Goal: Task Accomplishment & Management: Manage account settings

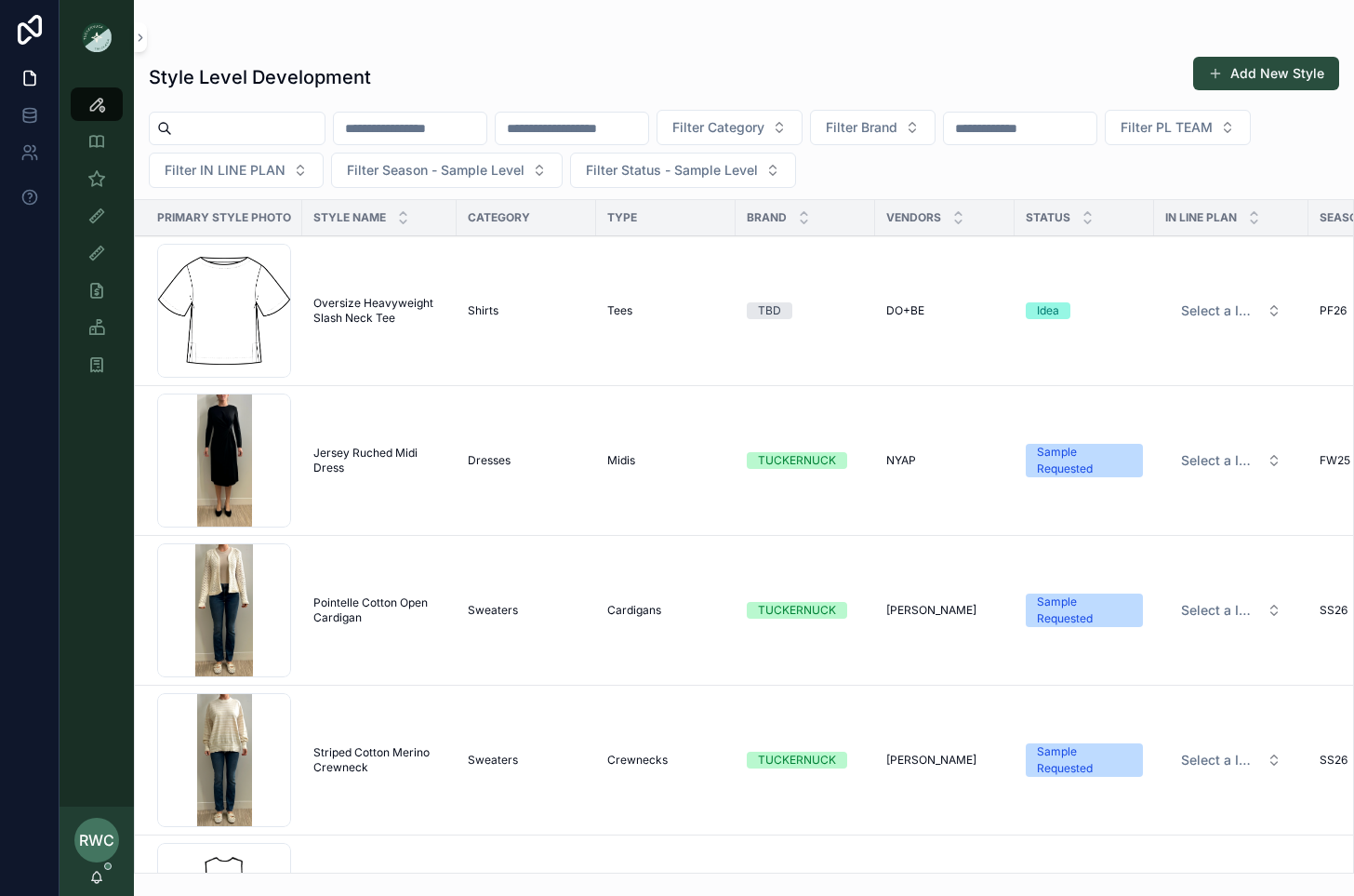
click at [575, 126] on input "scrollable content" at bounding box center [571, 128] width 152 height 26
click at [1213, 131] on span "Filter PL TEAM" at bounding box center [1167, 127] width 92 height 19
click at [1120, 220] on div "[GEOGRAPHIC_DATA]" at bounding box center [1221, 232] width 259 height 30
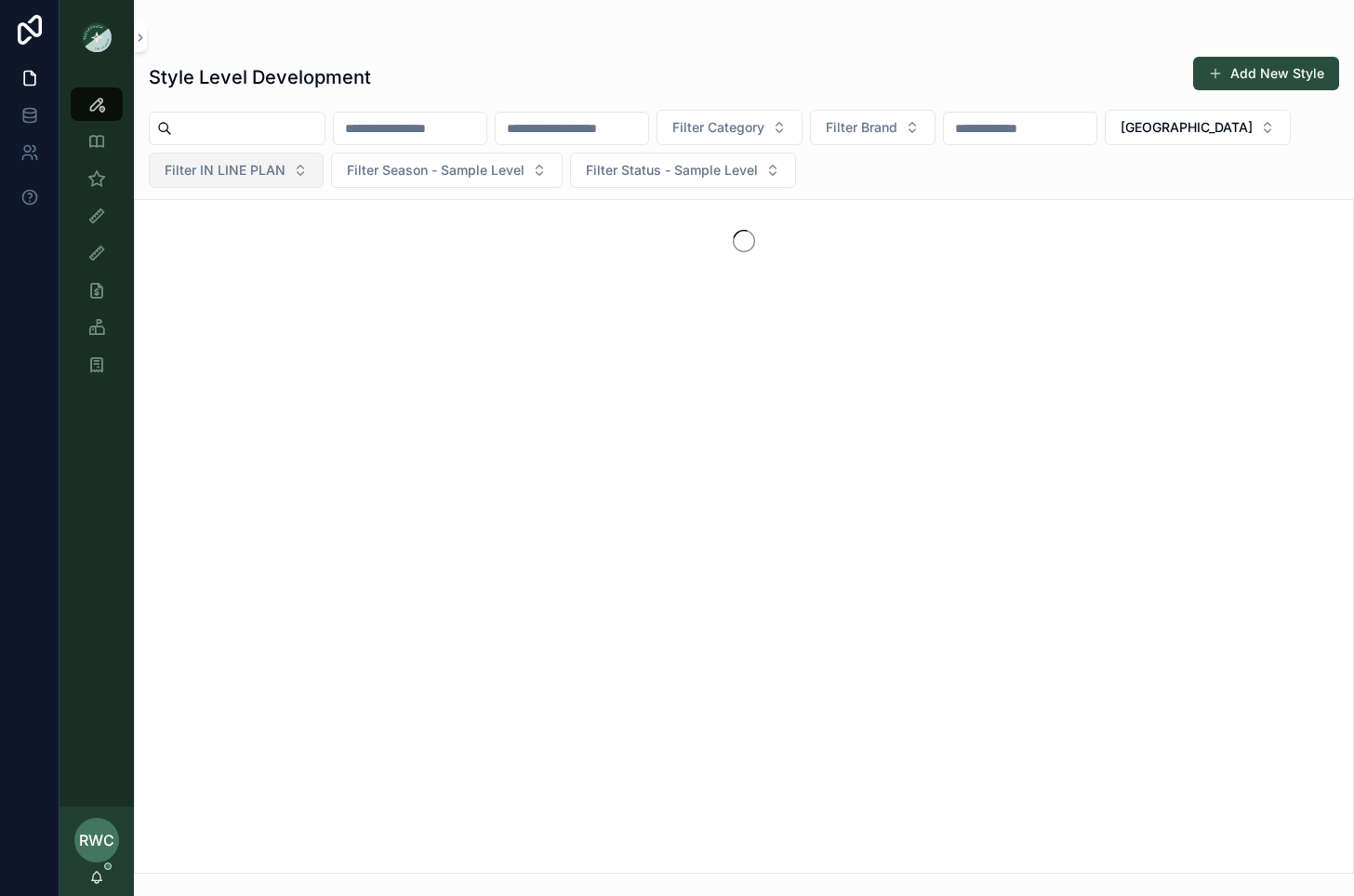
click at [257, 167] on span "Filter IN LINE PLAN" at bounding box center [224, 170] width 120 height 19
click at [627, 130] on input "scrollable content" at bounding box center [571, 128] width 152 height 26
click at [765, 129] on span "Filter Category" at bounding box center [718, 127] width 92 height 19
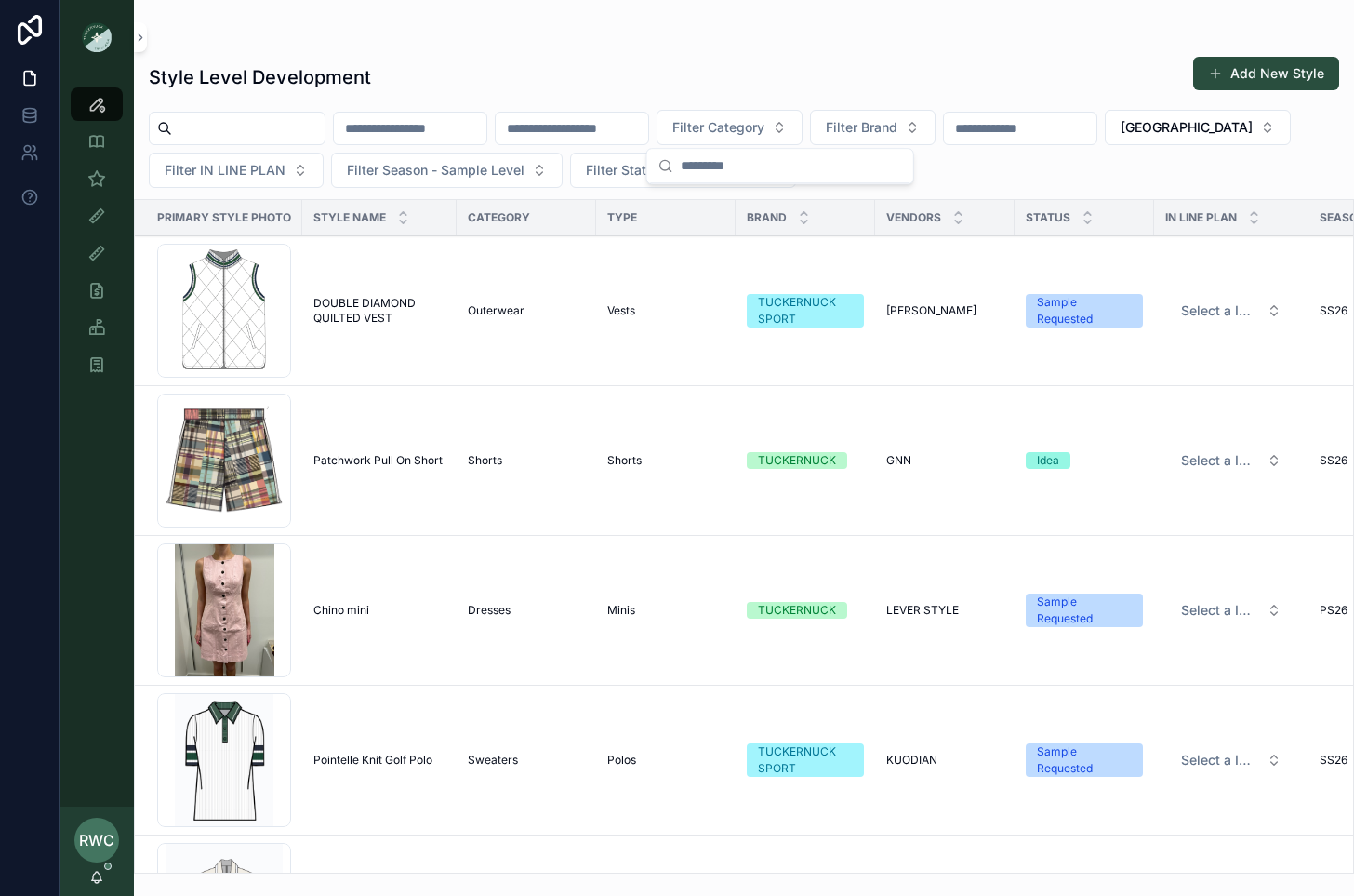
click at [893, 64] on div "Style Level Development Add New Style" at bounding box center [744, 77] width 1191 height 43
click at [898, 124] on span "Filter Brand" at bounding box center [862, 127] width 72 height 19
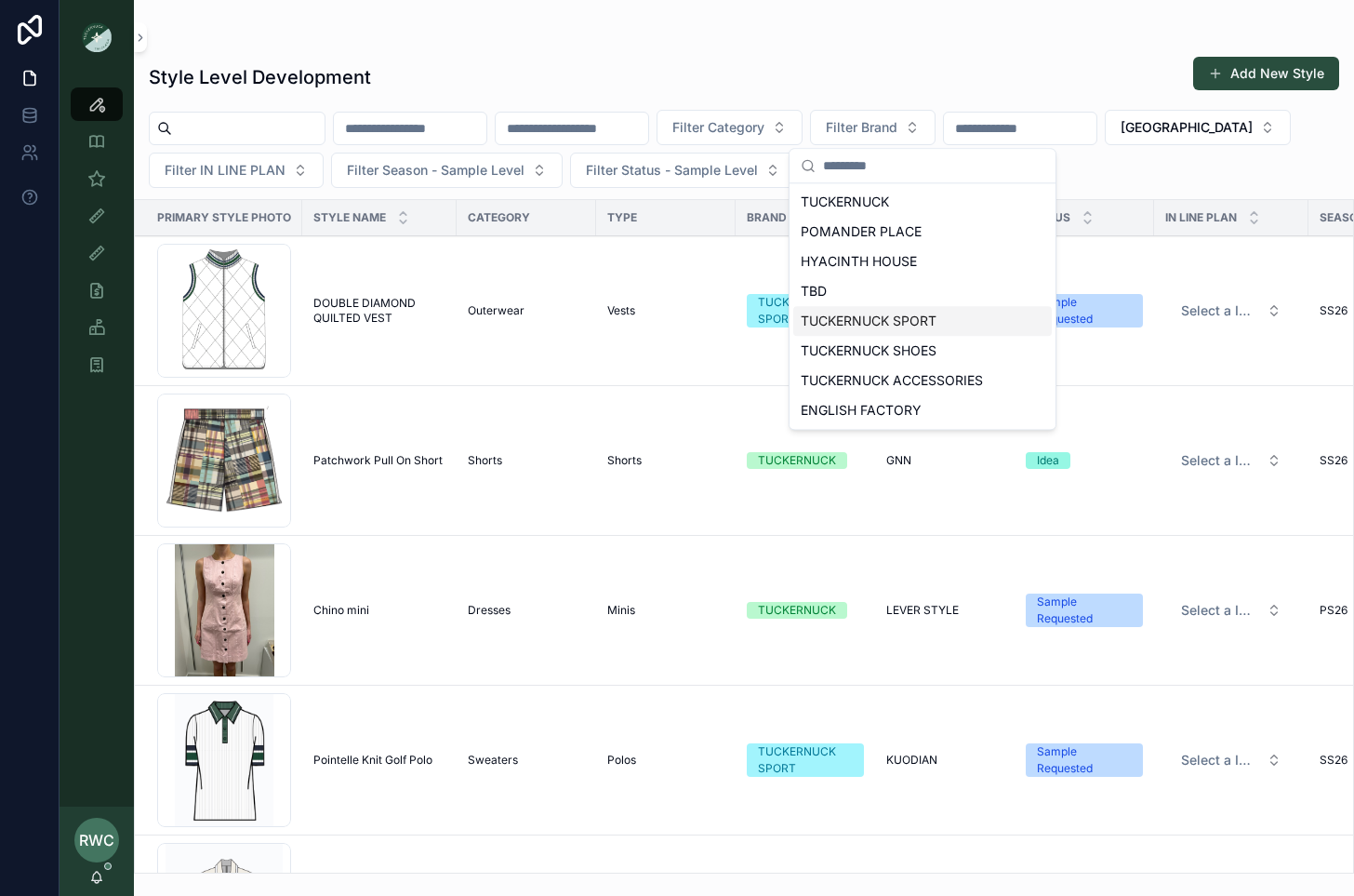
click at [888, 324] on div "TUCKERNUCK SPORT" at bounding box center [923, 321] width 259 height 30
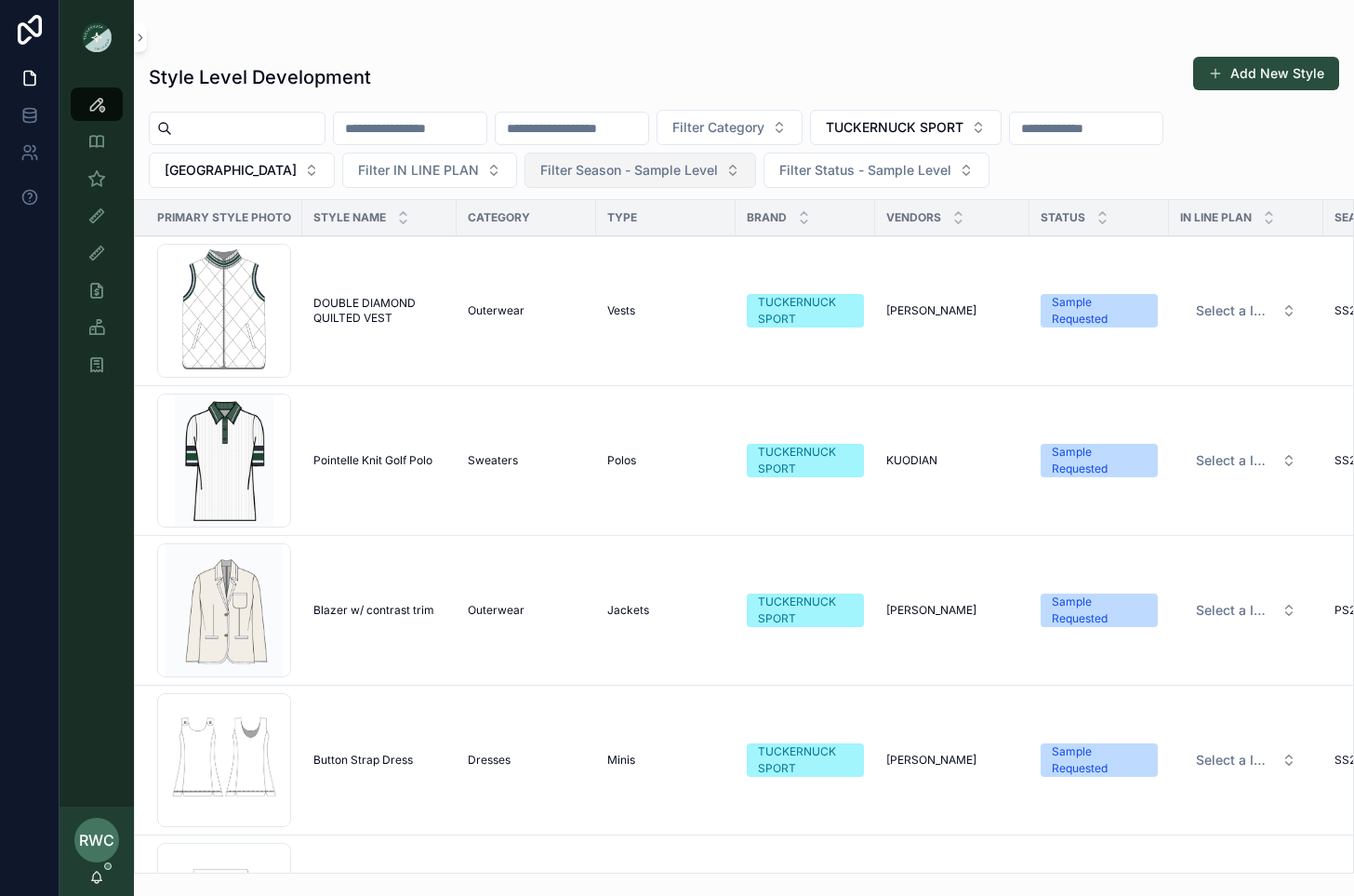
click at [541, 174] on span "Filter Season - Sample Level" at bounding box center [629, 170] width 177 height 19
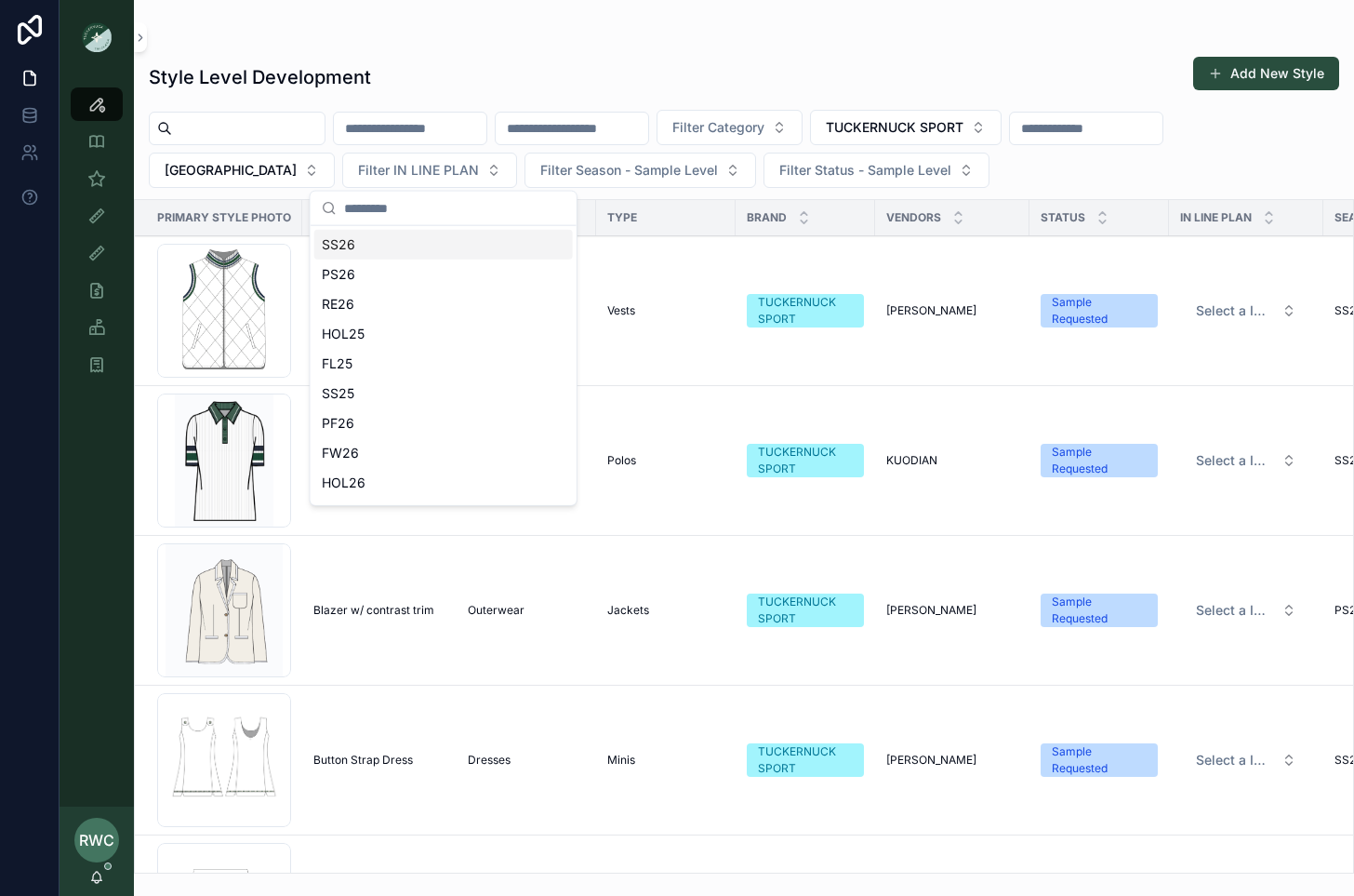
click at [375, 247] on div "SS26" at bounding box center [444, 245] width 259 height 30
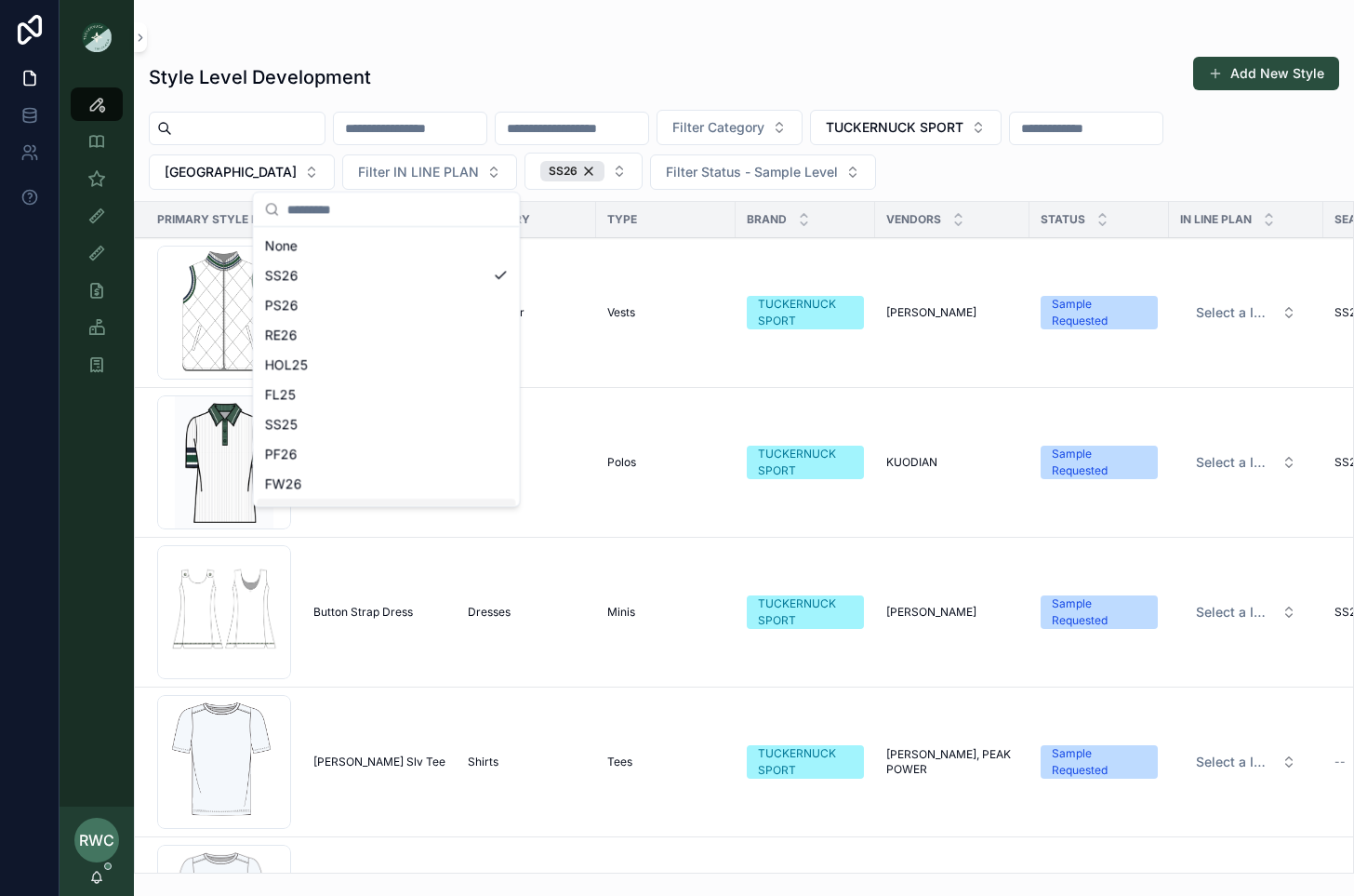
click at [689, 53] on div "Style Level Development Add New Style Filter Category TUCKERNUCK SPORT NYC Filt…" at bounding box center [745, 459] width 1221 height 828
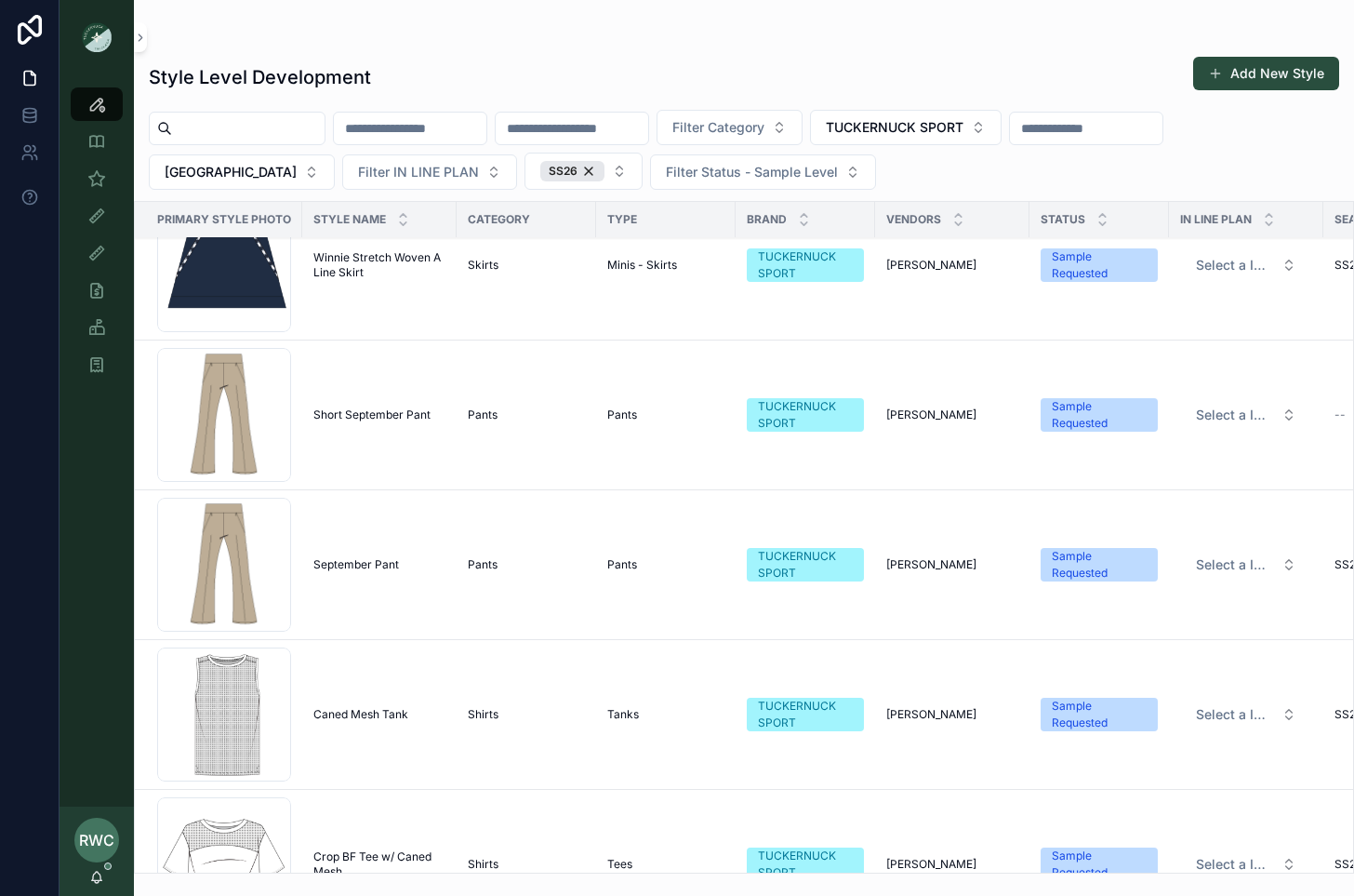
scroll to position [6582, 0]
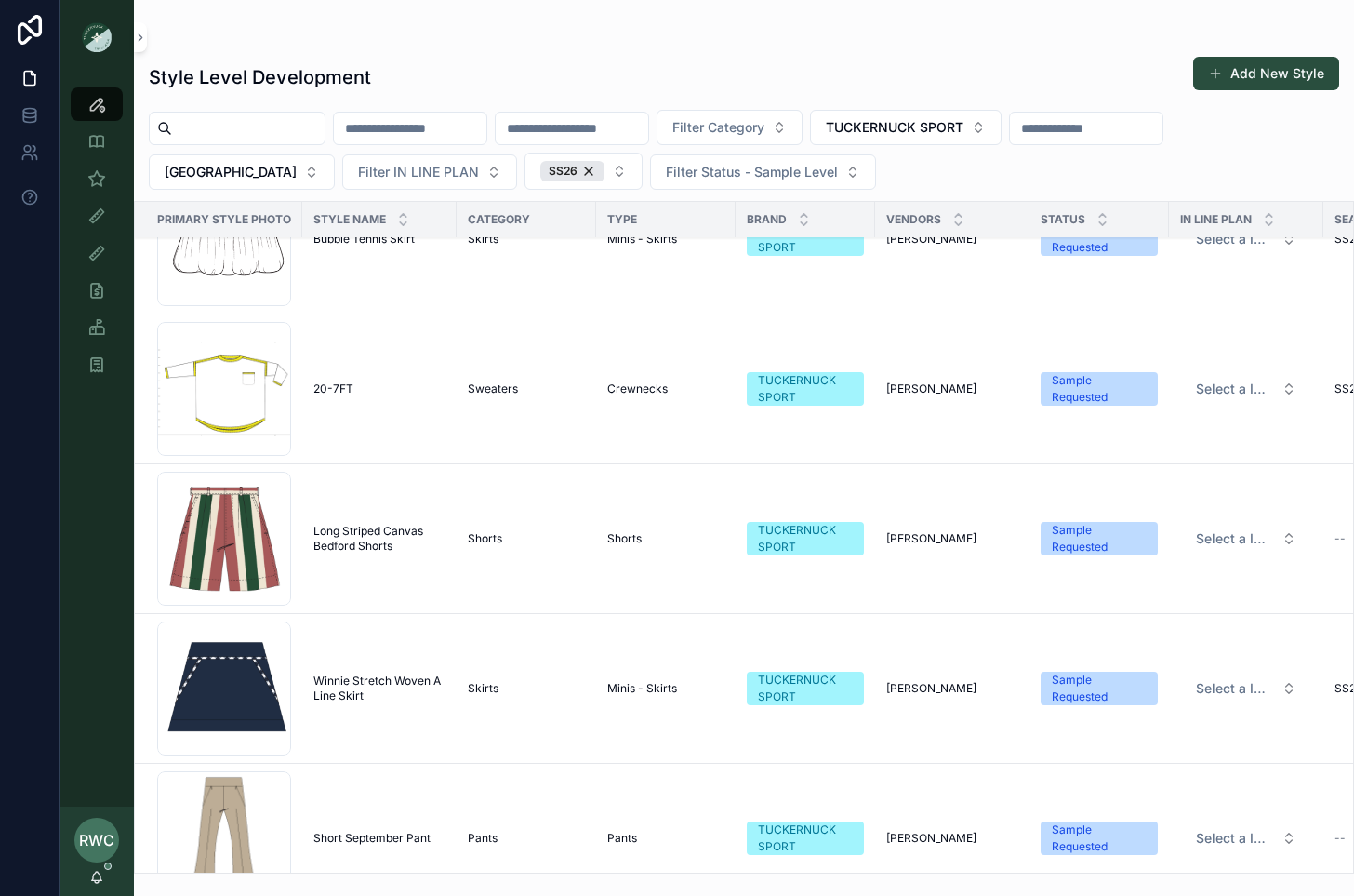
click at [392, 534] on span "Long Striped Canvas Bedford Shorts" at bounding box center [379, 539] width 132 height 30
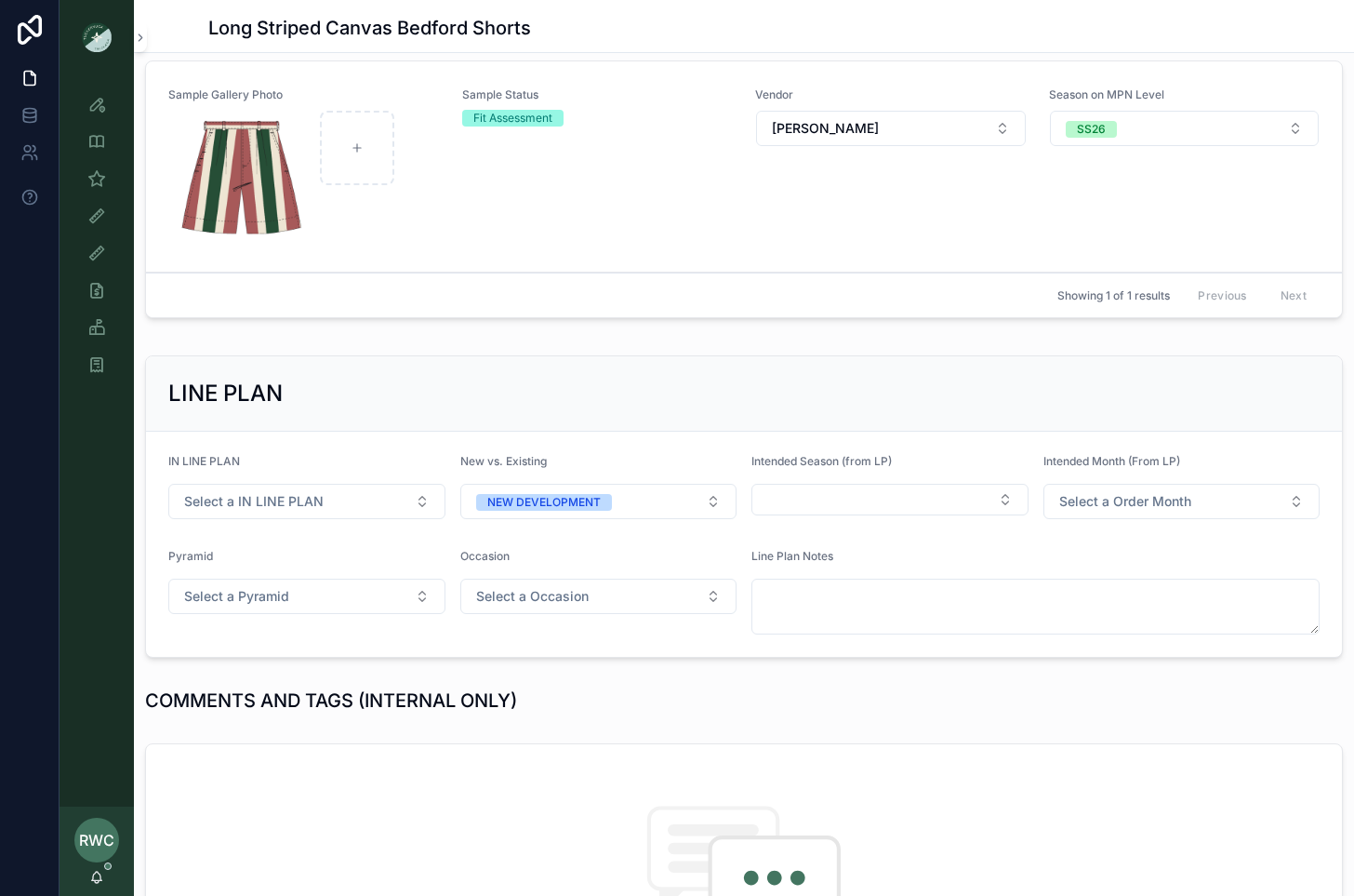
scroll to position [617, 0]
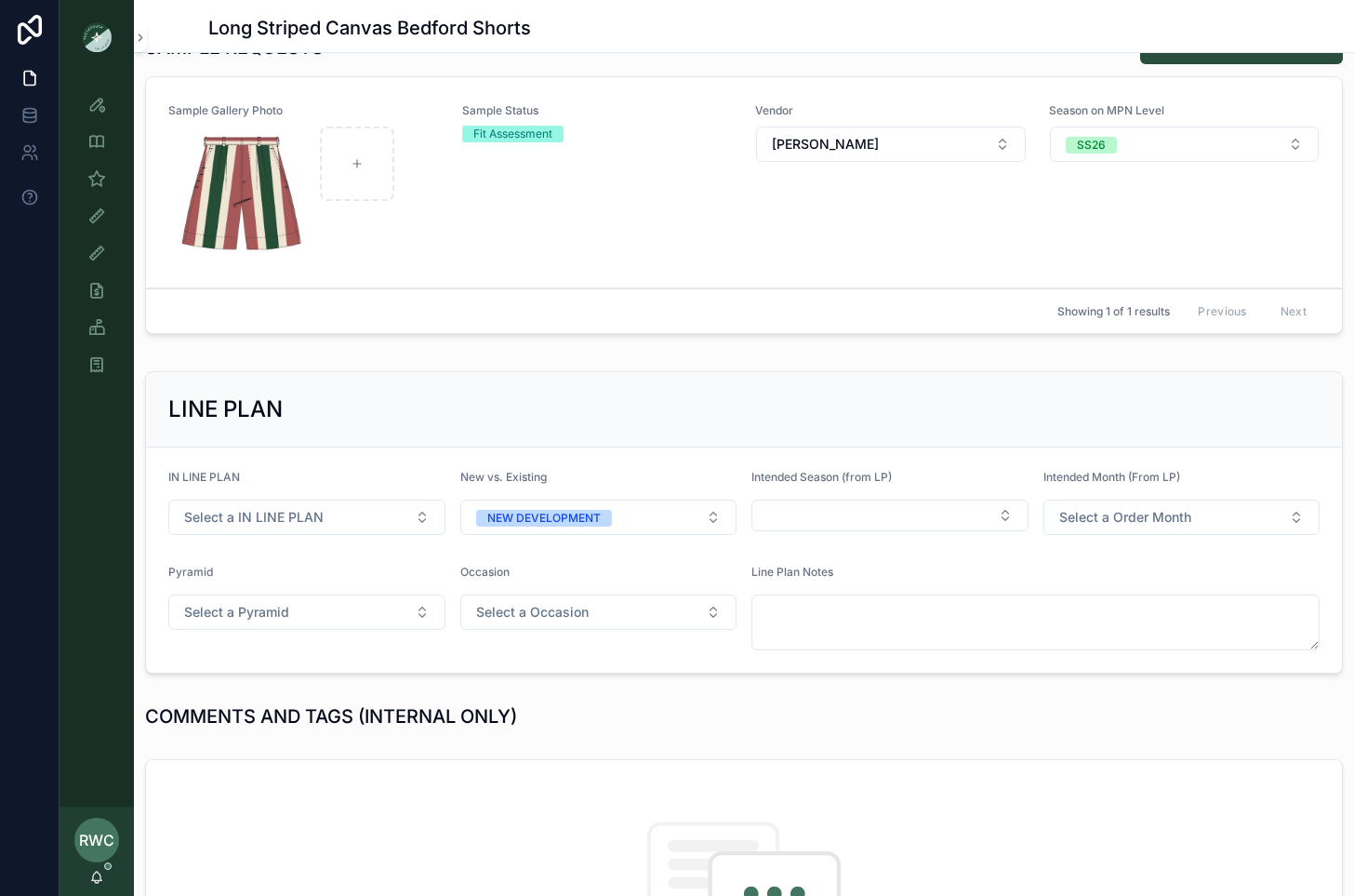
click at [563, 227] on div "Sample Status Fit Assessment" at bounding box center [597, 182] width 272 height 158
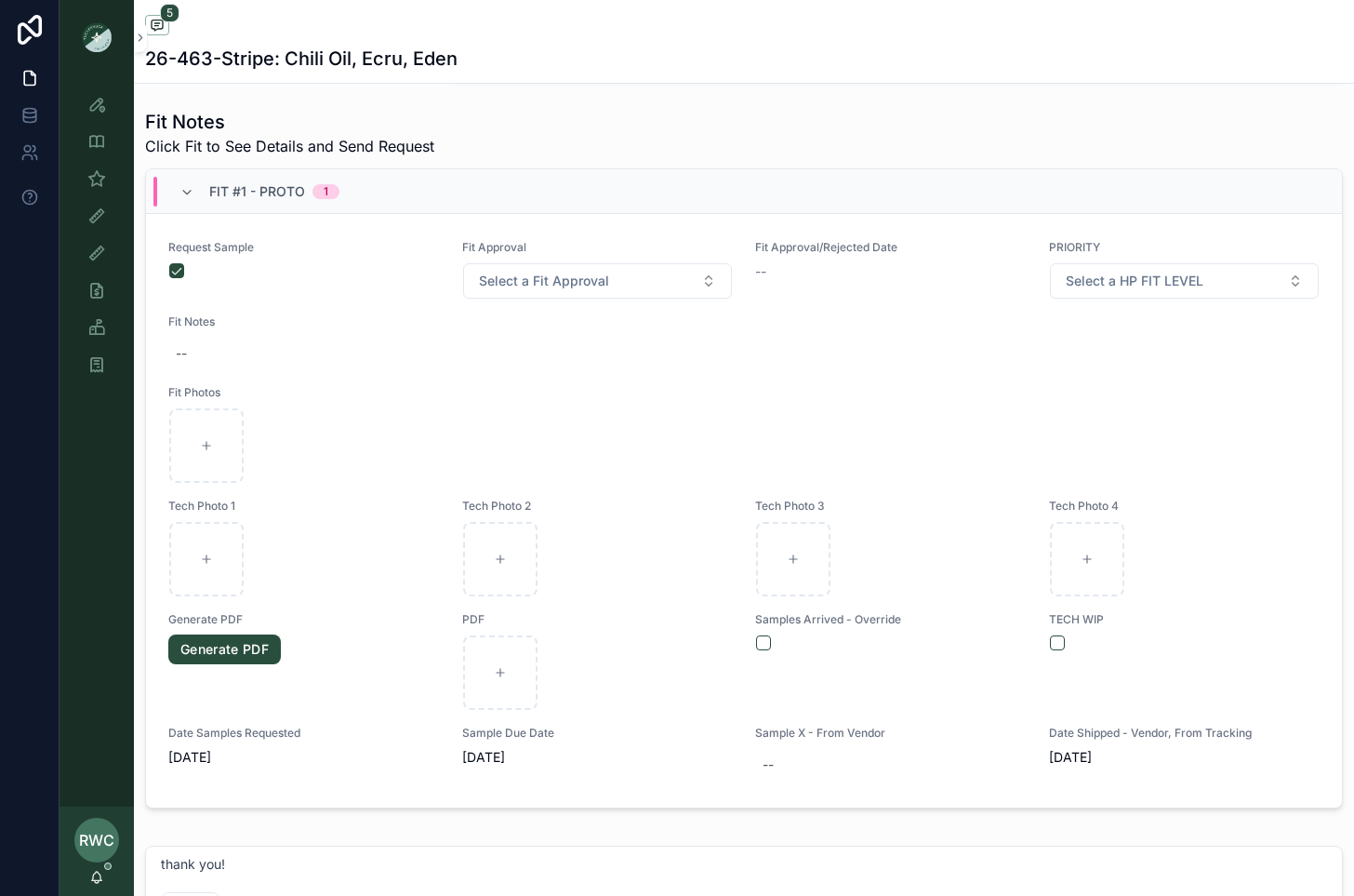
scroll to position [686, 0]
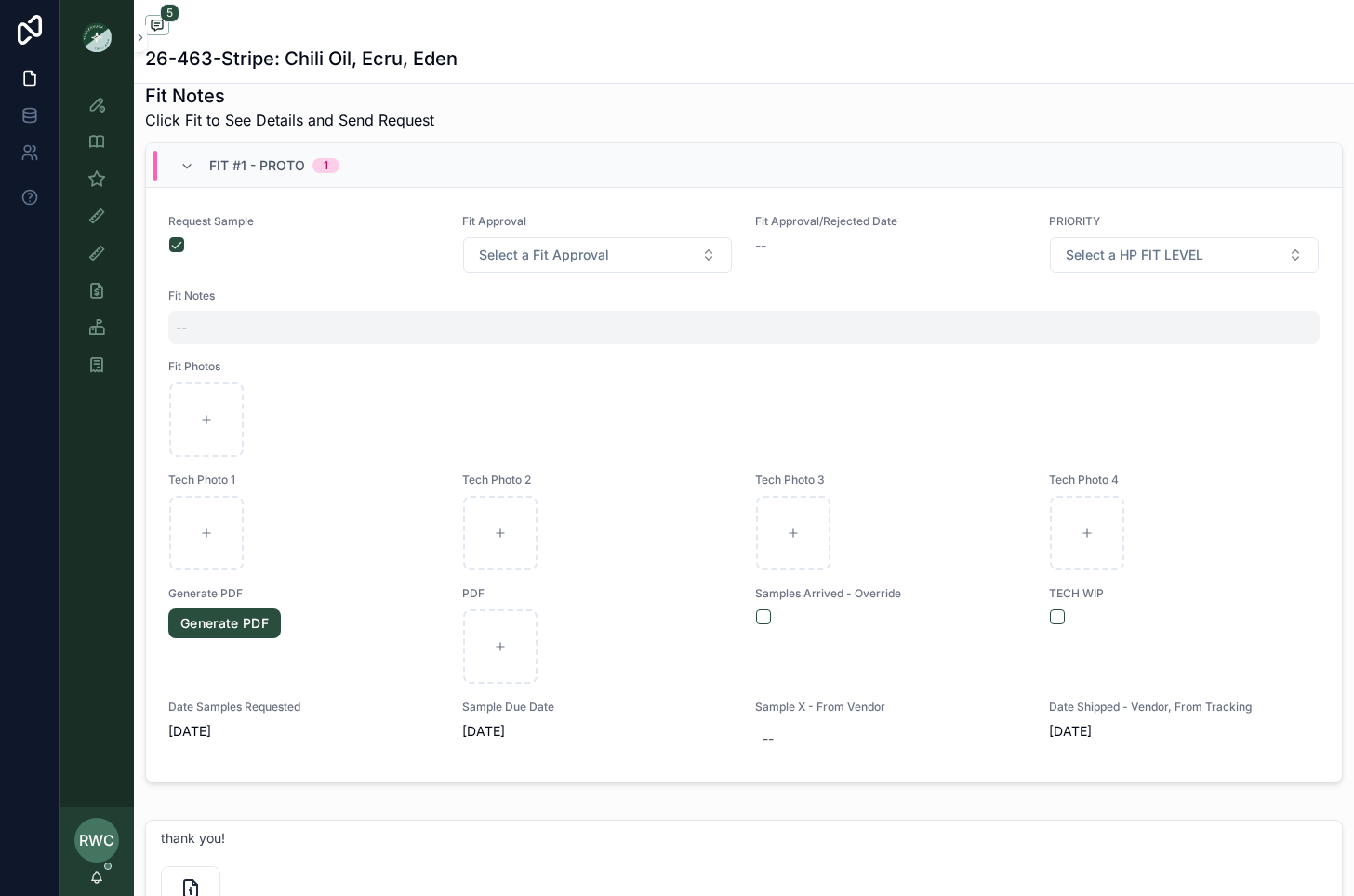
click at [188, 319] on div "--" at bounding box center [744, 328] width 1152 height 34
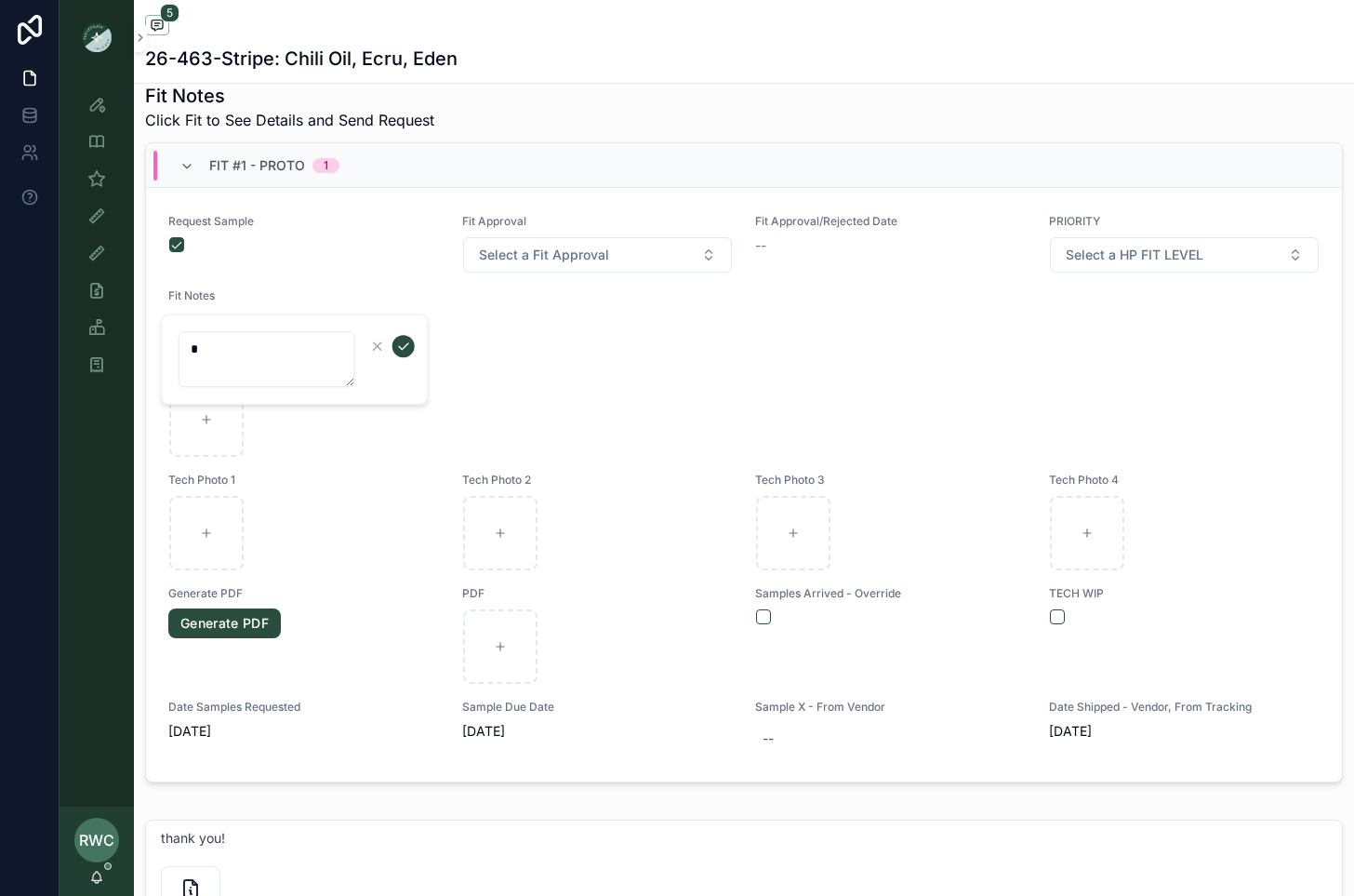
type textarea "**"
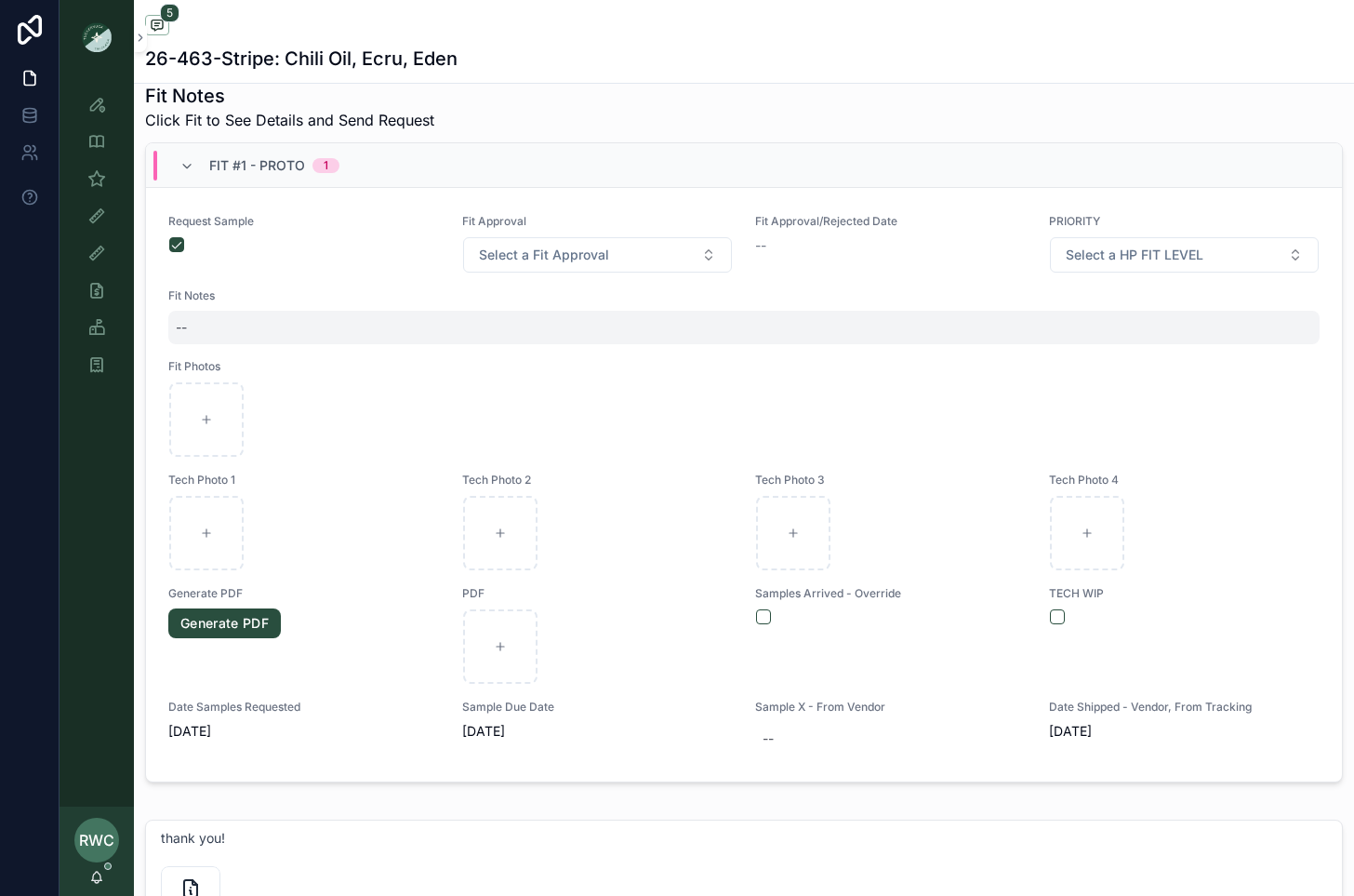
click at [201, 324] on div "--" at bounding box center [744, 328] width 1152 height 34
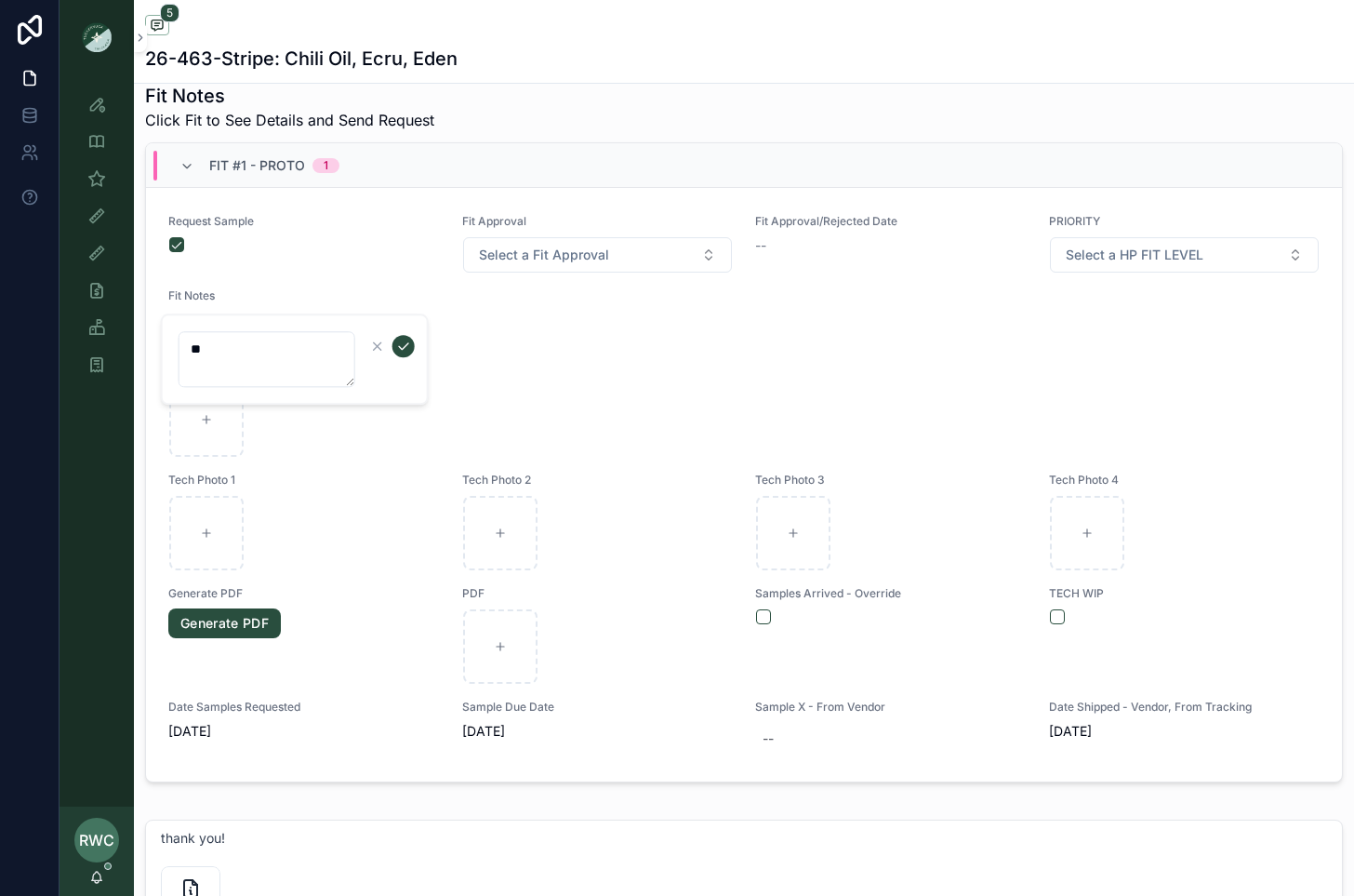
click at [223, 349] on textarea "**" at bounding box center [267, 359] width 177 height 56
type textarea "*******"
click at [403, 345] on icon "scrollable content" at bounding box center [403, 345] width 15 height 15
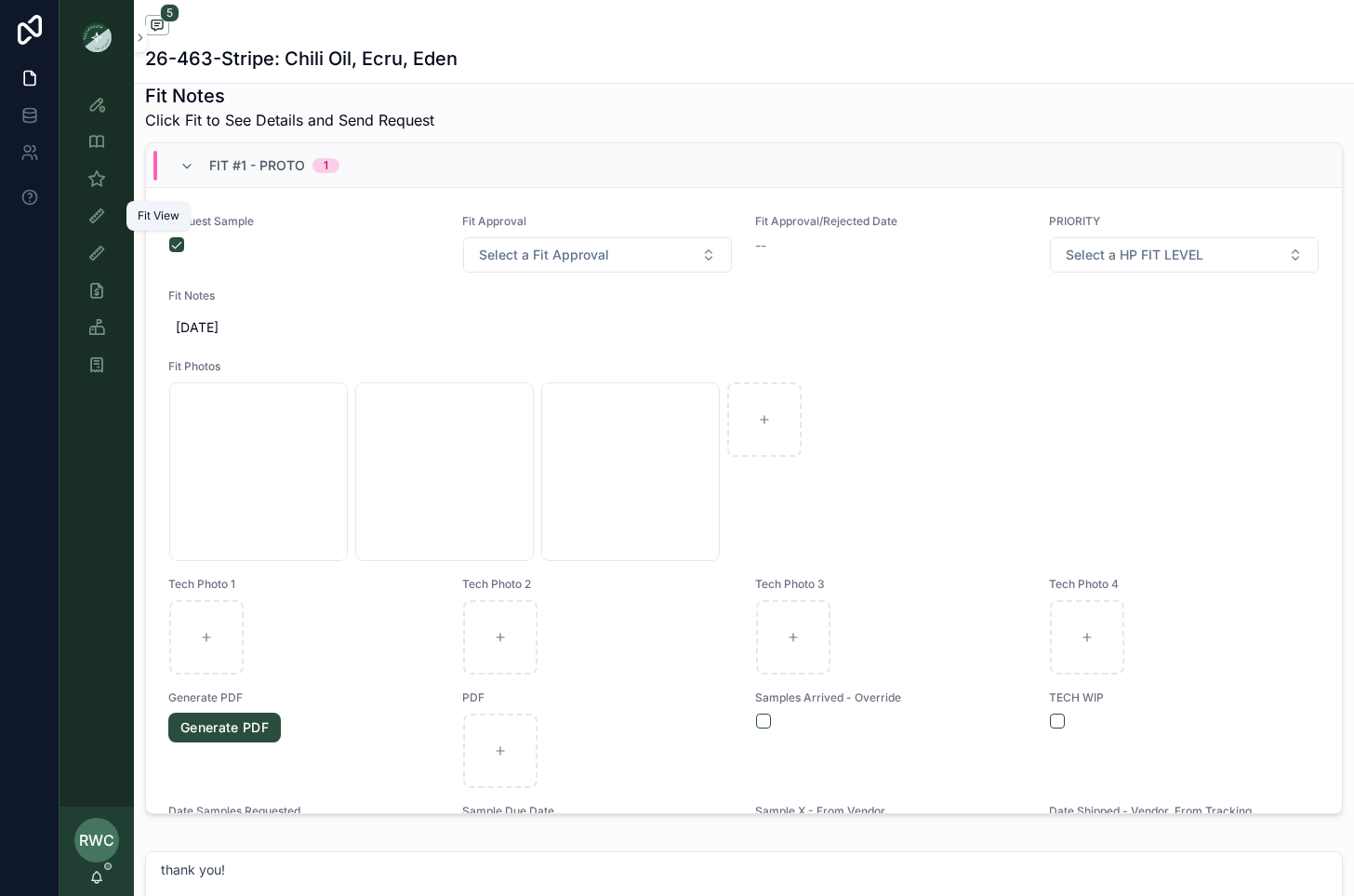
click at [92, 208] on icon "scrollable content" at bounding box center [97, 215] width 19 height 19
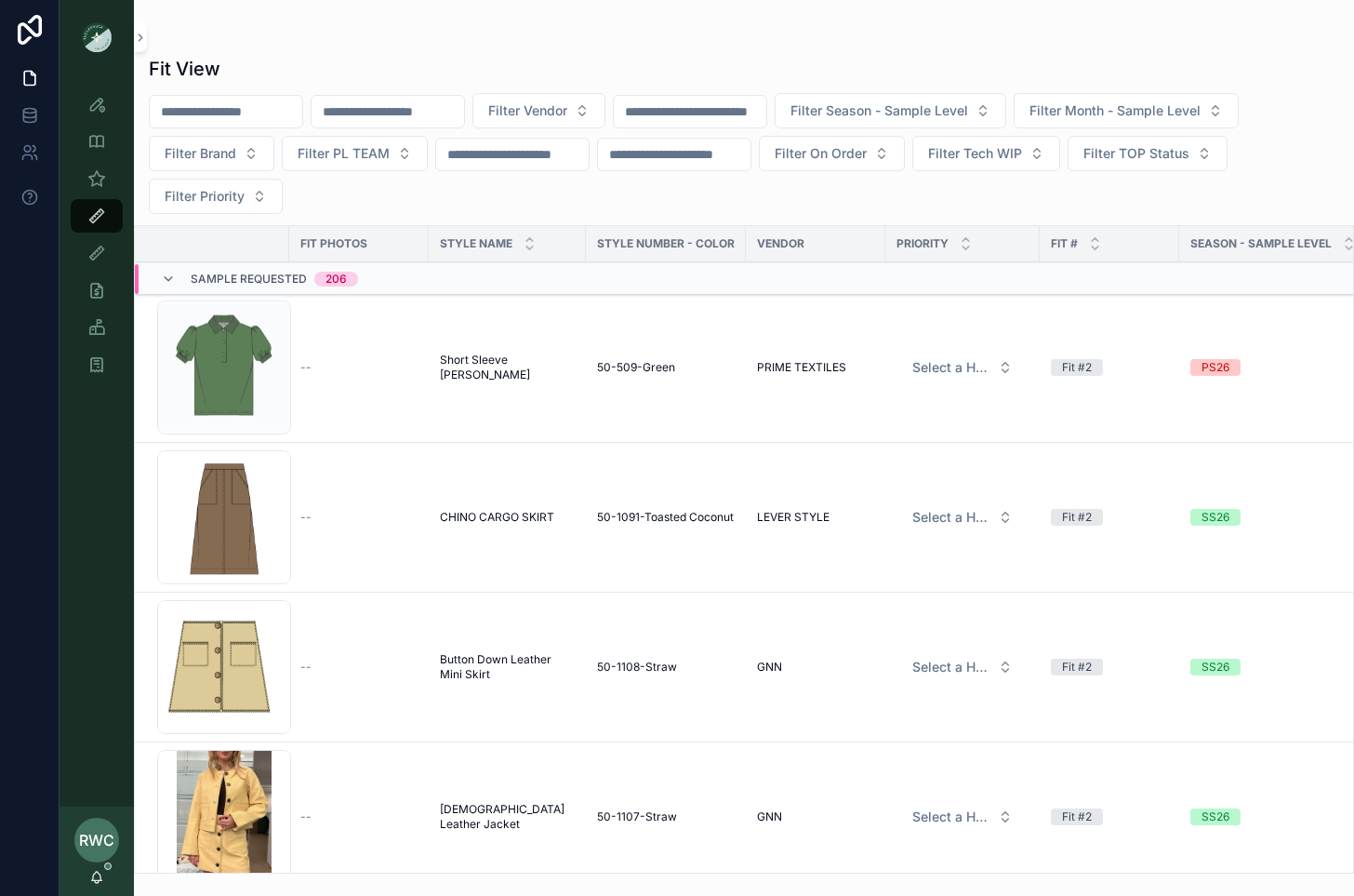
click at [461, 107] on input "scrollable content" at bounding box center [387, 112] width 152 height 26
type input "******"
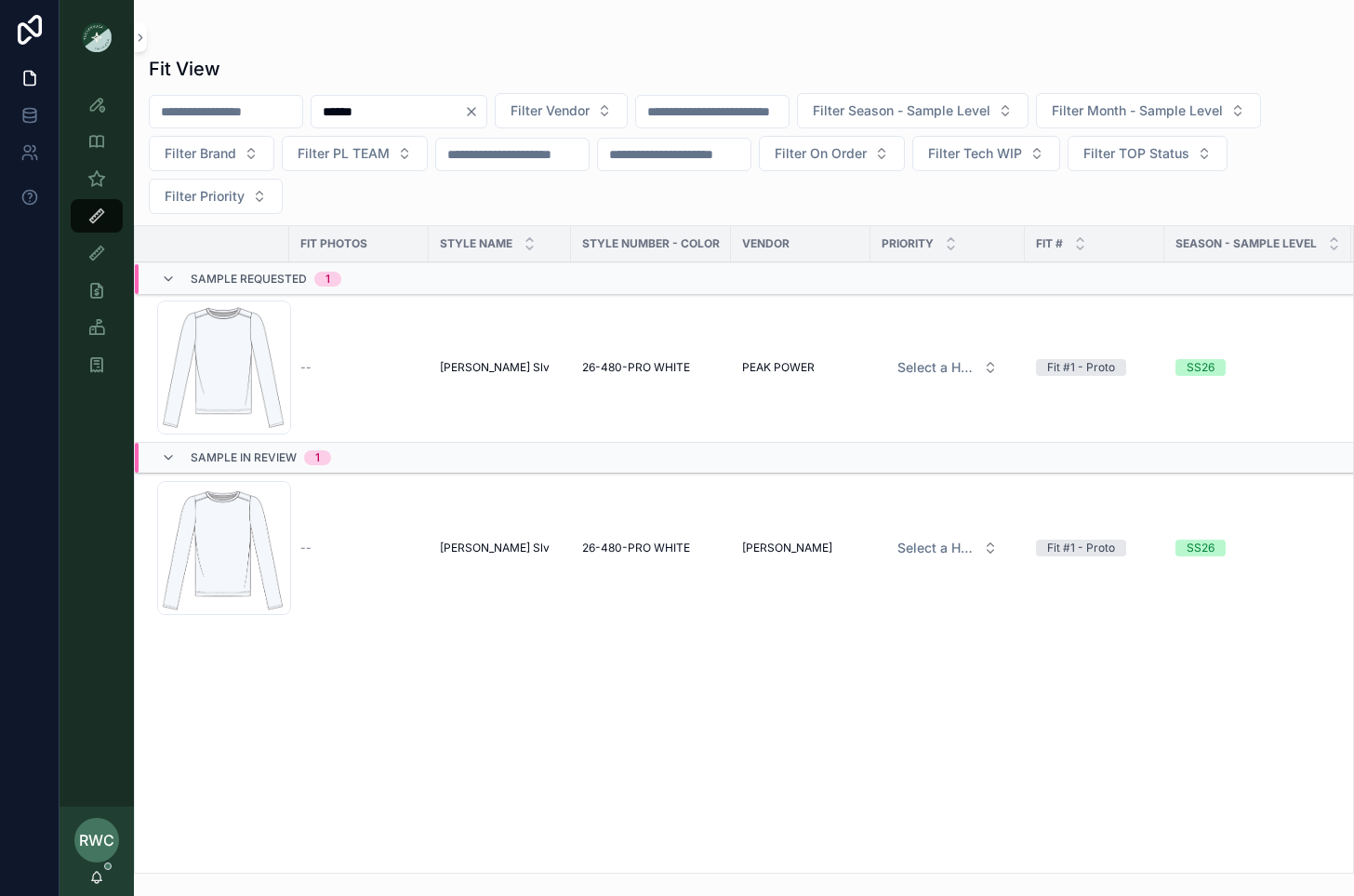
click at [487, 543] on span "Sasha Long Slv" at bounding box center [495, 548] width 110 height 15
click at [476, 365] on span "Sasha Long Slv" at bounding box center [495, 367] width 110 height 15
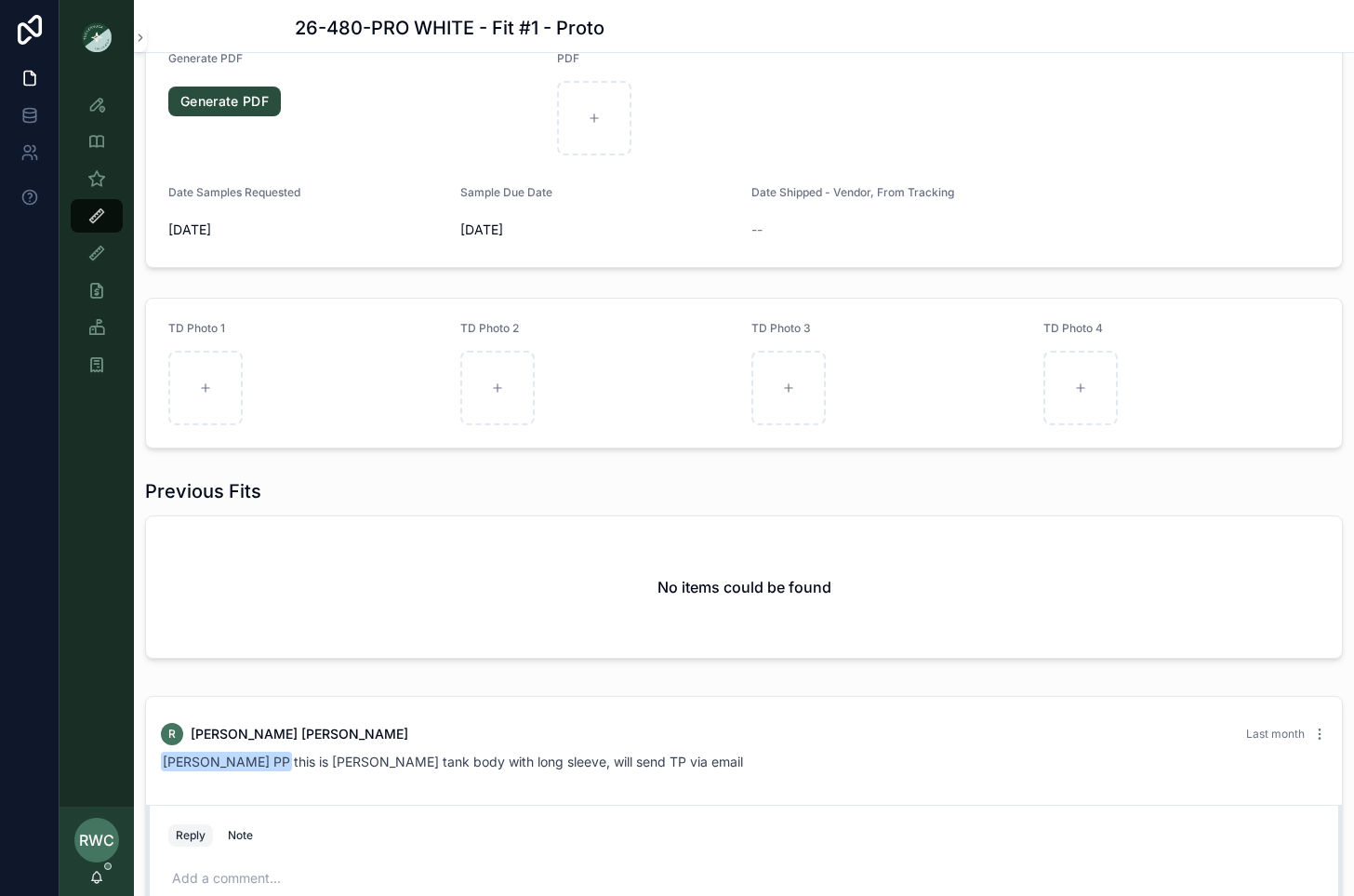
scroll to position [916, 0]
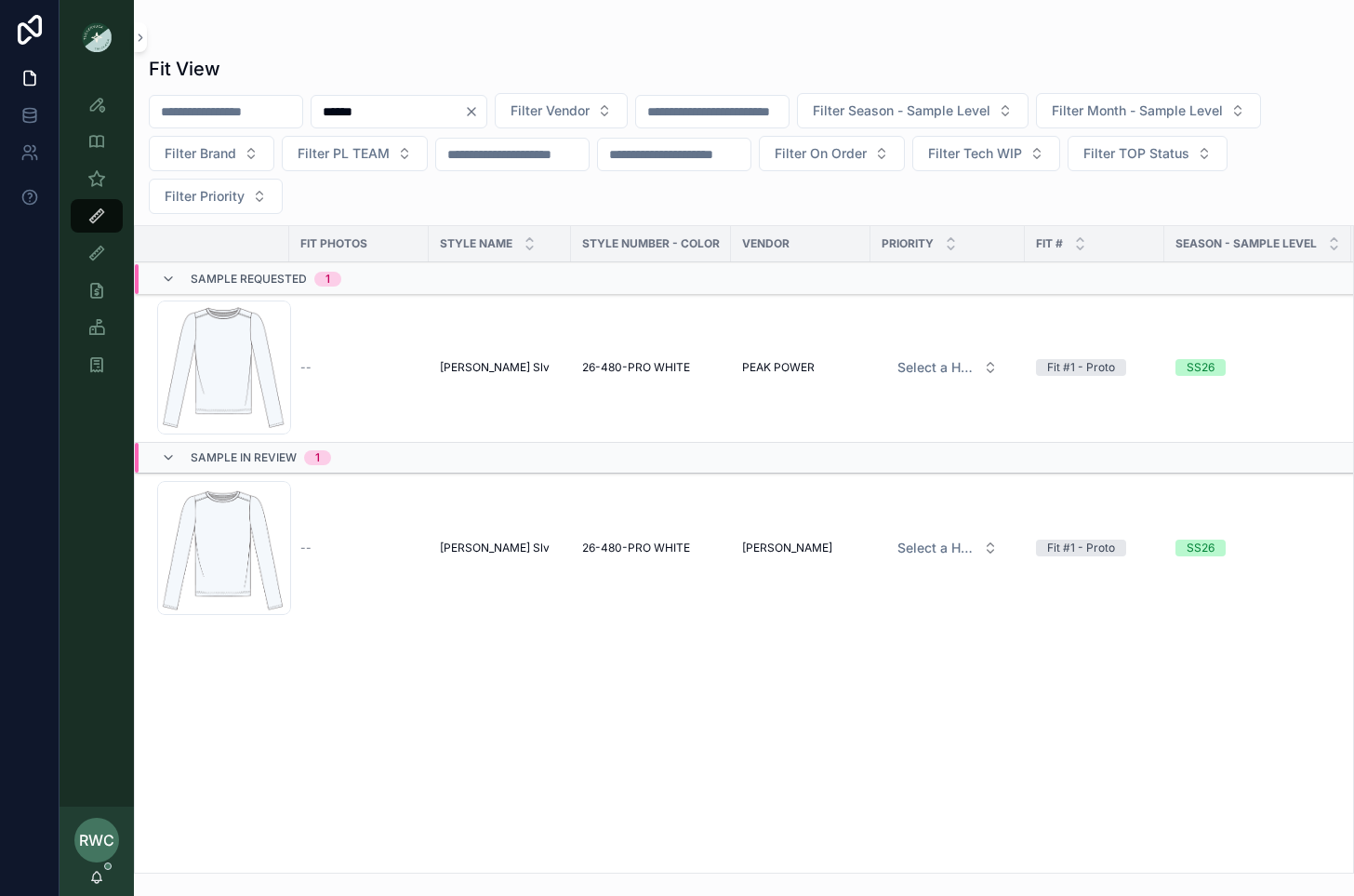
click at [479, 107] on icon "Clear" at bounding box center [471, 112] width 15 height 15
click at [241, 104] on input "scrollable content" at bounding box center [225, 112] width 152 height 26
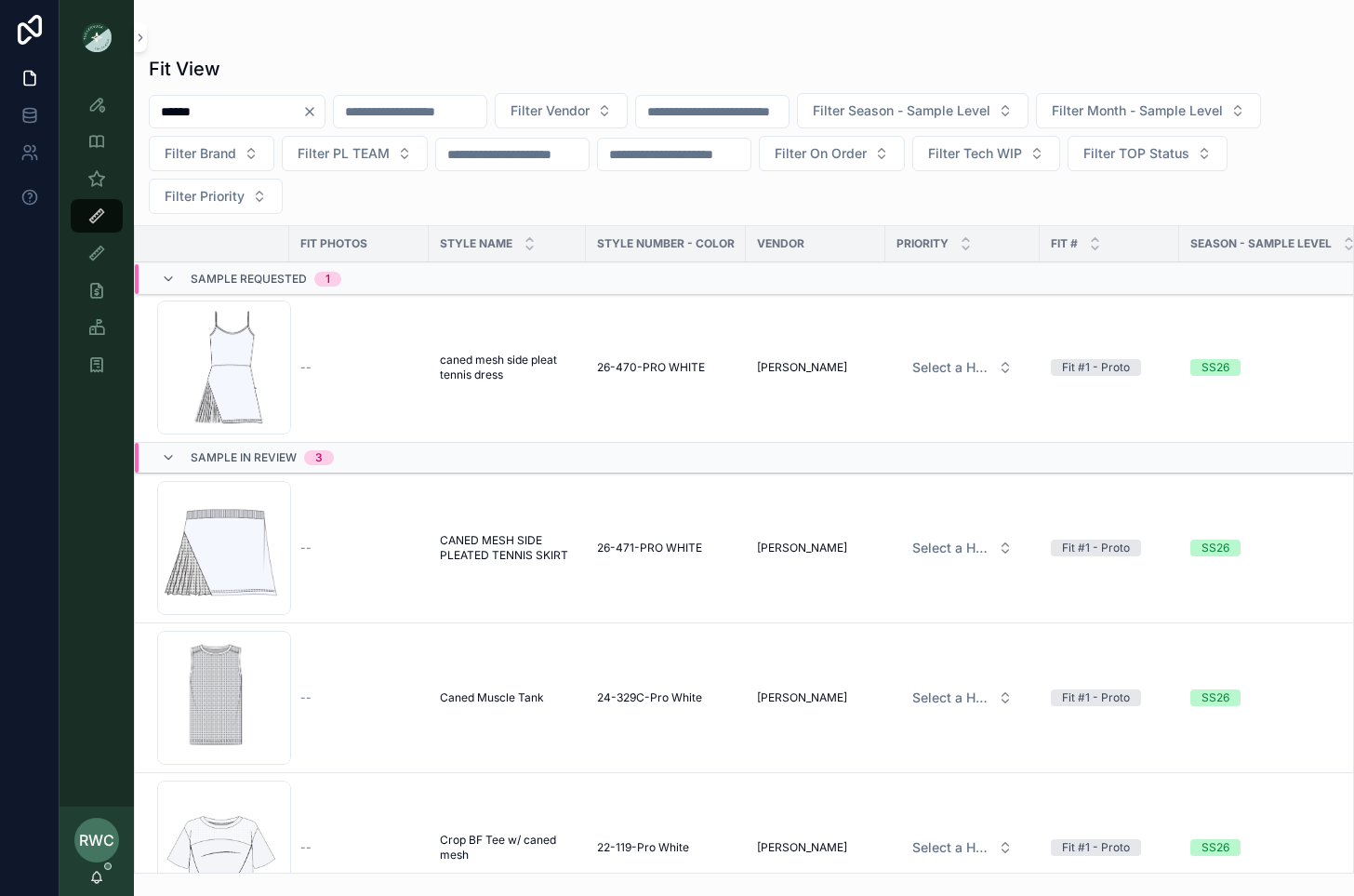
scroll to position [45, 0]
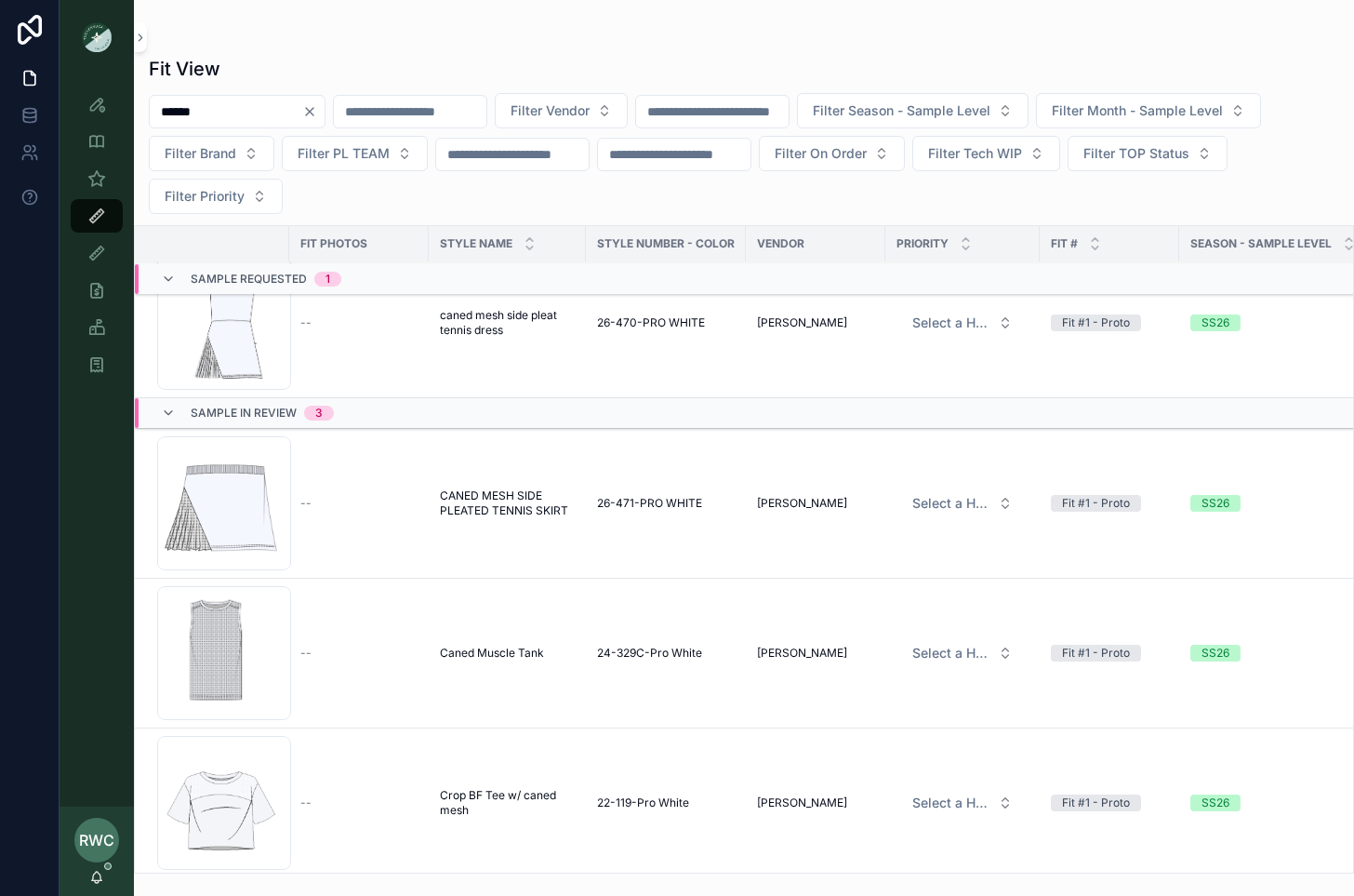
type input "*****"
click at [509, 650] on span "Caned Muscle Tank" at bounding box center [492, 652] width 105 height 15
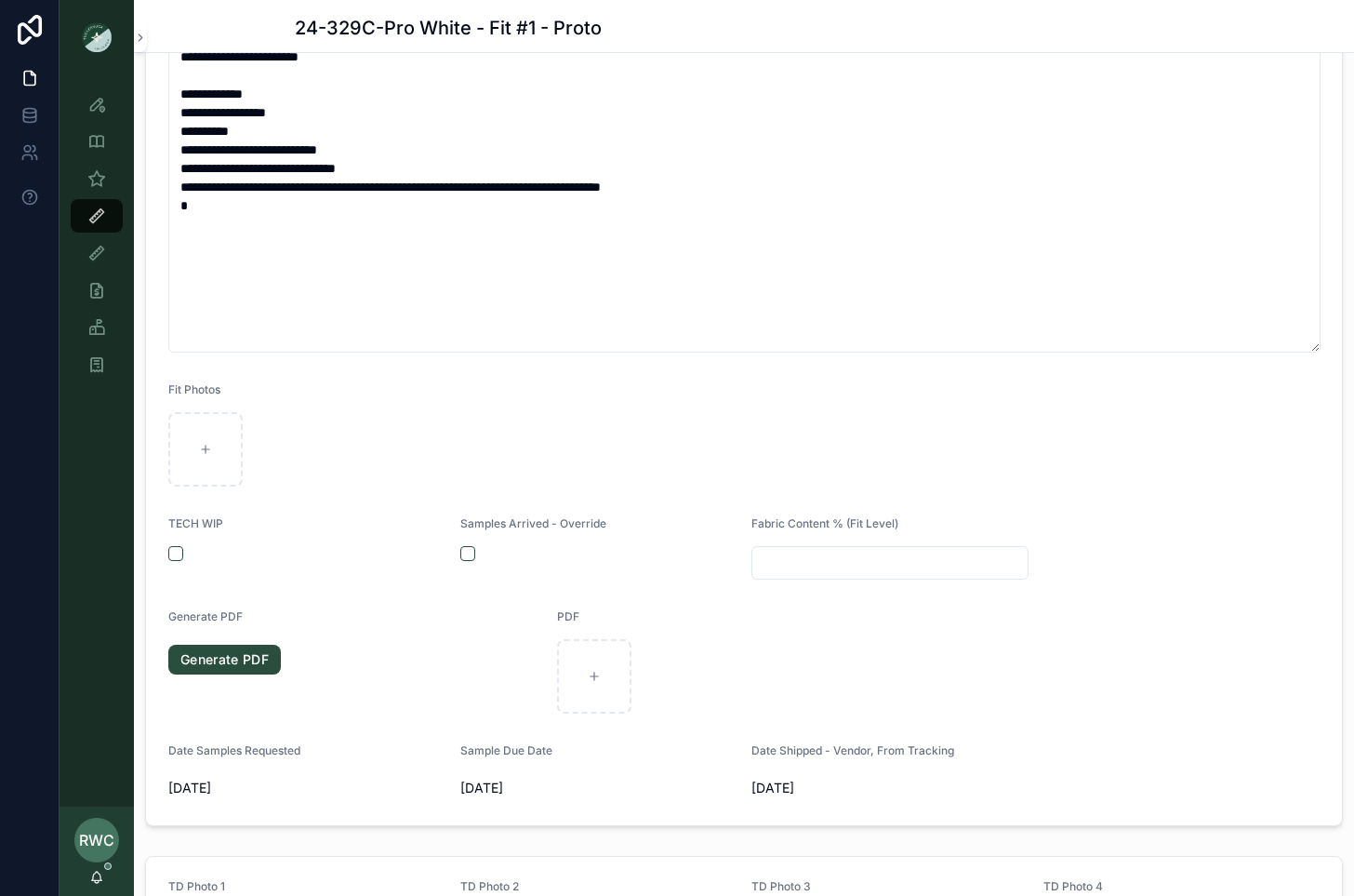
scroll to position [525, 0]
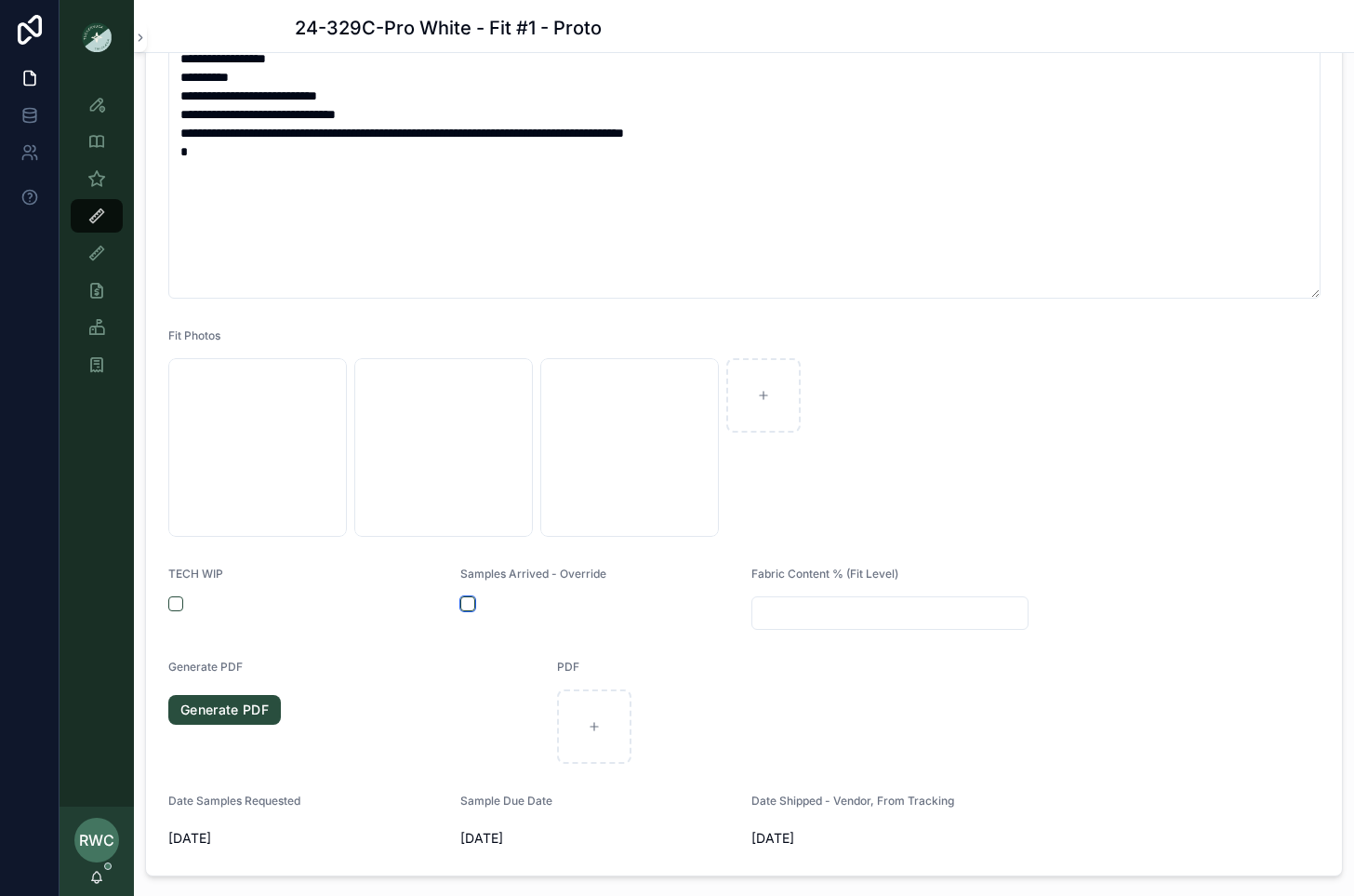
click at [469, 601] on button "scrollable content" at bounding box center [467, 603] width 15 height 15
type textarea "**********"
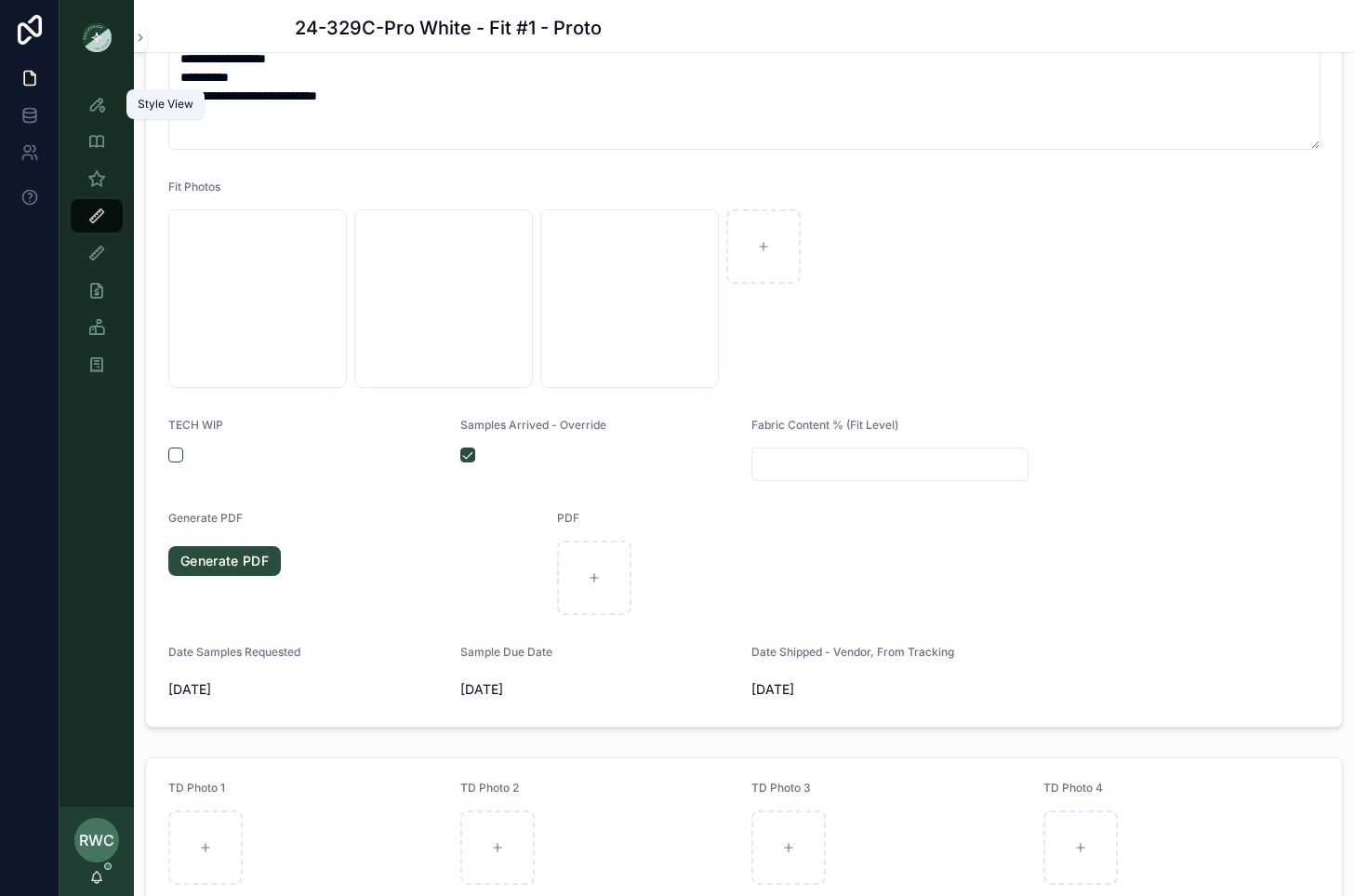
click at [95, 108] on icon "scrollable content" at bounding box center [97, 104] width 19 height 19
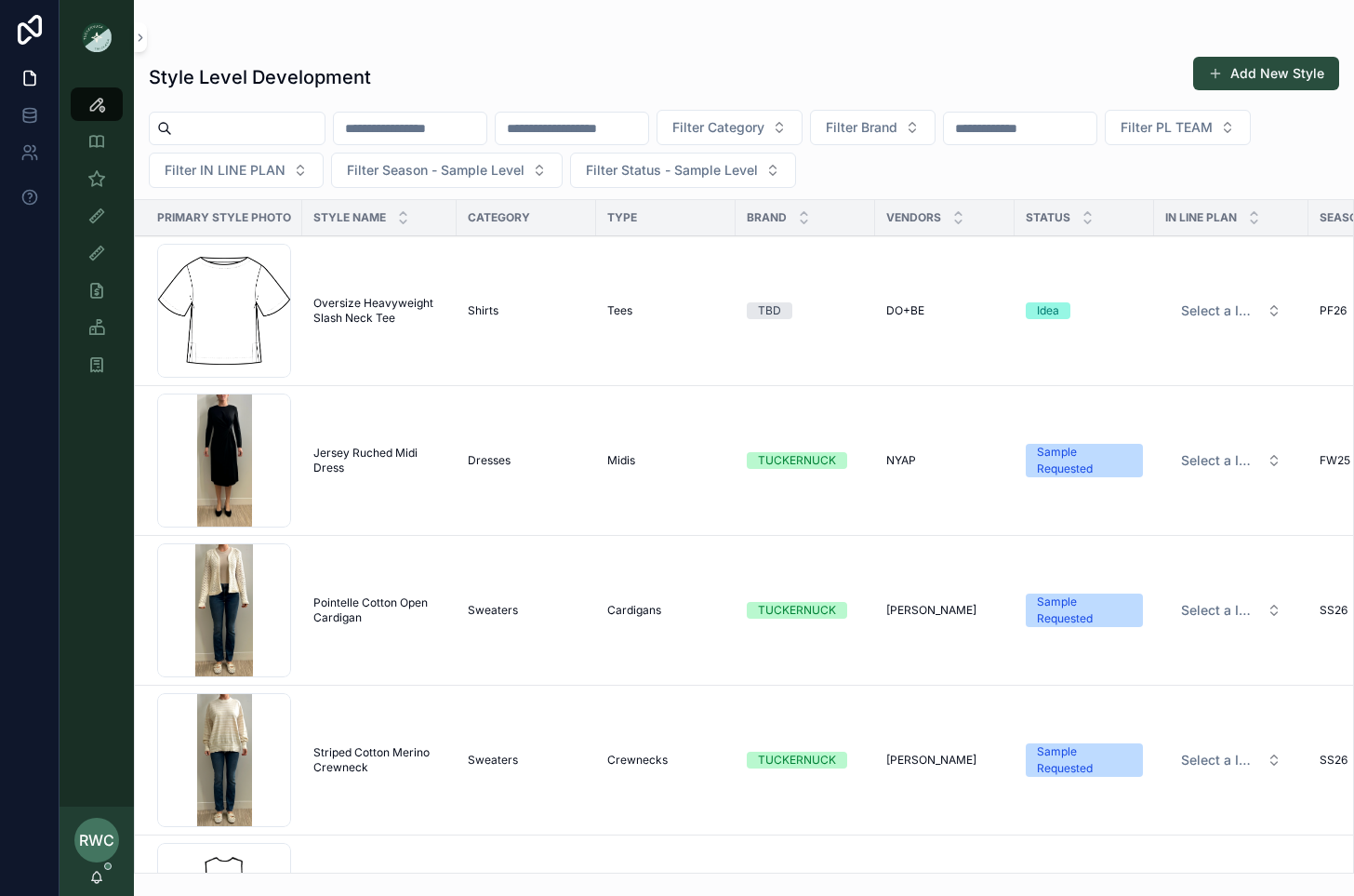
click at [481, 131] on input "scrollable content" at bounding box center [409, 128] width 152 height 26
click at [636, 133] on input "scrollable content" at bounding box center [571, 128] width 152 height 26
paste input "******"
type input "******"
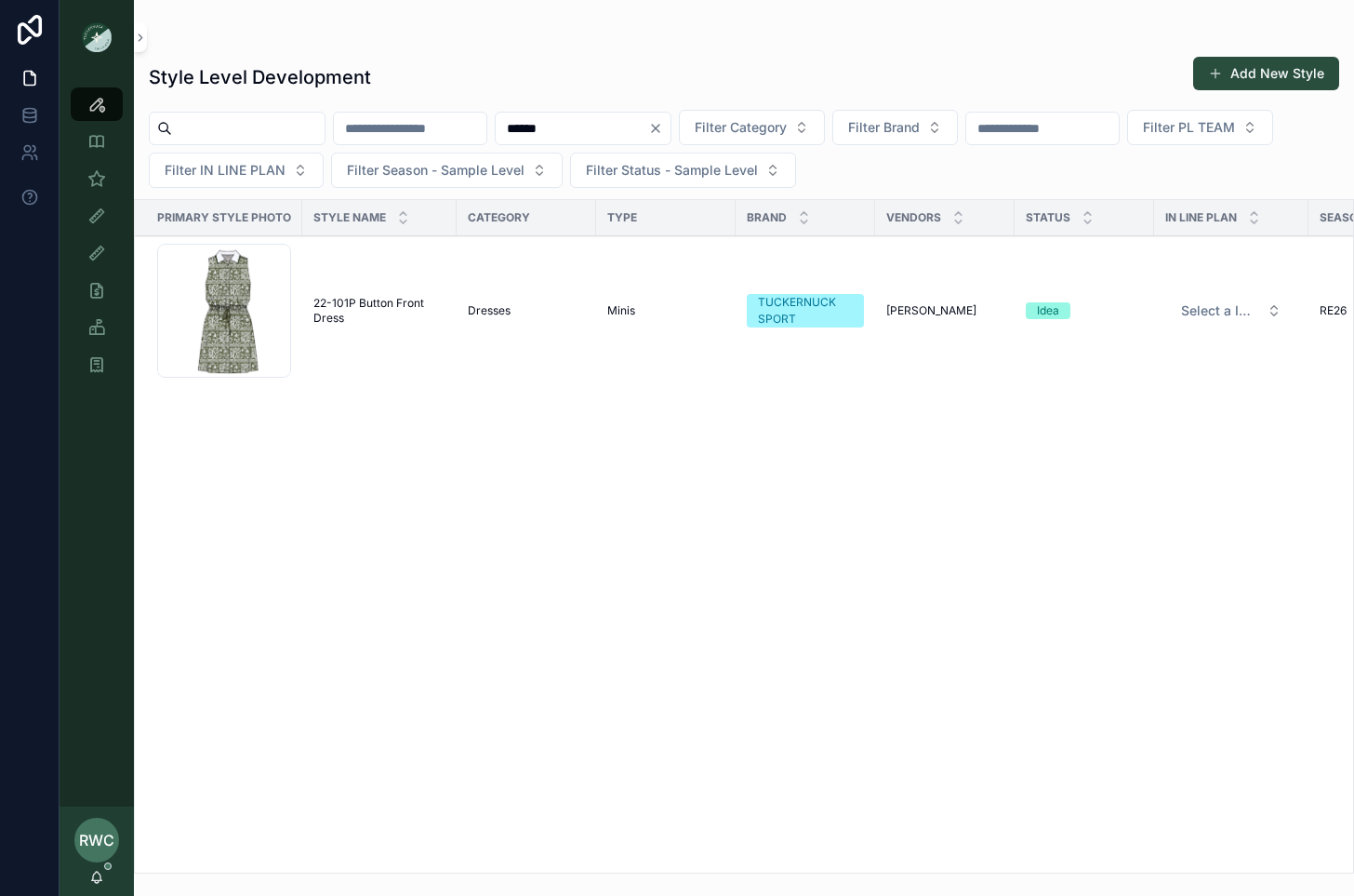
click at [381, 300] on span "22-101P Button Front Dress" at bounding box center [379, 311] width 132 height 30
drag, startPoint x: 607, startPoint y: 135, endPoint x: 292, endPoint y: 86, distance: 318.8
click at [292, 86] on div "Style Level Development Add New Style ****** Filter Category Filter Brand Filte…" at bounding box center [745, 459] width 1221 height 828
paste input "scrollable content"
type input "******"
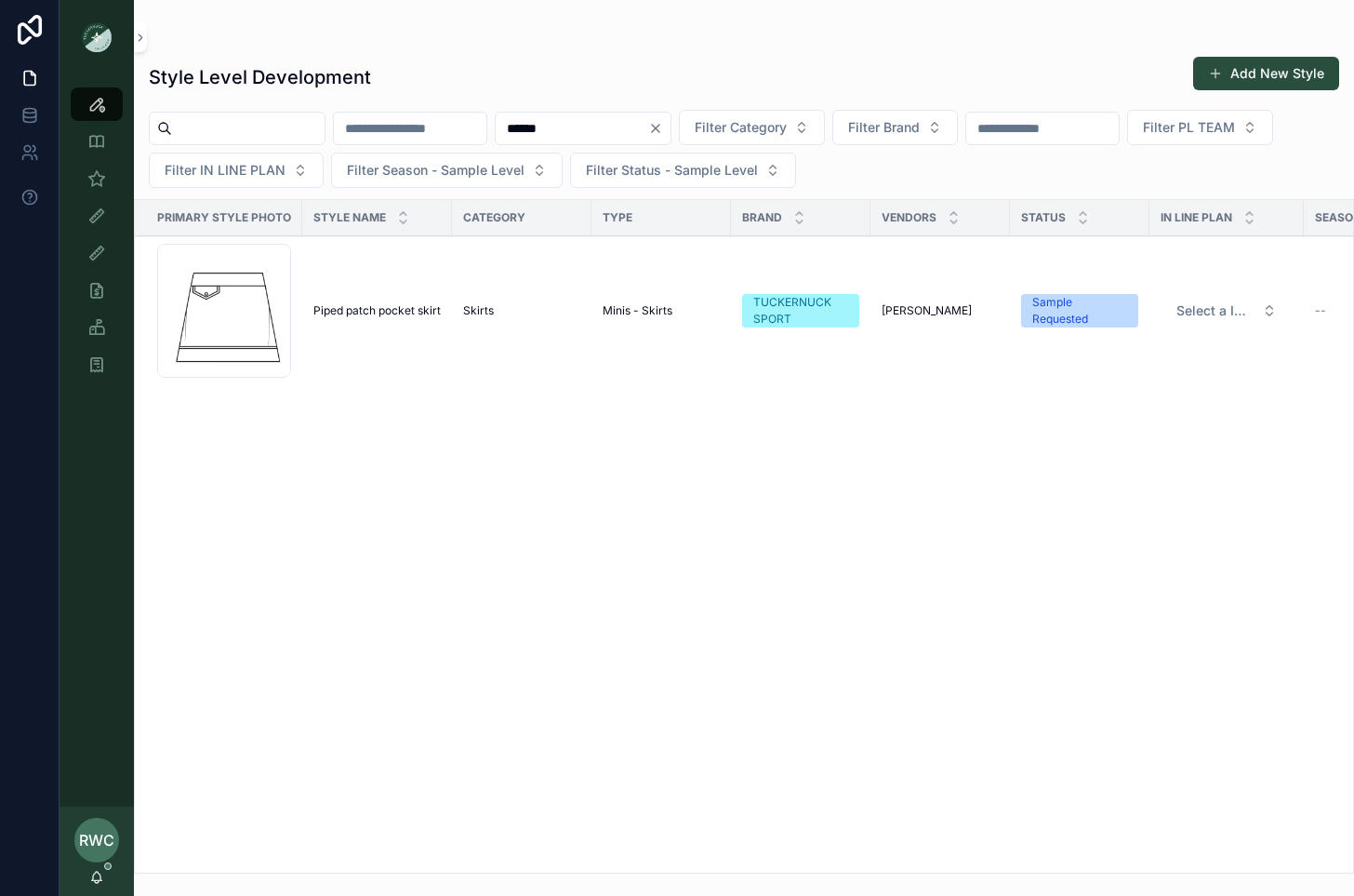
click at [394, 305] on span "Piped patch pocket skirt" at bounding box center [377, 311] width 127 height 15
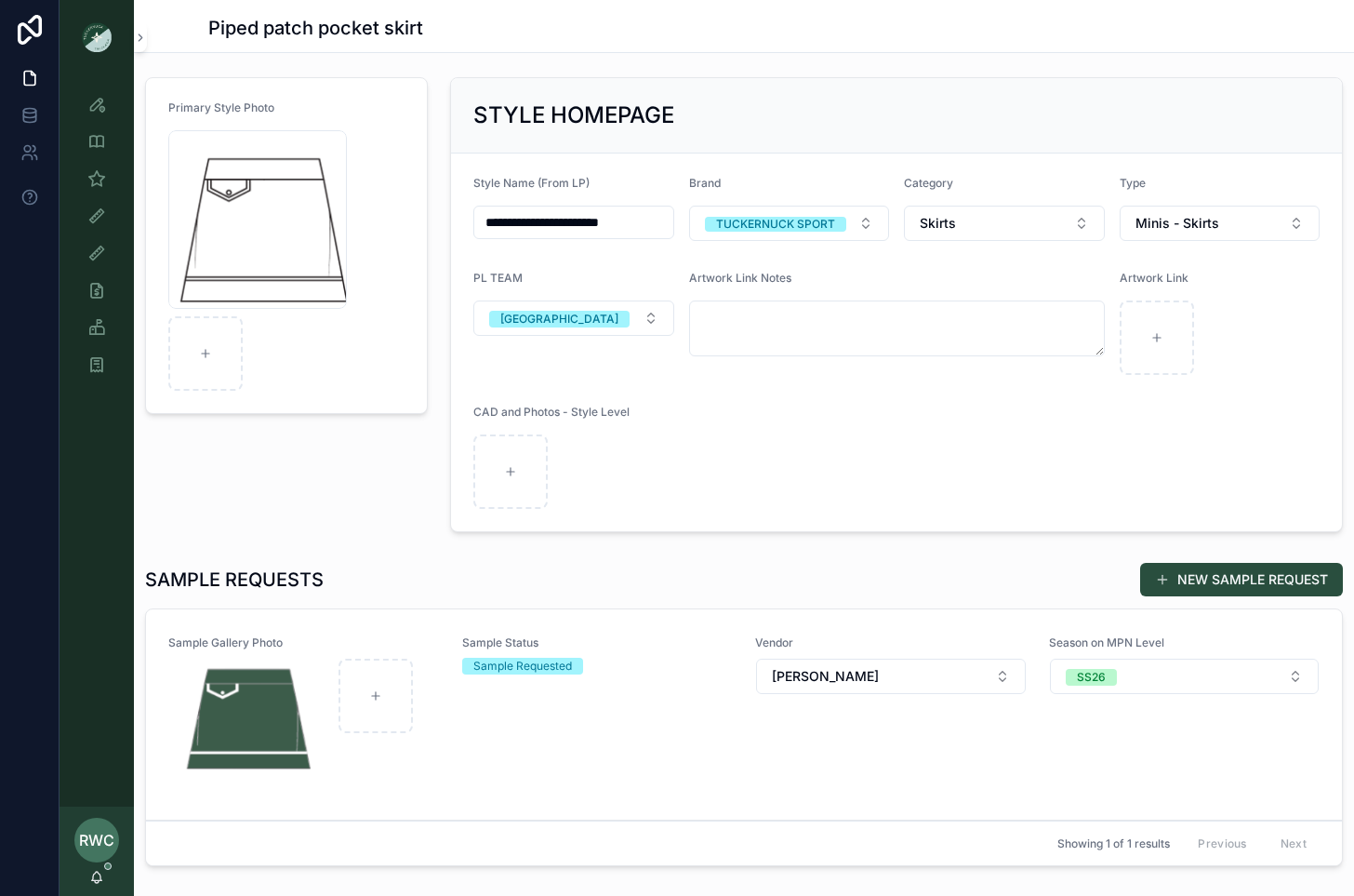
scroll to position [248, 0]
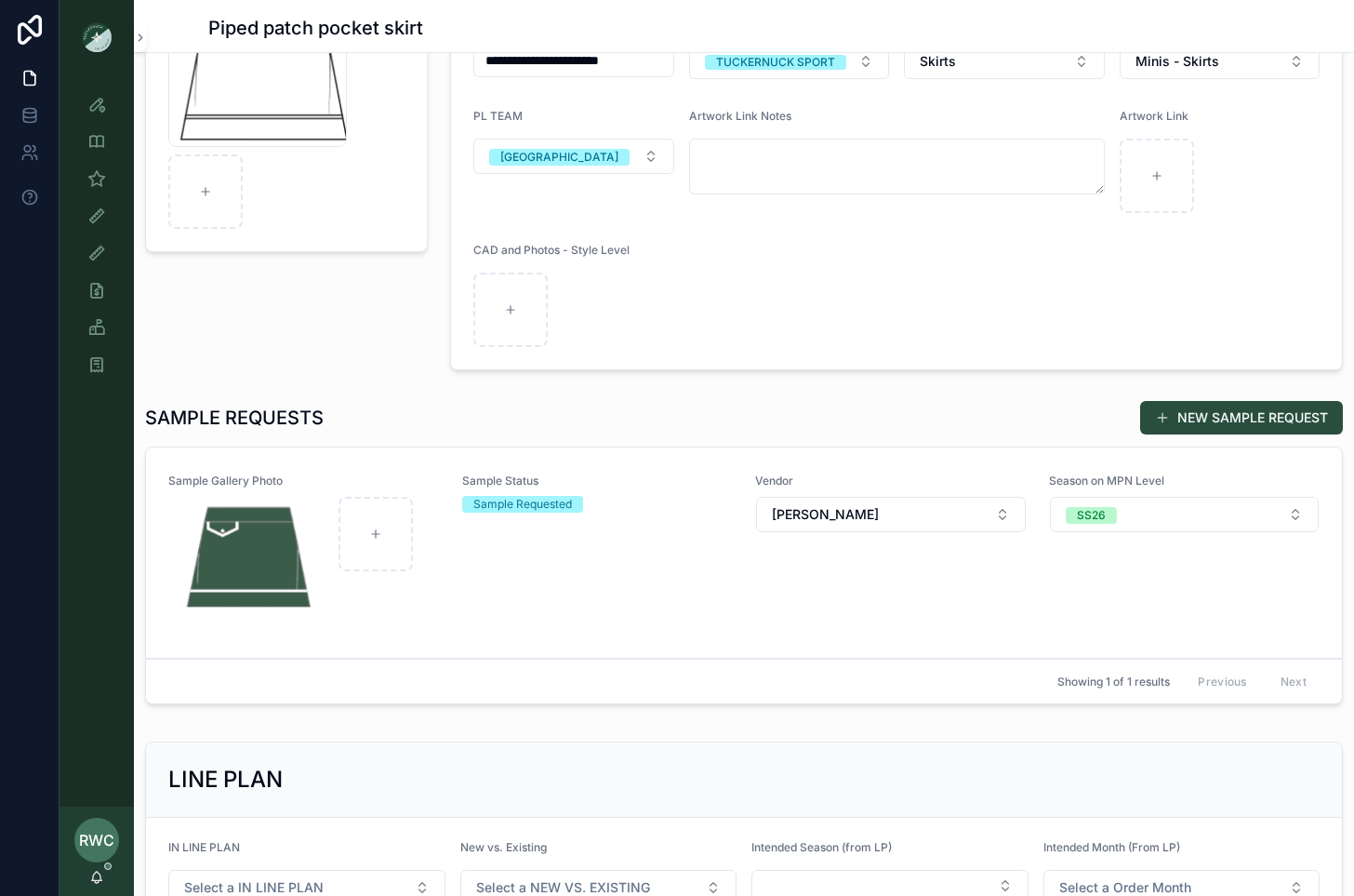
click at [655, 553] on div "Sample Status Sample Requested" at bounding box center [597, 553] width 272 height 158
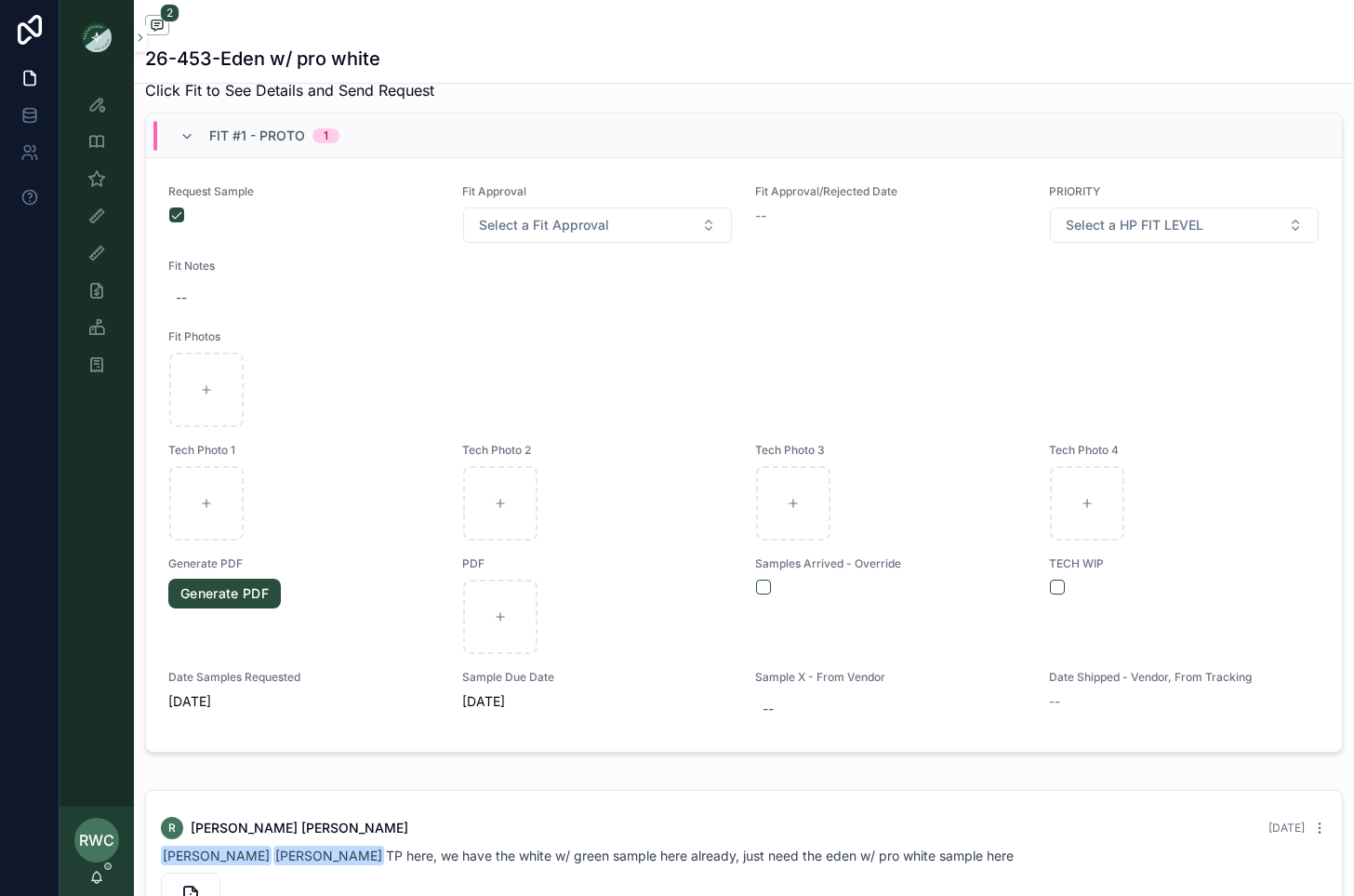
scroll to position [599, 0]
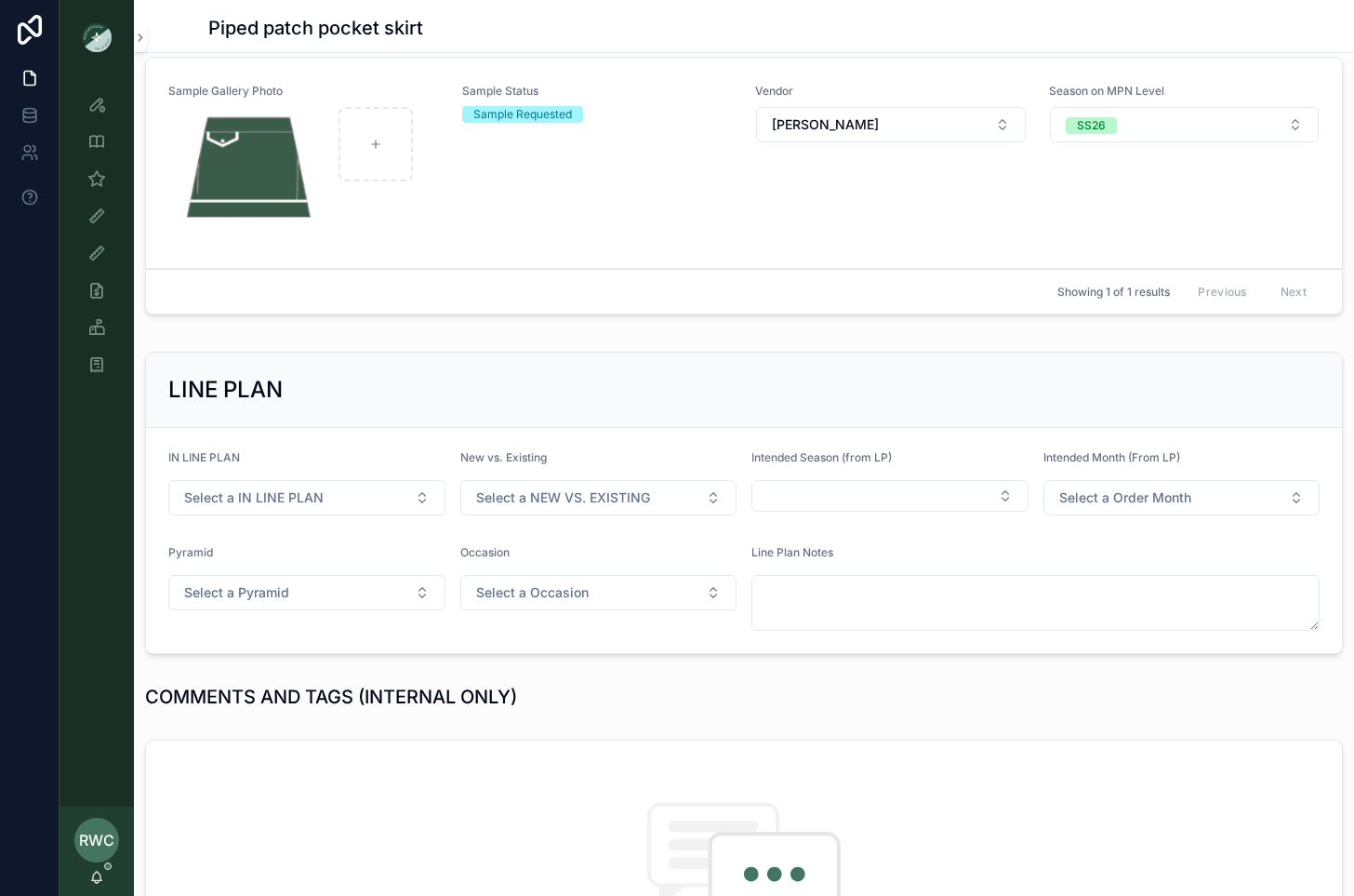
scroll to position [463, 0]
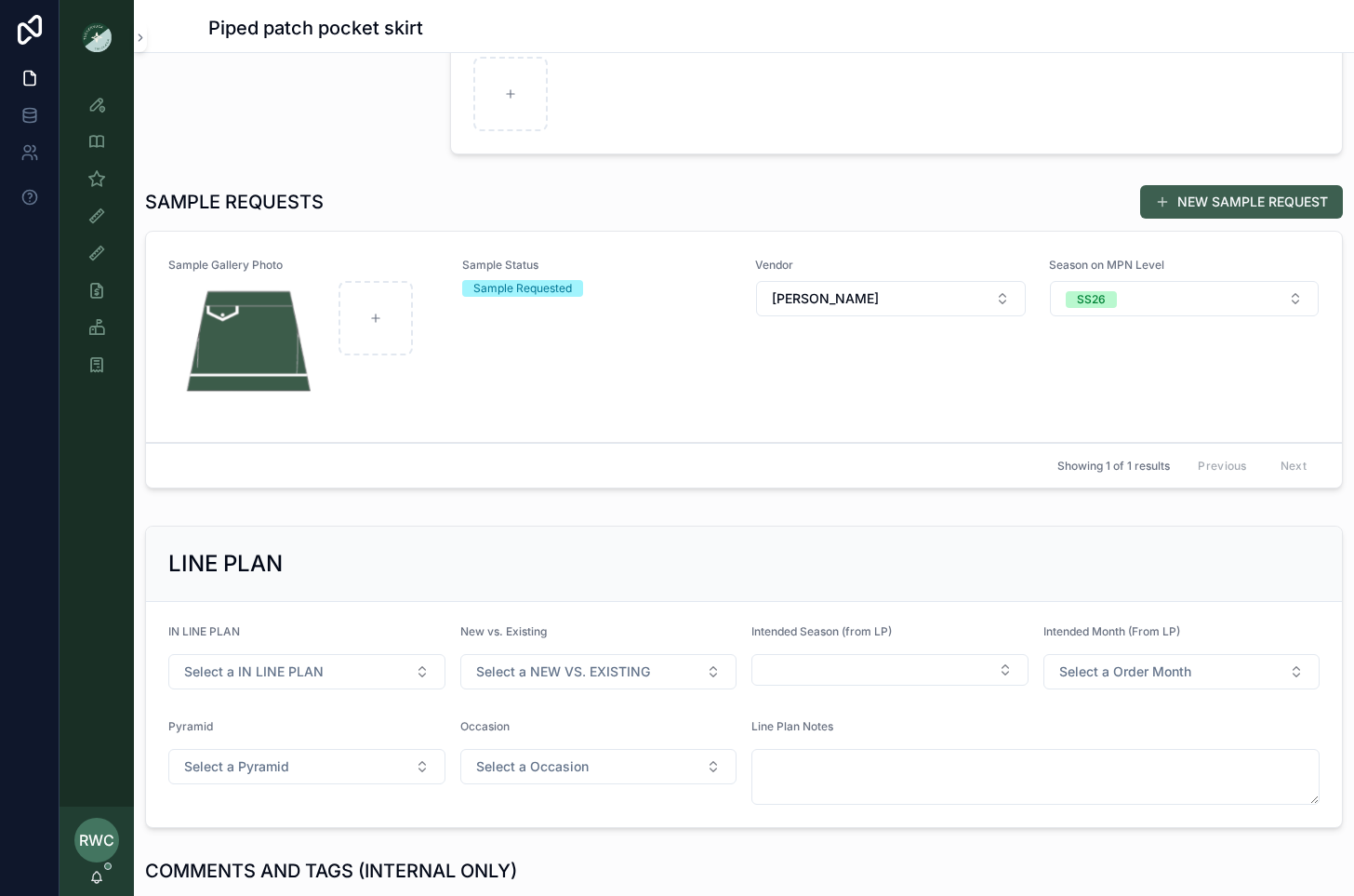
click at [1247, 205] on button "NEW SAMPLE REQUEST" at bounding box center [1241, 202] width 203 height 34
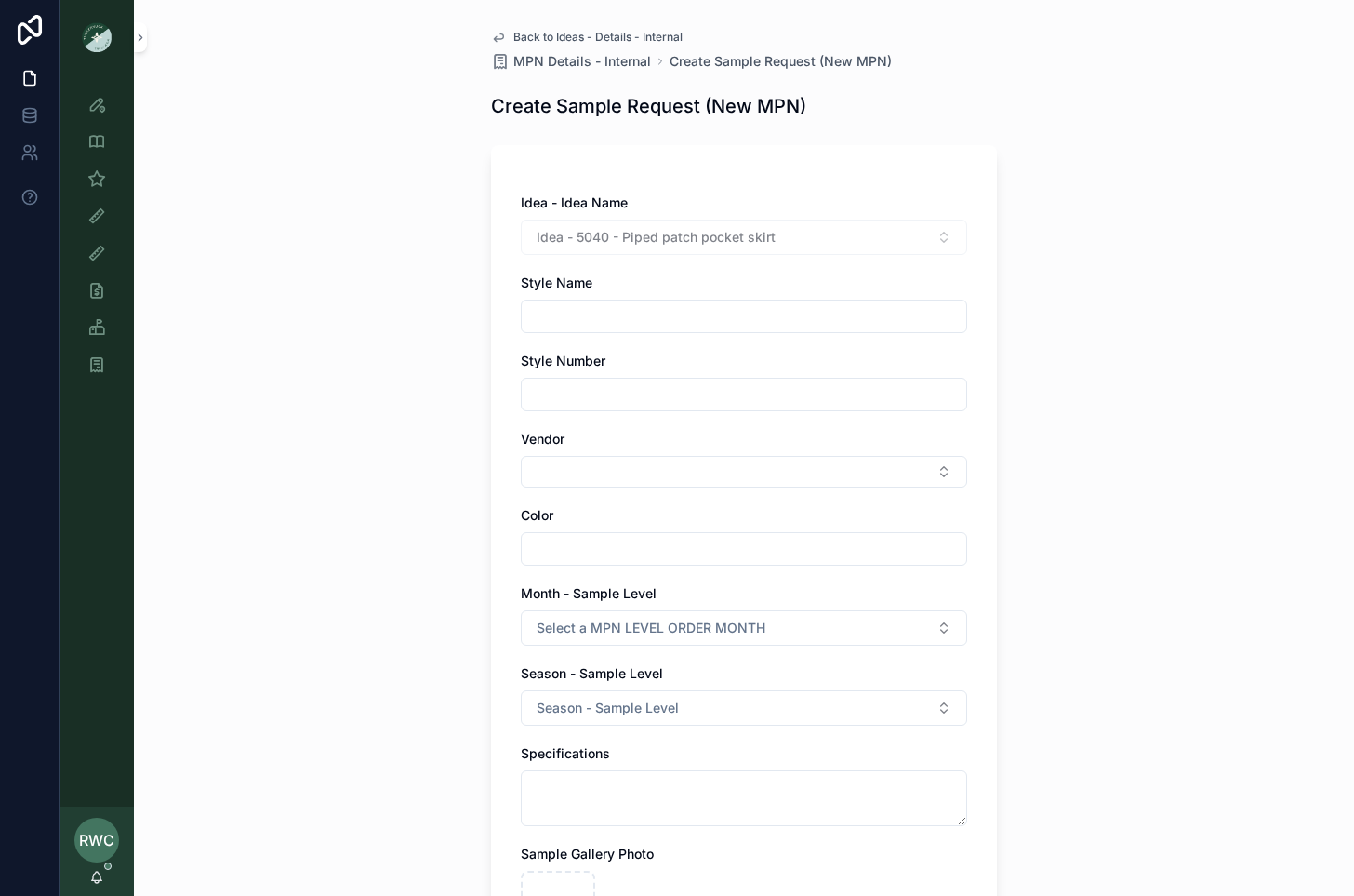
click at [664, 237] on div "Idea - 5040 - Piped patch pocket skirt" at bounding box center [744, 237] width 446 height 36
click at [615, 315] on input "scrollable content" at bounding box center [744, 317] width 445 height 26
type input "*"
type input "**********"
click at [612, 394] on input "scrollable content" at bounding box center [744, 394] width 445 height 26
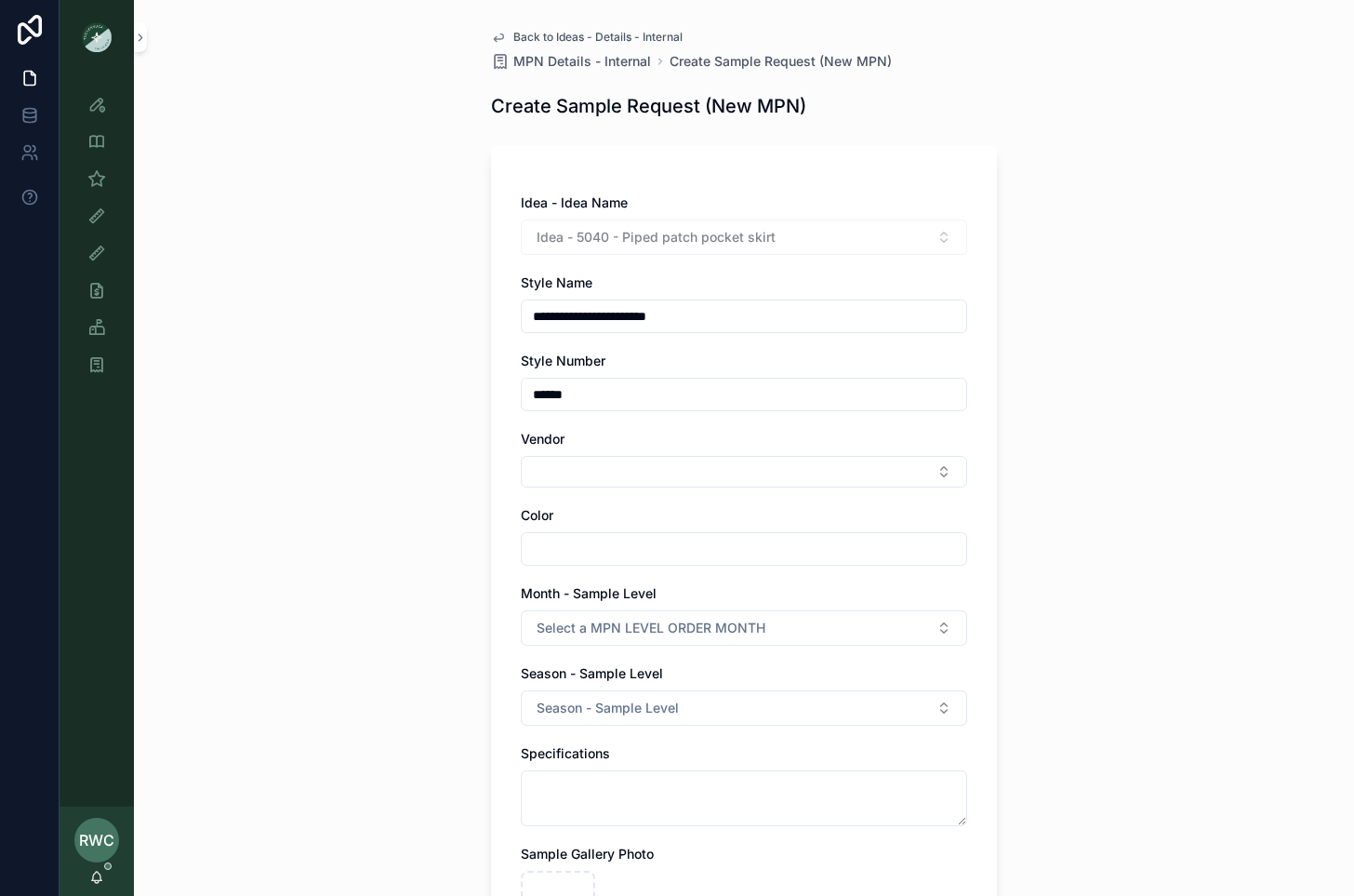
type input "******"
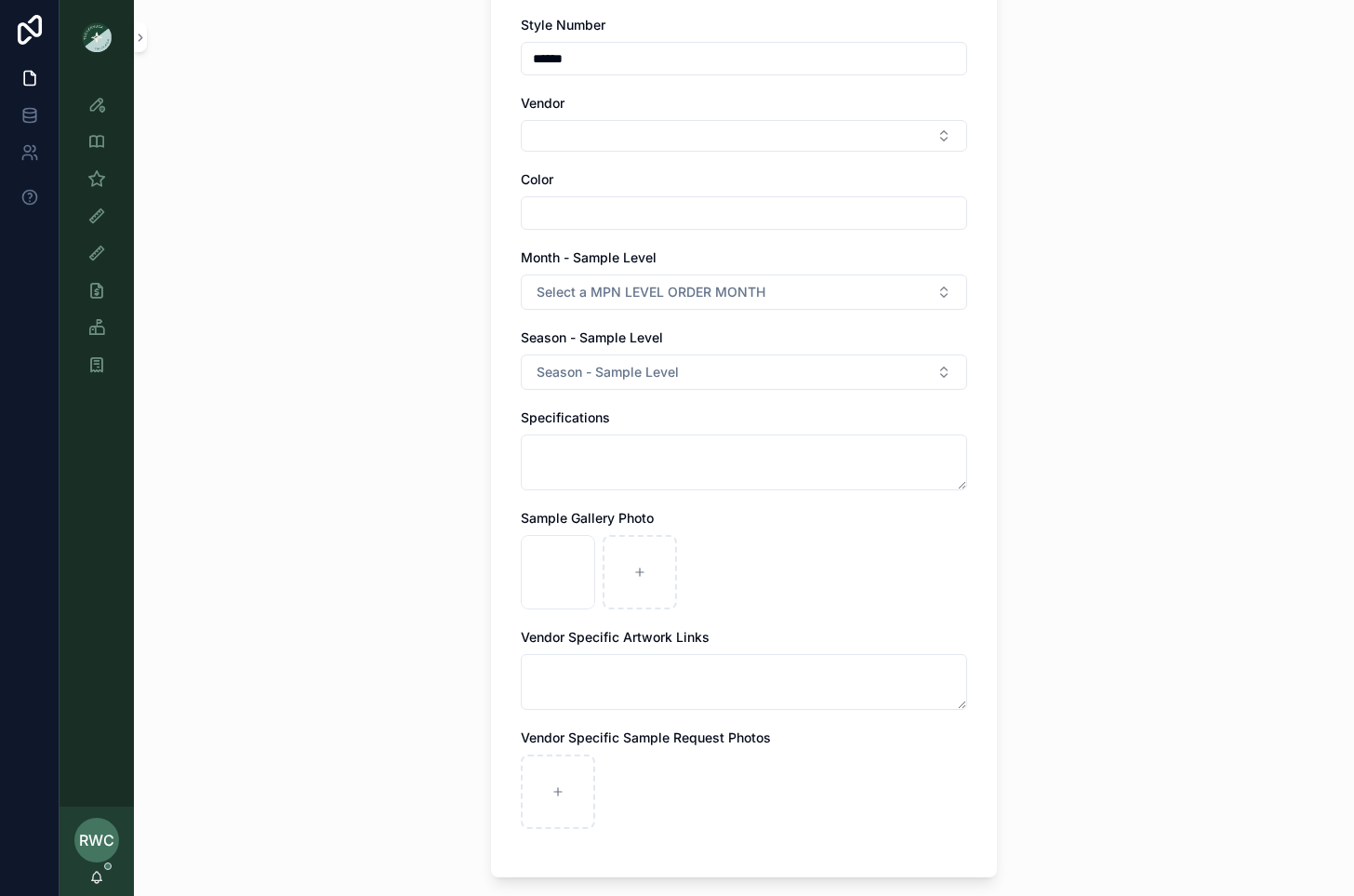
scroll to position [330, 0]
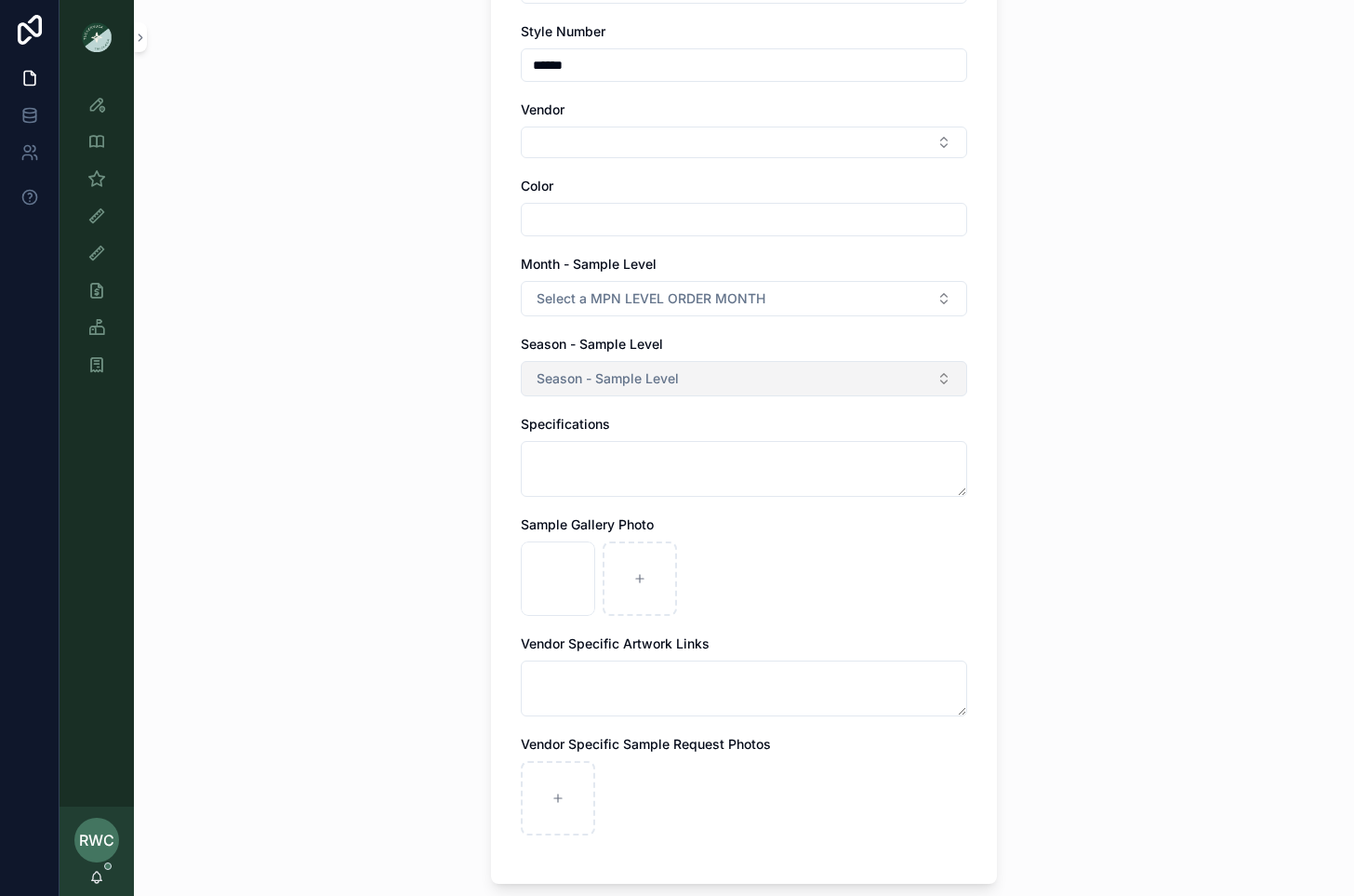
click at [700, 366] on button "Season - Sample Level" at bounding box center [744, 378] width 446 height 36
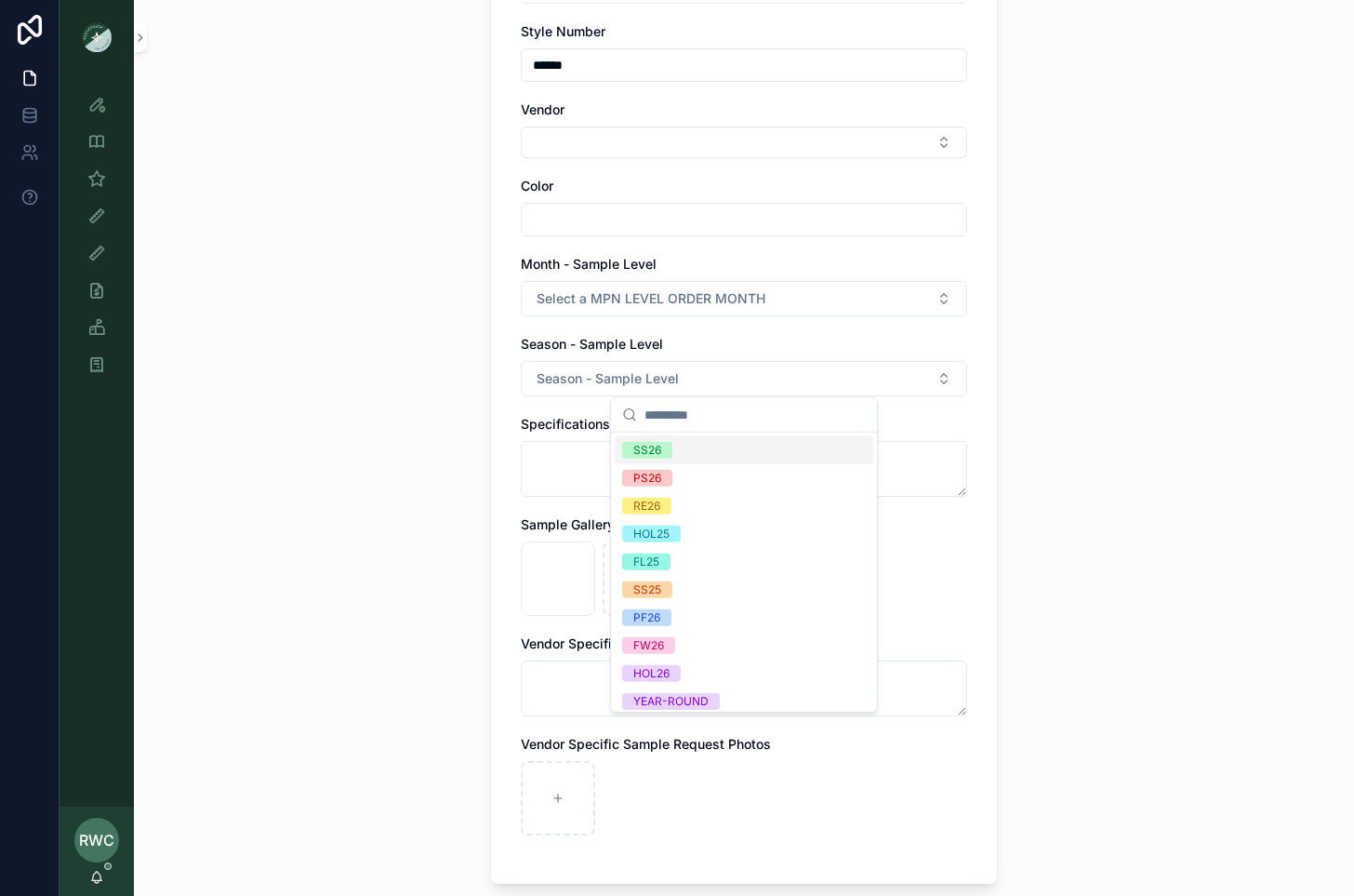
click at [700, 446] on div "SS26" at bounding box center [745, 450] width 259 height 28
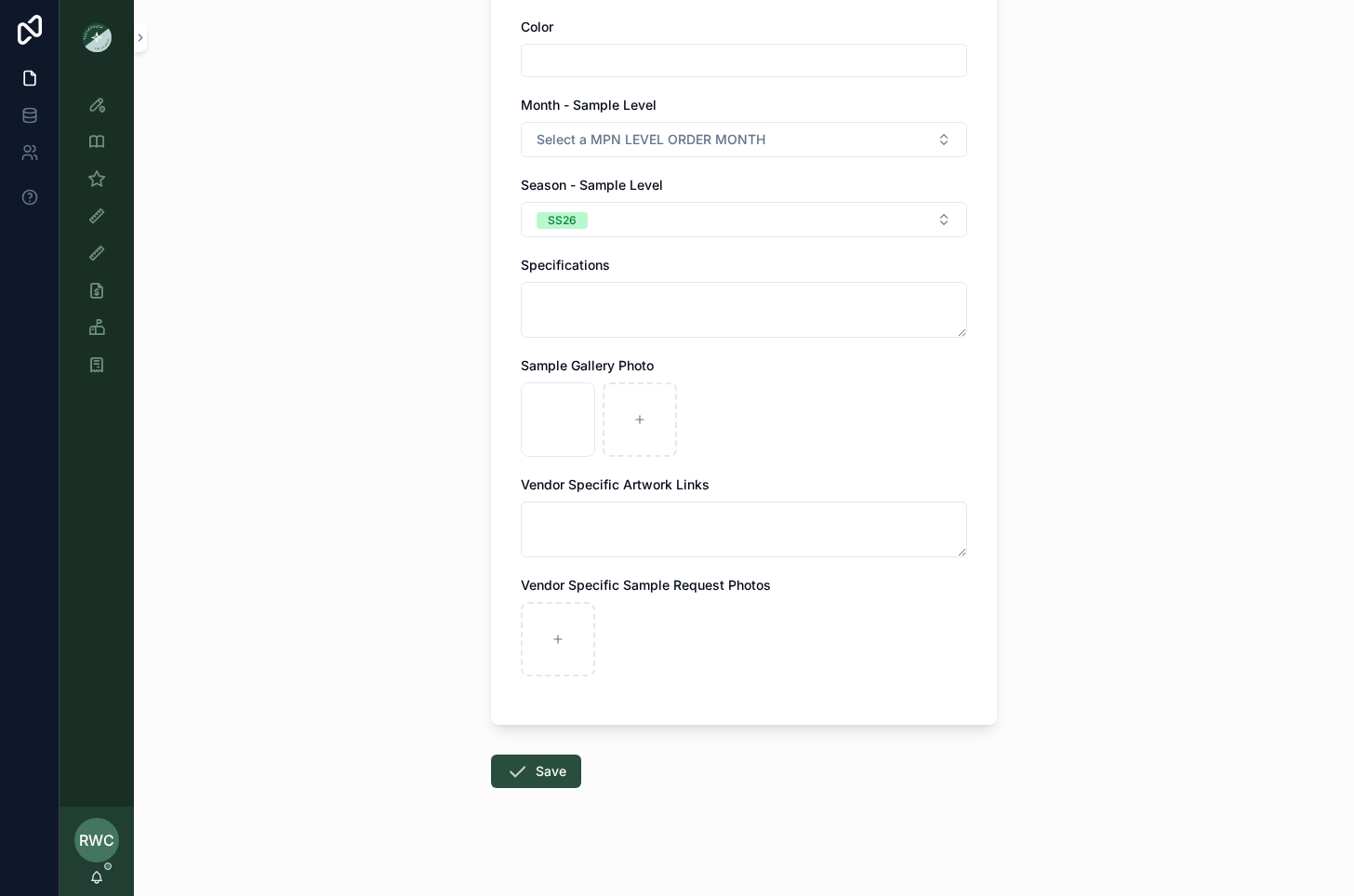
scroll to position [497, 0]
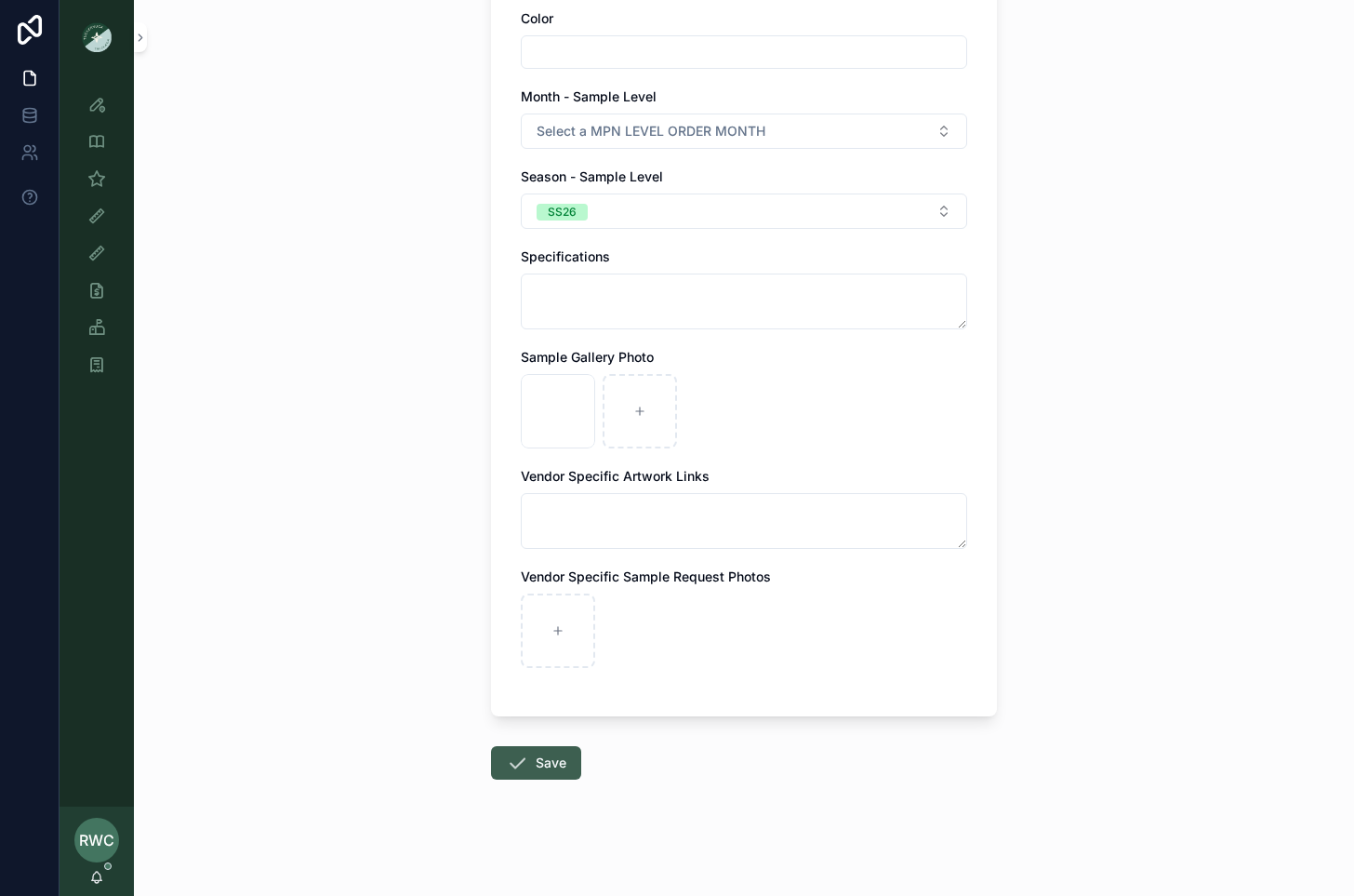
click at [526, 771] on icon "scrollable content" at bounding box center [517, 763] width 22 height 22
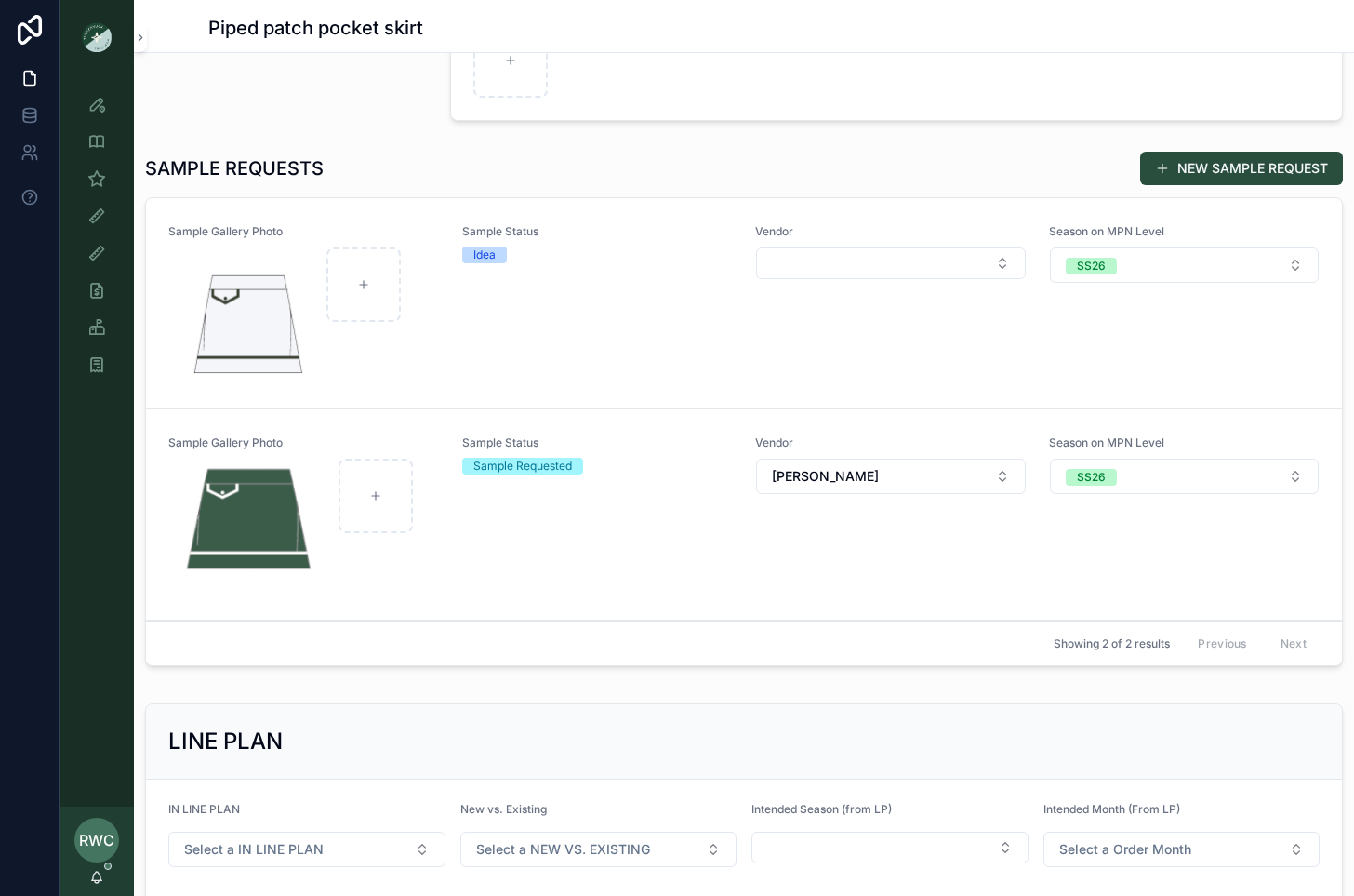
click at [525, 333] on div "Sample Status Idea" at bounding box center [597, 303] width 272 height 158
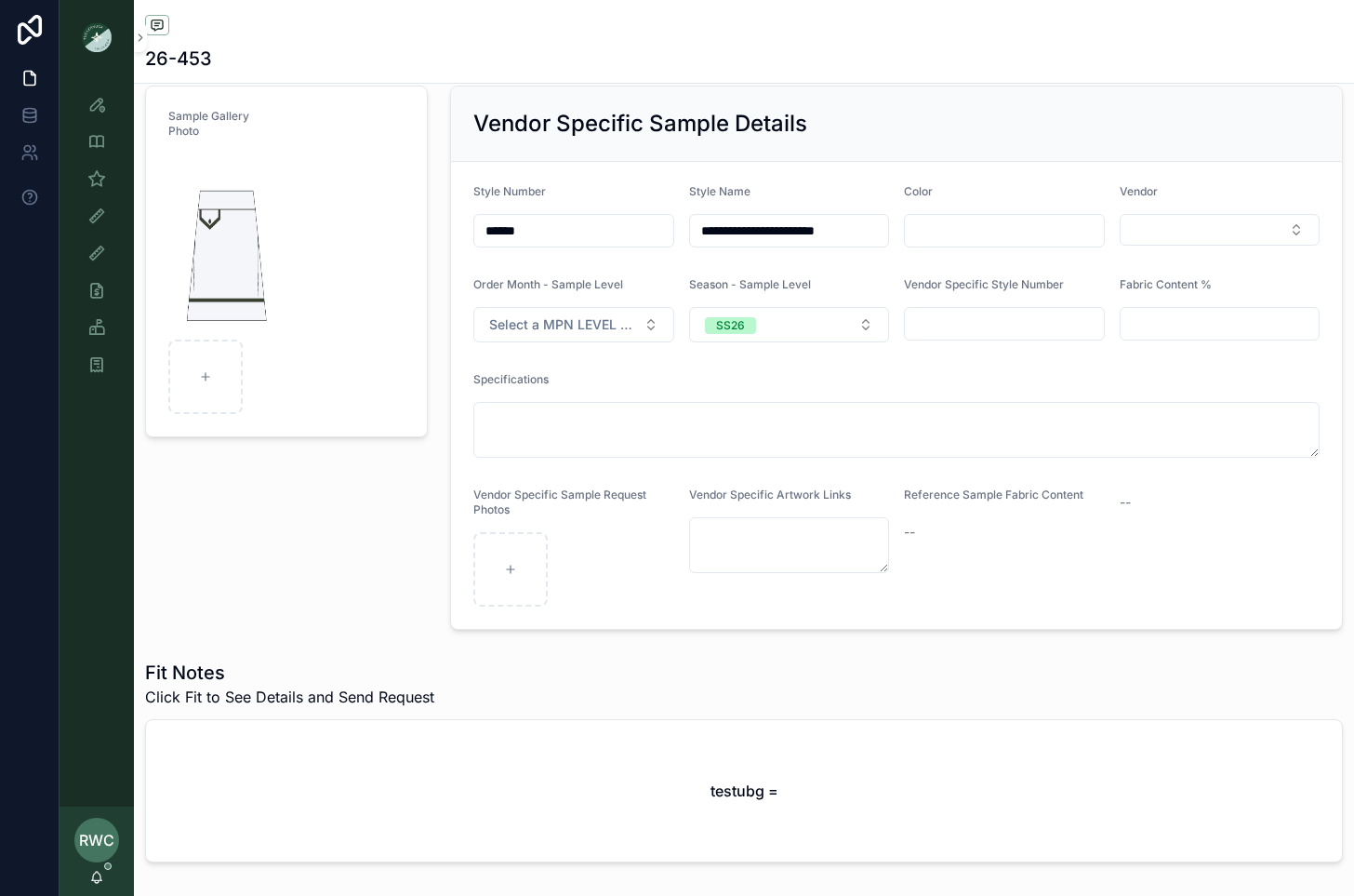
scroll to position [50, 0]
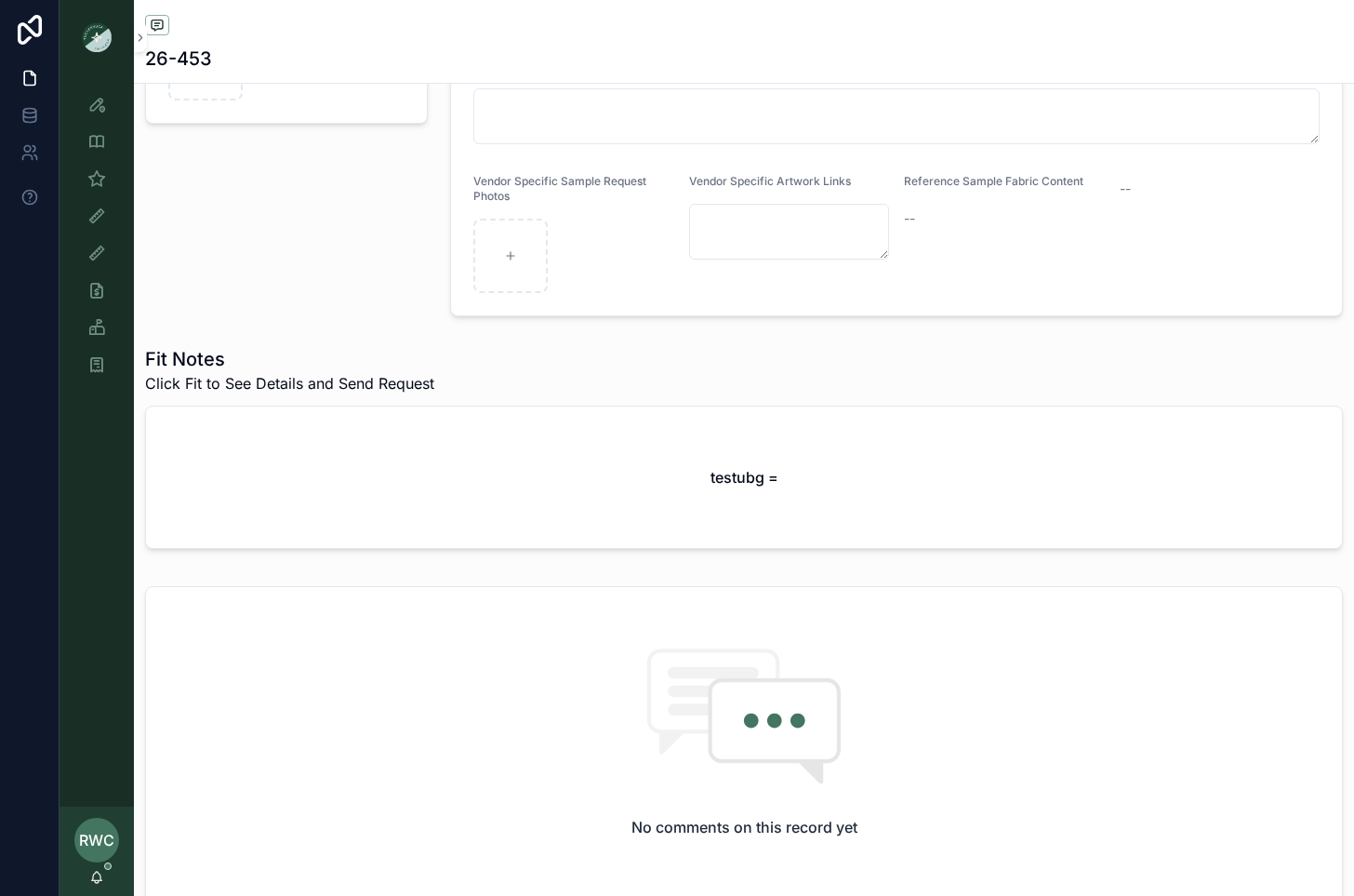
scroll to position [424, 0]
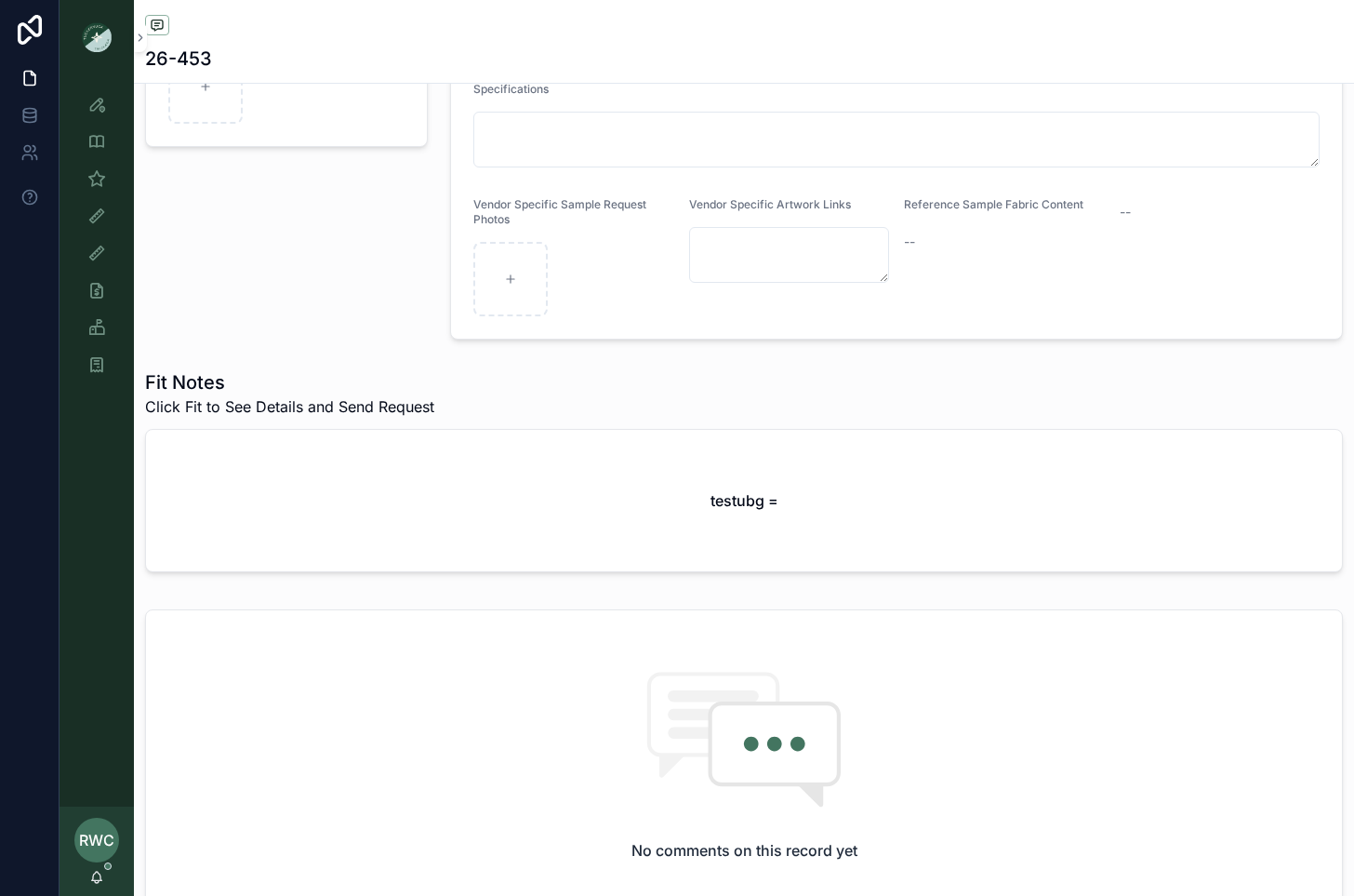
scroll to position [467, 0]
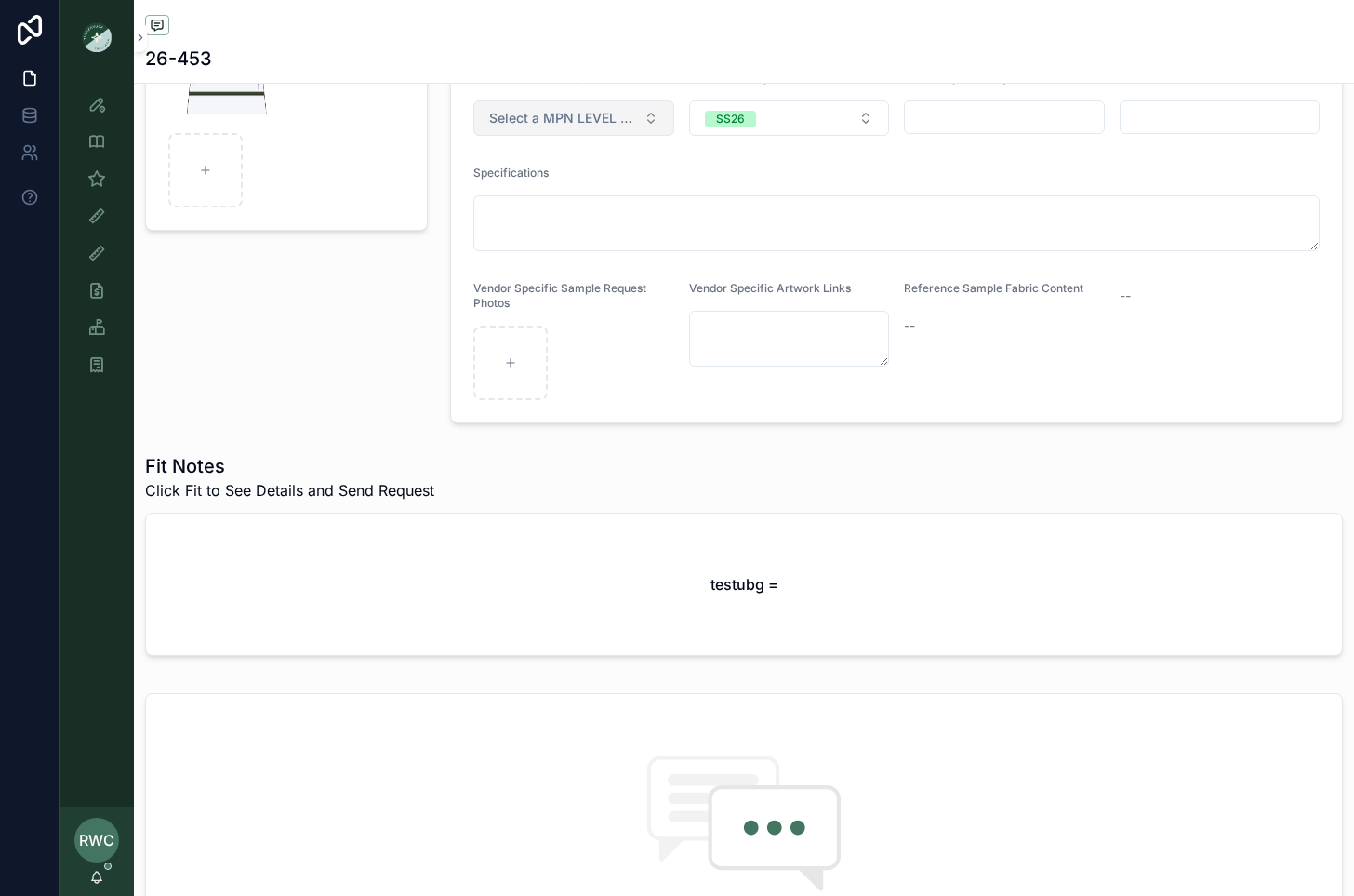
scroll to position [570, 0]
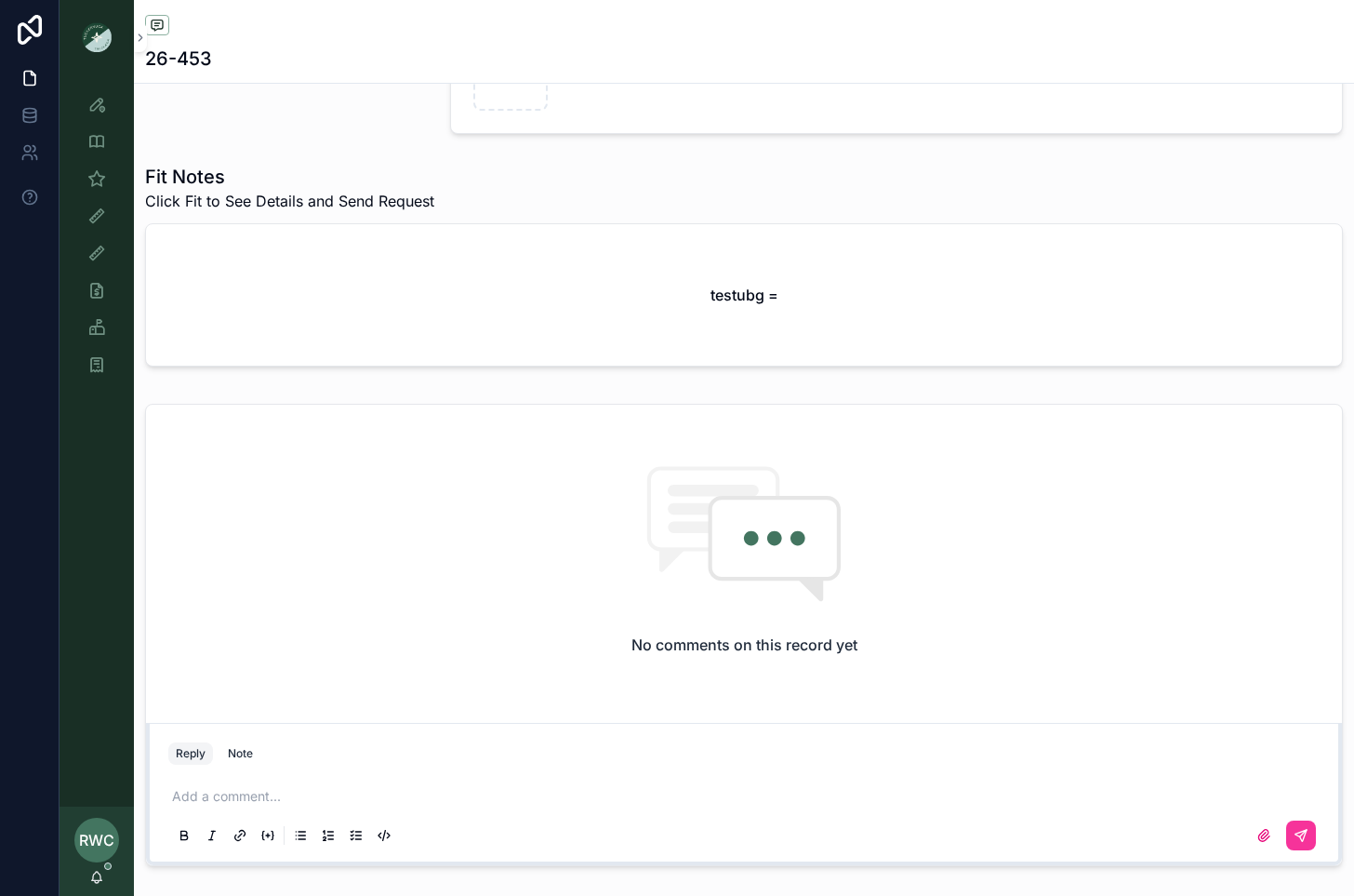
scroll to position [644, 0]
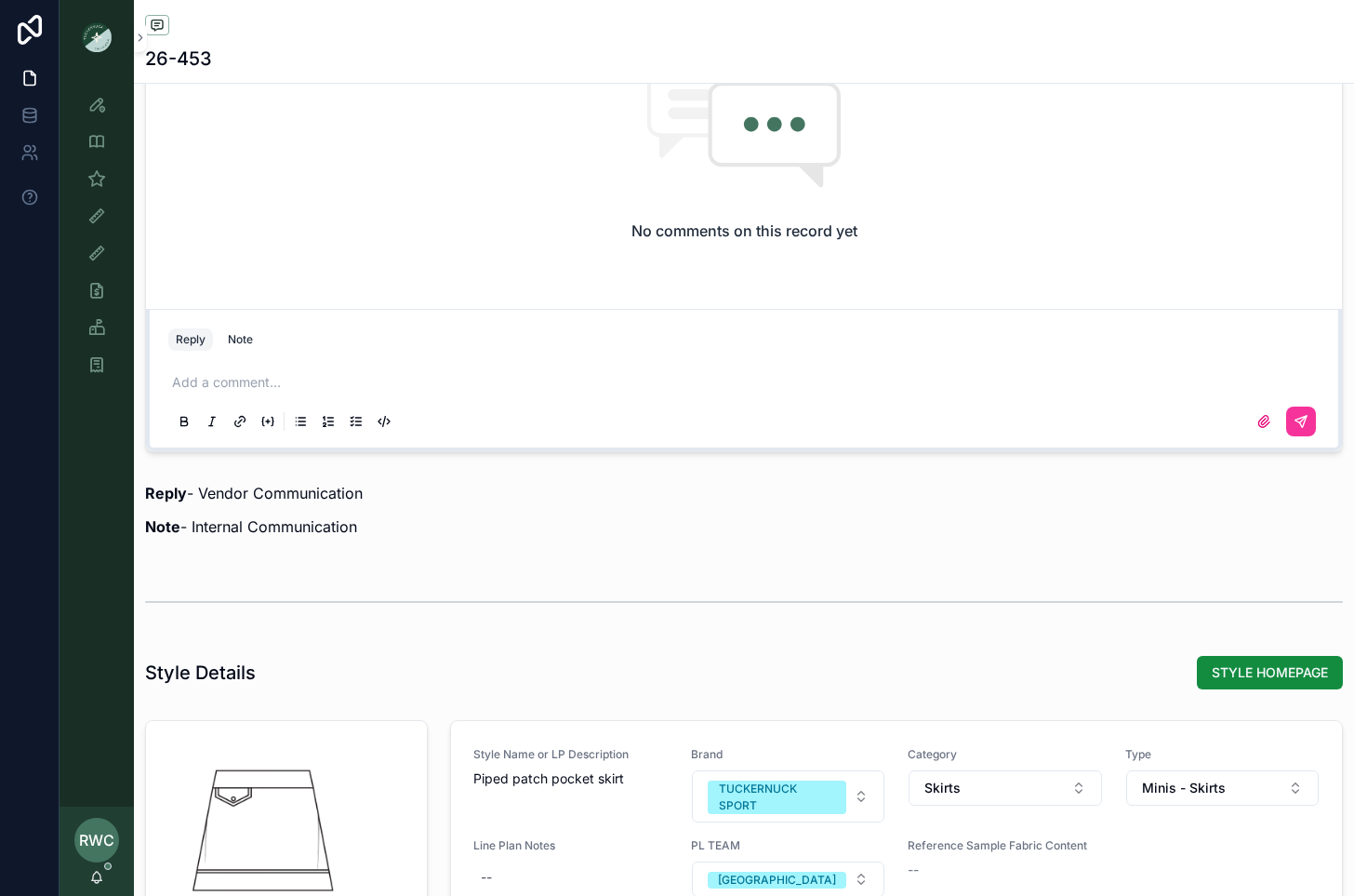
scroll to position [402, 0]
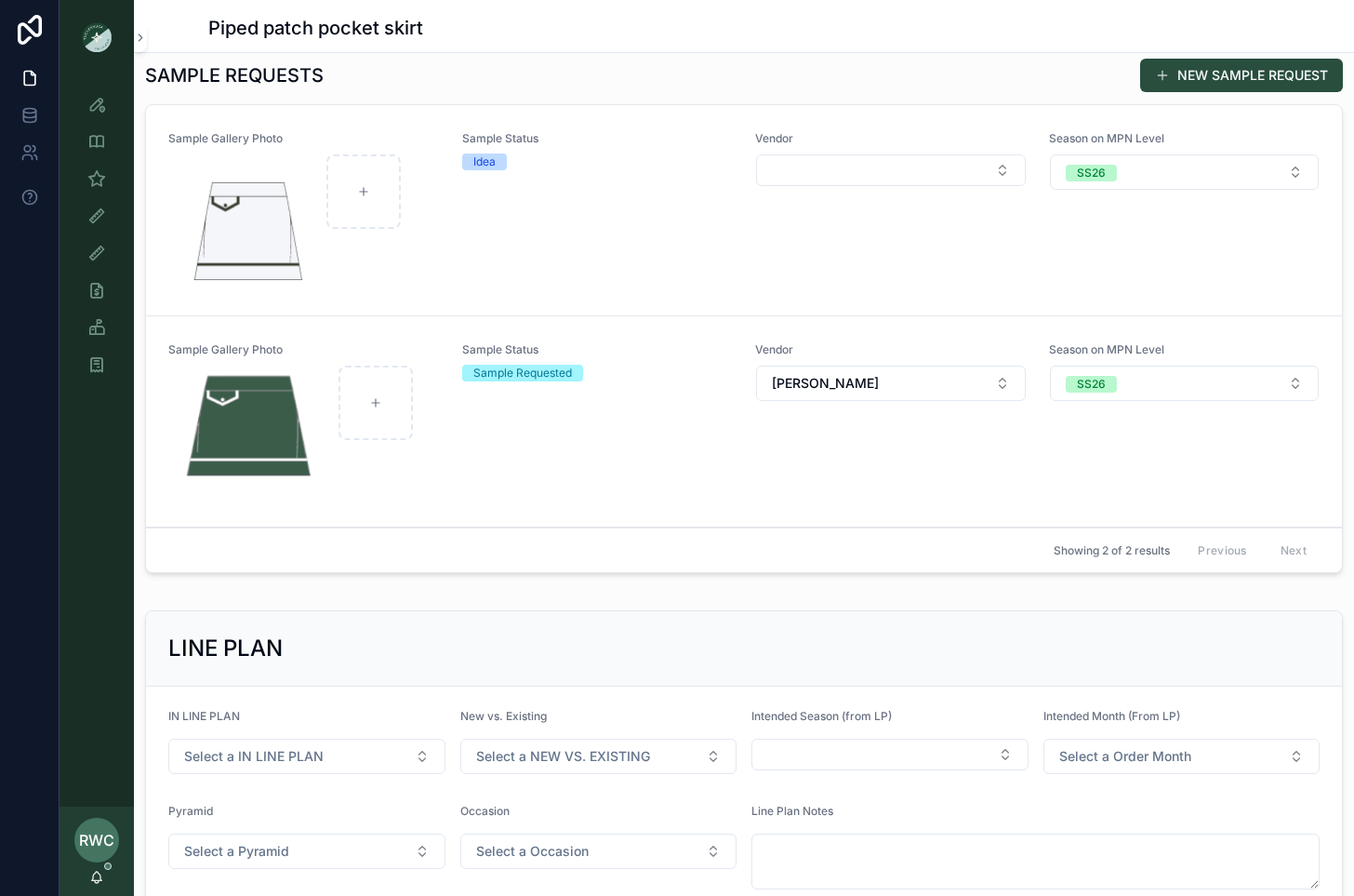
scroll to position [507, 0]
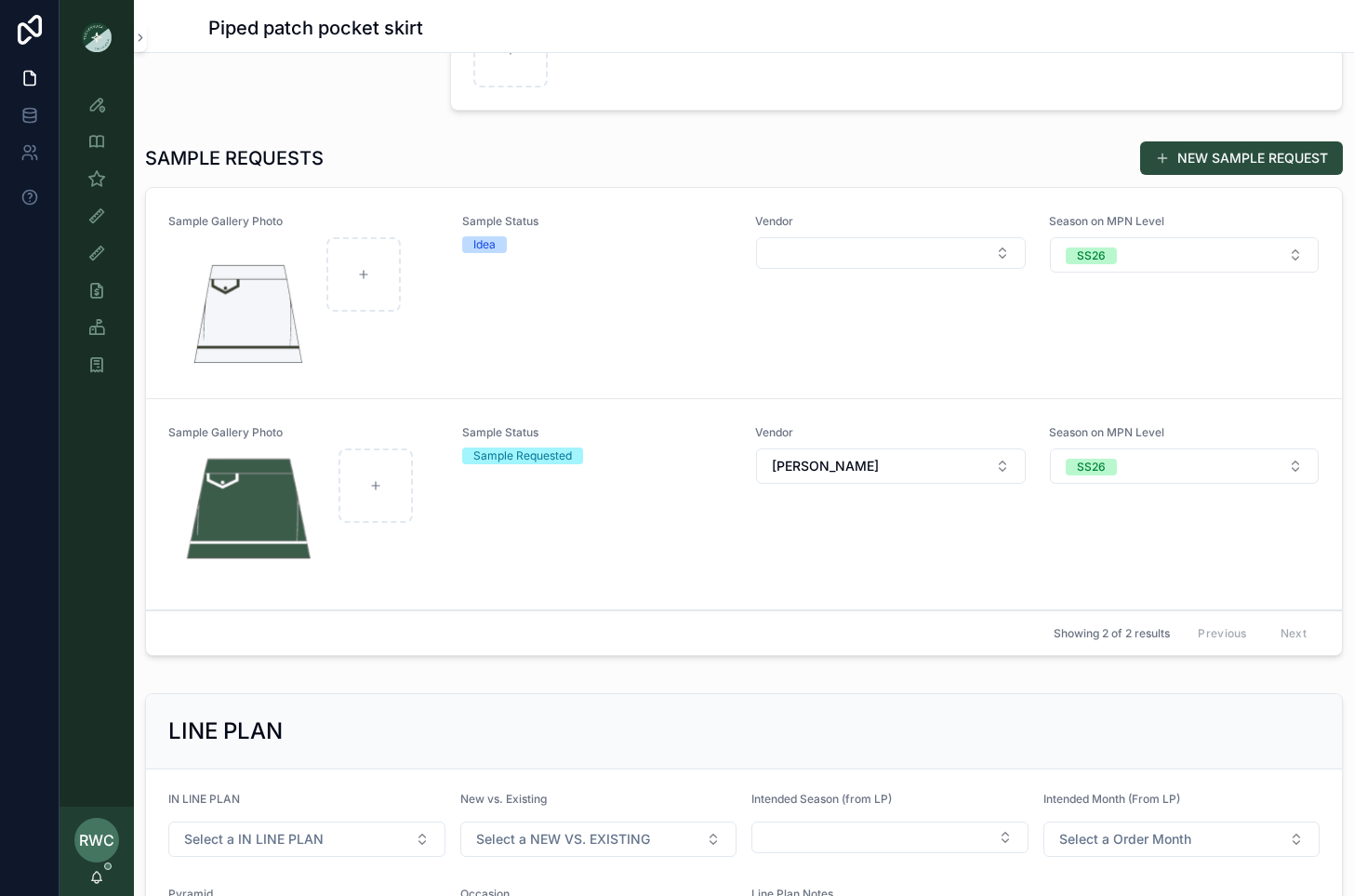
click at [580, 355] on div "Sample Status Idea" at bounding box center [597, 293] width 272 height 158
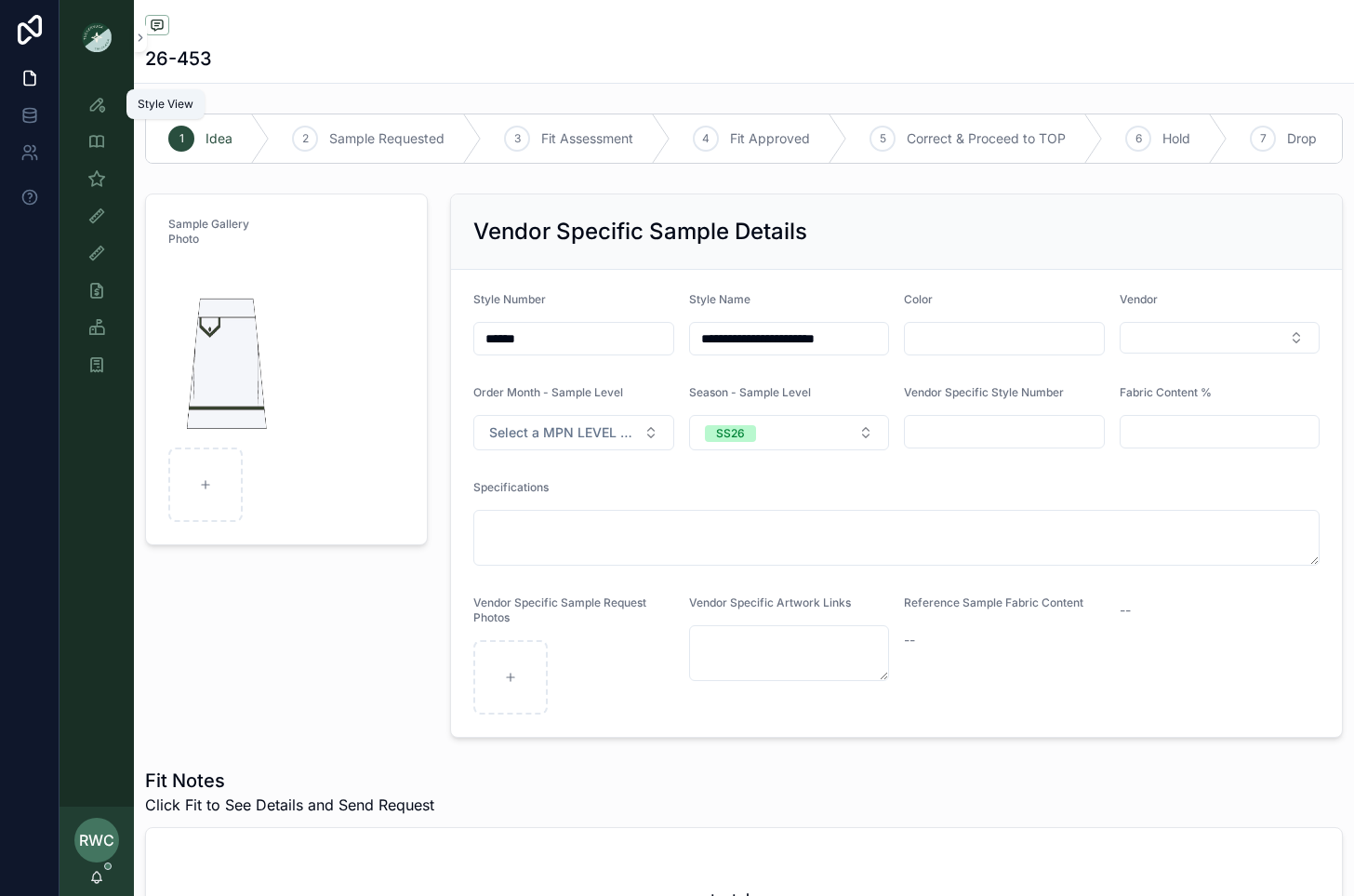
click at [98, 105] on icon "scrollable content" at bounding box center [97, 104] width 19 height 19
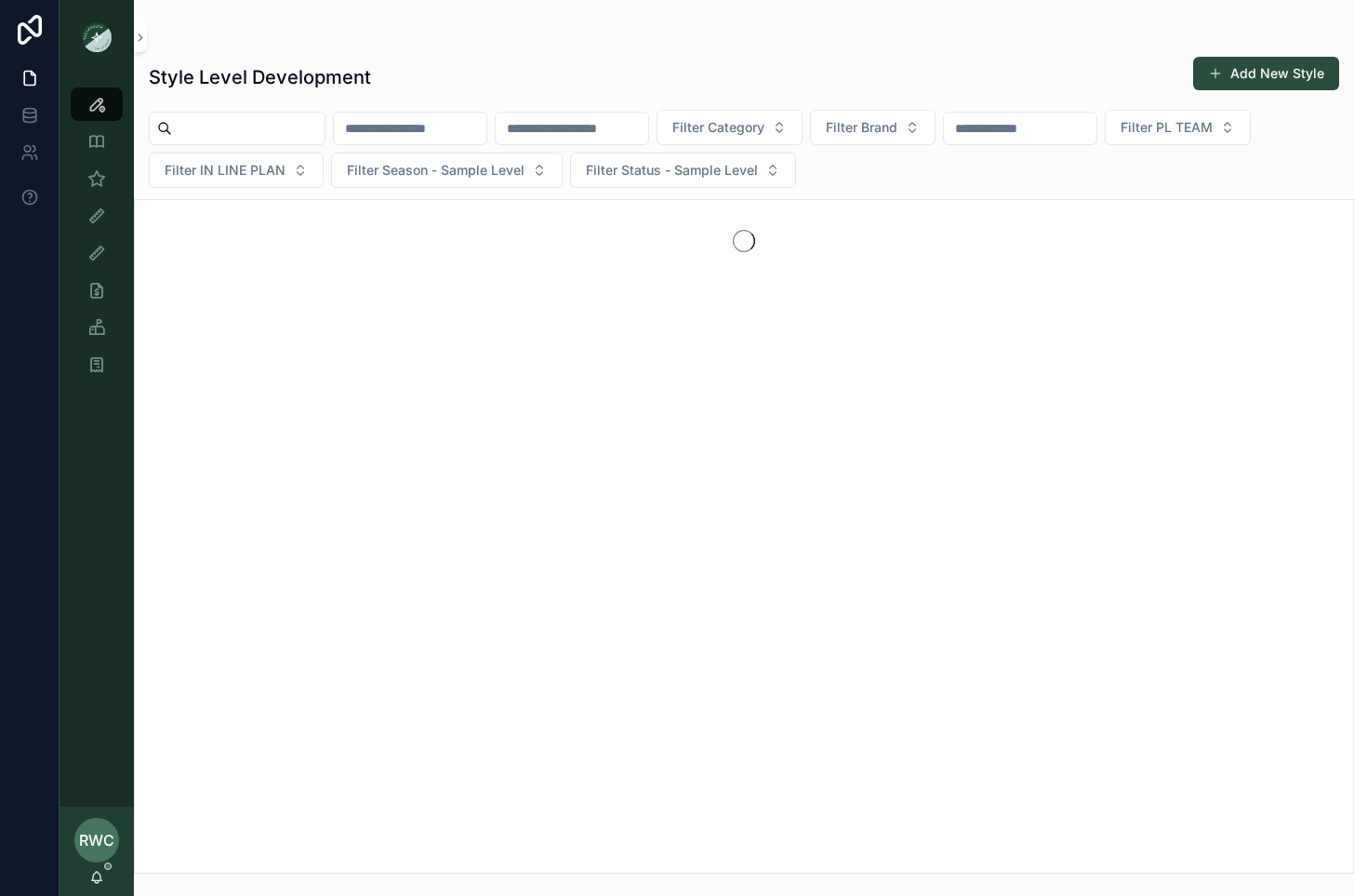
click at [487, 123] on input "scrollable content" at bounding box center [409, 128] width 152 height 26
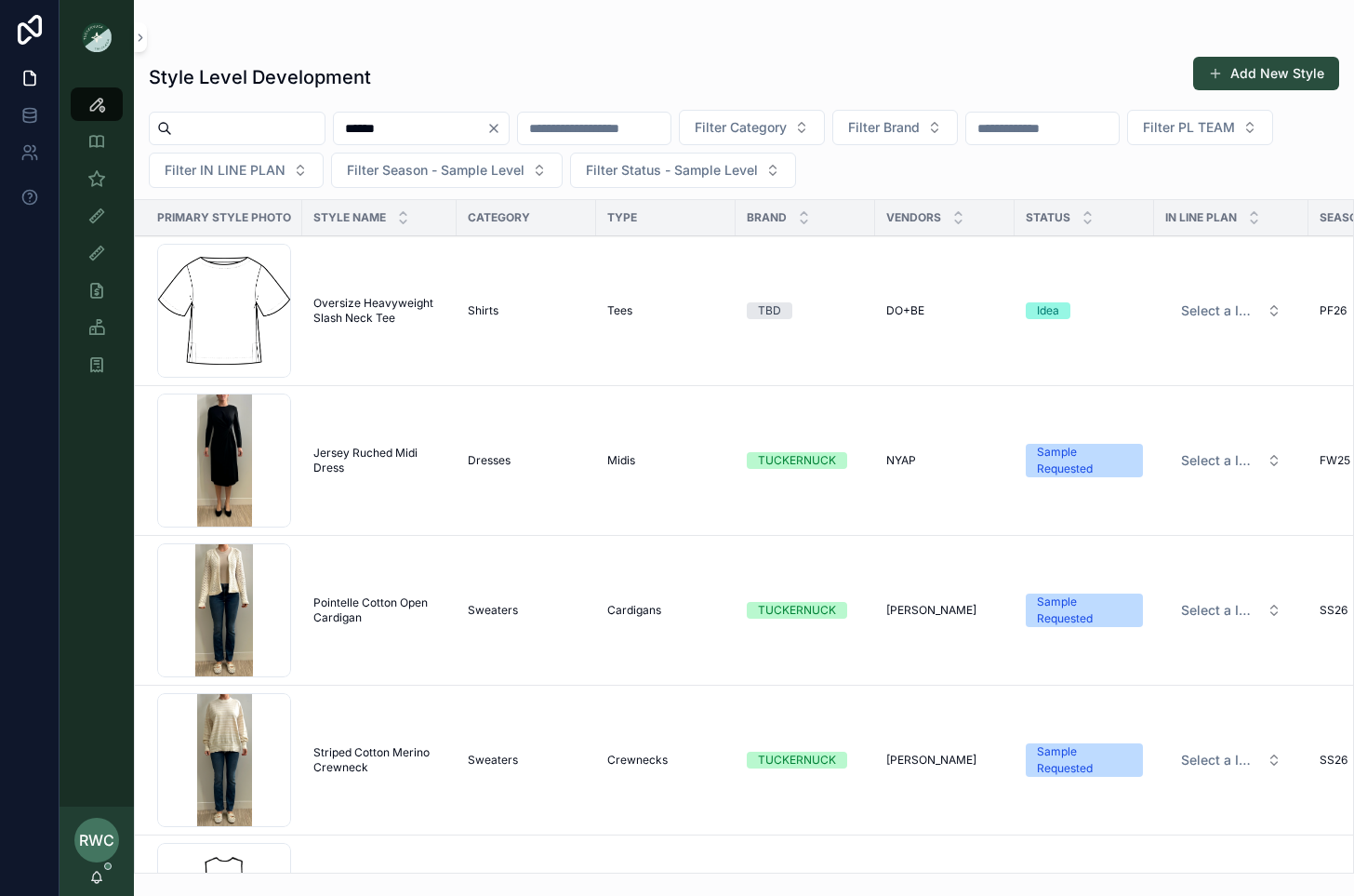
type input "******"
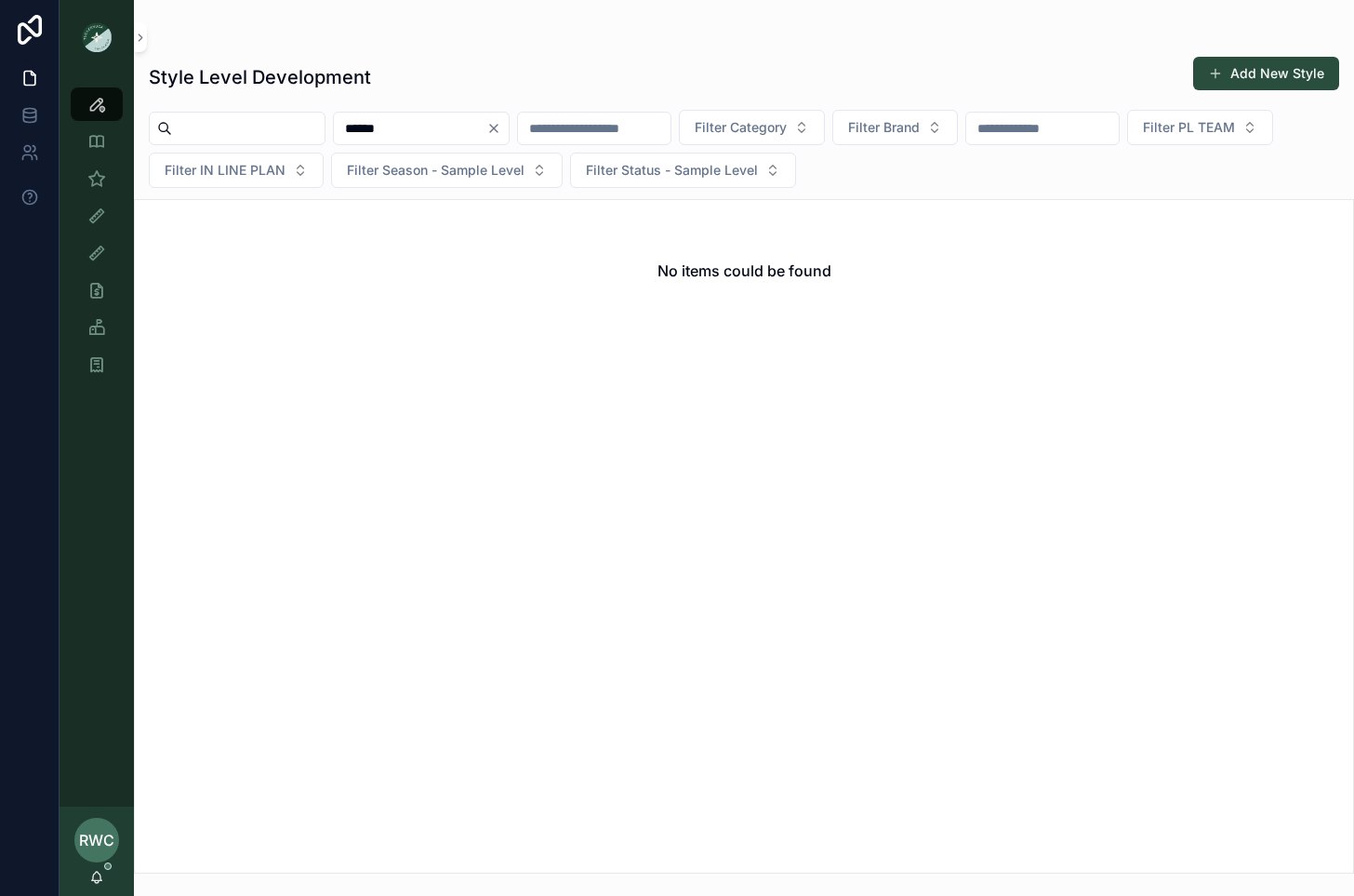
click at [509, 128] on button "Clear" at bounding box center [498, 127] width 22 height 15
click at [615, 129] on input "scrollable content" at bounding box center [571, 128] width 152 height 26
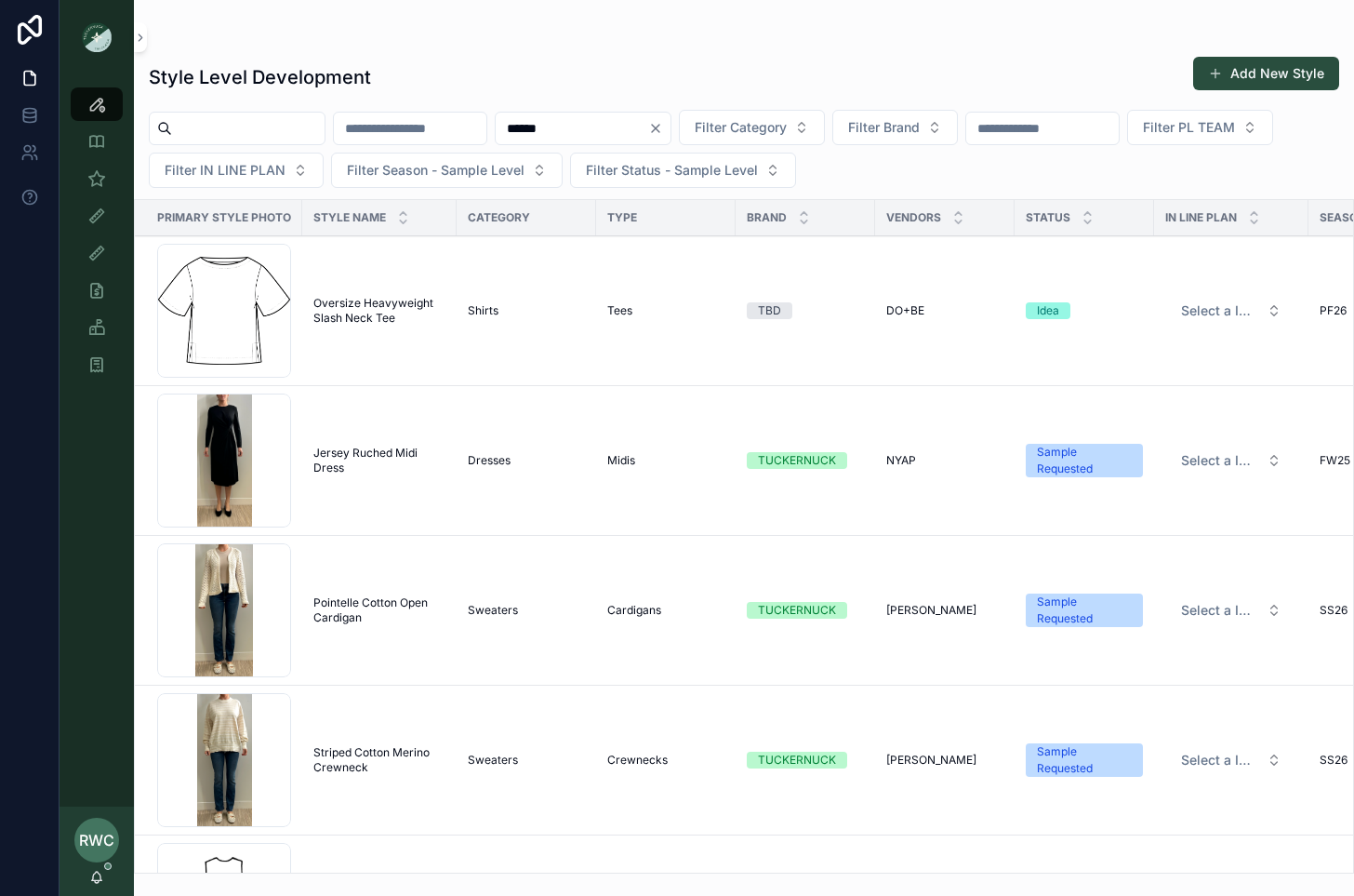
type input "******"
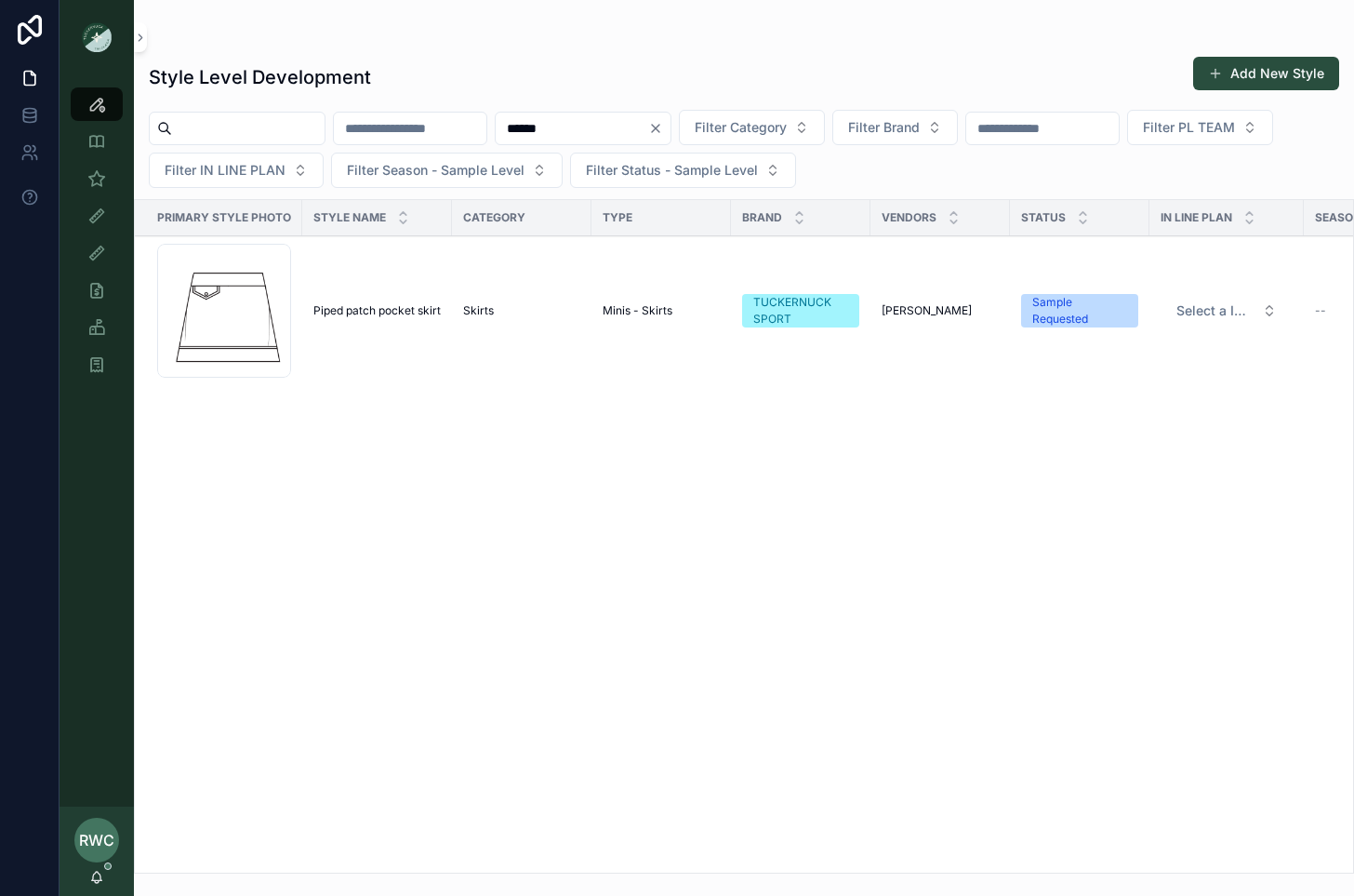
click at [398, 304] on span "Piped patch pocket skirt" at bounding box center [377, 311] width 127 height 15
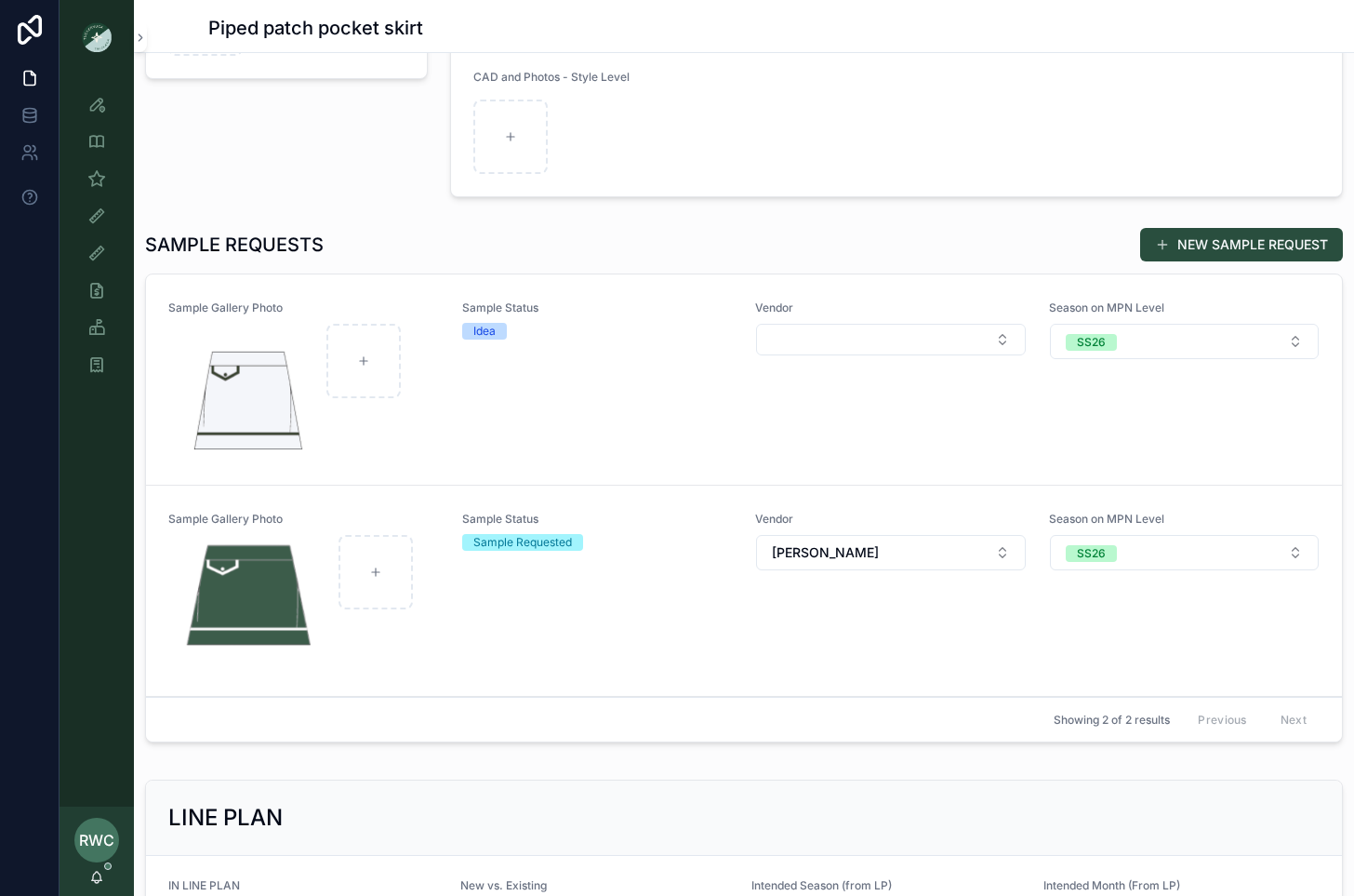
scroll to position [611, 0]
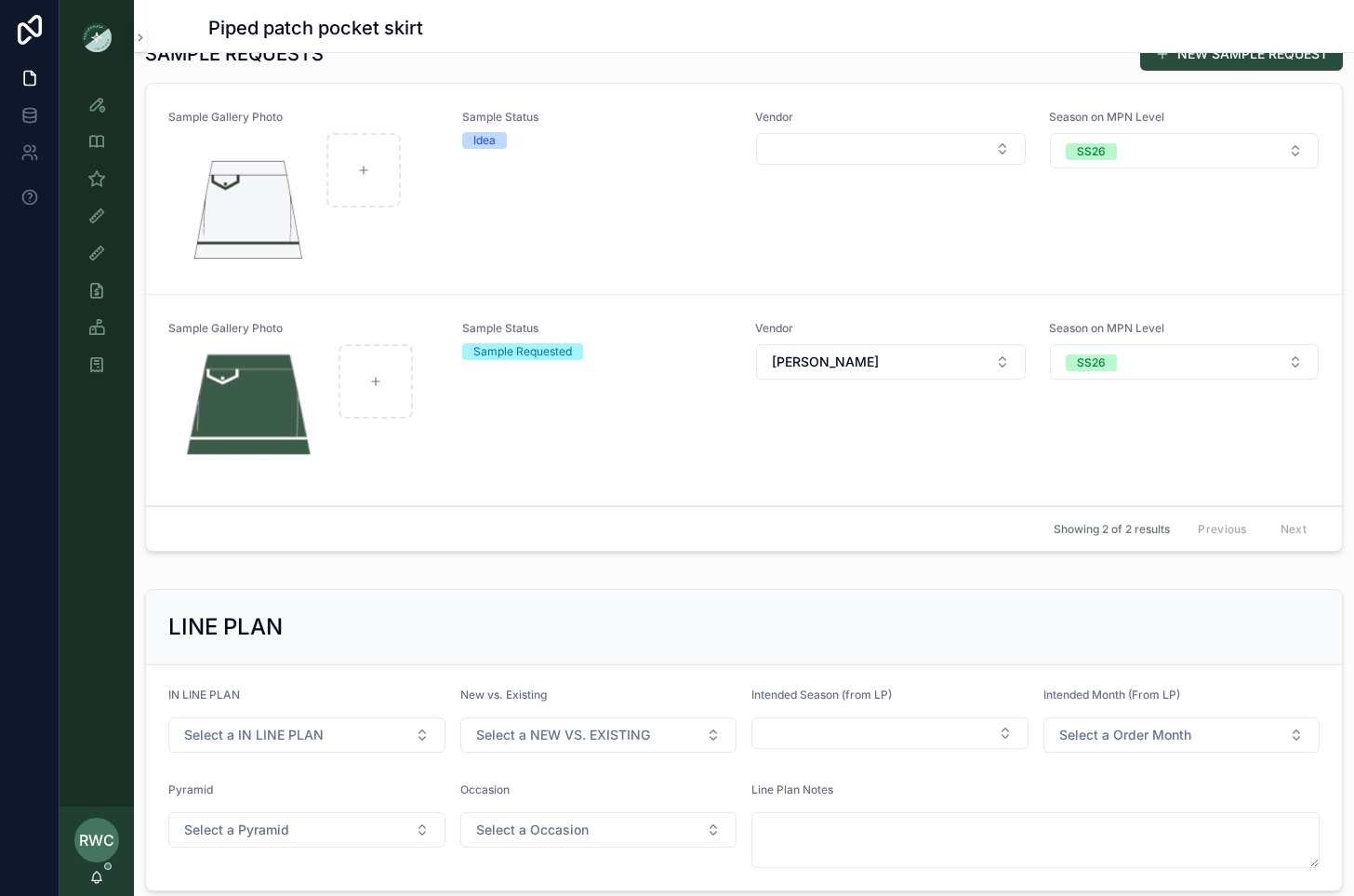
click at [587, 215] on div "Sample Status Idea" at bounding box center [597, 188] width 272 height 158
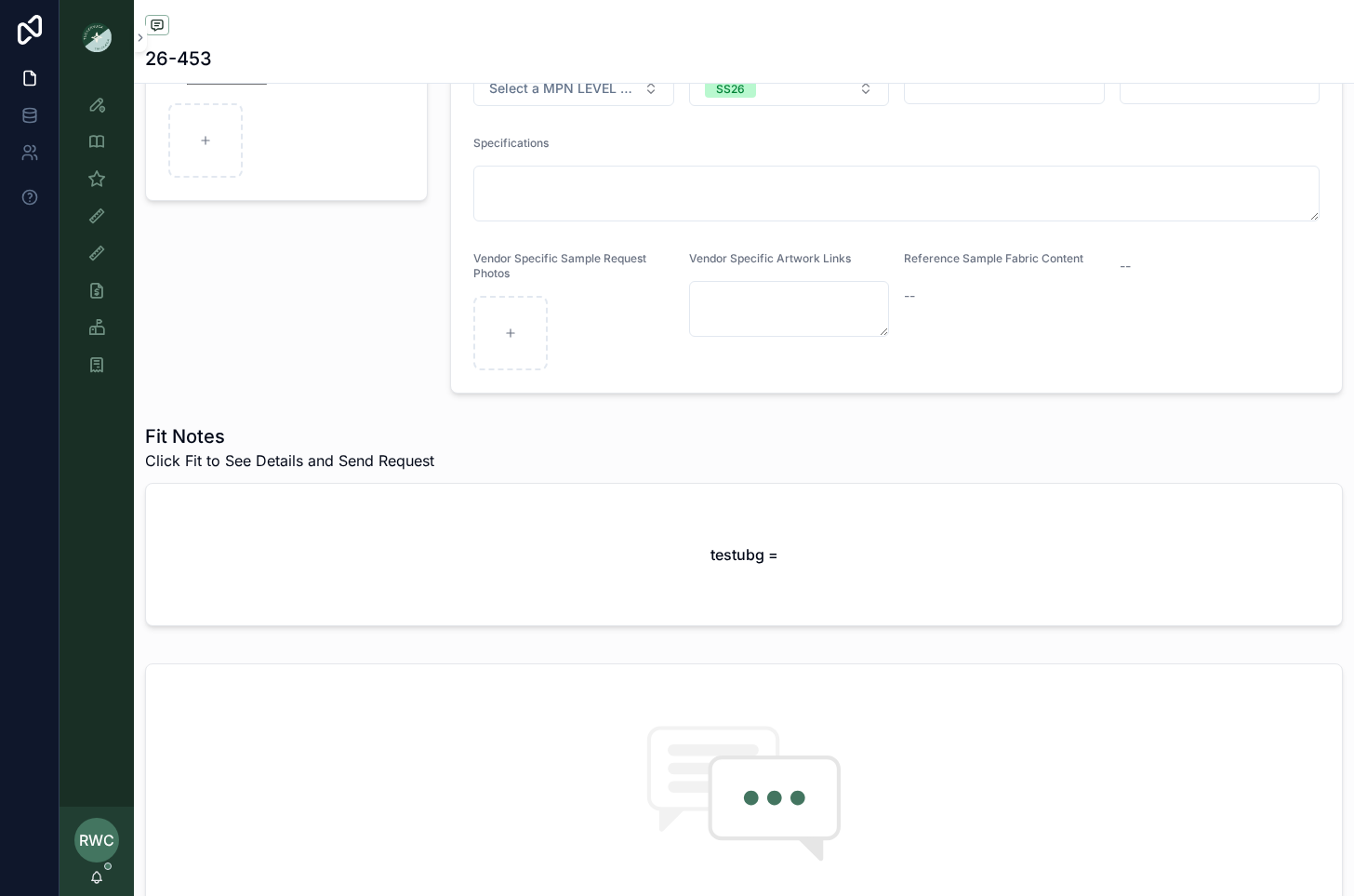
scroll to position [522, 0]
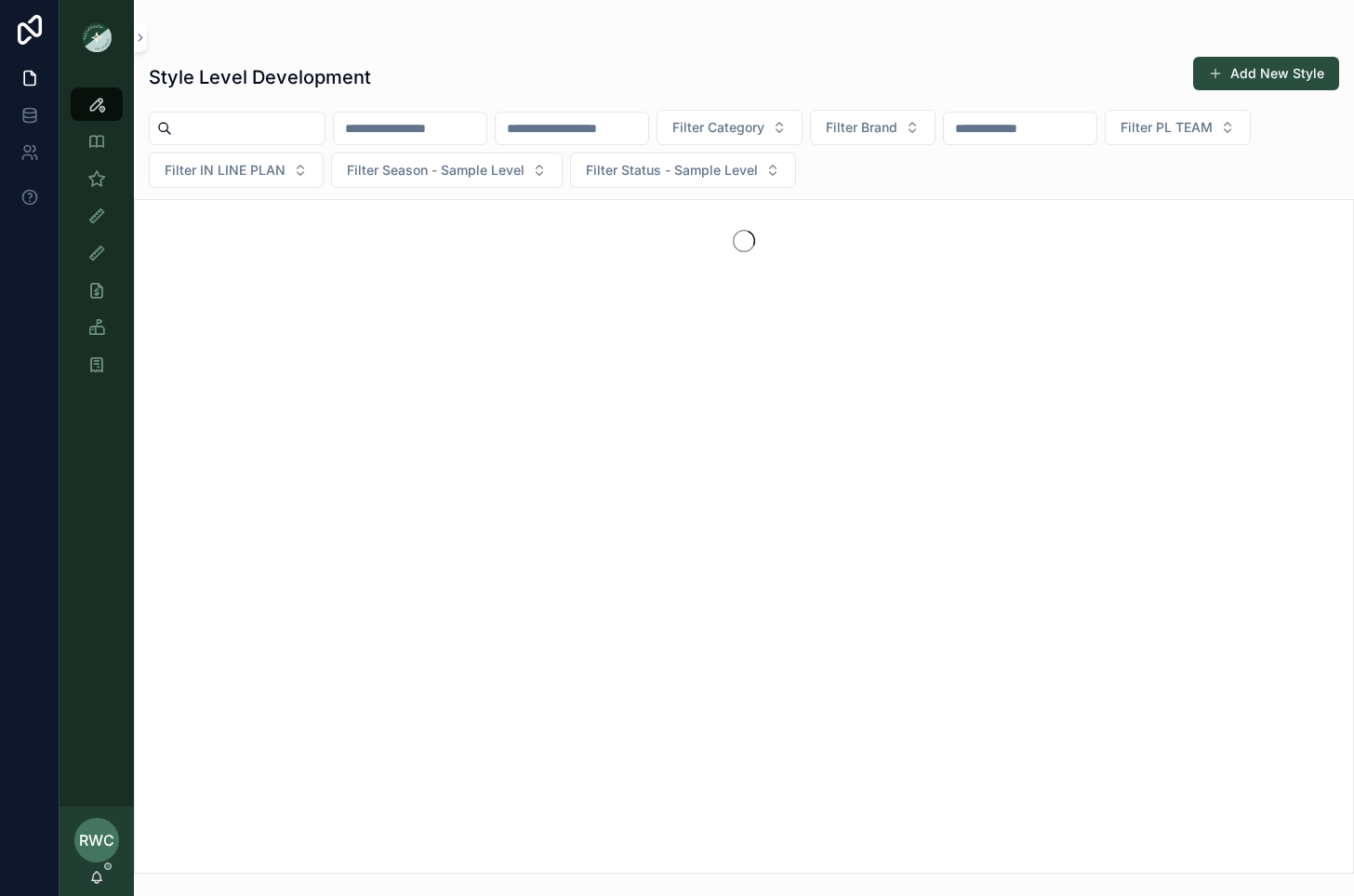
click at [622, 132] on input "scrollable content" at bounding box center [571, 128] width 152 height 26
type input "******"
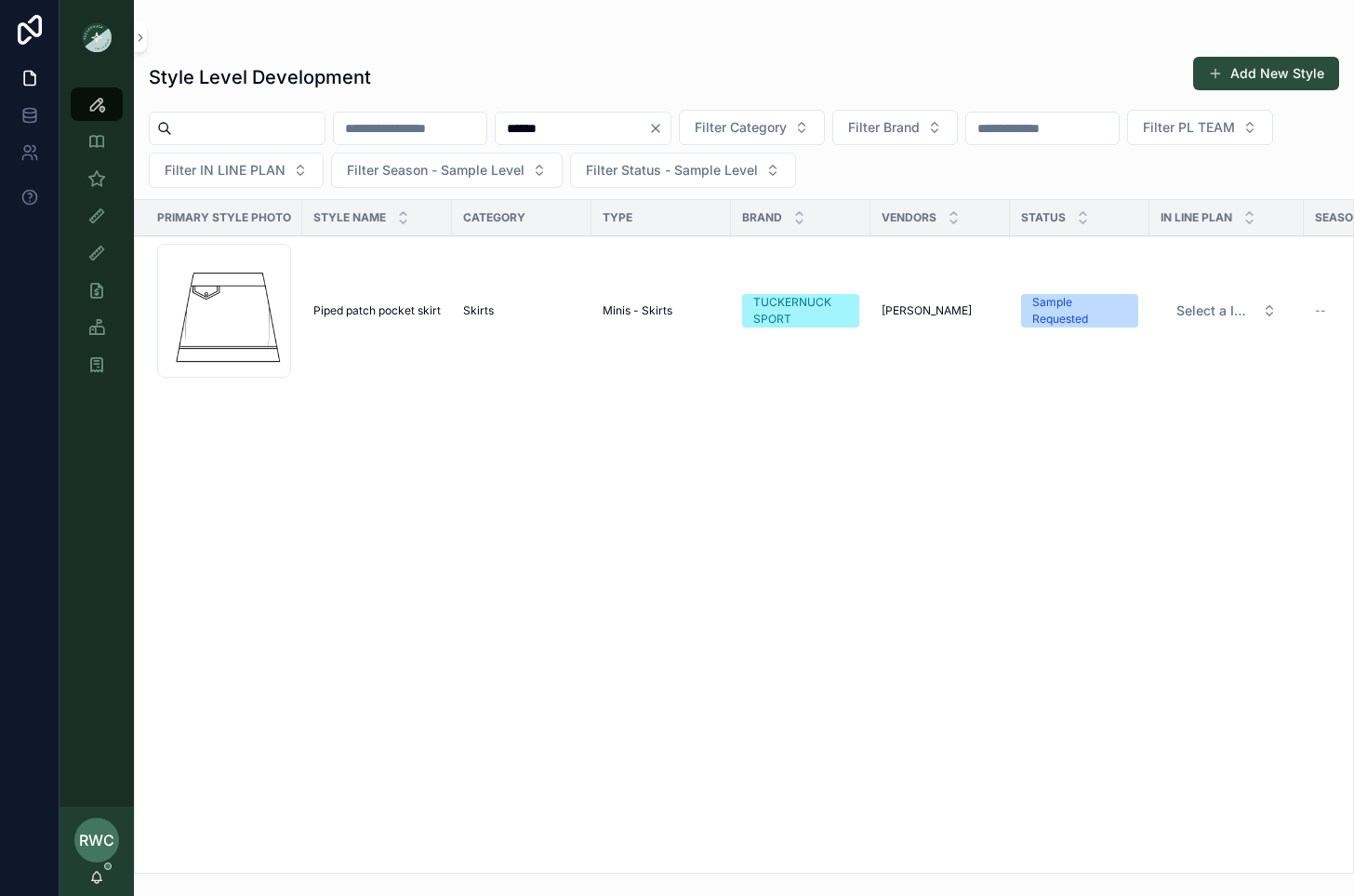
click at [459, 282] on td "Skirts" at bounding box center [522, 311] width 139 height 149
click at [400, 309] on span "Piped patch pocket skirt" at bounding box center [377, 311] width 127 height 15
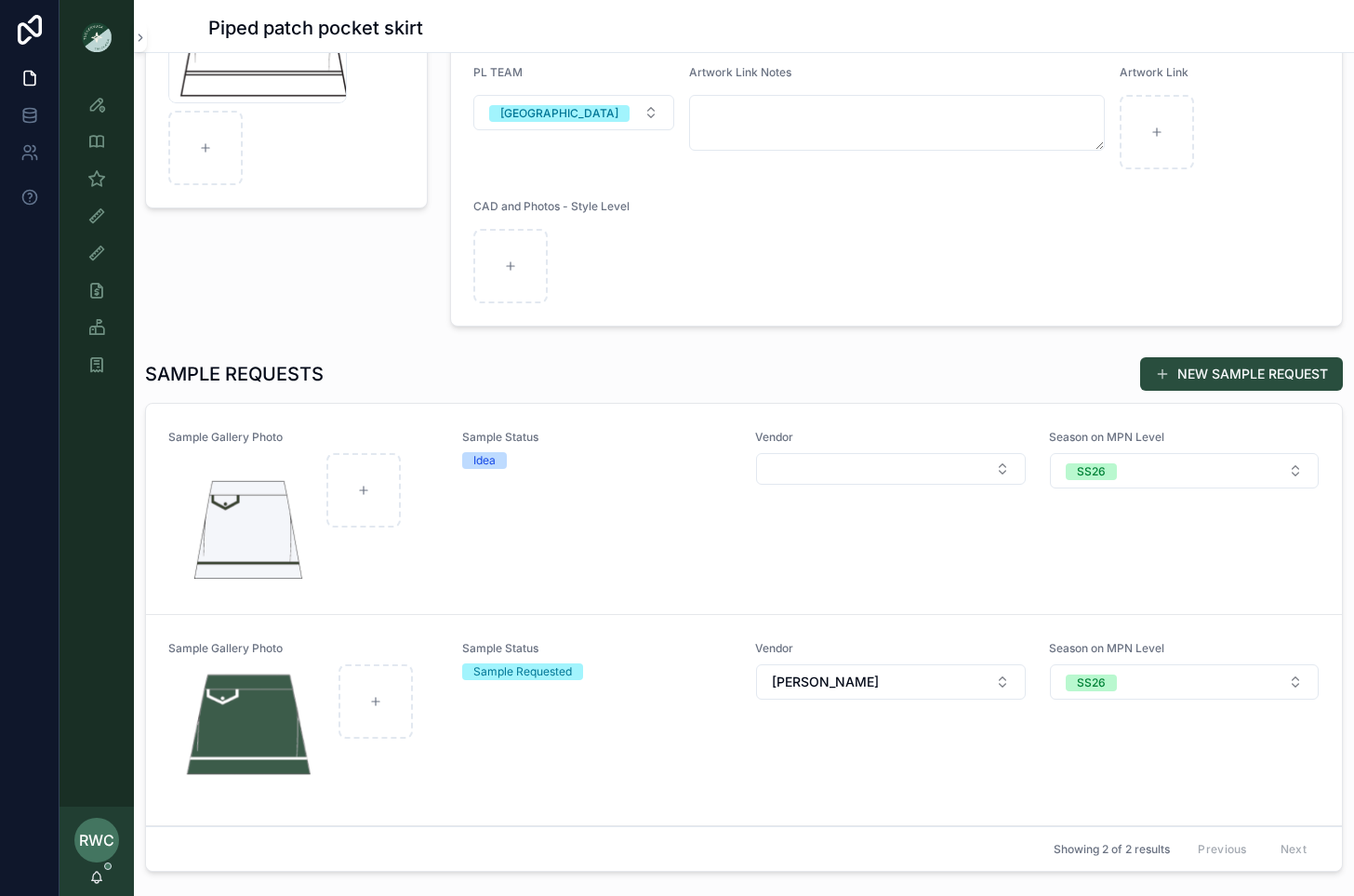
scroll to position [296, 0]
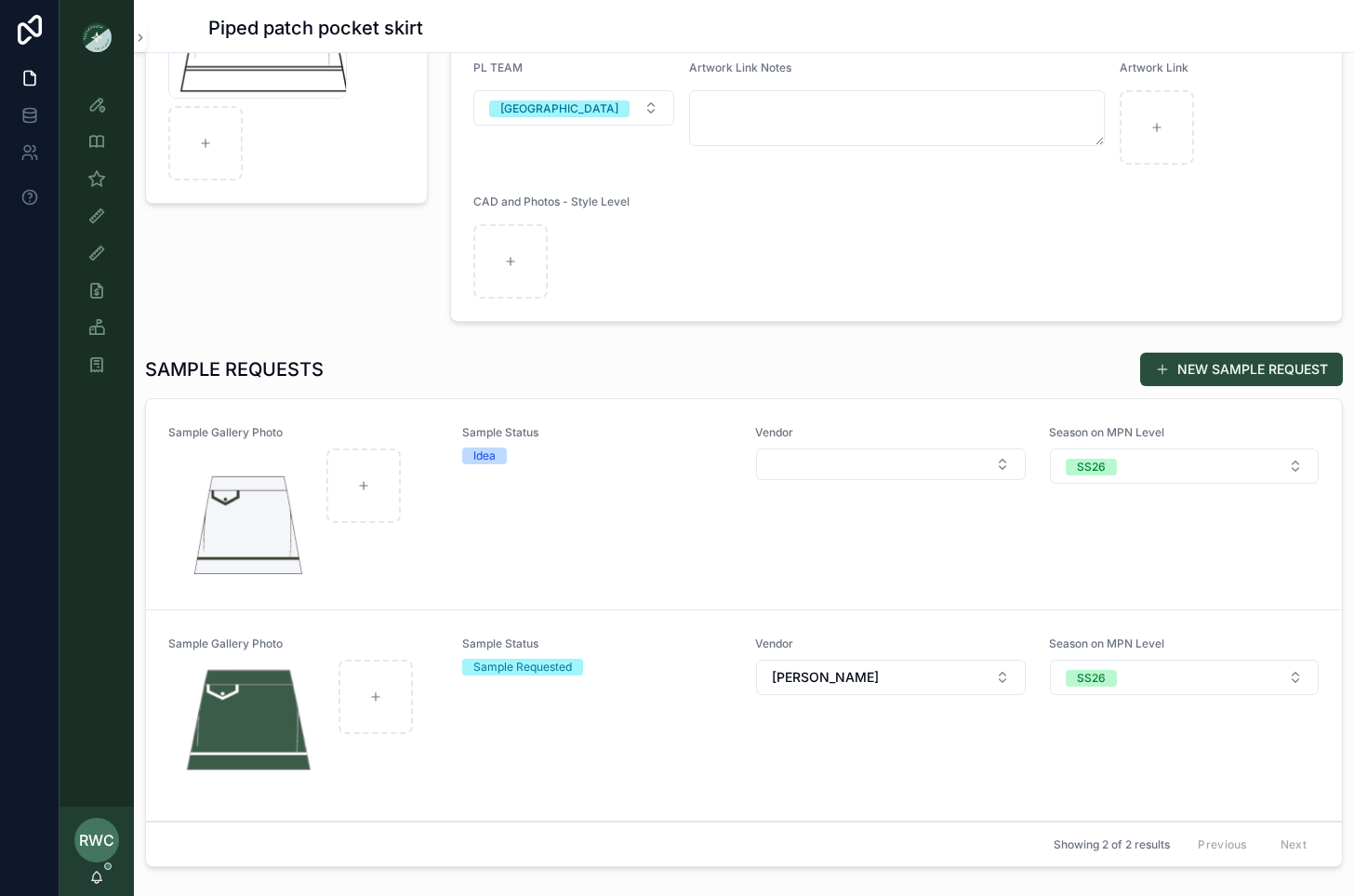
click at [693, 541] on div "Sample Status Idea" at bounding box center [597, 504] width 272 height 158
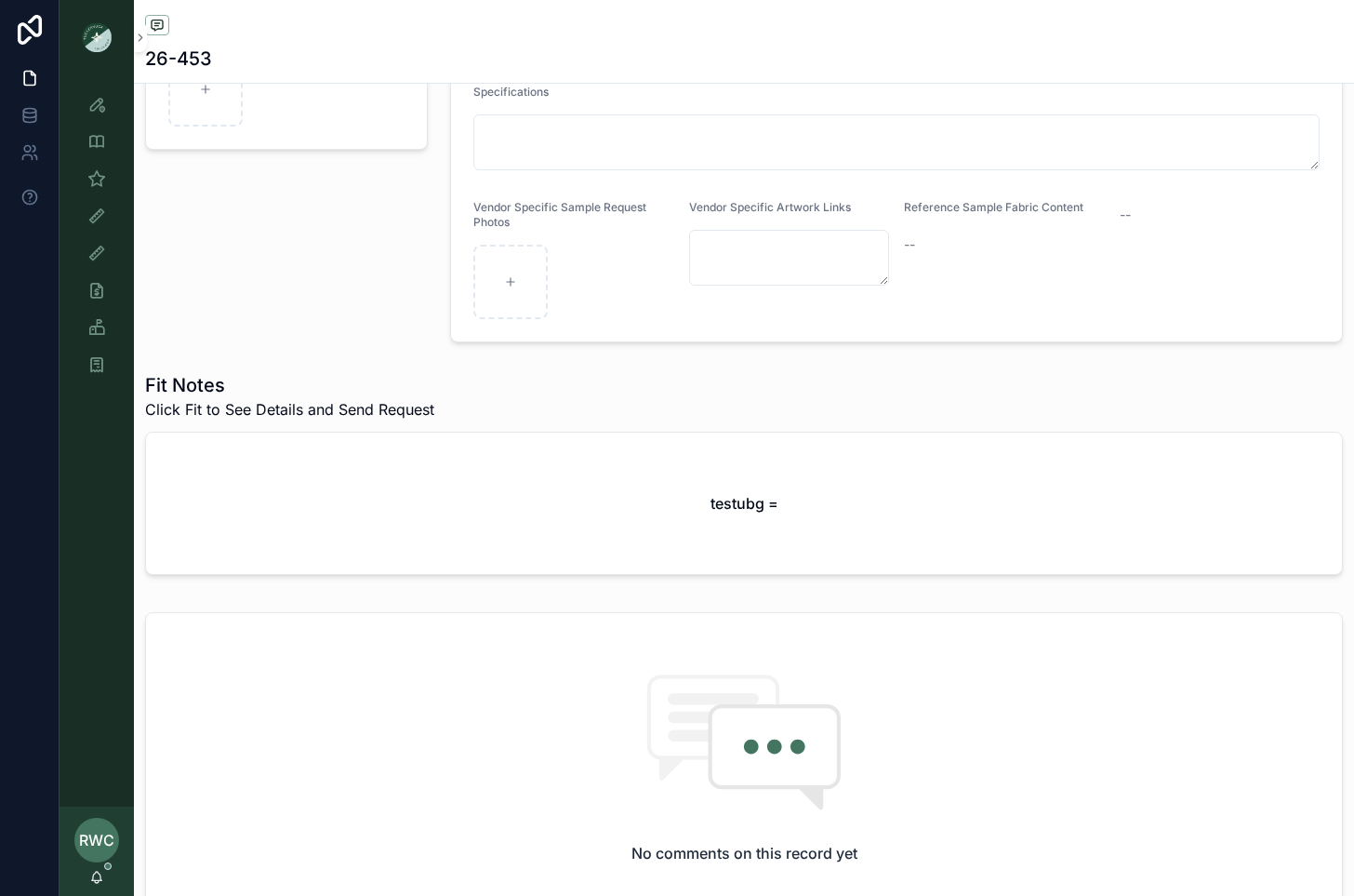
scroll to position [586, 0]
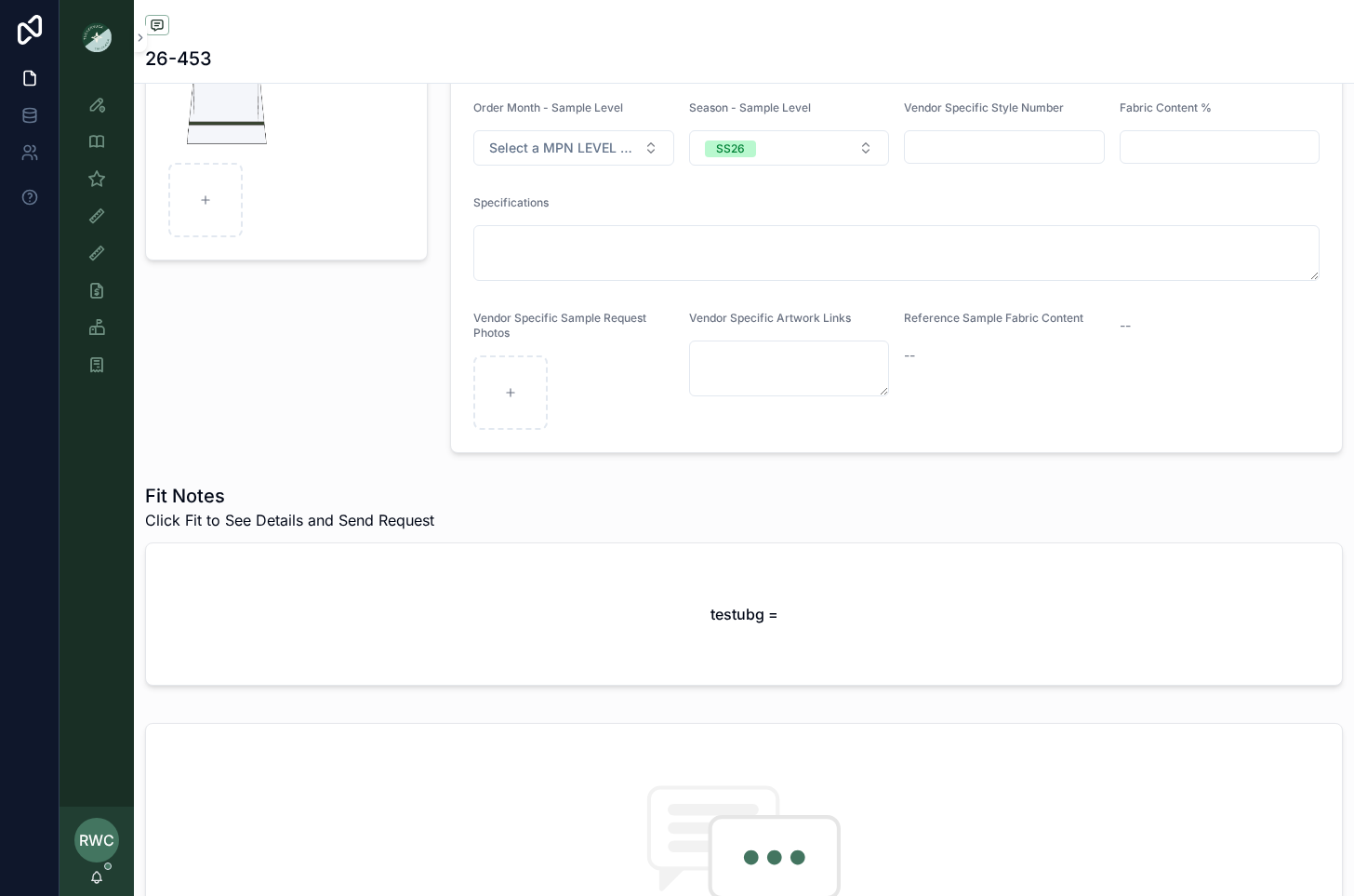
scroll to position [394, 0]
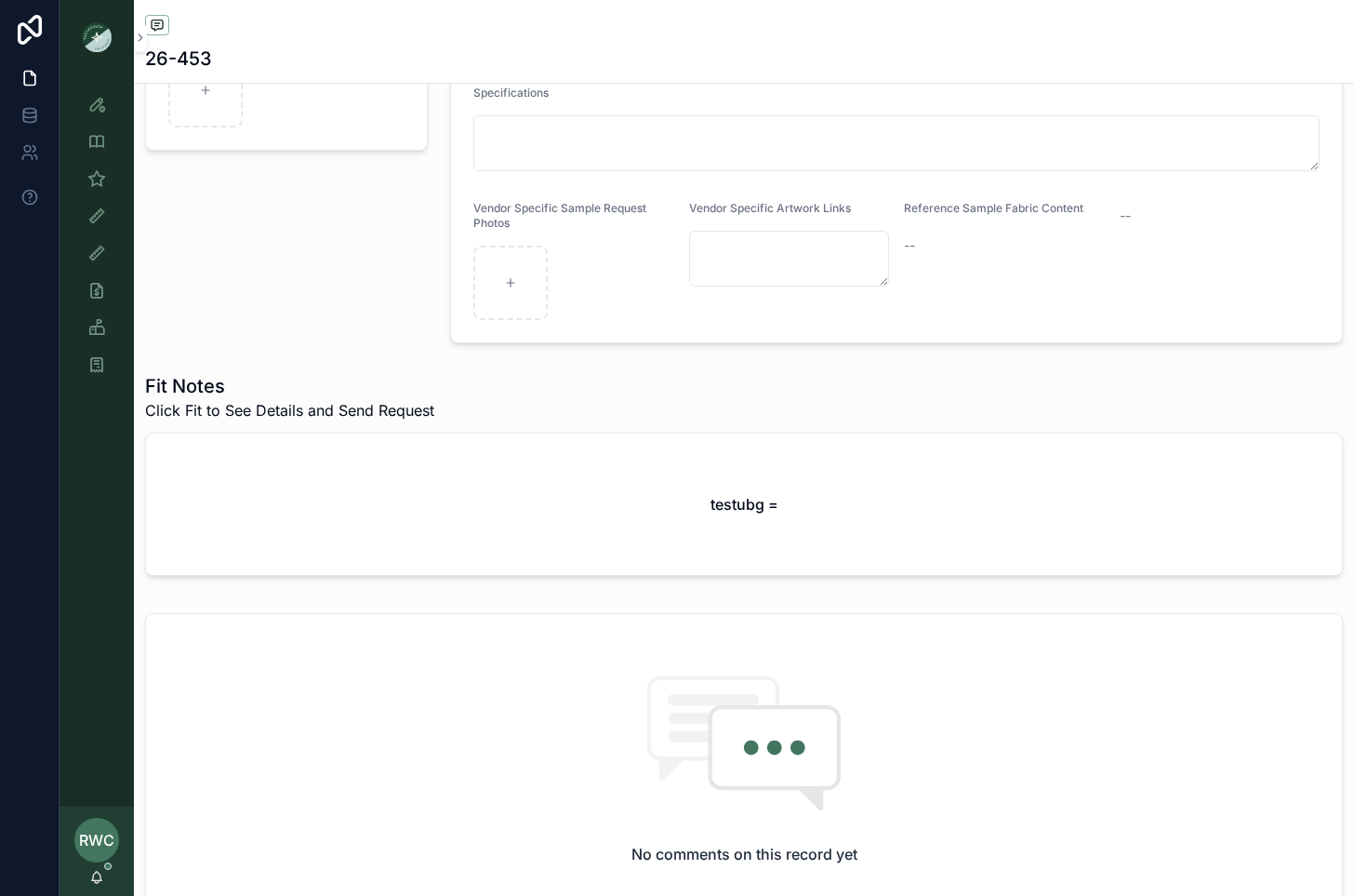
click at [512, 580] on div "Fit Notes Click Fit to See Details and Send Request testubg =" at bounding box center [745, 478] width 1221 height 225
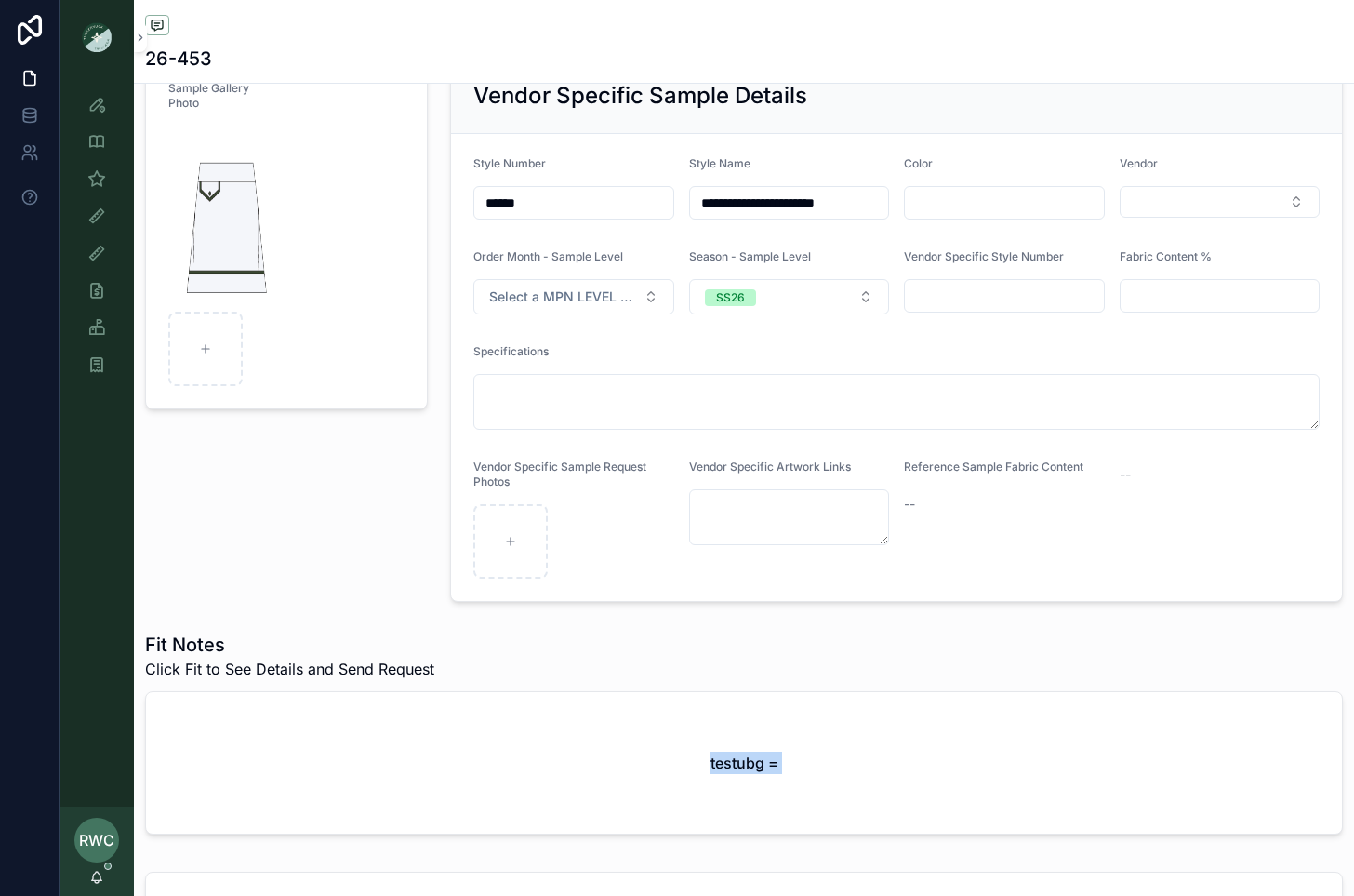
scroll to position [0, 0]
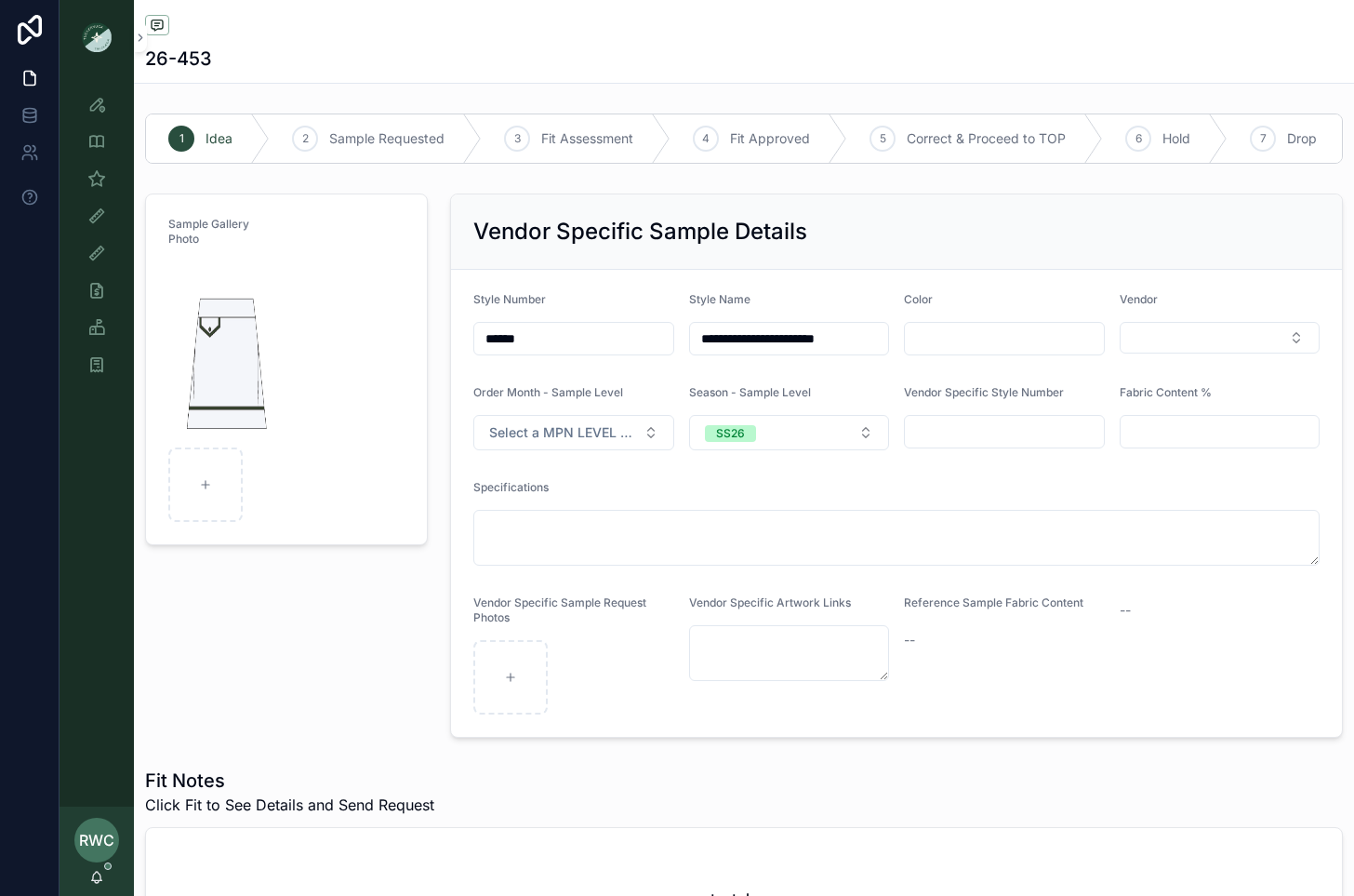
click at [958, 346] on input "scrollable content" at bounding box center [1005, 338] width 199 height 26
type input "**********"
click at [950, 229] on div "Vendor Specific Sample Details" at bounding box center [897, 232] width 846 height 30
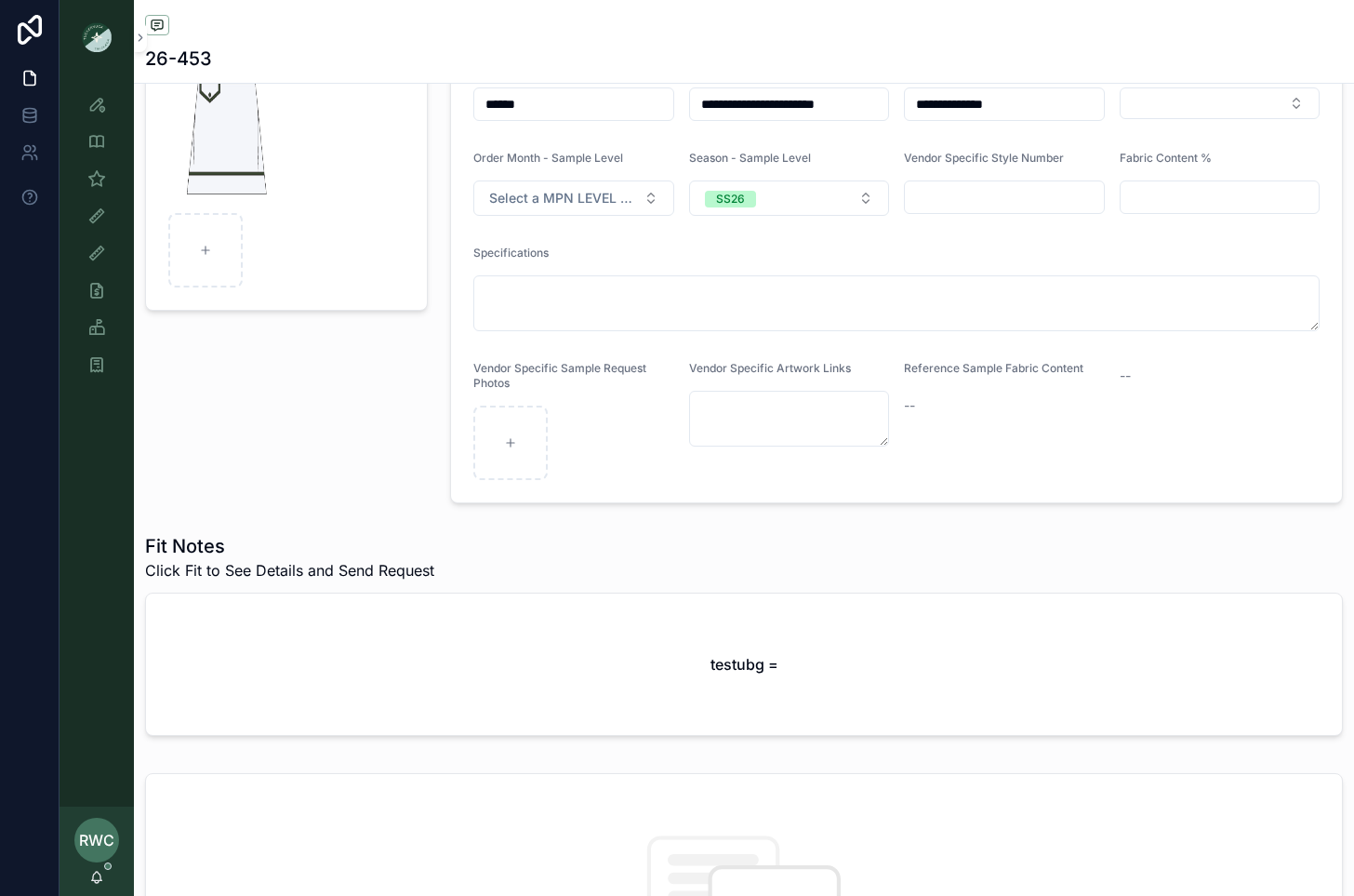
scroll to position [258, 0]
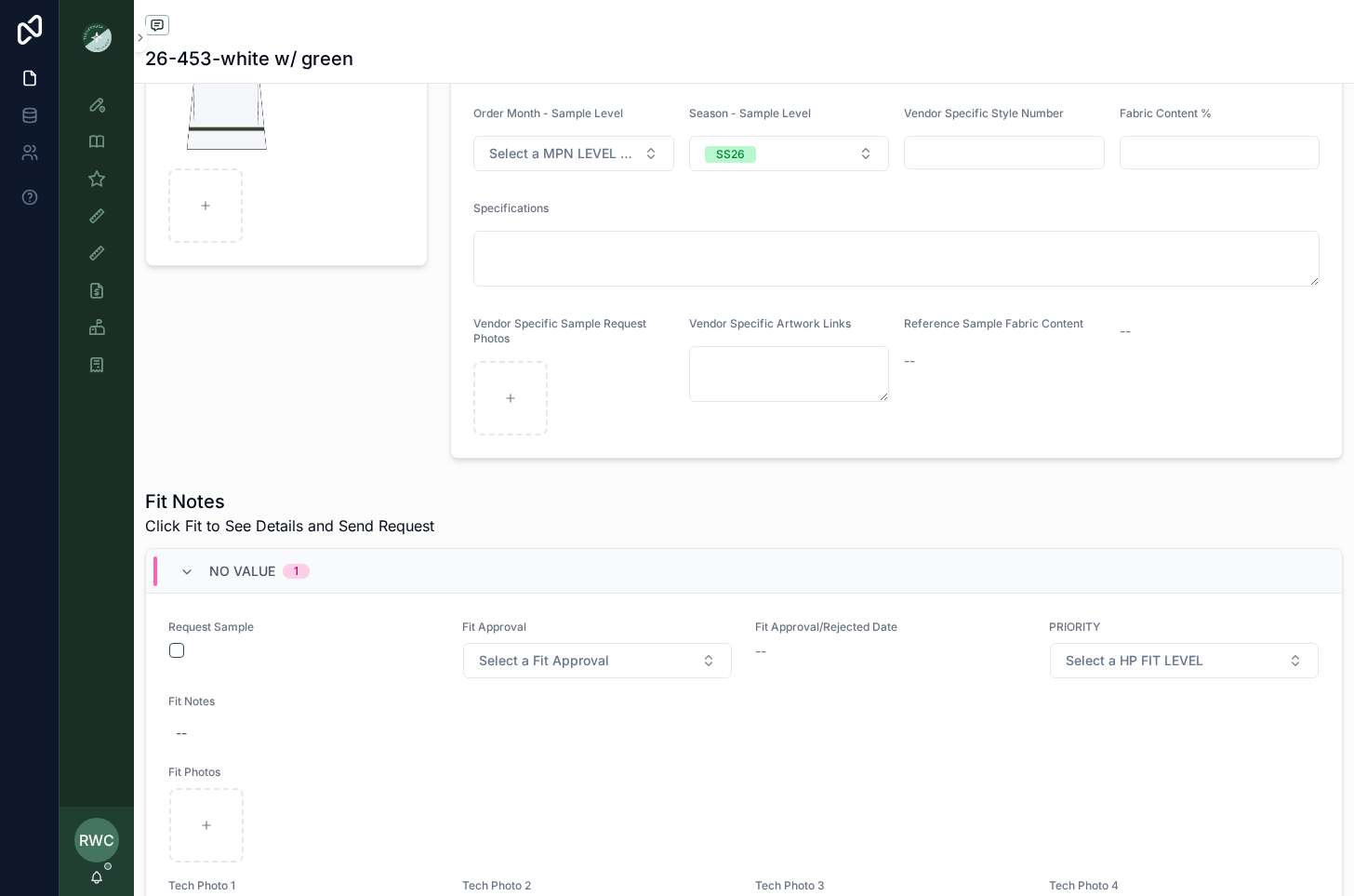
scroll to position [586, 0]
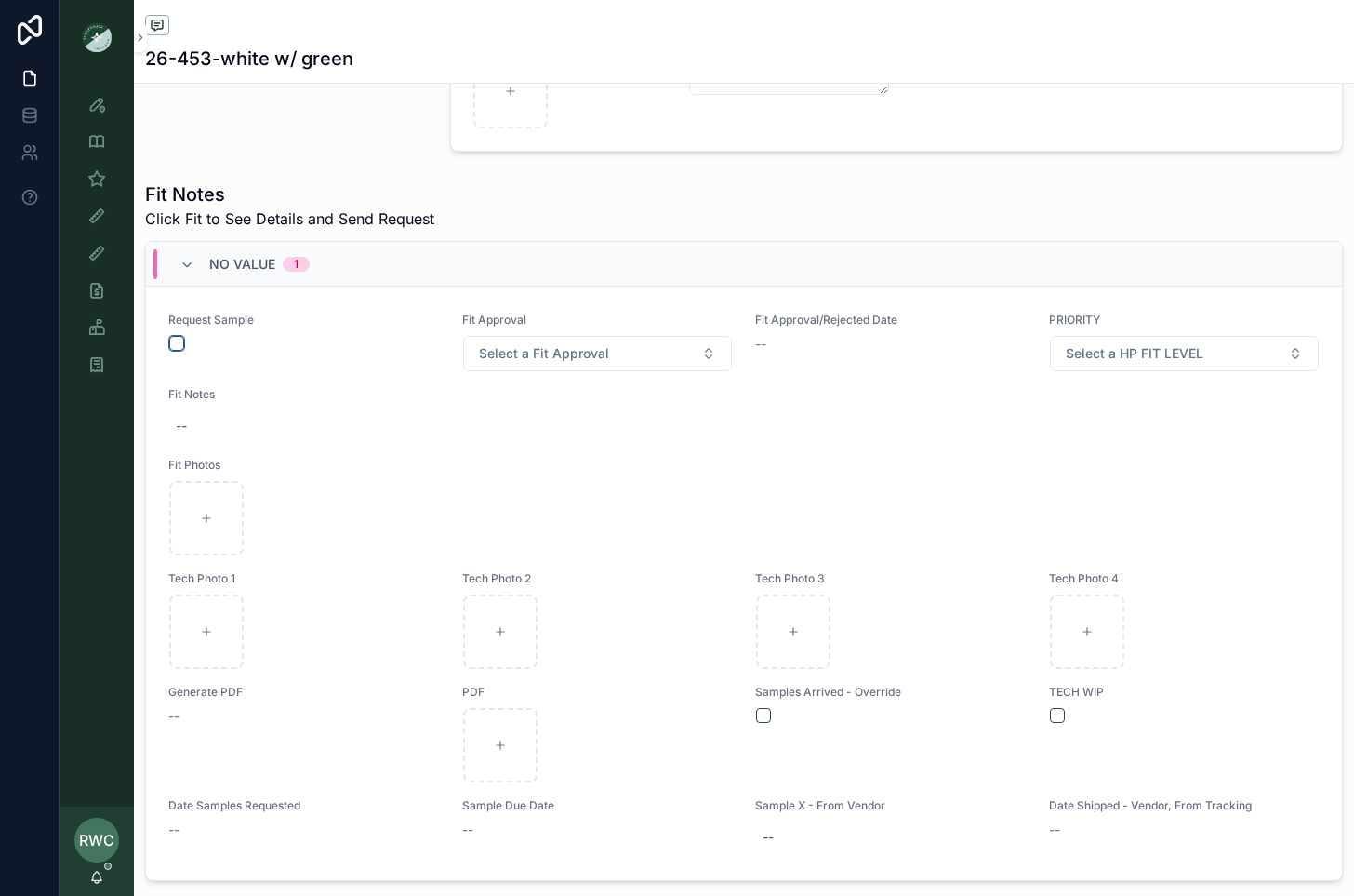
click at [172, 342] on button "scrollable content" at bounding box center [176, 342] width 15 height 15
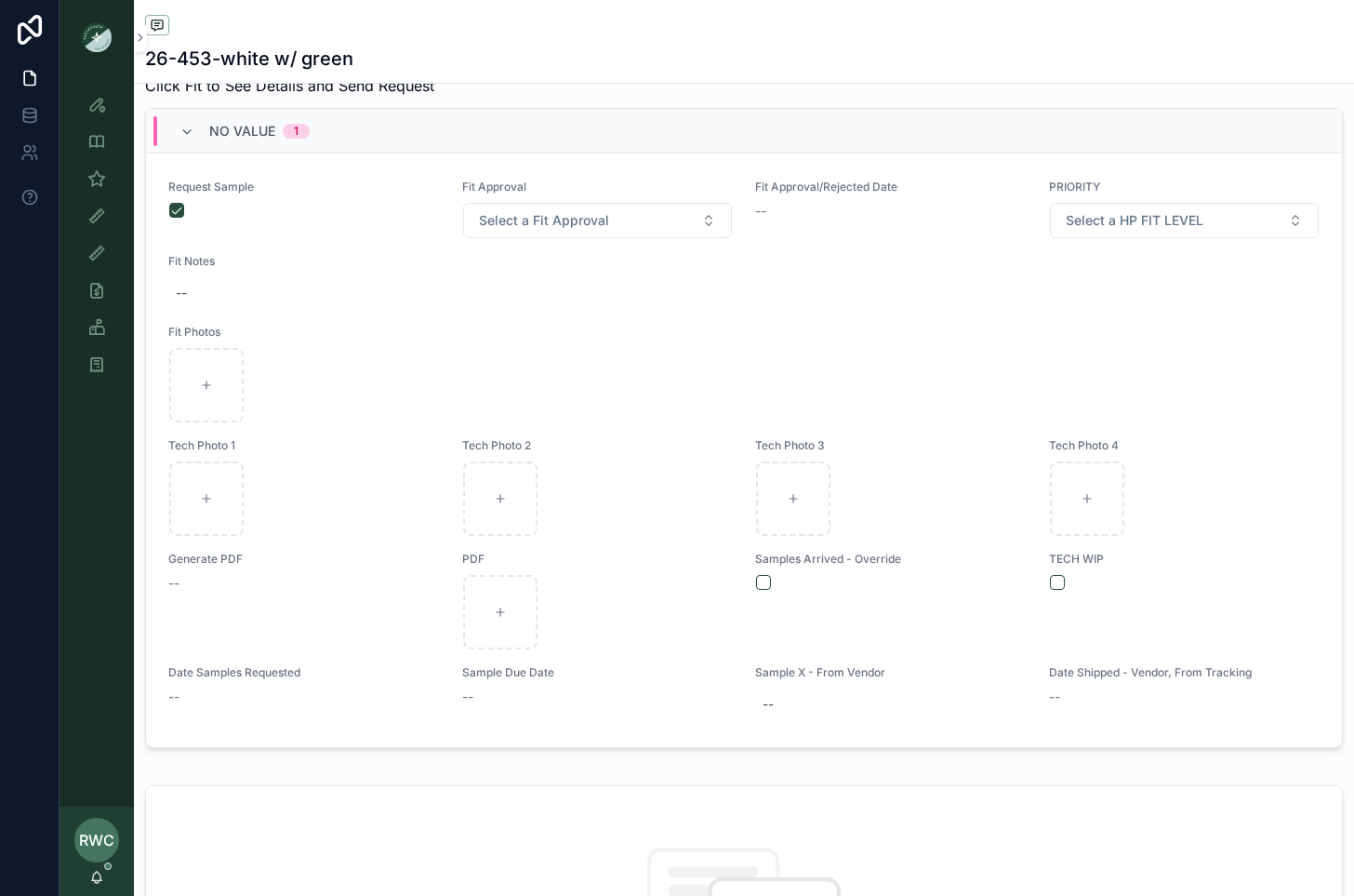
scroll to position [744, 0]
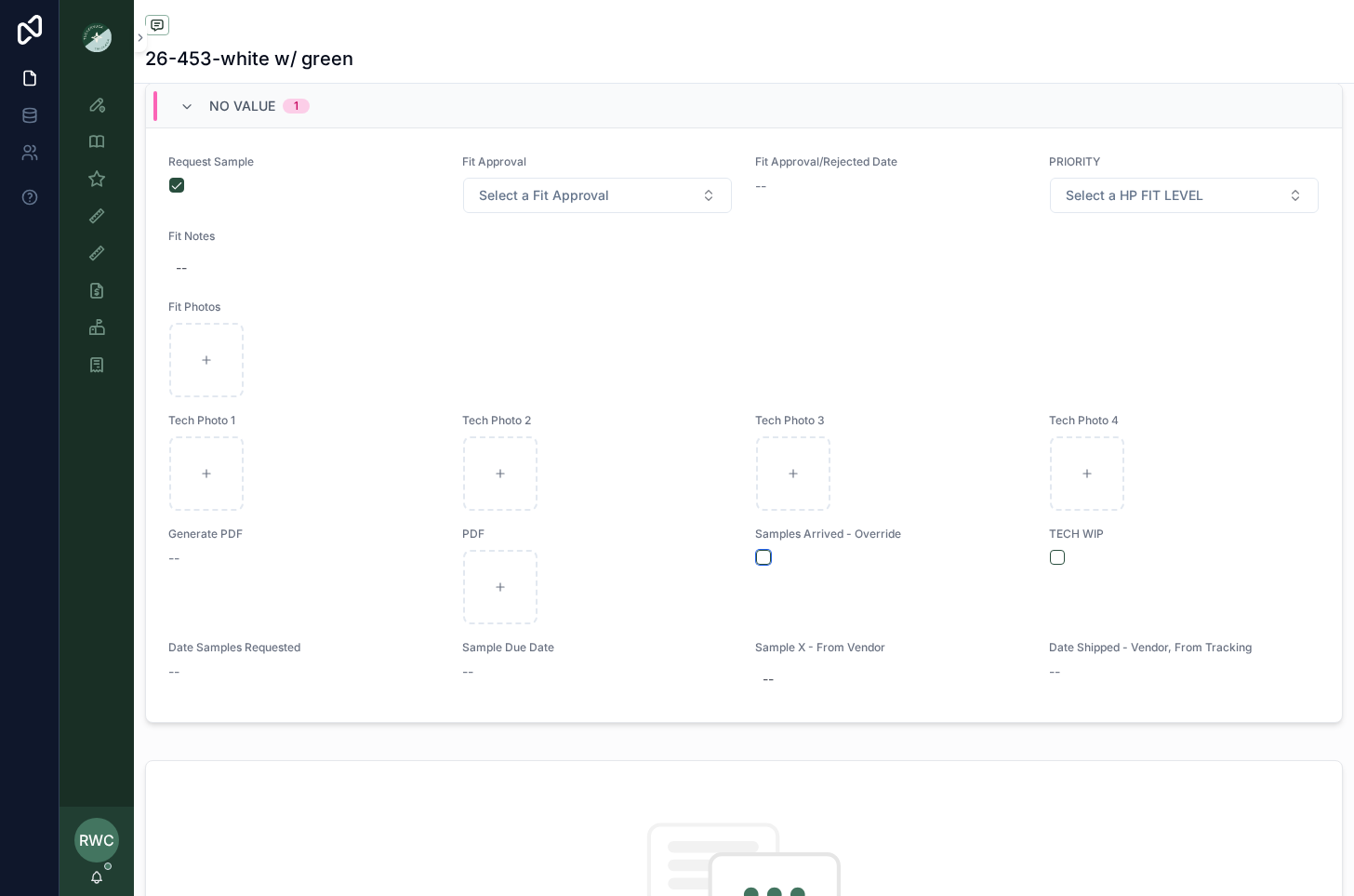
click at [758, 555] on button "scrollable content" at bounding box center [764, 557] width 15 height 15
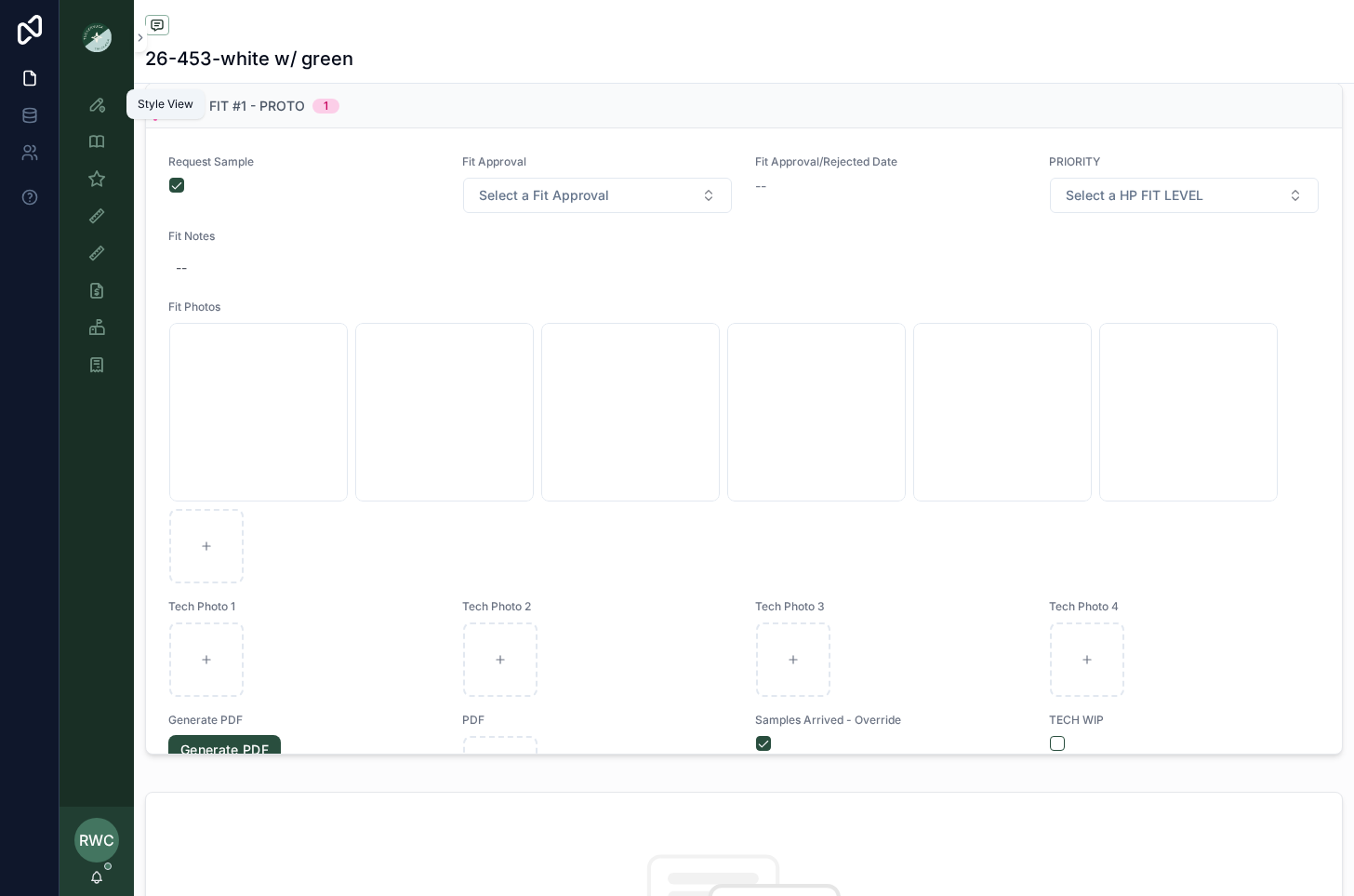
click at [96, 105] on icon "scrollable content" at bounding box center [97, 104] width 19 height 19
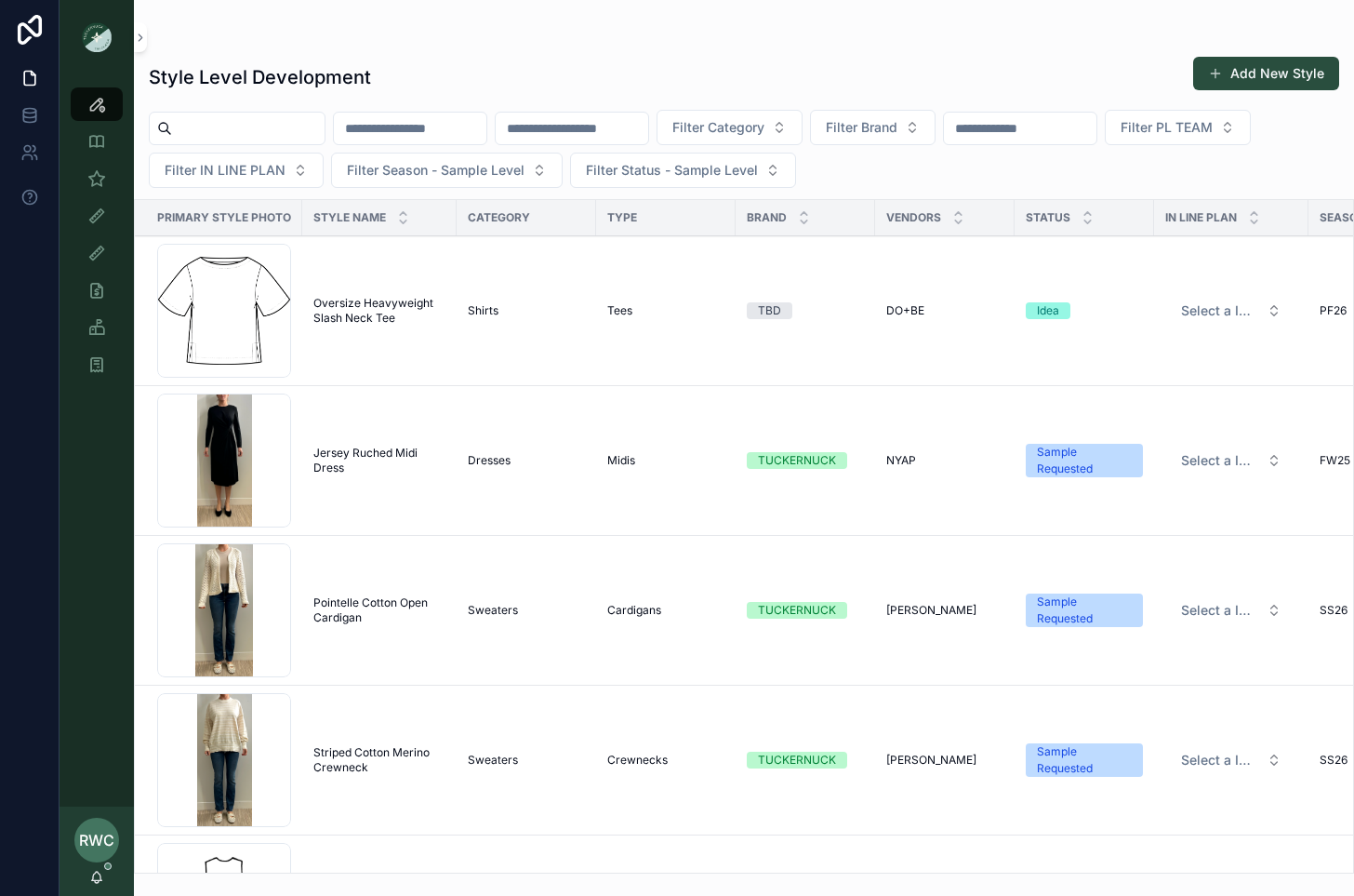
click at [615, 139] on input "scrollable content" at bounding box center [571, 128] width 152 height 26
paste input "******"
type input "******"
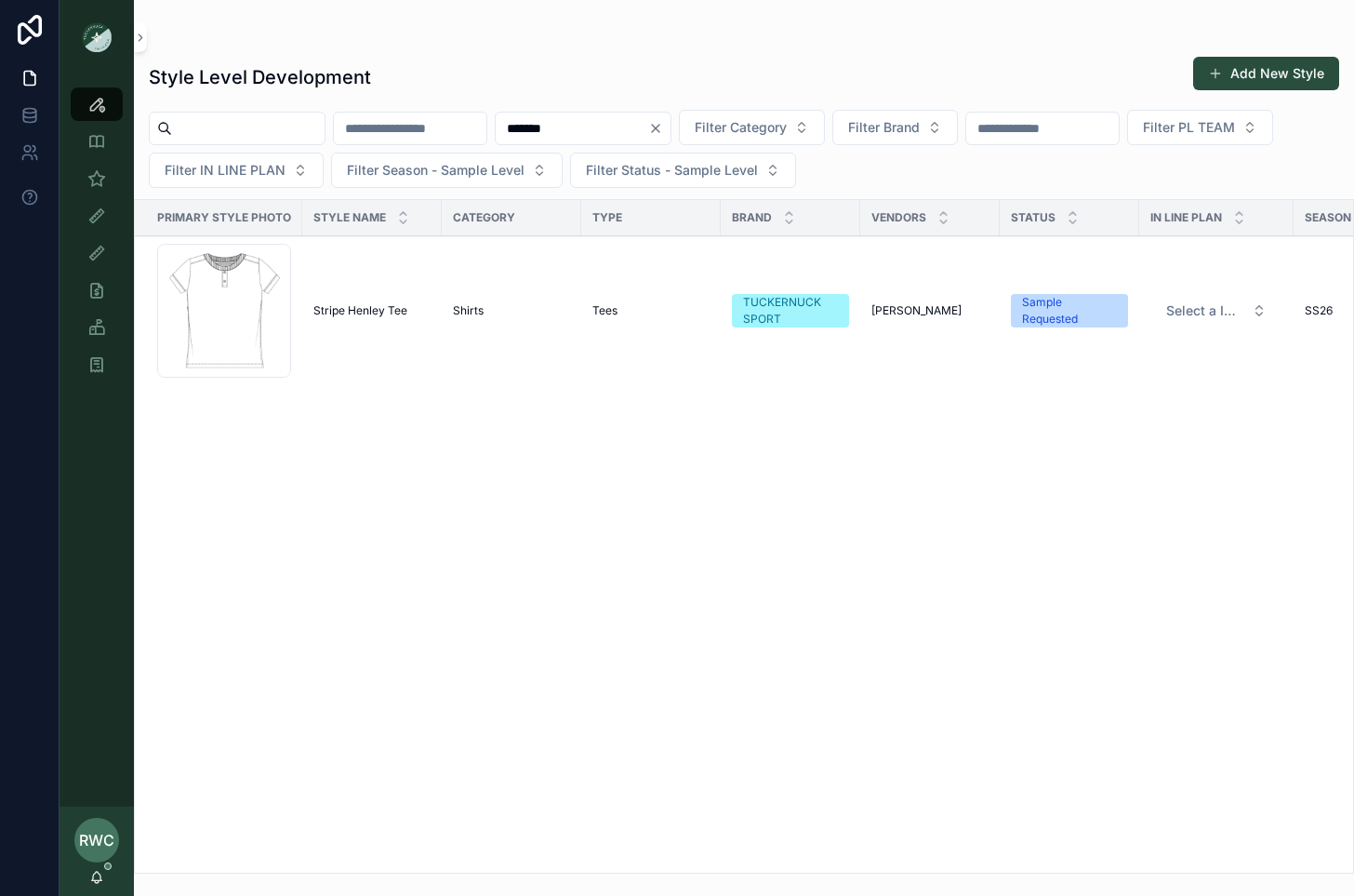
click at [374, 298] on td "Stripe Henley Tee Stripe Henley Tee" at bounding box center [372, 311] width 139 height 149
click at [371, 312] on span "Stripe Henley Tee" at bounding box center [360, 311] width 94 height 15
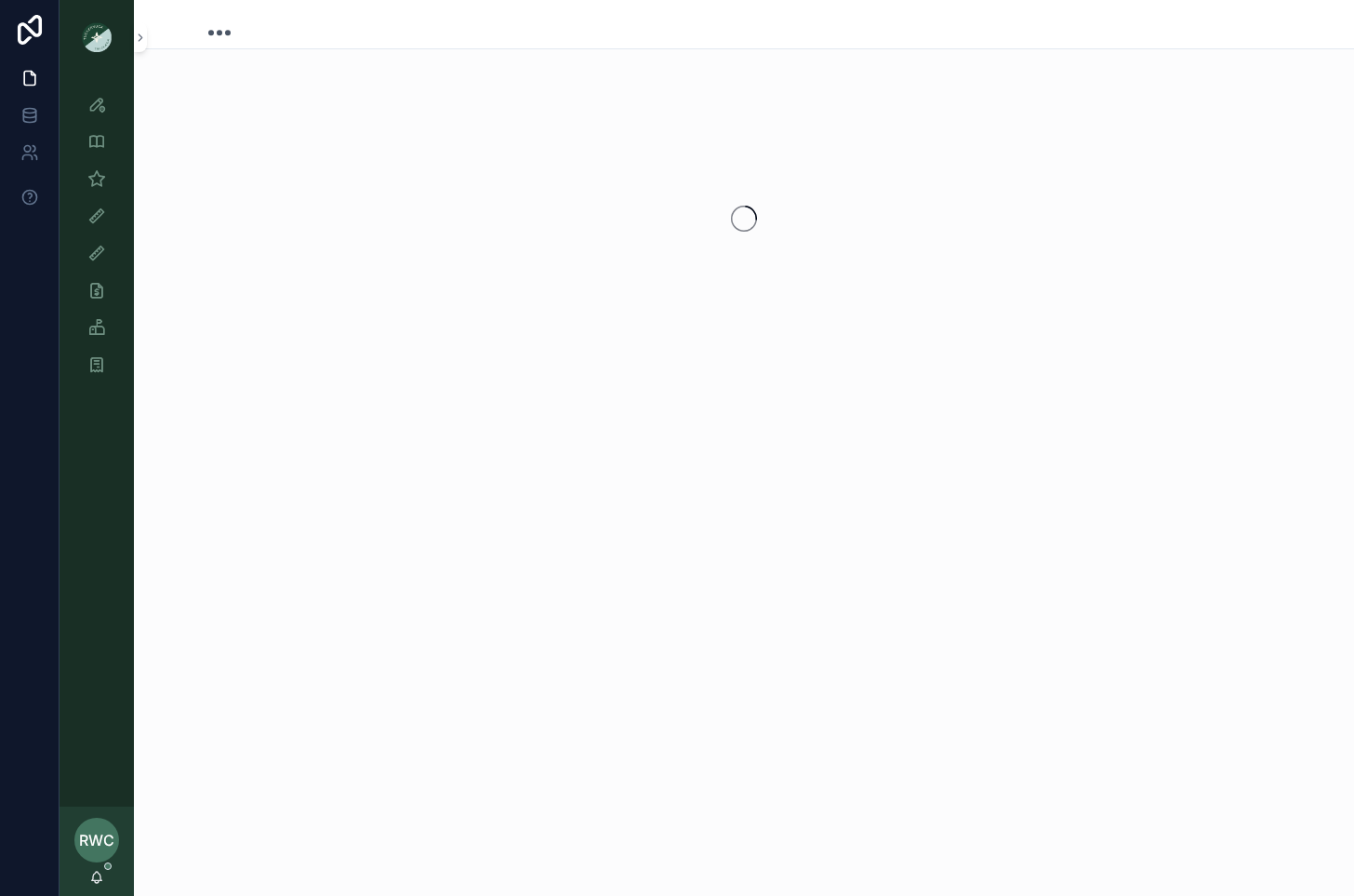
click at [249, 303] on div "scrollable content" at bounding box center [745, 218] width 1221 height 294
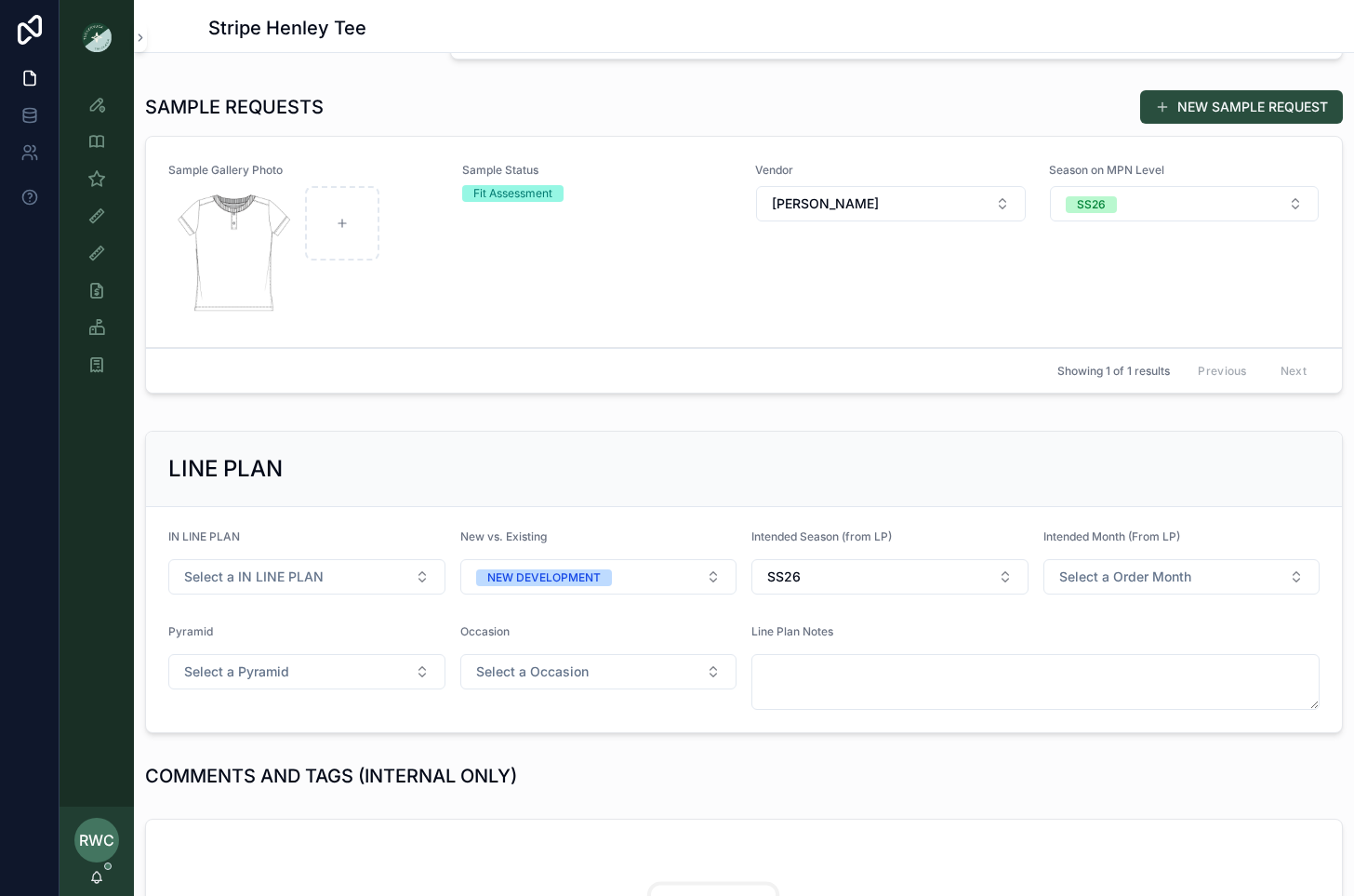
scroll to position [418, 0]
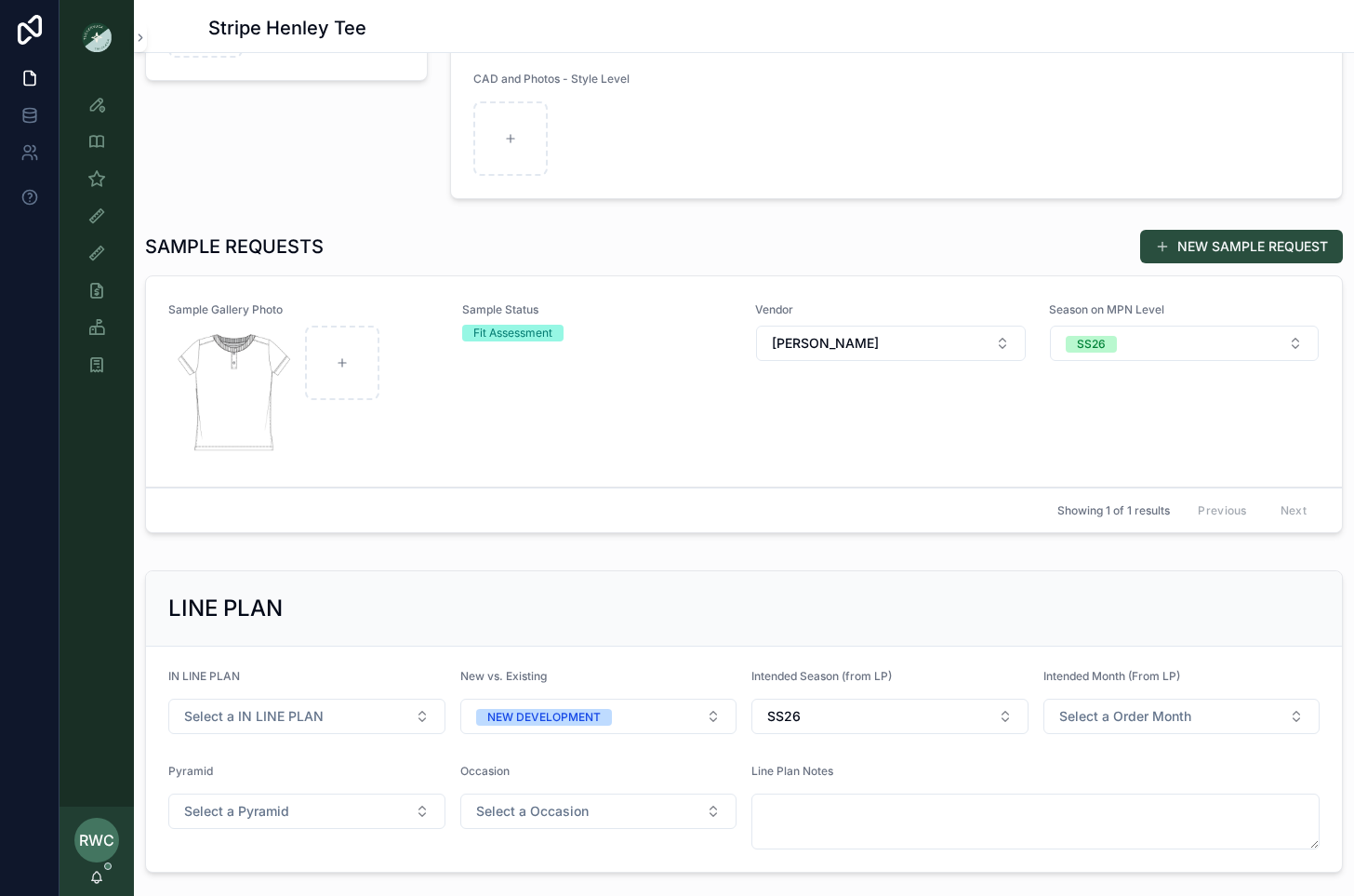
click at [613, 420] on div "Sample Status Fit Assessment" at bounding box center [597, 381] width 272 height 158
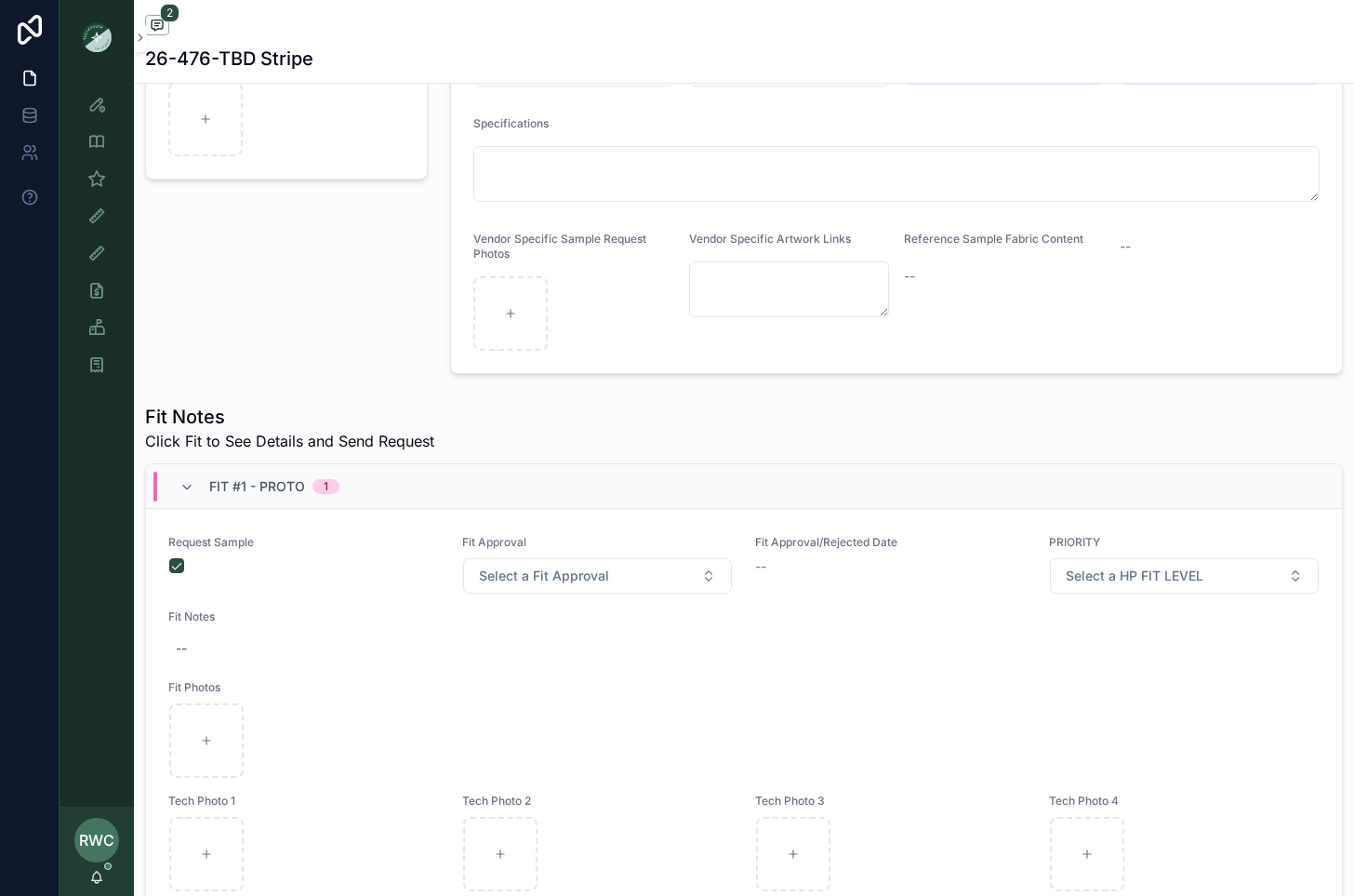
scroll to position [617, 0]
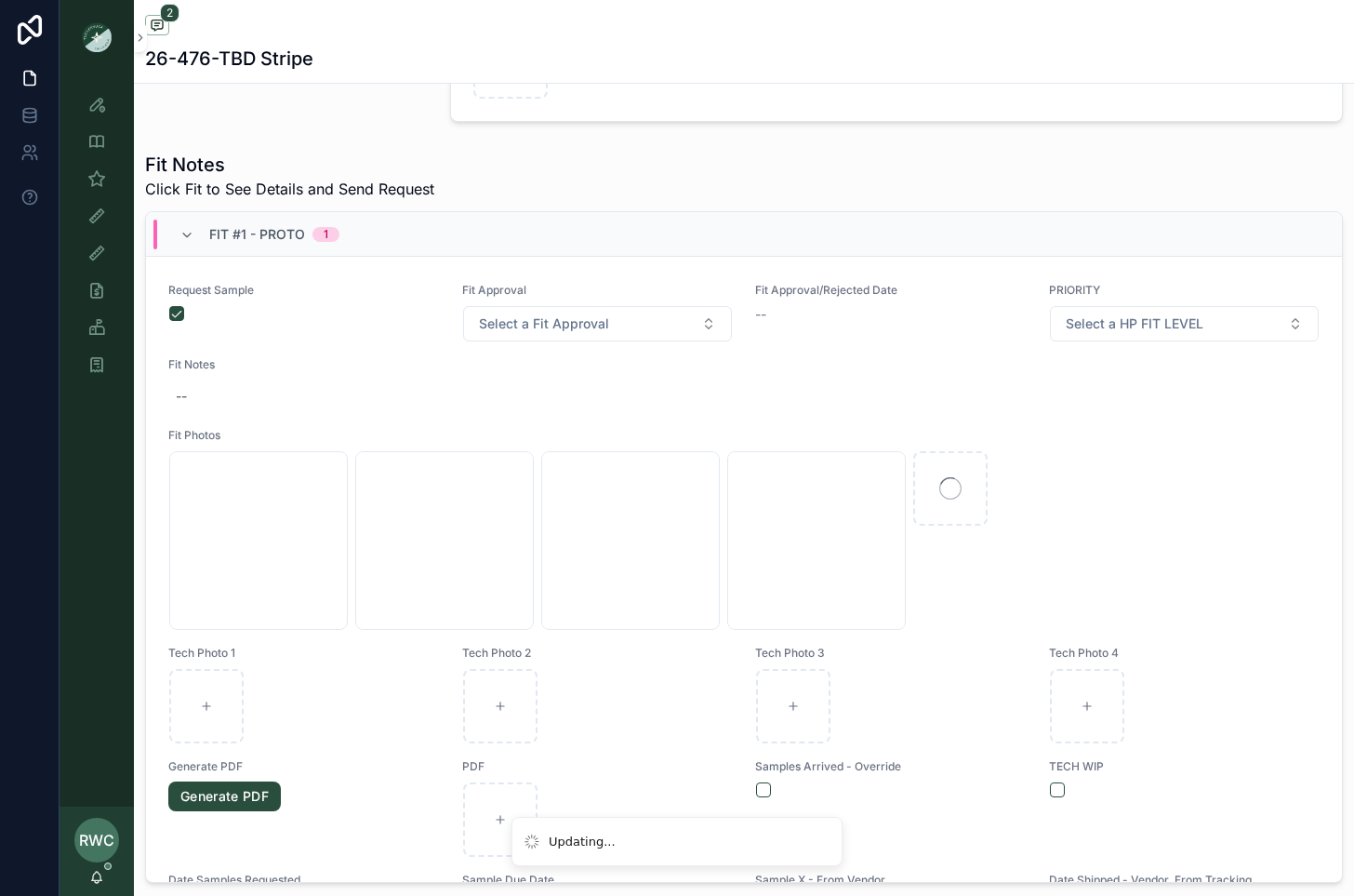
click at [295, 416] on div "Request Sample Fit Approval Select a Fit Approval Fit Approval/Rejected Date --…" at bounding box center [744, 605] width 1152 height 645
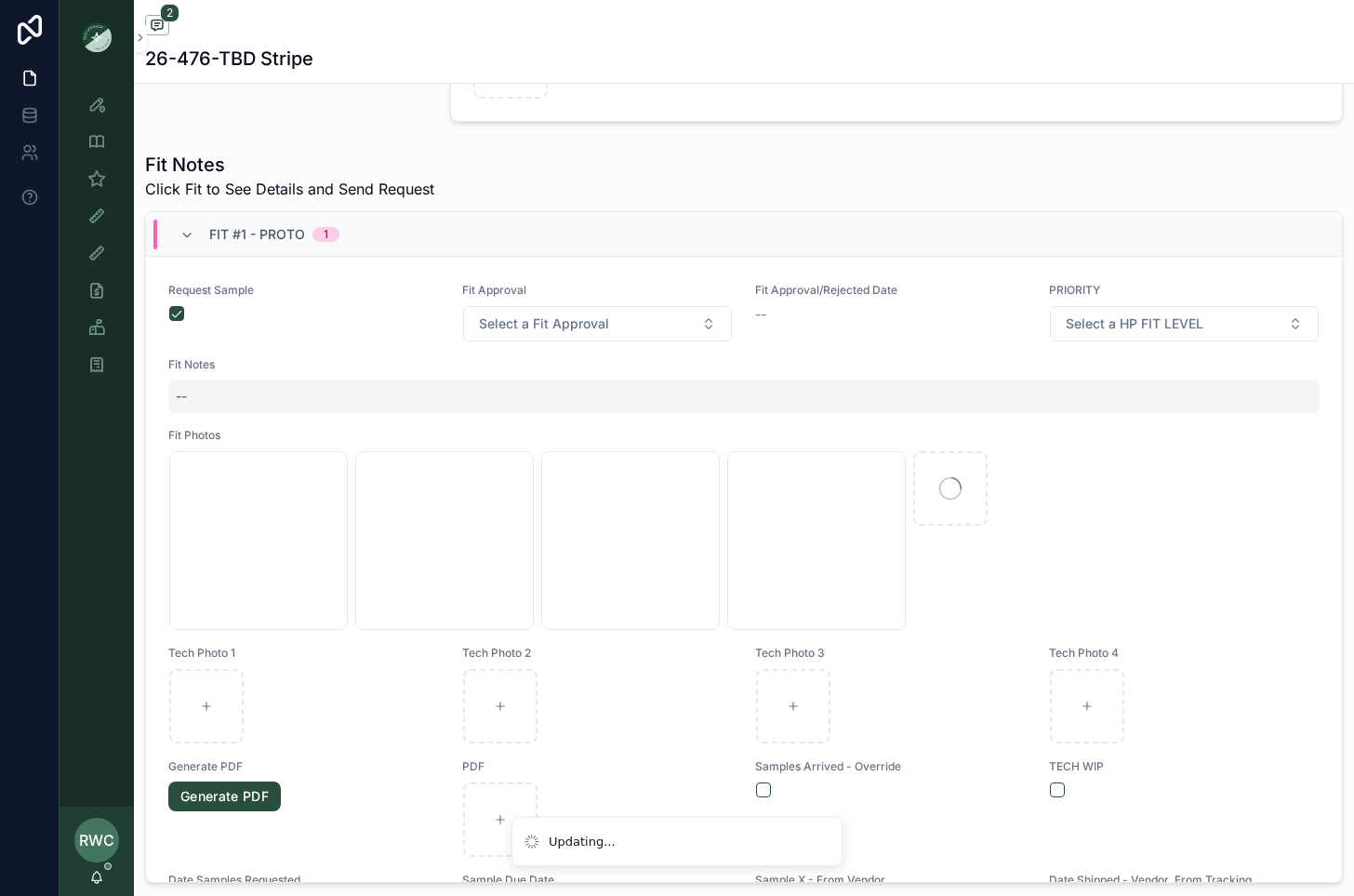
click at [244, 388] on div "--" at bounding box center [744, 396] width 1152 height 34
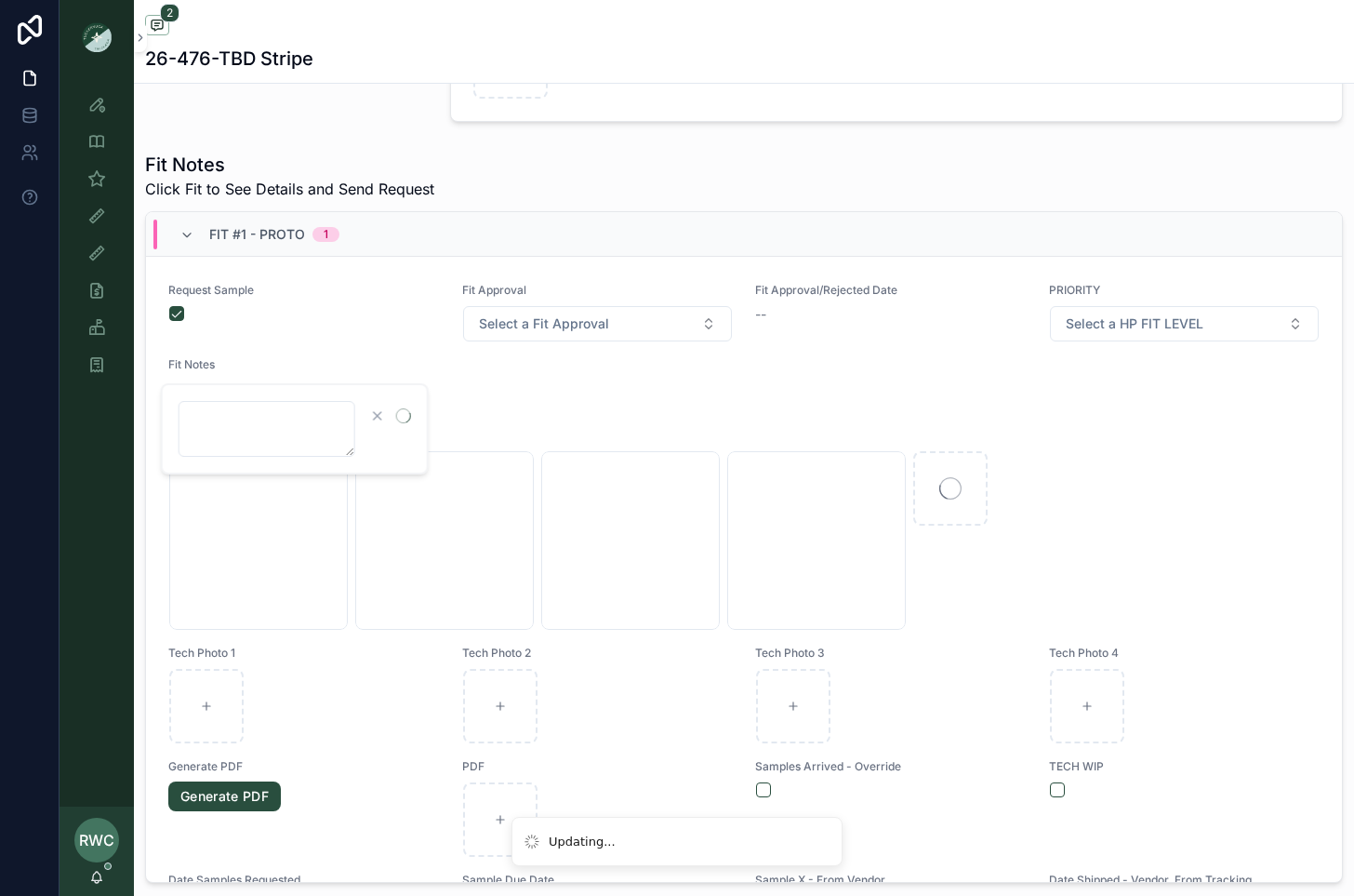
type textarea "*"
type textarea "*******"
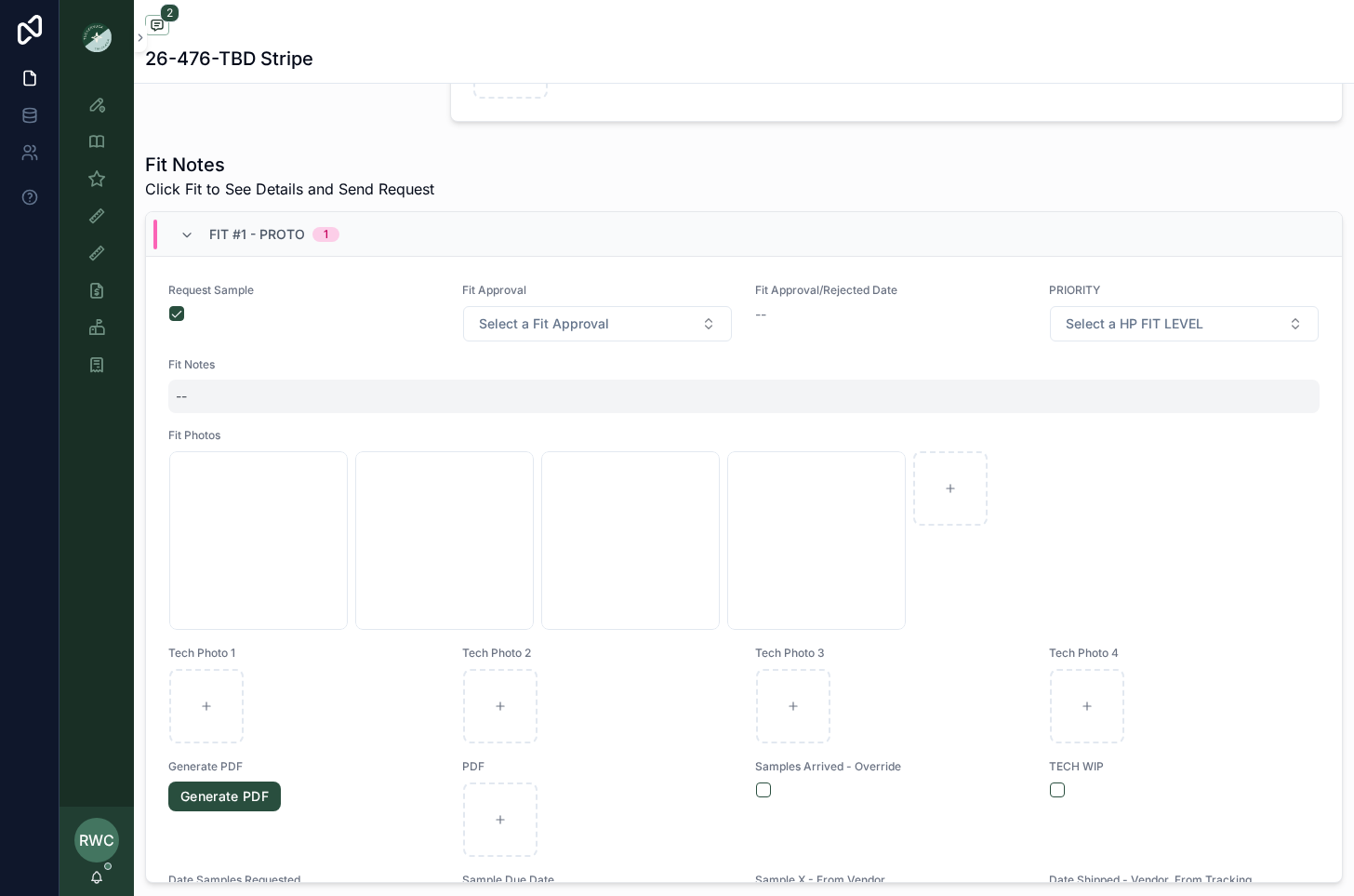
click at [222, 388] on div "--" at bounding box center [744, 396] width 1152 height 34
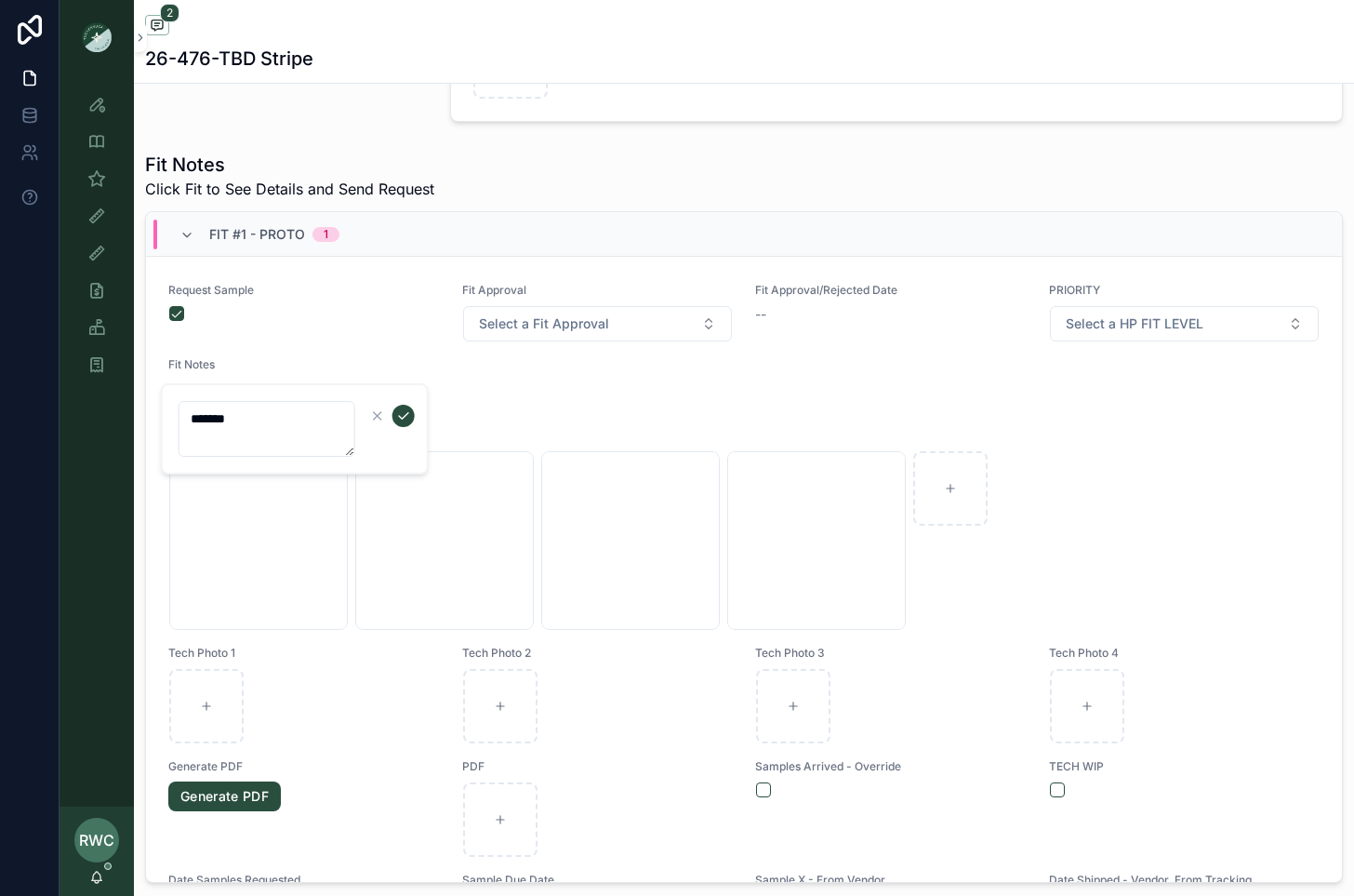
click at [397, 413] on icon "scrollable content" at bounding box center [403, 415] width 15 height 15
click at [385, 58] on div "26-476-TBD Stripe" at bounding box center [744, 59] width 1198 height 26
click at [103, 113] on div "Style View" at bounding box center [97, 105] width 30 height 30
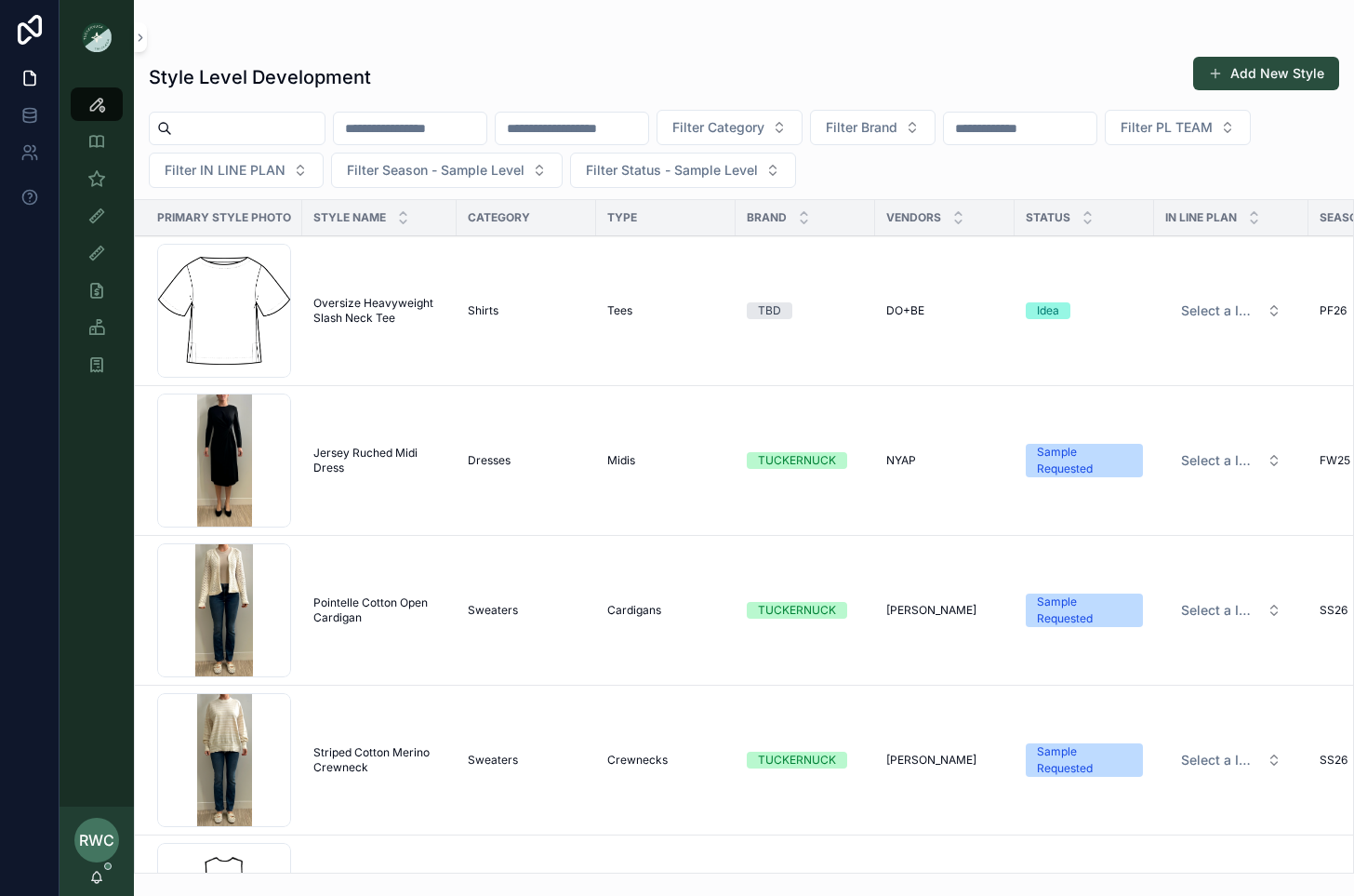
click at [630, 121] on input "scrollable content" at bounding box center [571, 128] width 152 height 26
paste input "******"
type input "******"
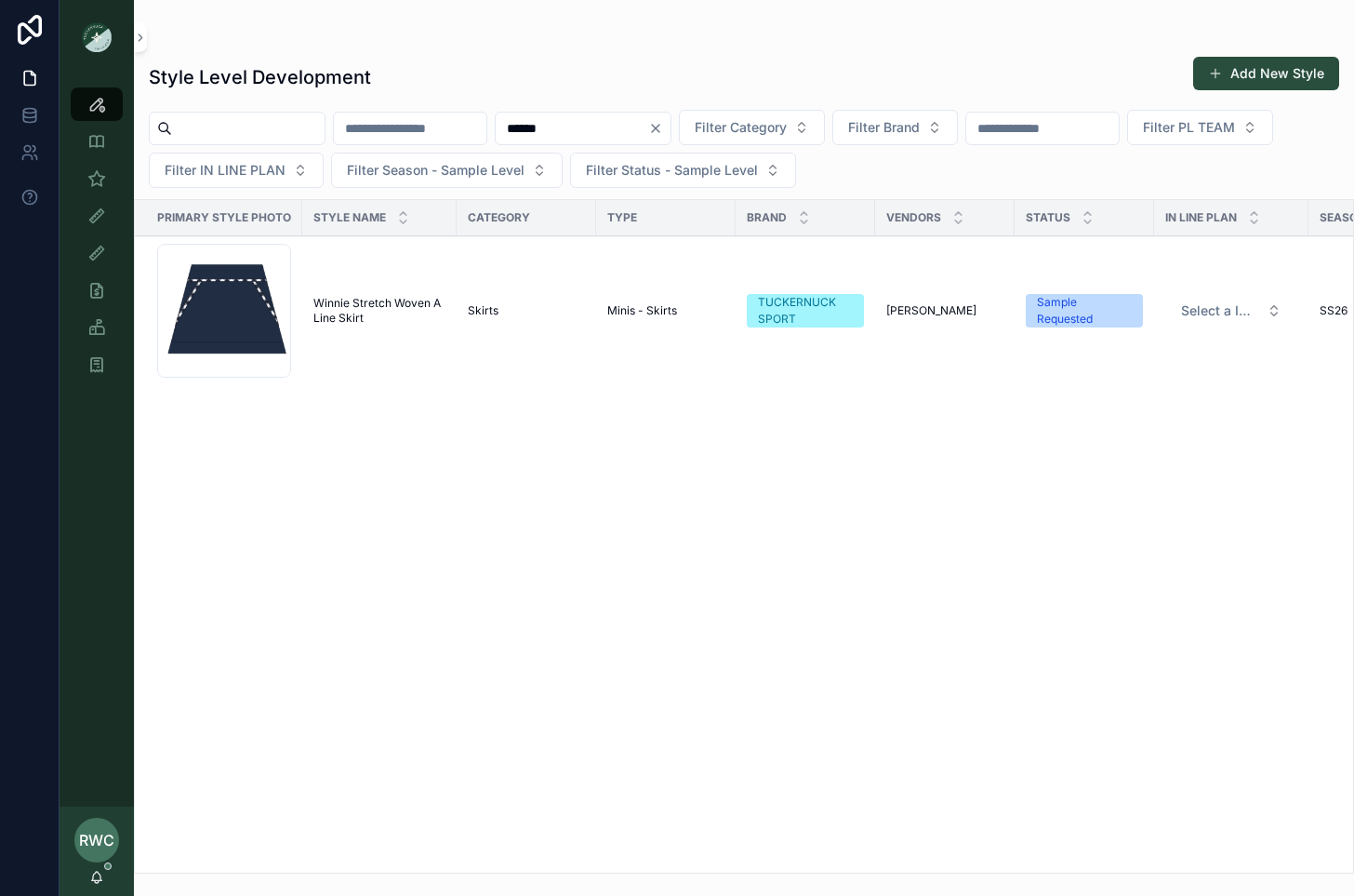
click at [371, 304] on span "Winnie Stretch Woven A Line Skirt" at bounding box center [379, 311] width 132 height 30
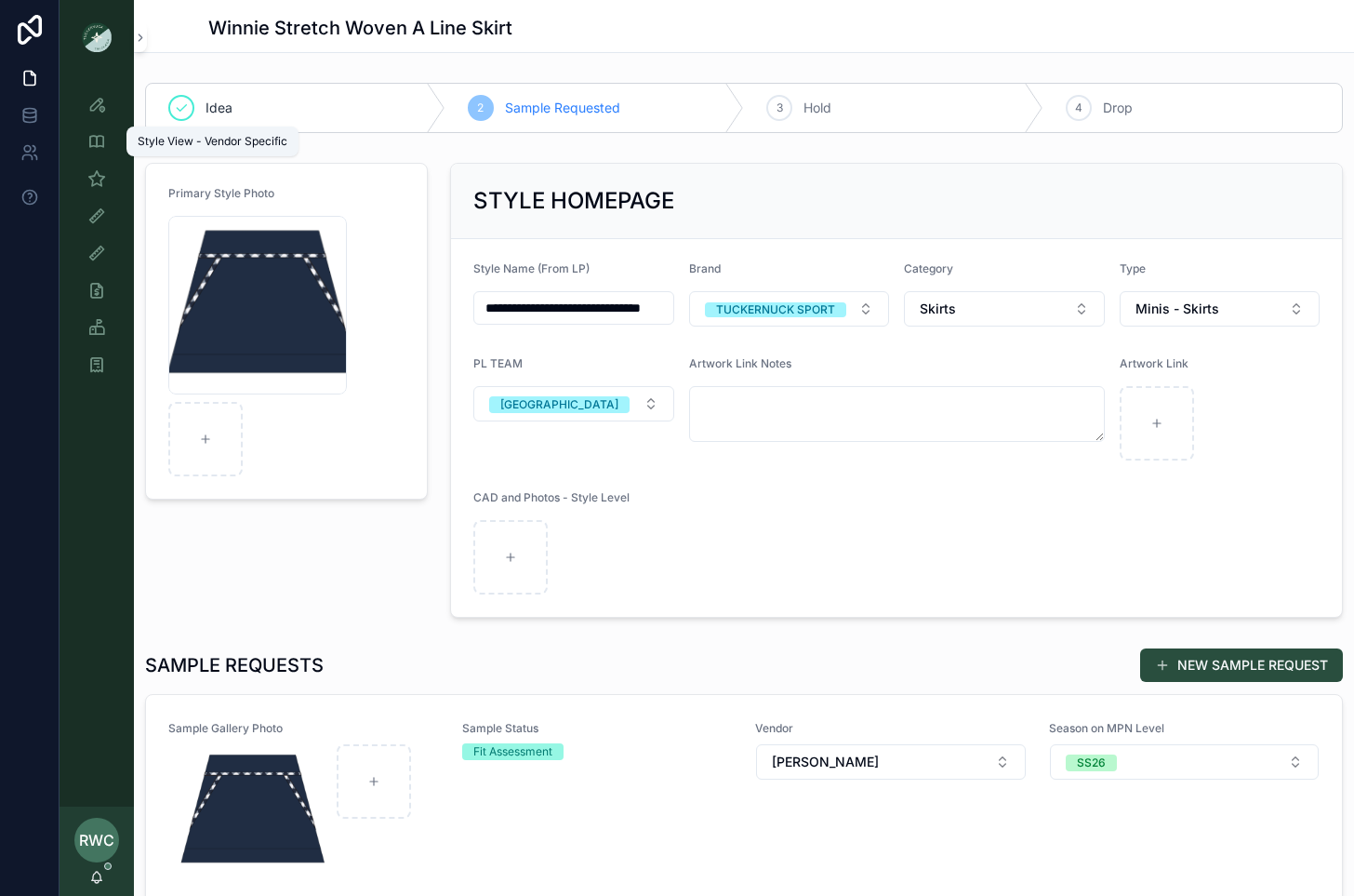
click at [91, 111] on icon "scrollable content" at bounding box center [97, 104] width 19 height 19
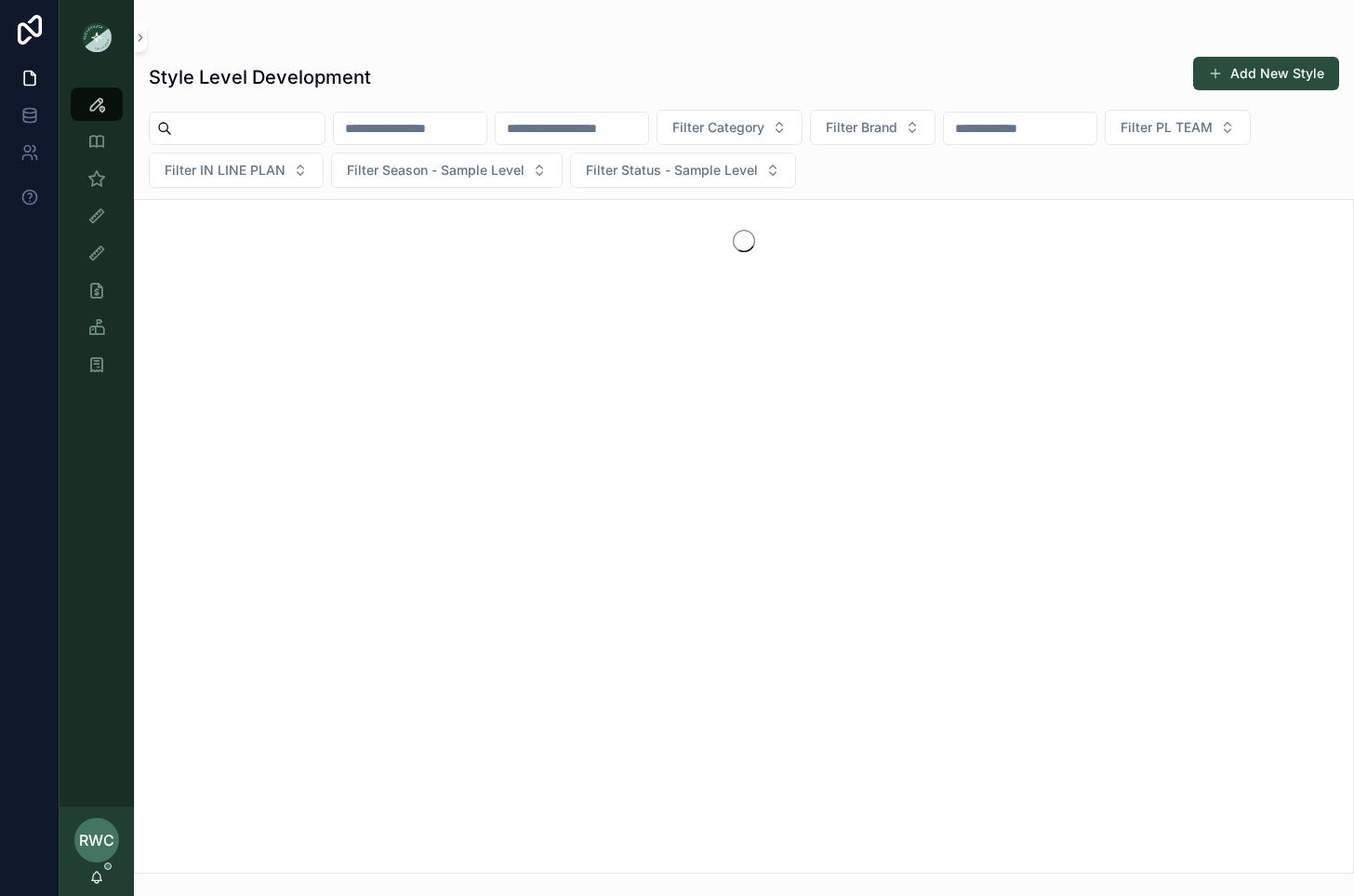
click at [624, 129] on input "scrollable content" at bounding box center [571, 128] width 152 height 26
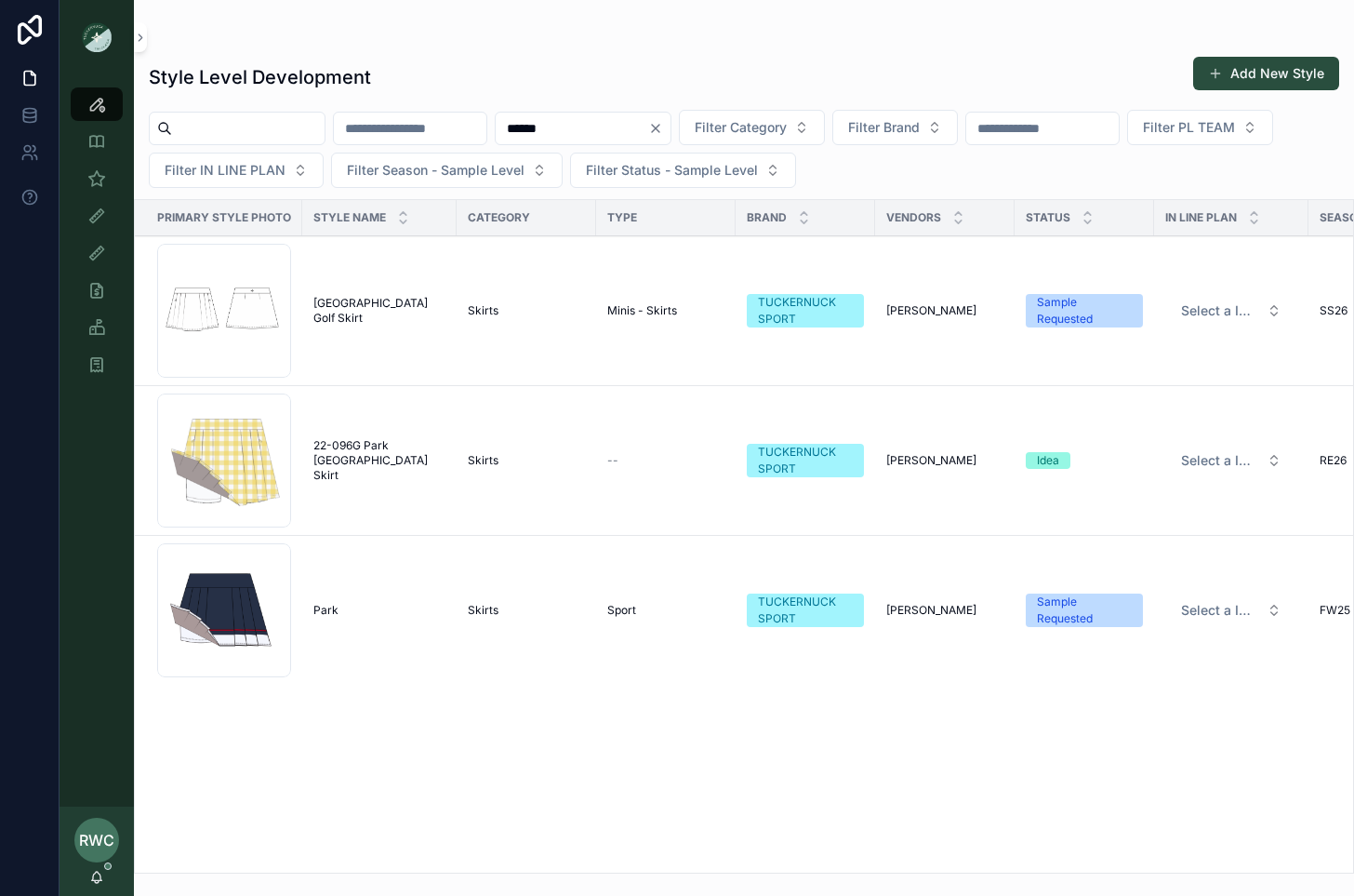
type input "******"
click at [369, 305] on span "Gingham Park Golf Skirt" at bounding box center [379, 311] width 132 height 30
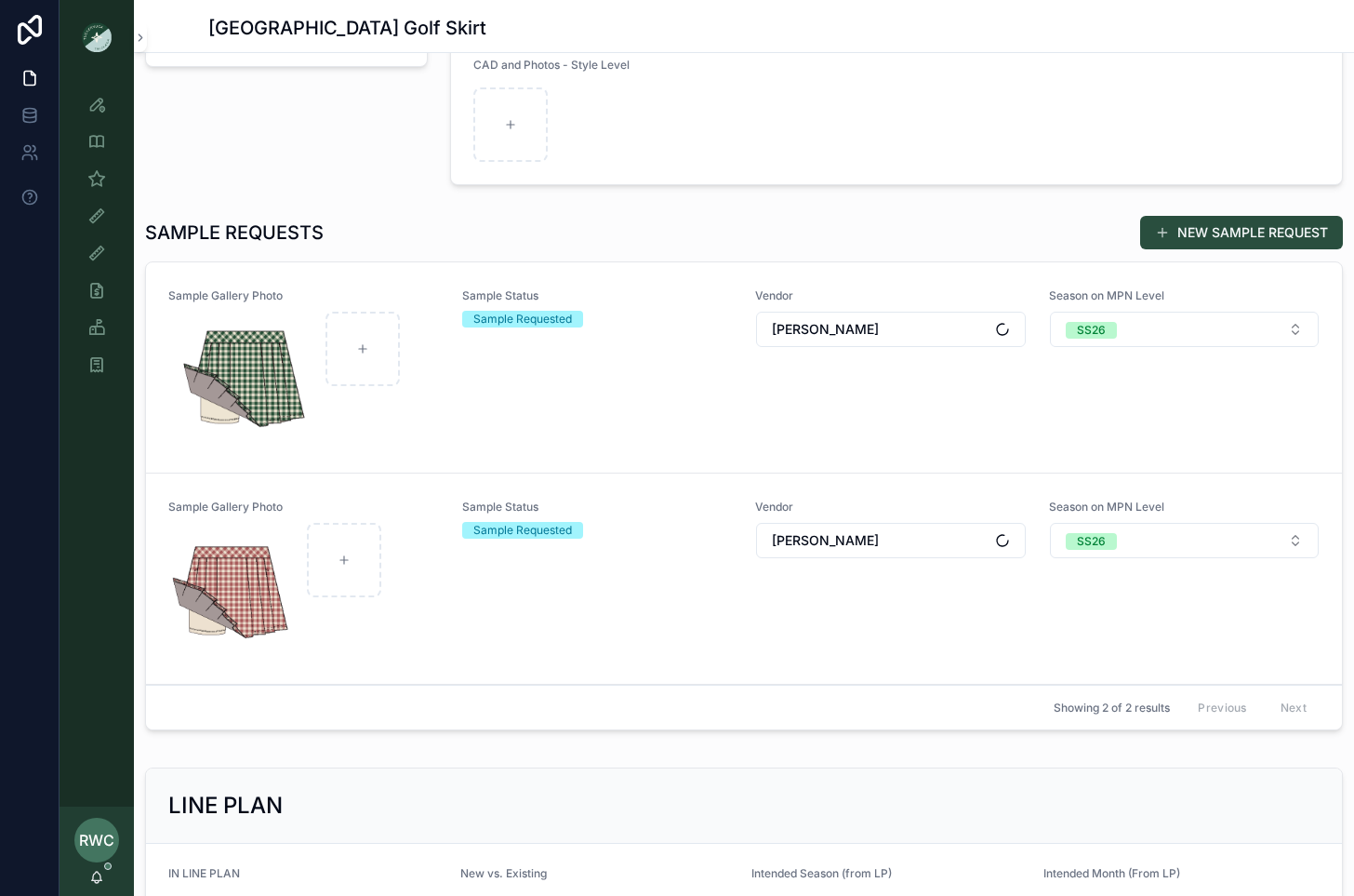
scroll to position [526, 0]
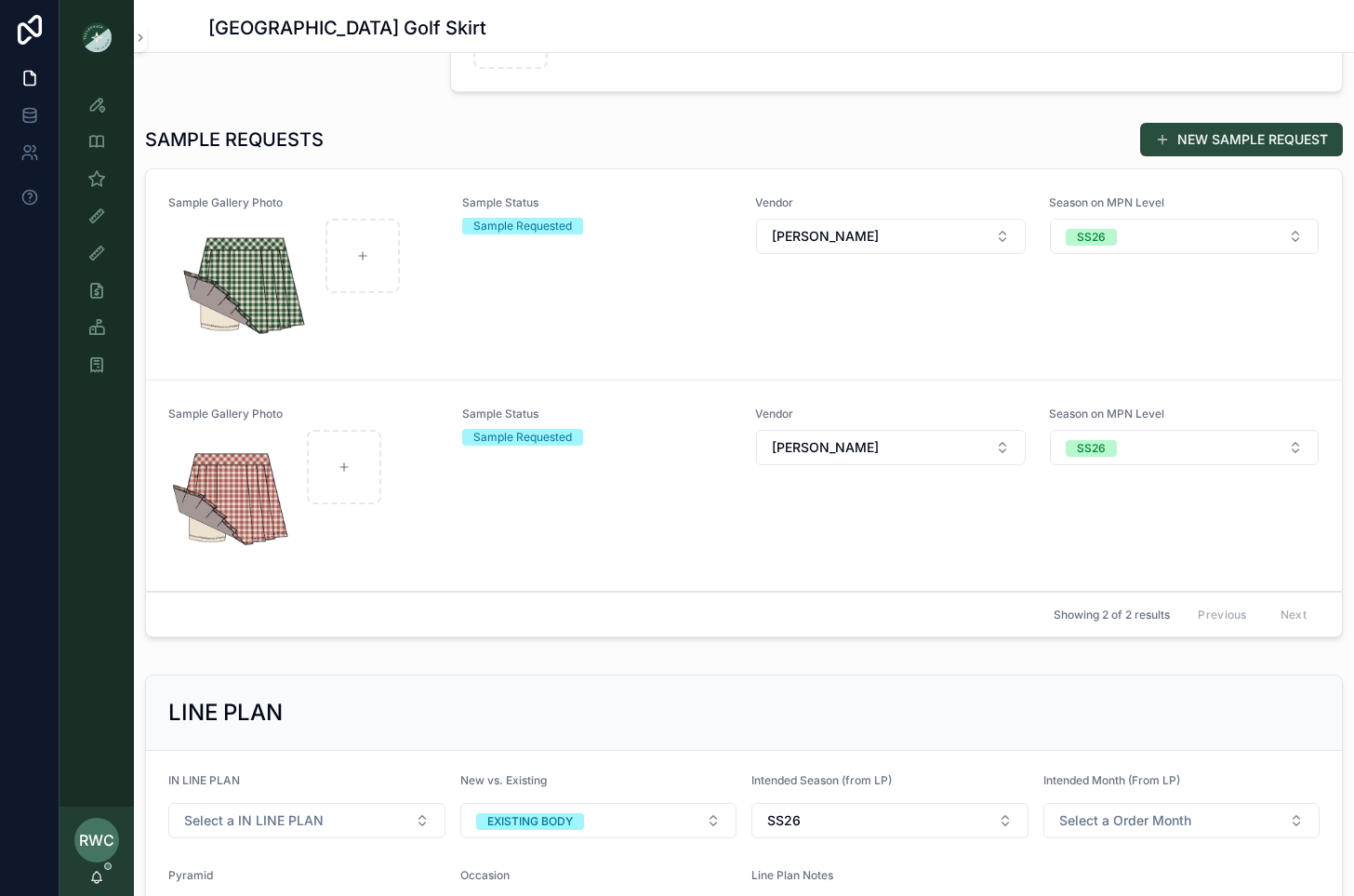
click at [572, 319] on div "Sample Status Sample Requested" at bounding box center [597, 274] width 272 height 158
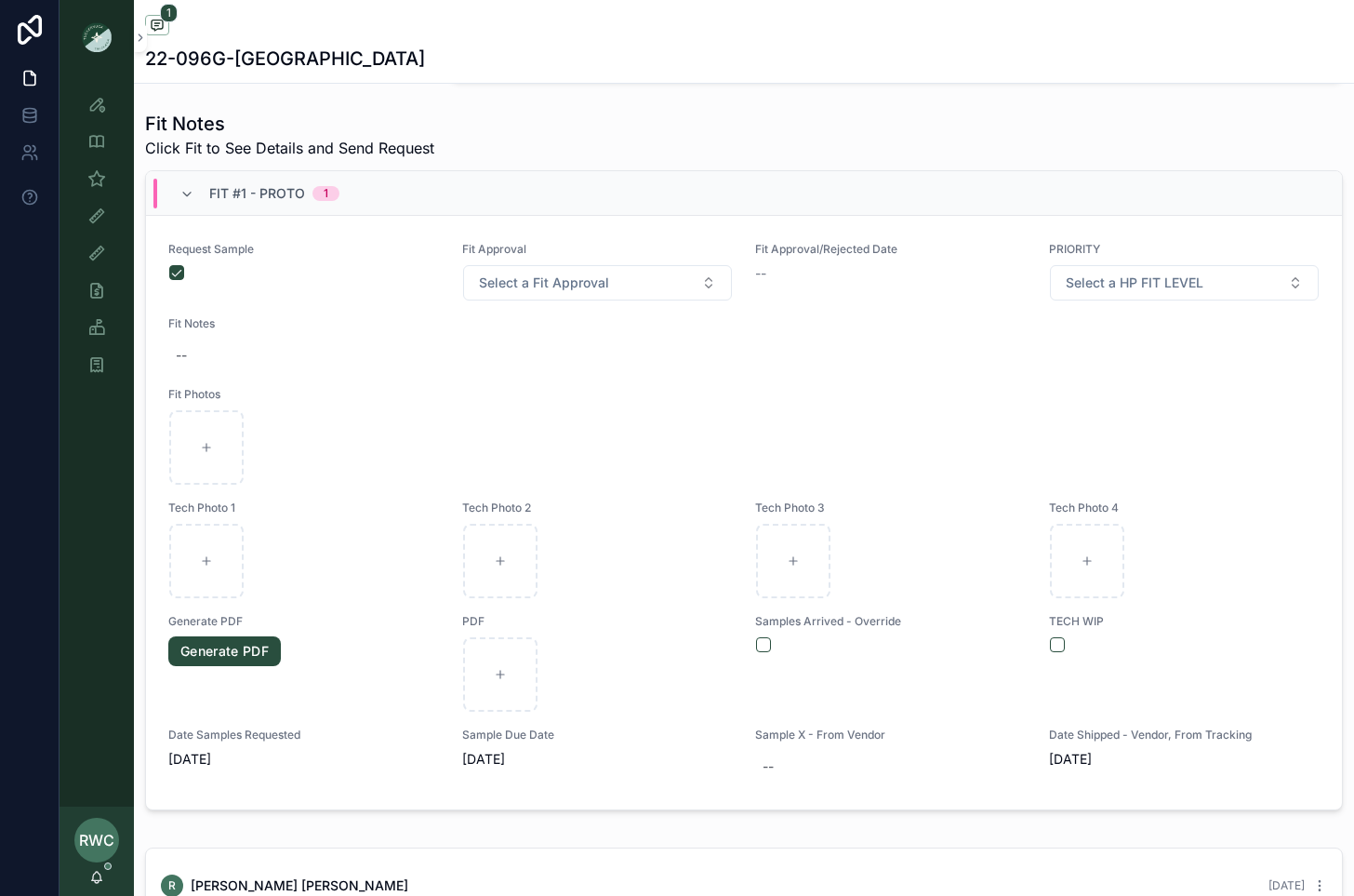
scroll to position [753, 0]
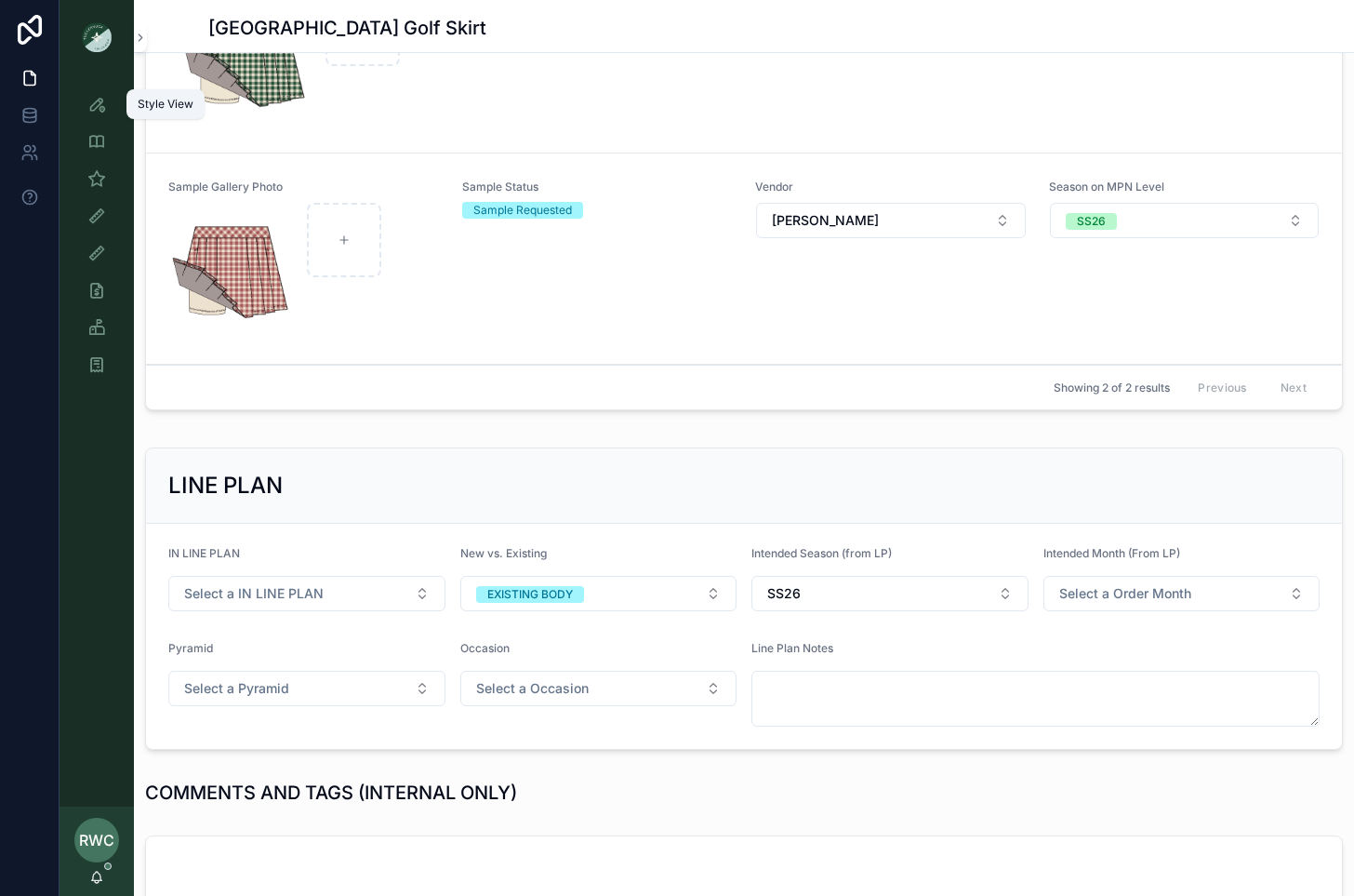
click at [97, 109] on icon "scrollable content" at bounding box center [97, 104] width 19 height 19
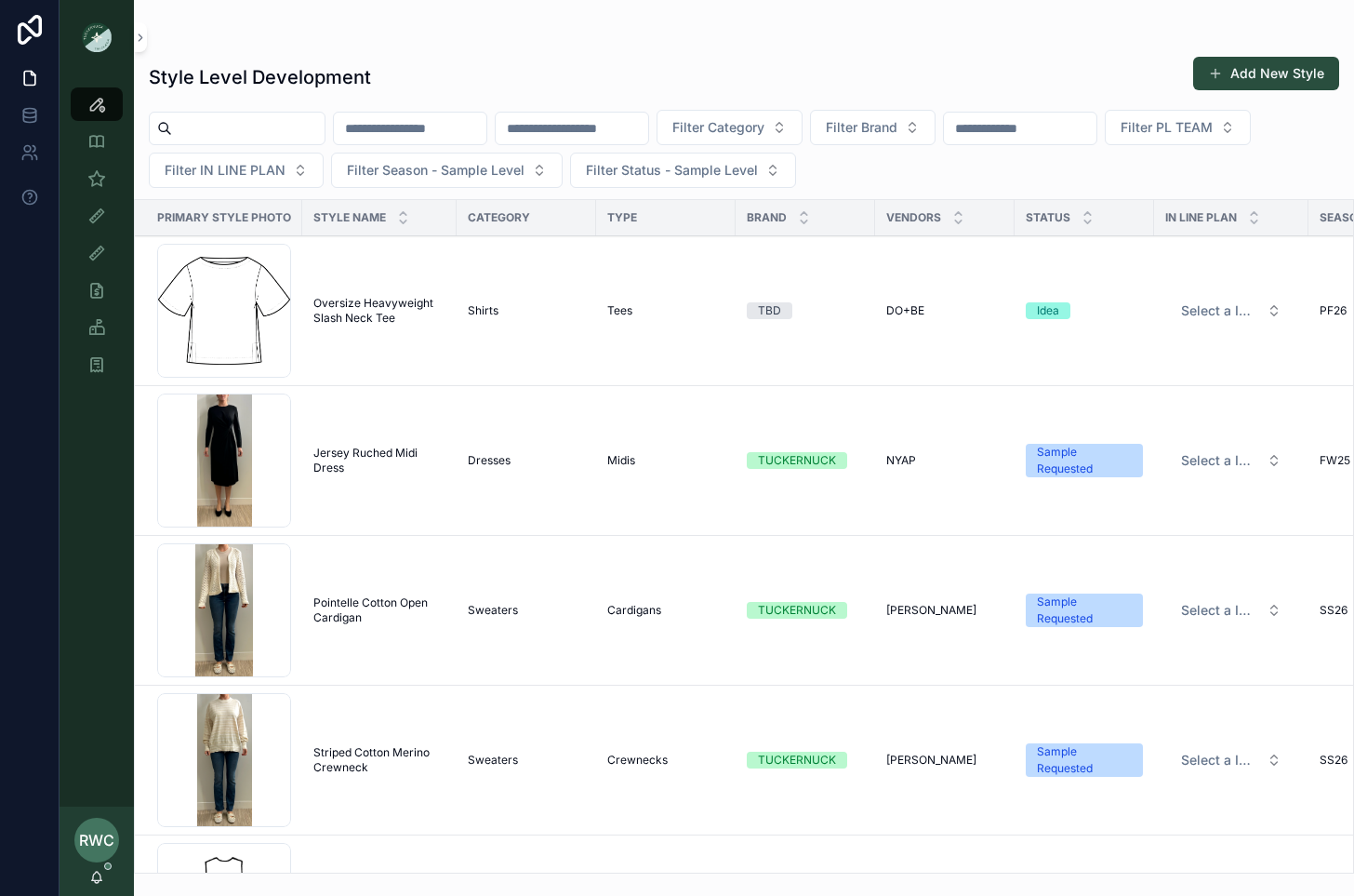
click at [596, 126] on input "scrollable content" at bounding box center [571, 128] width 152 height 26
type input "******"
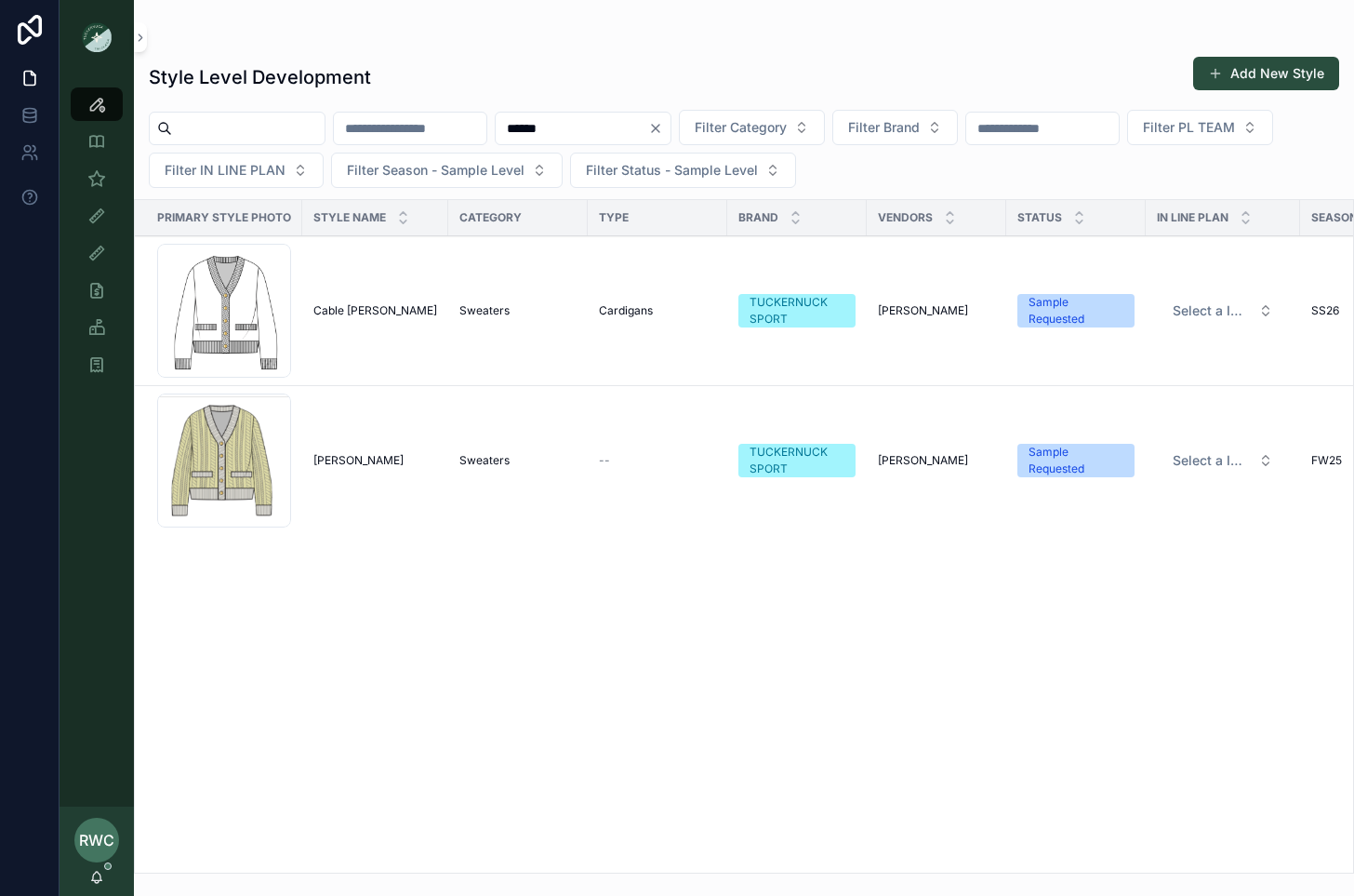
click at [373, 306] on span "Cable Charley Cardigan" at bounding box center [375, 311] width 123 height 15
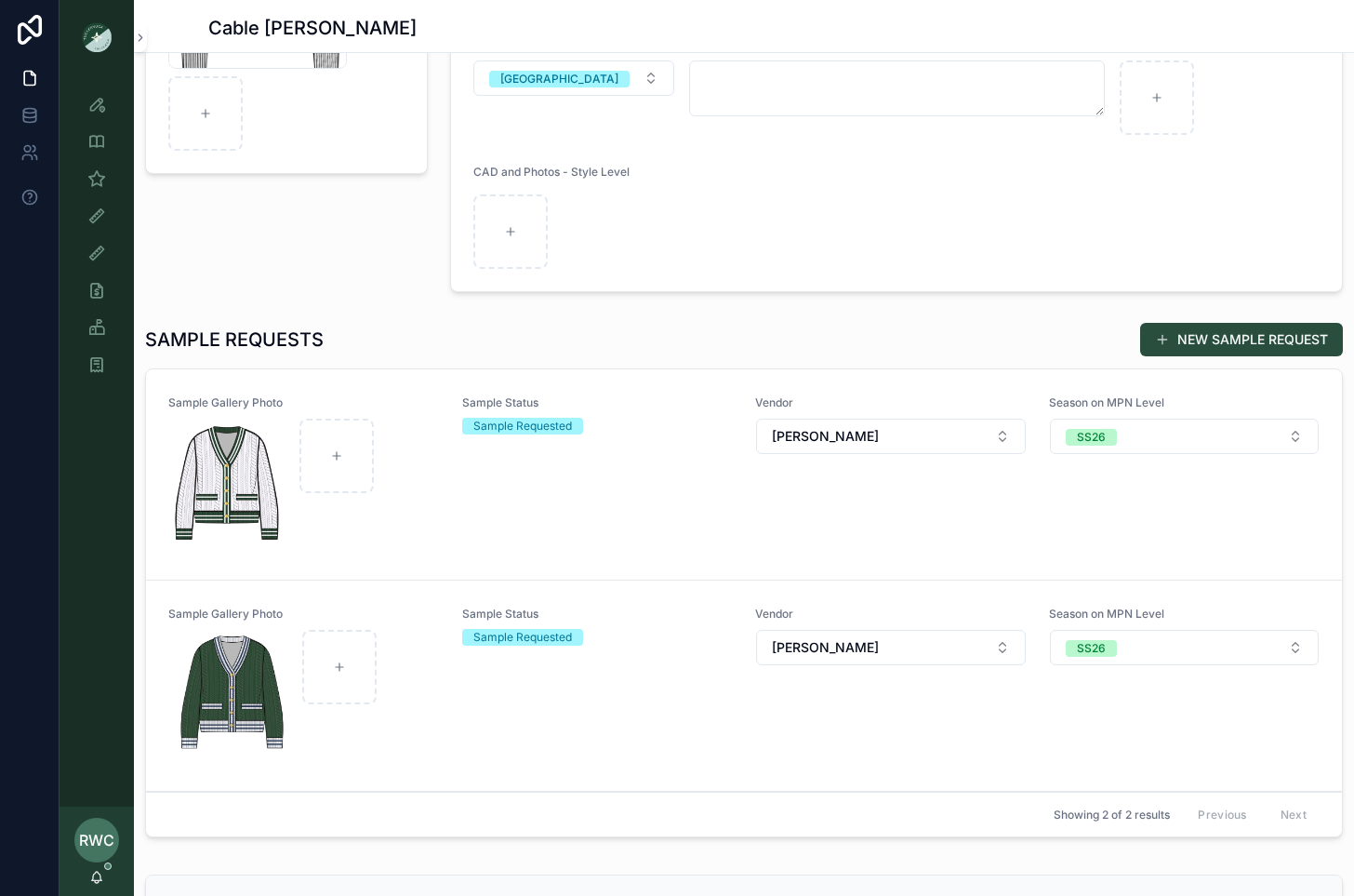
scroll to position [394, 0]
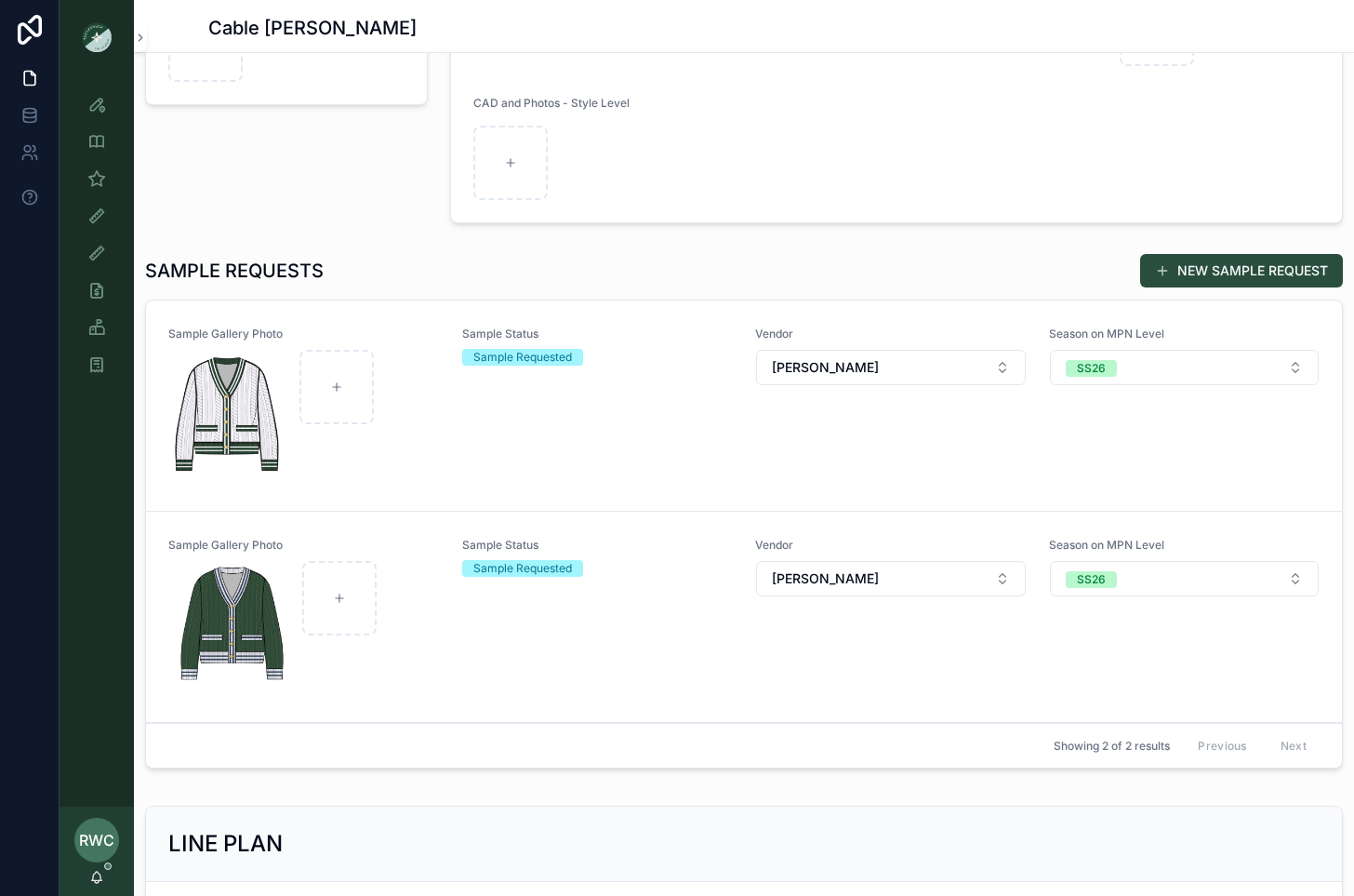
click at [463, 443] on div "Sample Status Sample Requested" at bounding box center [597, 405] width 272 height 158
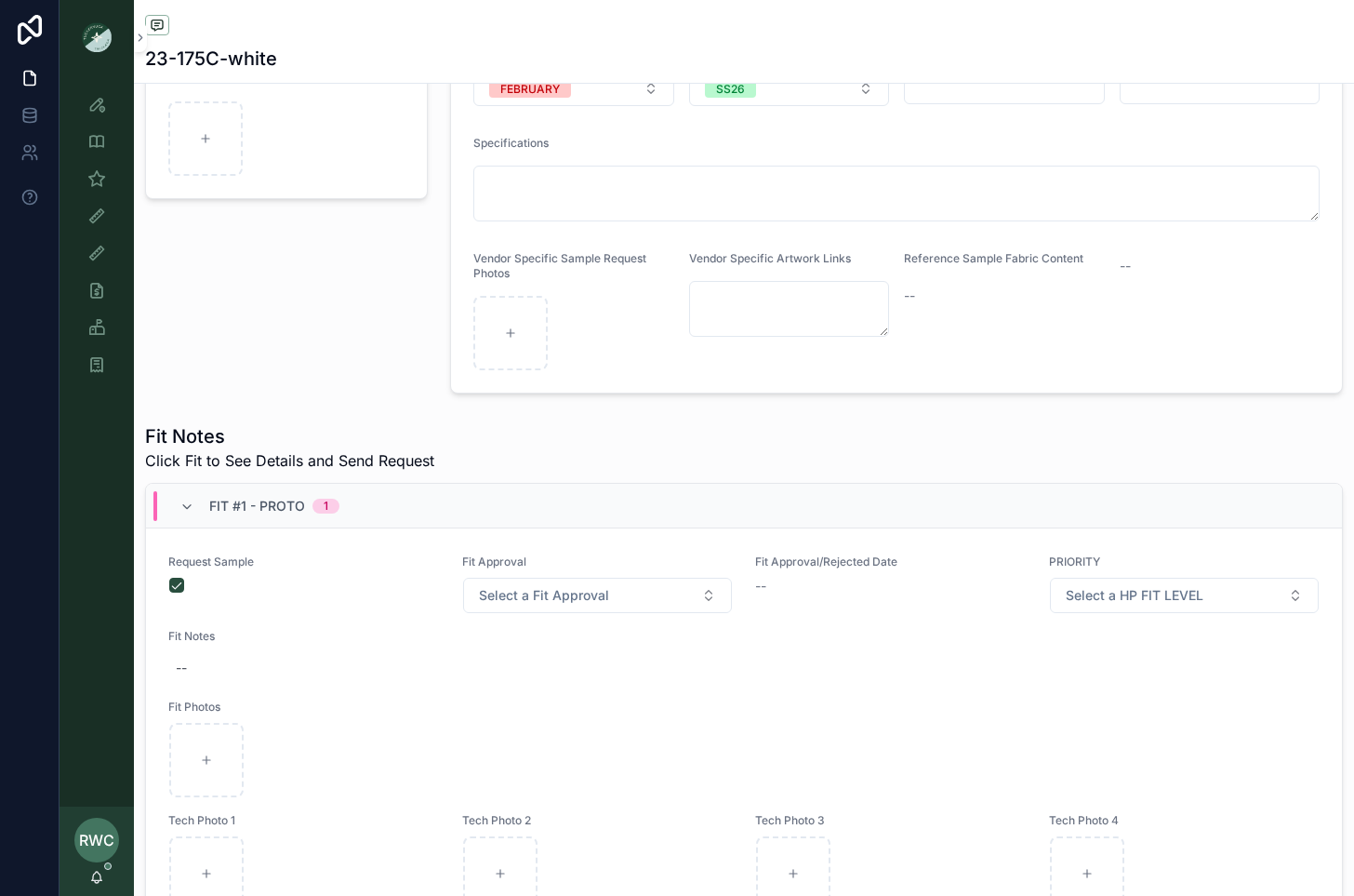
scroll to position [599, 0]
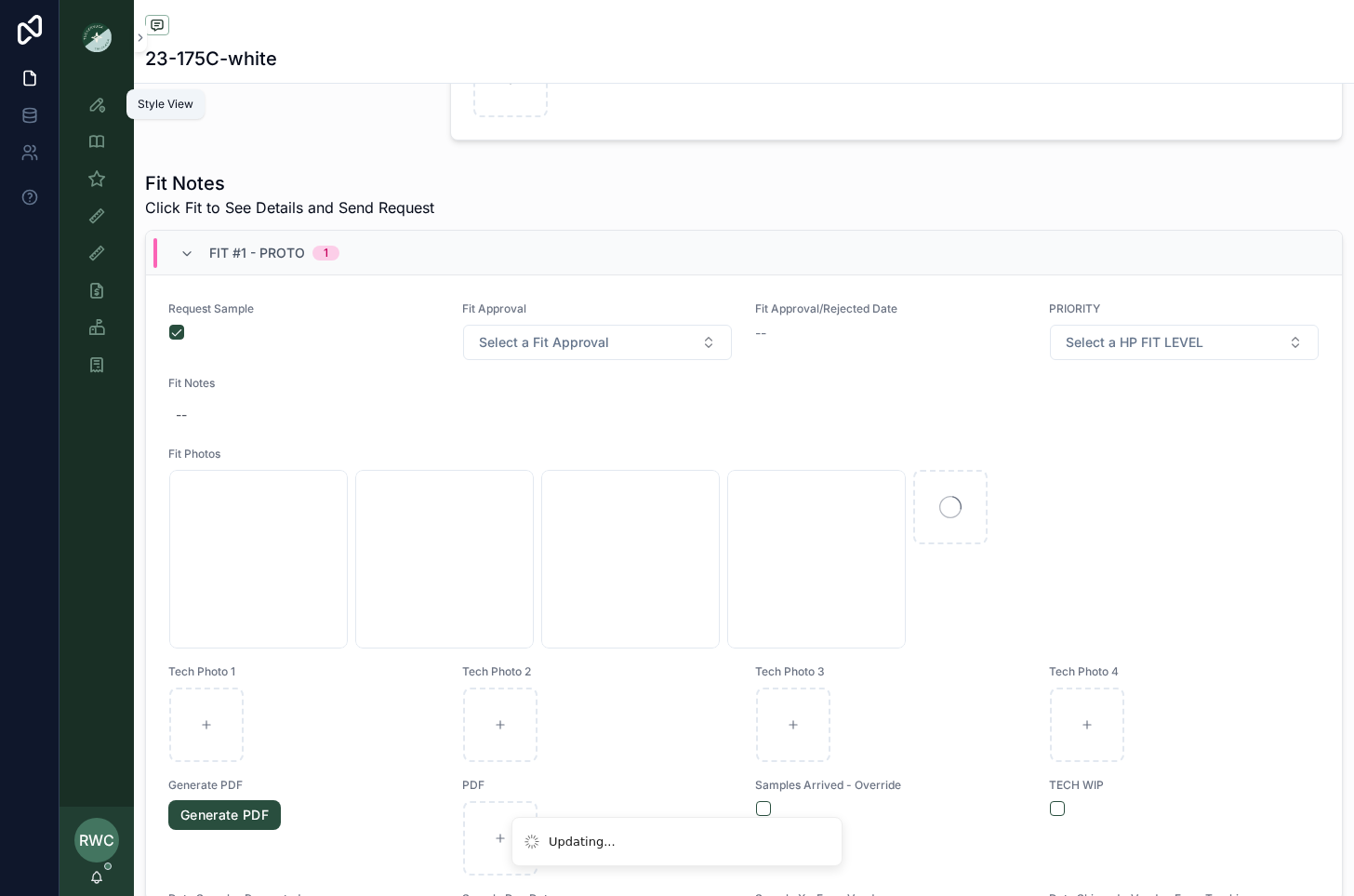
click at [100, 100] on icon "scrollable content" at bounding box center [97, 104] width 19 height 19
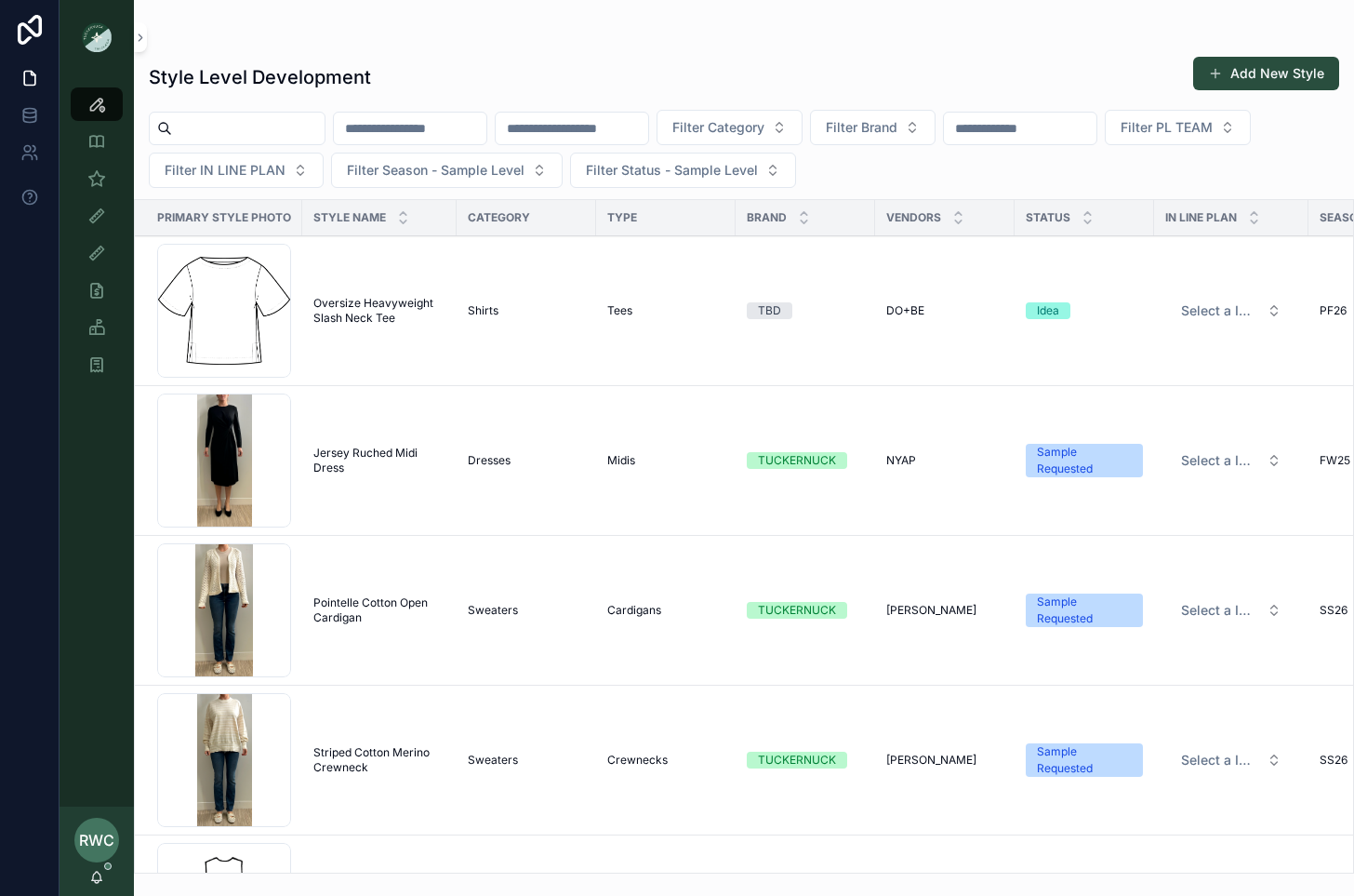
click at [474, 128] on input "scrollable content" at bounding box center [409, 128] width 152 height 26
click at [648, 121] on input "scrollable content" at bounding box center [571, 128] width 152 height 26
paste input "******"
type input "******"
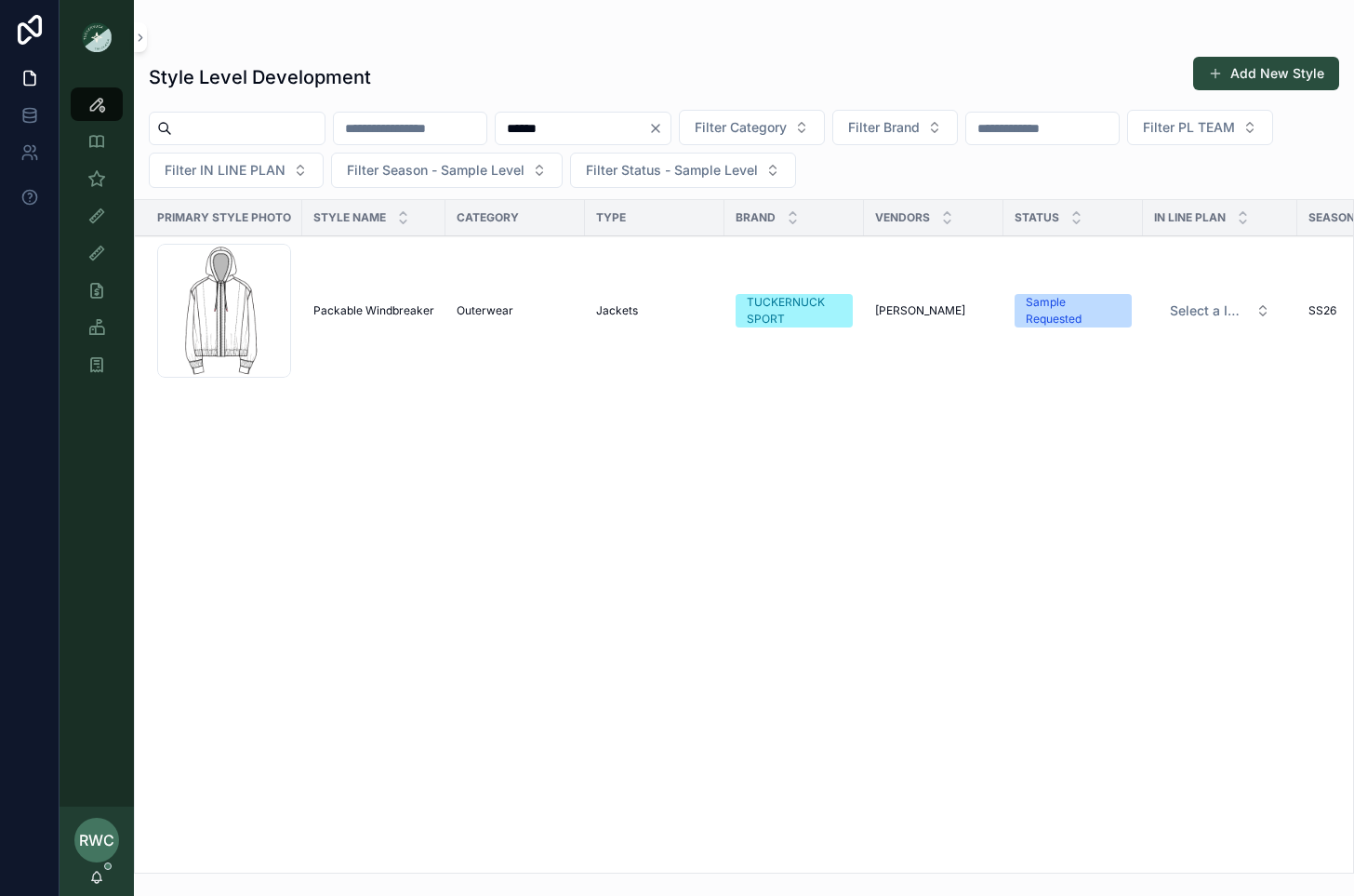
click at [391, 313] on span "Packable Windbreaker" at bounding box center [373, 311] width 120 height 15
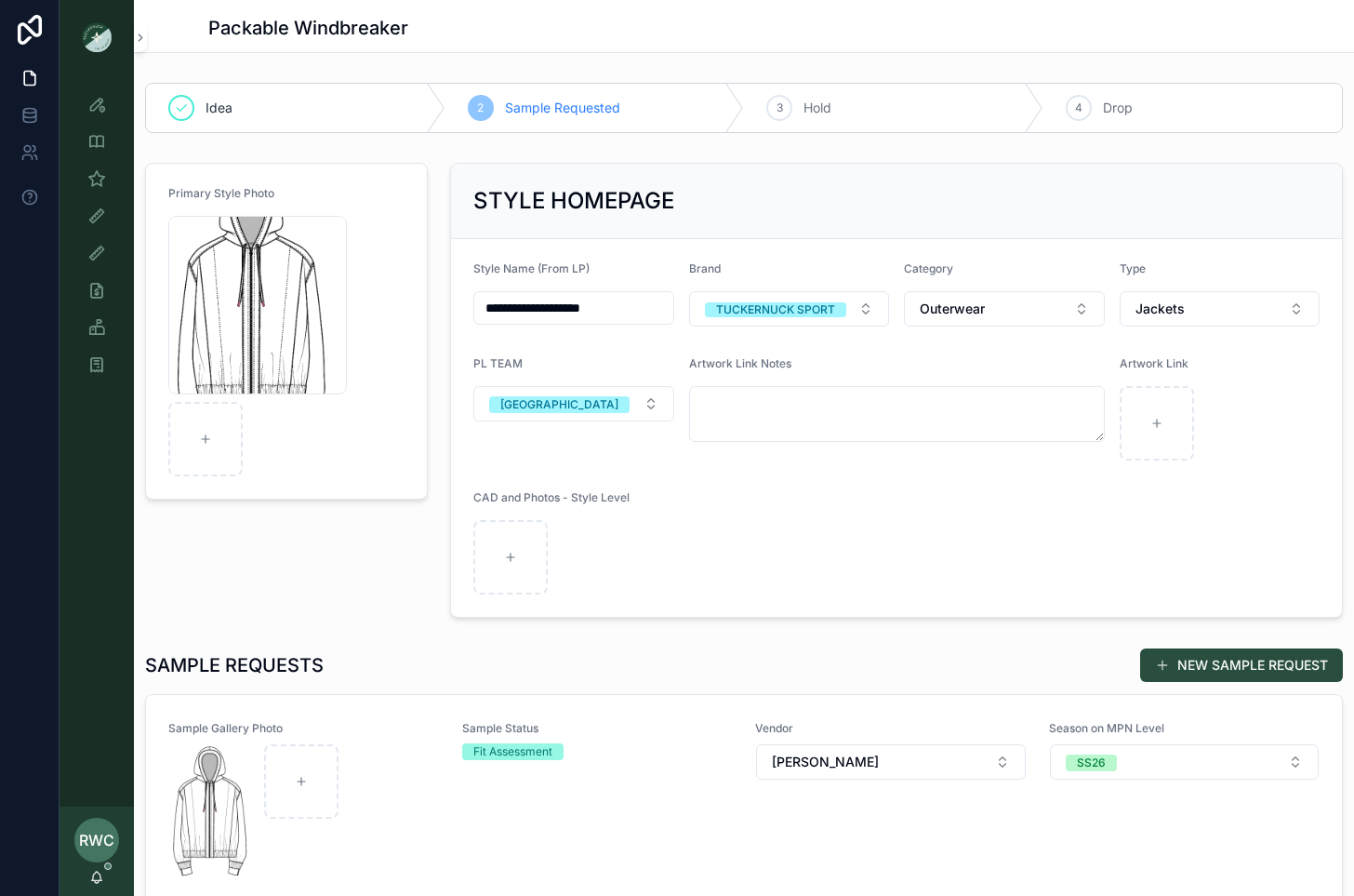
scroll to position [339, 0]
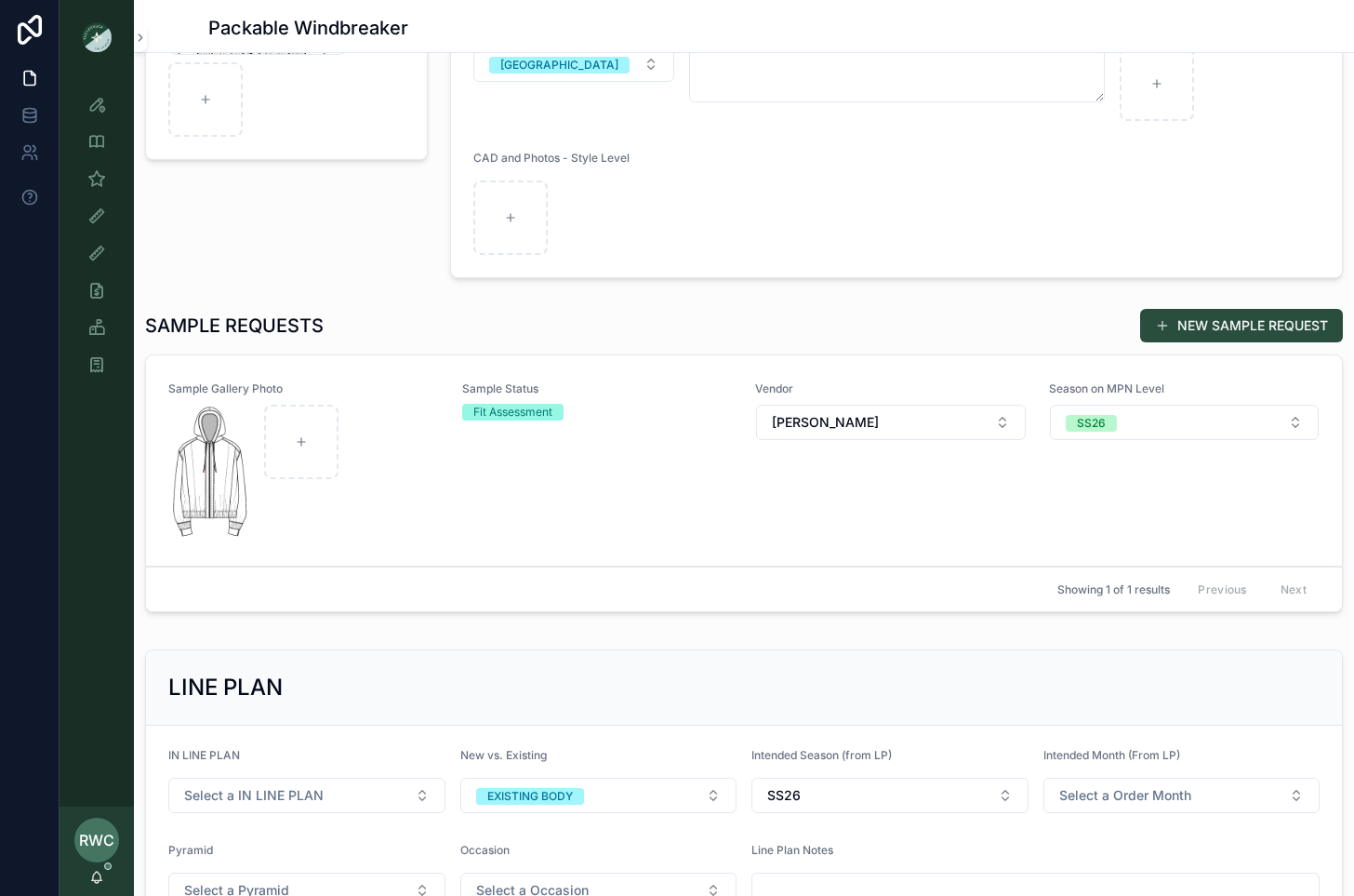
click at [563, 483] on div "Sample Status Fit Assessment" at bounding box center [597, 460] width 272 height 158
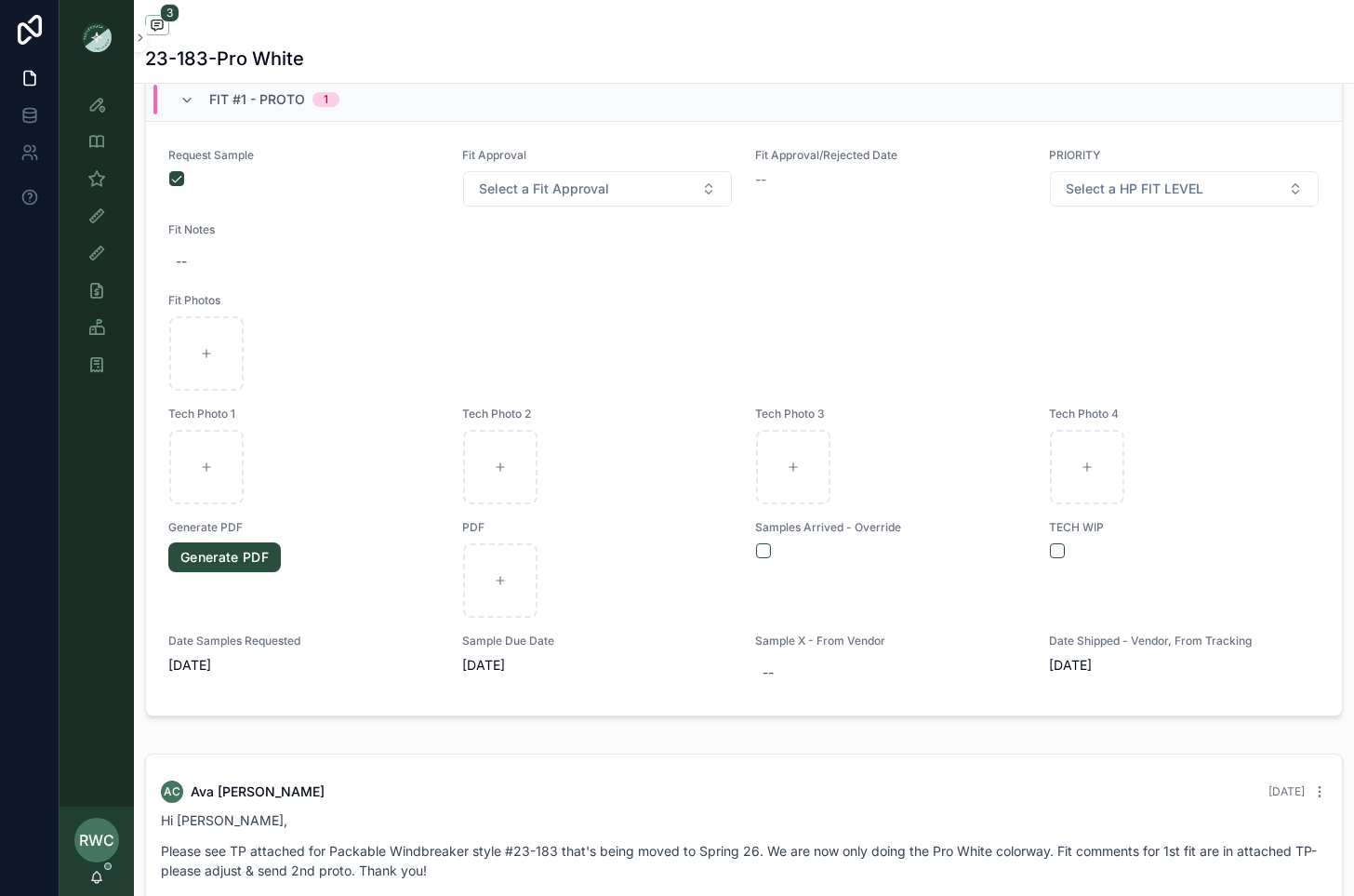
scroll to position [720, 0]
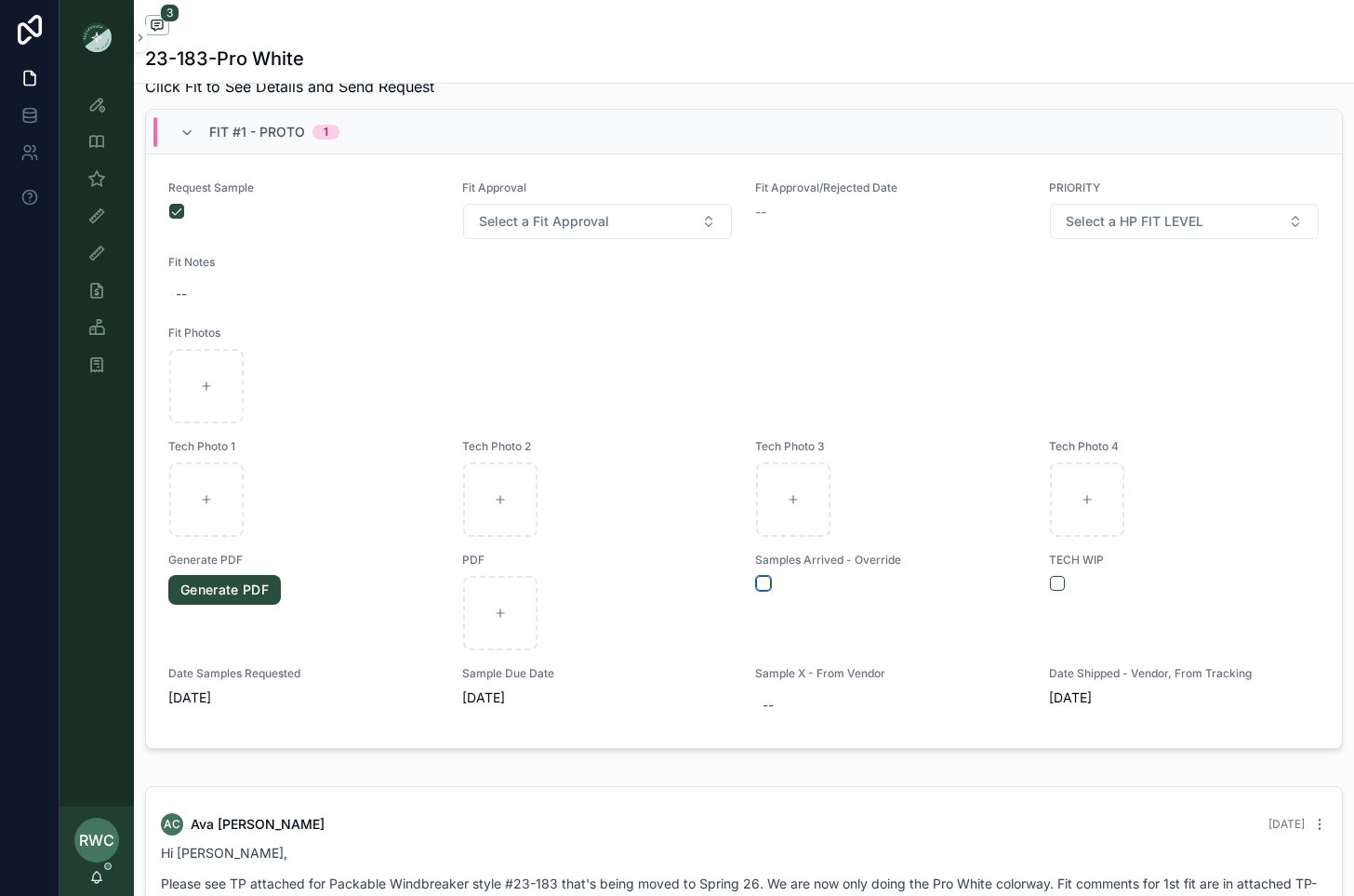
click at [766, 579] on button "scrollable content" at bounding box center [764, 582] width 15 height 15
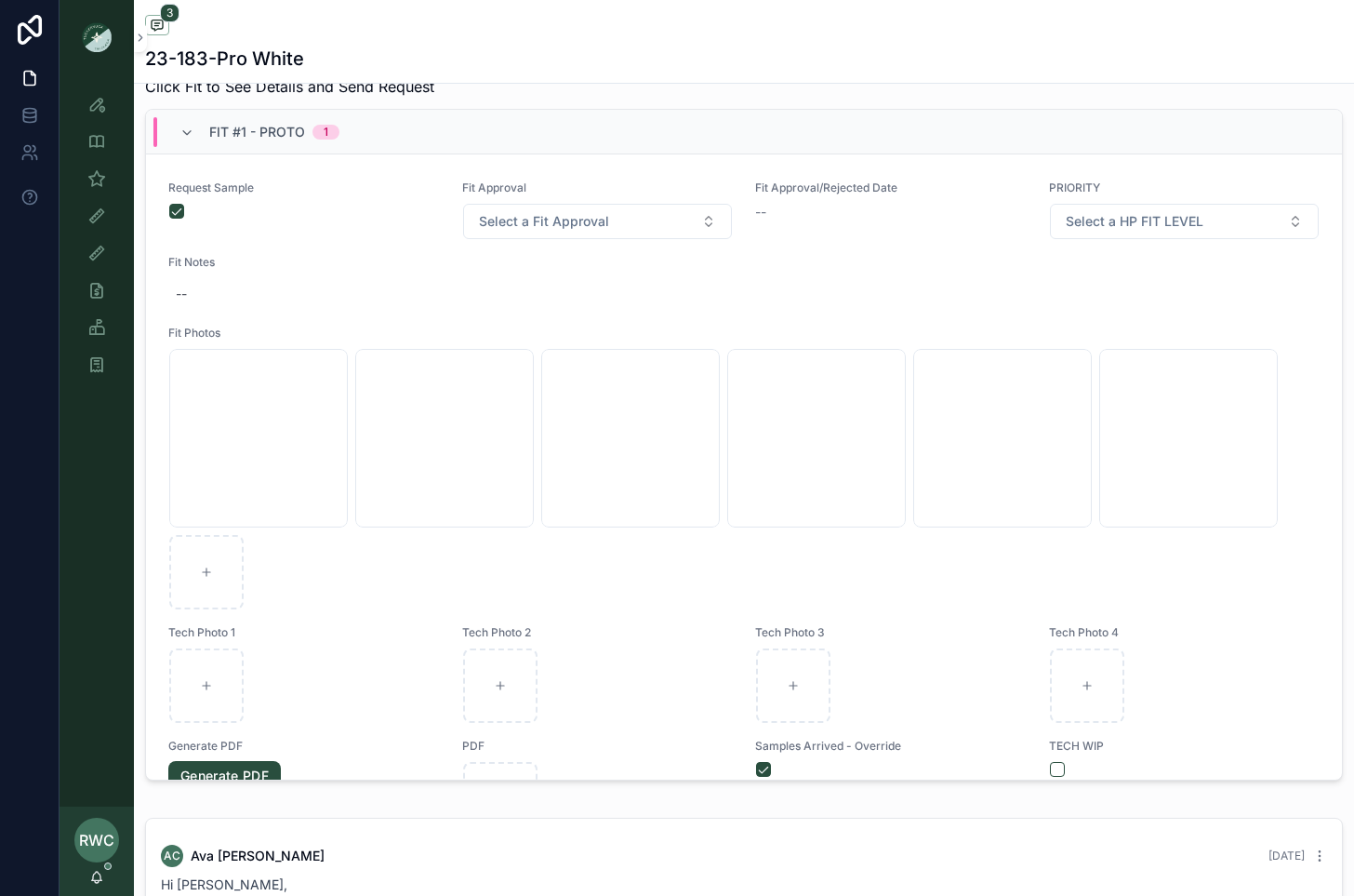
click at [991, 48] on div "23-183-Pro White" at bounding box center [744, 59] width 1198 height 26
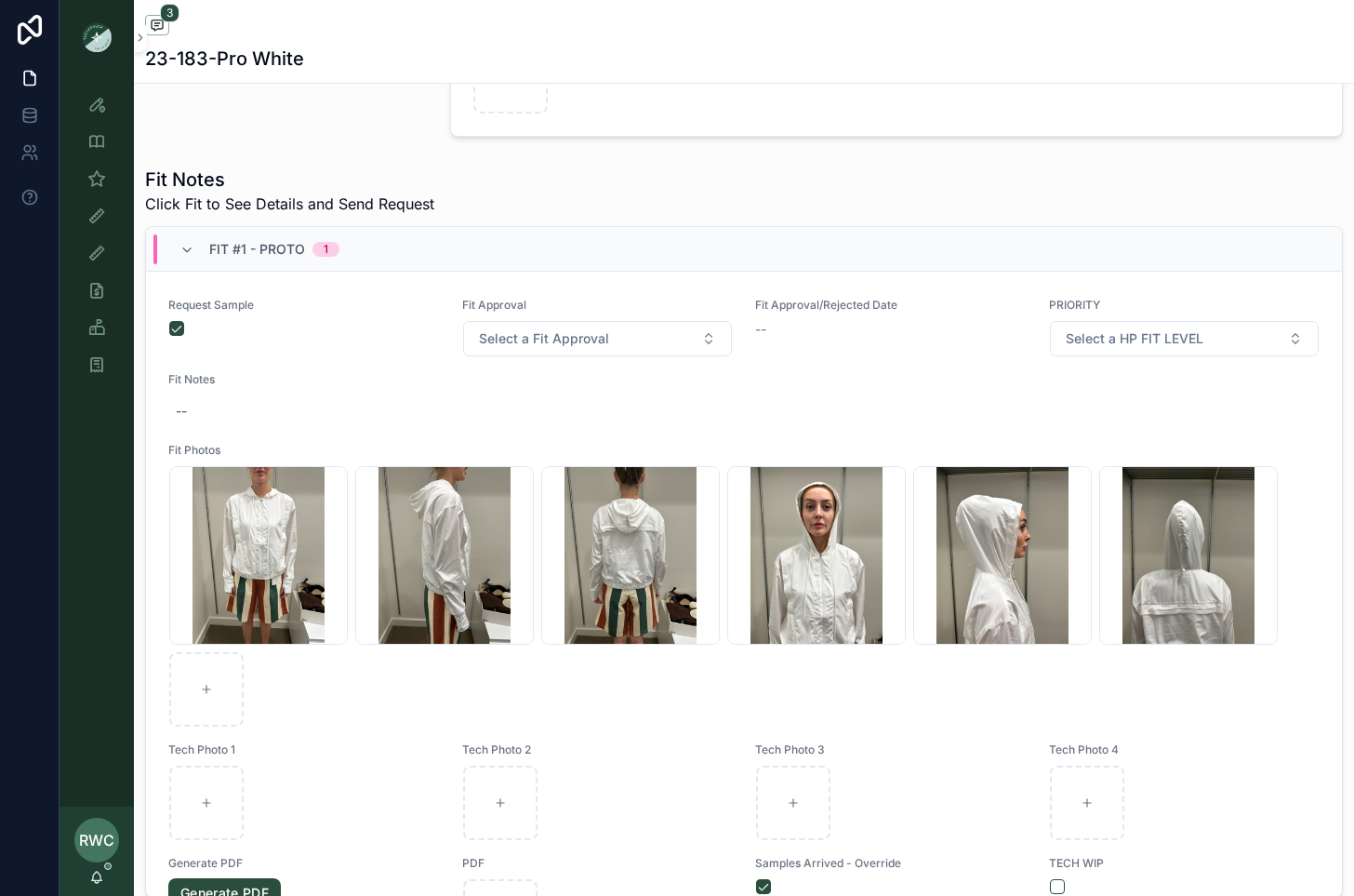
scroll to position [573, 0]
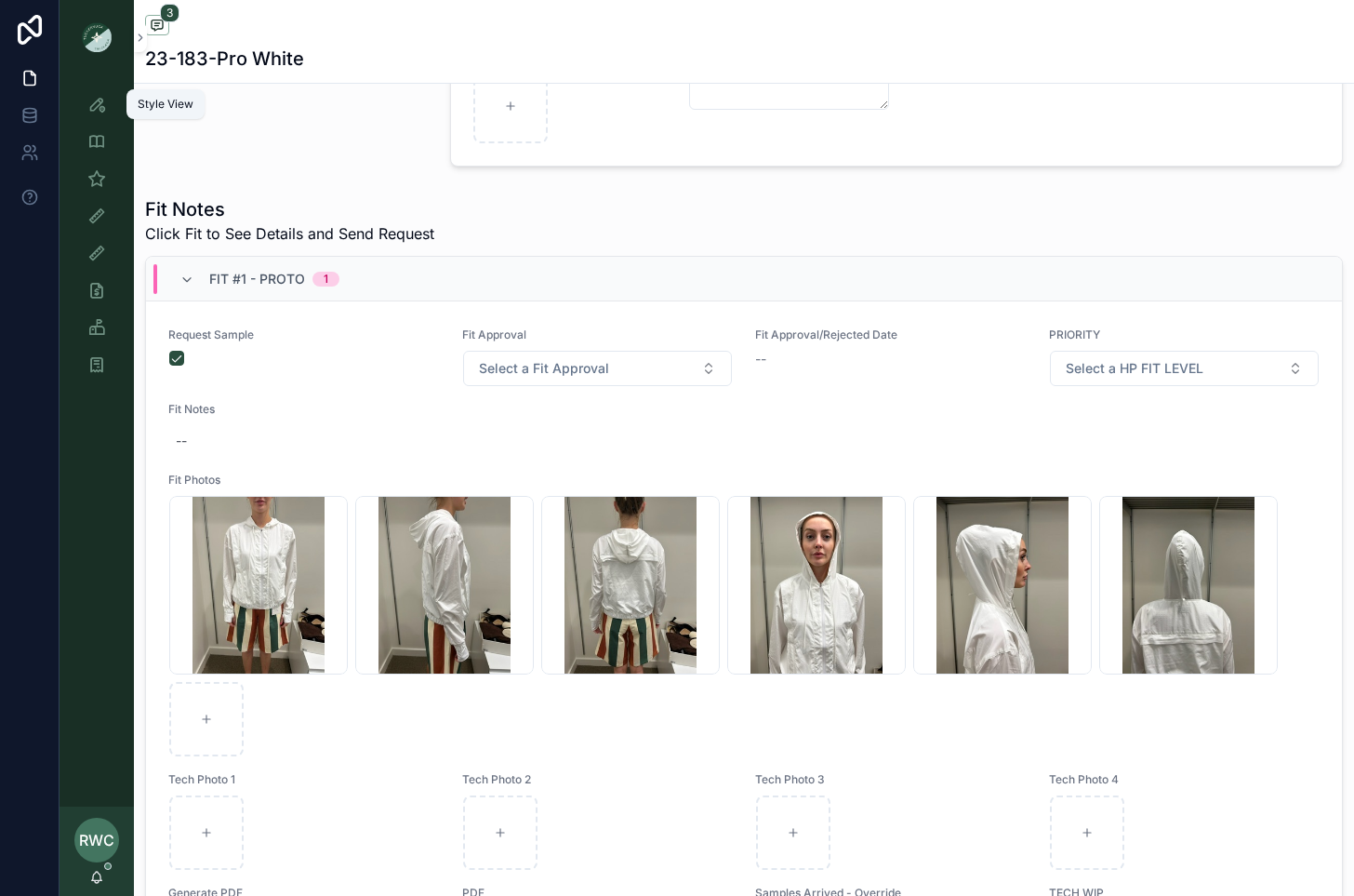
click at [96, 109] on icon "scrollable content" at bounding box center [97, 104] width 19 height 19
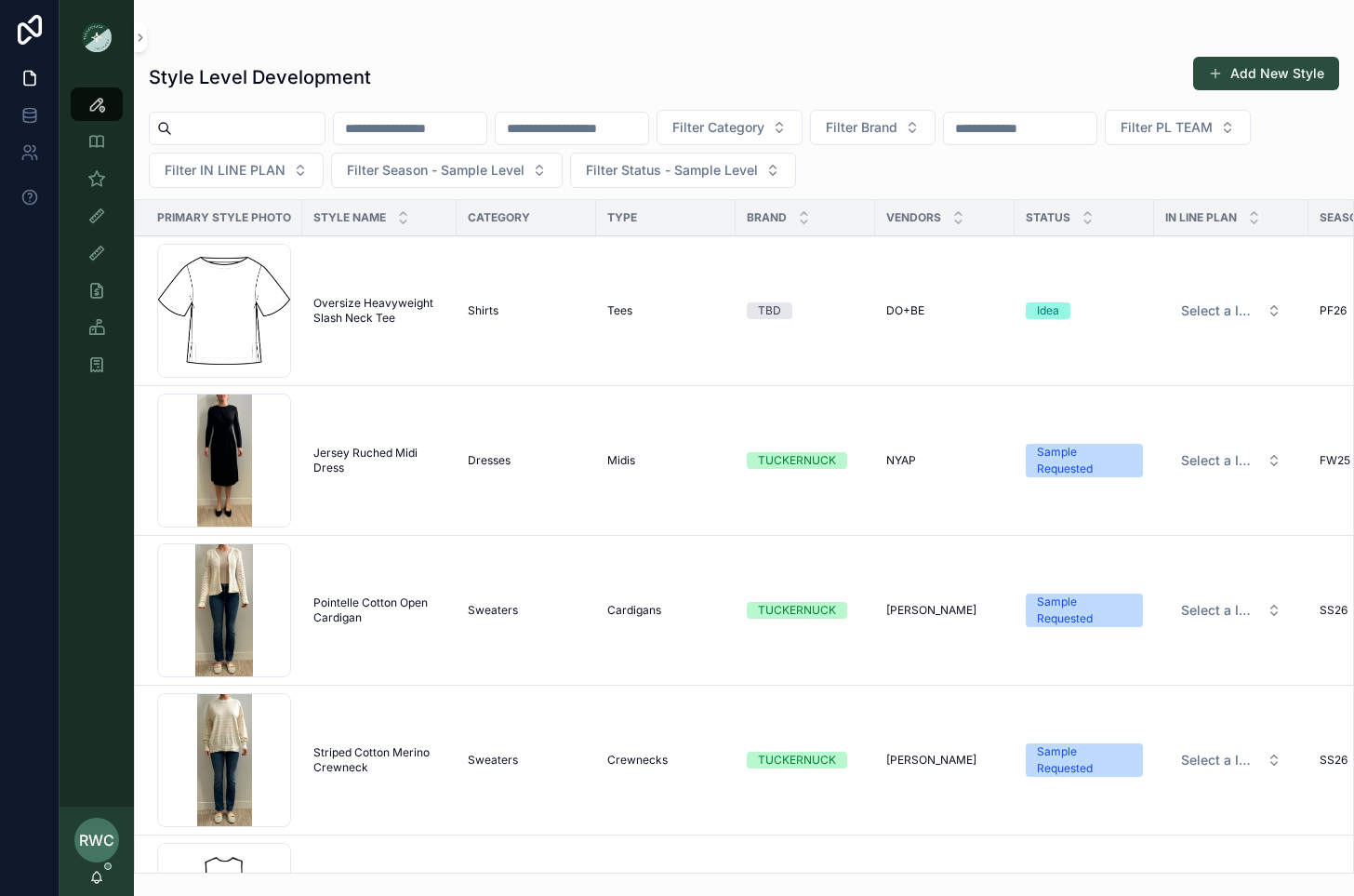
click at [450, 131] on input "scrollable content" at bounding box center [409, 128] width 152 height 26
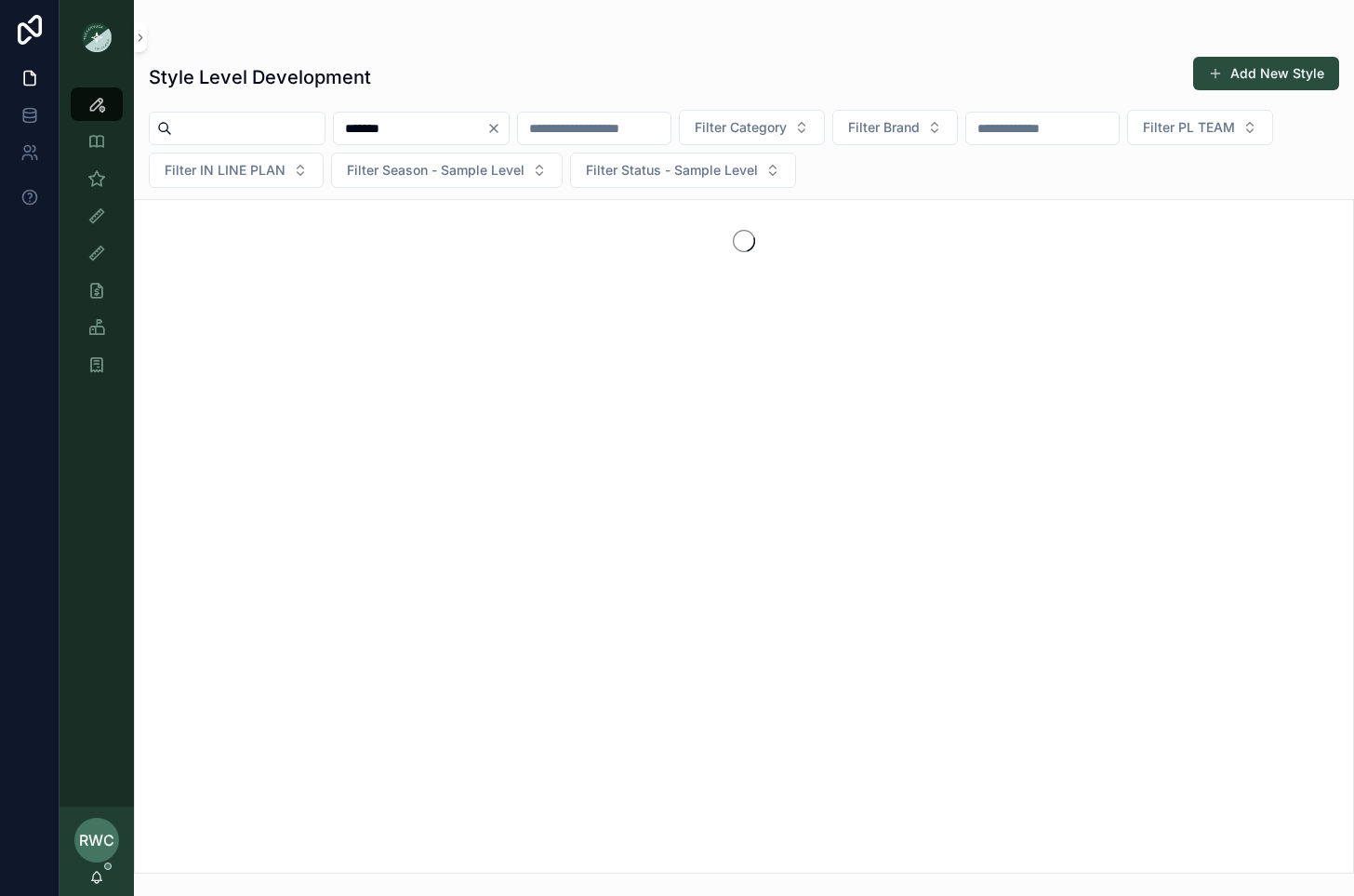
type input "*******"
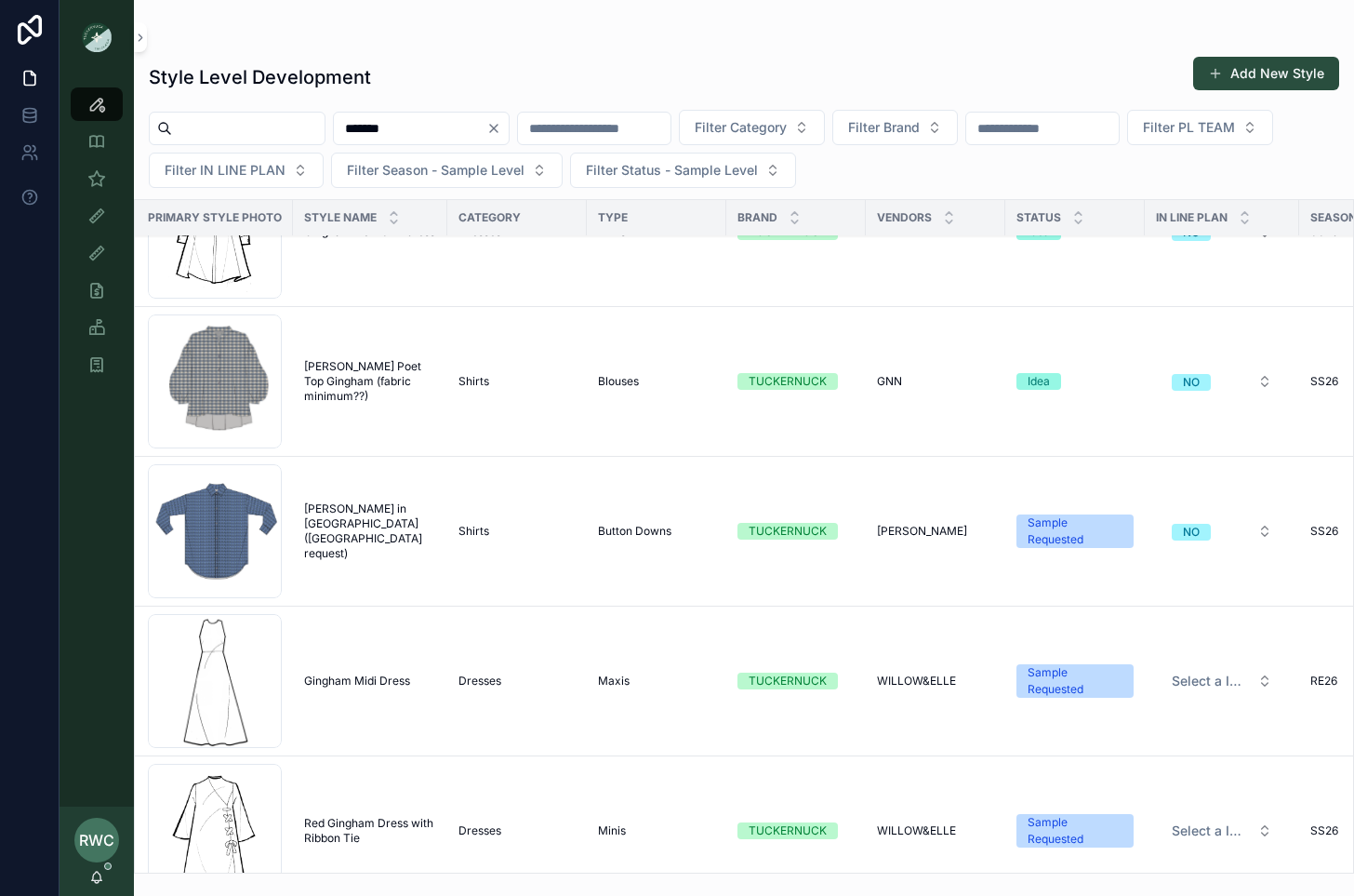
scroll to position [2258, 9]
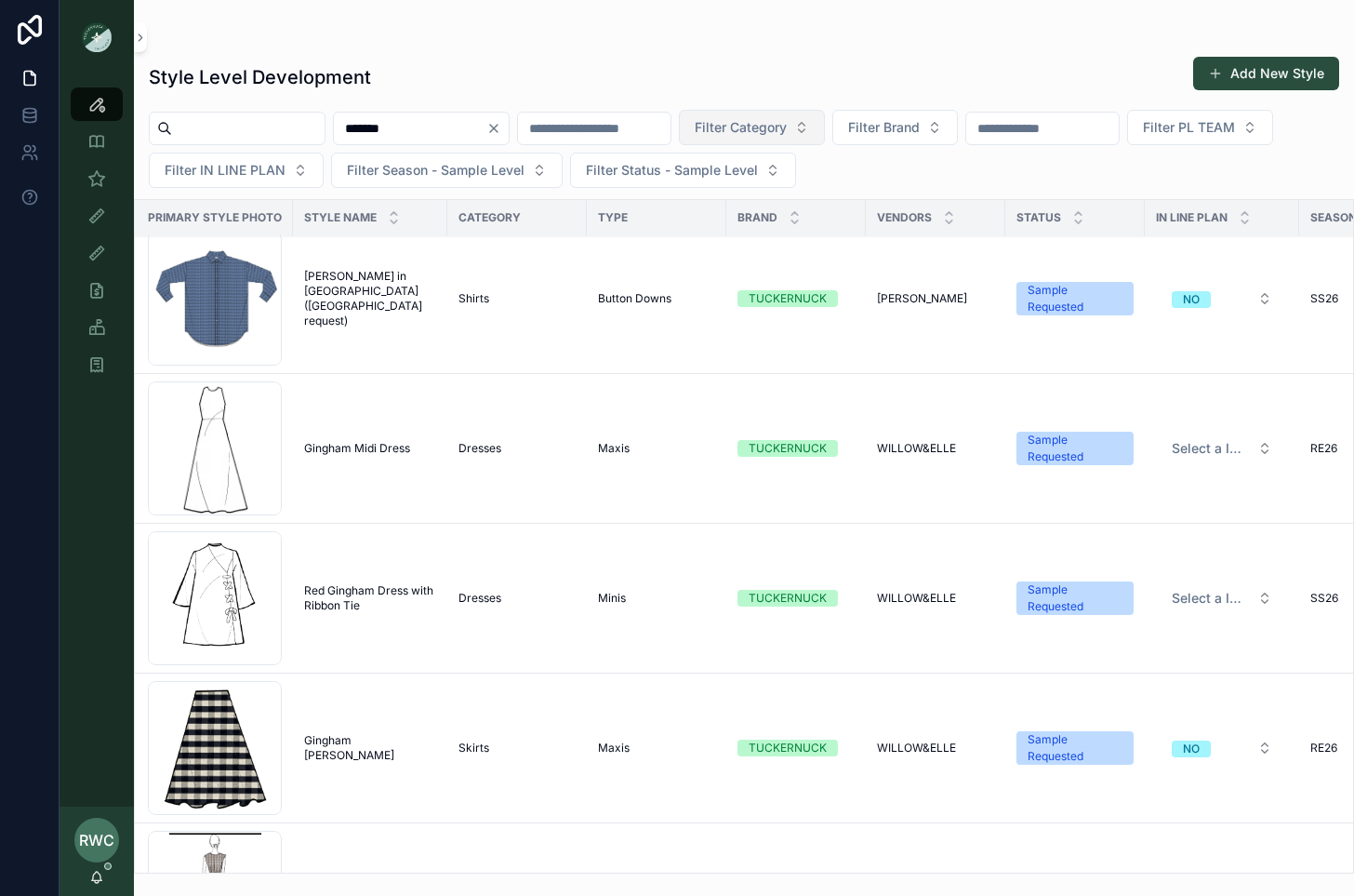
click at [787, 120] on span "Filter Category" at bounding box center [741, 127] width 92 height 19
click at [673, 76] on div "Style Level Development Add New Style" at bounding box center [744, 77] width 1191 height 43
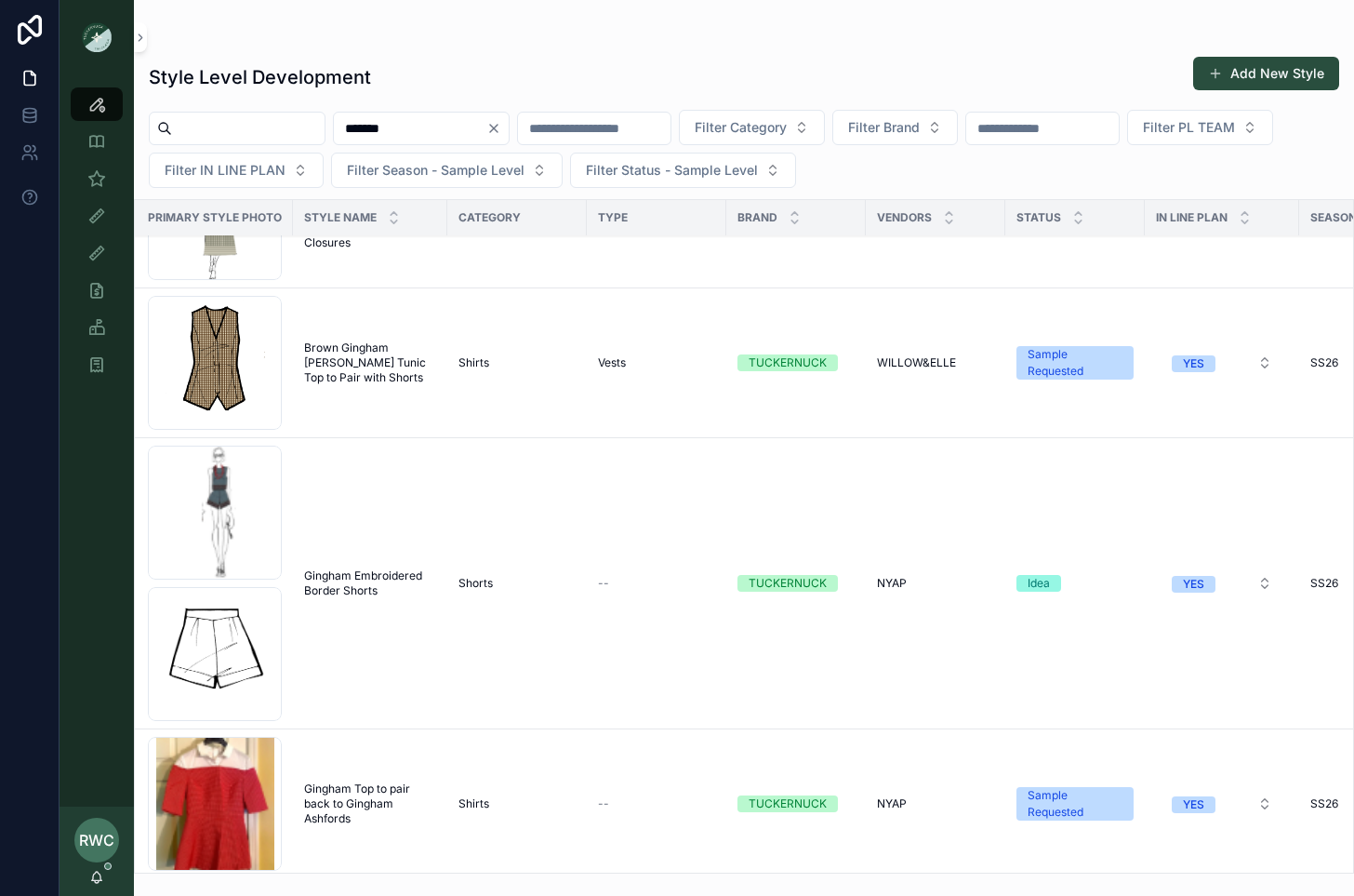
scroll to position [3982, 9]
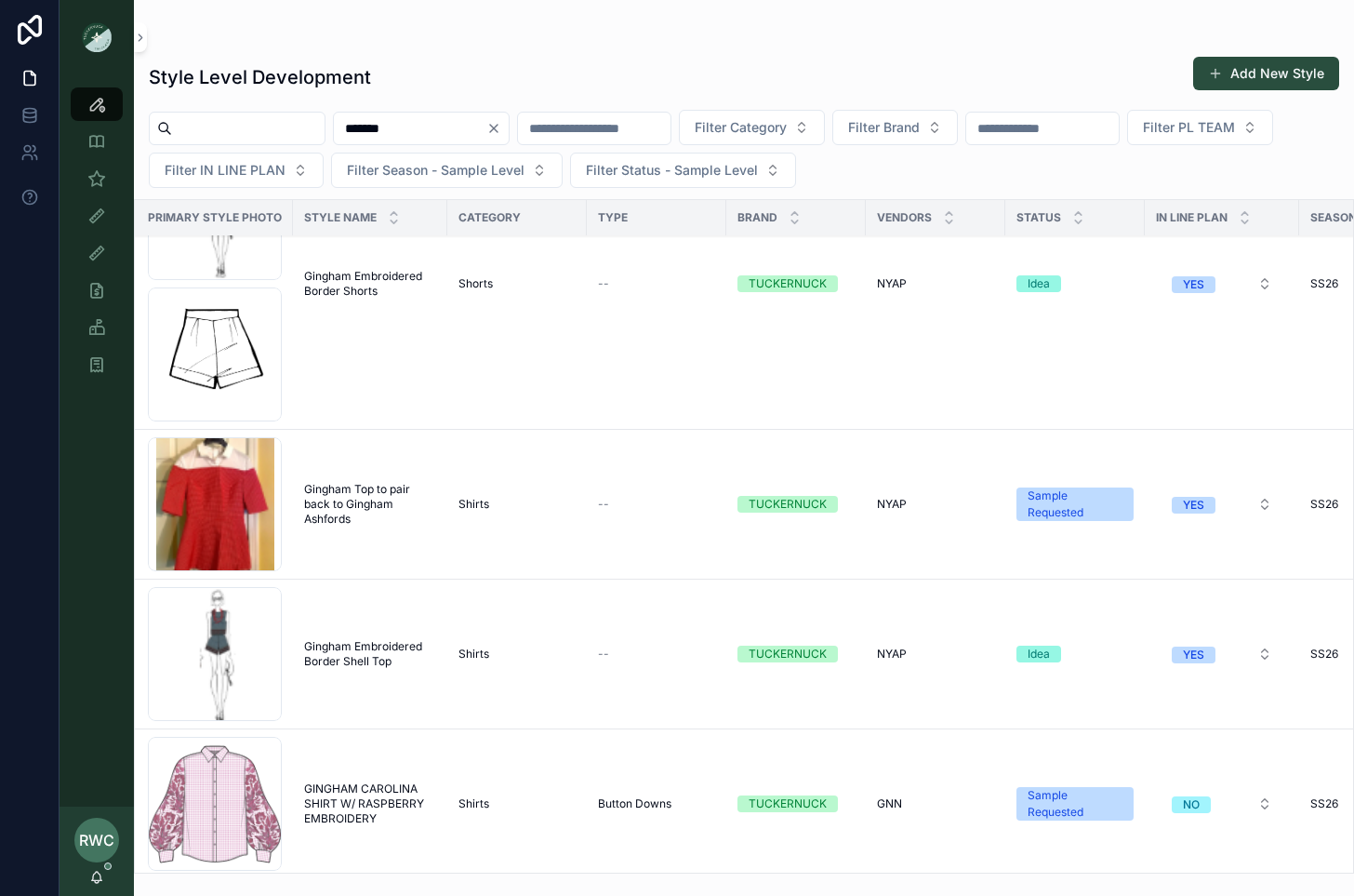
drag, startPoint x: 448, startPoint y: 127, endPoint x: 232, endPoint y: 117, distance: 216.2
click at [232, 117] on div "******* Filter Category Filter Brand Filter PL TEAM Filter IN LINE PLAN Filter …" at bounding box center [745, 148] width 1221 height 78
click at [600, 137] on input "scrollable content" at bounding box center [571, 128] width 152 height 26
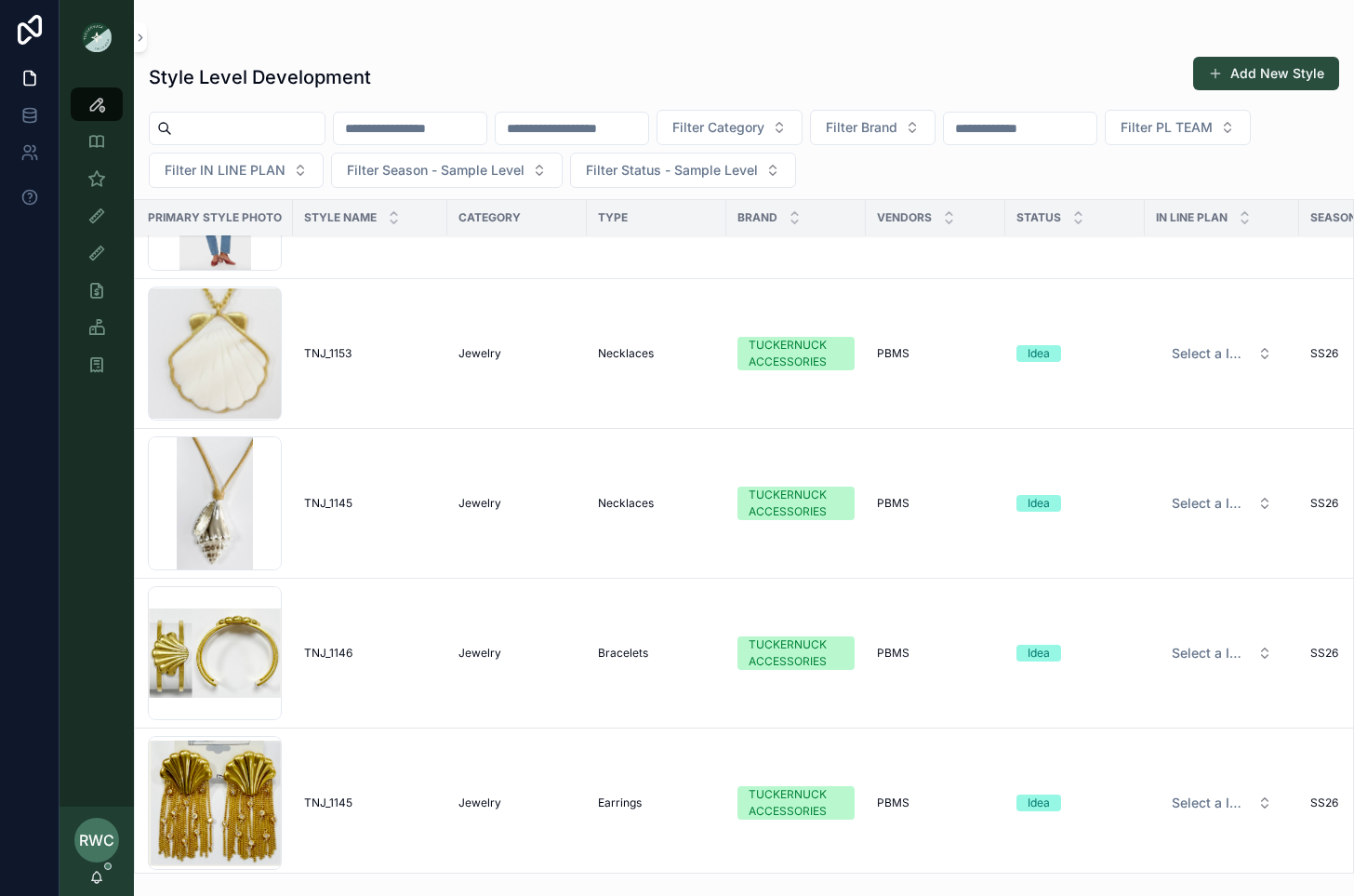
scroll to position [3444, 9]
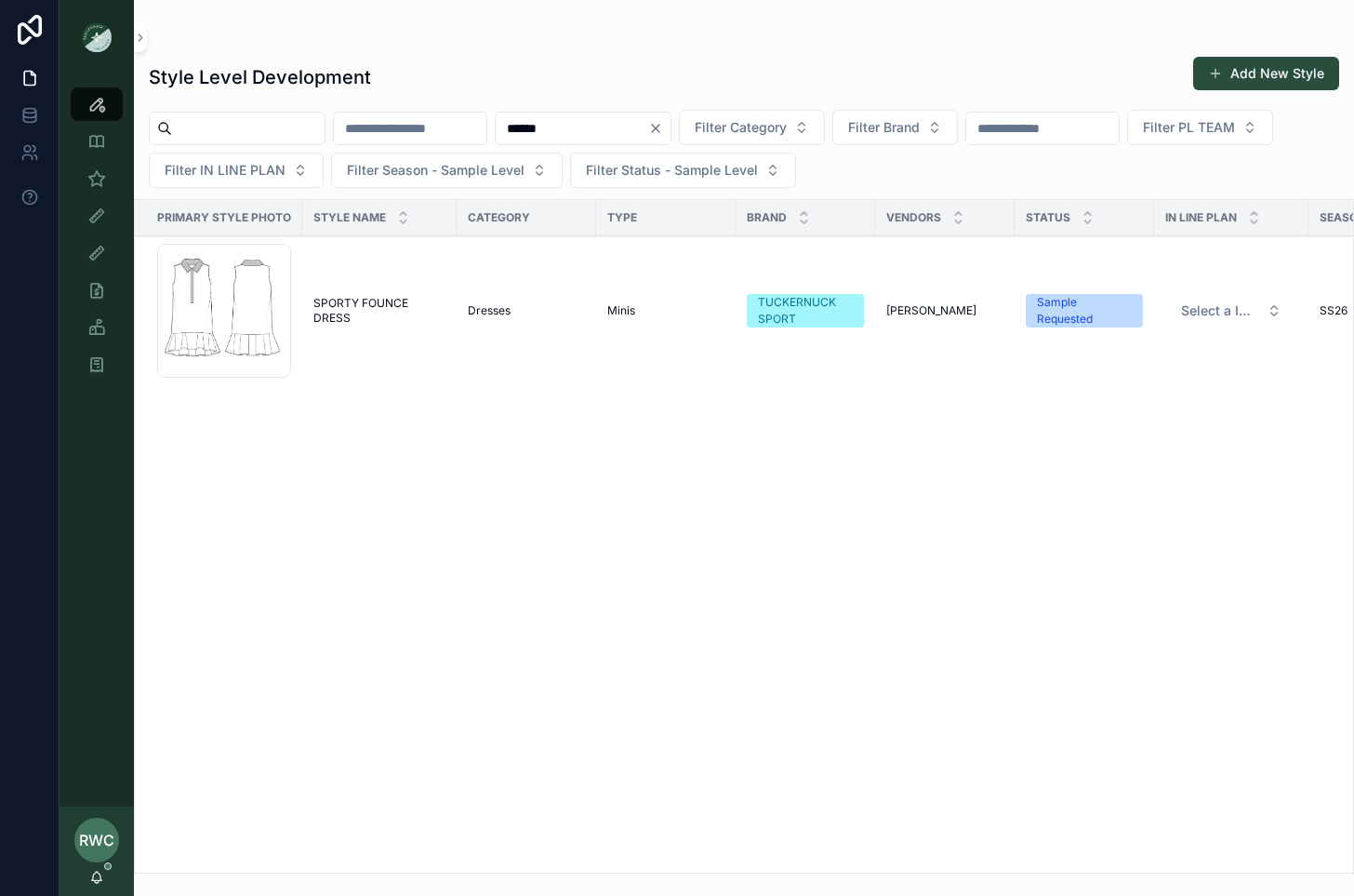
type input "******"
click at [385, 310] on span "SPORTY FOUNCE DRESS" at bounding box center [379, 311] width 132 height 30
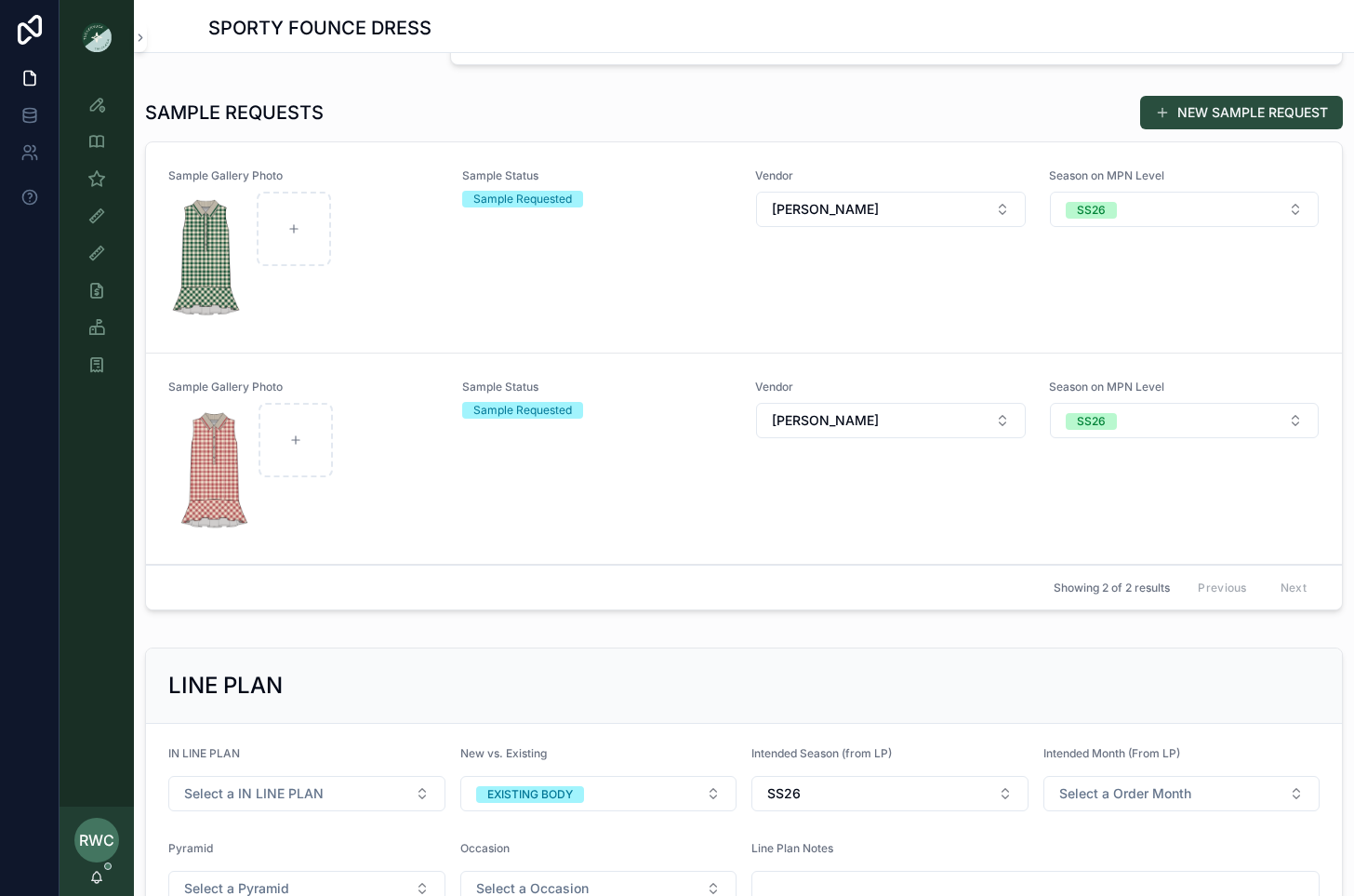
scroll to position [556, 0]
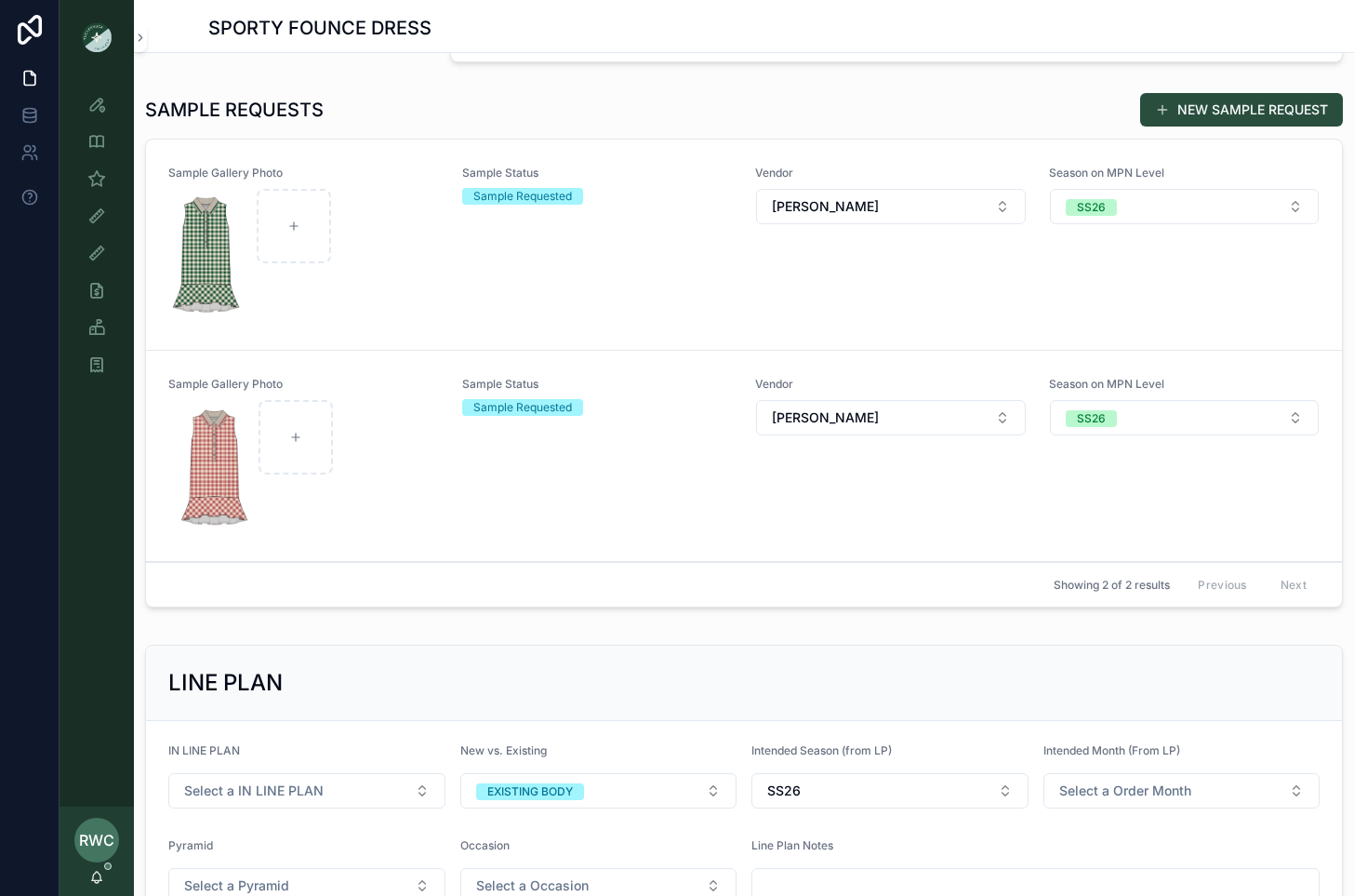
click at [541, 457] on div "Sample Status Sample Requested" at bounding box center [597, 455] width 272 height 158
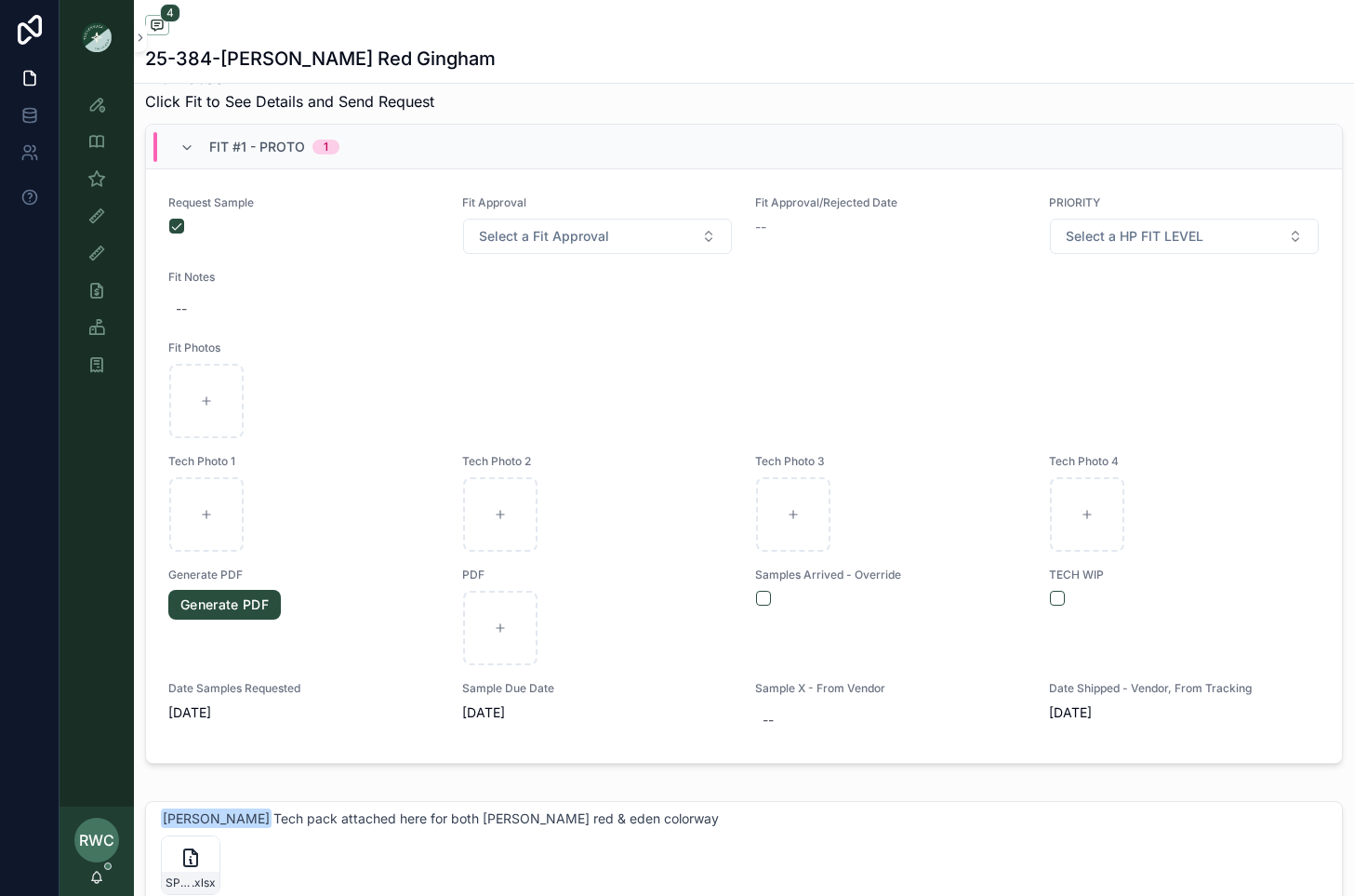
scroll to position [673, 0]
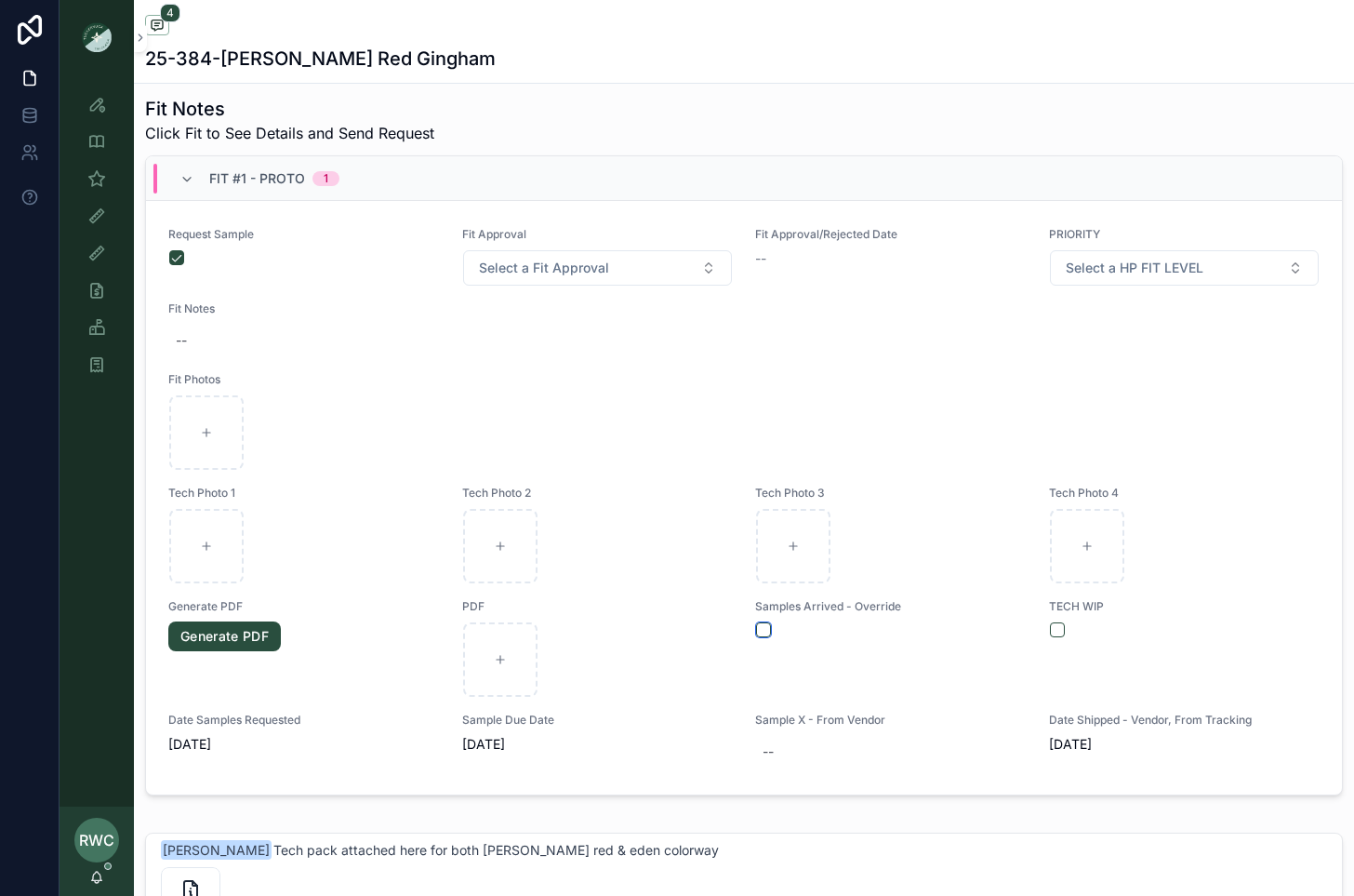
click at [757, 625] on button "scrollable content" at bounding box center [764, 629] width 15 height 15
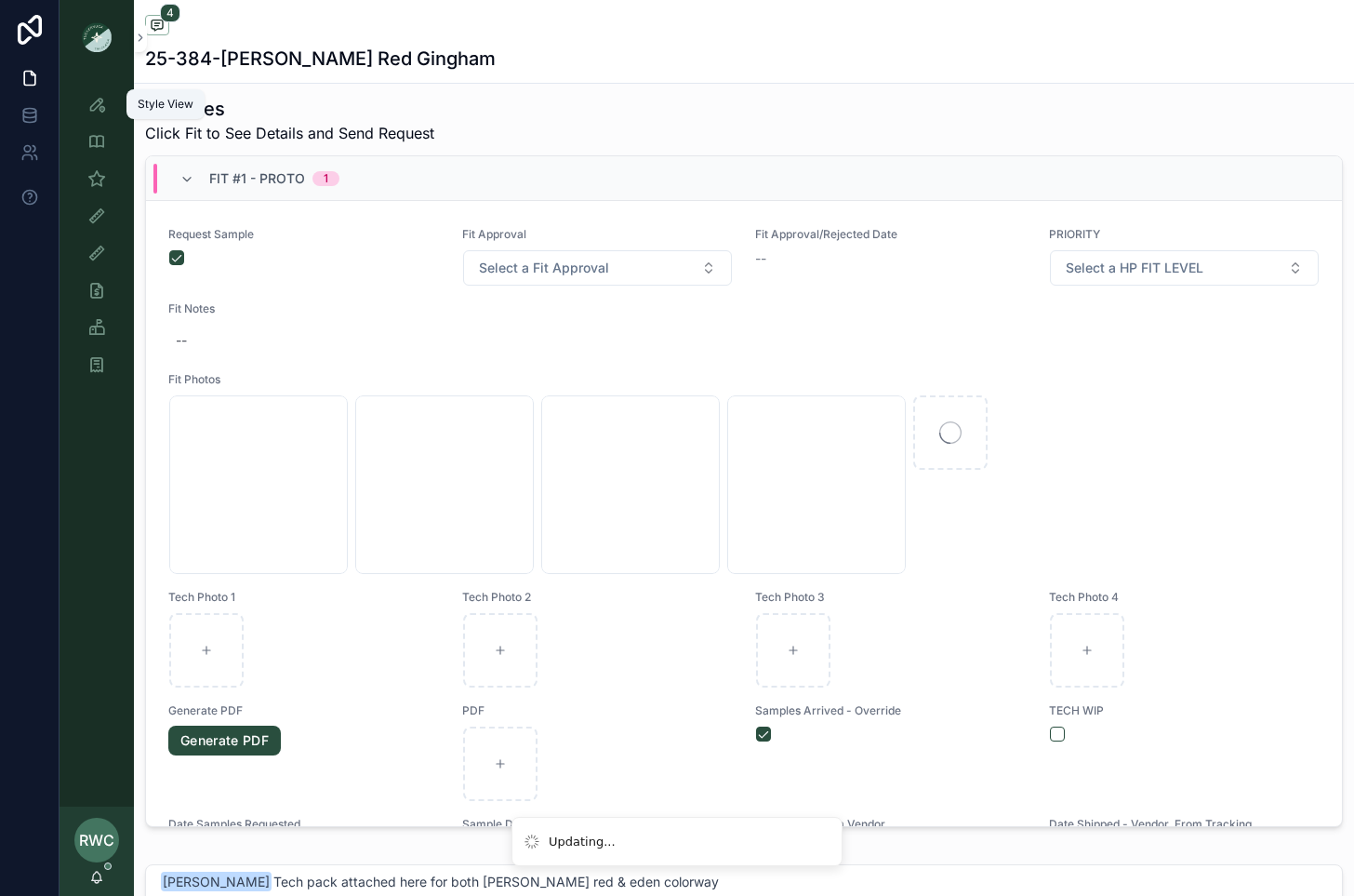
click at [106, 105] on icon "scrollable content" at bounding box center [97, 104] width 19 height 19
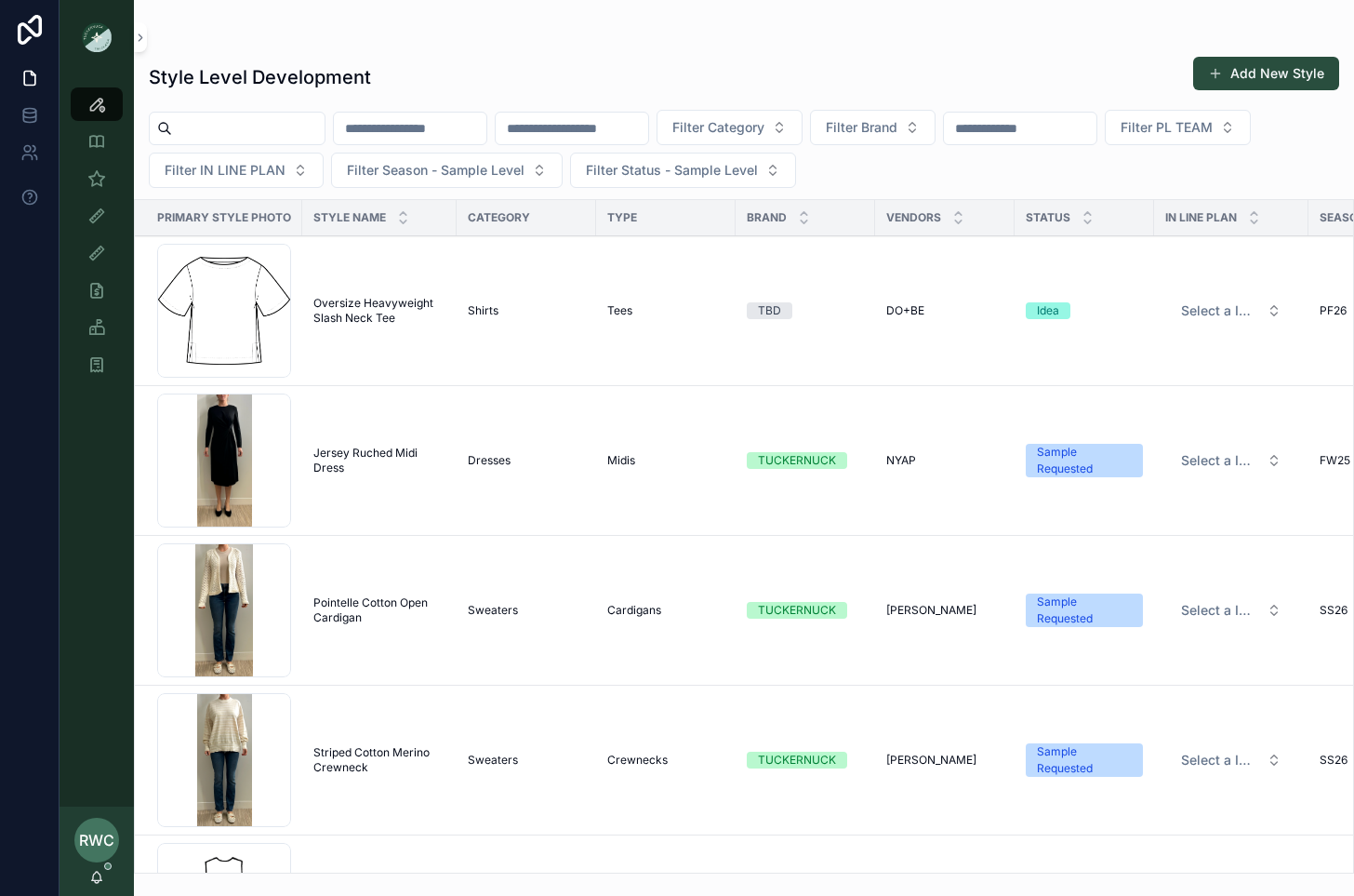
click at [626, 120] on input "scrollable content" at bounding box center [571, 128] width 152 height 26
click at [421, 132] on input "scrollable content" at bounding box center [409, 128] width 152 height 26
type input "*****"
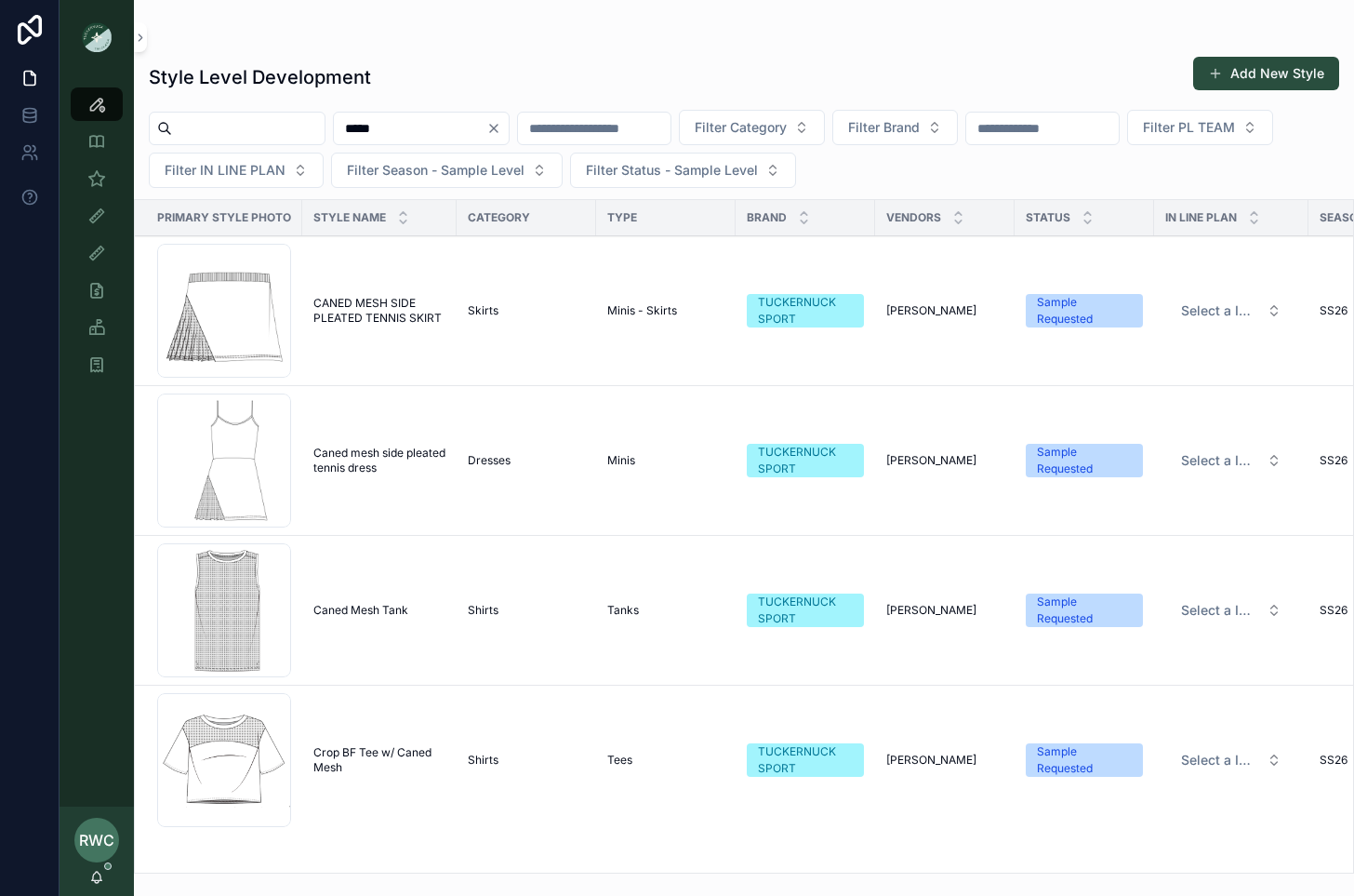
click at [375, 757] on span "Crop BF Tee w/ Caned Mesh" at bounding box center [379, 760] width 132 height 30
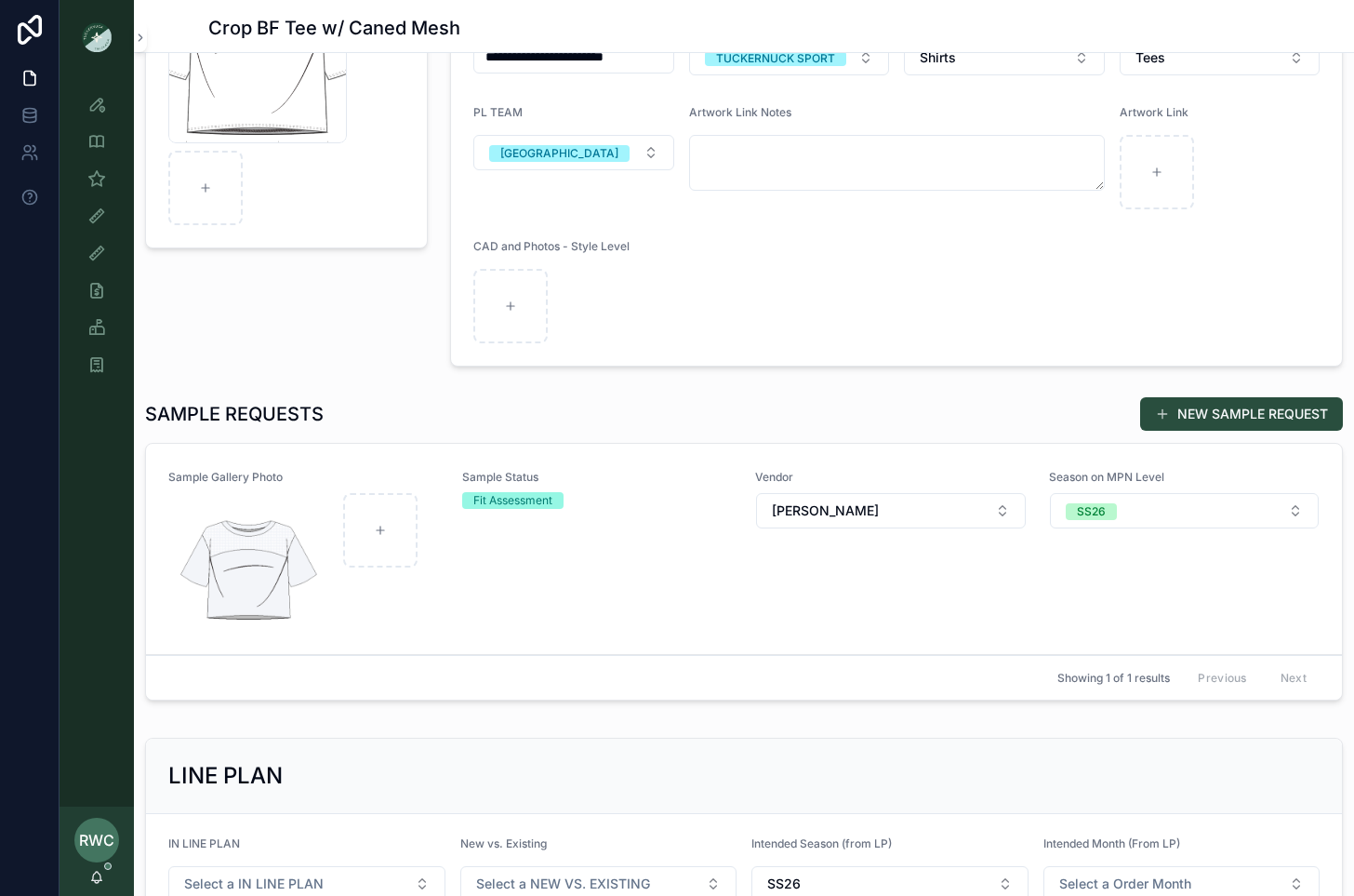
scroll to position [370, 0]
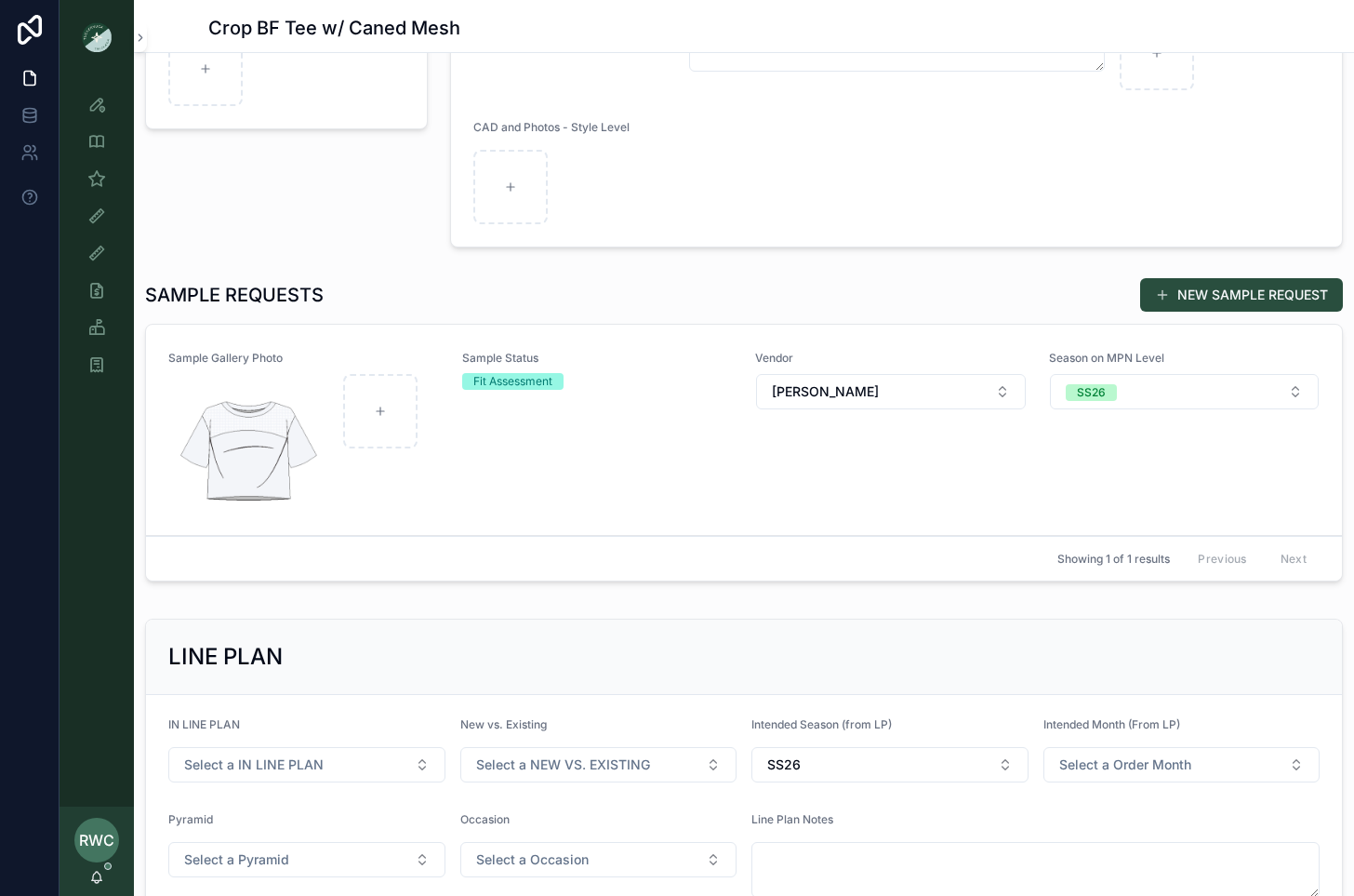
click at [536, 490] on div "Sample Status Fit Assessment" at bounding box center [597, 429] width 272 height 158
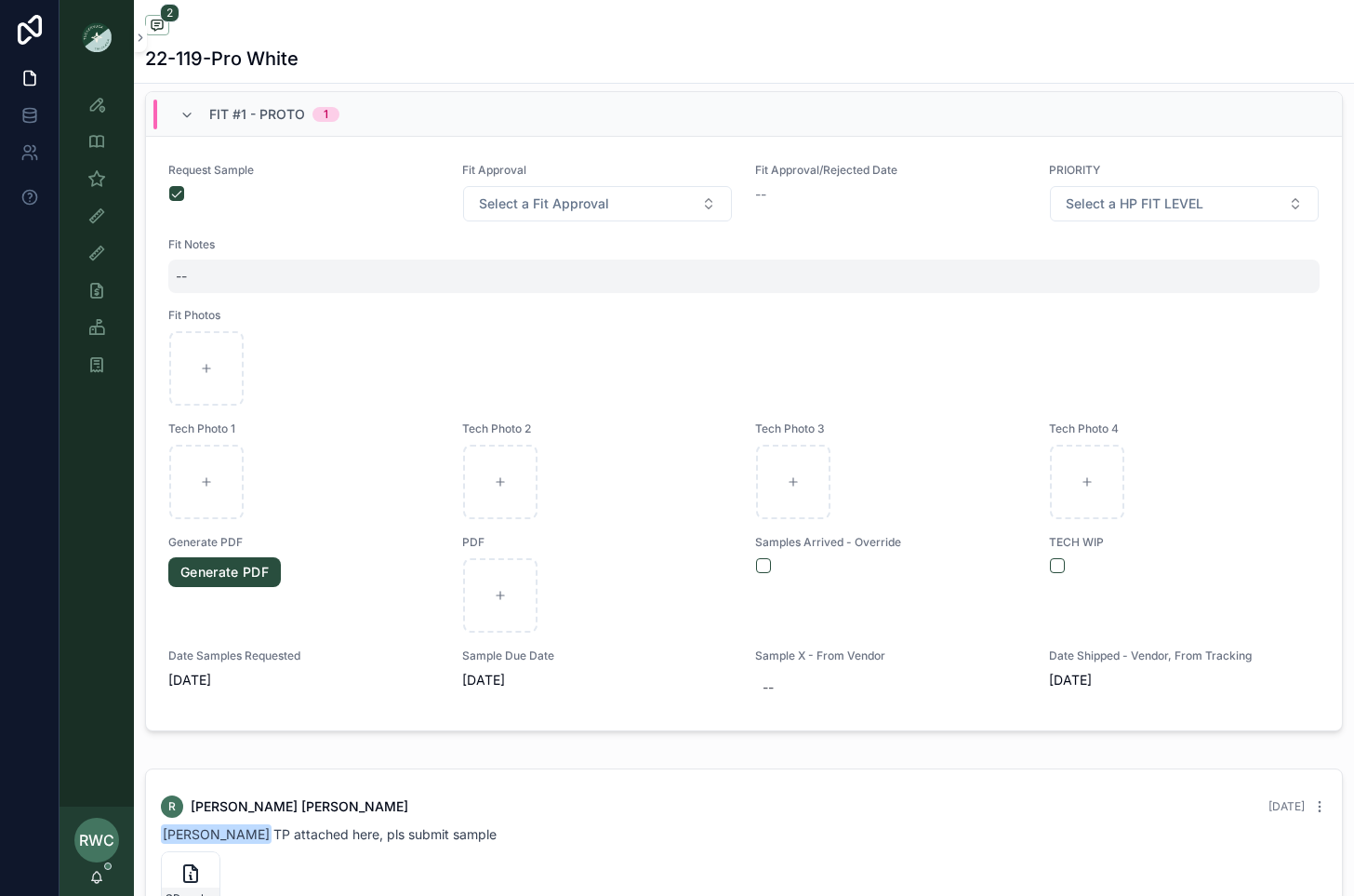
scroll to position [753, 0]
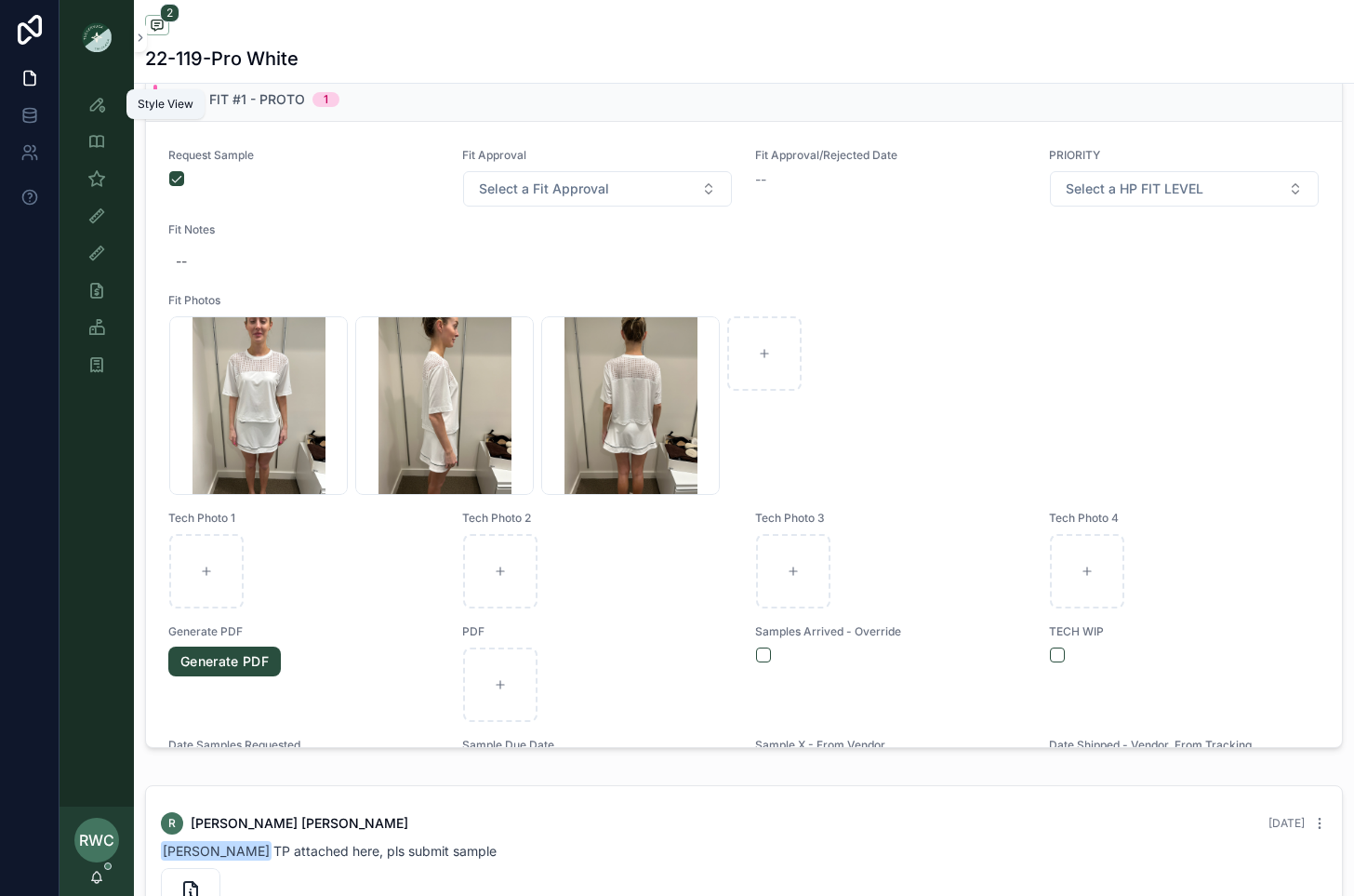
click at [99, 100] on icon "scrollable content" at bounding box center [97, 104] width 19 height 19
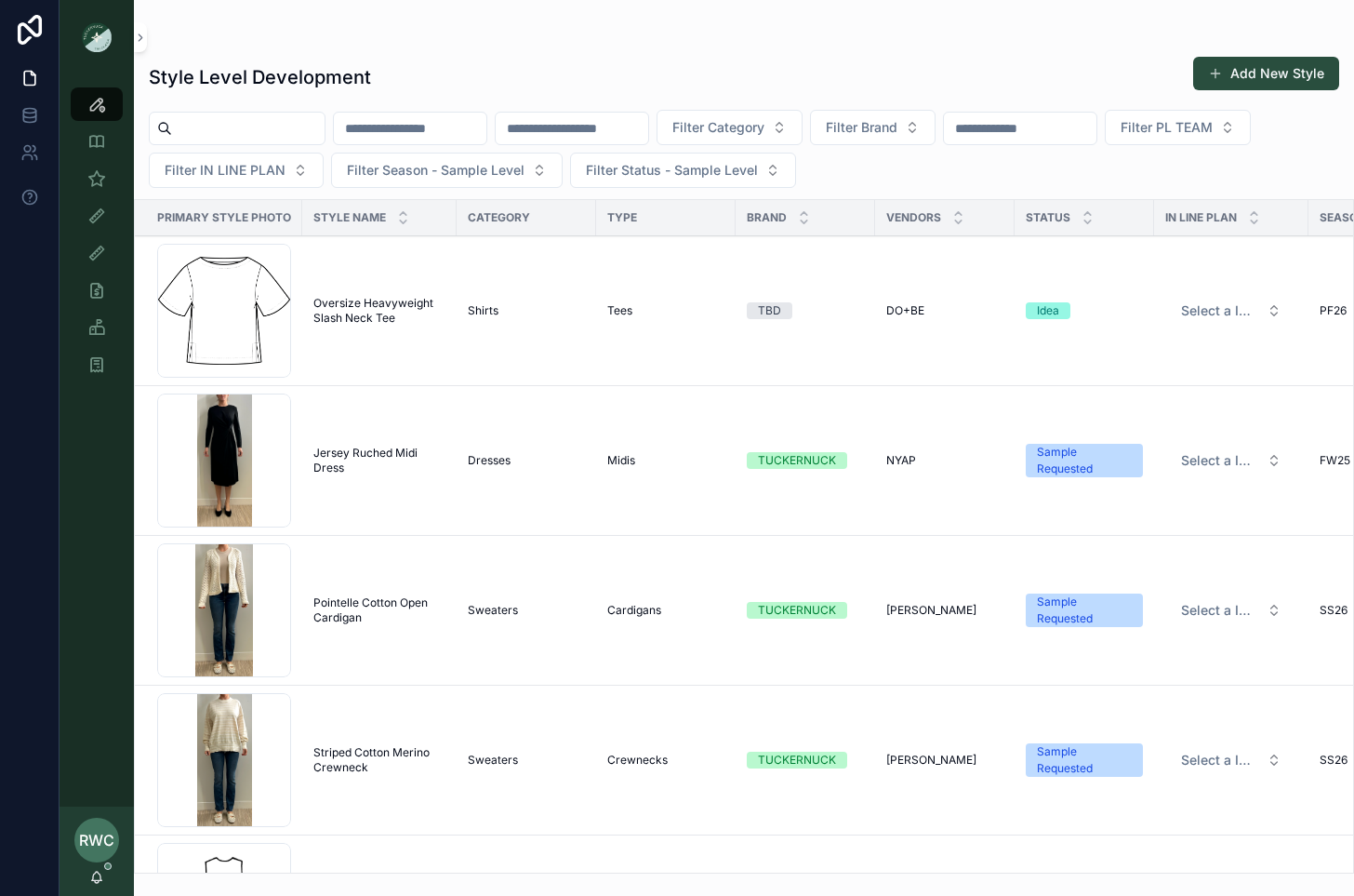
click at [607, 124] on input "scrollable content" at bounding box center [571, 128] width 152 height 26
click at [394, 126] on input "scrollable content" at bounding box center [409, 128] width 152 height 26
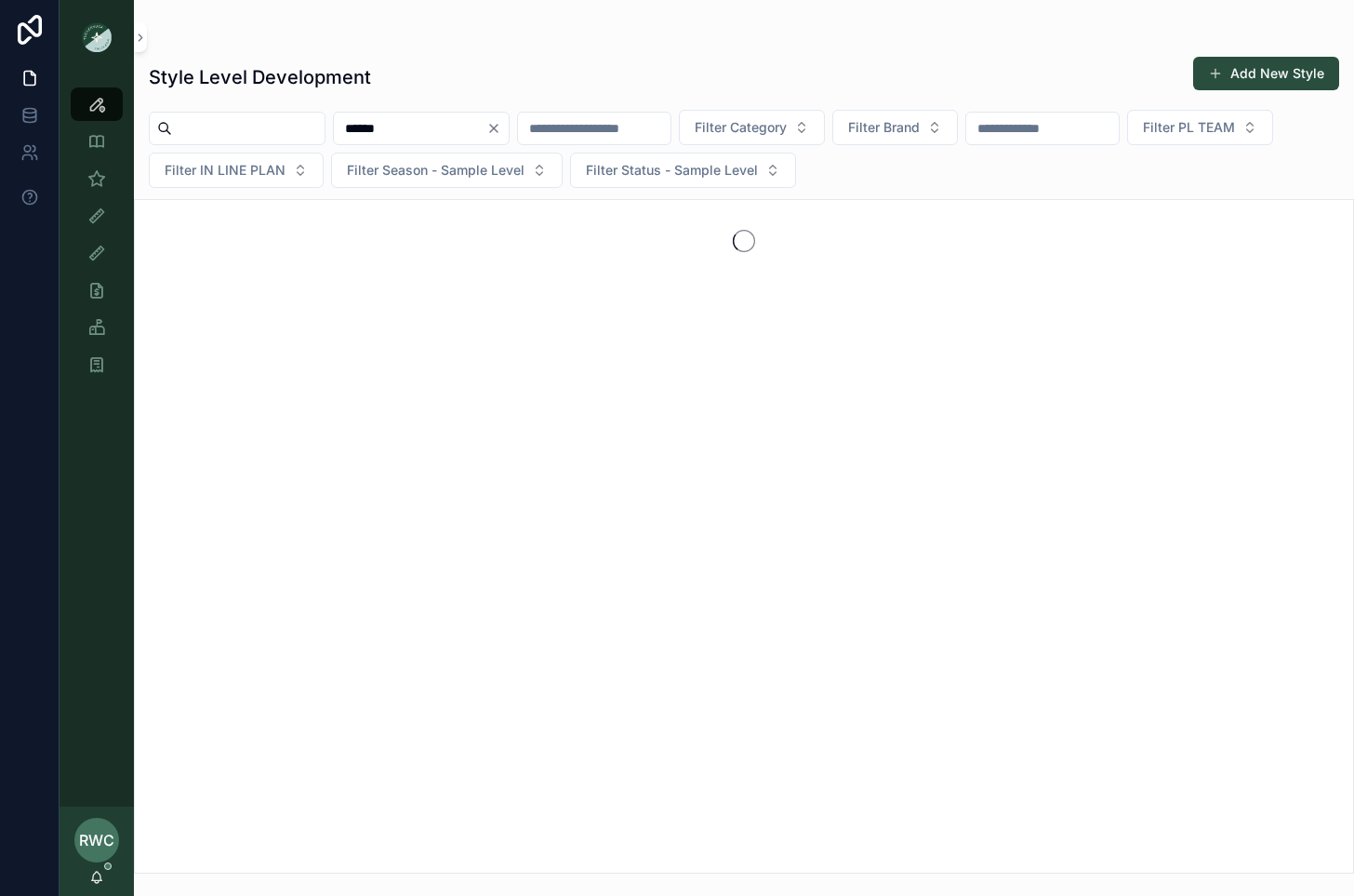
type input "******"
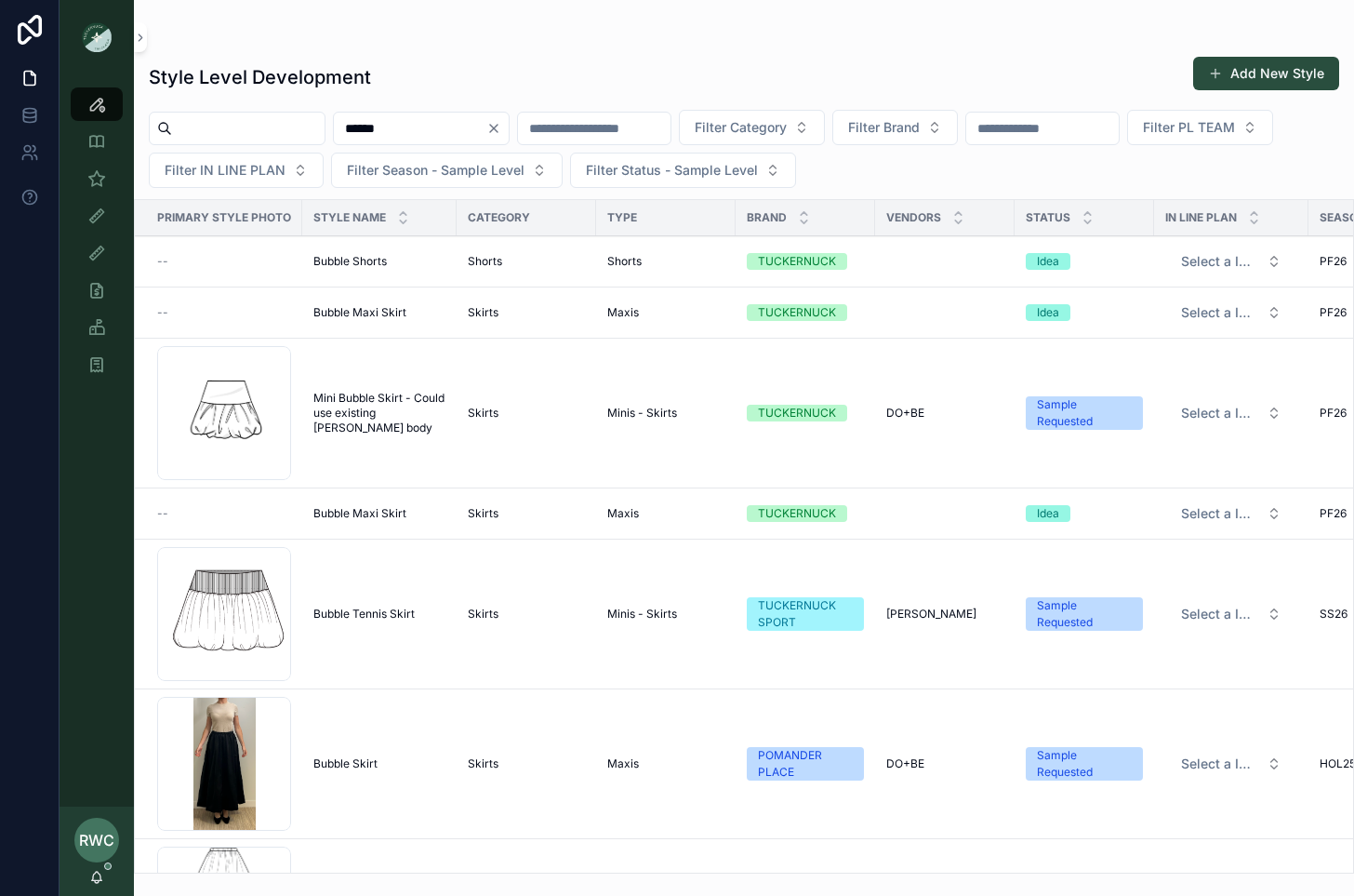
click at [365, 627] on td "Bubble Tennis Skirt Bubble Tennis Skirt" at bounding box center [379, 614] width 154 height 149
click at [358, 608] on span "Bubble Tennis Skirt" at bounding box center [364, 613] width 102 height 15
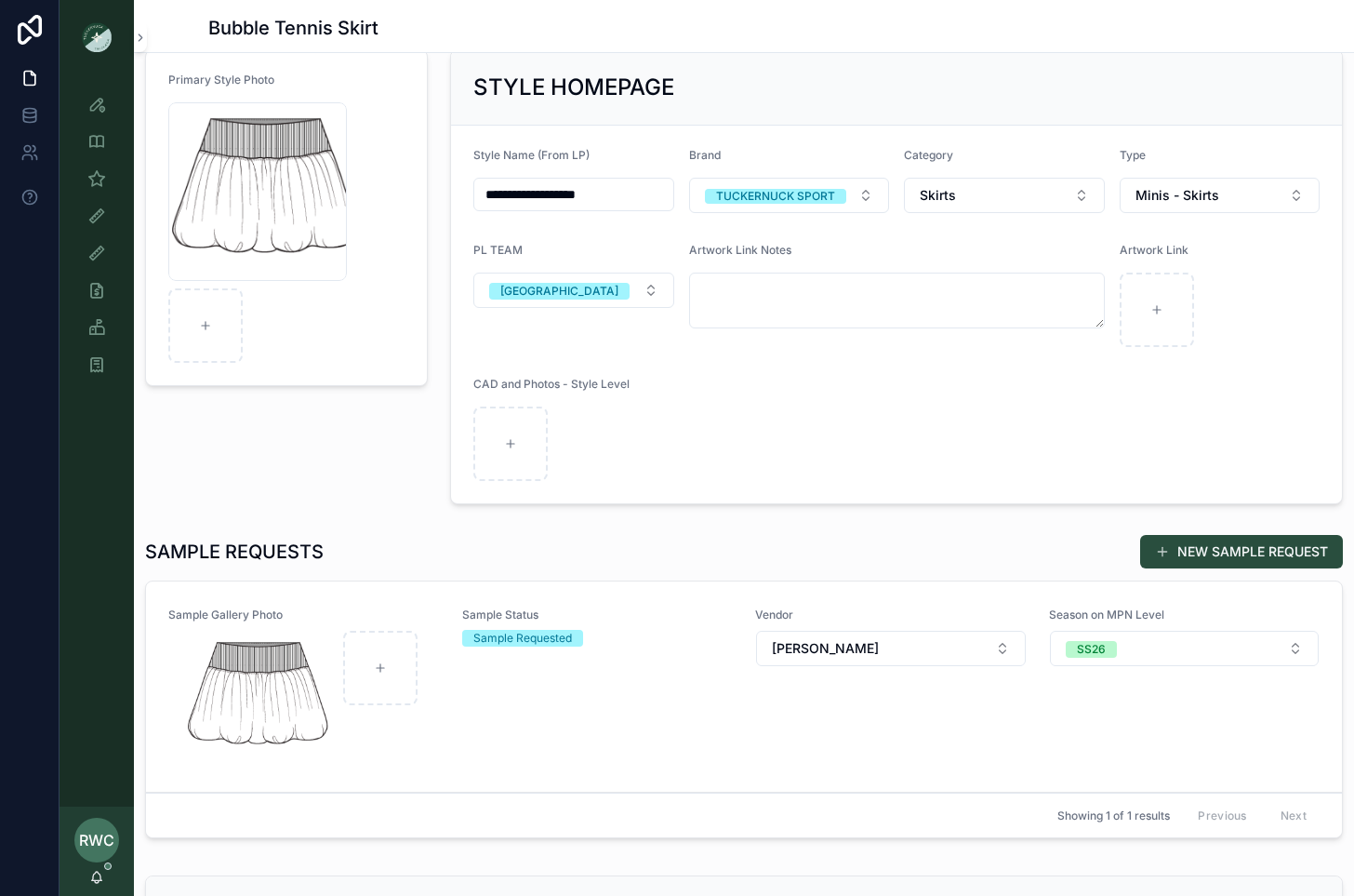
scroll to position [158, 0]
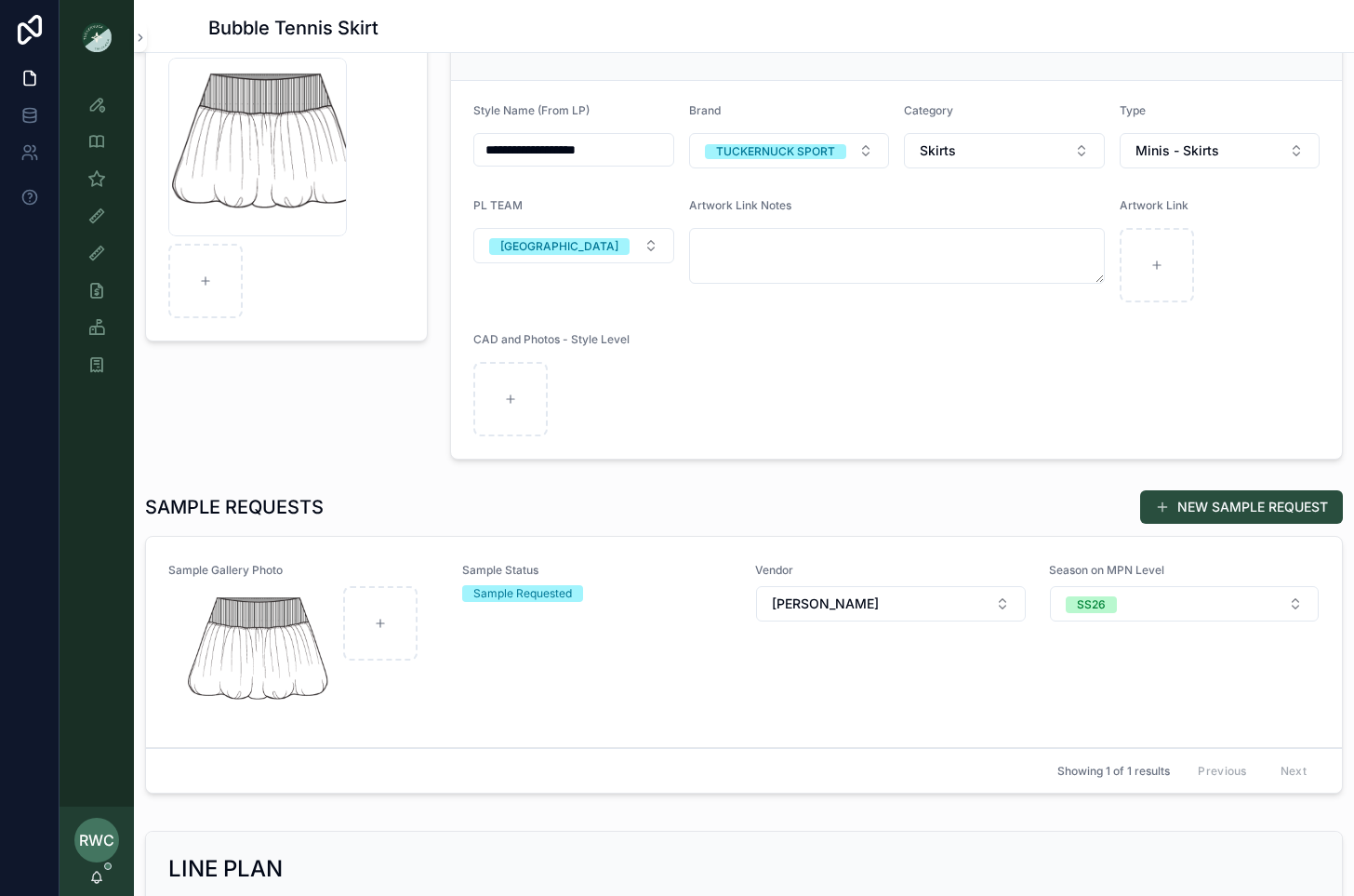
click at [568, 636] on div "Sample Status Sample Requested" at bounding box center [597, 641] width 272 height 158
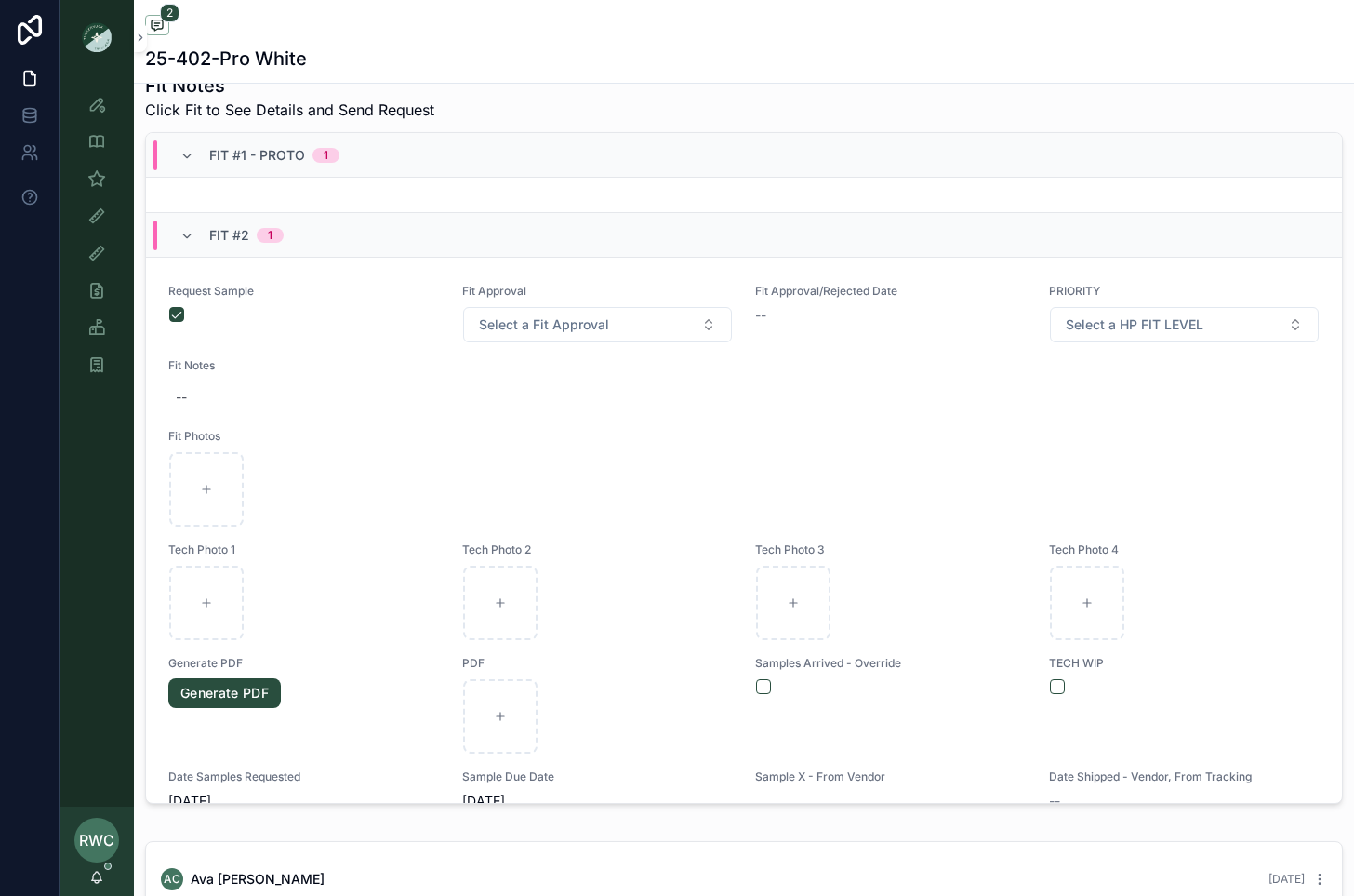
scroll to position [604, 0]
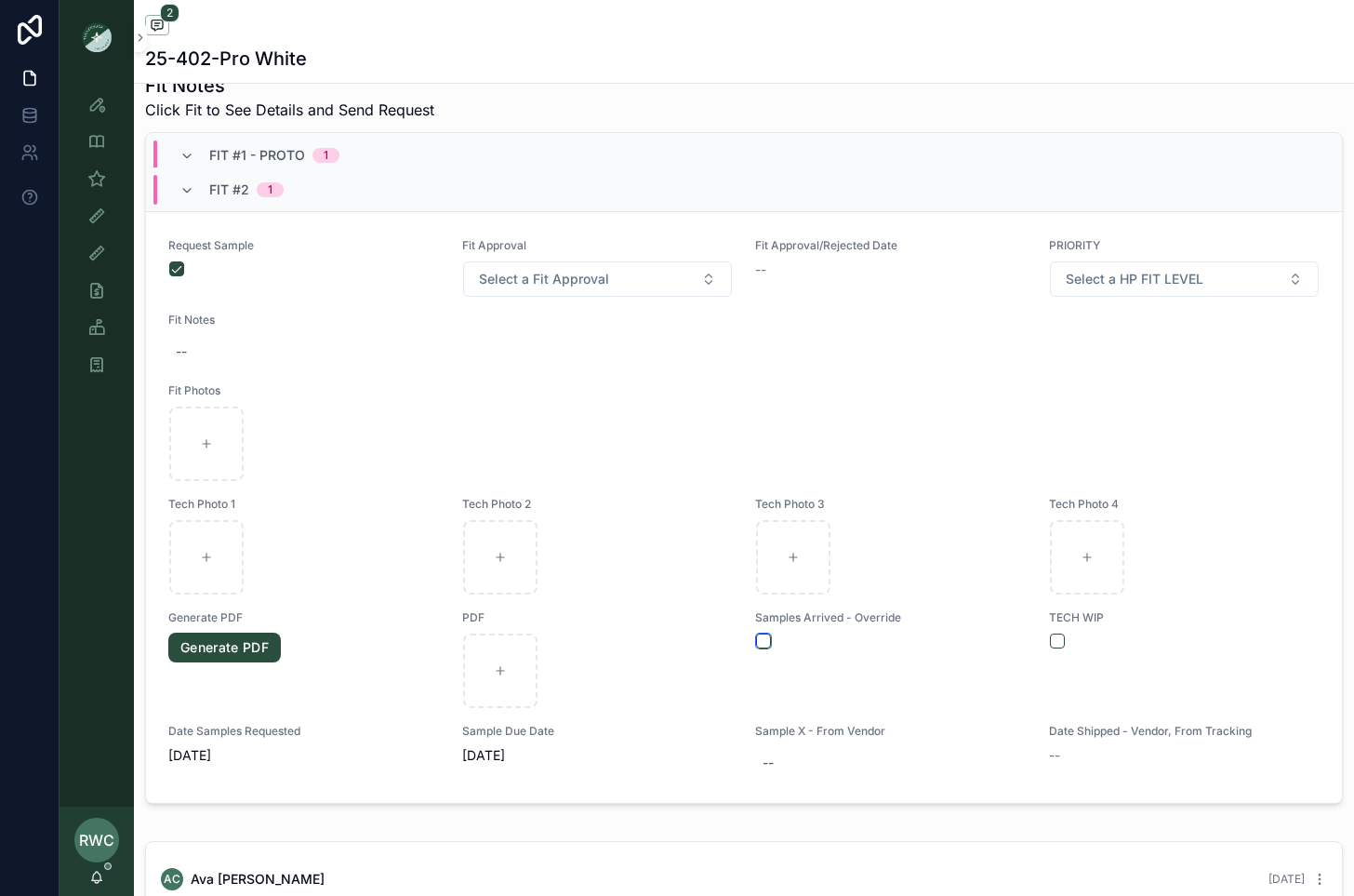
click at [763, 635] on button "scrollable content" at bounding box center [764, 640] width 15 height 15
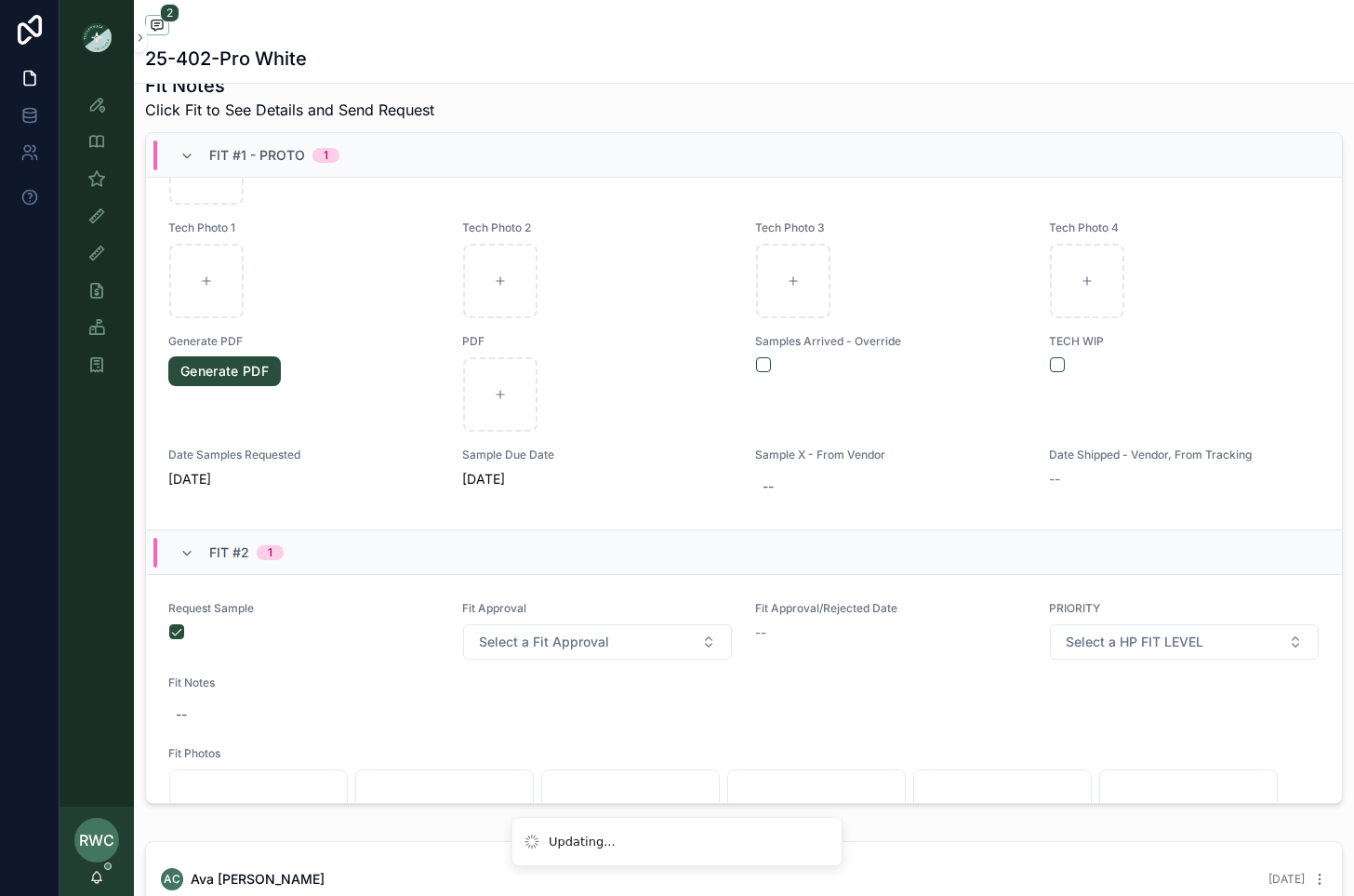
scroll to position [239, 0]
click at [767, 360] on button "scrollable content" at bounding box center [764, 367] width 15 height 15
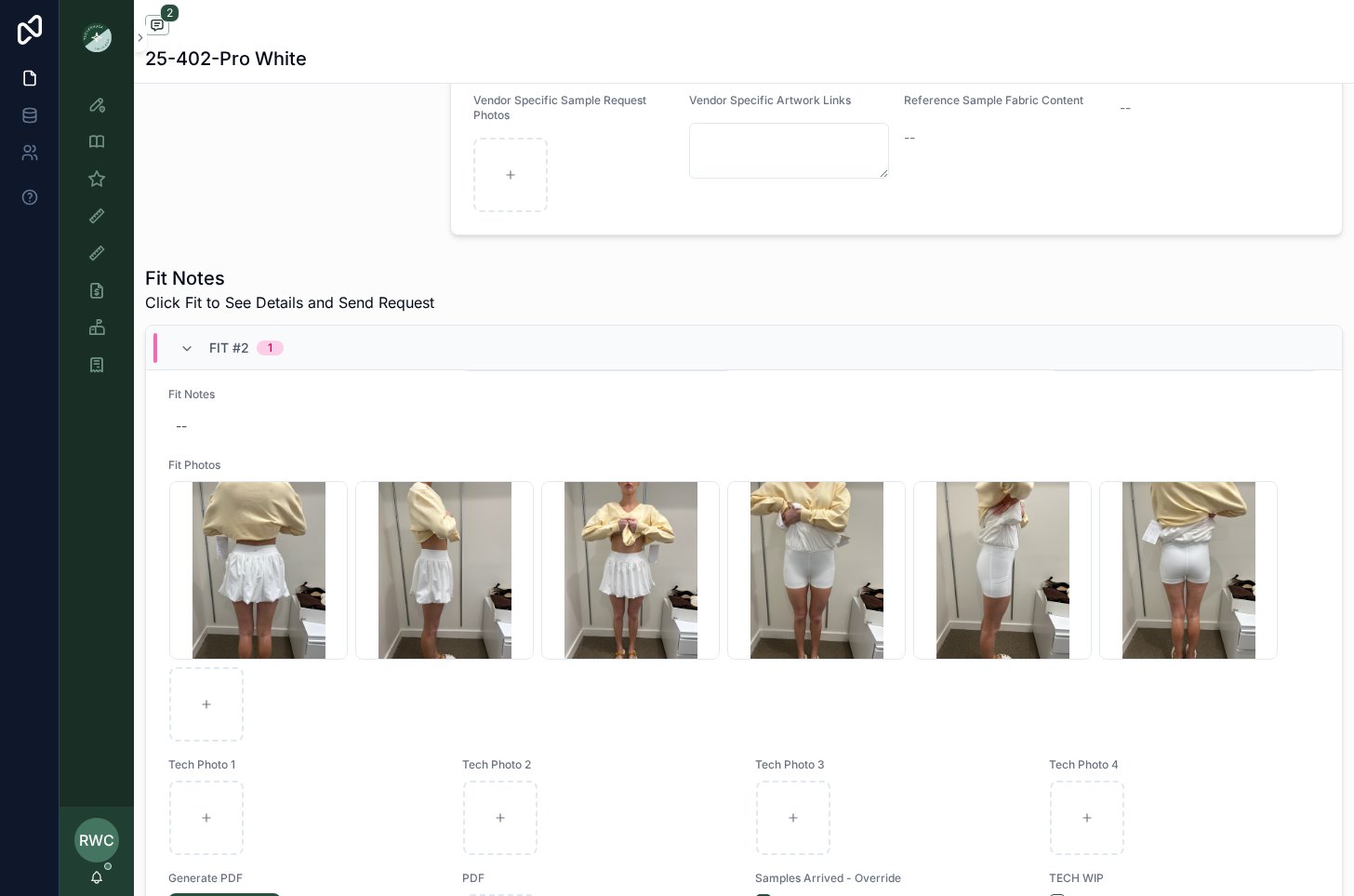
scroll to position [775, 0]
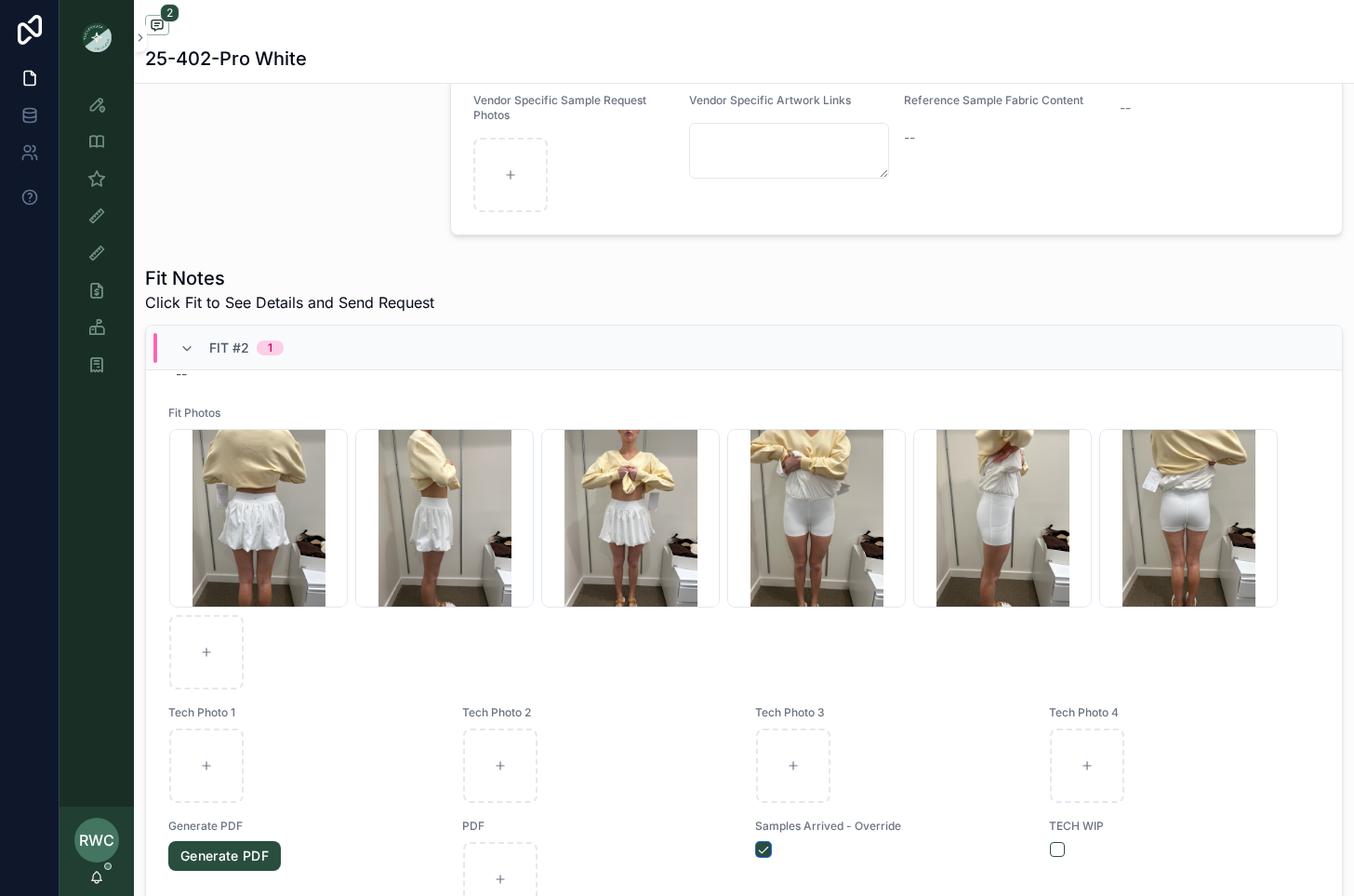
click at [761, 846] on button "scrollable content" at bounding box center [764, 849] width 15 height 15
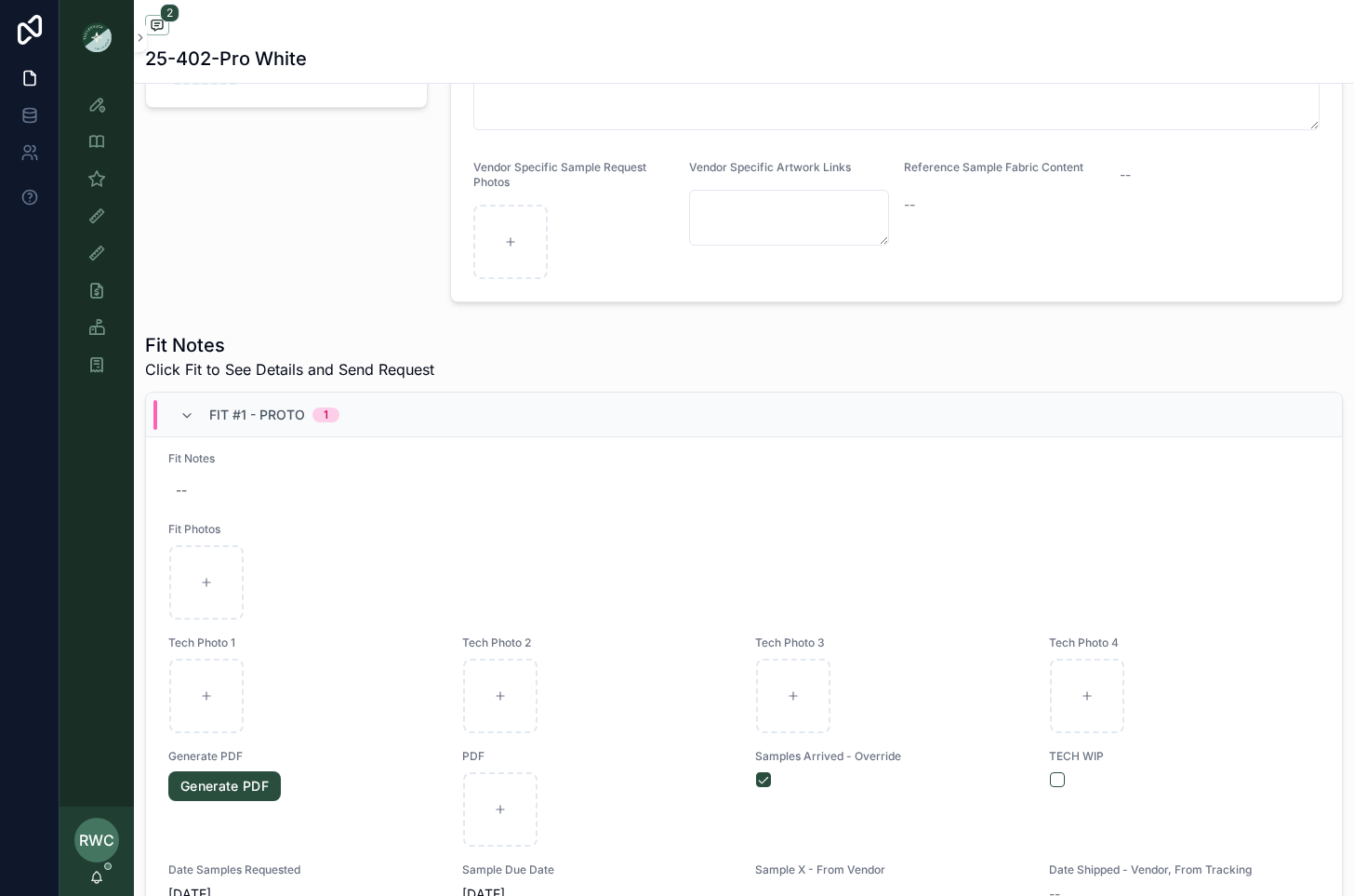
scroll to position [0, 0]
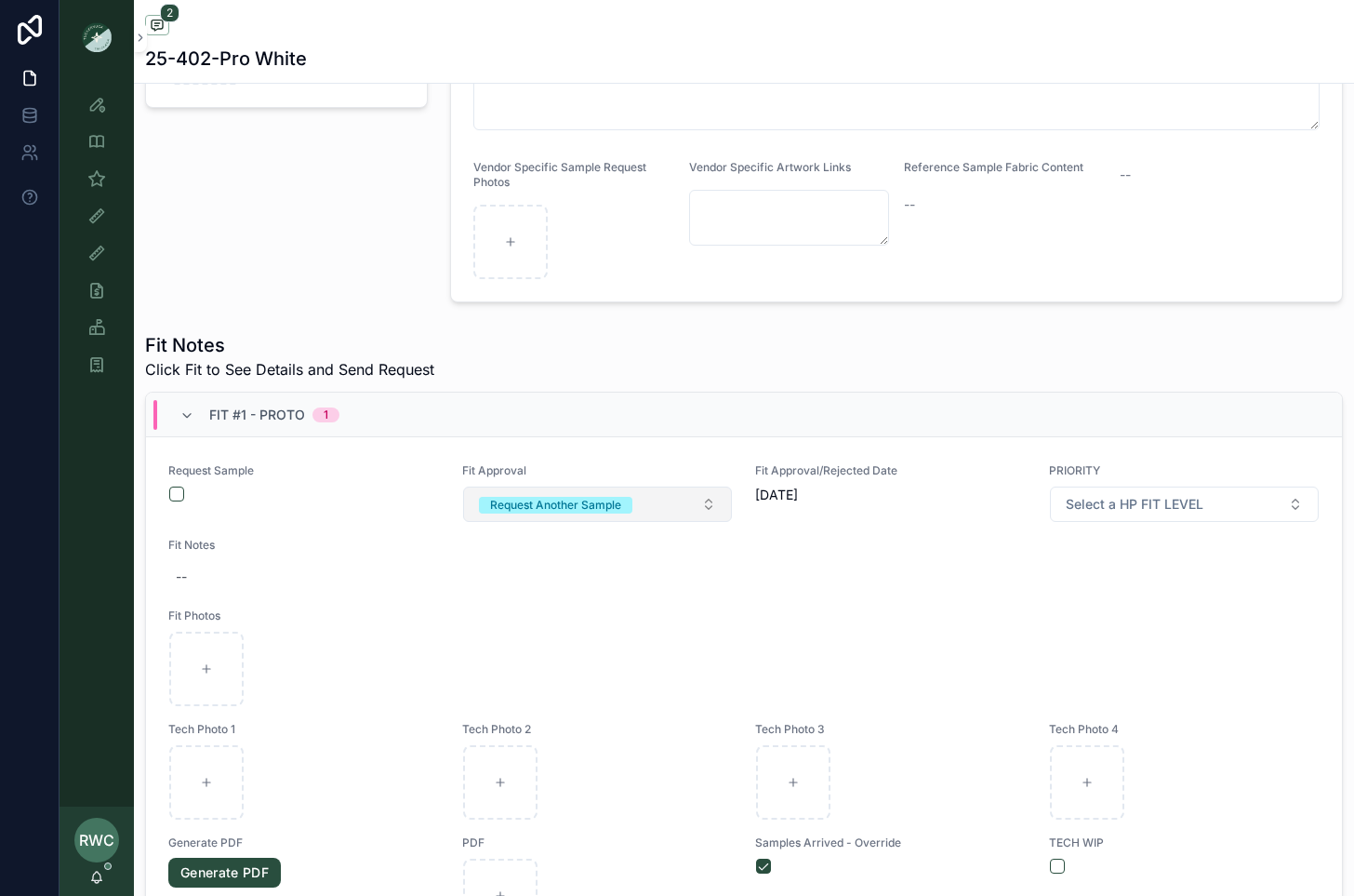
click at [561, 499] on div "Request Another Sample" at bounding box center [556, 505] width 131 height 17
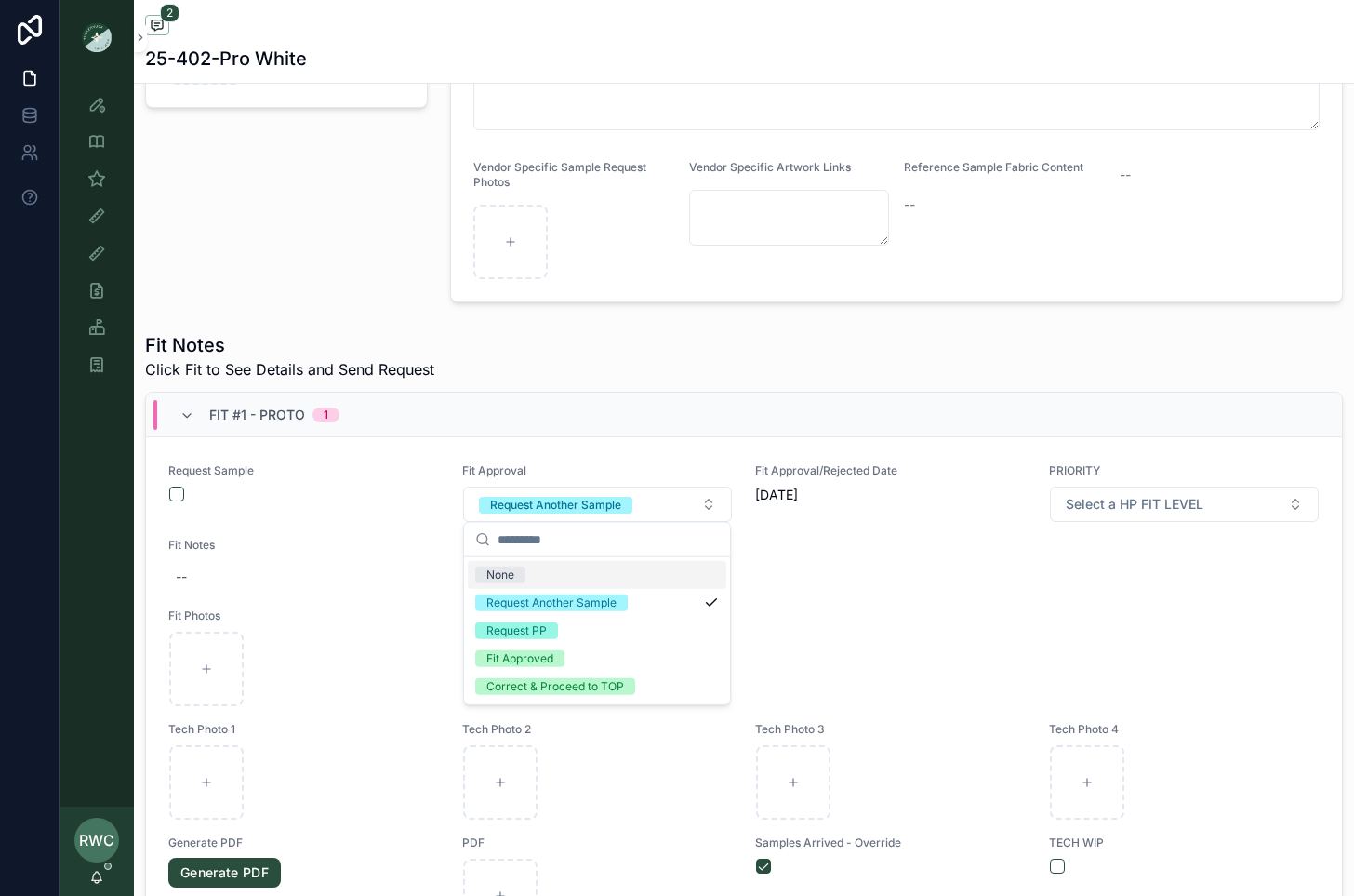
click at [517, 572] on span "None" at bounding box center [500, 574] width 50 height 17
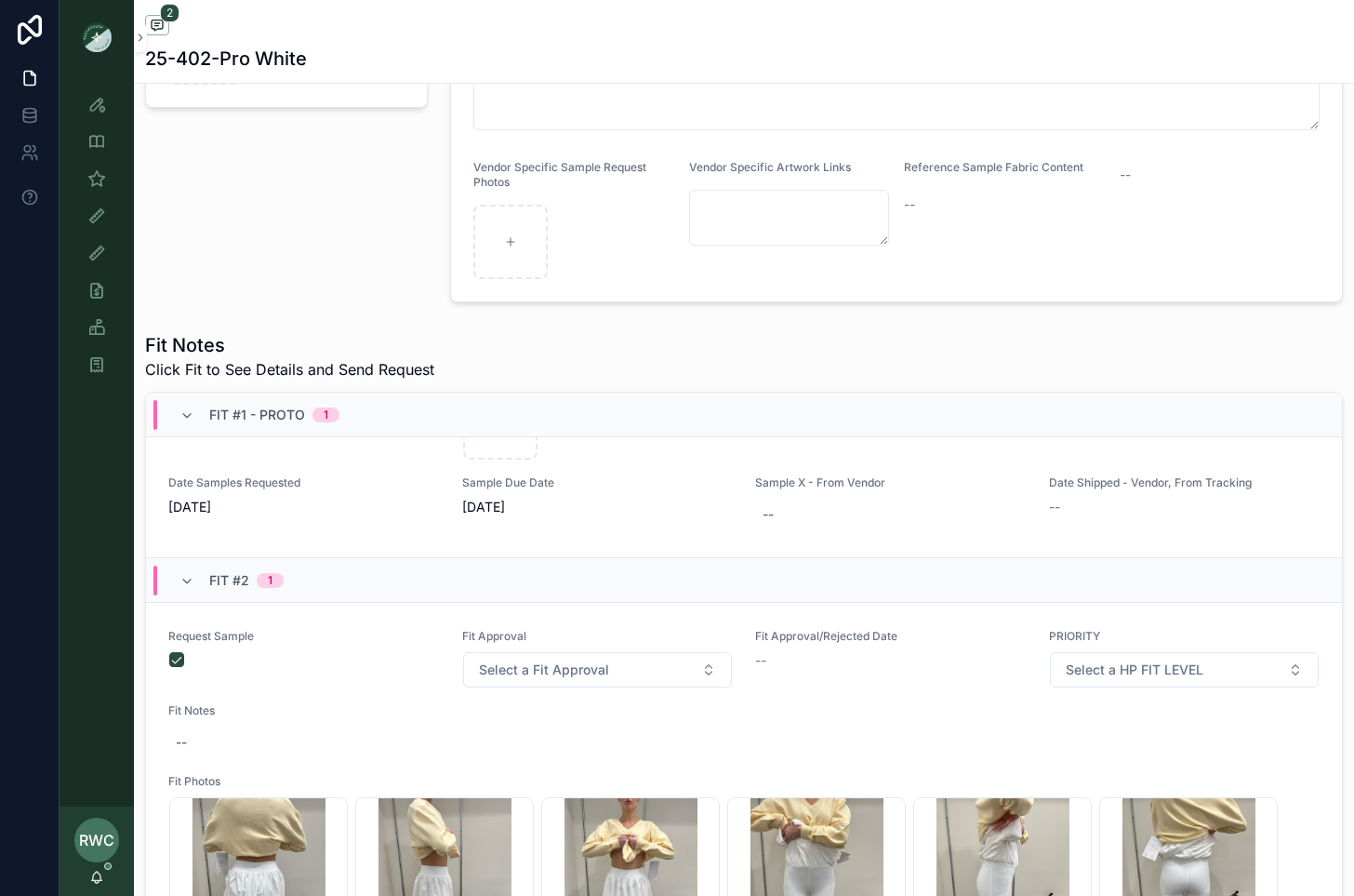
scroll to position [503, 0]
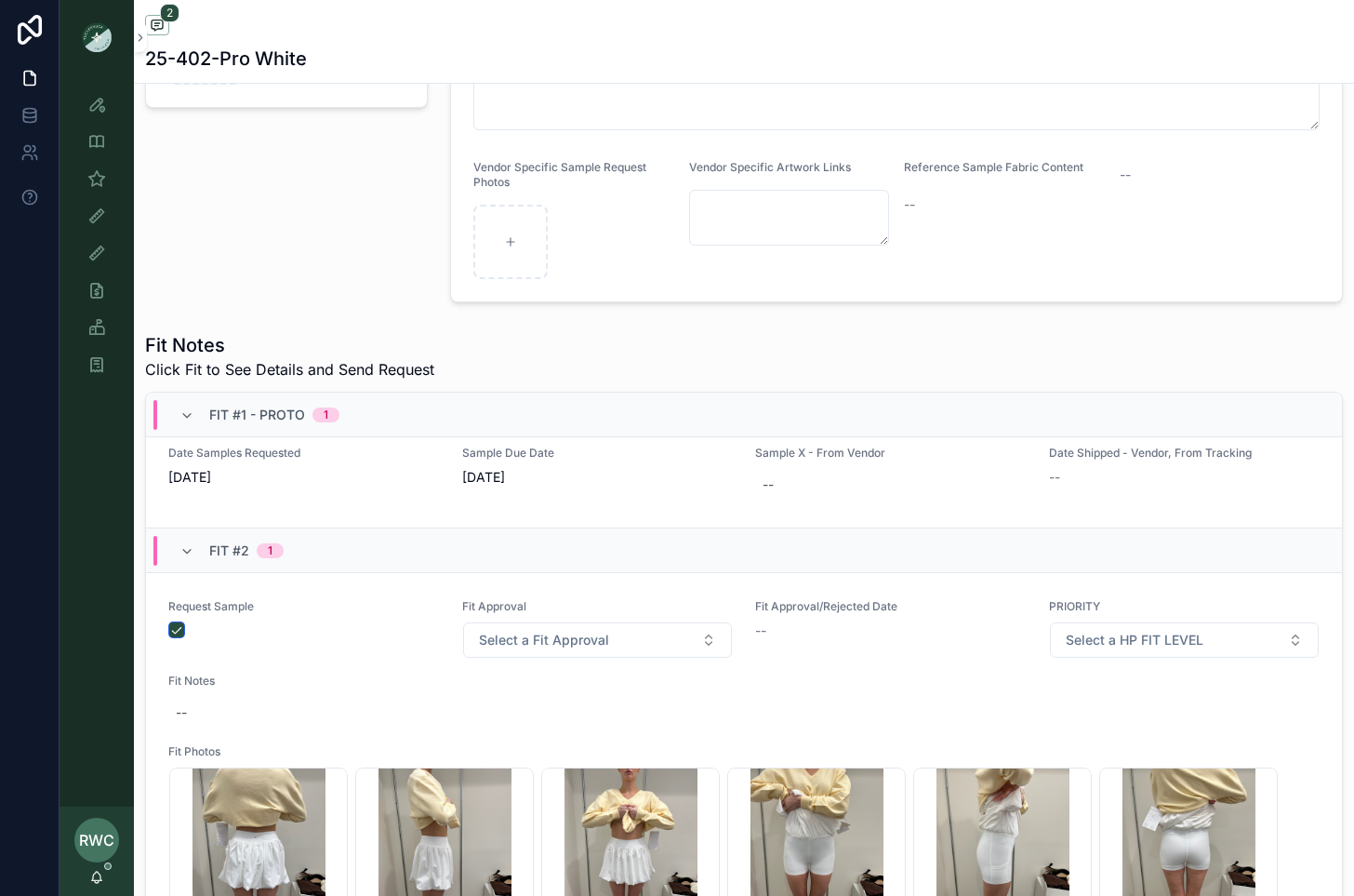
click at [174, 623] on button "scrollable content" at bounding box center [176, 629] width 15 height 15
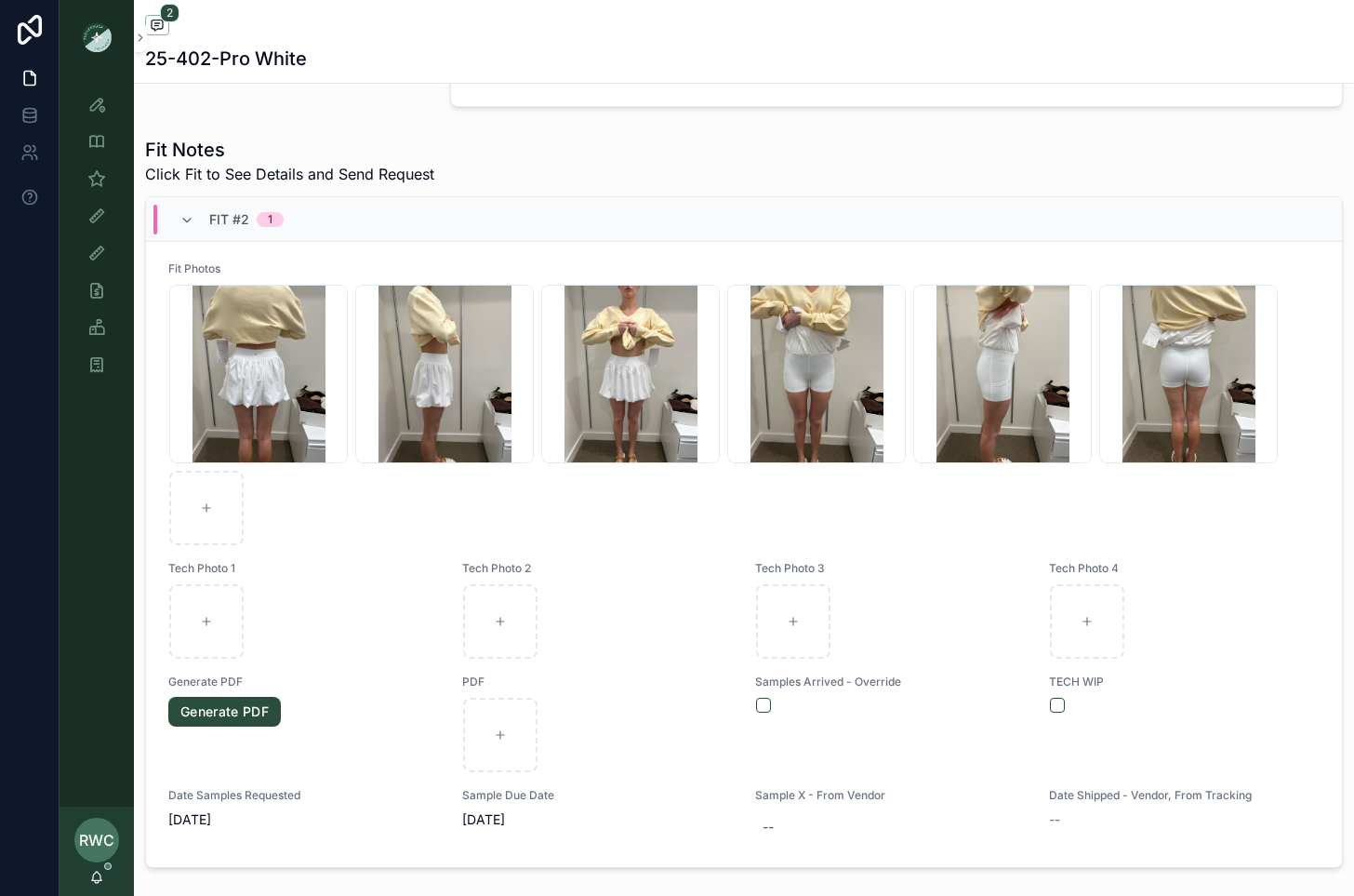
scroll to position [629, 0]
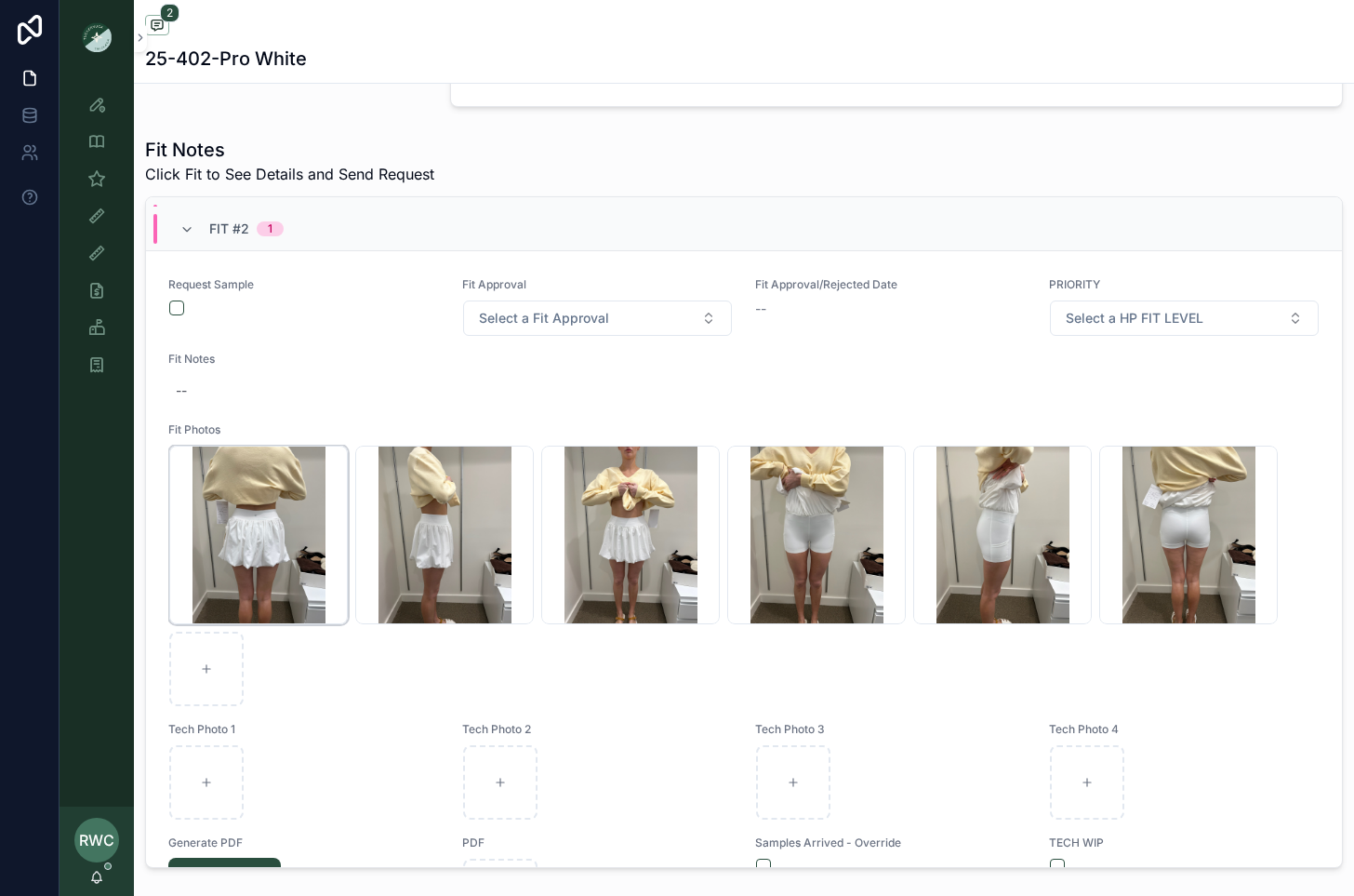
click at [0, 0] on icon "scrollable content" at bounding box center [0, 0] width 0 height 0
click at [348, 424] on icon "scrollable content" at bounding box center [352, 422] width 15 height 15
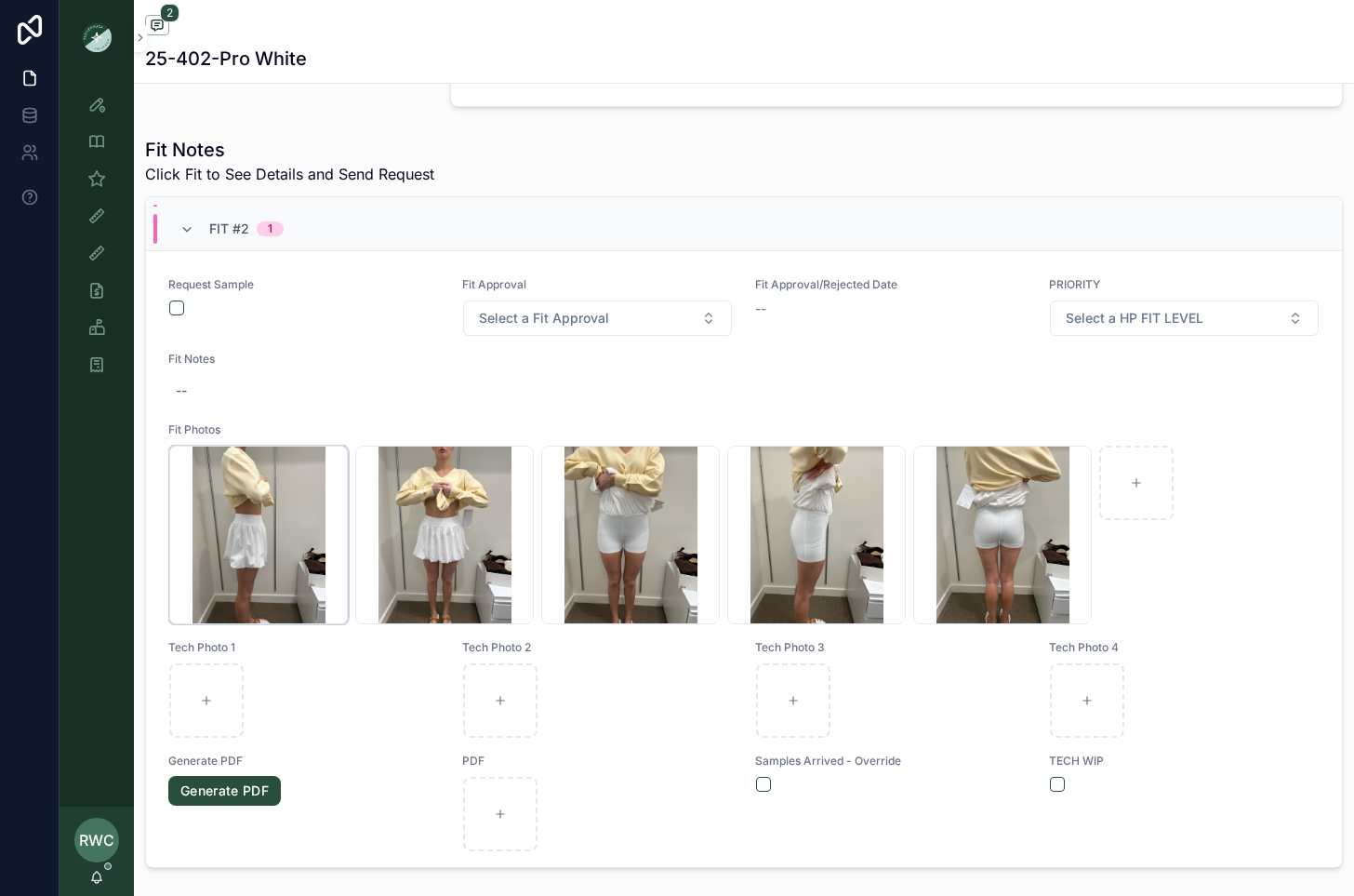
click at [0, 0] on icon "scrollable content" at bounding box center [0, 0] width 0 height 0
click at [348, 422] on icon "scrollable content" at bounding box center [352, 422] width 15 height 15
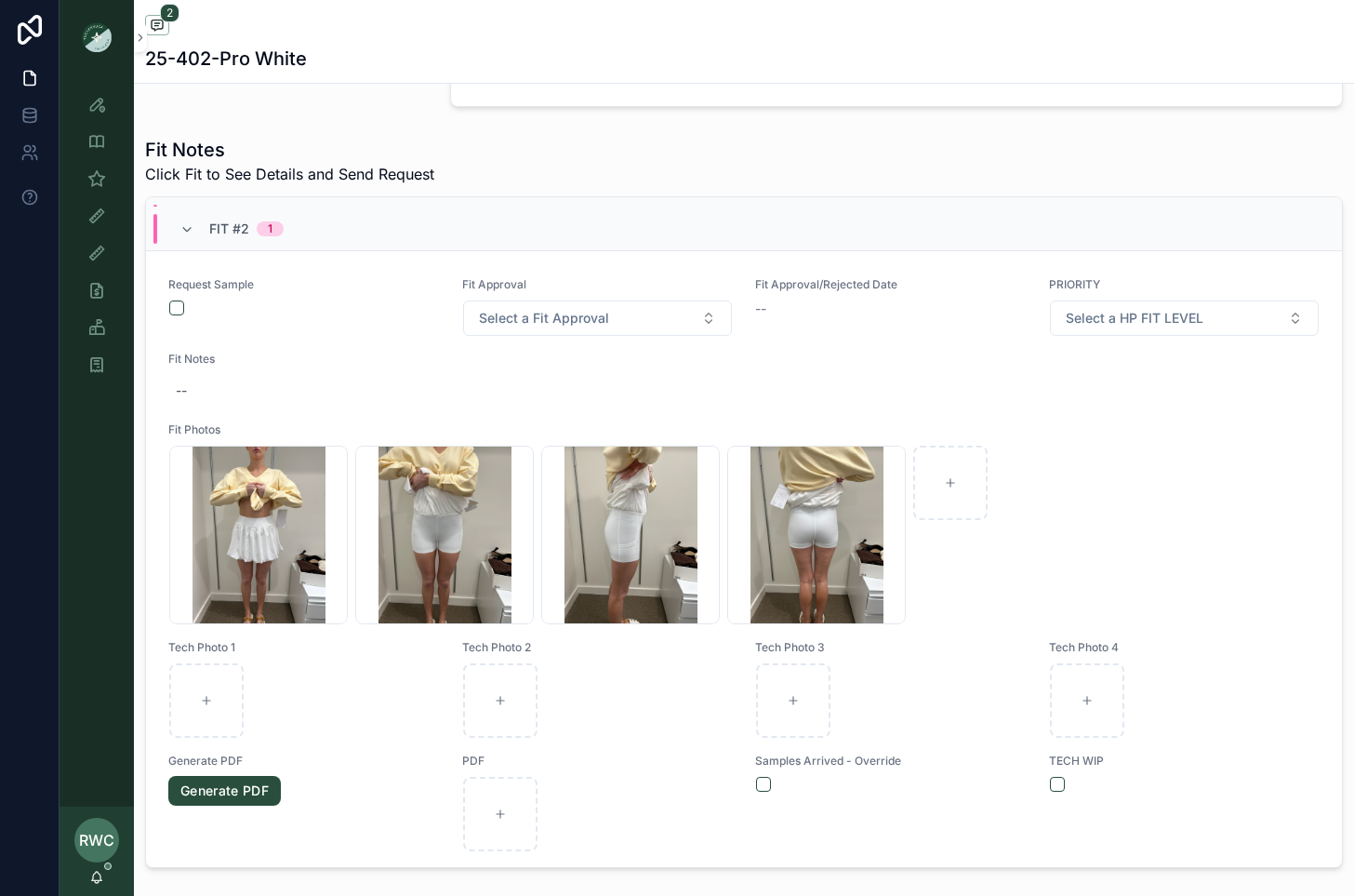
click at [311, 458] on div "2344B0F5-4786-40B3-9208-BA55748DE2C4 .JPG" at bounding box center [258, 535] width 178 height 178
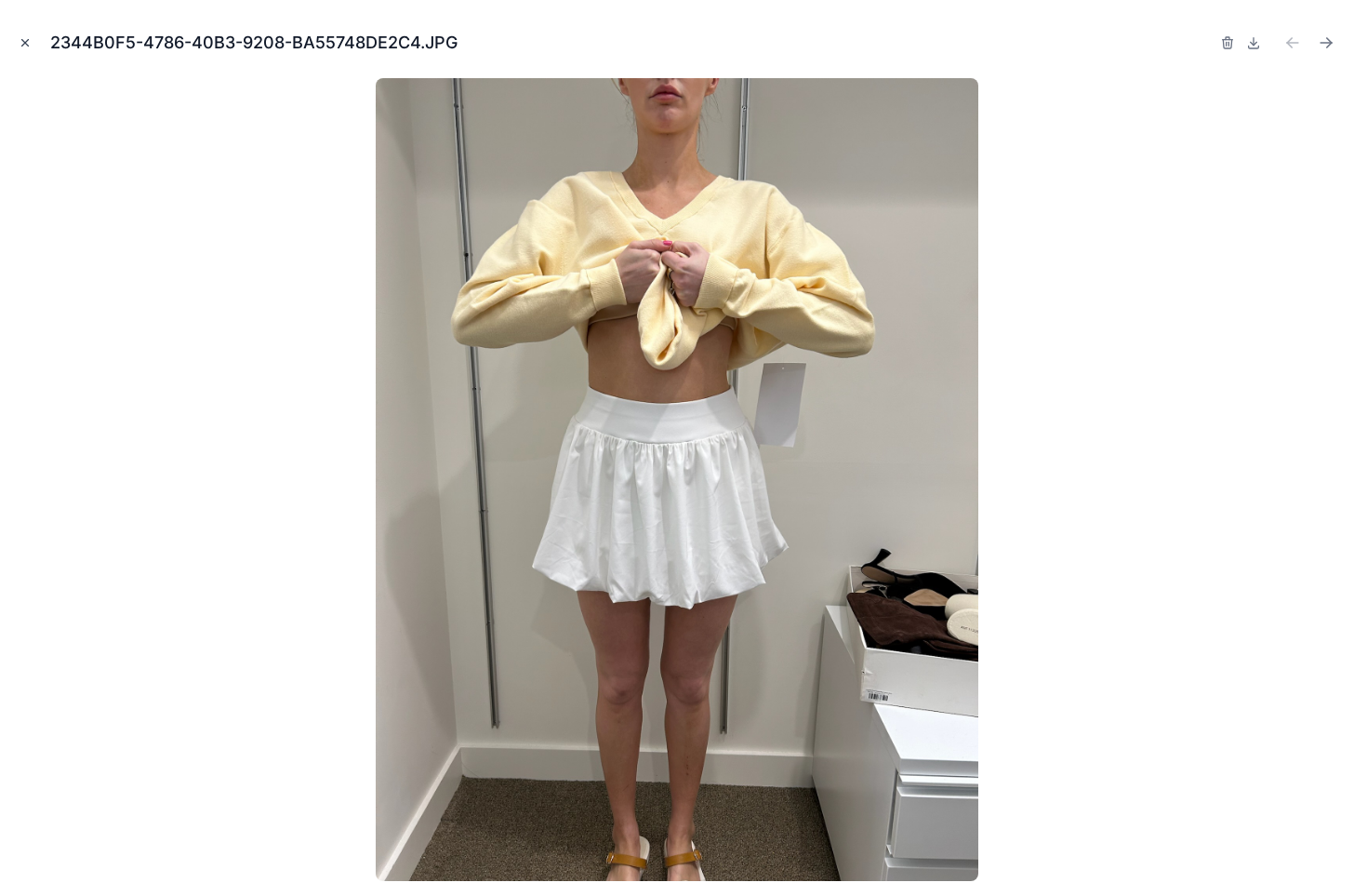
click at [31, 42] on button "Close modal" at bounding box center [25, 43] width 21 height 21
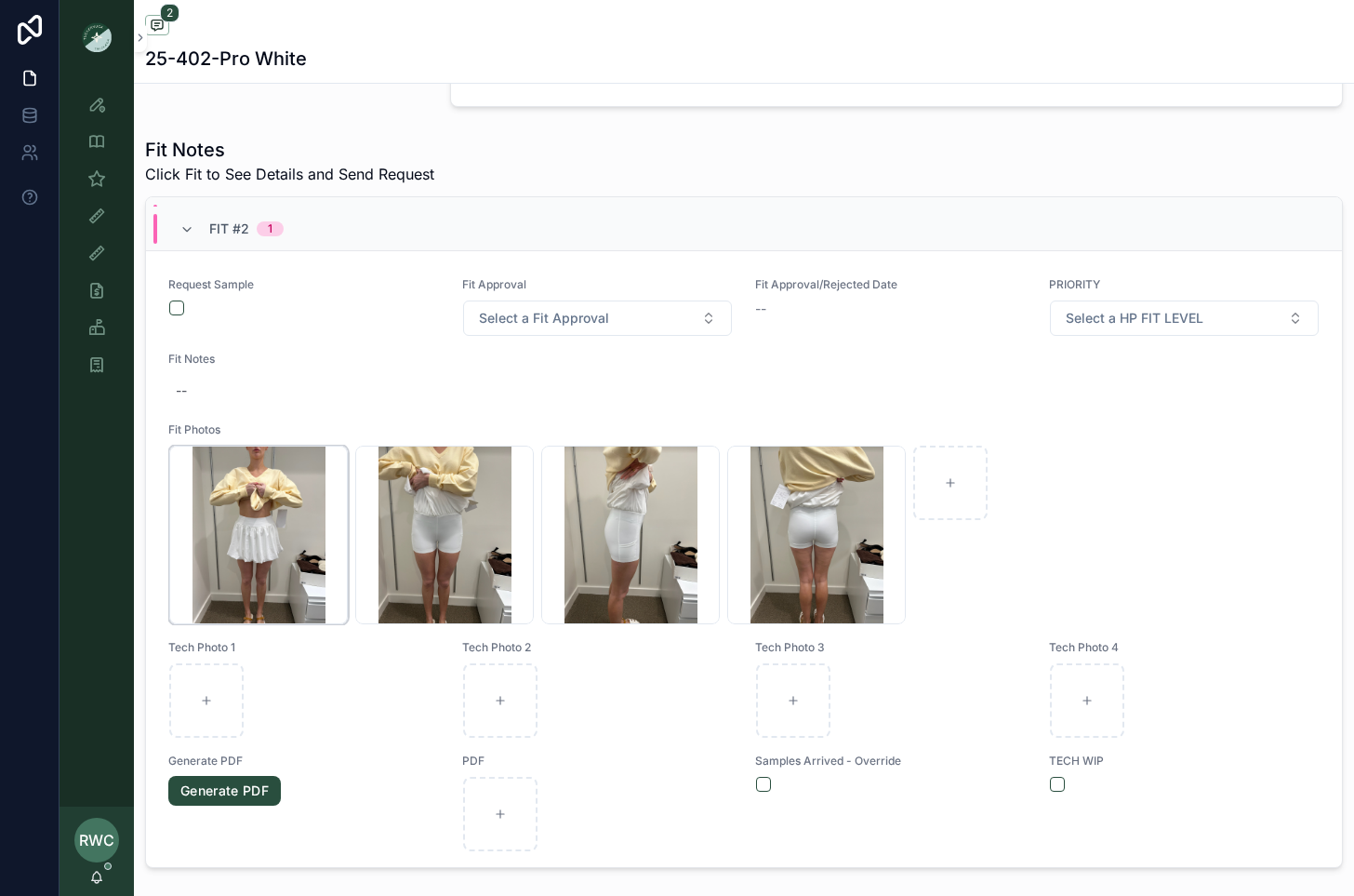
click at [0, 0] on icon "scrollable content" at bounding box center [0, 0] width 0 height 0
click at [350, 423] on icon "scrollable content" at bounding box center [350, 424] width 0 height 4
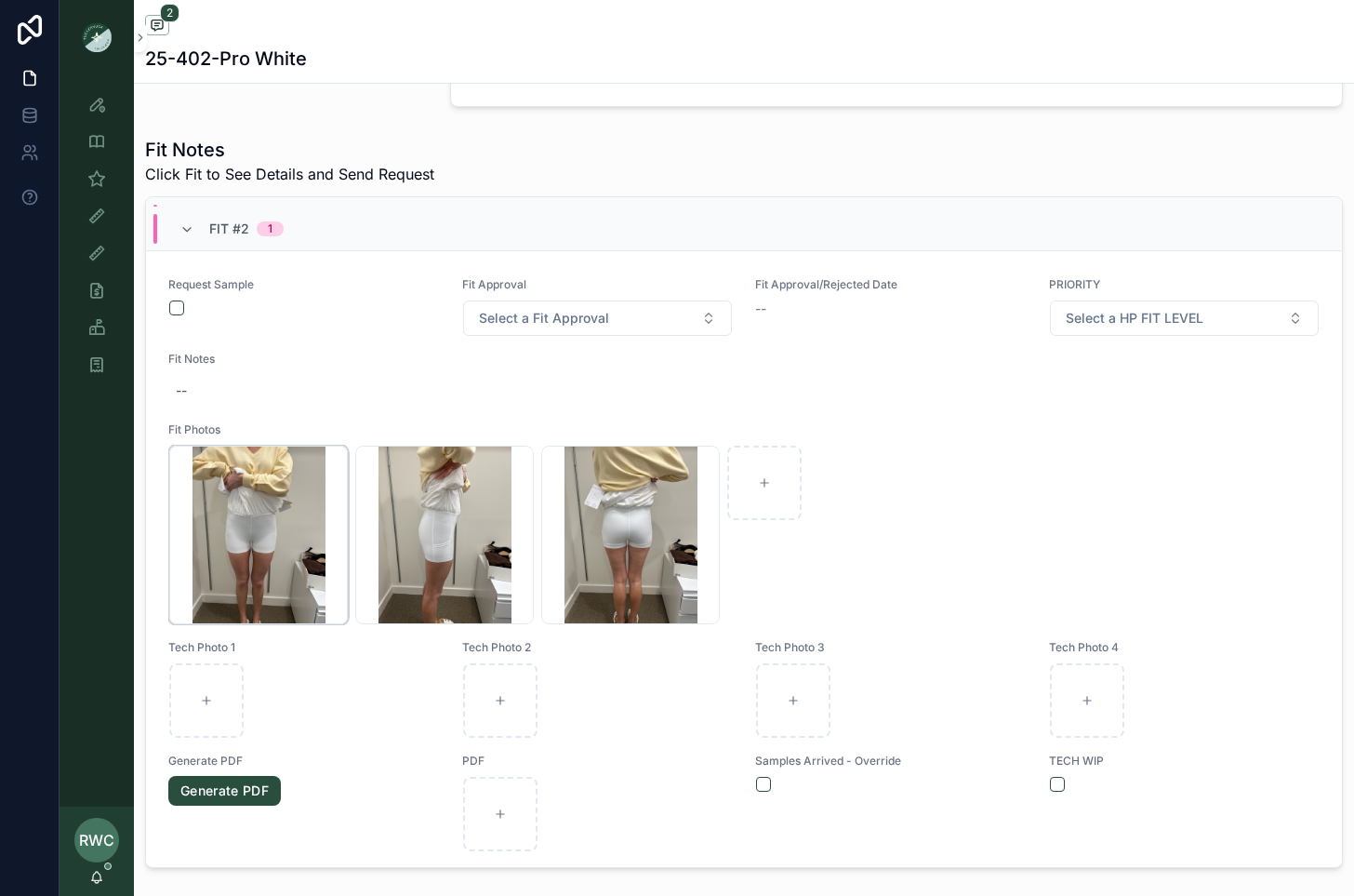
click at [0, 0] on icon "scrollable content" at bounding box center [0, 0] width 0 height 0
click at [346, 422] on icon "scrollable content" at bounding box center [352, 422] width 15 height 15
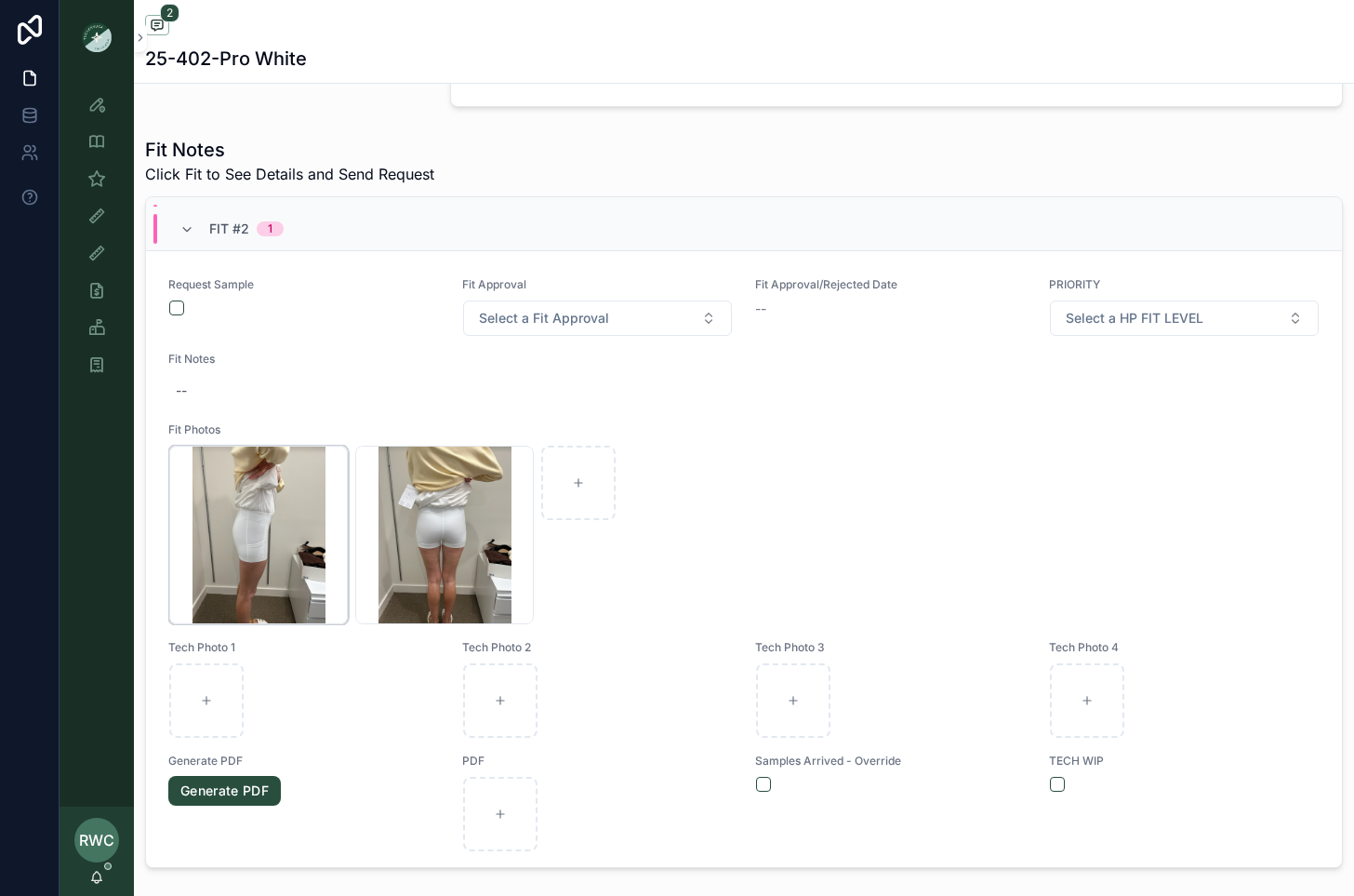
click at [0, 0] on icon "scrollable content" at bounding box center [0, 0] width 0 height 0
click at [346, 421] on icon "scrollable content" at bounding box center [352, 422] width 15 height 15
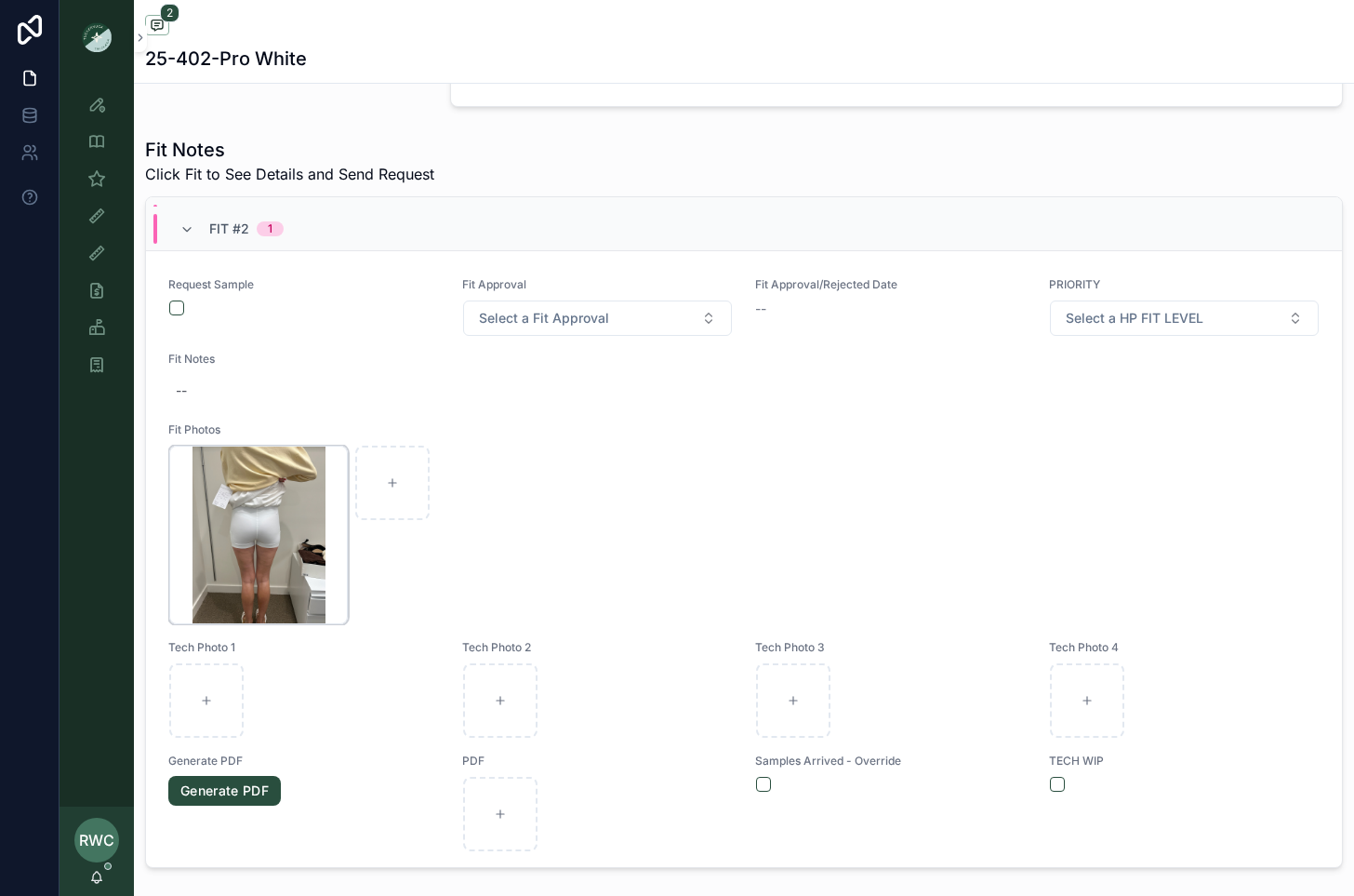
click at [0, 0] on icon "scrollable content" at bounding box center [0, 0] width 0 height 0
click at [346, 427] on icon "scrollable content" at bounding box center [352, 422] width 15 height 15
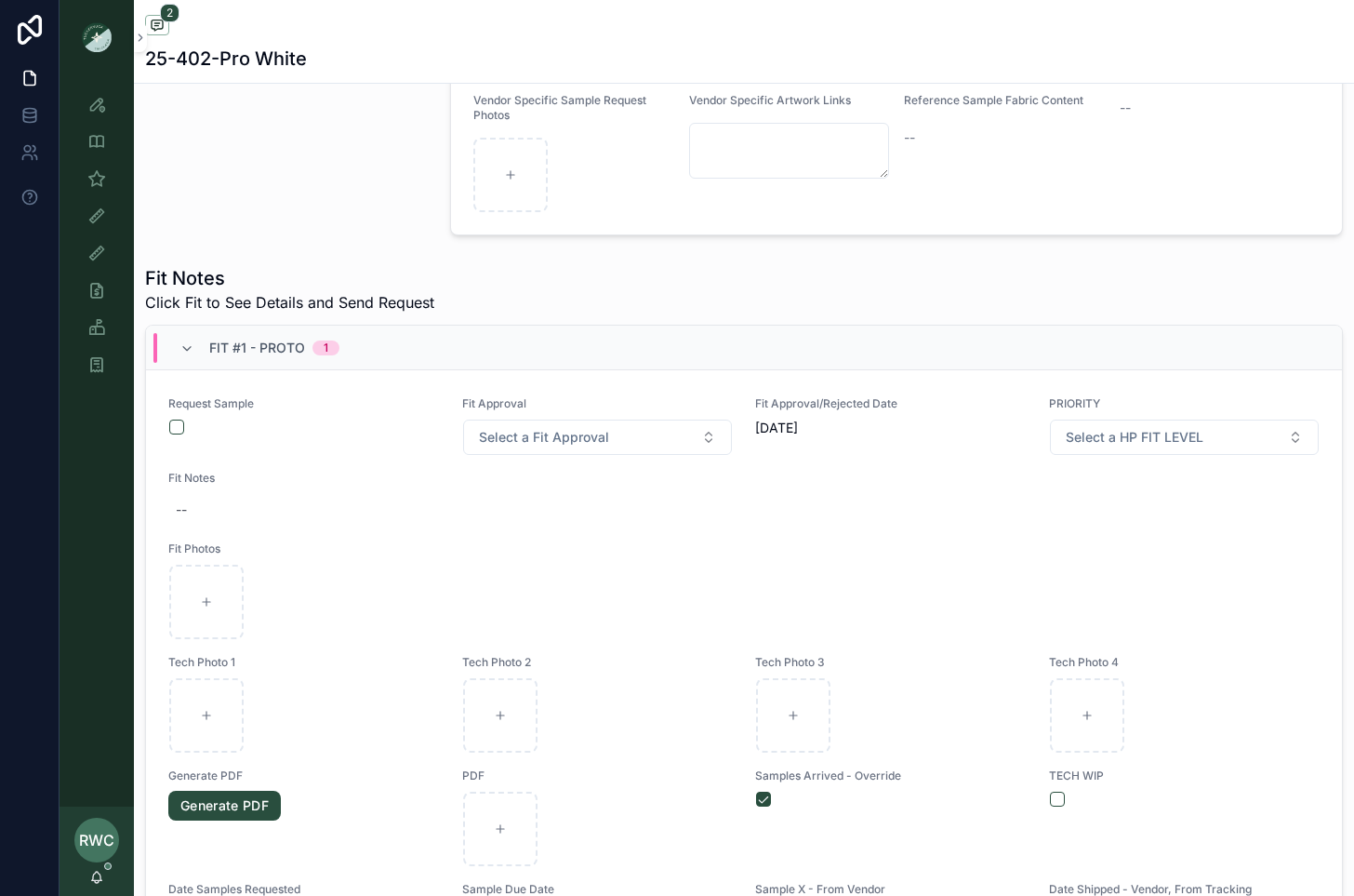
scroll to position [502, 0]
click at [176, 429] on button "scrollable content" at bounding box center [176, 428] width 15 height 15
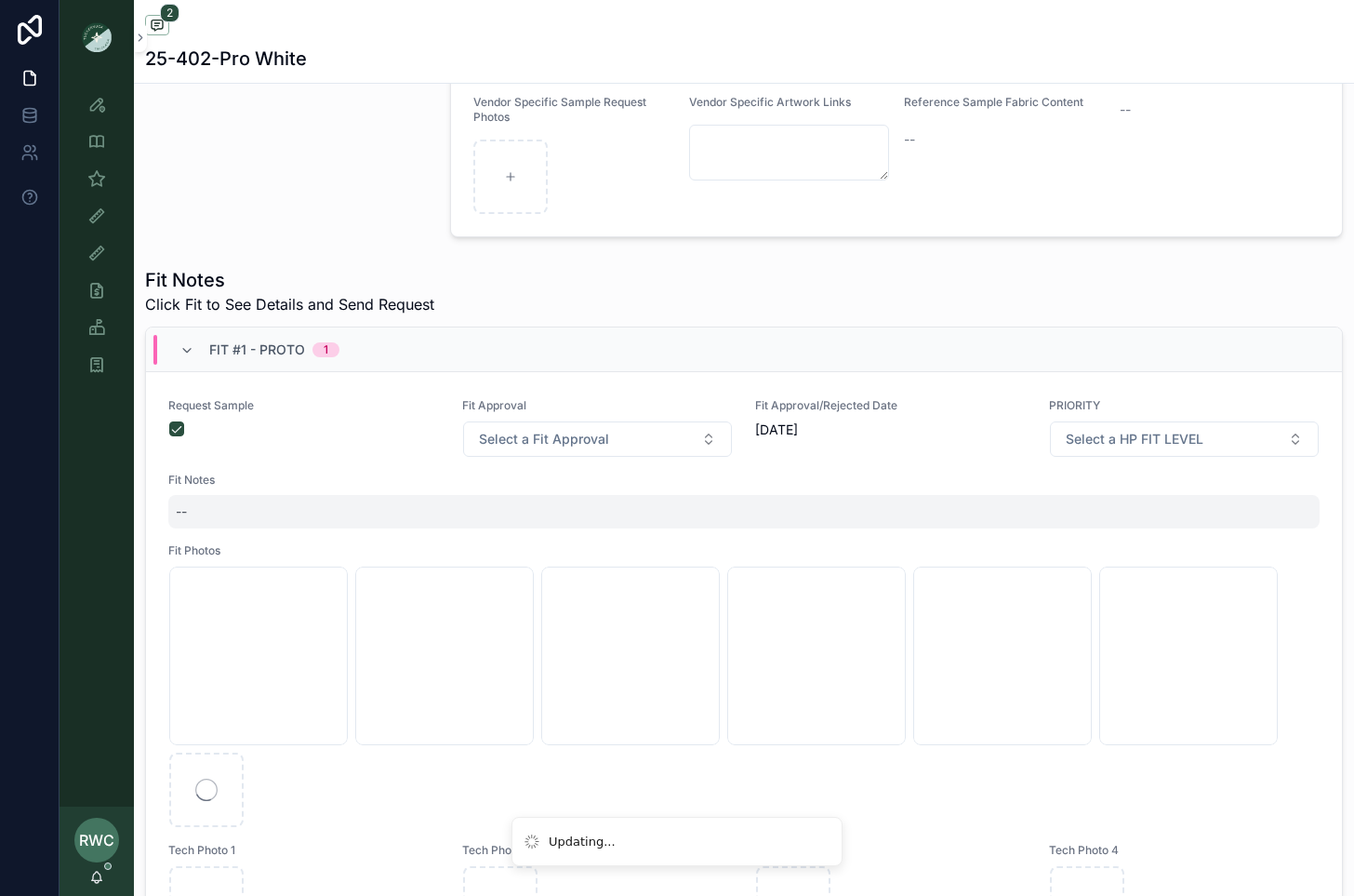
click at [230, 495] on div "--" at bounding box center [744, 512] width 1152 height 34
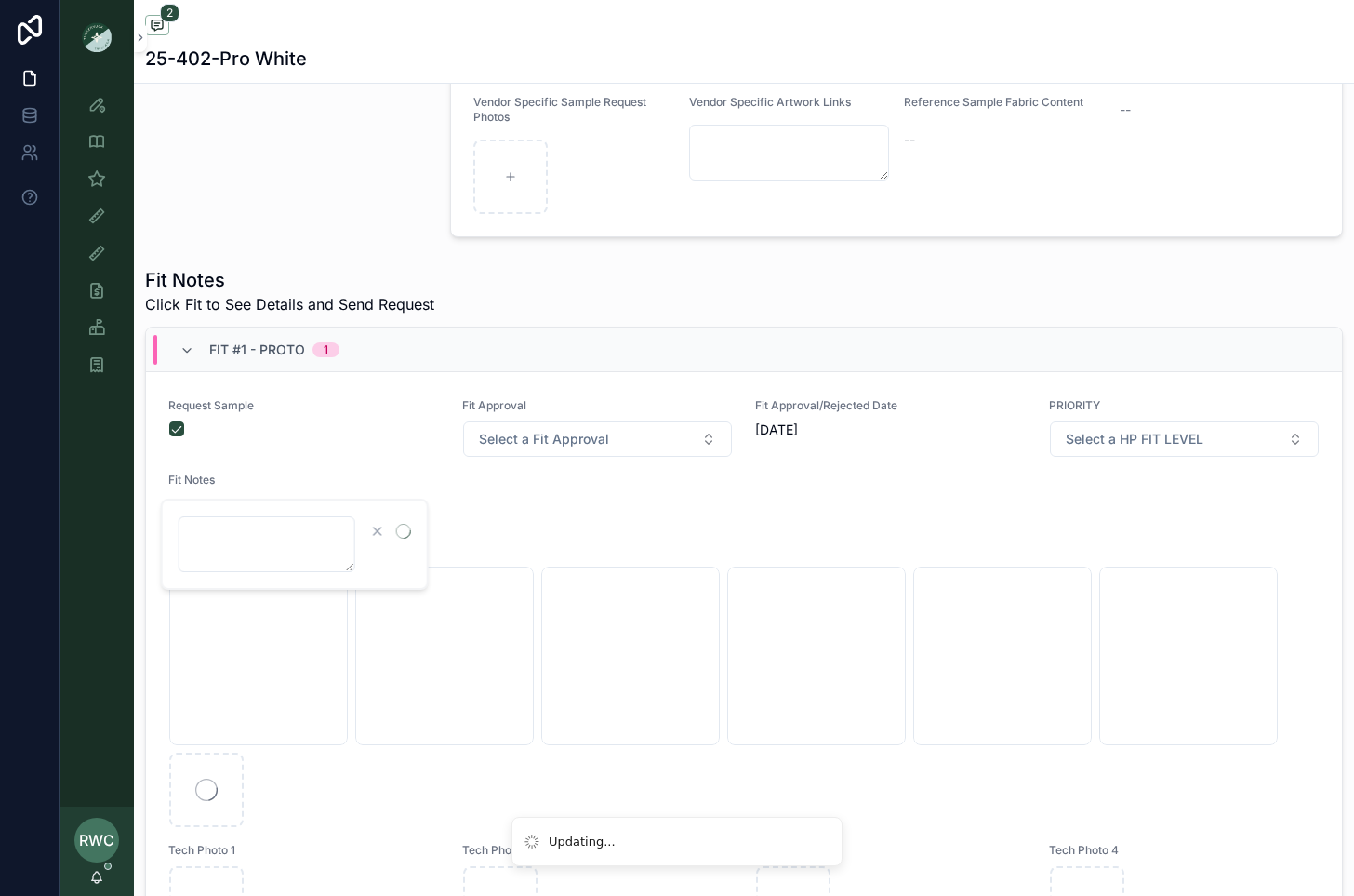
click at [190, 512] on div "scrollable content" at bounding box center [295, 545] width 268 height 92
click at [224, 542] on textarea "scrollable content" at bounding box center [267, 545] width 177 height 56
type textarea "*****"
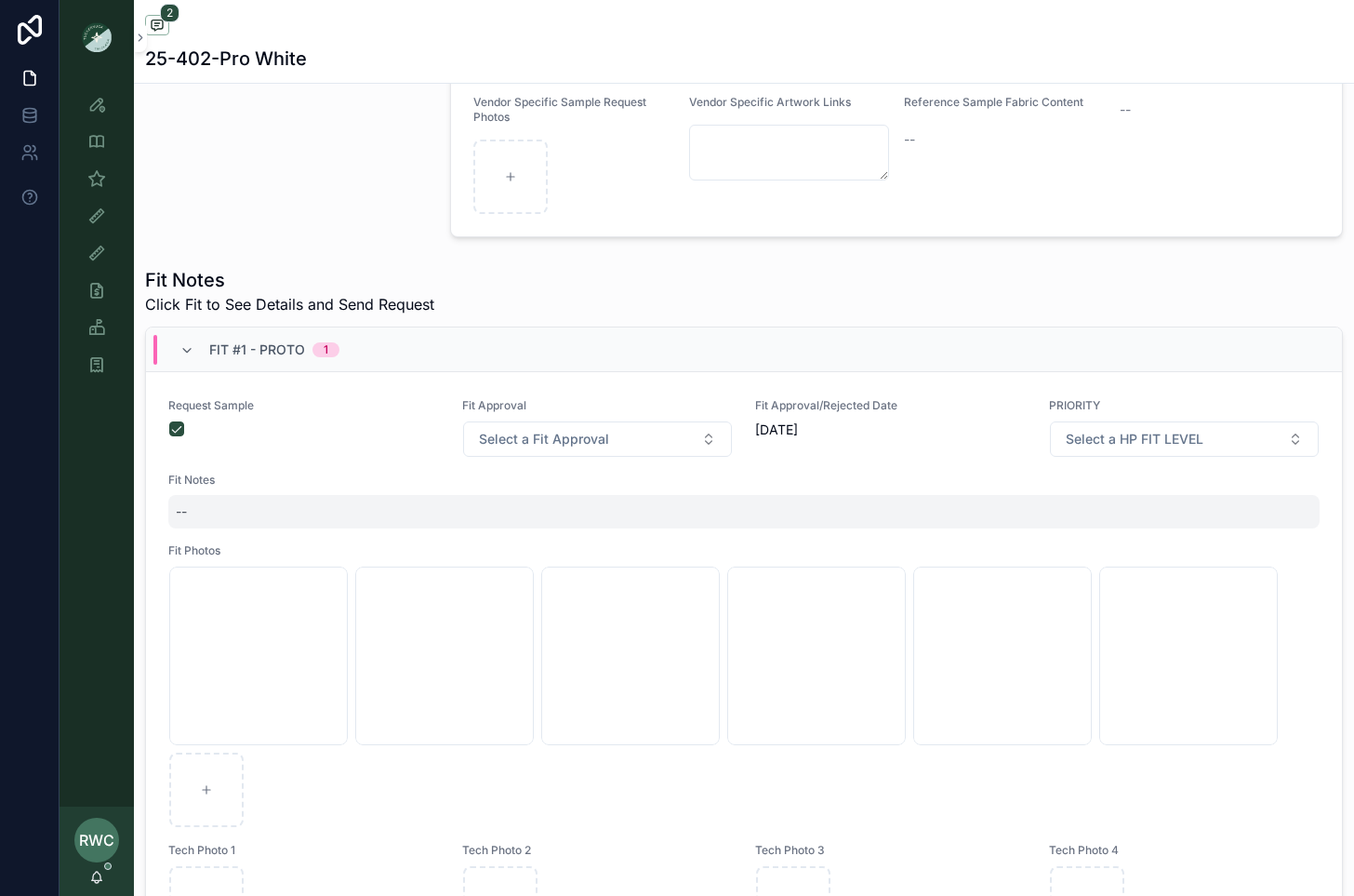
click at [201, 503] on div "--" at bounding box center [744, 512] width 1152 height 34
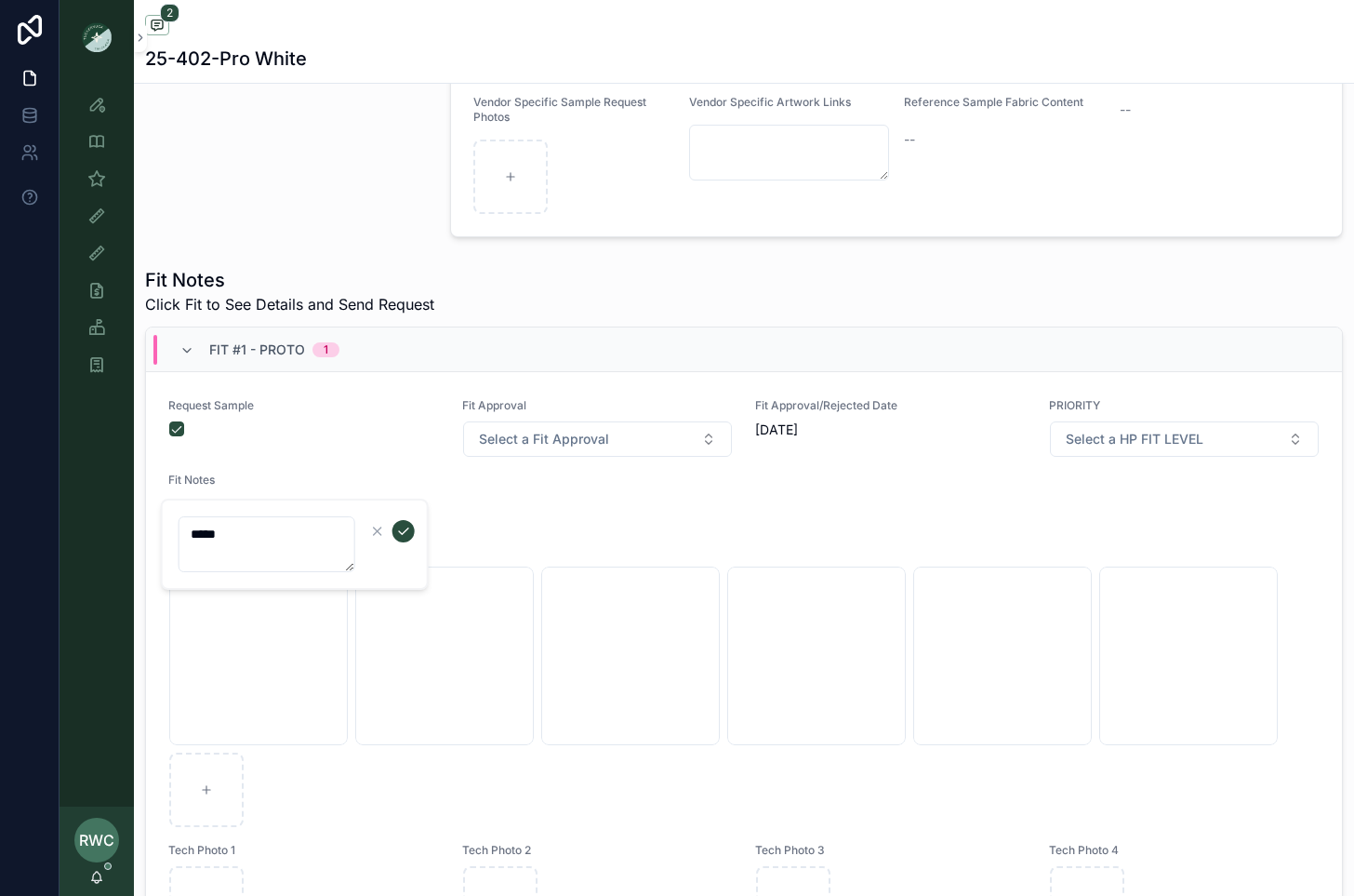
click at [243, 540] on textarea "*****" at bounding box center [267, 545] width 177 height 56
type textarea "*******"
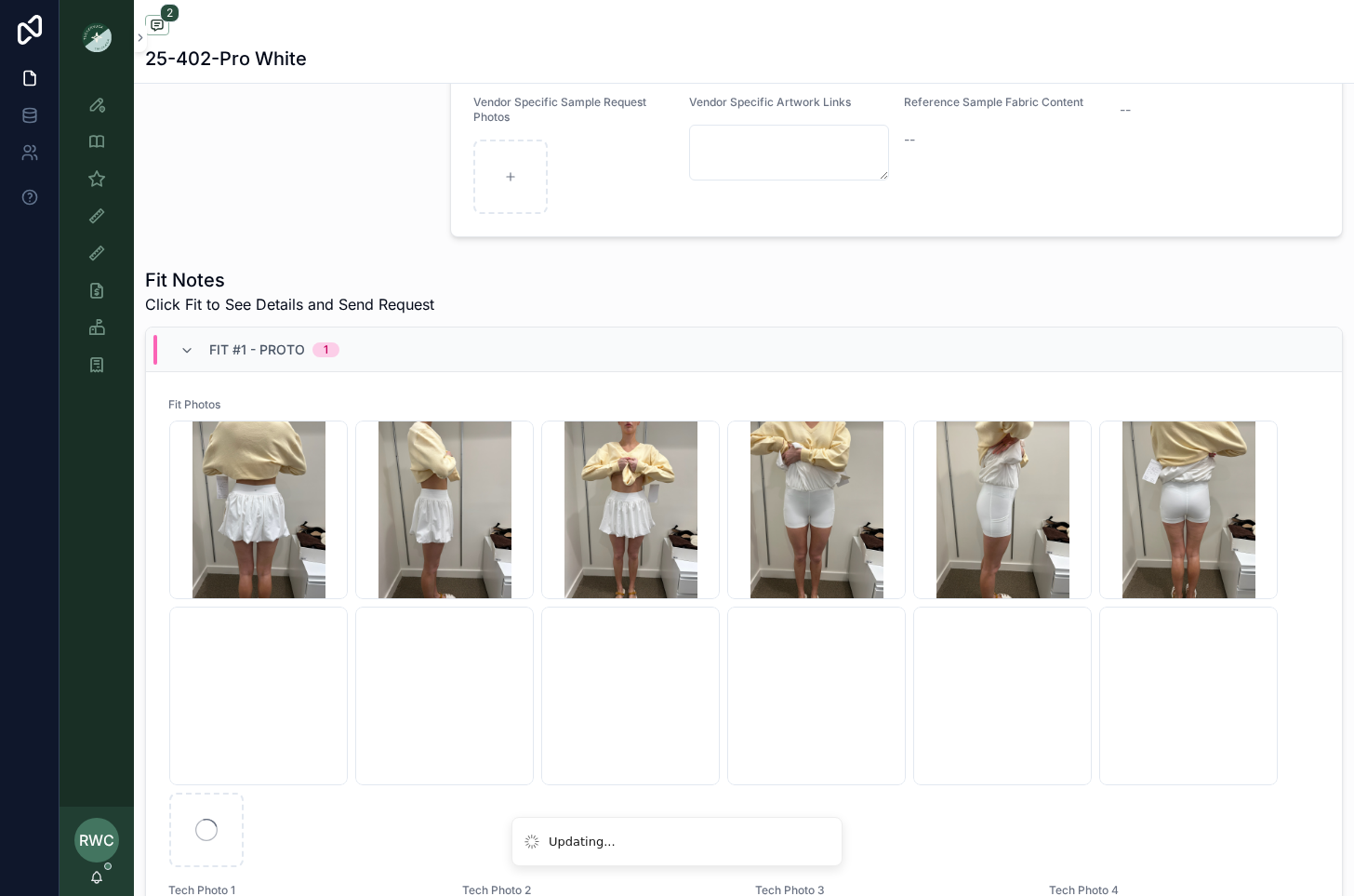
scroll to position [0, 0]
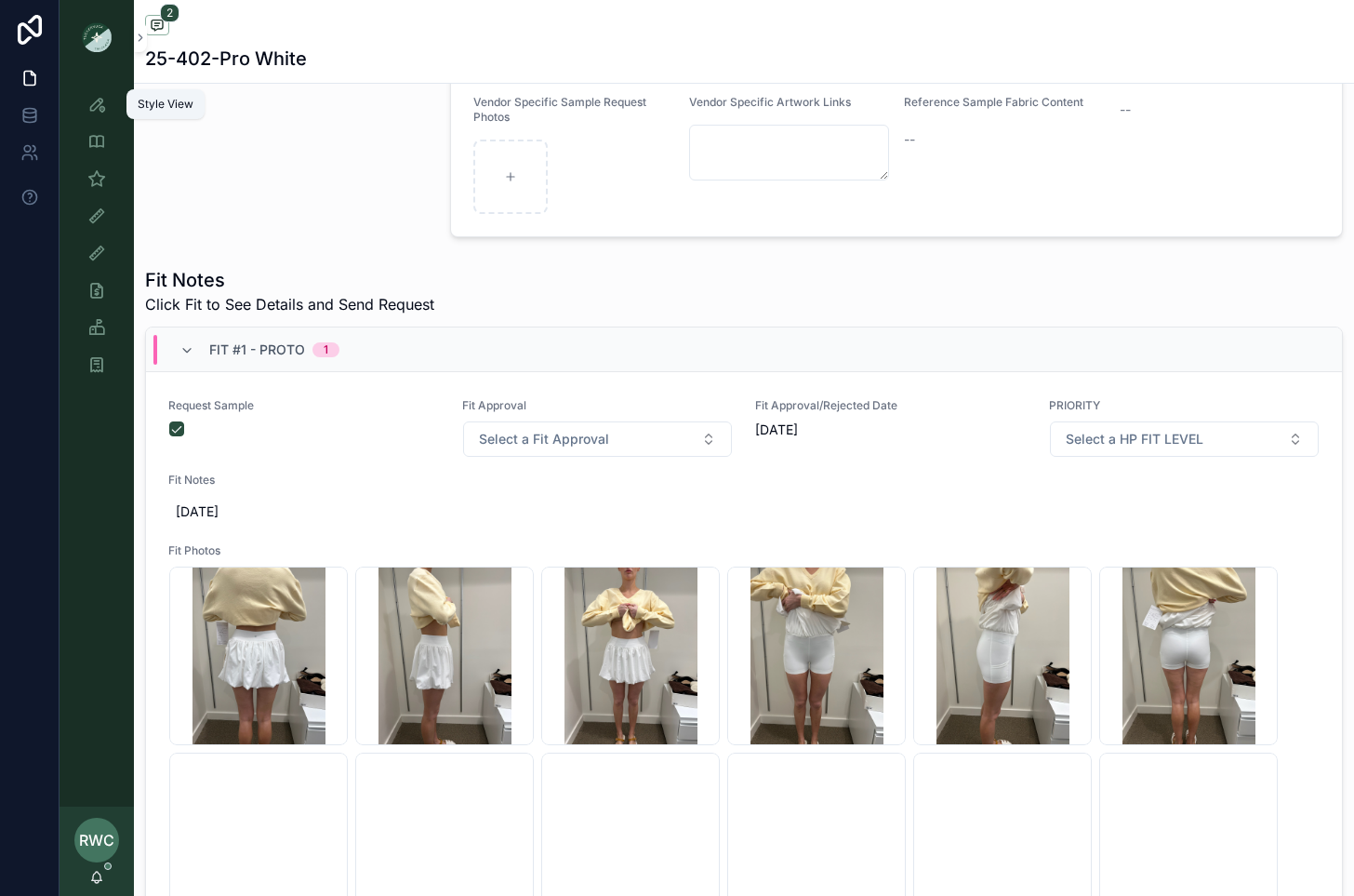
click at [97, 107] on icon "scrollable content" at bounding box center [97, 104] width 19 height 19
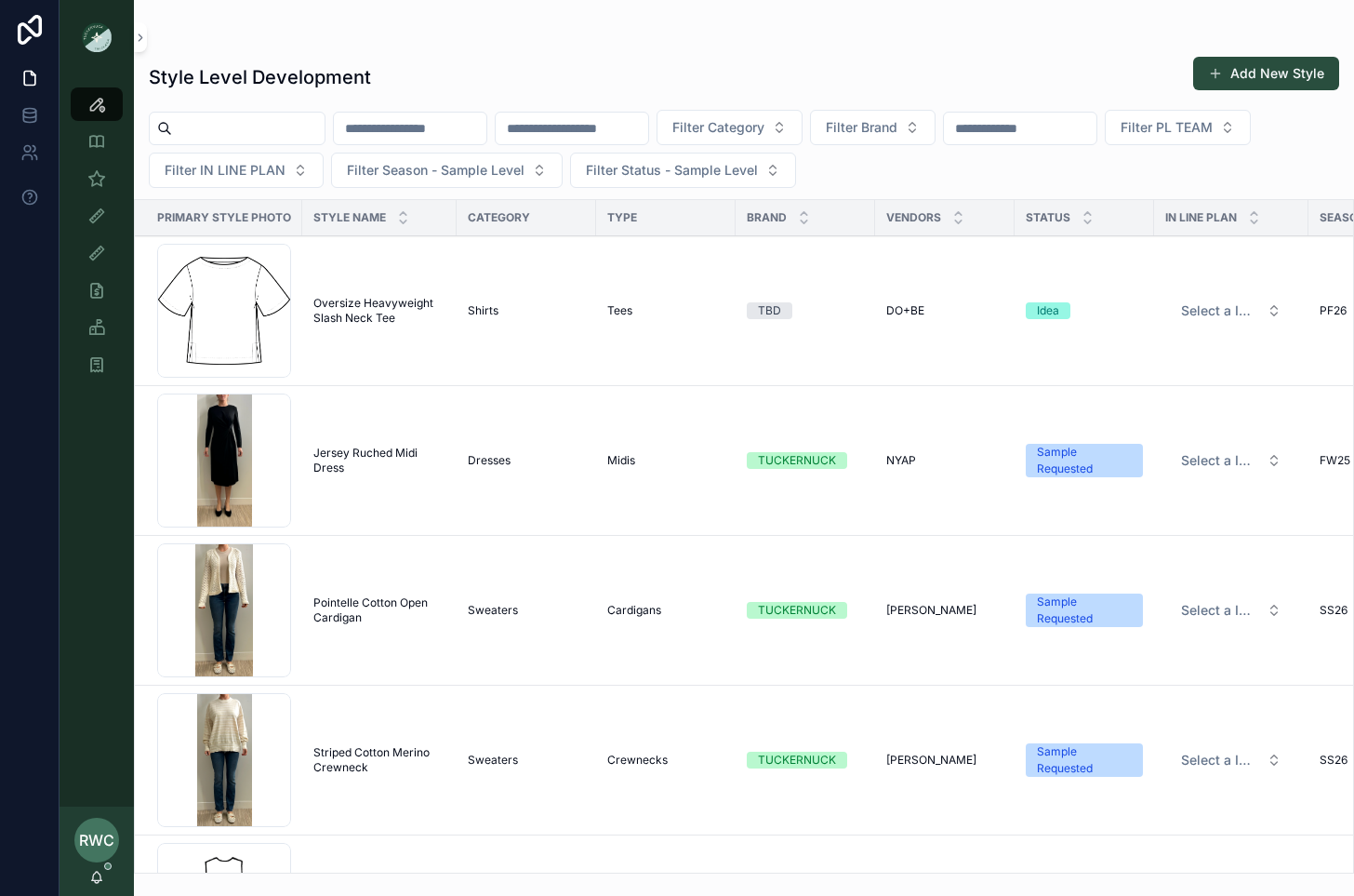
click at [482, 127] on input "scrollable content" at bounding box center [409, 128] width 152 height 26
click at [607, 125] on input "scrollable content" at bounding box center [571, 128] width 152 height 26
paste input "******"
type input "******"
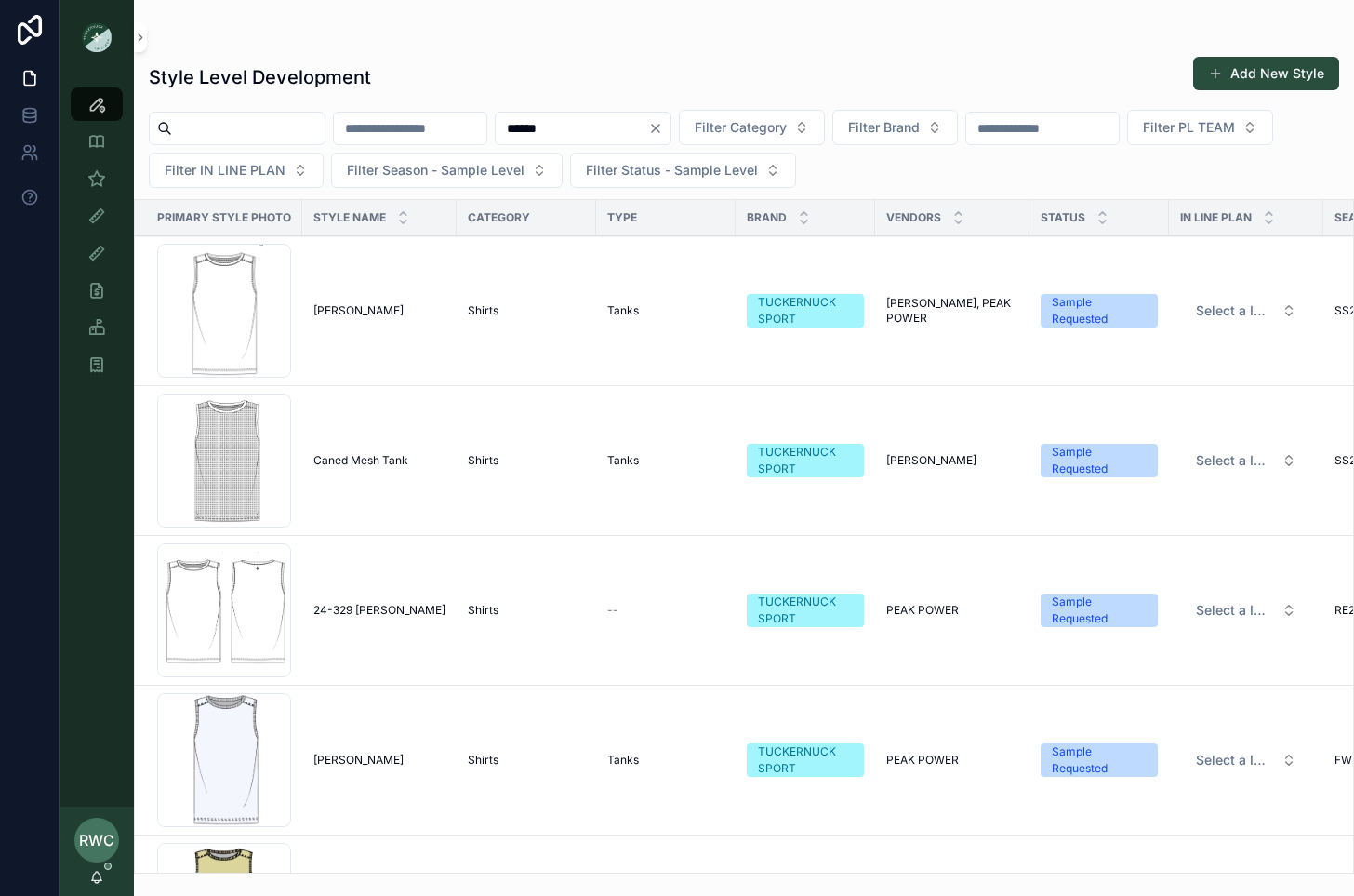
click at [663, 125] on icon "Clear" at bounding box center [655, 127] width 15 height 15
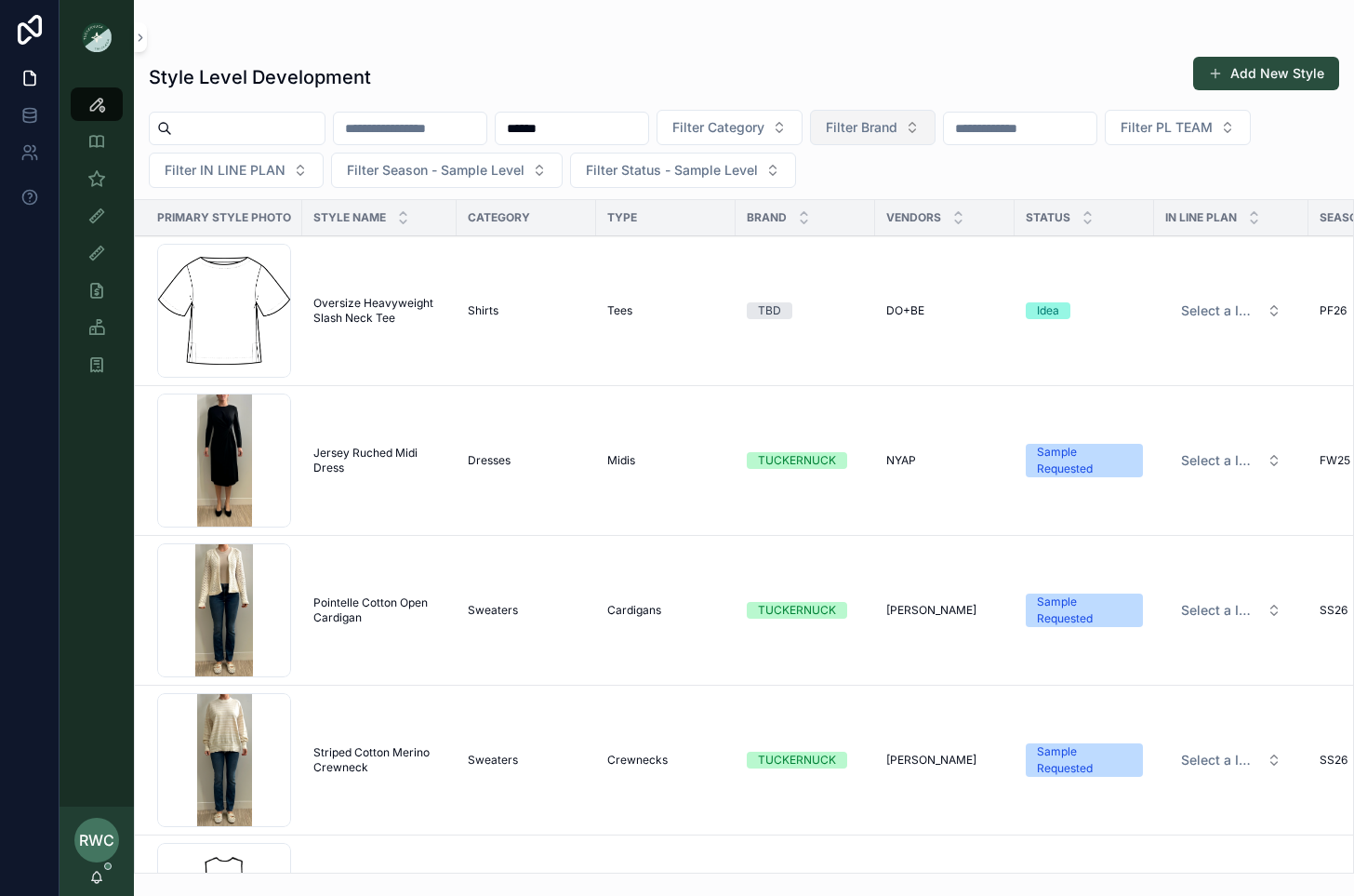
click at [898, 131] on span "Filter Brand" at bounding box center [862, 127] width 72 height 19
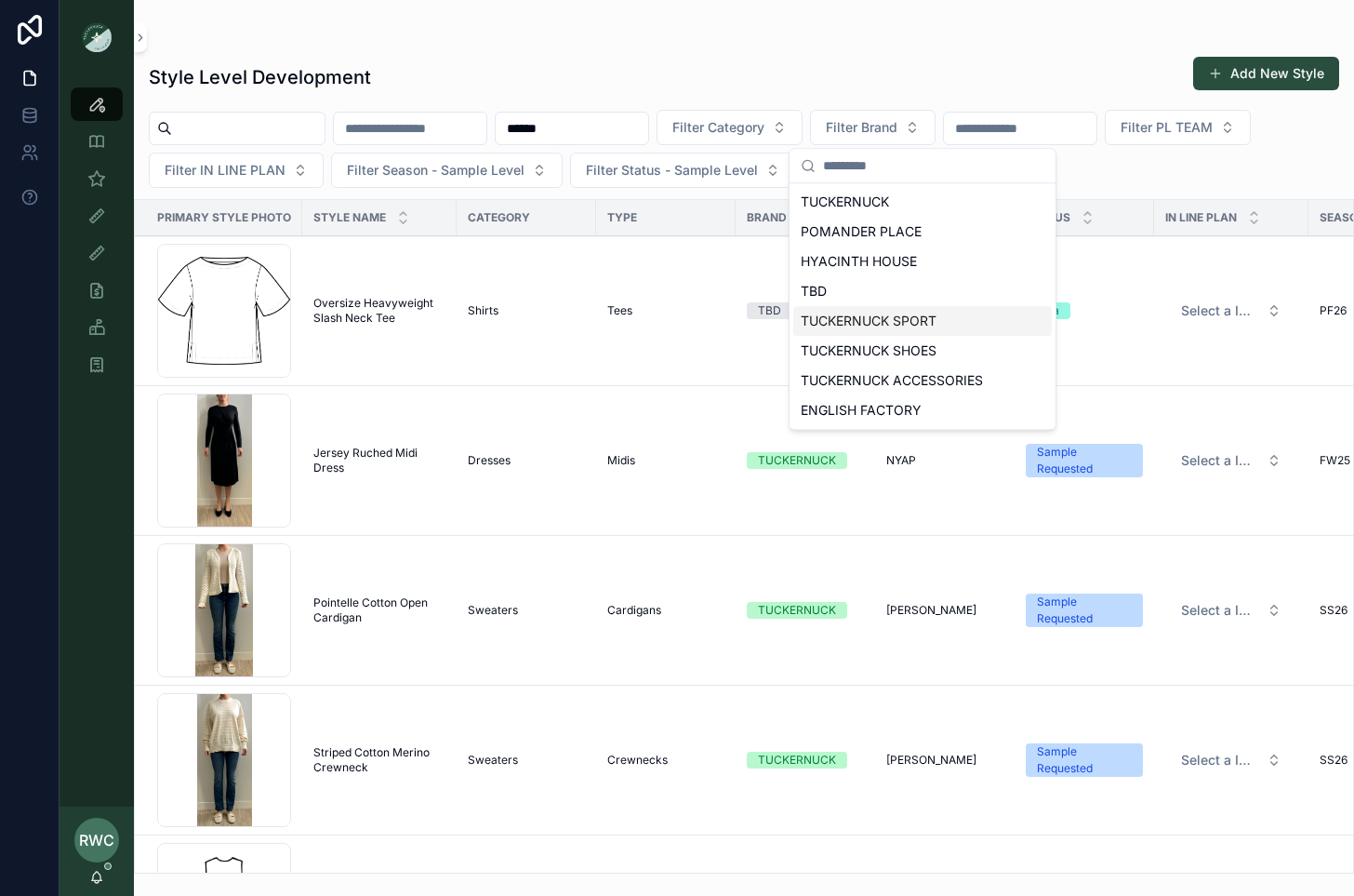
click at [887, 326] on div "TUCKERNUCK SPORT" at bounding box center [923, 321] width 259 height 30
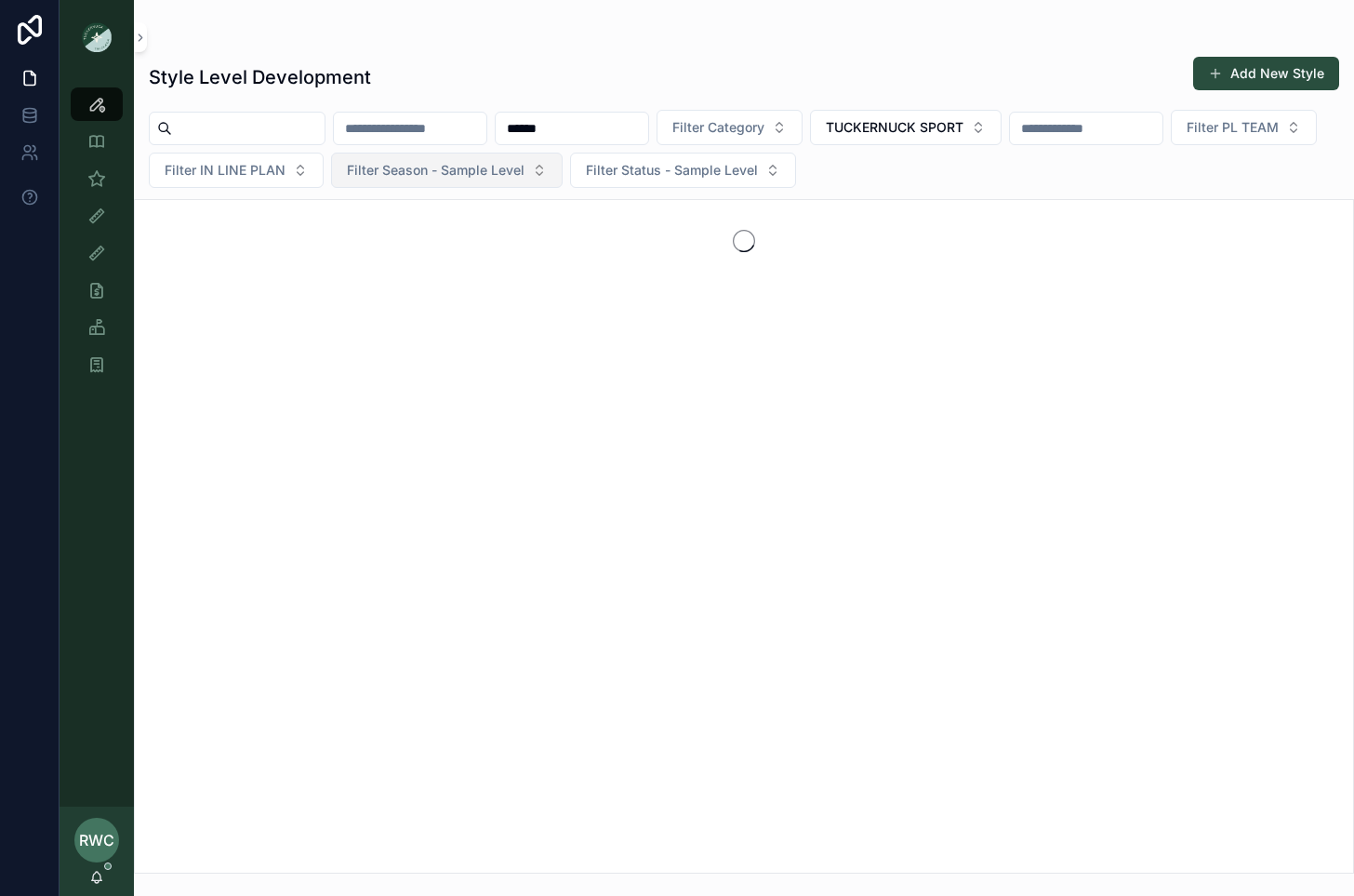
click at [525, 176] on span "Filter Season - Sample Level" at bounding box center [435, 170] width 177 height 19
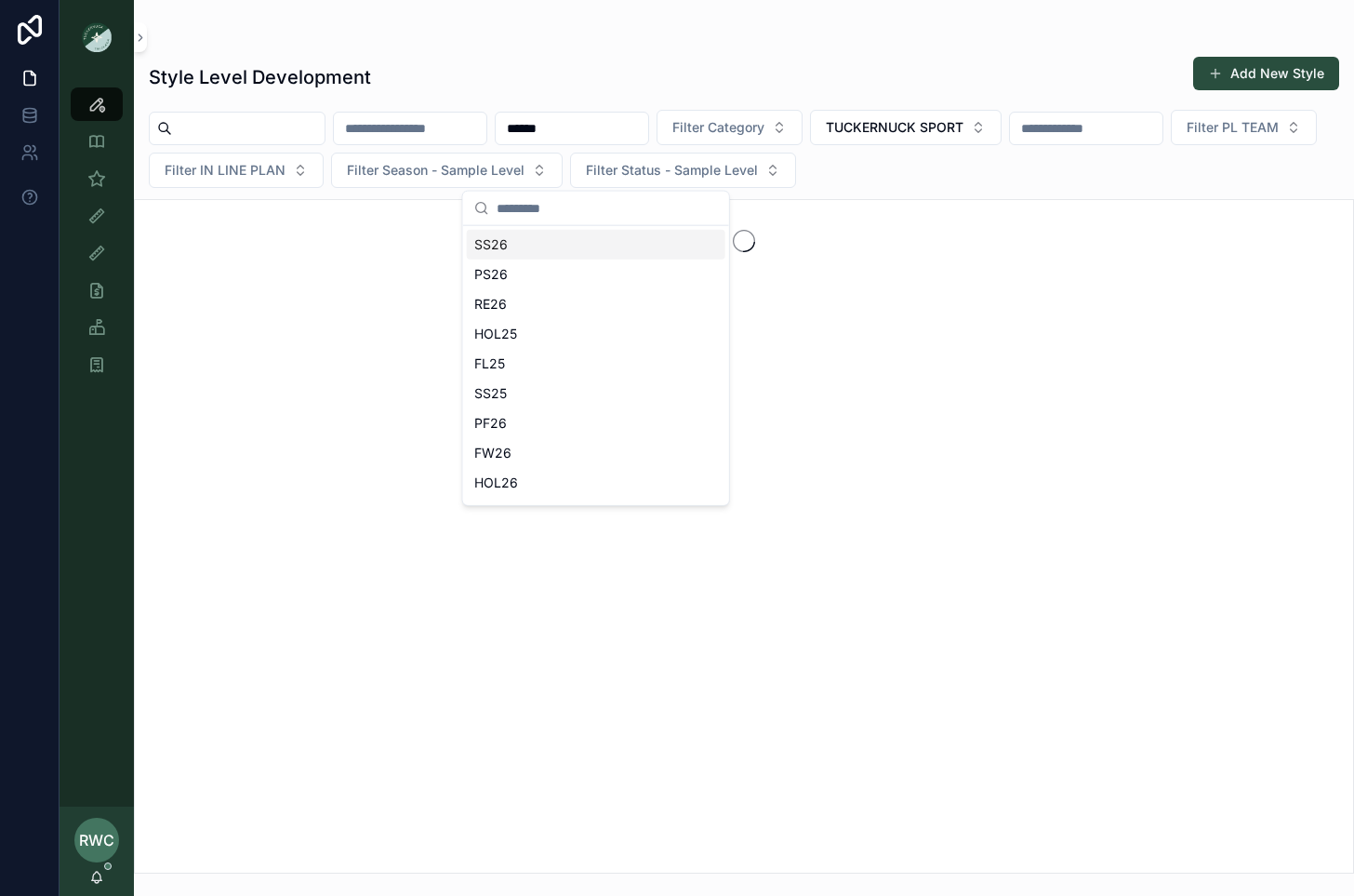
click at [533, 242] on div "SS26" at bounding box center [596, 245] width 259 height 30
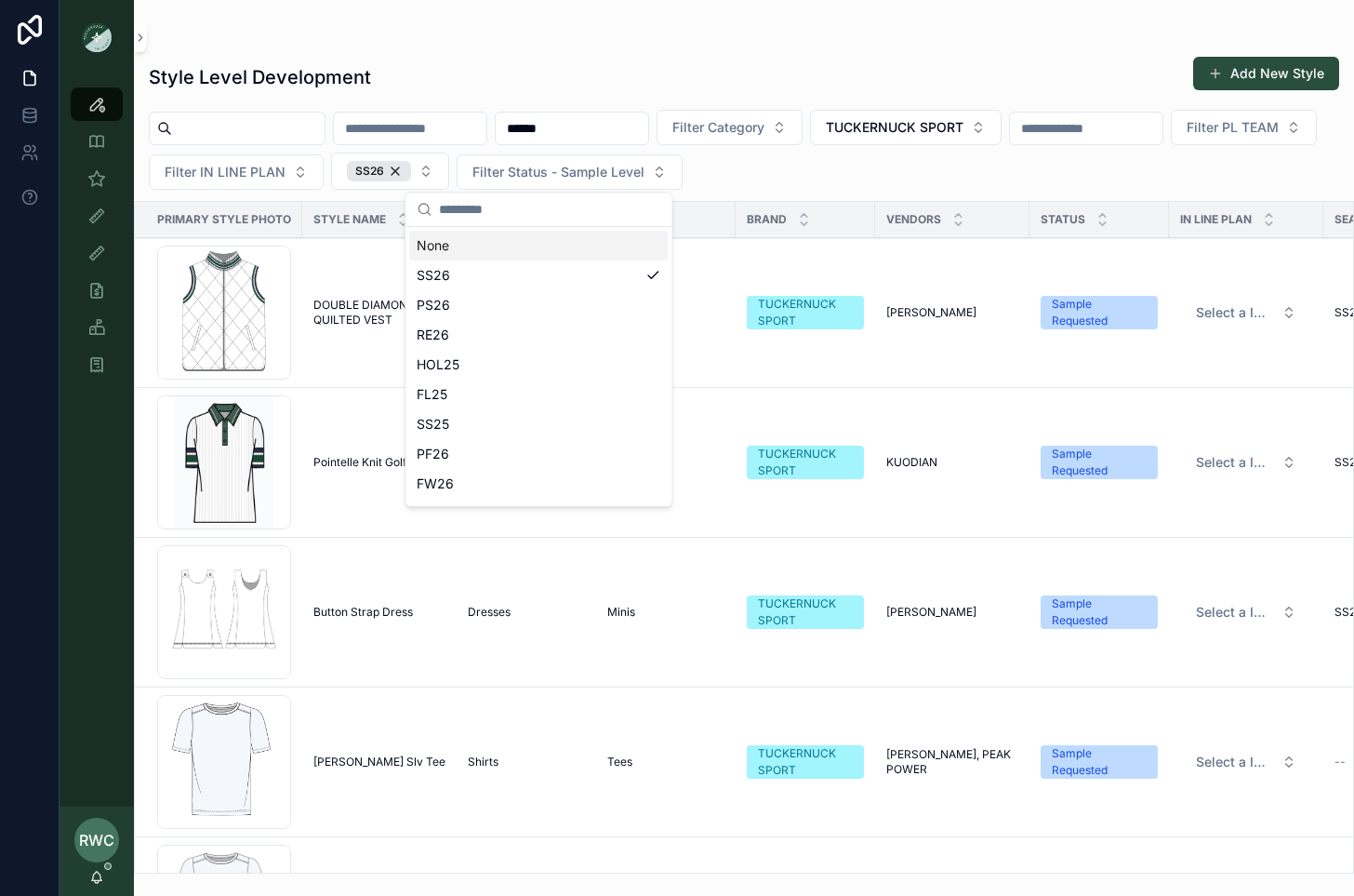
click at [883, 73] on div "Style Level Development Add New Style" at bounding box center [744, 77] width 1191 height 43
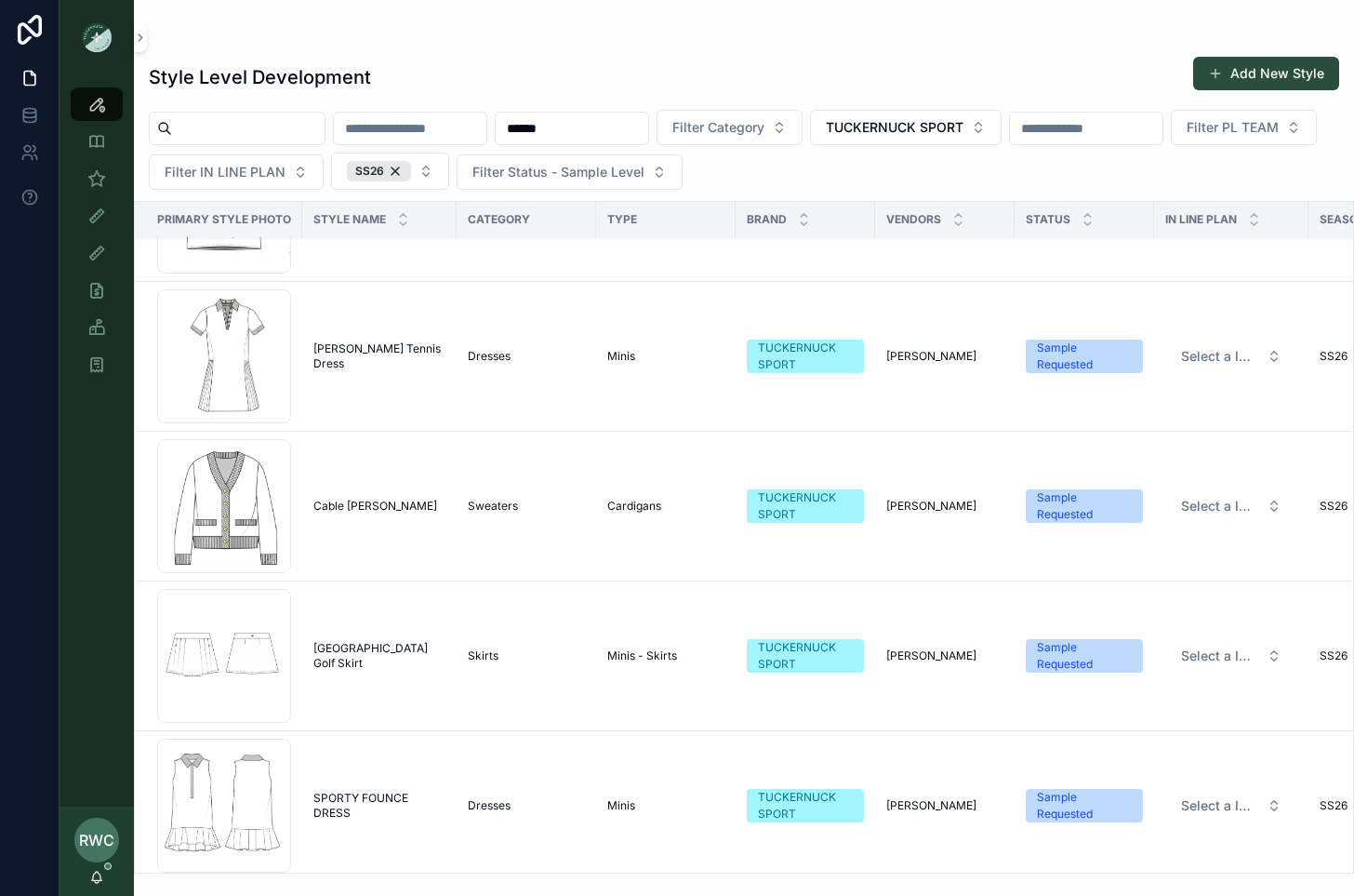
scroll to position [7662, 0]
click at [630, 130] on input "******" at bounding box center [571, 128] width 152 height 26
type input "******"
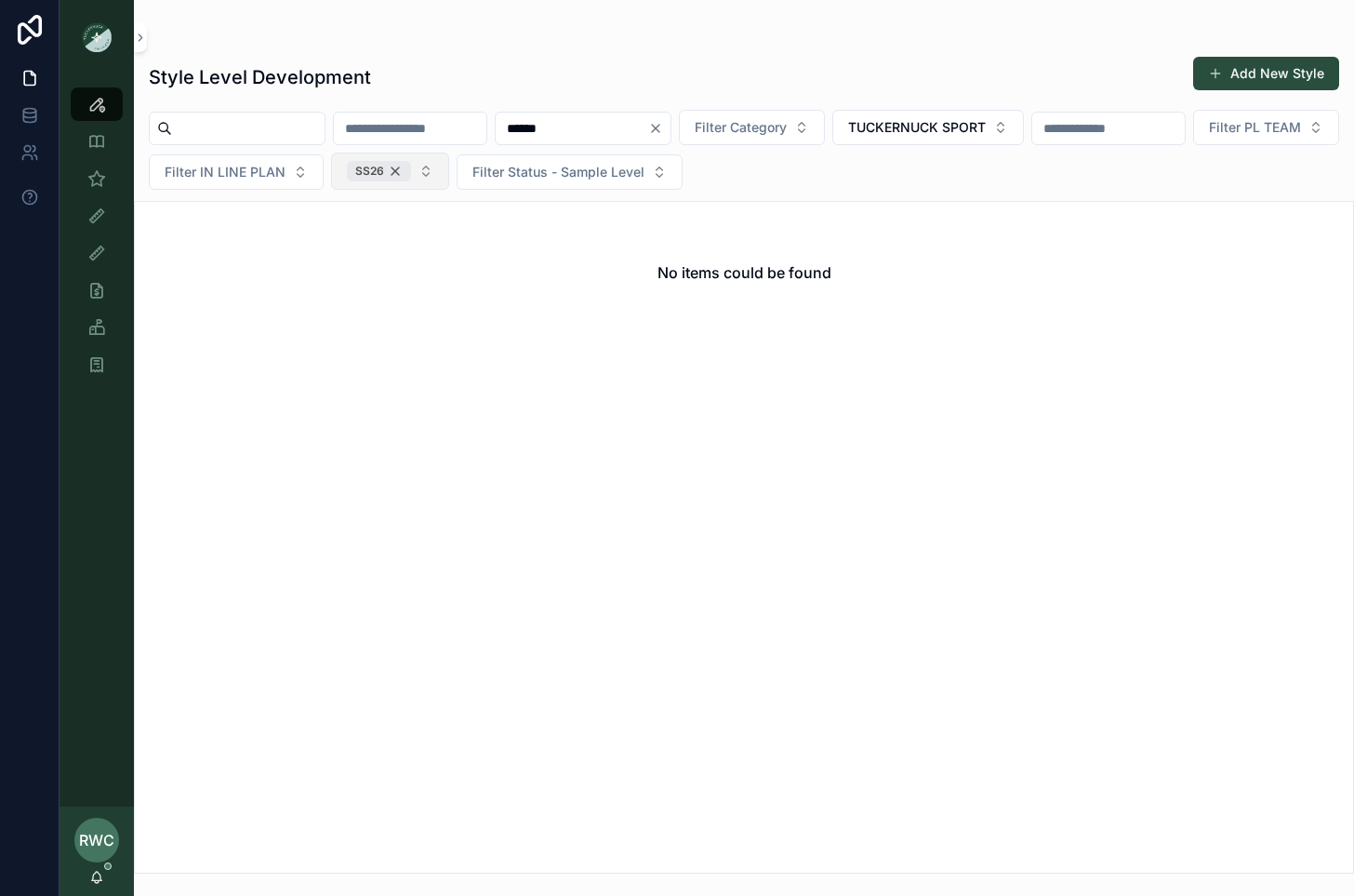
click at [411, 168] on div "SS26" at bounding box center [378, 171] width 64 height 21
click at [986, 123] on span "TUCKERNUCK SPORT" at bounding box center [917, 127] width 137 height 19
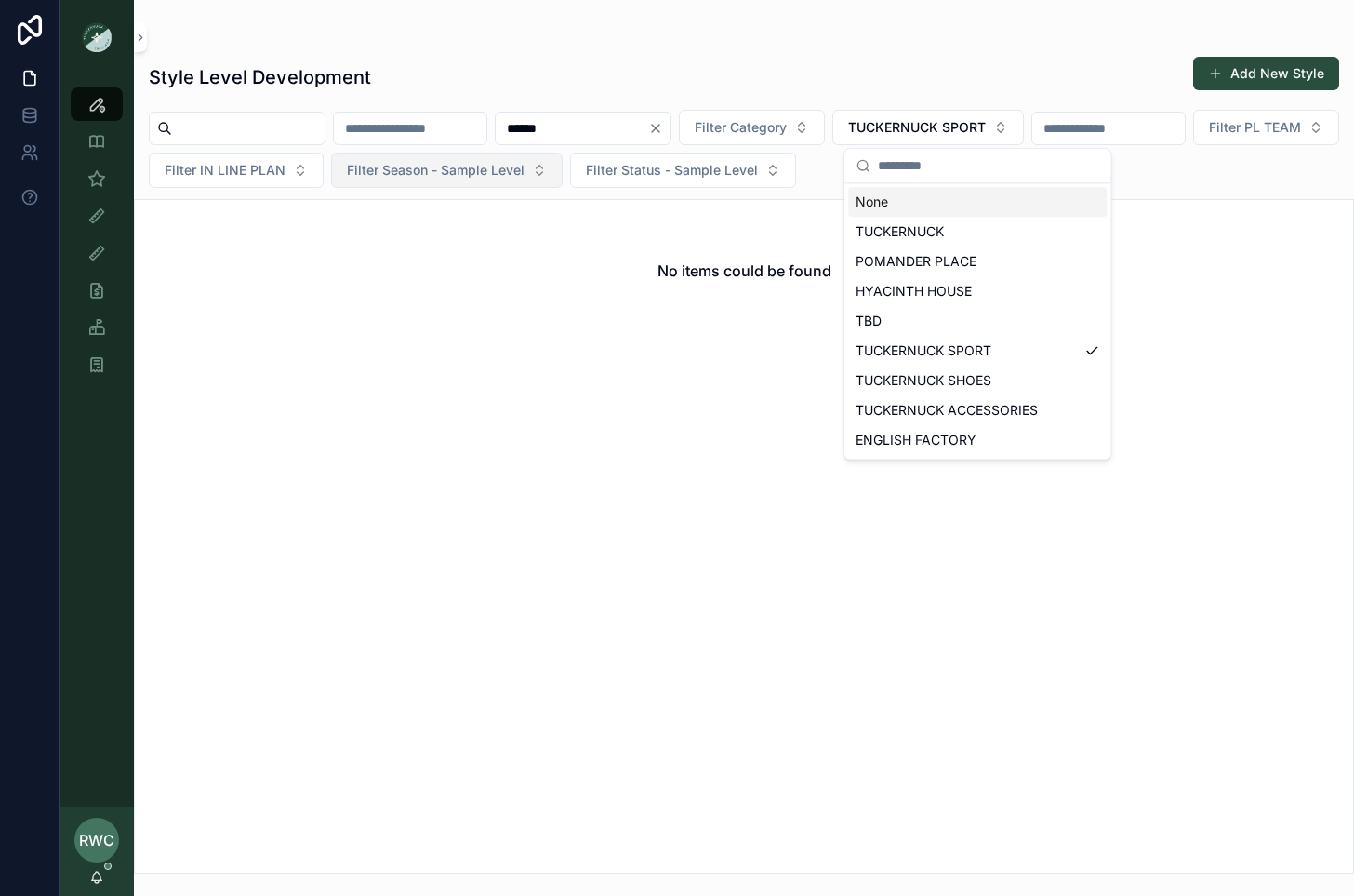
click at [914, 205] on div "None" at bounding box center [978, 202] width 259 height 30
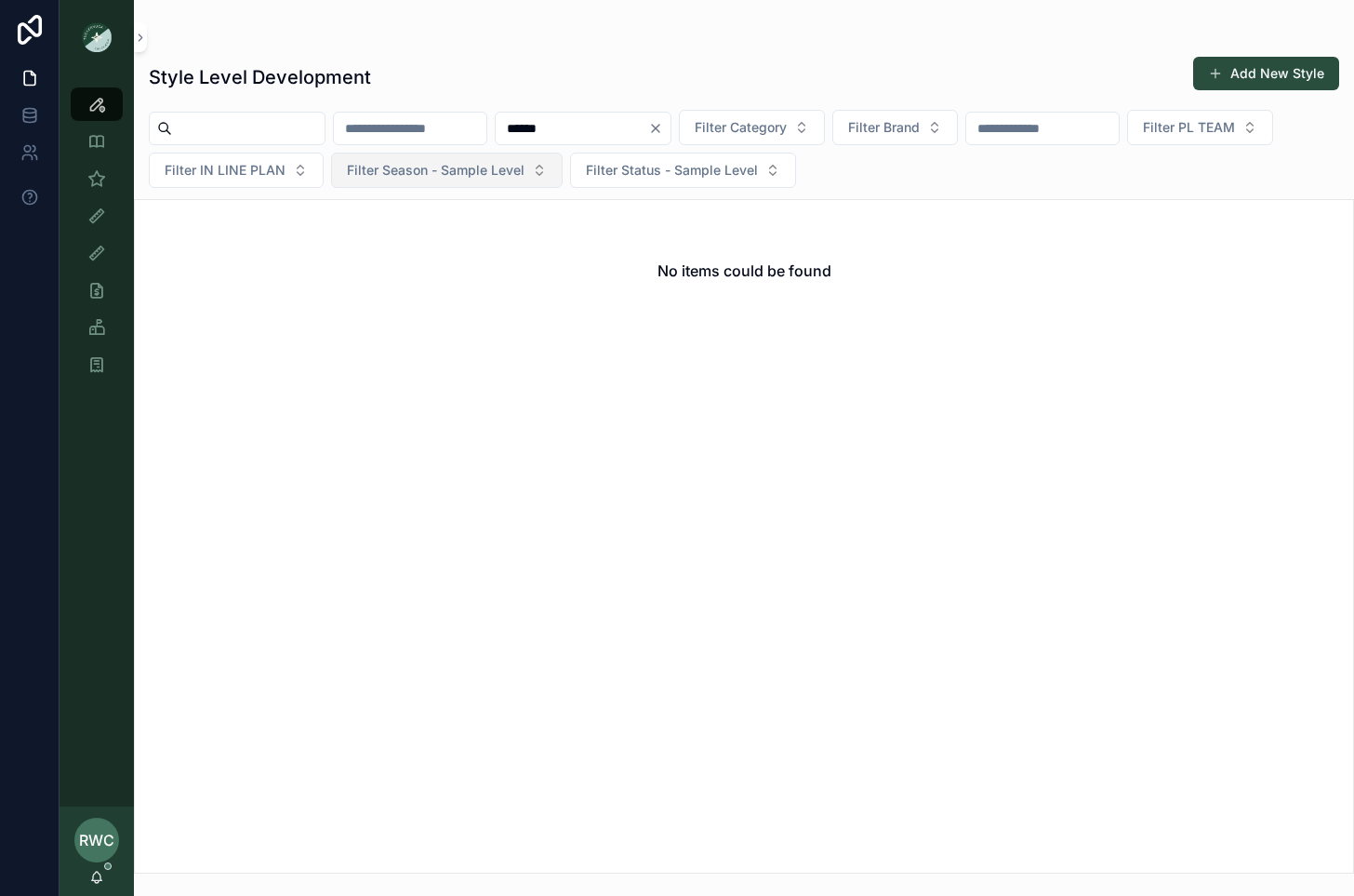
click at [690, 69] on div "Style Level Development Add New Style" at bounding box center [744, 77] width 1191 height 43
click at [1342, 526] on div "No items could be found" at bounding box center [745, 536] width 1221 height 674
click at [1301, 67] on button "Add New Style" at bounding box center [1266, 74] width 146 height 34
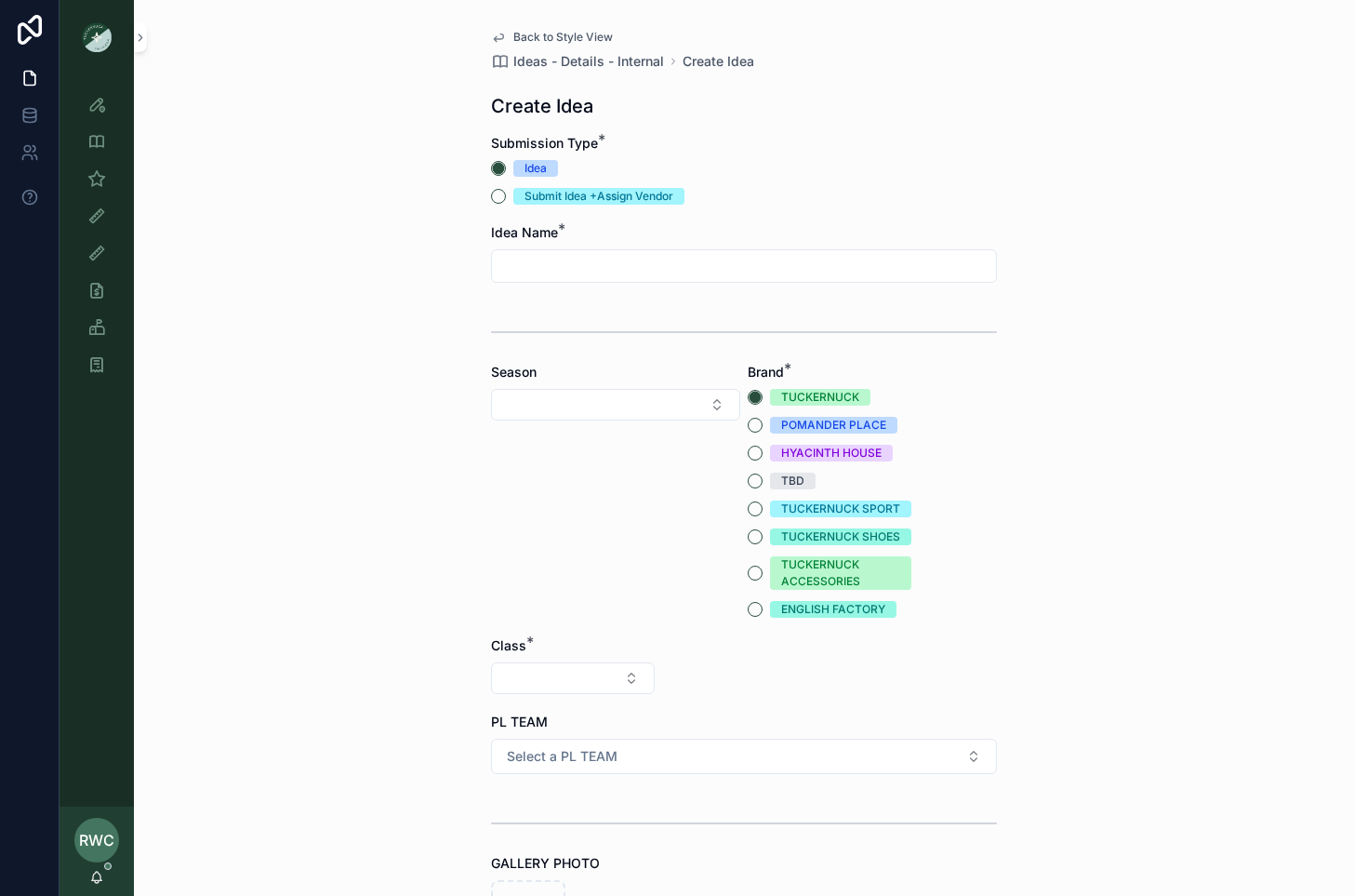
click at [575, 261] on input "scrollable content" at bounding box center [744, 266] width 504 height 26
type input "**********"
click at [566, 406] on button "Select Button" at bounding box center [615, 405] width 249 height 32
click at [566, 714] on div "SS26" at bounding box center [616, 715] width 259 height 30
click at [756, 508] on button "TUCKERNUCK SPORT" at bounding box center [755, 509] width 15 height 15
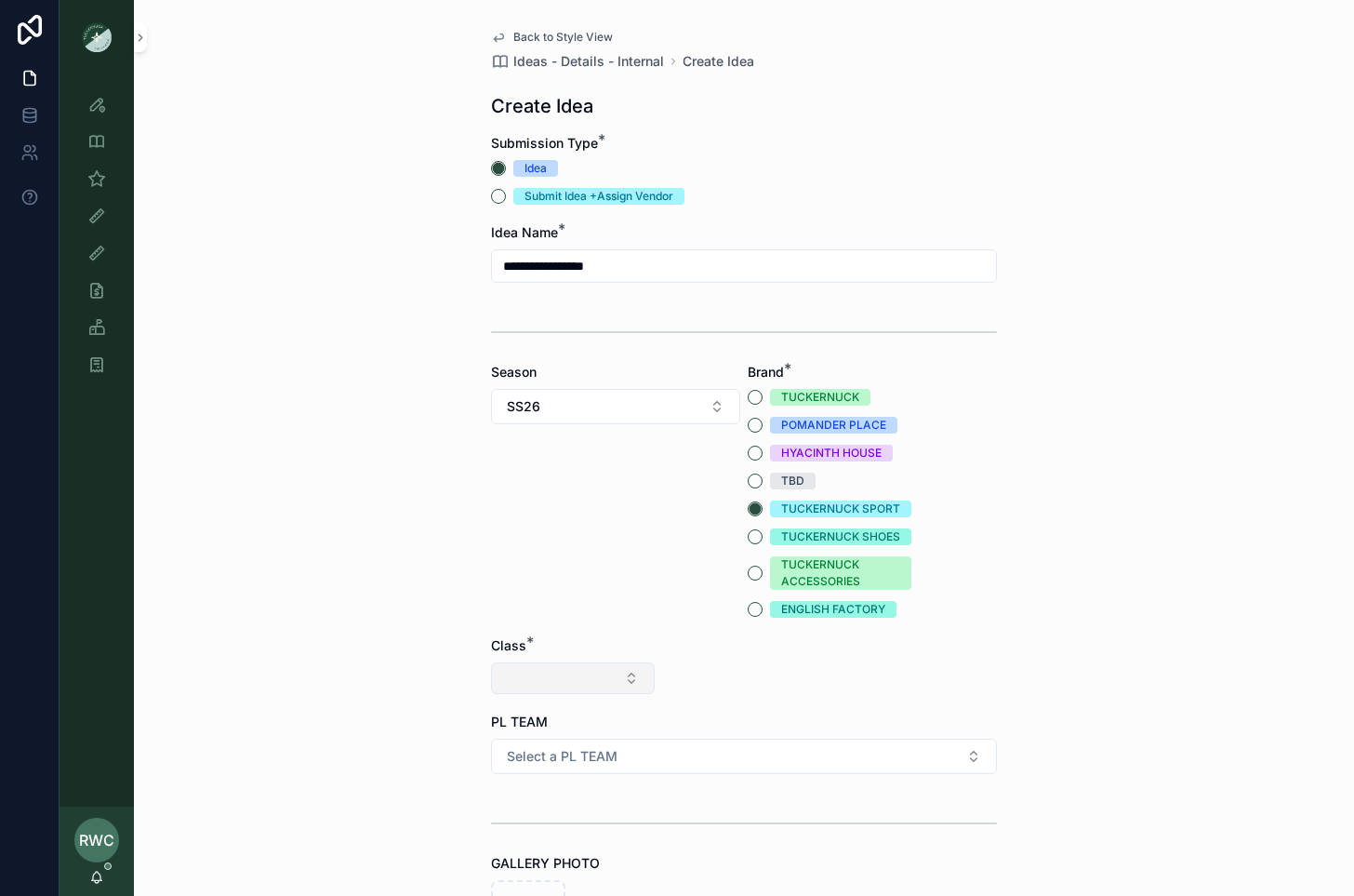
click at [592, 674] on button "Select Button" at bounding box center [572, 678] width 163 height 32
click at [529, 841] on div "Clothing" at bounding box center [573, 840] width 259 height 30
click at [706, 672] on button "Select Button" at bounding box center [744, 678] width 163 height 32
click at [686, 830] on div "Sweaters" at bounding box center [745, 828] width 259 height 30
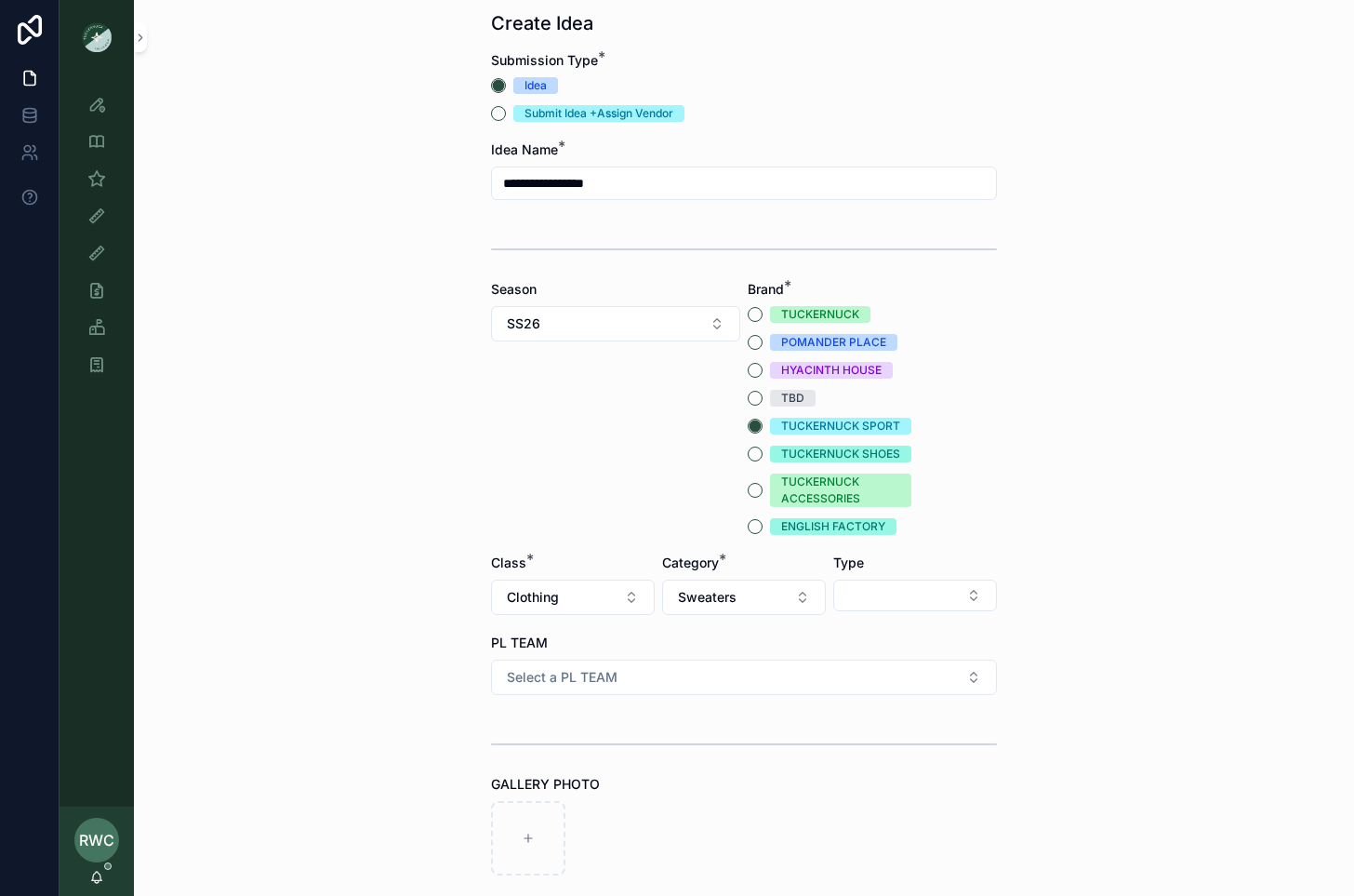
scroll to position [115, 0]
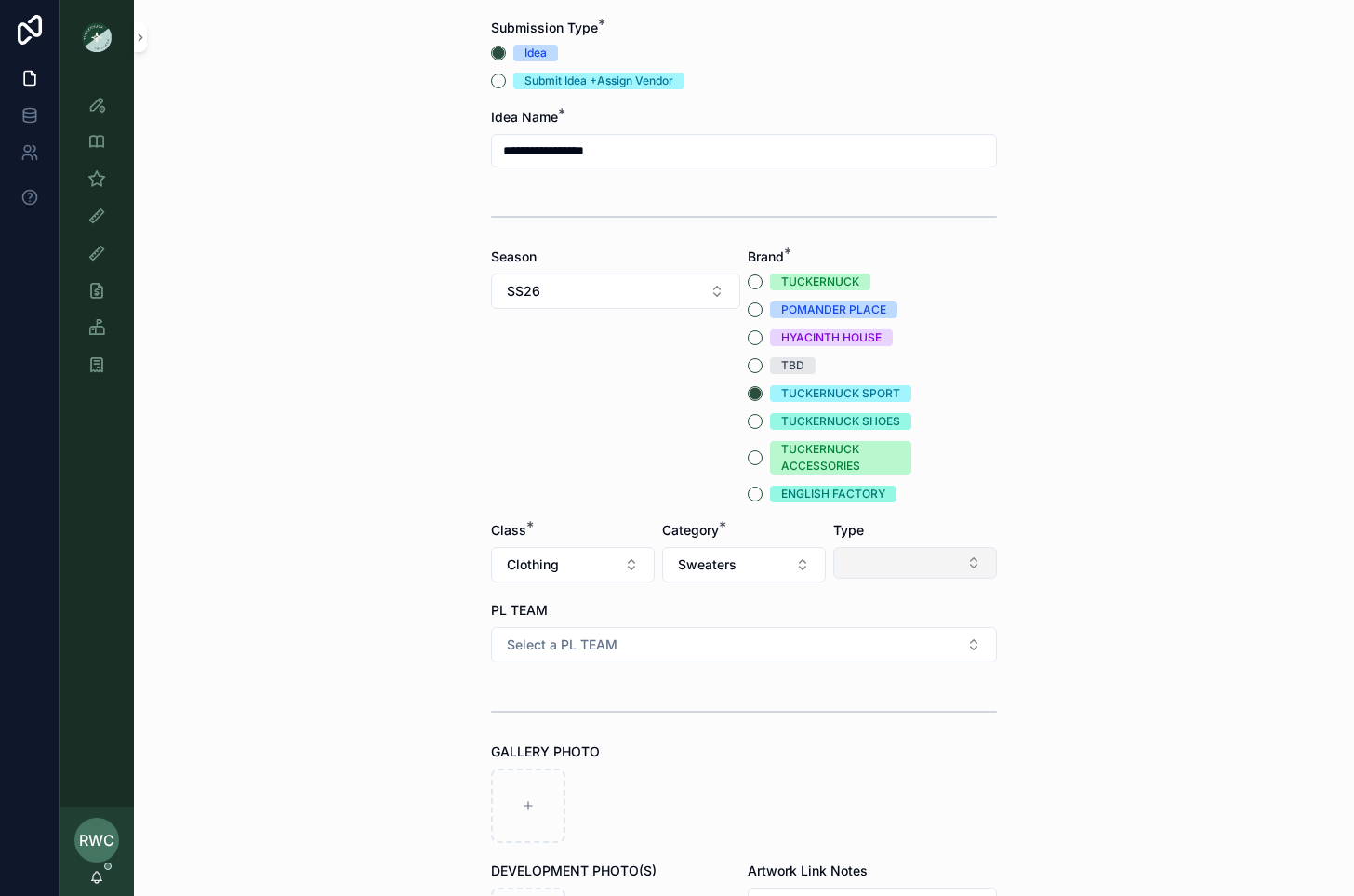
click at [896, 562] on button "Select Button" at bounding box center [915, 562] width 163 height 32
click at [880, 780] on div "V-Necks" at bounding box center [915, 784] width 259 height 30
click at [620, 644] on button "Select a PL TEAM" at bounding box center [744, 645] width 506 height 36
click at [658, 750] on span "[GEOGRAPHIC_DATA]" at bounding box center [690, 746] width 136 height 17
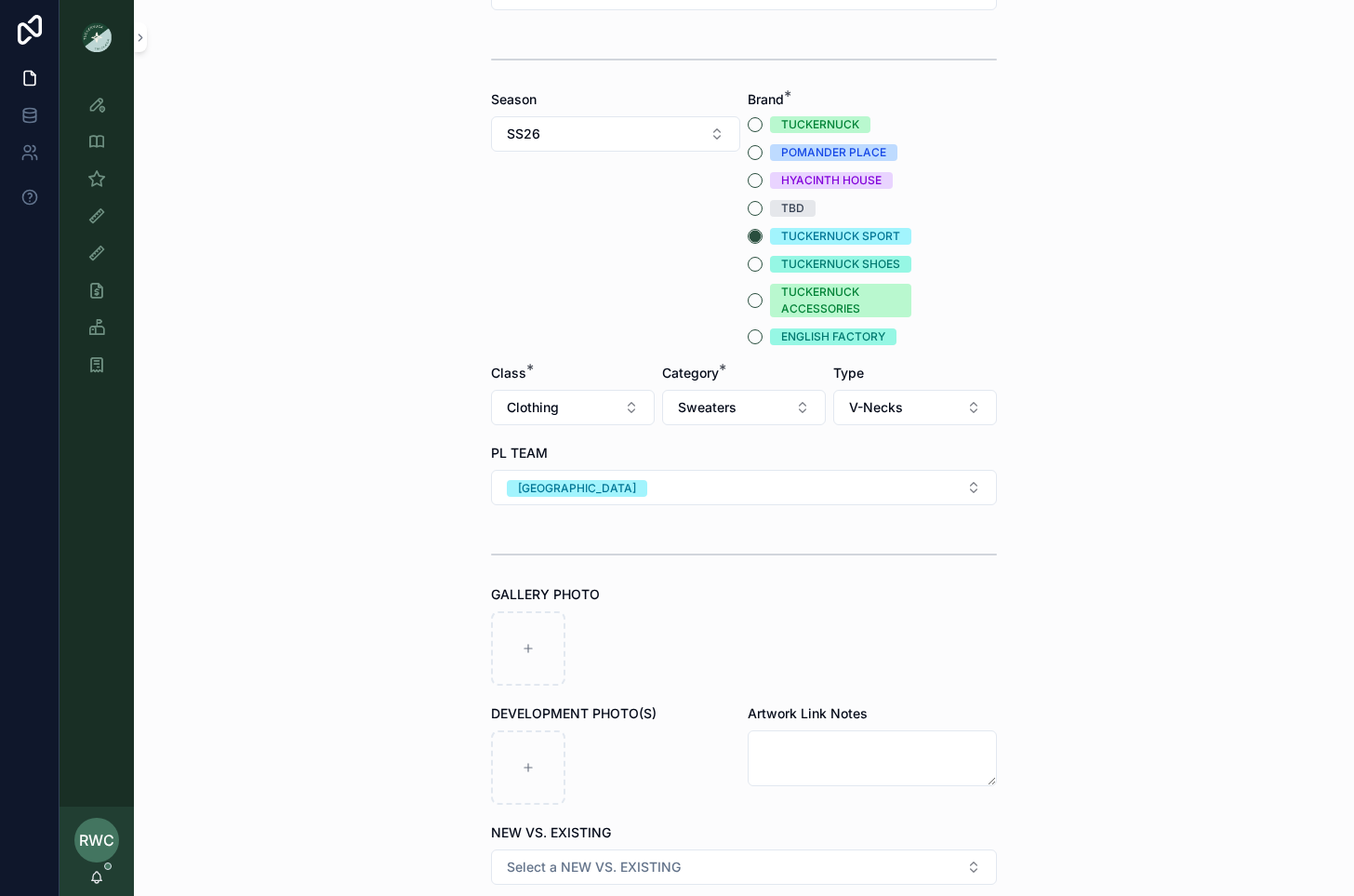
scroll to position [440, 0]
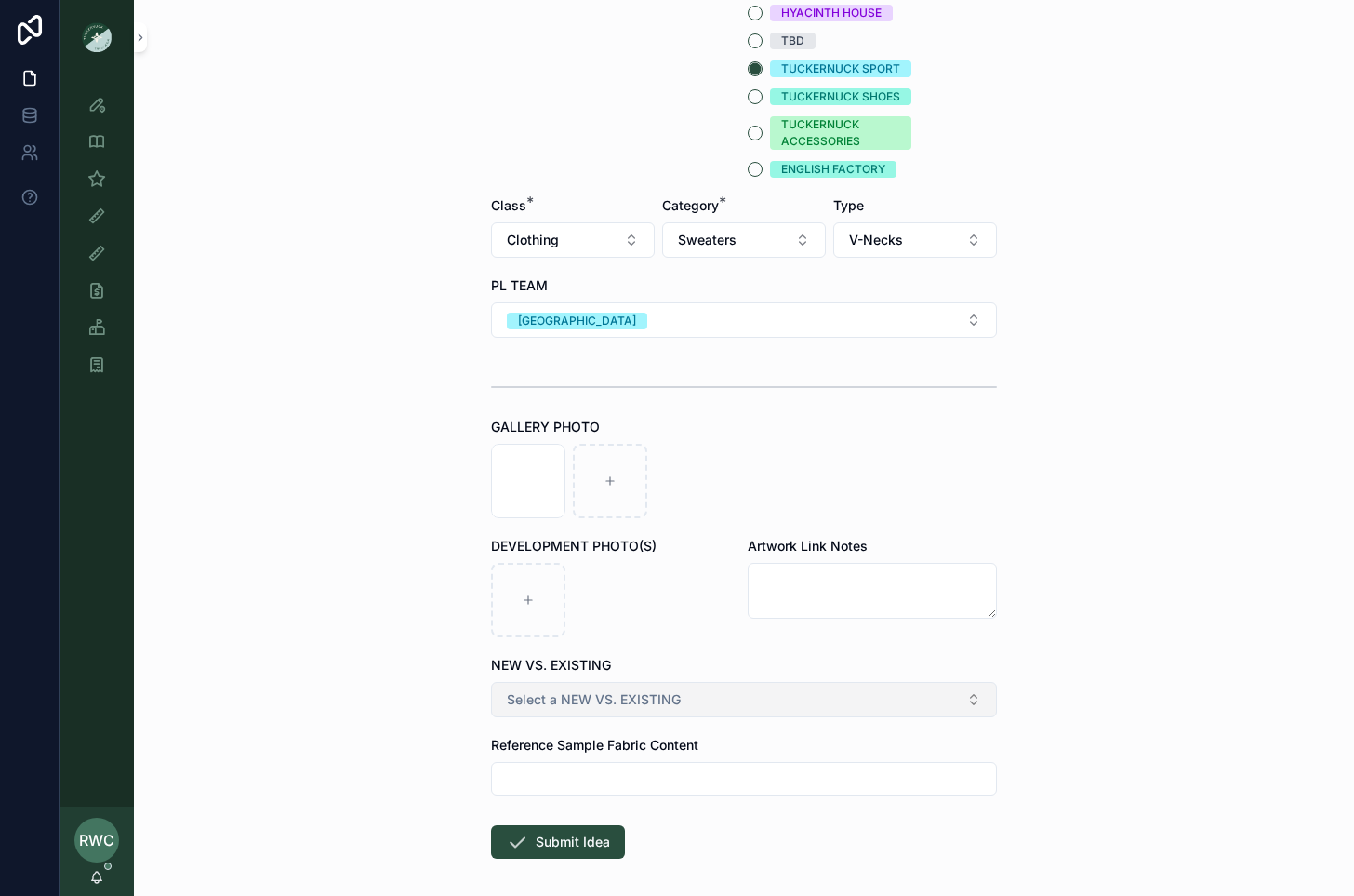
click at [574, 685] on button "Select a NEW VS. EXISTING" at bounding box center [744, 700] width 506 height 36
click at [573, 698] on span "Select a NEW VS. EXISTING" at bounding box center [593, 699] width 174 height 19
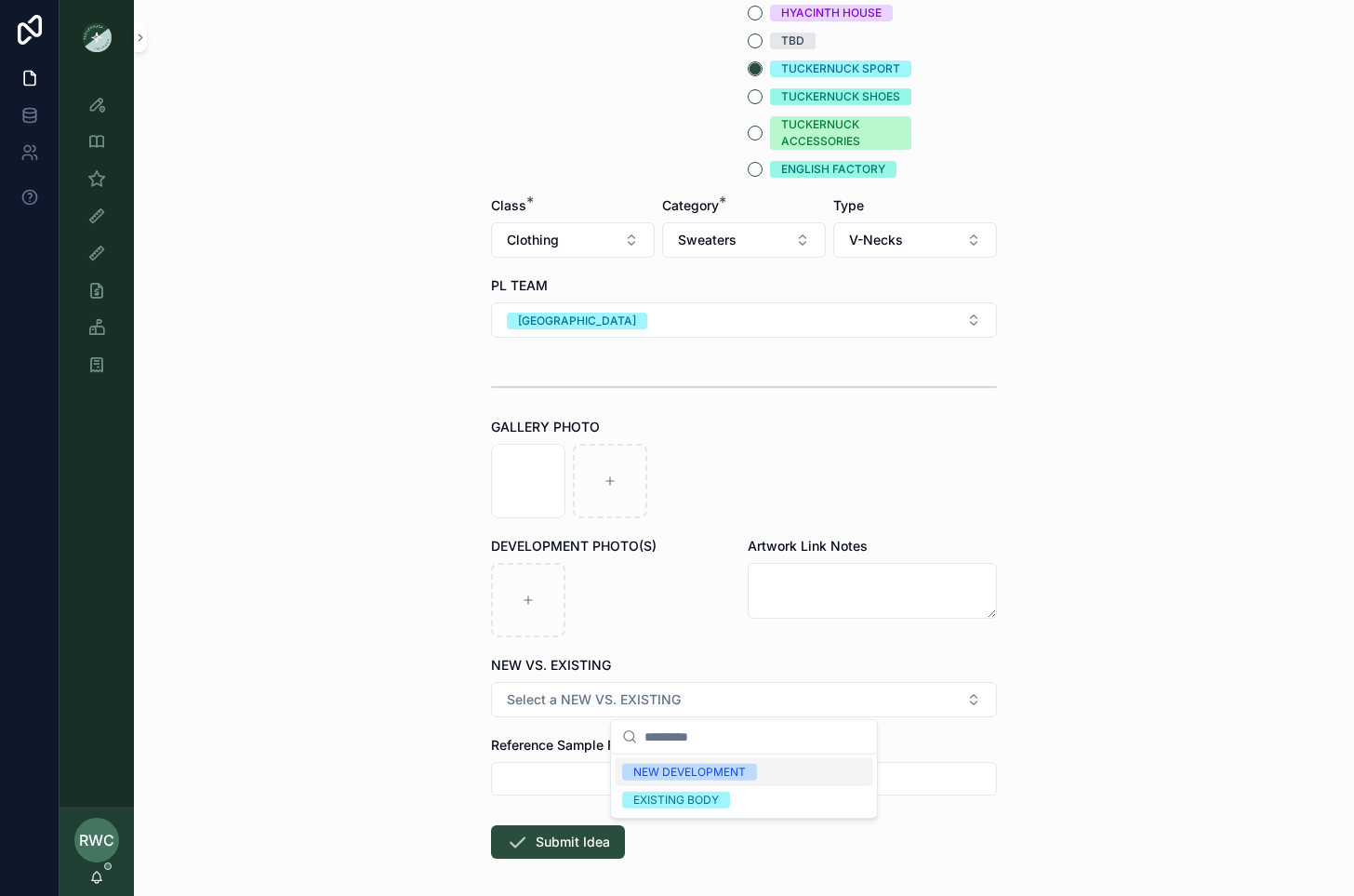
click at [664, 771] on div "NEW DEVELOPMENT" at bounding box center [689, 772] width 113 height 17
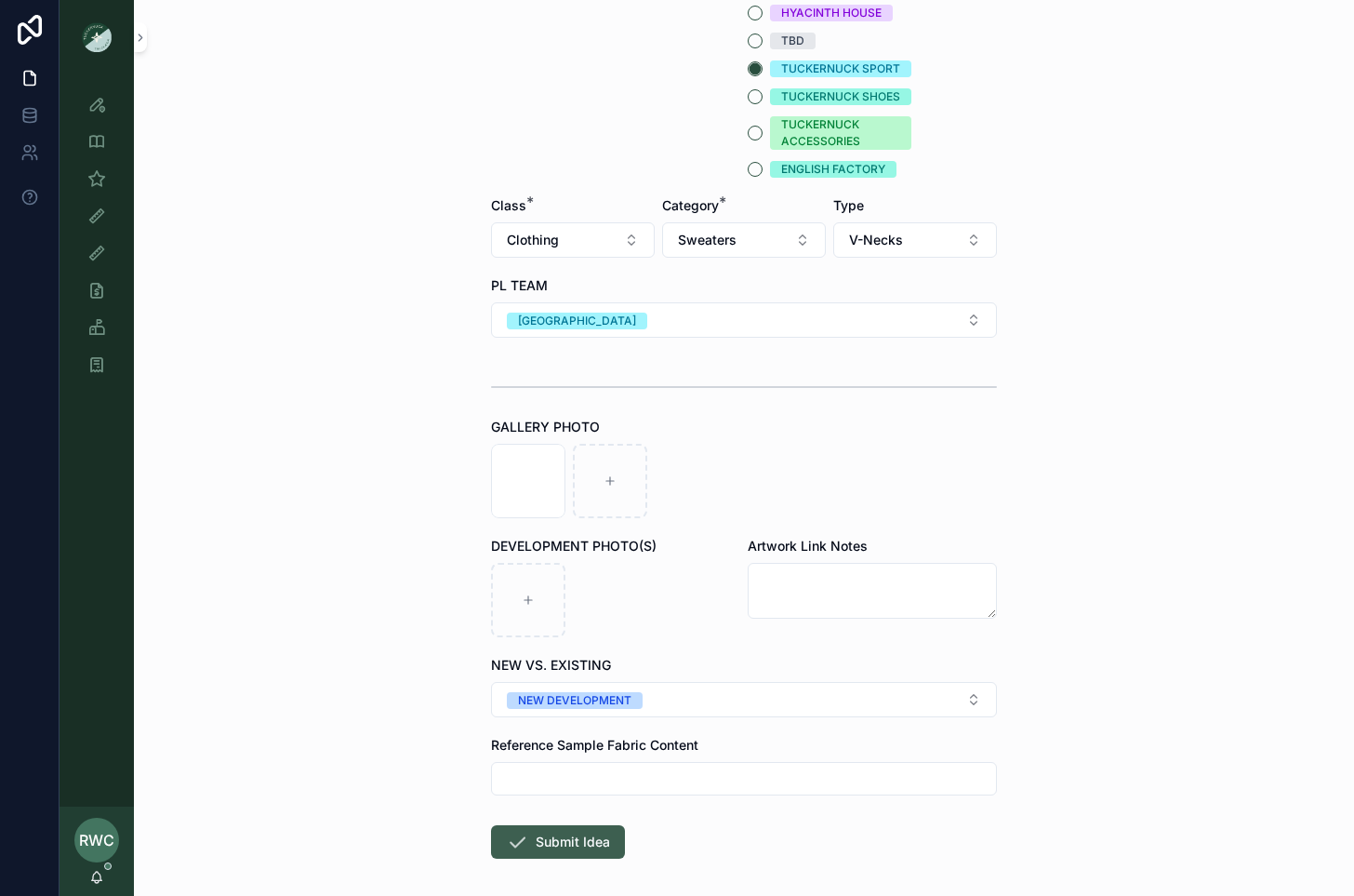
click at [549, 840] on button "Submit Idea" at bounding box center [558, 842] width 134 height 34
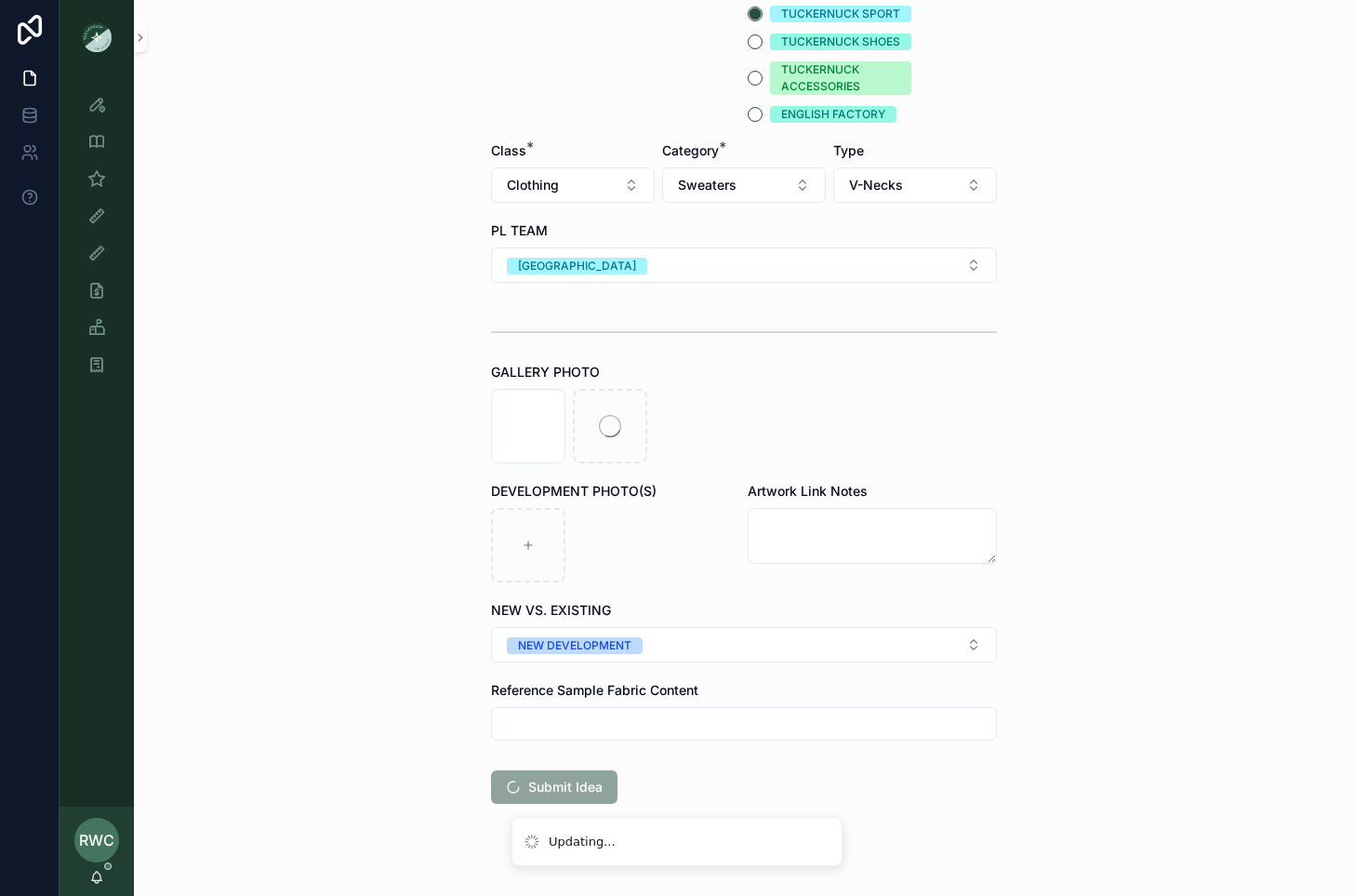
scroll to position [497, 0]
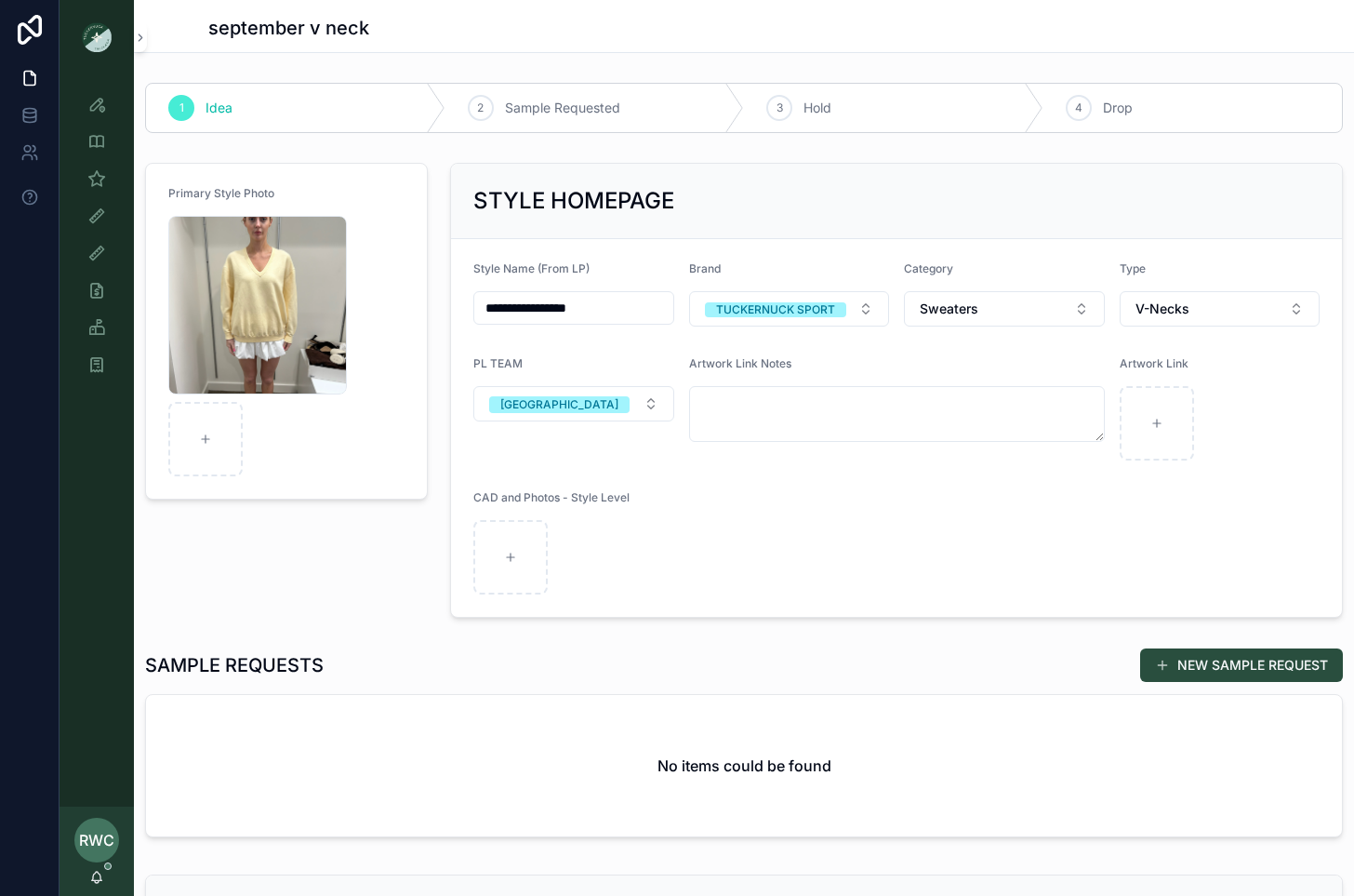
scroll to position [163, 0]
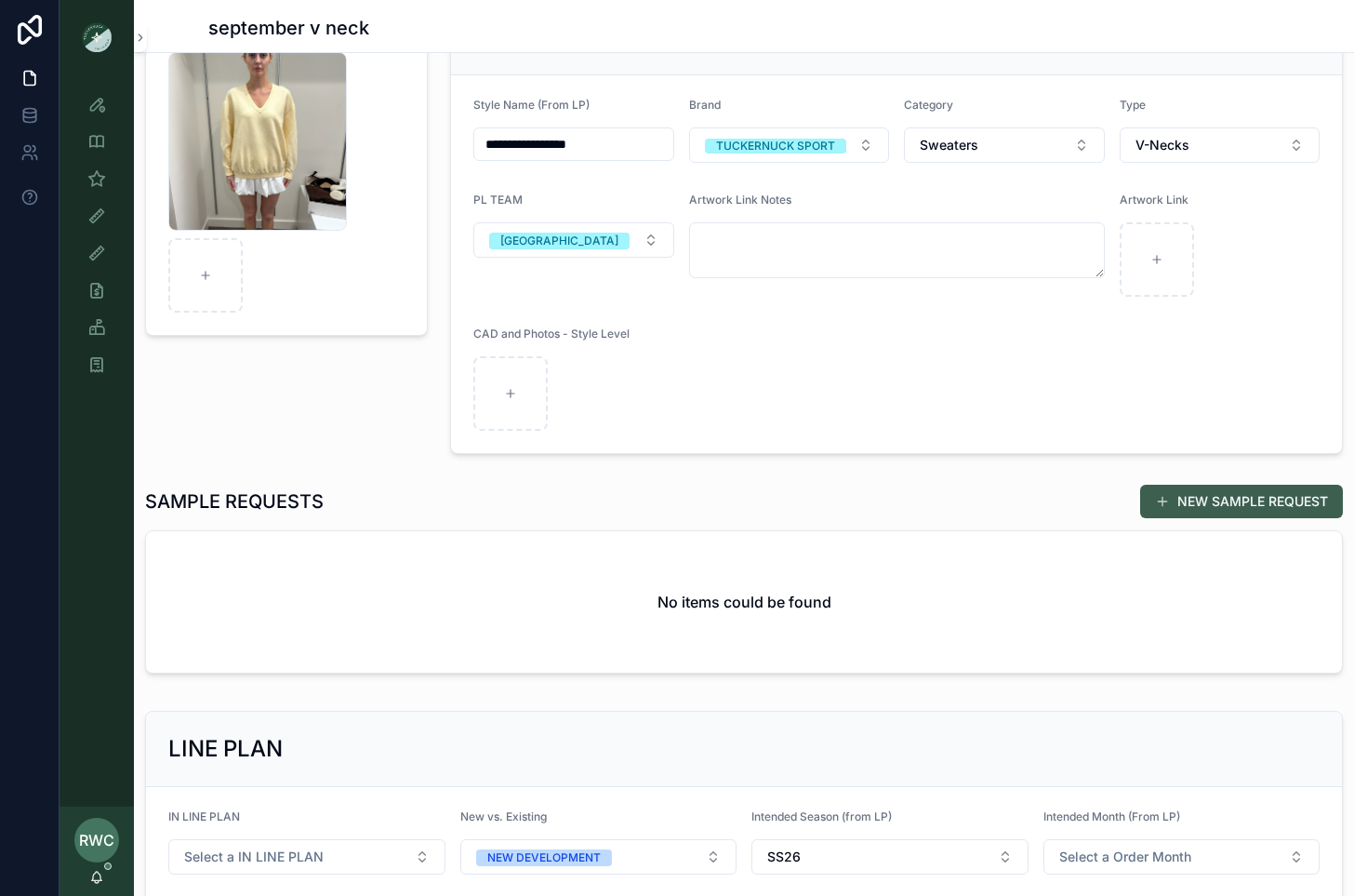
click at [1226, 496] on button "NEW SAMPLE REQUEST" at bounding box center [1241, 502] width 203 height 34
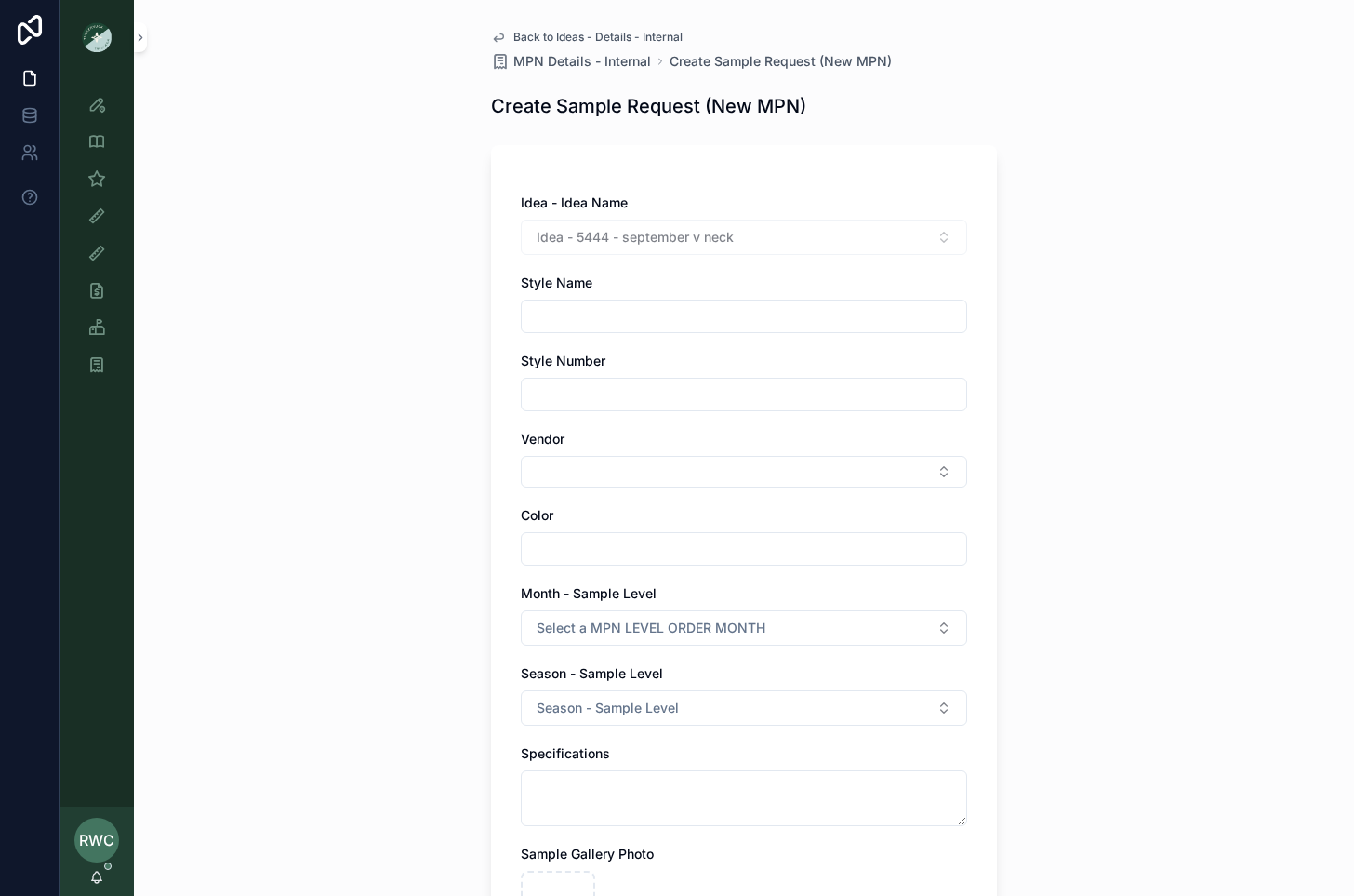
click at [626, 321] on input "scrollable content" at bounding box center [744, 317] width 445 height 26
type input "*"
type input "**********"
click at [573, 397] on input "scrollable content" at bounding box center [744, 394] width 445 height 26
type input "******"
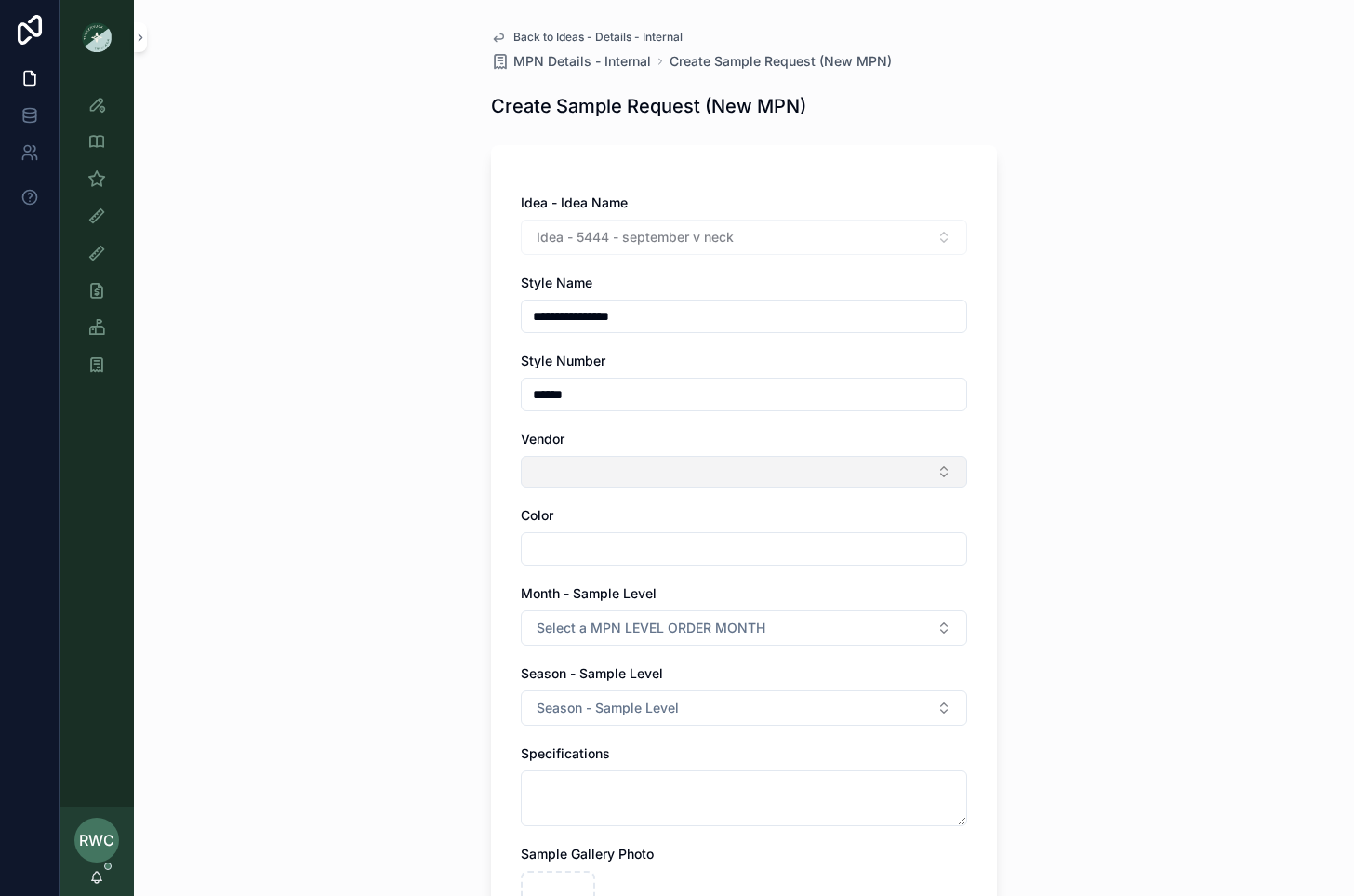
click at [567, 479] on button "Select Button" at bounding box center [744, 472] width 446 height 32
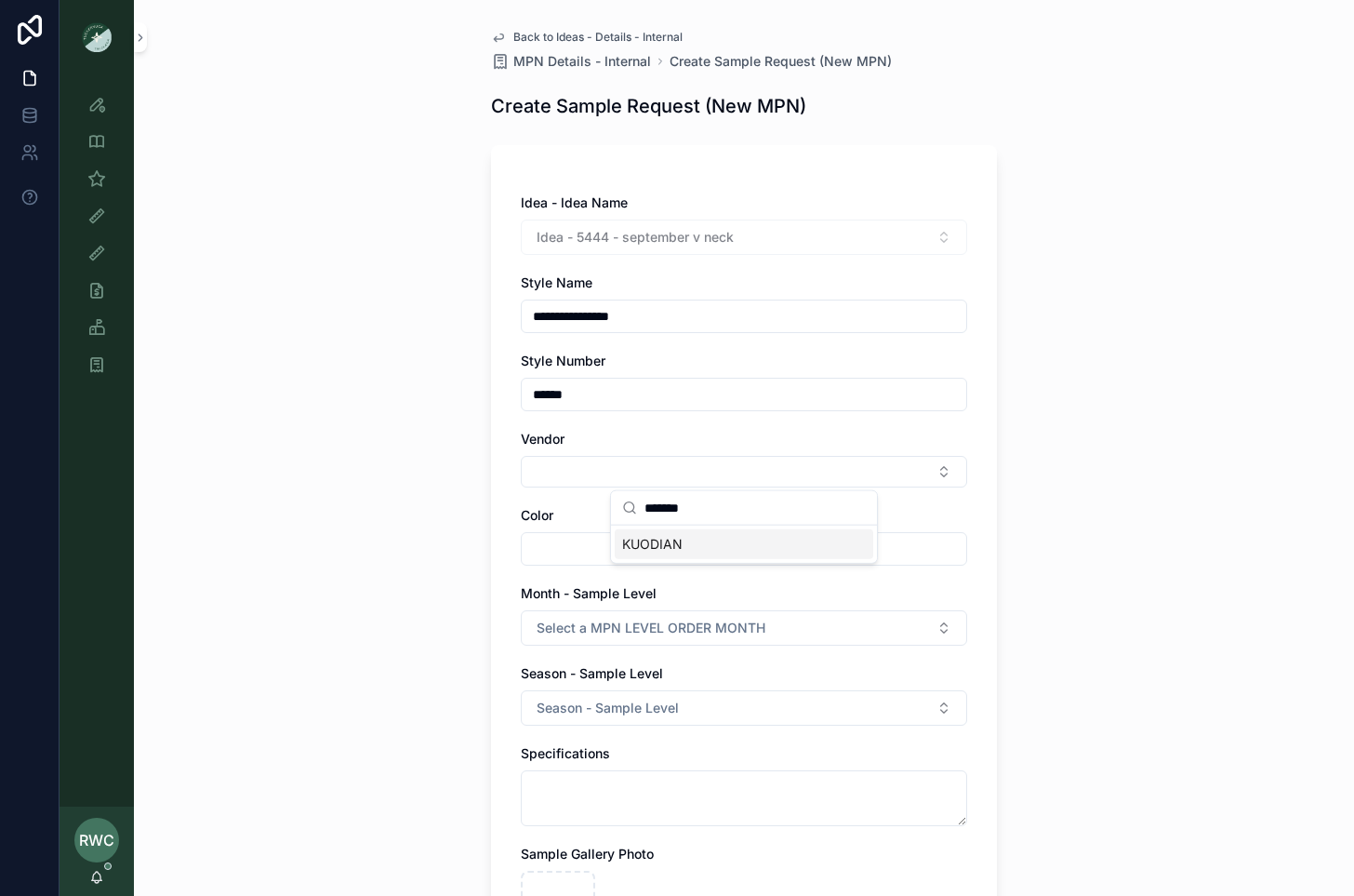
type input "*******"
click at [705, 543] on div "KUODIAN" at bounding box center [745, 545] width 259 height 30
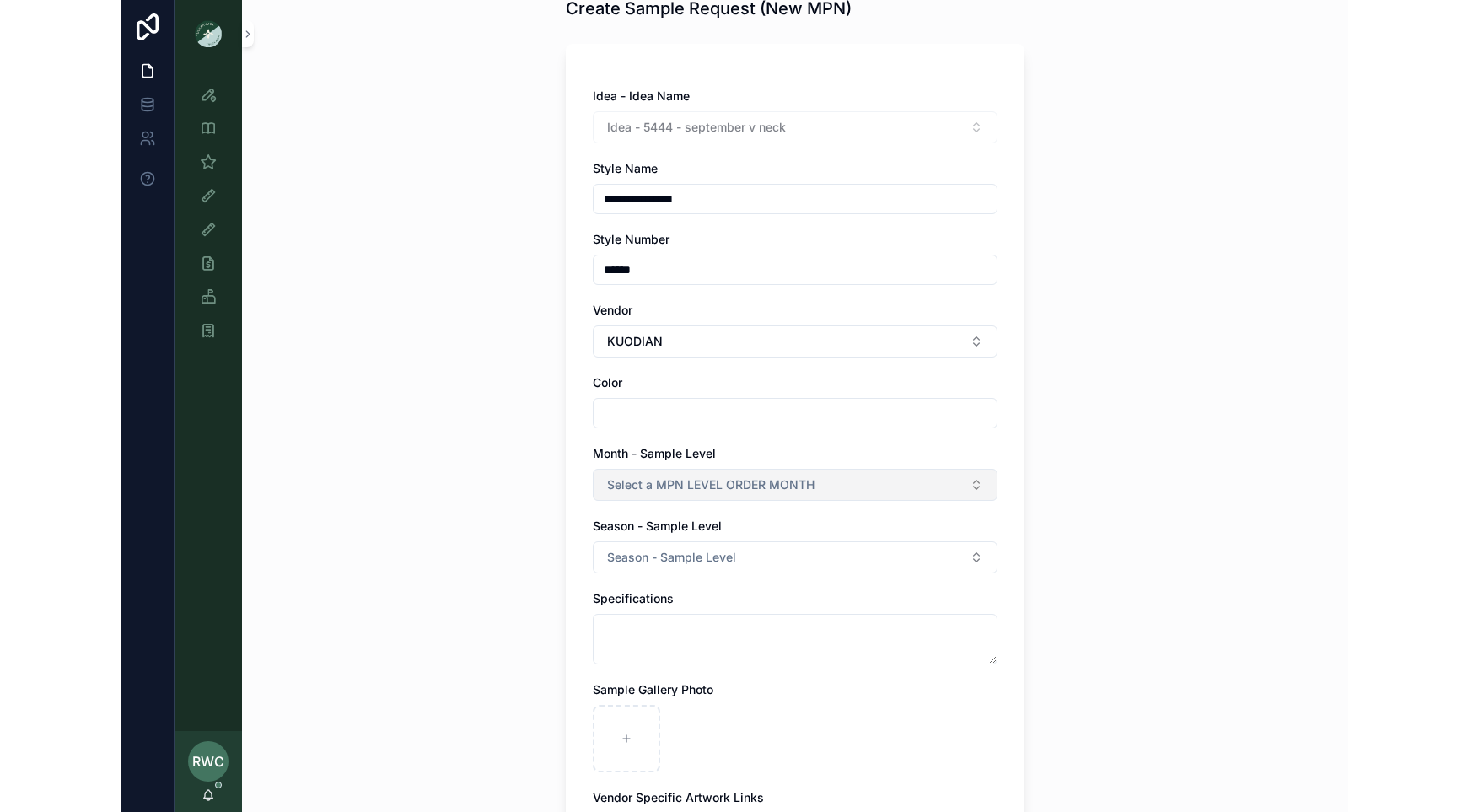
scroll to position [115, 0]
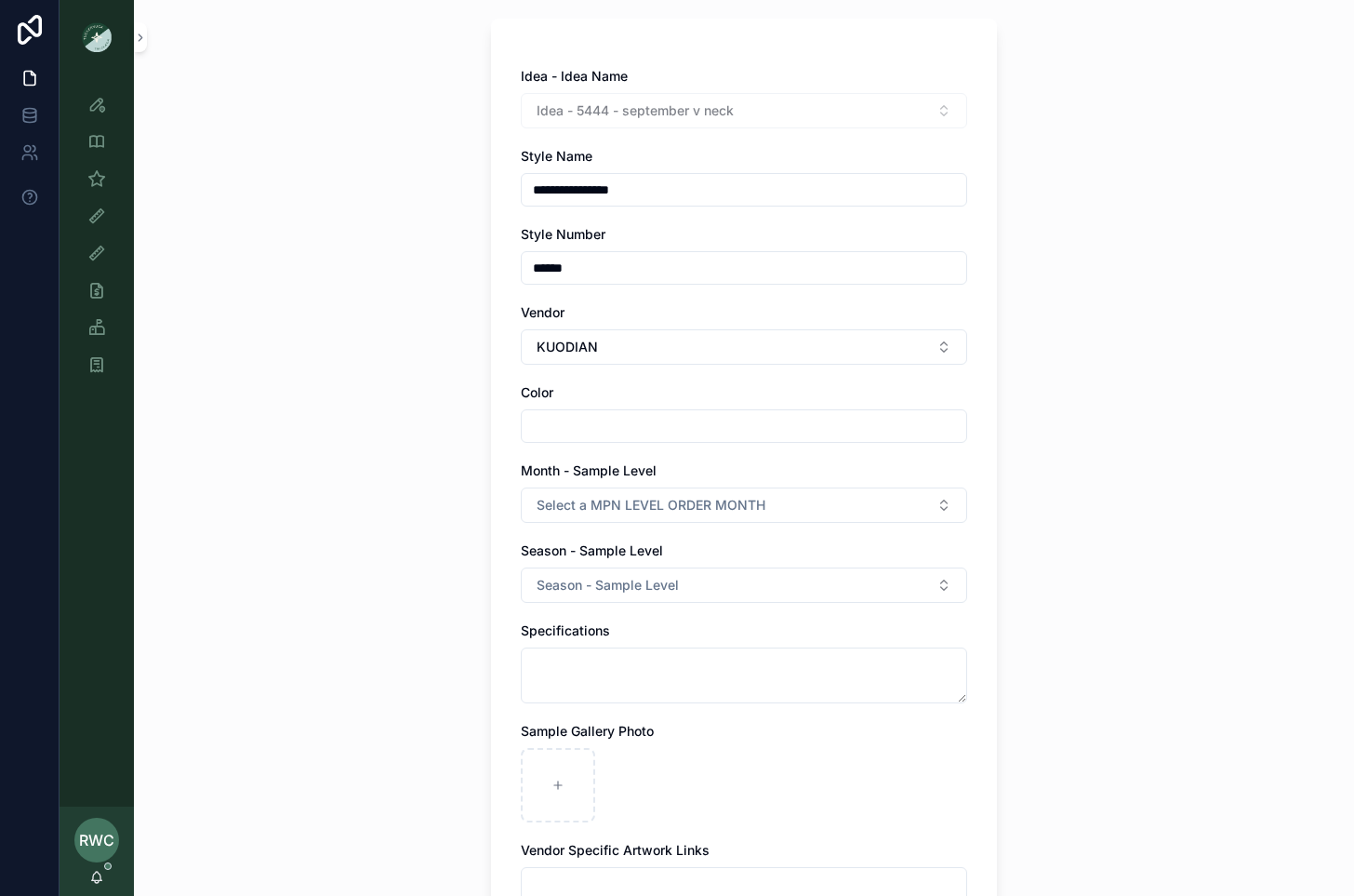
click at [592, 418] on input "scrollable content" at bounding box center [744, 426] width 445 height 26
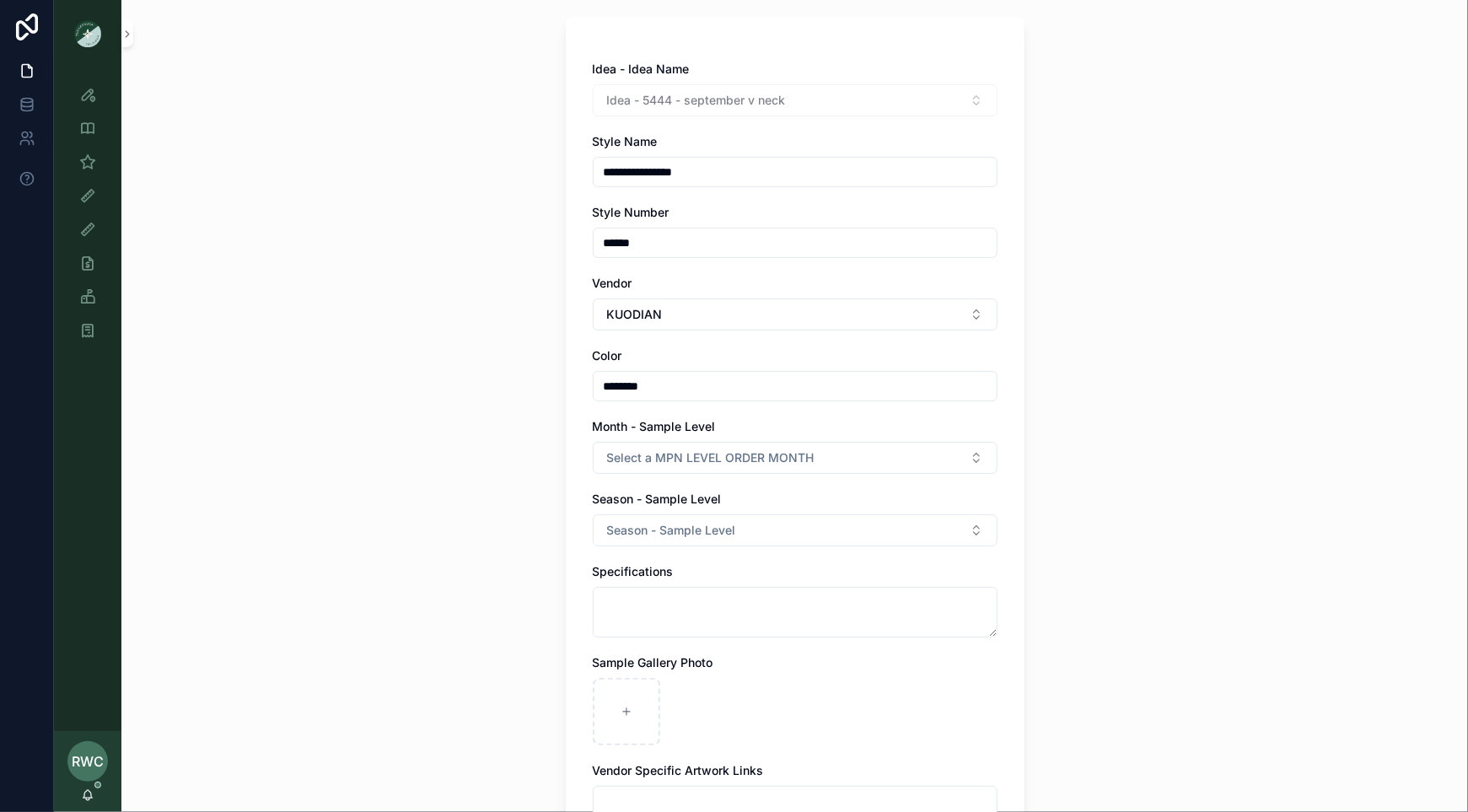
type input "**********"
click at [701, 463] on span "Select a MPN LEVEL ORDER MONTH" at bounding box center [711, 457] width 208 height 17
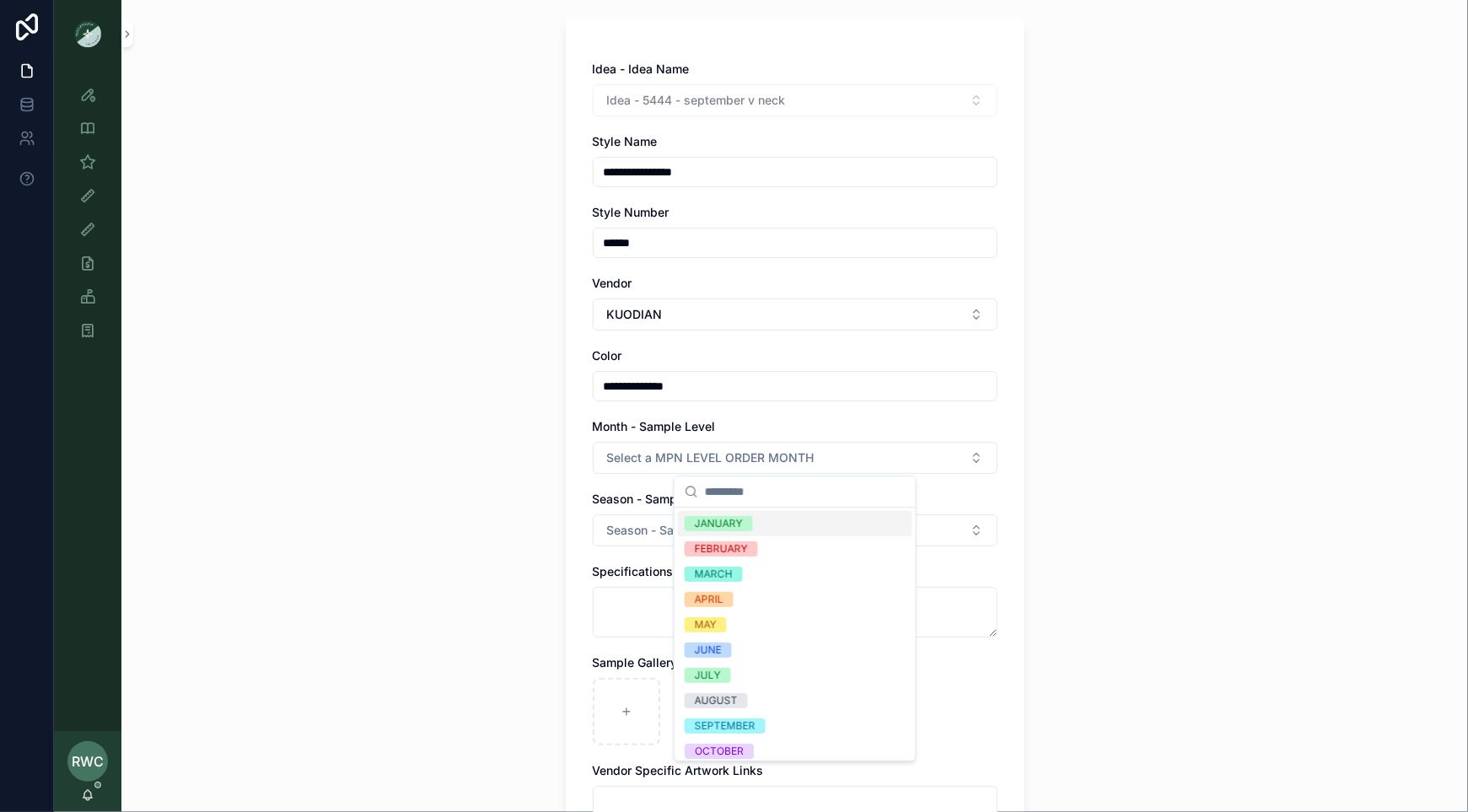
click at [1226, 346] on div "**********" at bounding box center [795, 291] width 1346 height 812
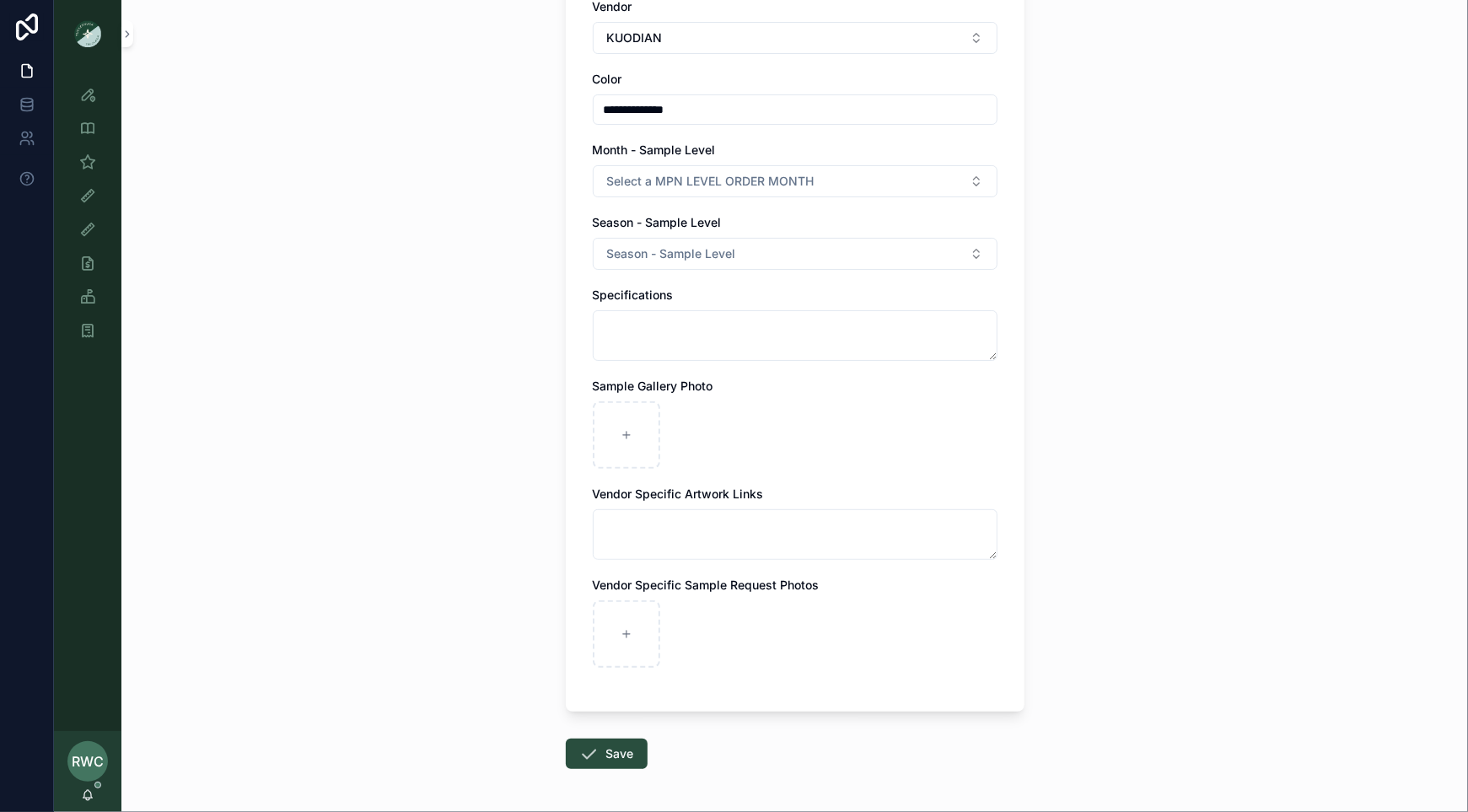
scroll to position [454, 0]
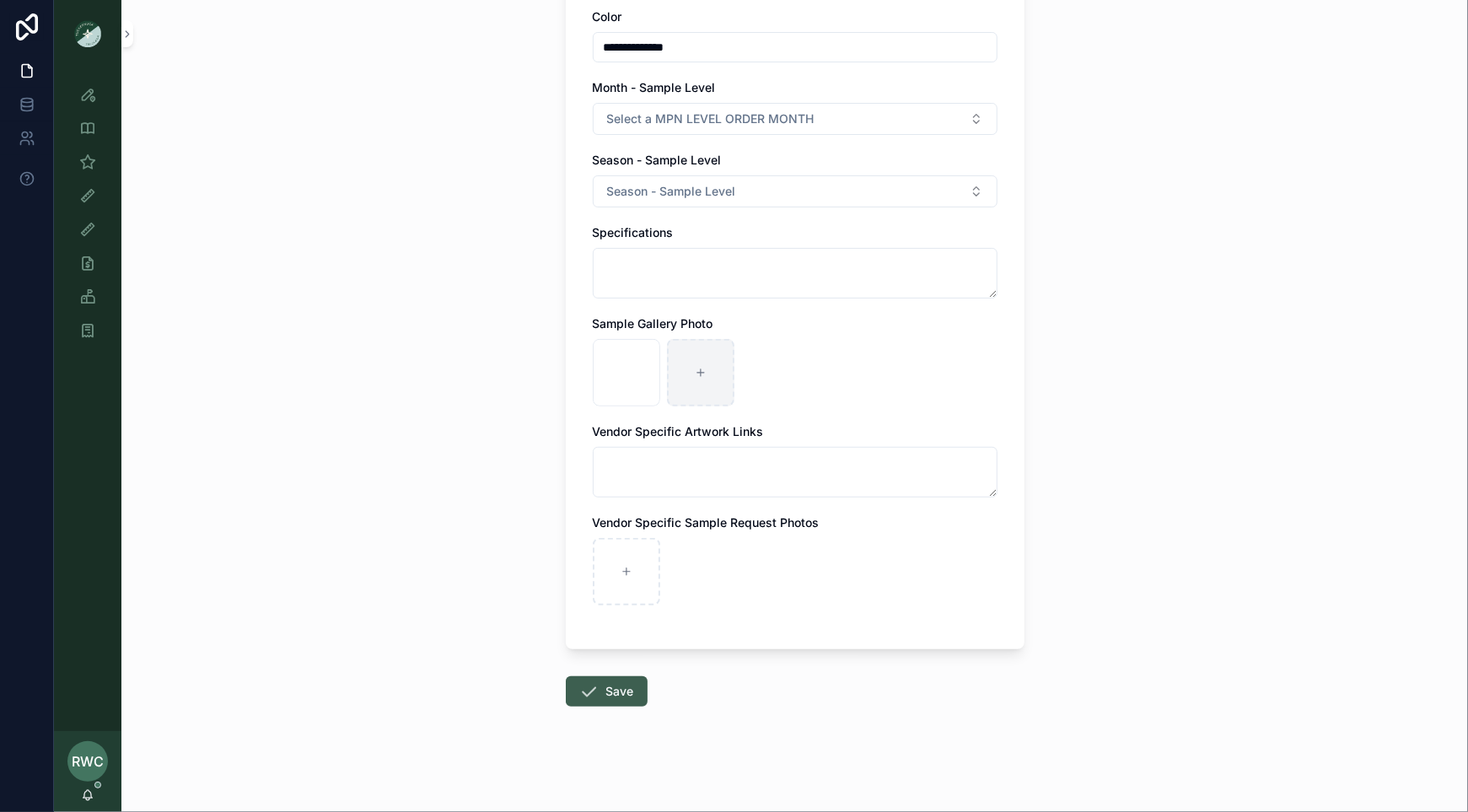
click at [614, 698] on button "Save" at bounding box center [606, 691] width 82 height 31
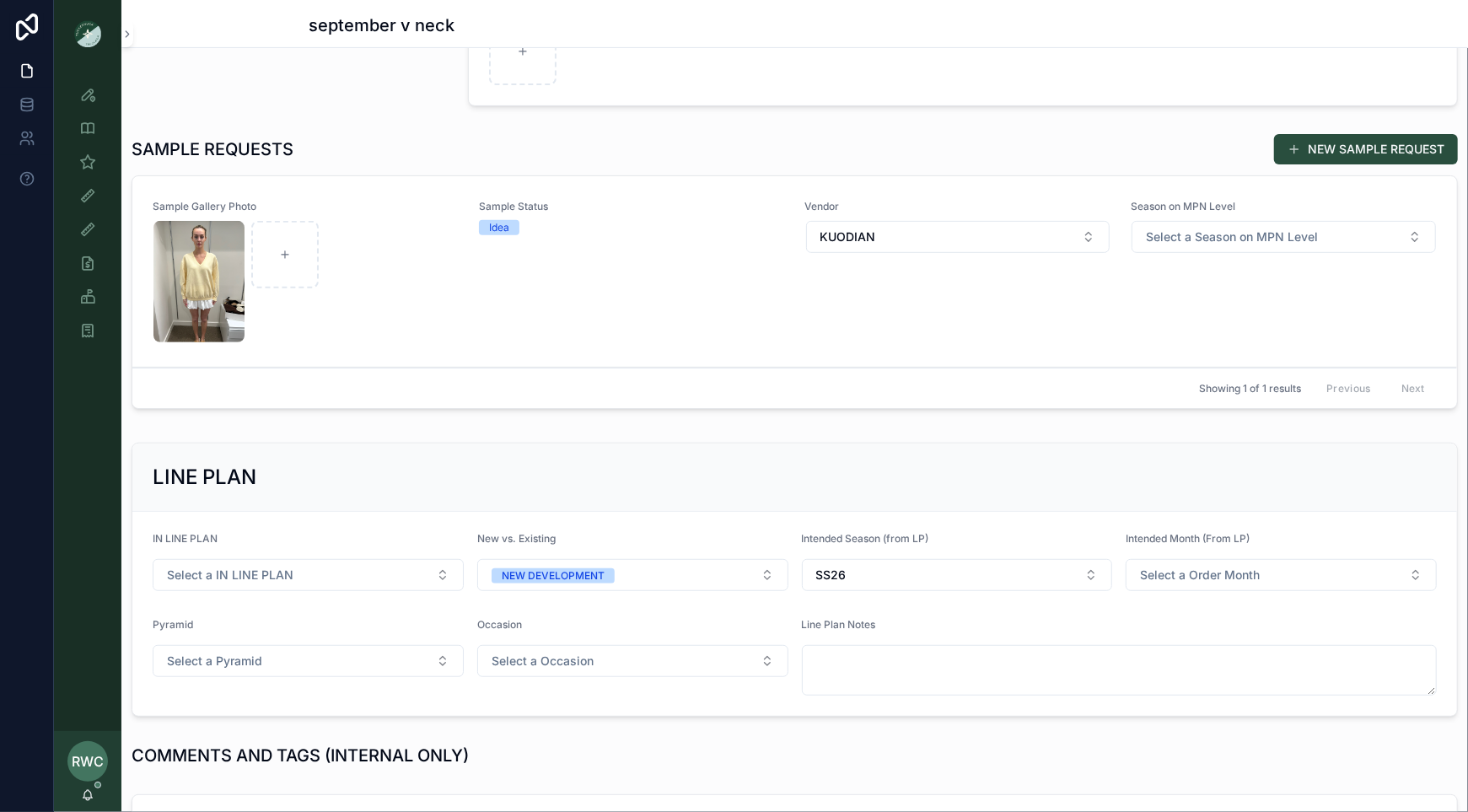
click at [580, 334] on div "Sample Status Idea" at bounding box center [632, 271] width 306 height 143
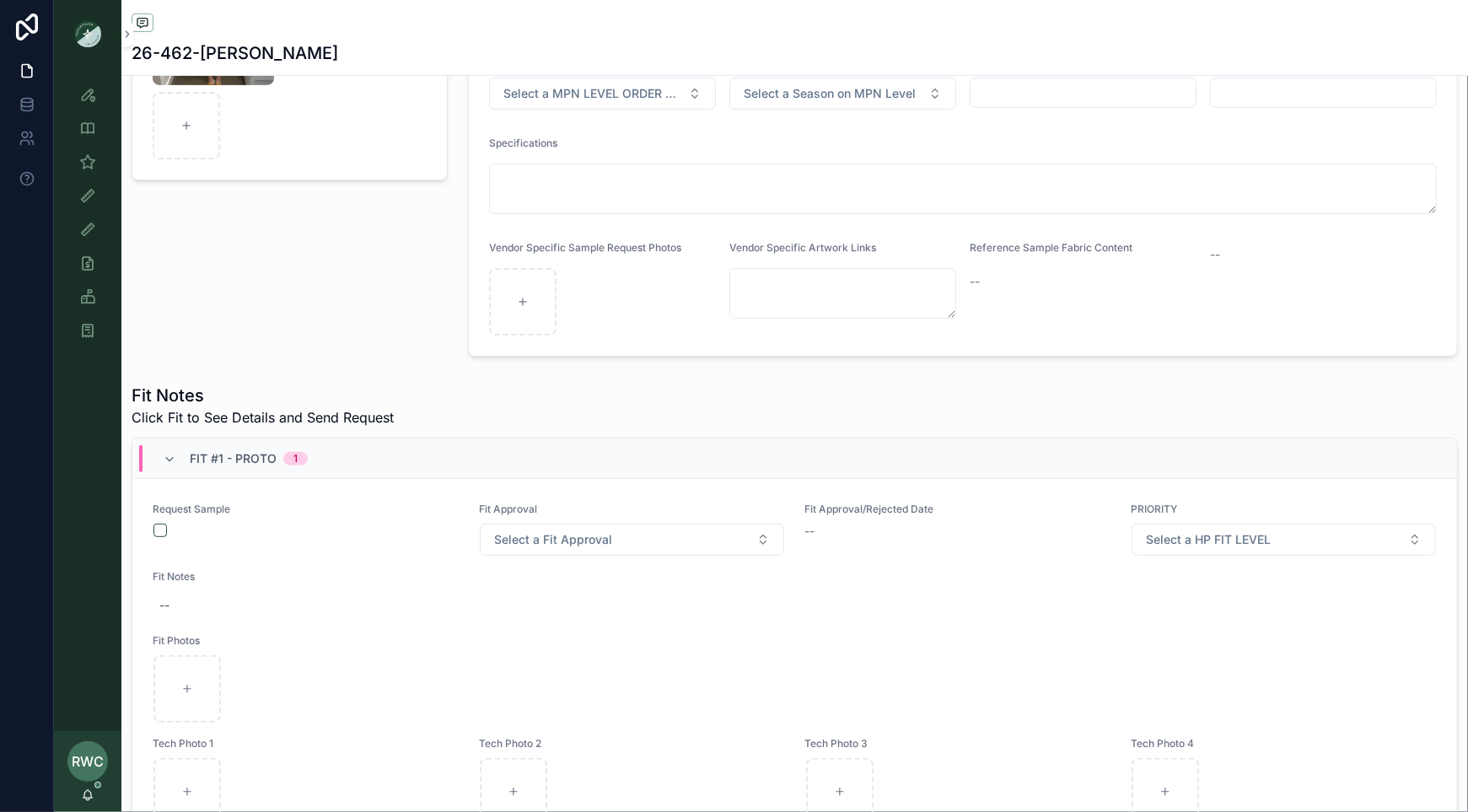
scroll to position [295, 0]
click at [166, 531] on button "scrollable content" at bounding box center [160, 535] width 14 height 14
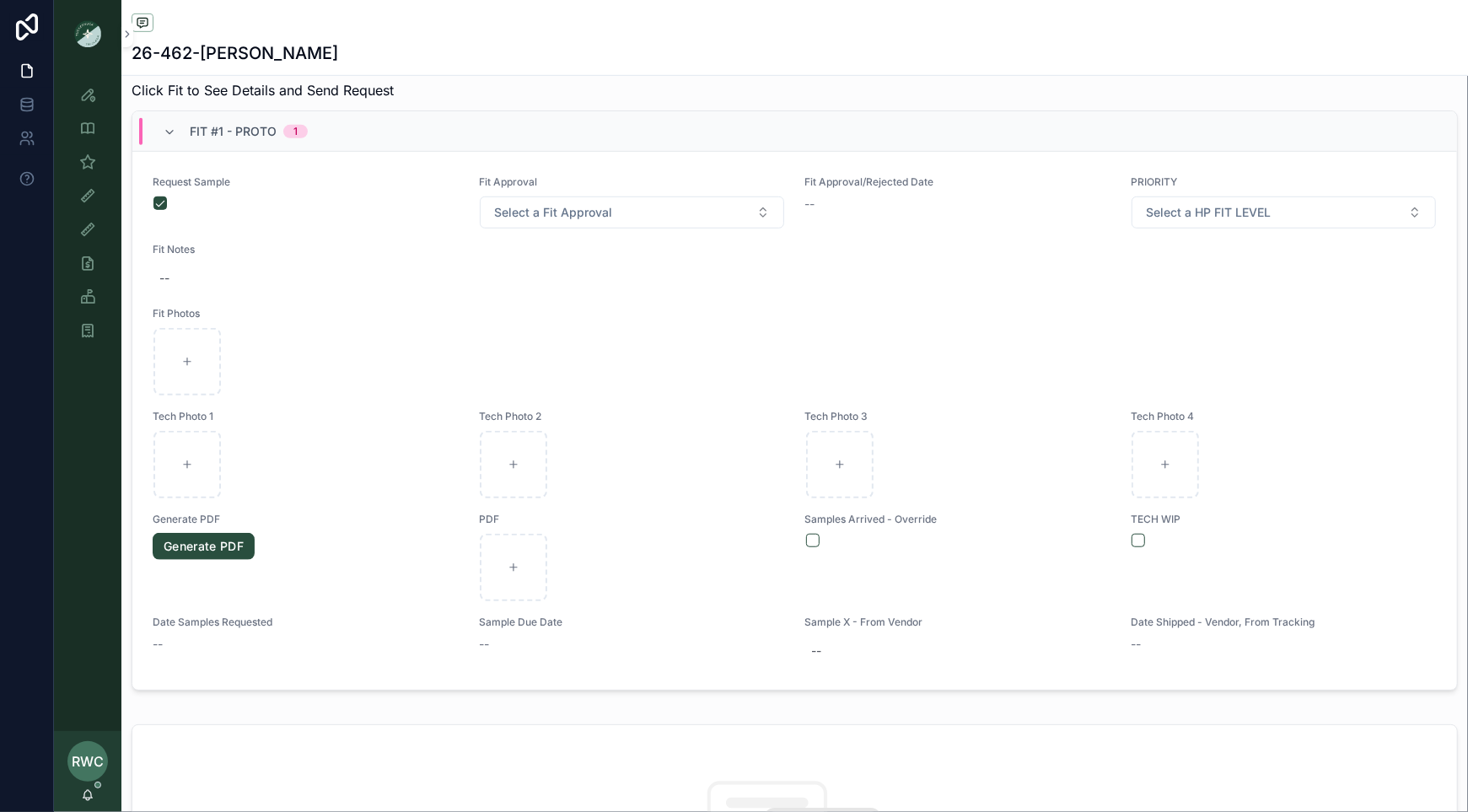
scroll to position [629, 0]
click at [809, 534] on button "scrollable content" at bounding box center [812, 539] width 14 height 14
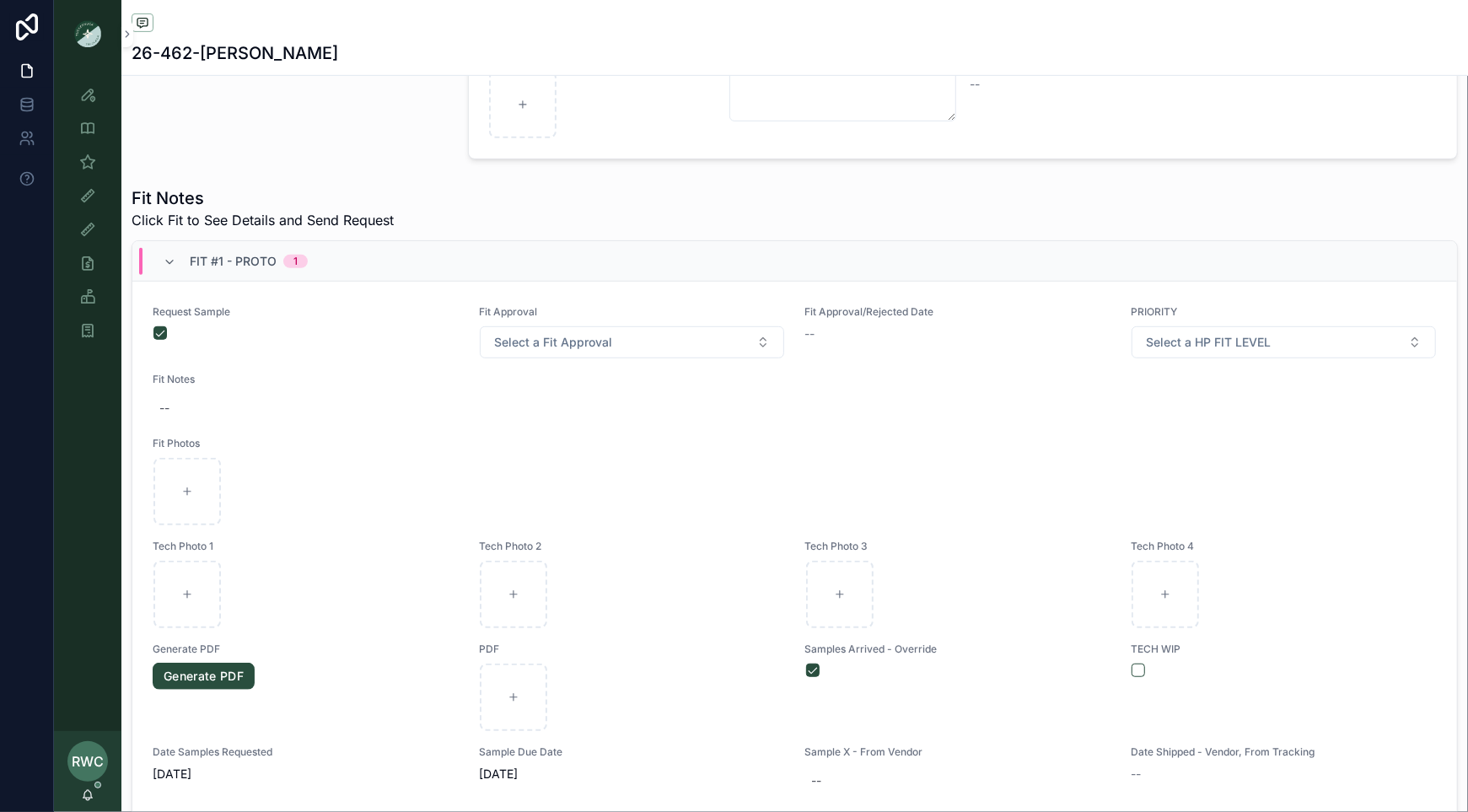
scroll to position [520, 0]
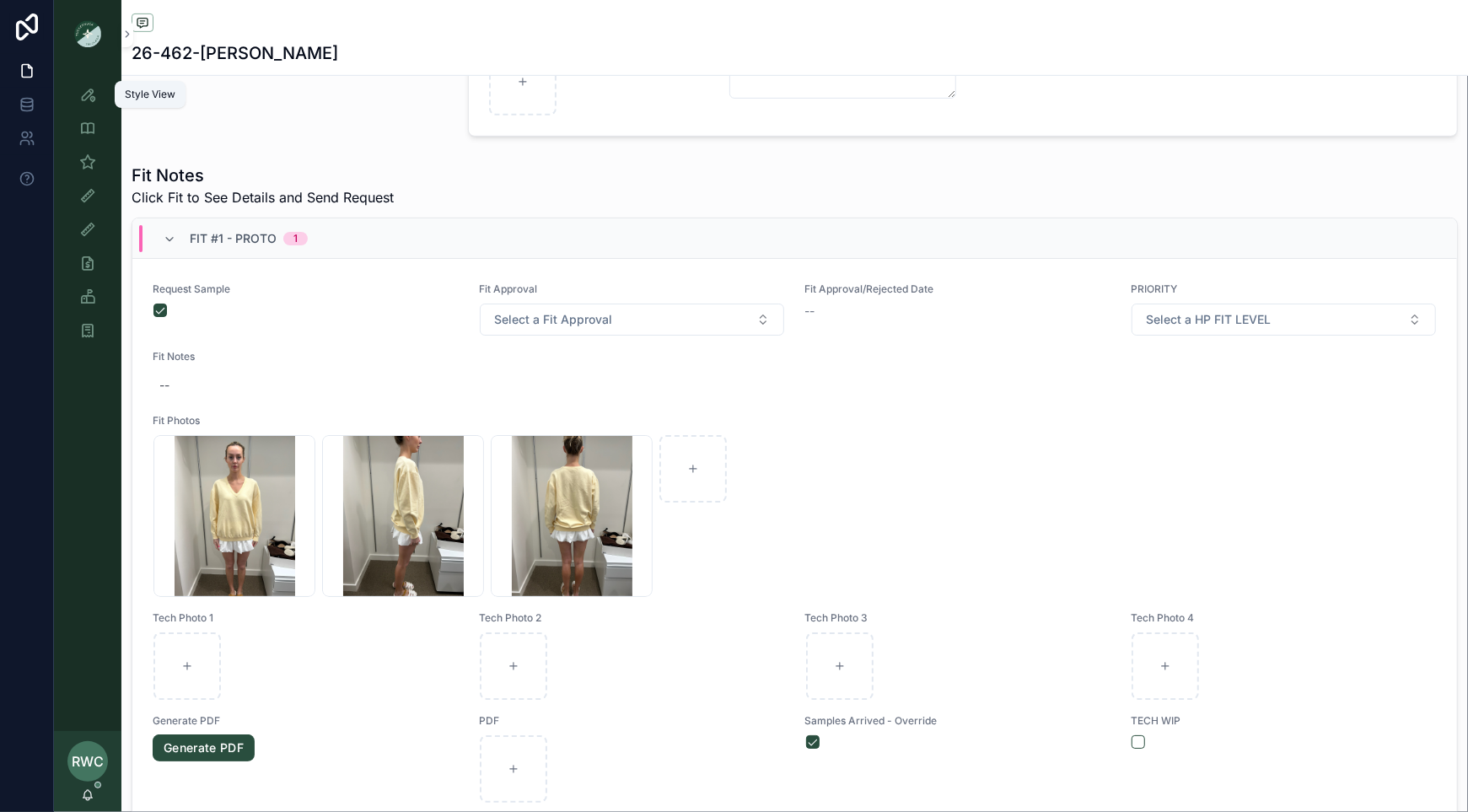
click at [84, 91] on icon "scrollable content" at bounding box center [88, 94] width 17 height 17
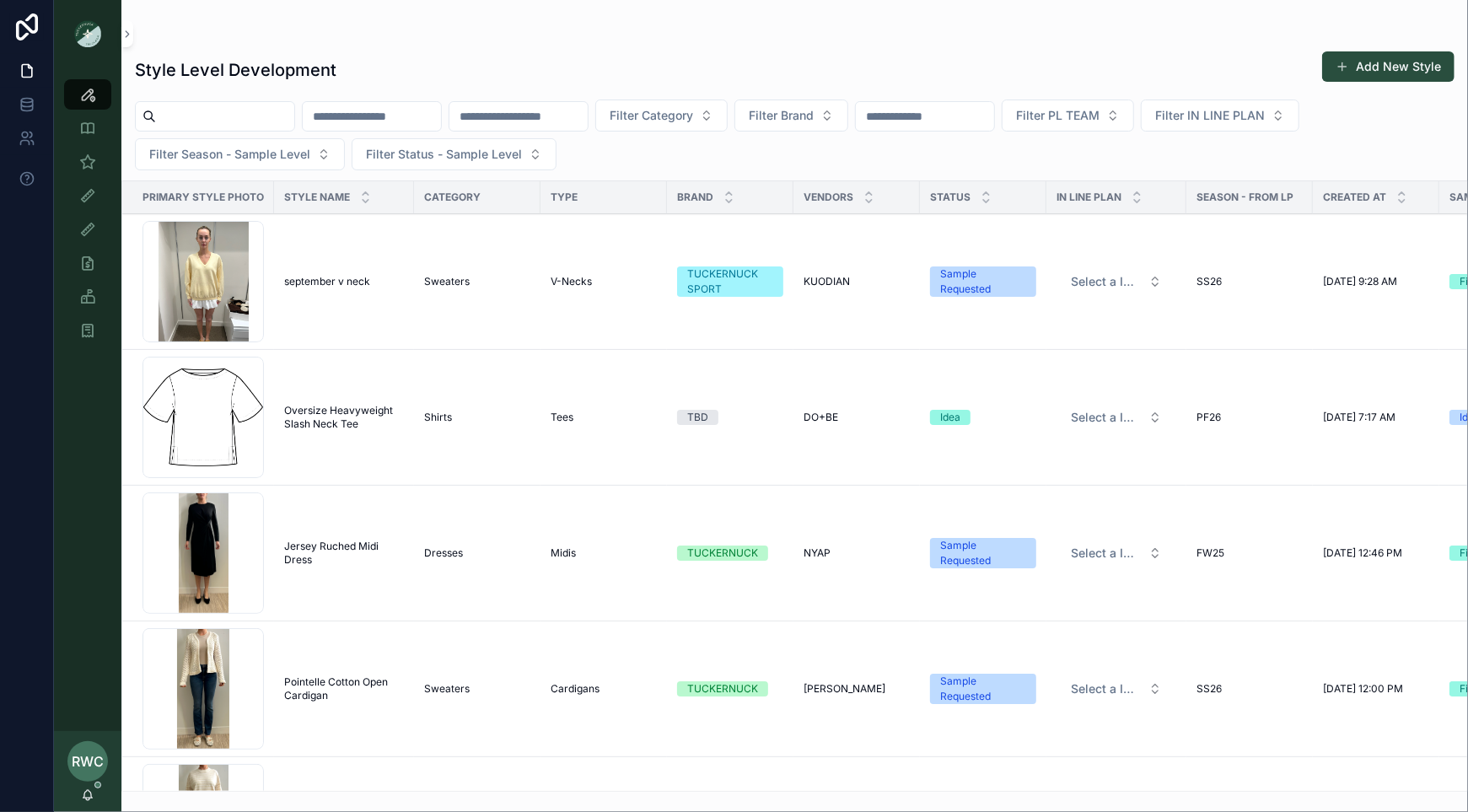
click at [426, 119] on input "scrollable content" at bounding box center [371, 116] width 138 height 23
type input "******"
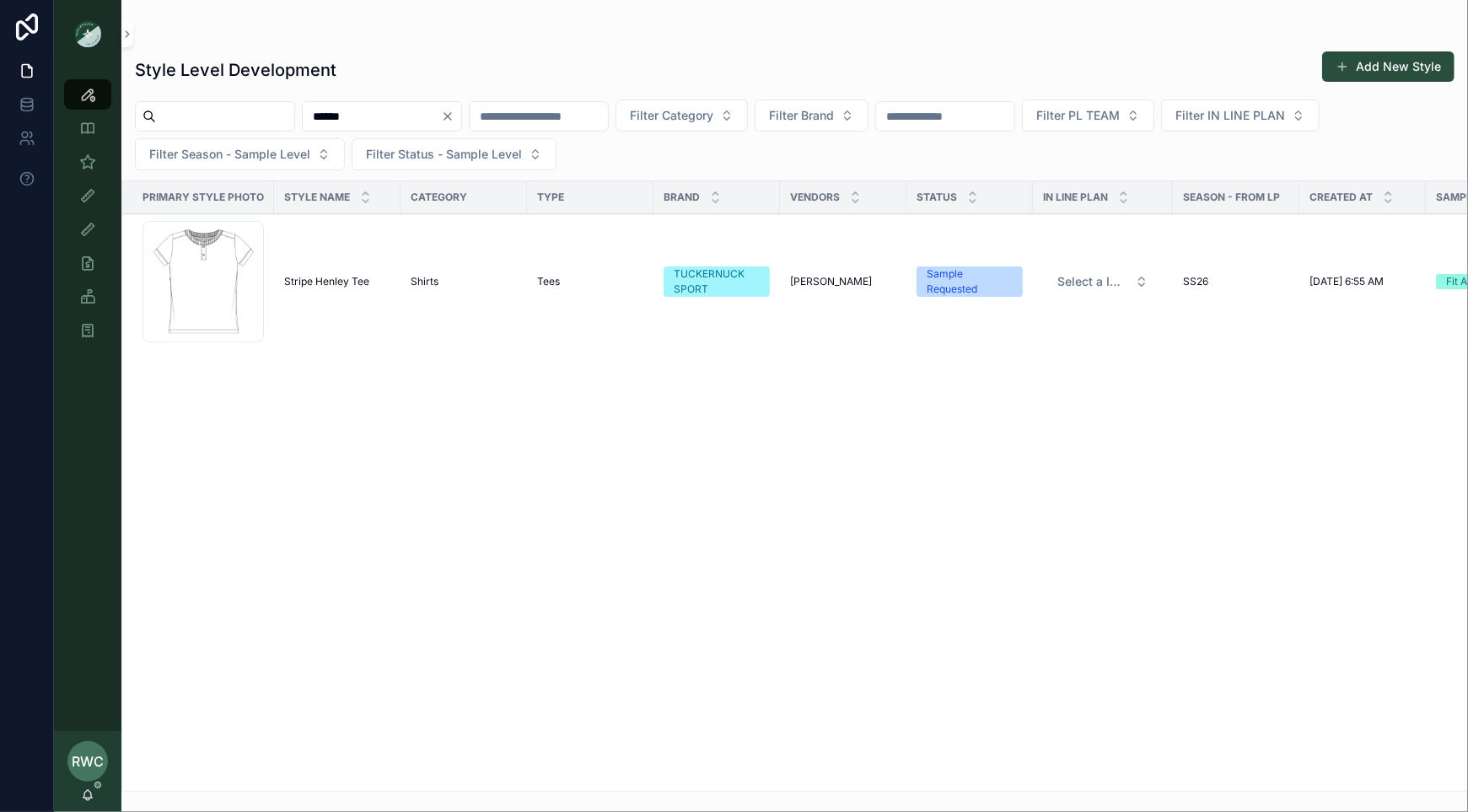
click at [344, 283] on span "Stripe Henley Tee" at bounding box center [327, 281] width 85 height 14
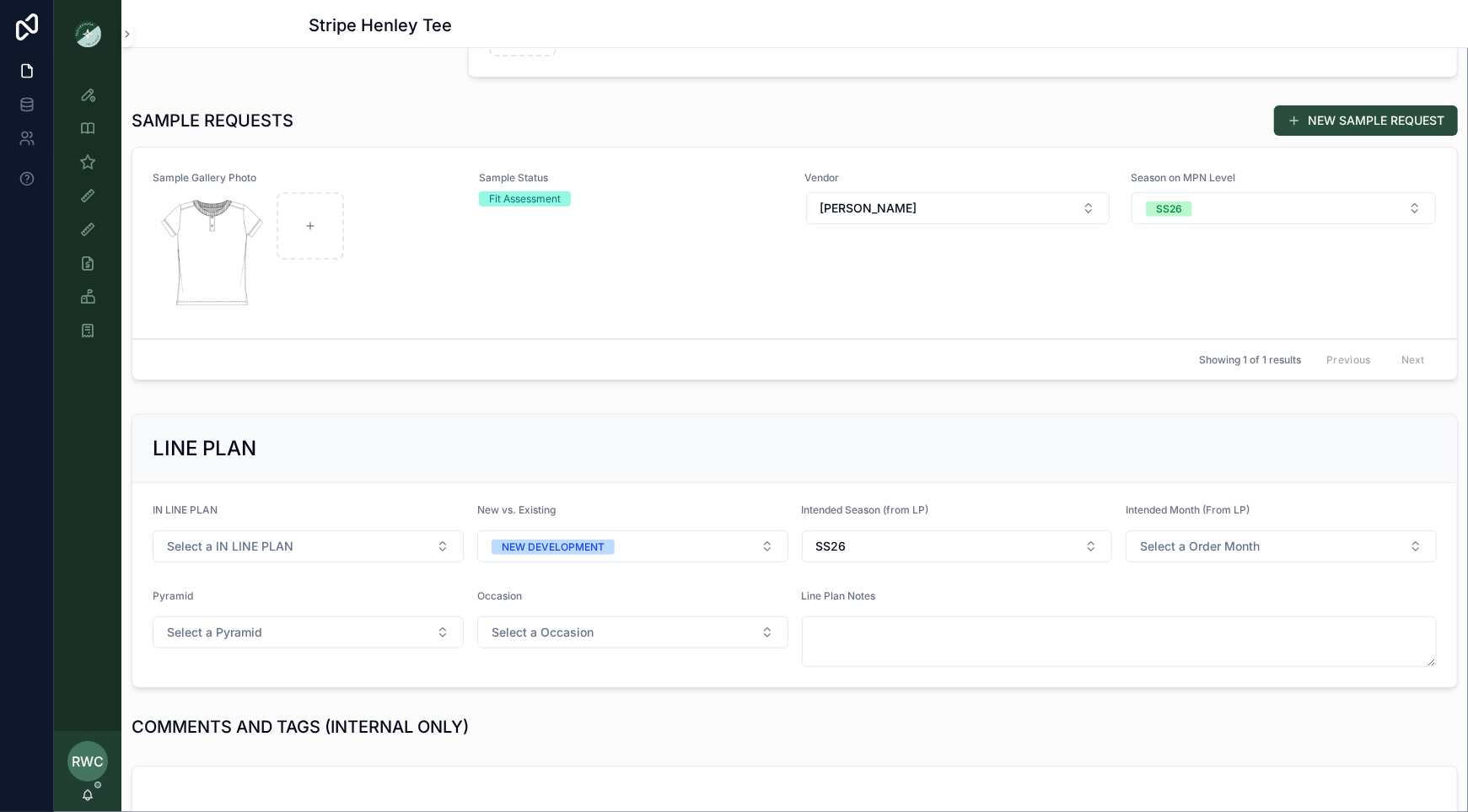
scroll to position [501, 0]
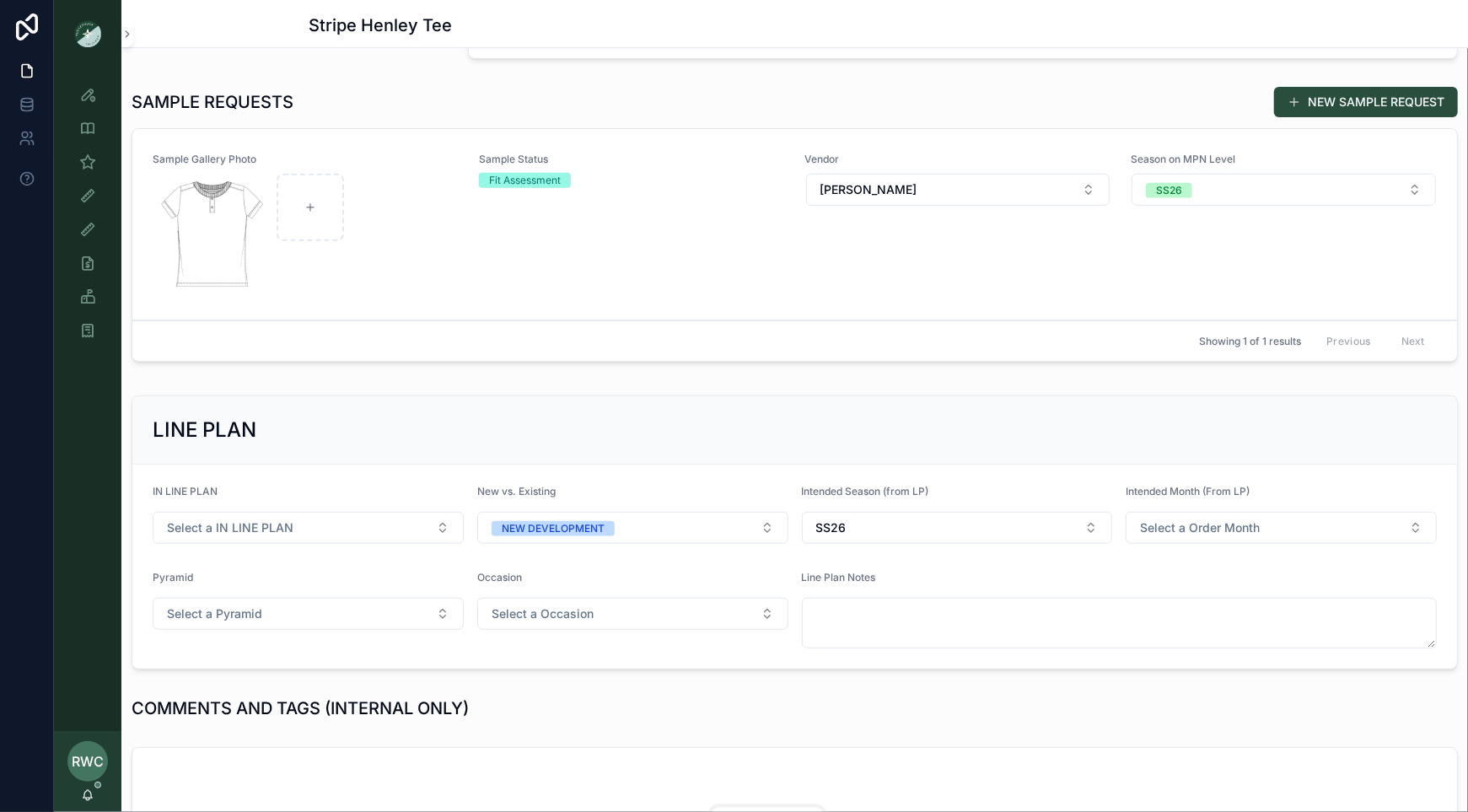
click at [577, 237] on div "Sample Status Fit Assessment" at bounding box center [632, 224] width 306 height 143
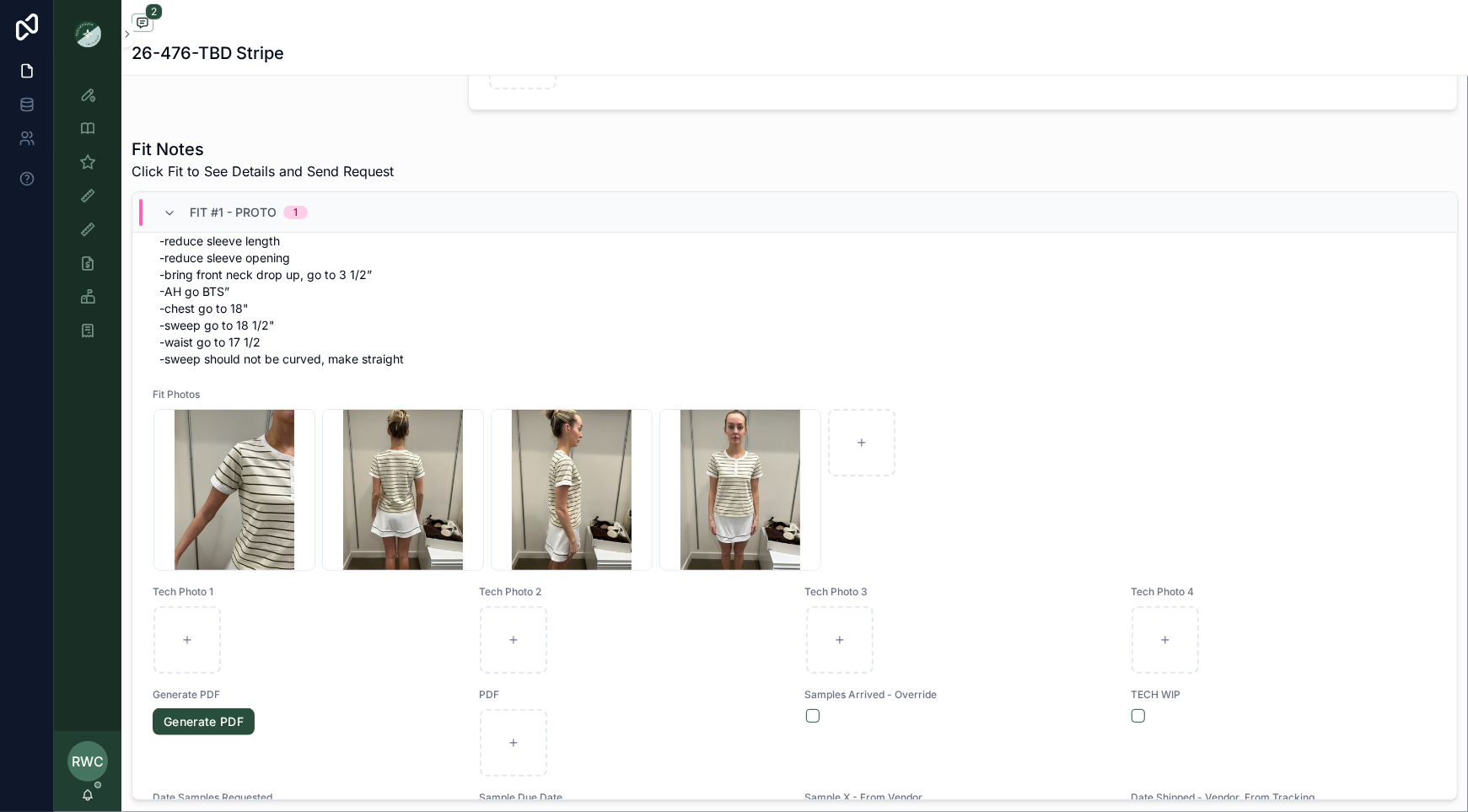
scroll to position [204, 0]
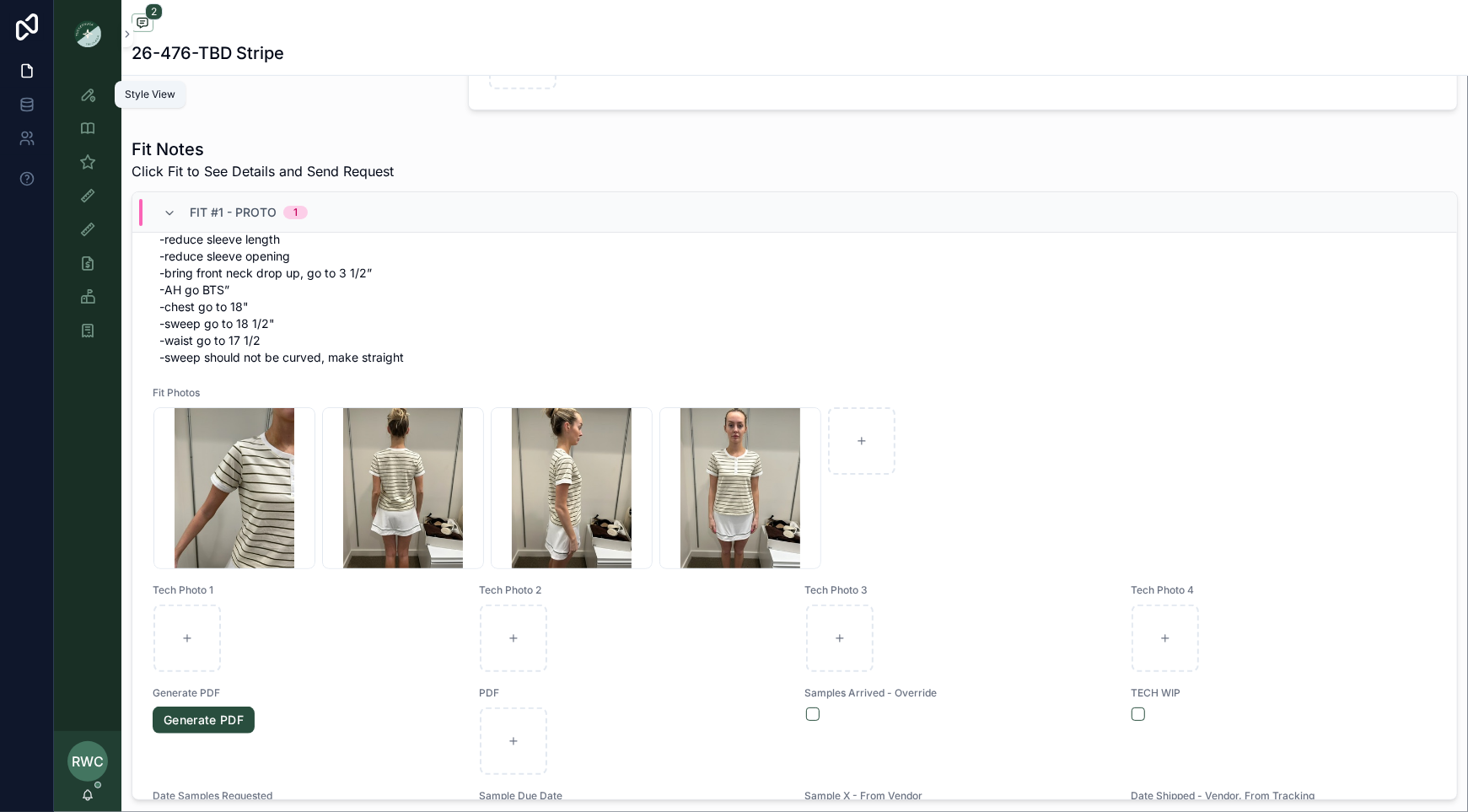
click at [86, 94] on icon "scrollable content" at bounding box center [88, 94] width 17 height 17
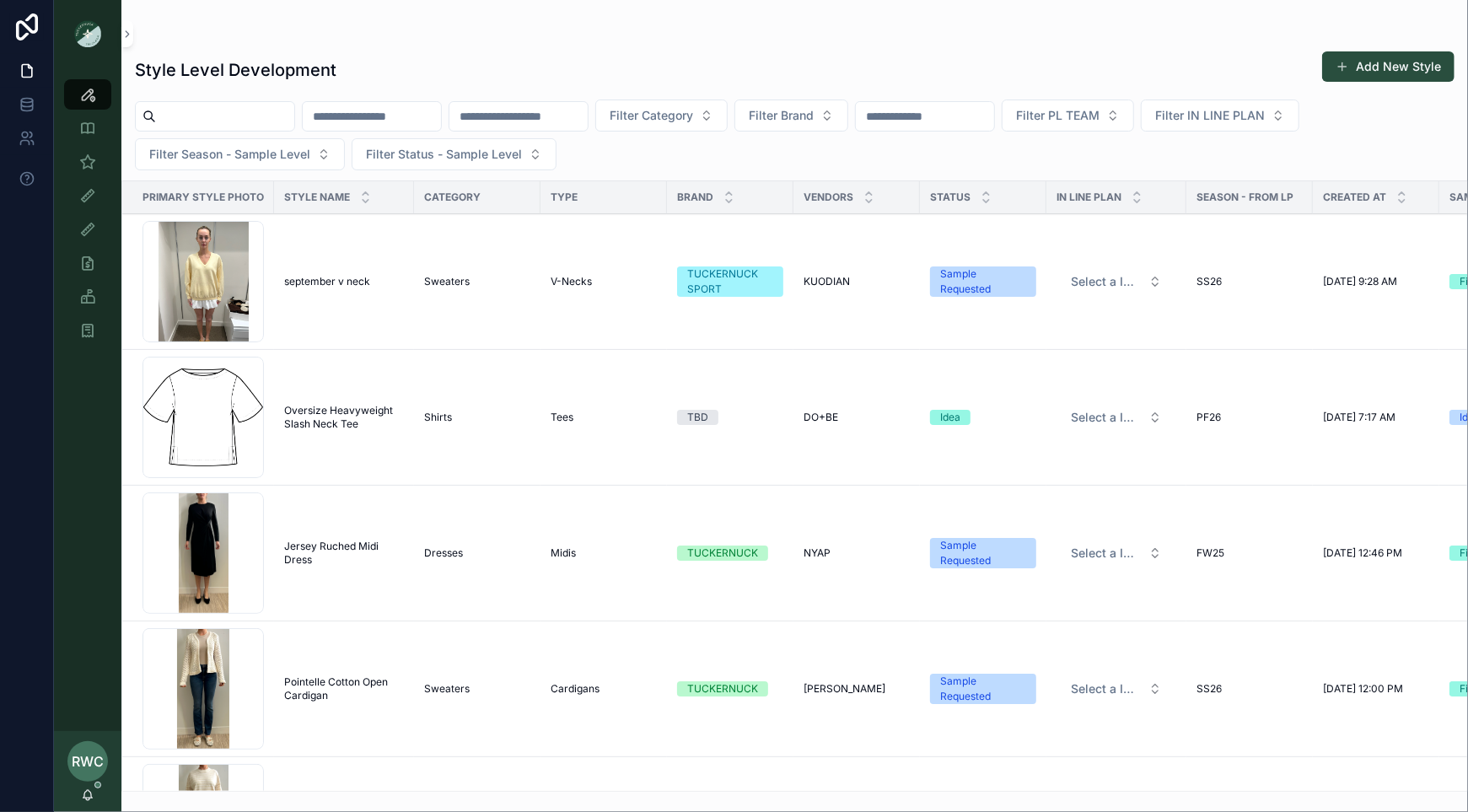
click at [366, 269] on td "september v neck september v neck" at bounding box center [344, 281] width 140 height 135
click at [339, 281] on span "september v neck" at bounding box center [327, 281] width 86 height 14
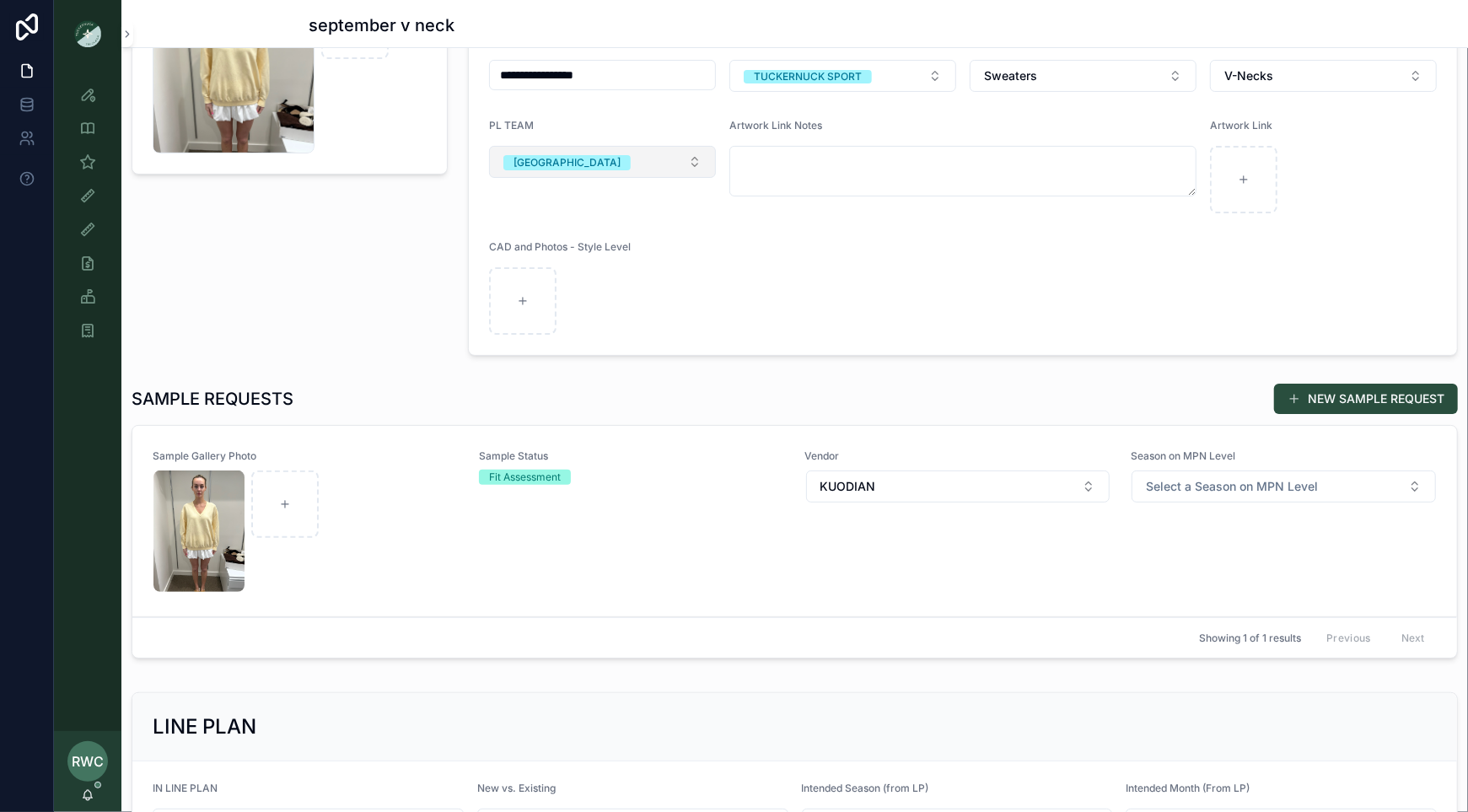
scroll to position [385, 0]
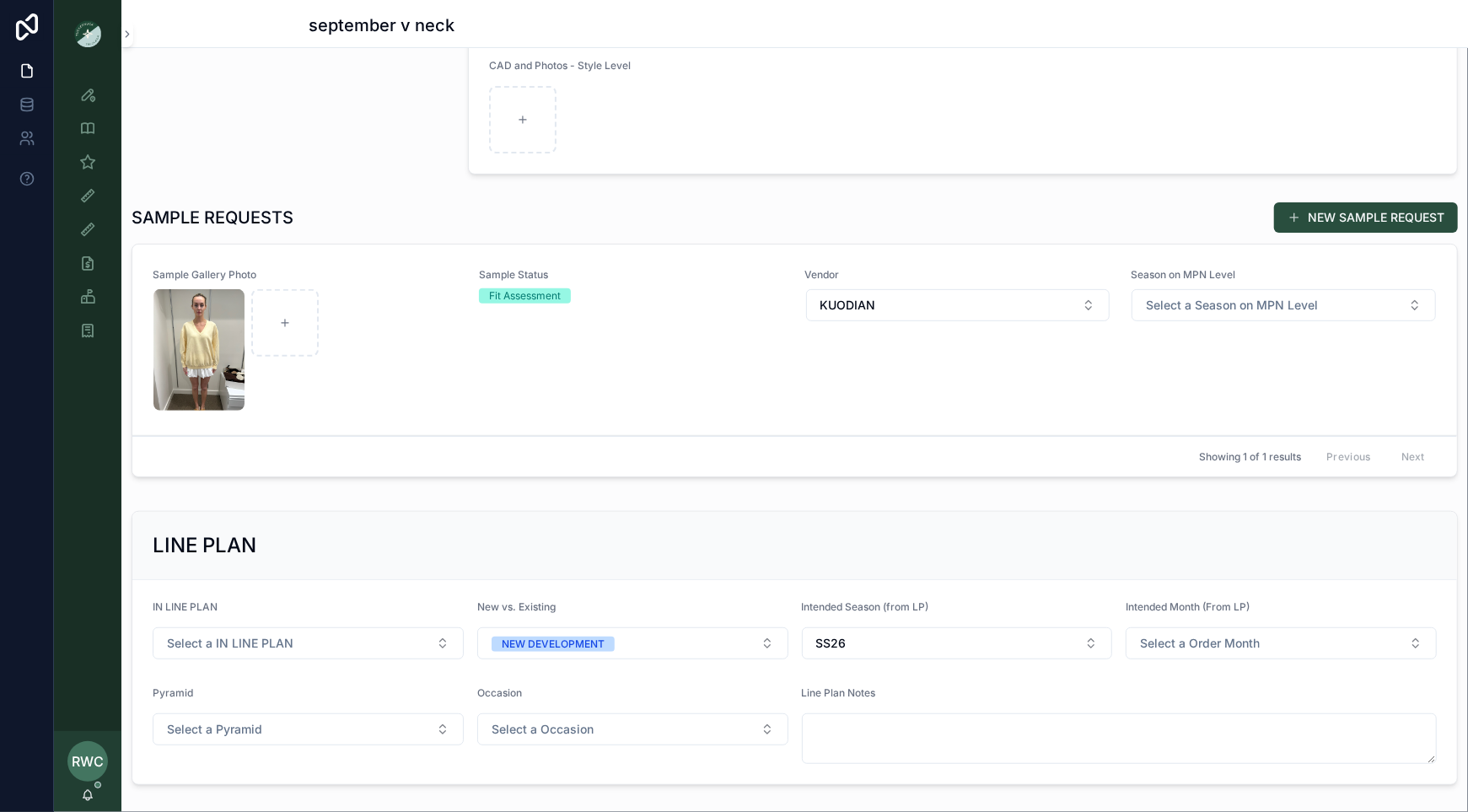
click at [604, 349] on div "Sample Status Fit Assessment" at bounding box center [632, 339] width 306 height 143
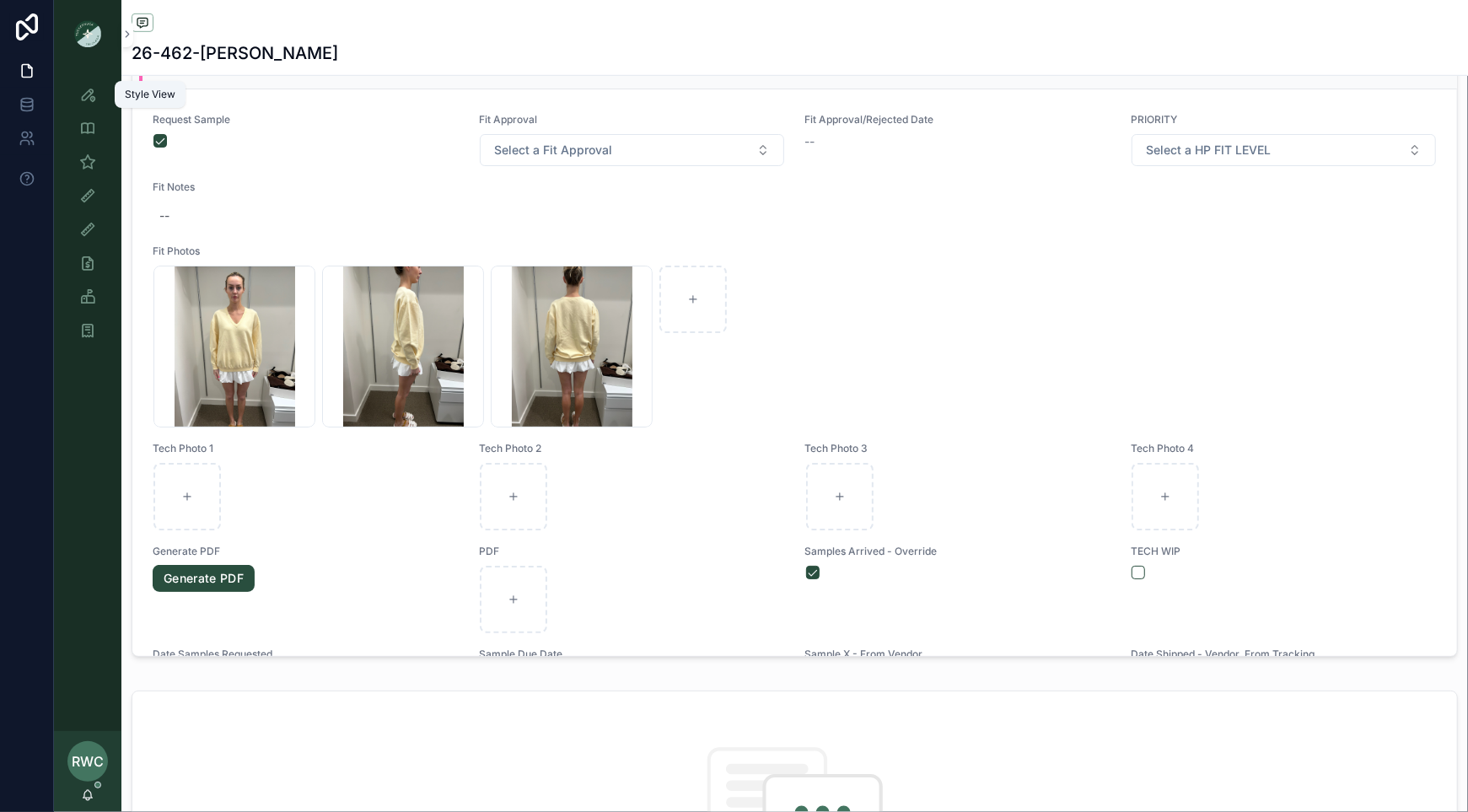
click at [89, 93] on icon "scrollable content" at bounding box center [88, 94] width 17 height 17
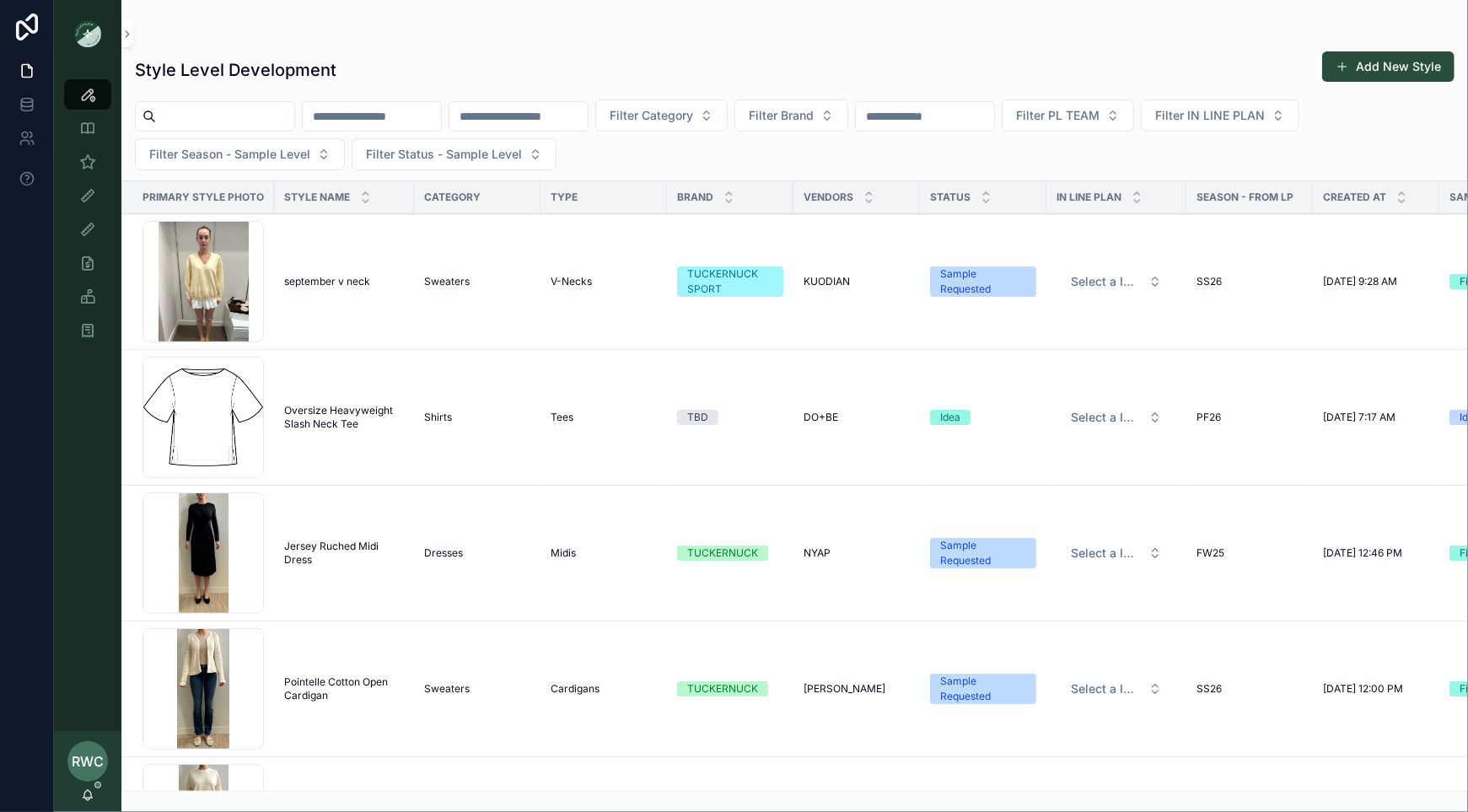
click at [331, 271] on td "september v neck september v neck" at bounding box center [344, 281] width 140 height 135
click at [330, 289] on td "september v neck september v neck" at bounding box center [344, 281] width 140 height 135
click at [346, 279] on span "september v neck" at bounding box center [327, 281] width 86 height 14
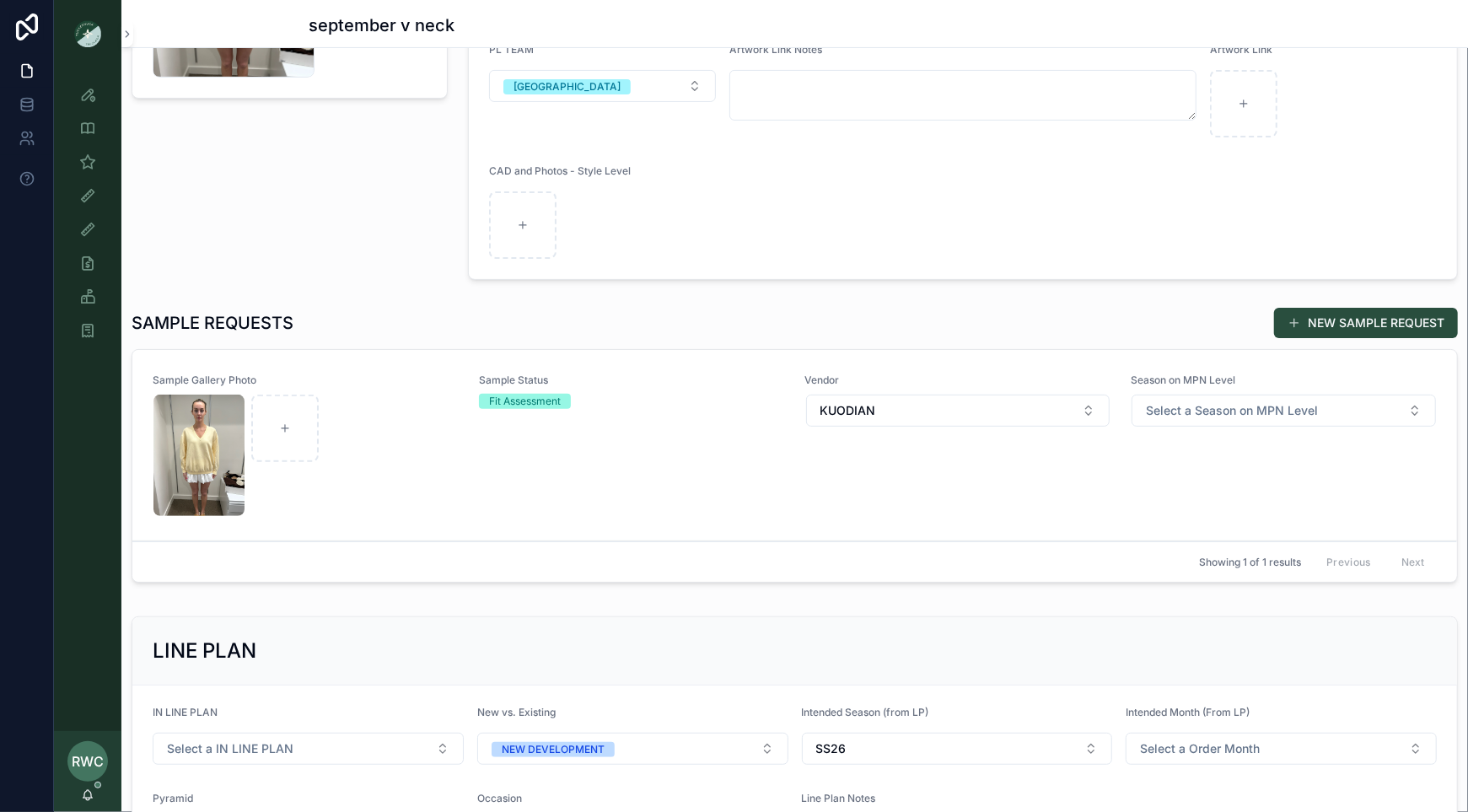
scroll to position [349, 0]
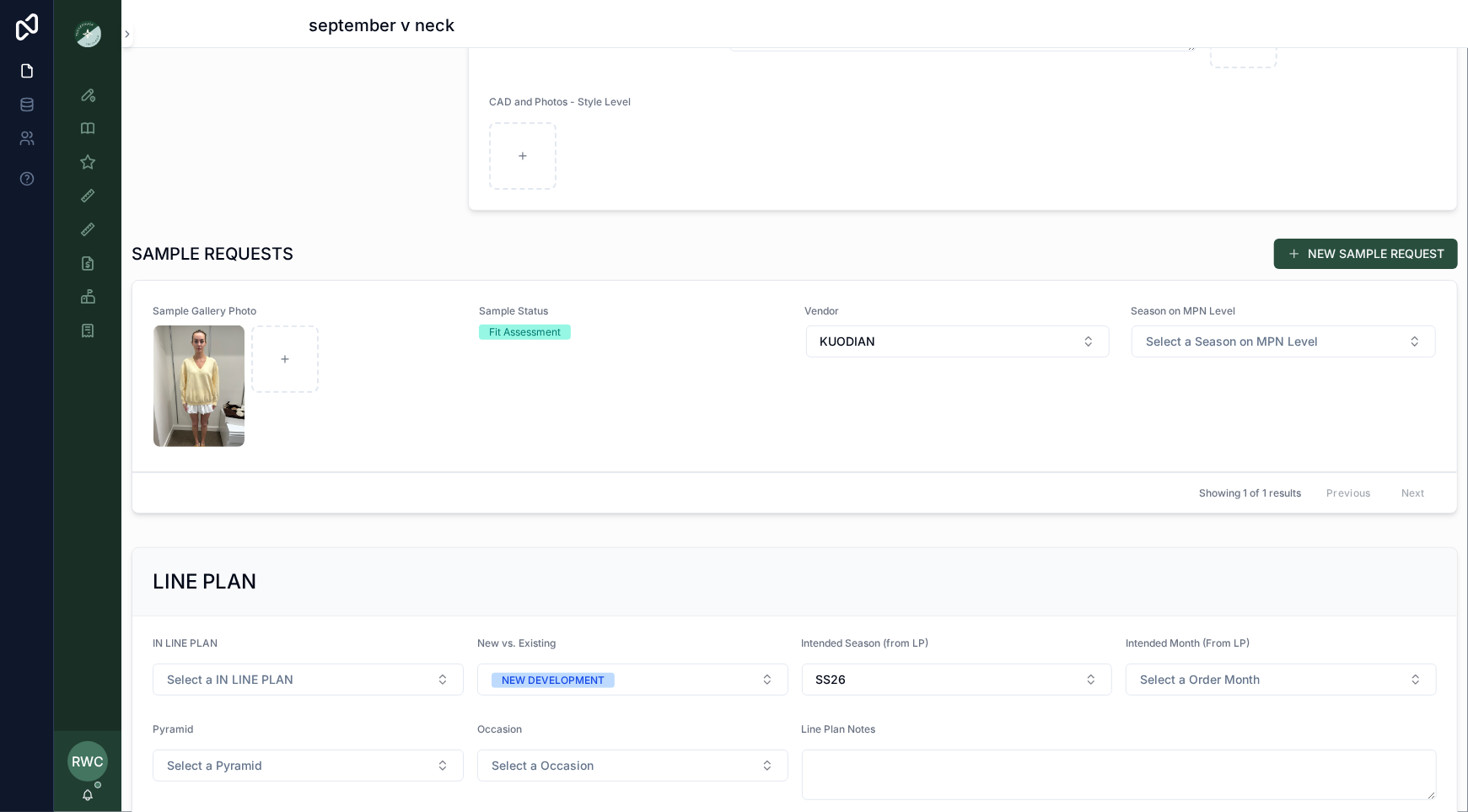
click at [533, 429] on div "Sample Status Fit Assessment" at bounding box center [632, 375] width 306 height 143
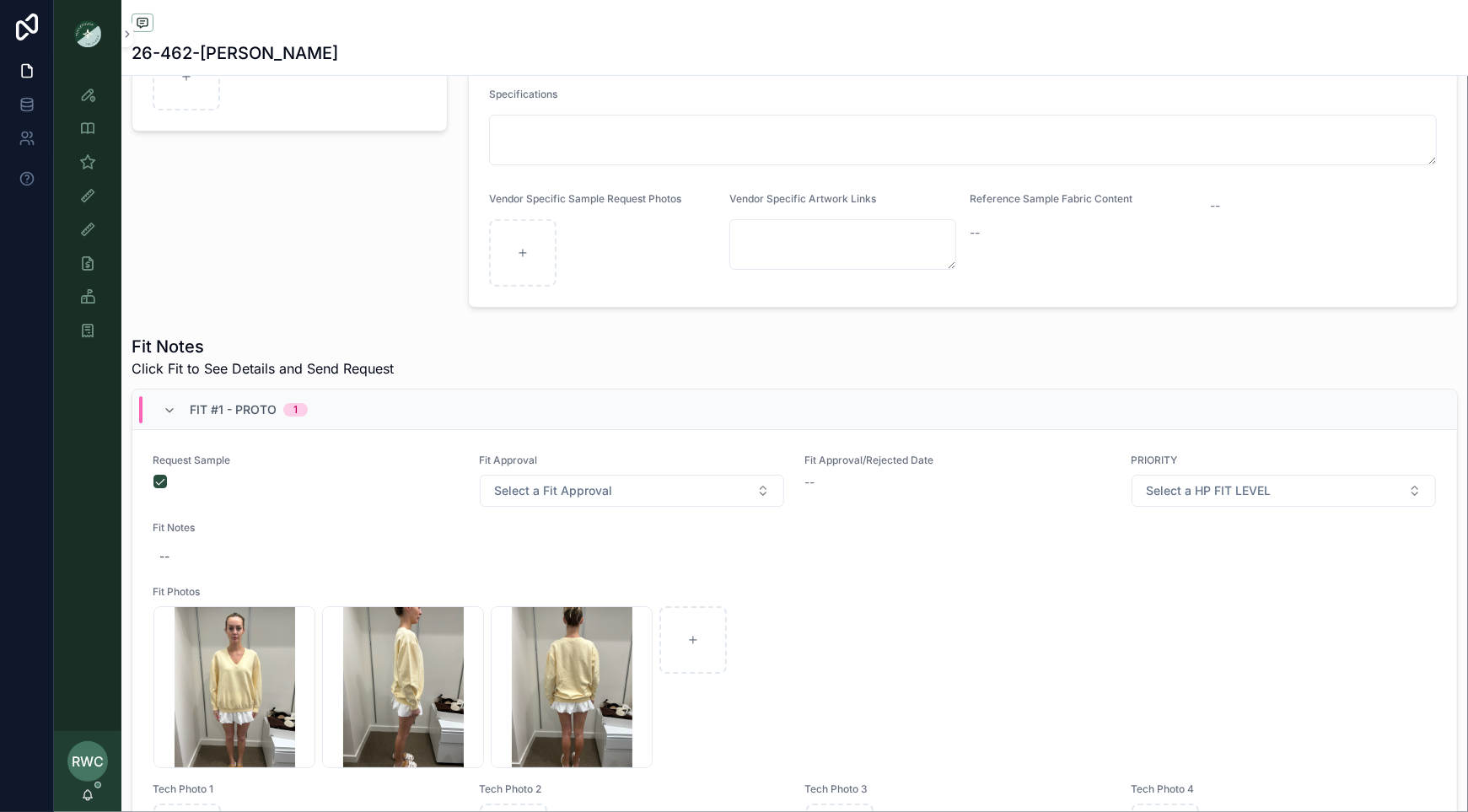
scroll to position [64, 0]
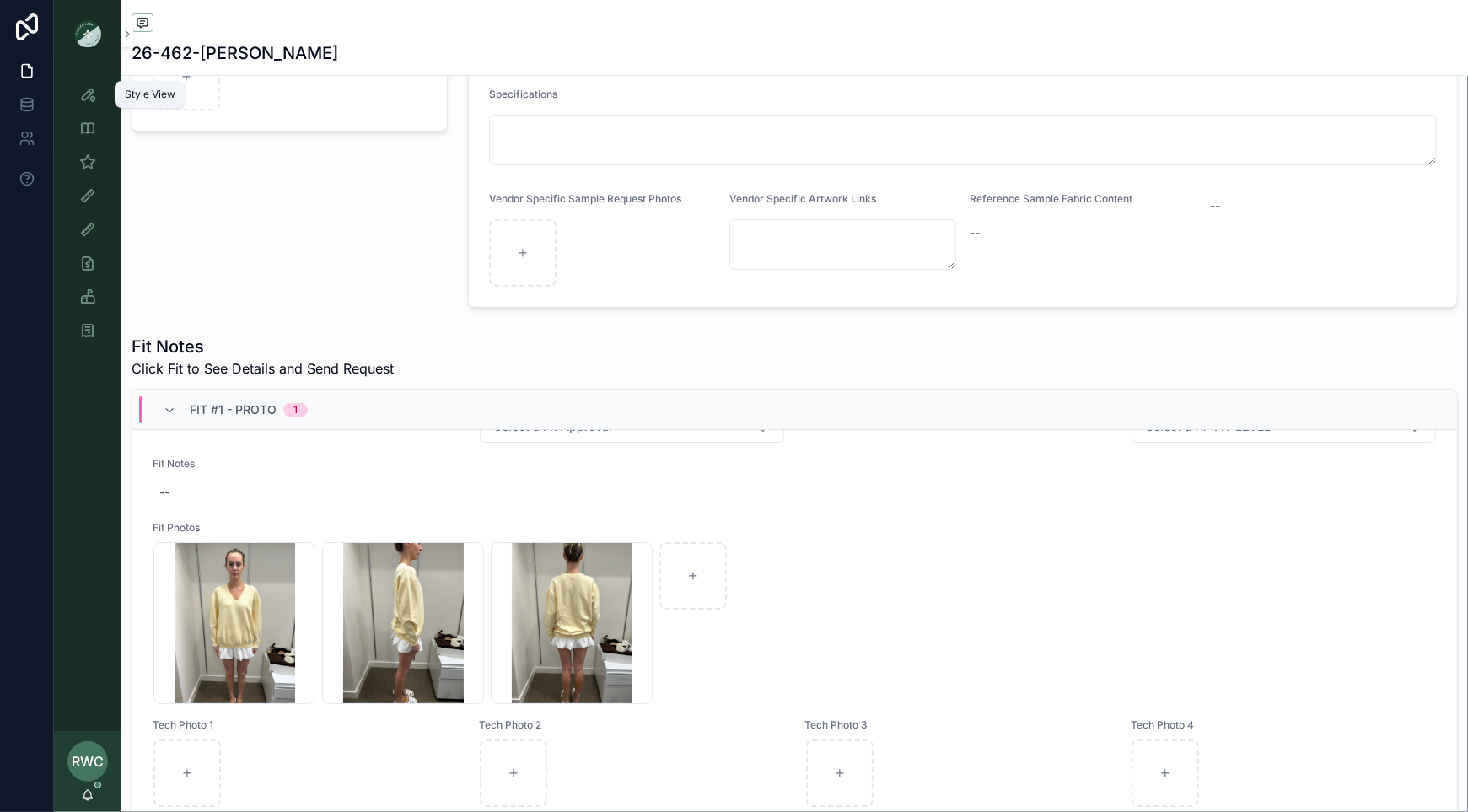
click at [86, 96] on icon "scrollable content" at bounding box center [88, 94] width 17 height 17
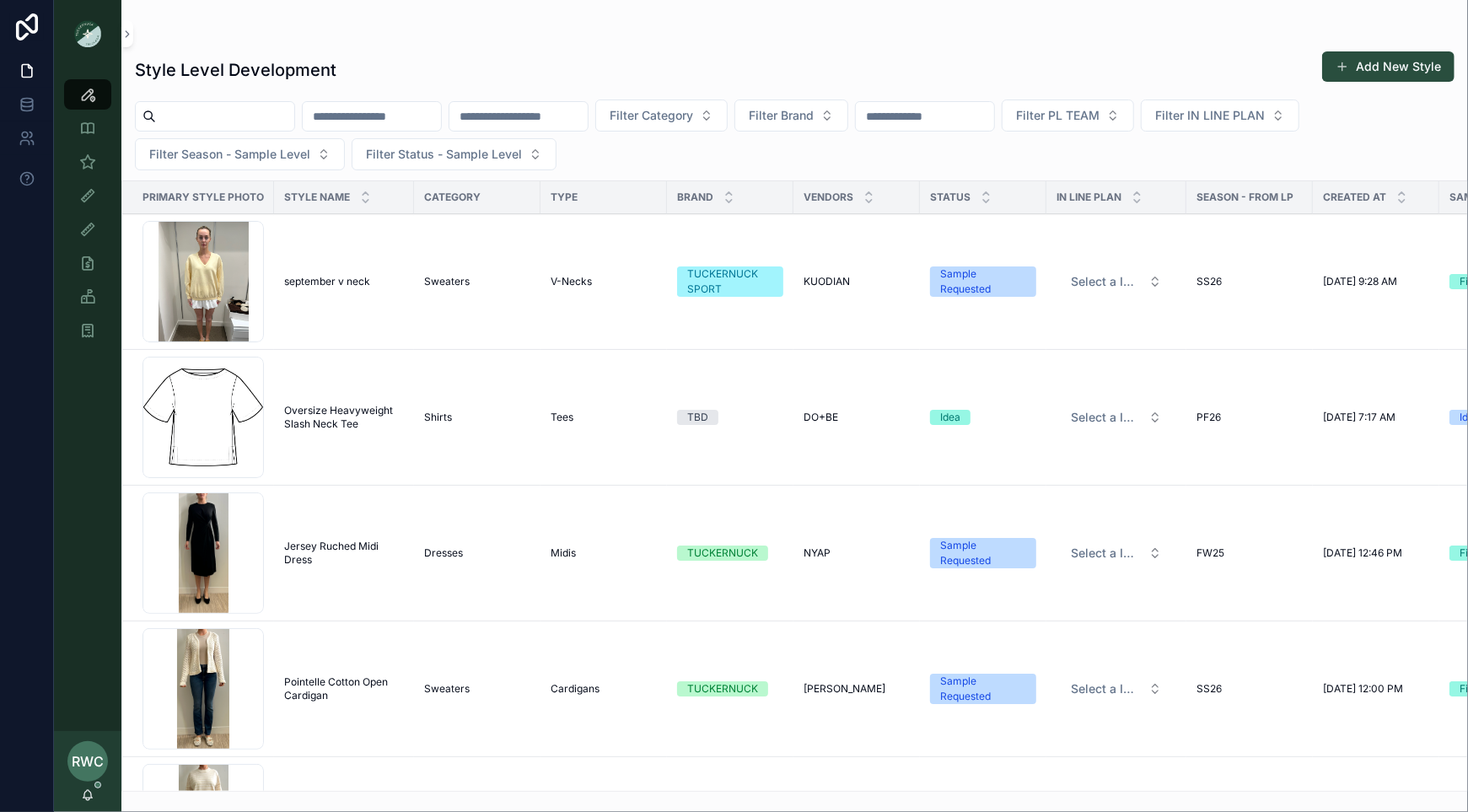
click at [347, 281] on span "september v neck" at bounding box center [327, 281] width 86 height 14
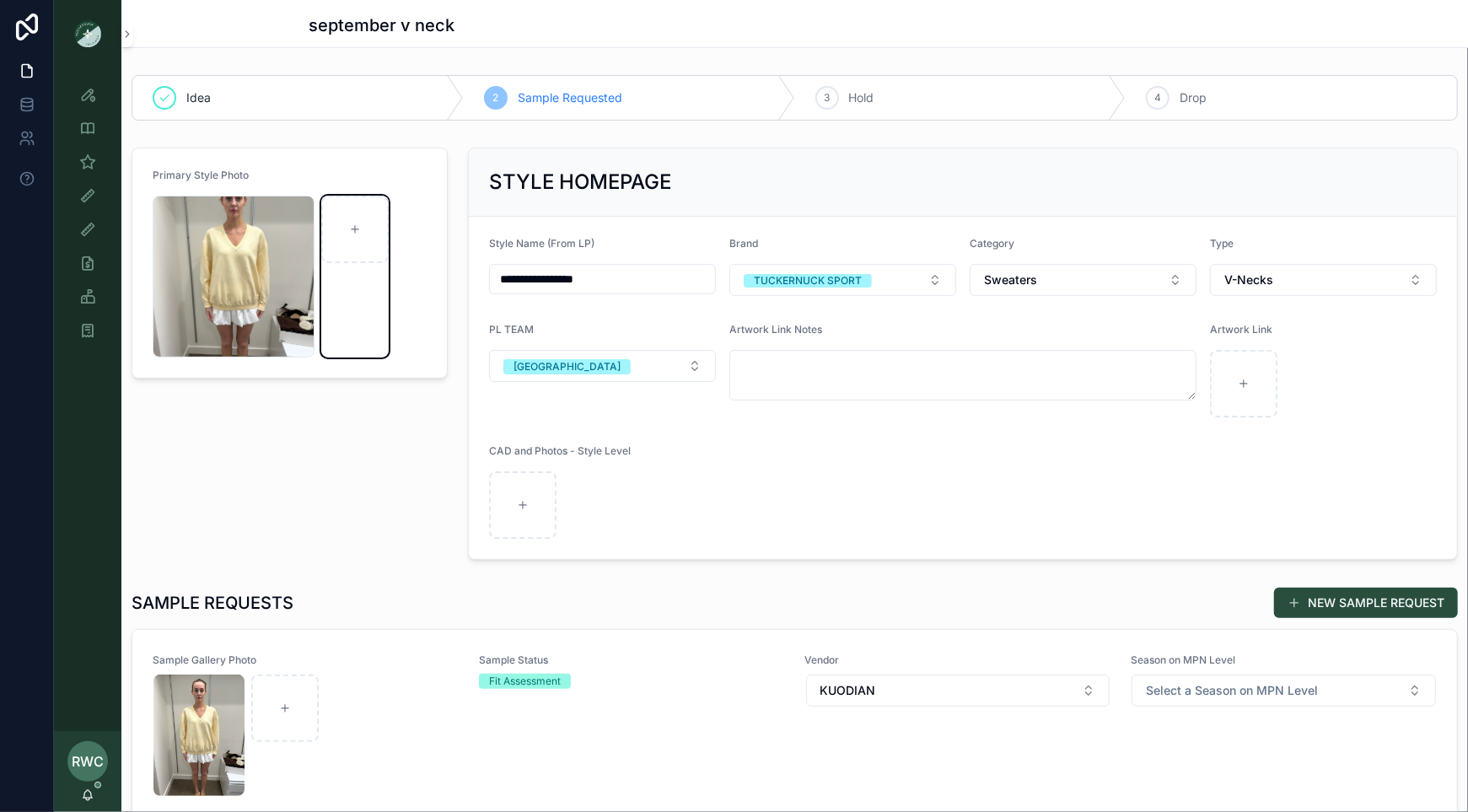
click at [340, 274] on div "scrollable content" at bounding box center [355, 276] width 68 height 161
click at [378, 509] on div "Primary Style Photo 86728195-DAB4-4132-B902-7D25B8C34B14 .JPG" at bounding box center [290, 354] width 337 height 426
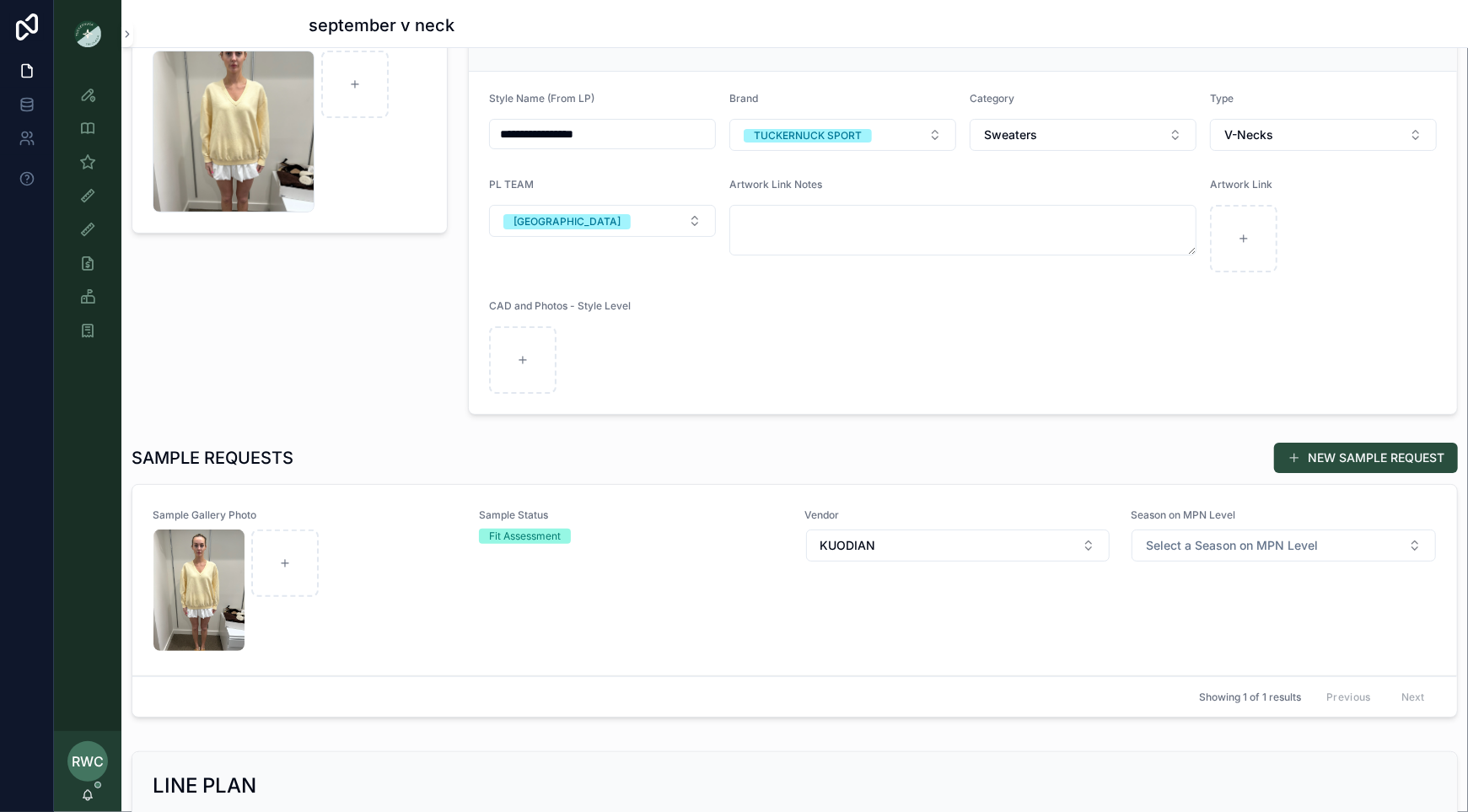
scroll to position [206, 0]
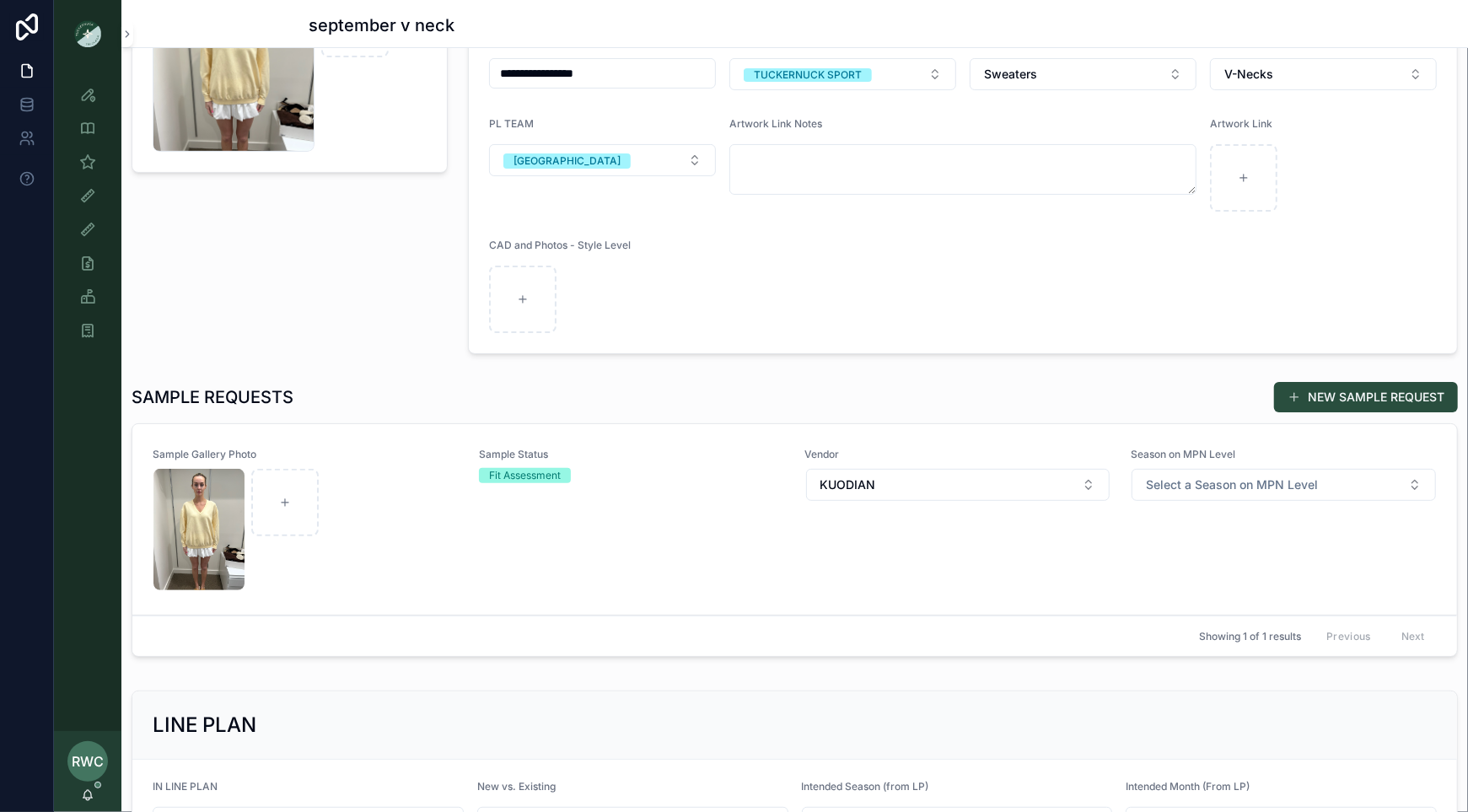
click at [590, 547] on div "Sample Status Fit Assessment" at bounding box center [632, 519] width 306 height 143
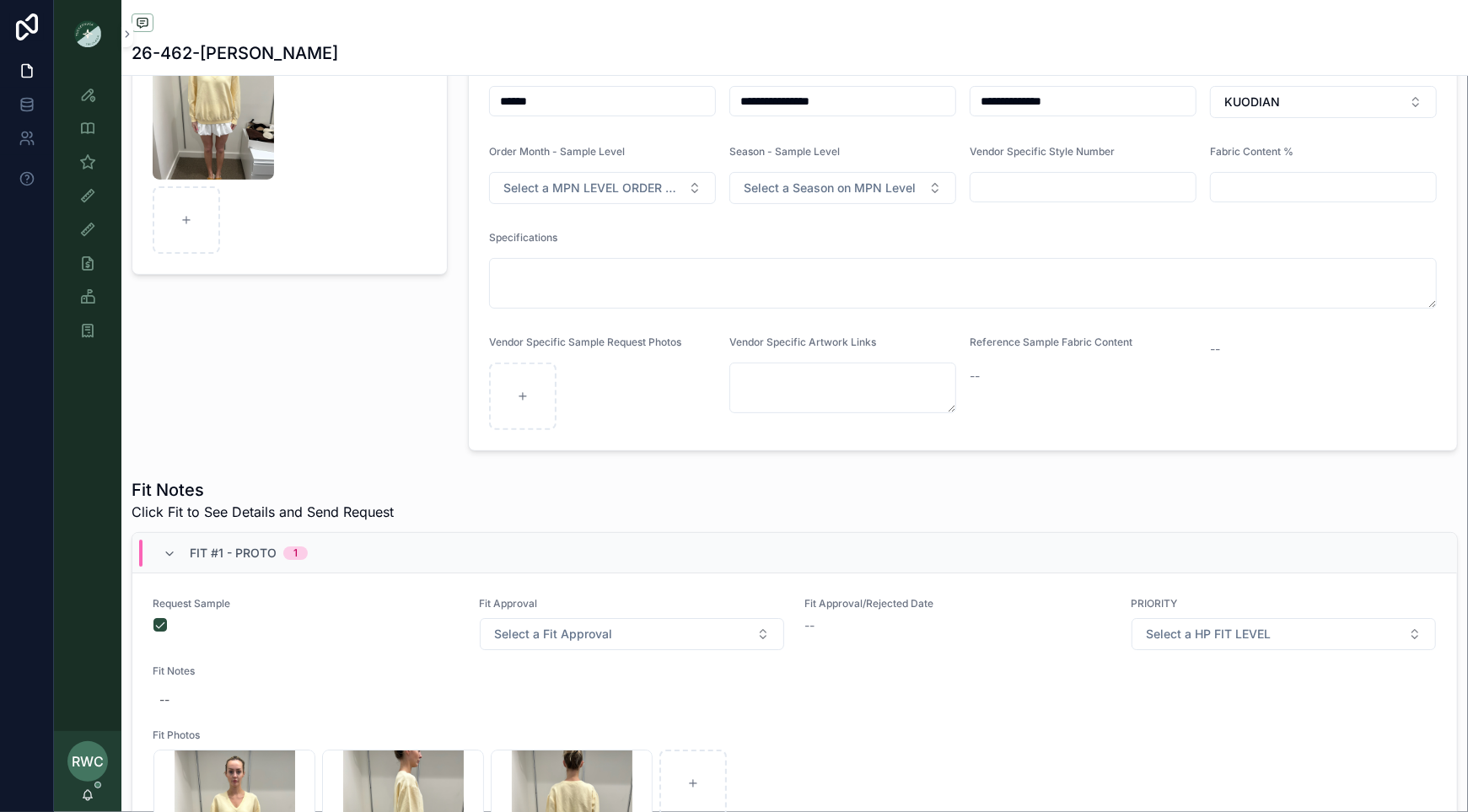
click at [798, 519] on div "Fit Notes Click Fit to See Details and Send Request" at bounding box center [795, 500] width 1326 height 44
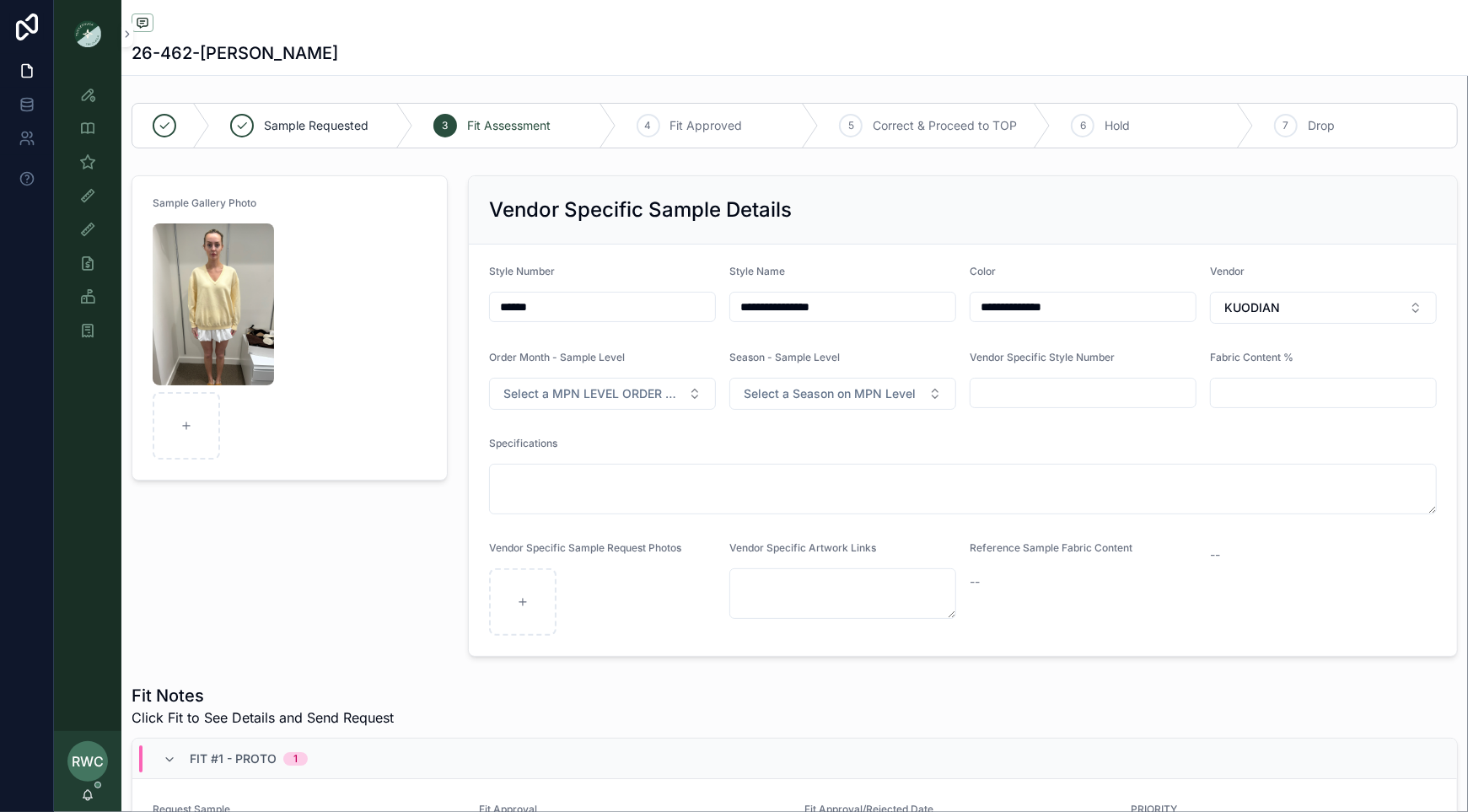
drag, startPoint x: 1097, startPoint y: 310, endPoint x: 840, endPoint y: 307, distance: 257.0
click at [840, 307] on form "**********" at bounding box center [962, 450] width 988 height 411
type input "**********"
click at [1083, 216] on div "Vendor Specific Sample Details" at bounding box center [963, 210] width 947 height 27
click at [87, 98] on icon "scrollable content" at bounding box center [88, 94] width 17 height 17
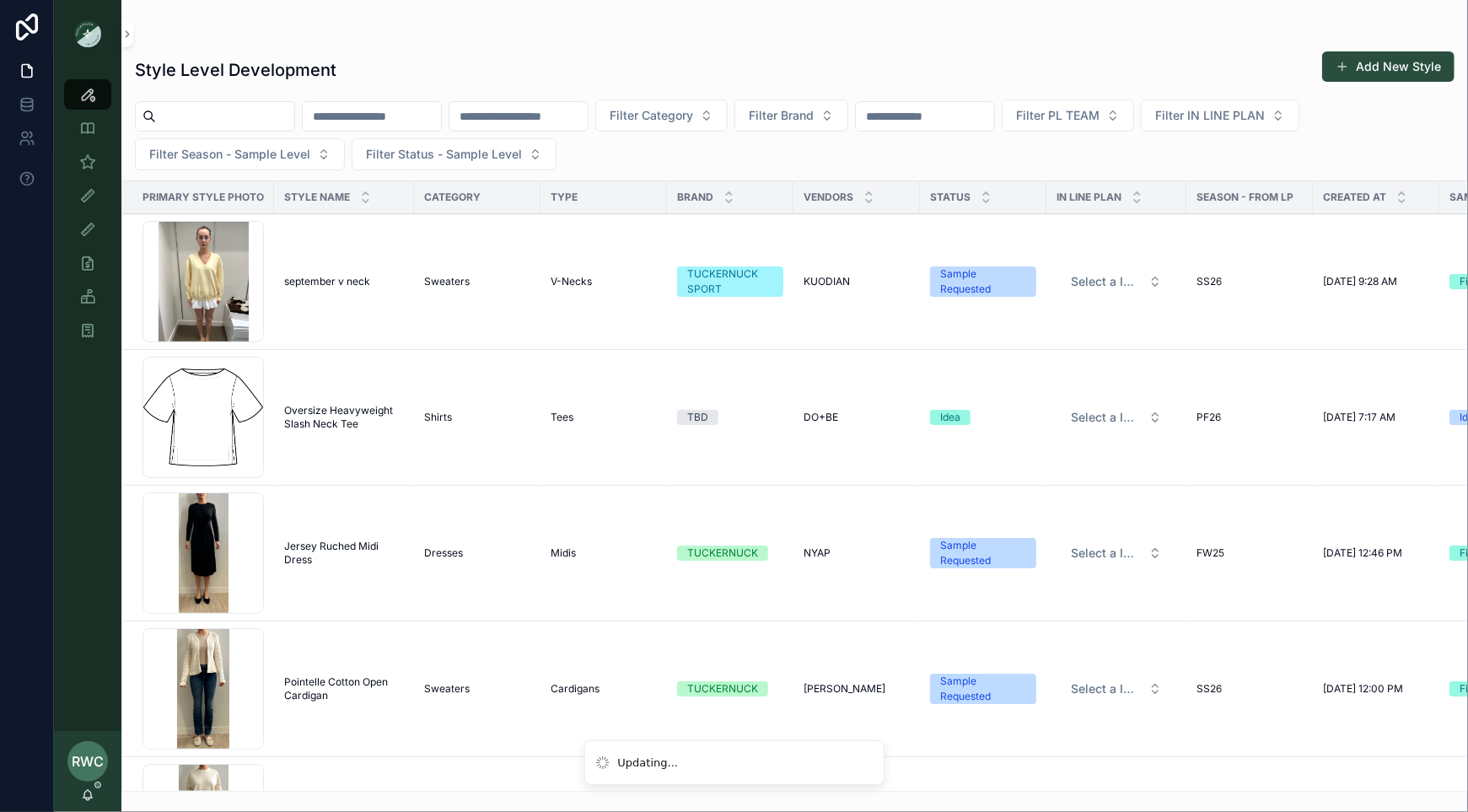
click at [414, 280] on td "Sweaters" at bounding box center [477, 281] width 126 height 135
click at [462, 276] on span "Sweaters" at bounding box center [447, 281] width 45 height 14
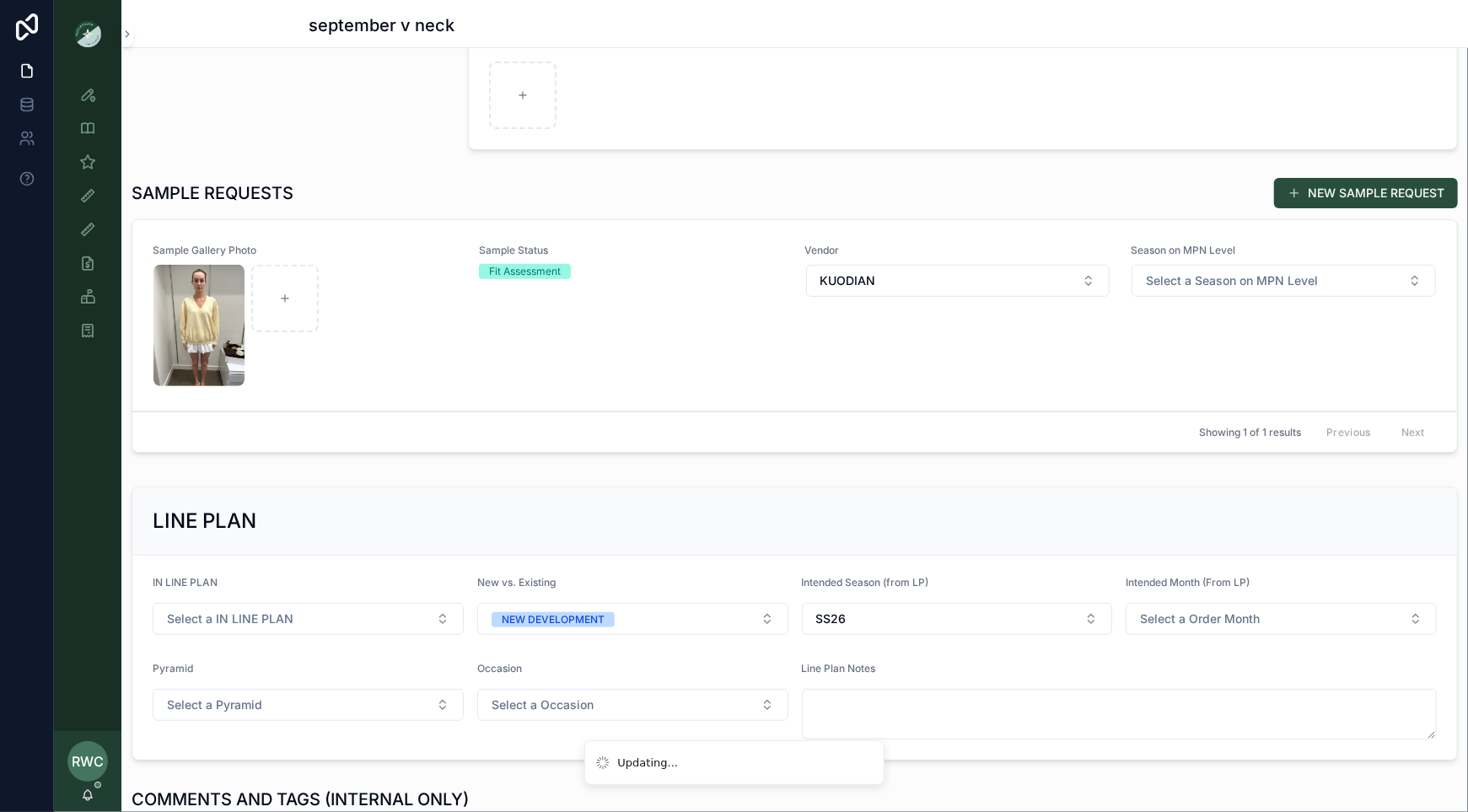
scroll to position [426, 0]
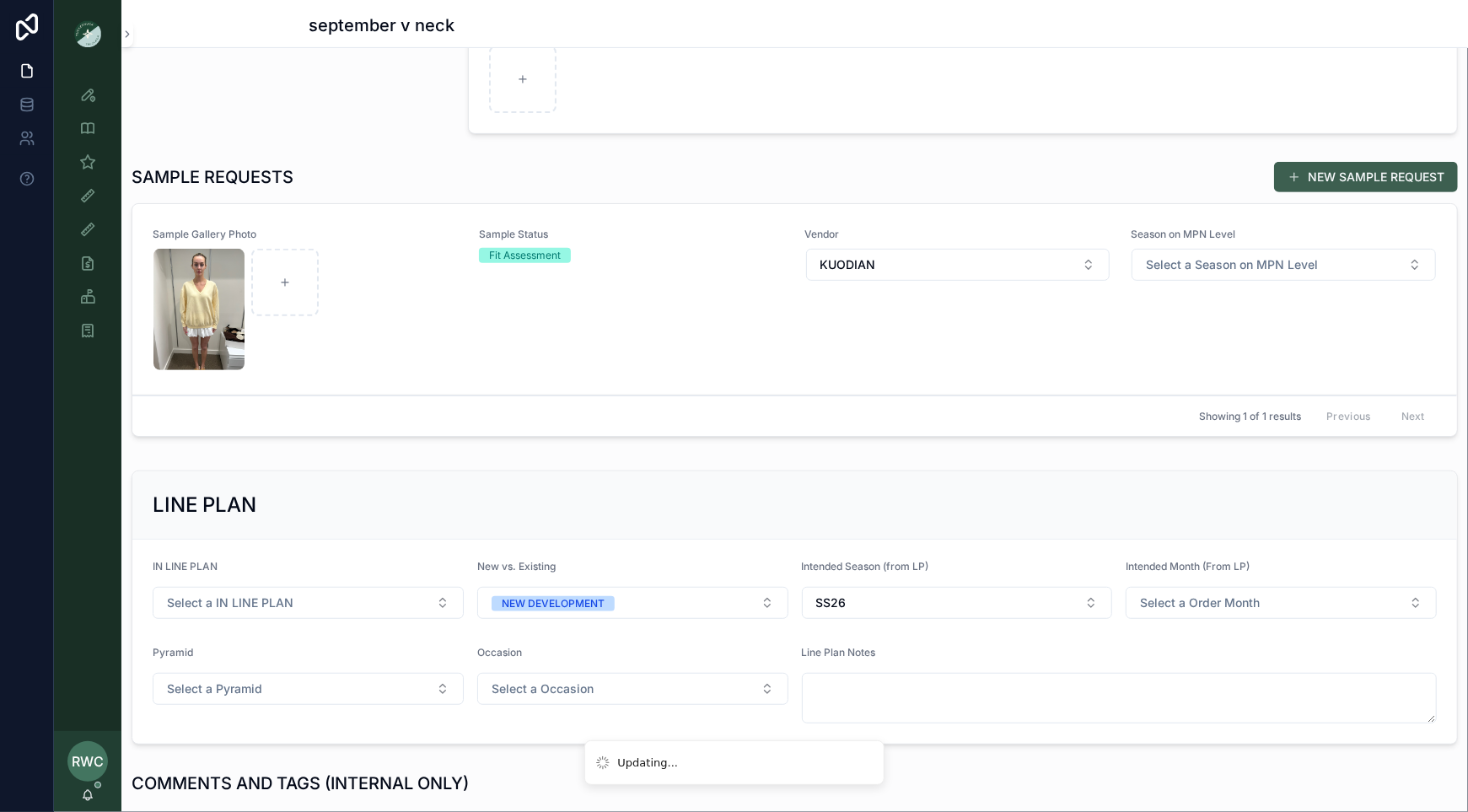
click at [1226, 177] on button "NEW SAMPLE REQUEST" at bounding box center [1366, 177] width 184 height 31
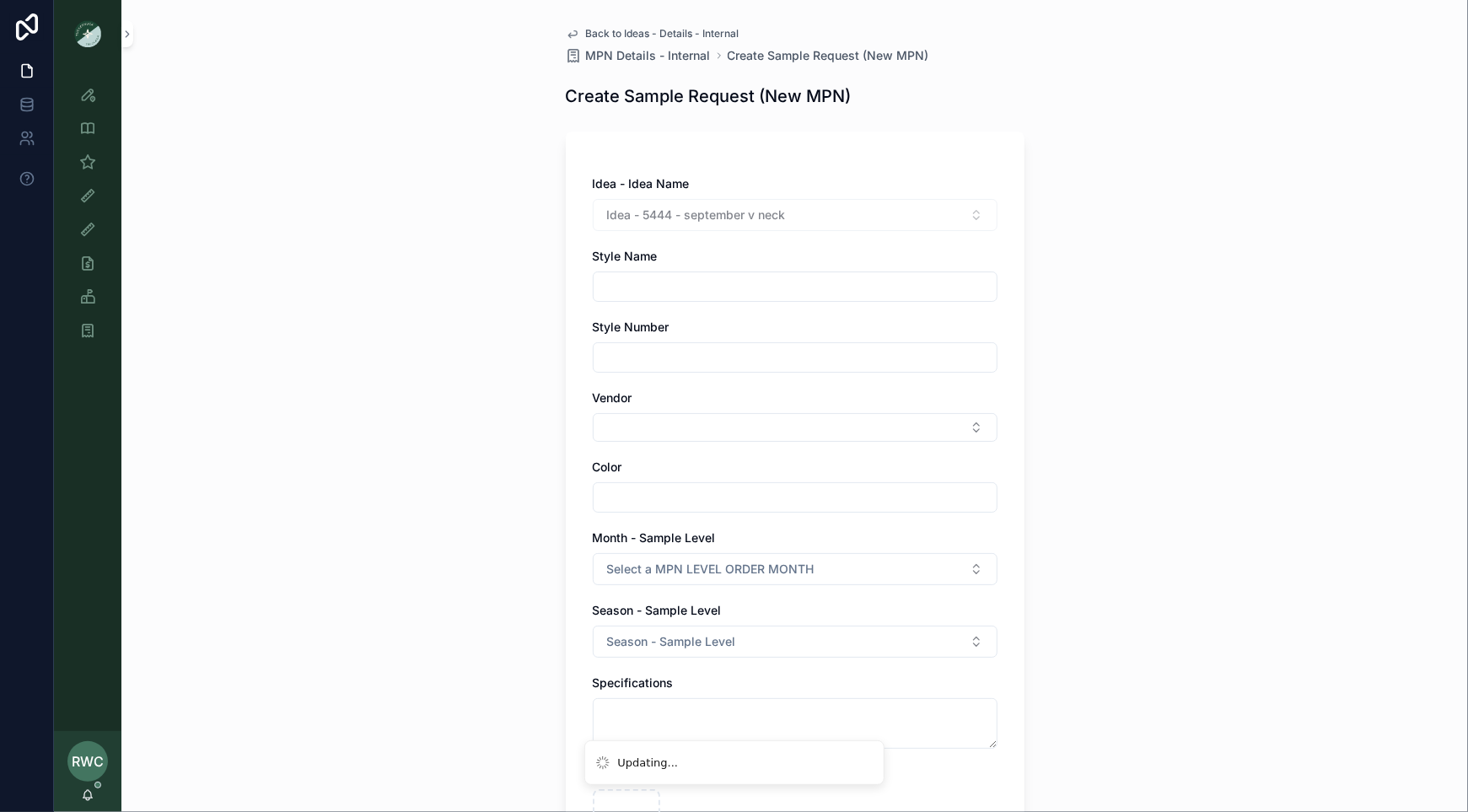
click at [649, 279] on input "scrollable content" at bounding box center [795, 287] width 403 height 23
type input "**********"
click at [632, 353] on input "scrollable content" at bounding box center [795, 357] width 403 height 23
type input "******"
click at [628, 422] on button "Select Button" at bounding box center [795, 428] width 404 height 29
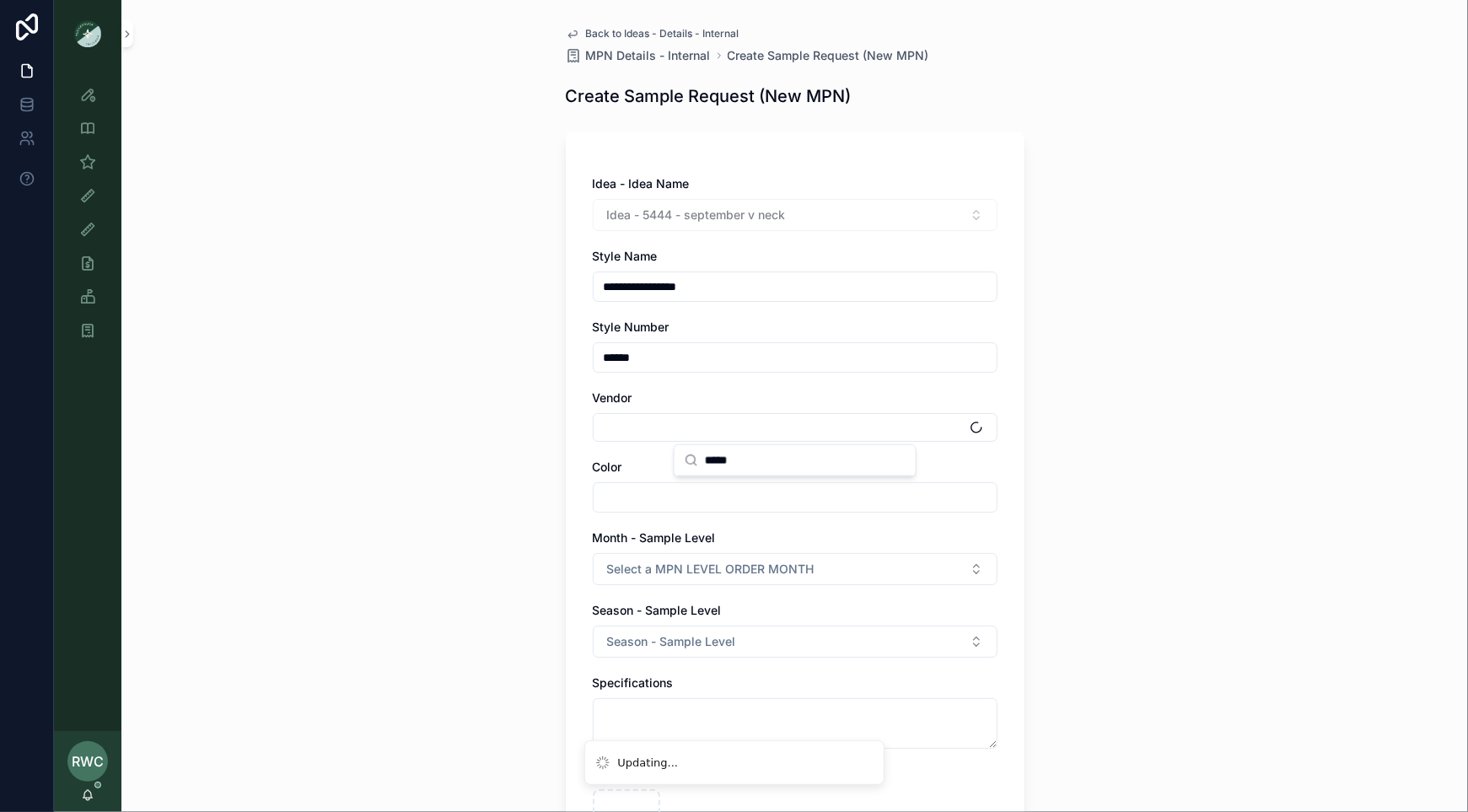
click at [764, 467] on input "*****" at bounding box center [805, 460] width 200 height 31
type input "*"
click at [743, 455] on input "*******" at bounding box center [805, 460] width 200 height 31
click at [776, 455] on input "*******" at bounding box center [805, 460] width 200 height 31
drag, startPoint x: 776, startPoint y: 455, endPoint x: 715, endPoint y: 455, distance: 61.0
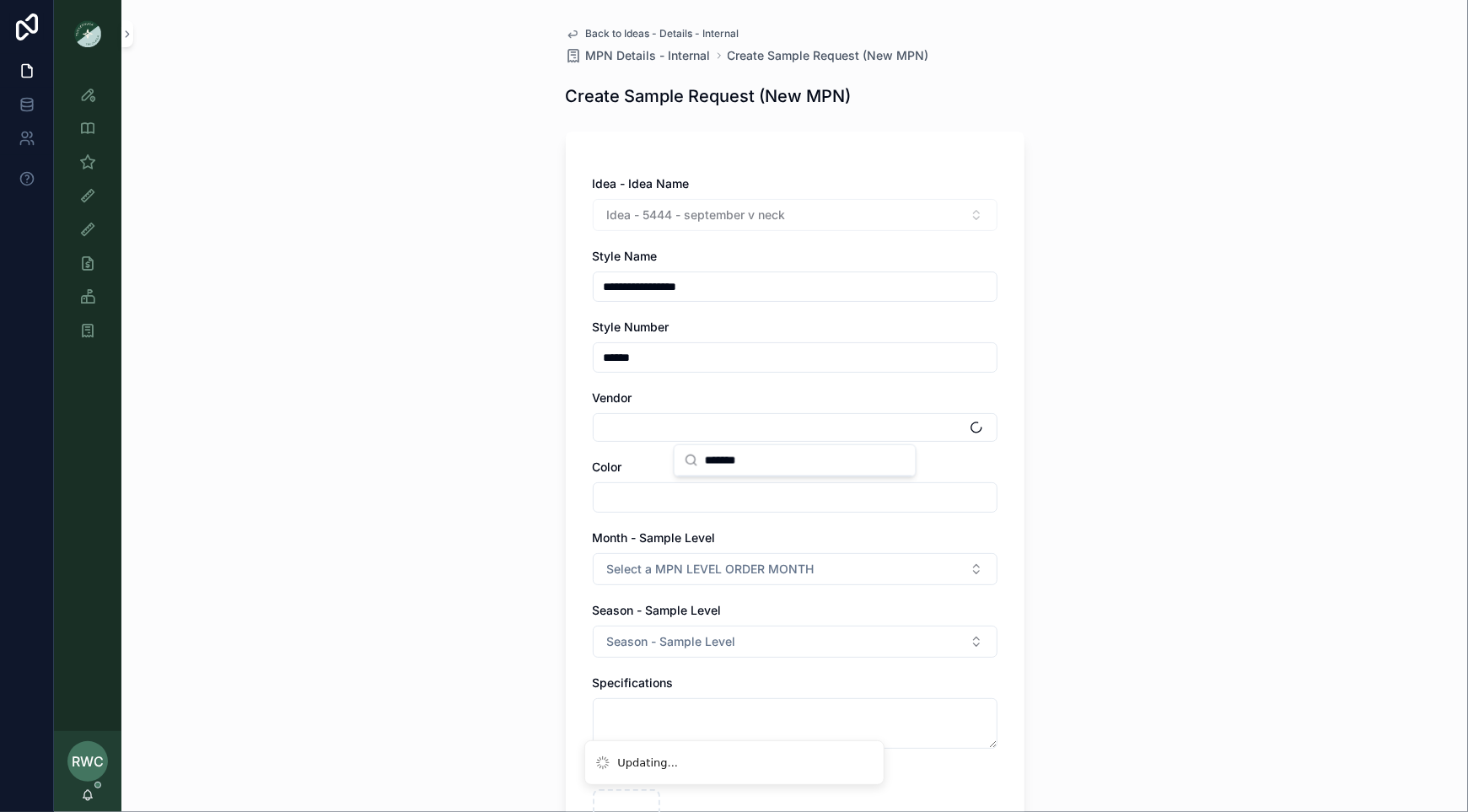
click at [730, 455] on input "*******" at bounding box center [805, 460] width 200 height 31
type input "***"
click at [560, 488] on div "**********" at bounding box center [795, 632] width 485 height 1264
click at [720, 429] on button "Select Button" at bounding box center [795, 428] width 404 height 29
type input "*"
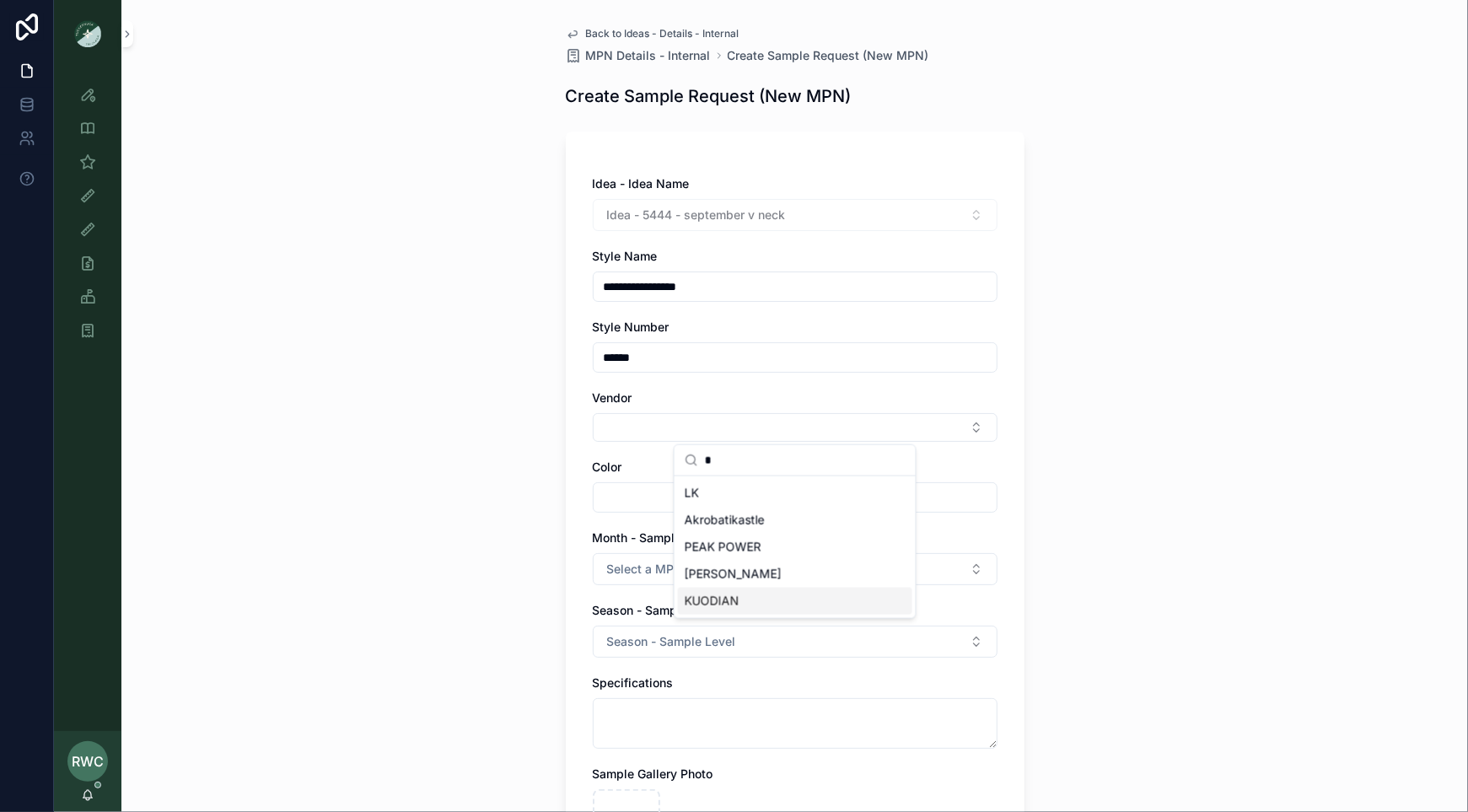
click at [716, 599] on span "KUODIAN" at bounding box center [712, 601] width 55 height 17
click at [639, 491] on input "scrollable content" at bounding box center [795, 501] width 403 height 23
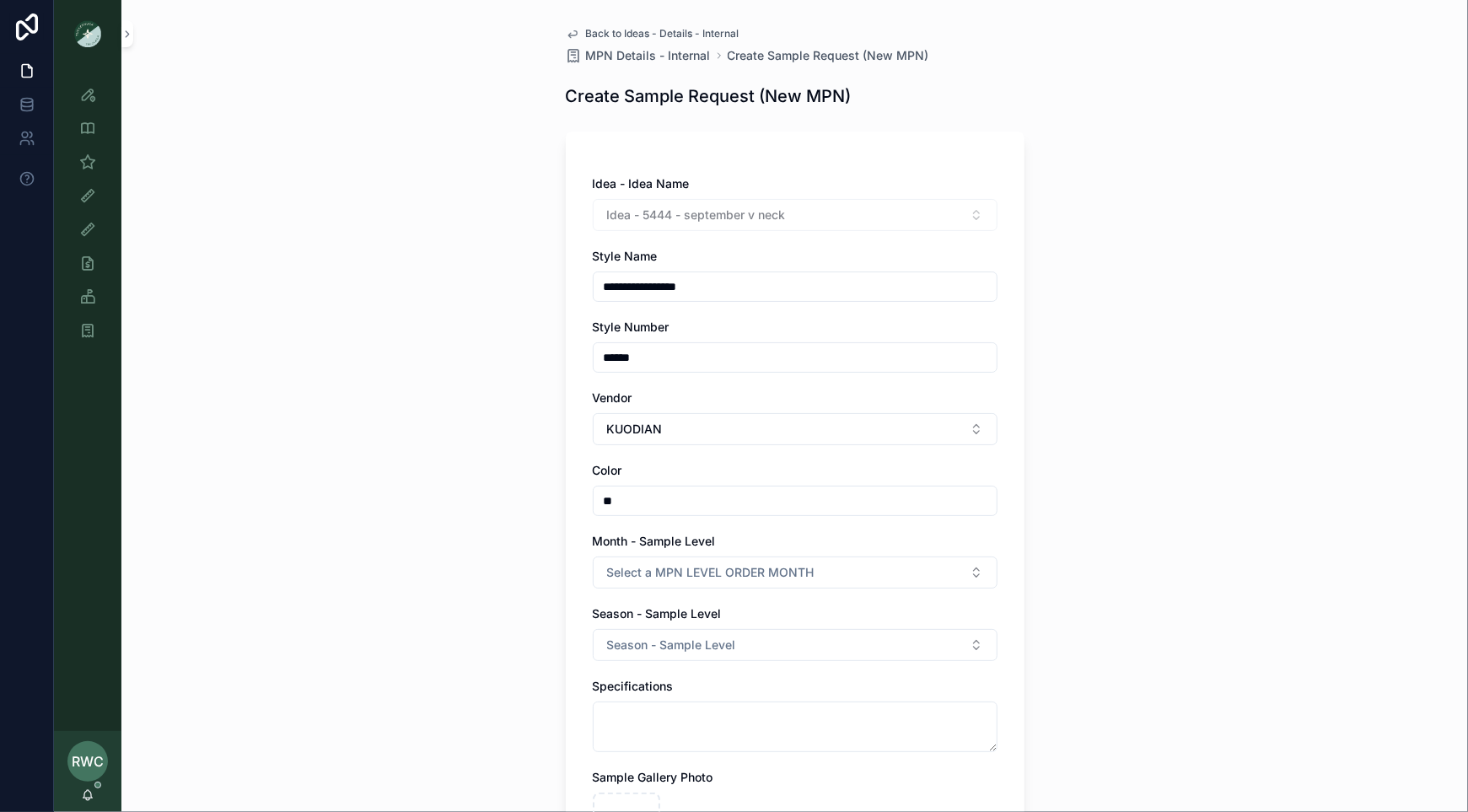
type input "*"
type input "*********"
click at [686, 582] on button "Select a MPN LEVEL ORDER MONTH" at bounding box center [795, 573] width 404 height 32
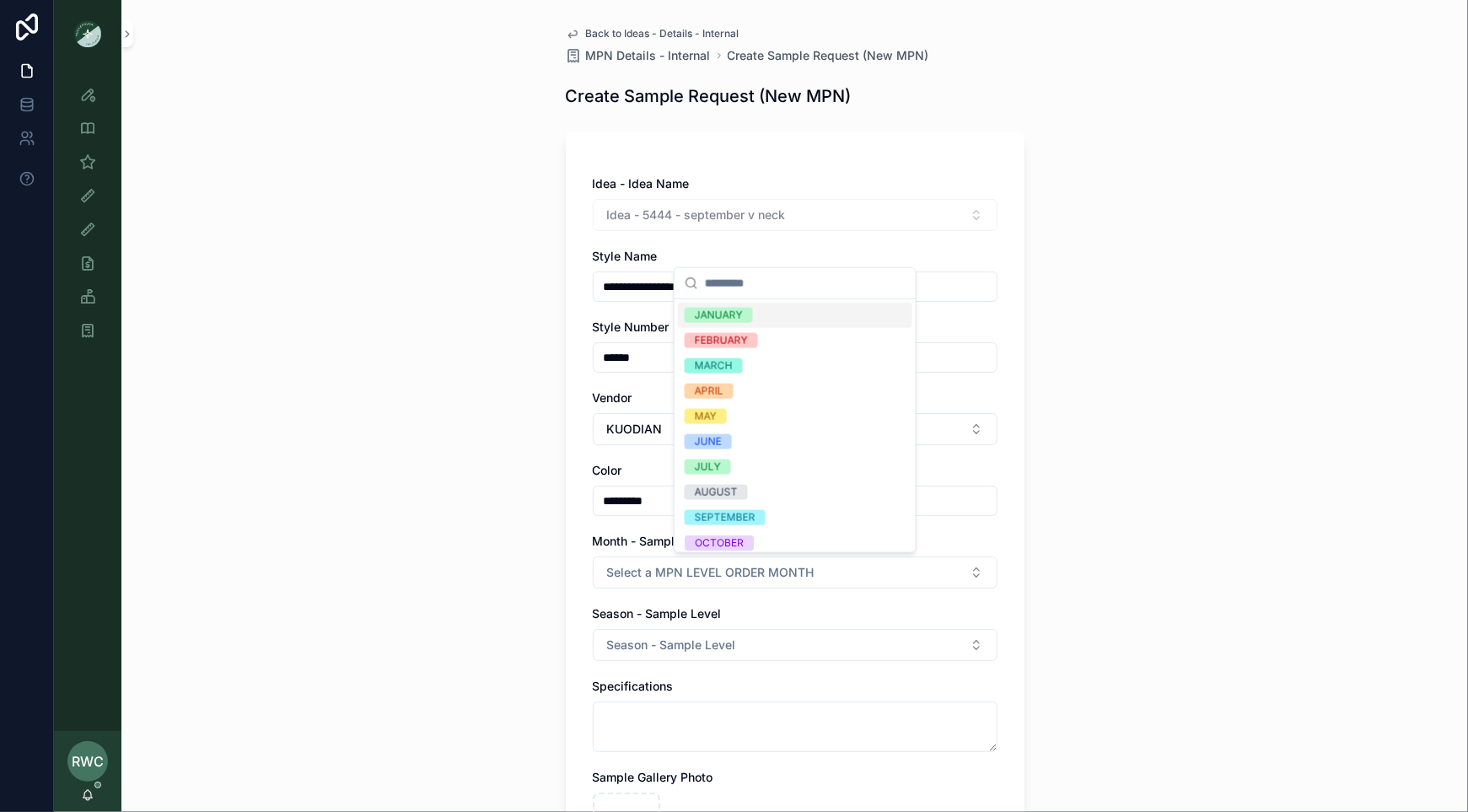
click at [391, 545] on div "**********" at bounding box center [795, 406] width 1346 height 812
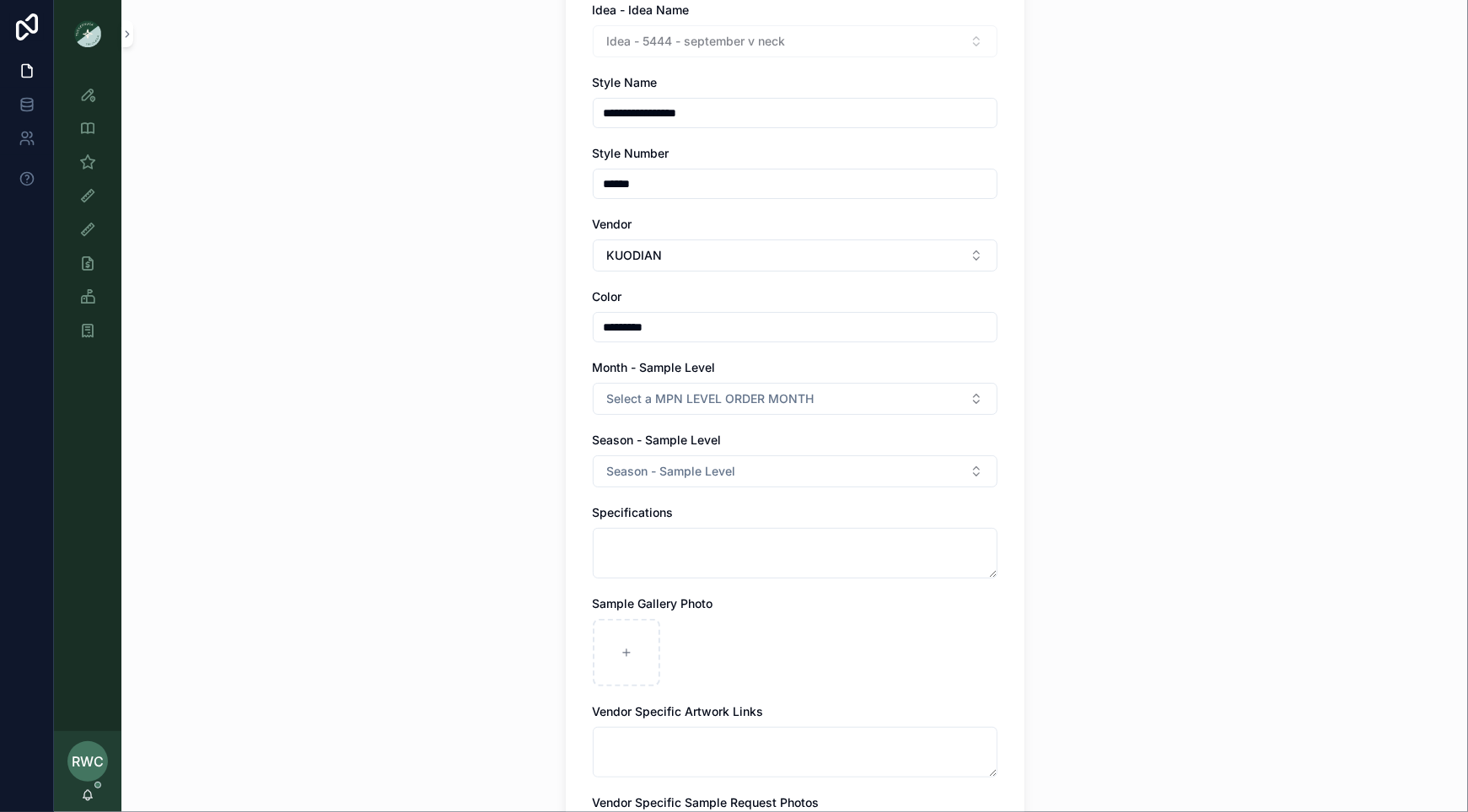
scroll to position [309, 0]
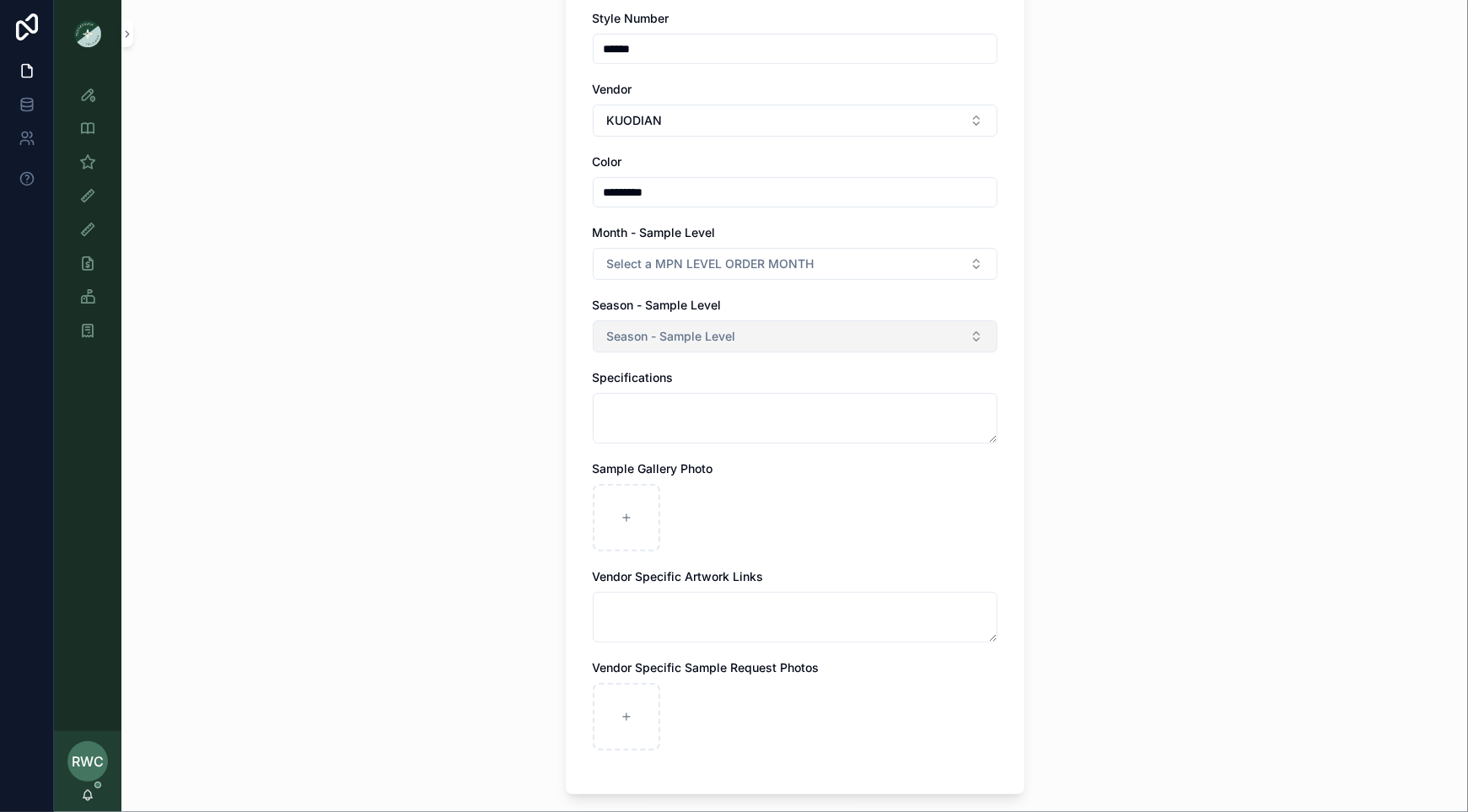
click at [752, 328] on button "Season - Sample Level" at bounding box center [795, 337] width 404 height 32
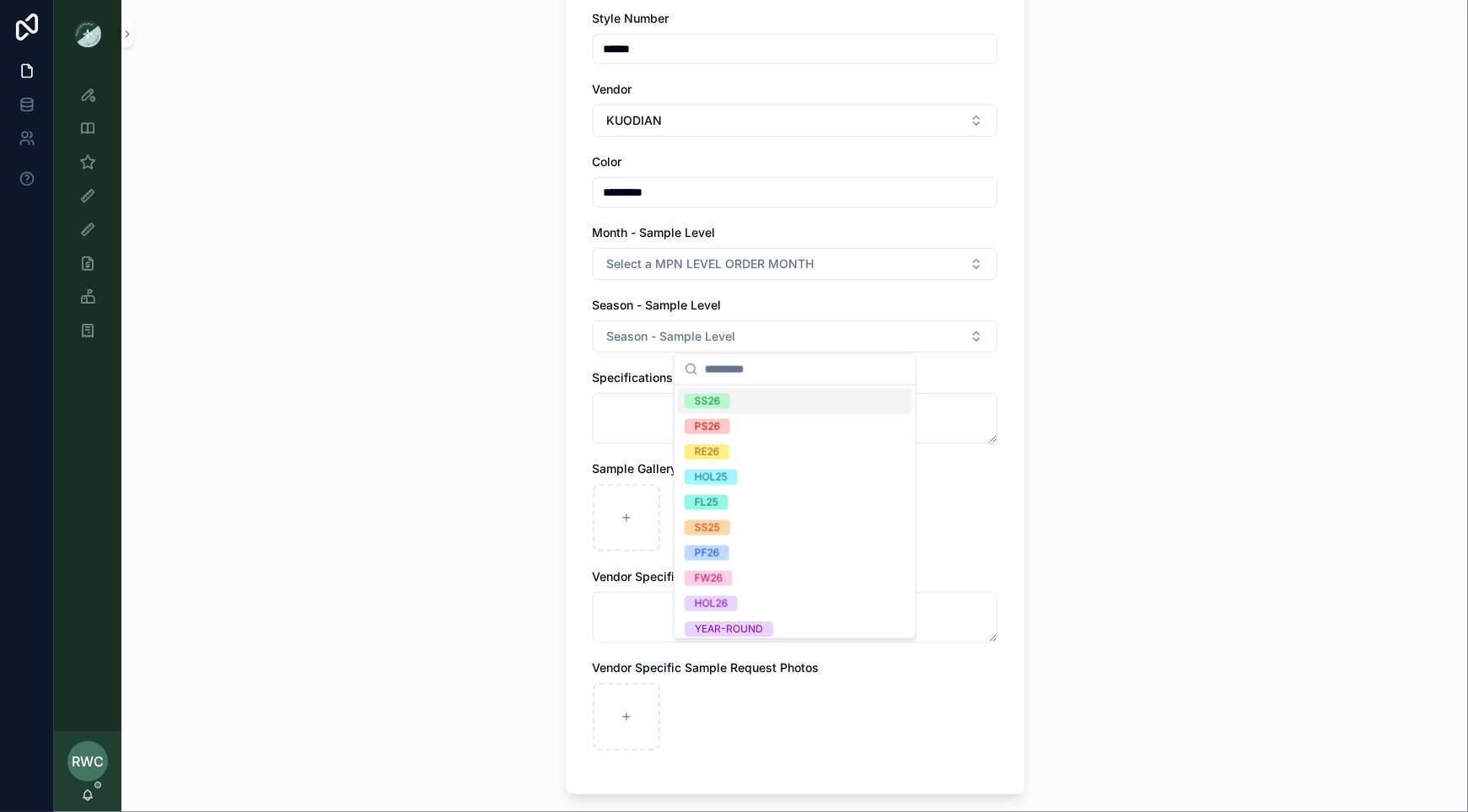
click at [745, 392] on div "SS26" at bounding box center [795, 401] width 235 height 25
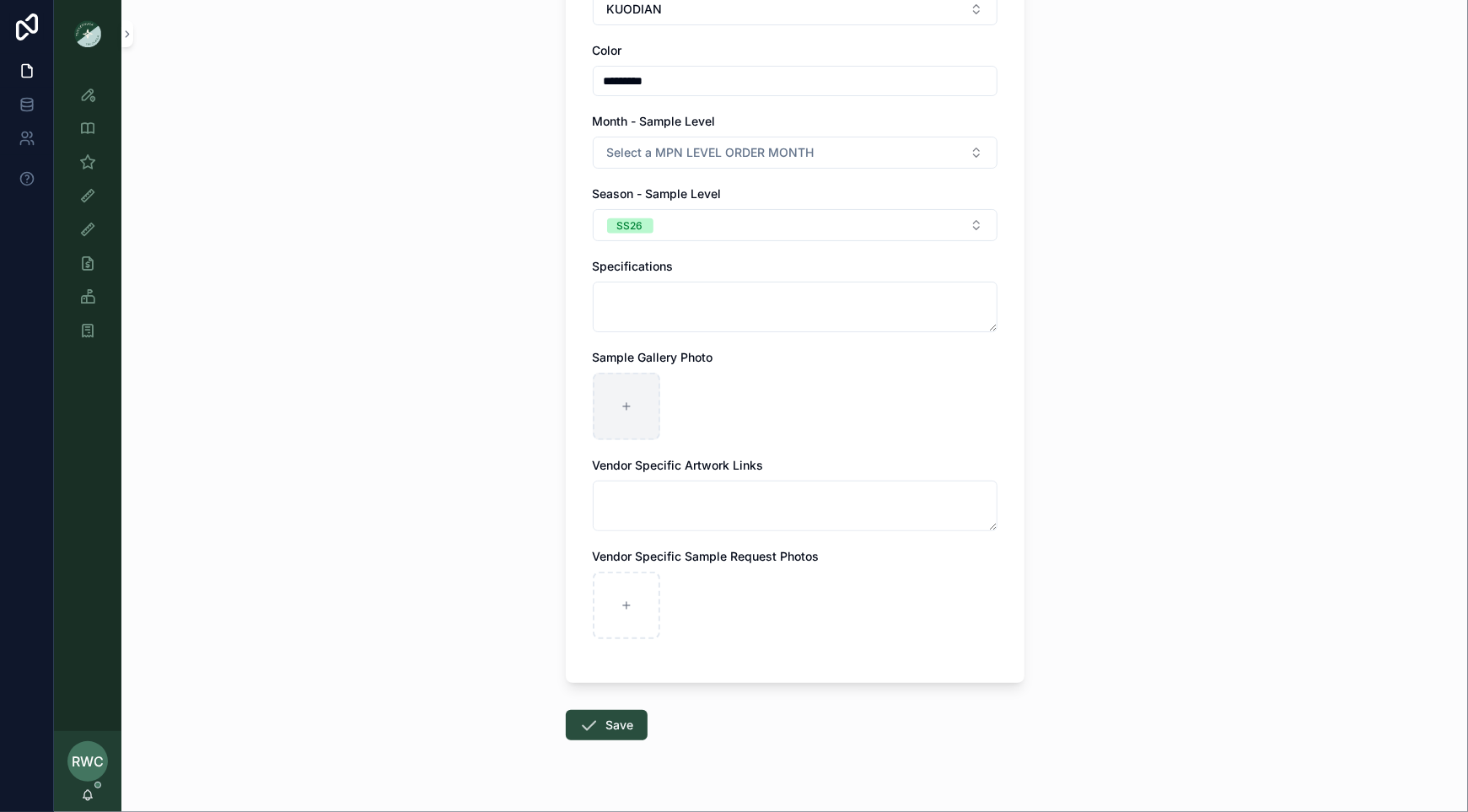
scroll to position [454, 0]
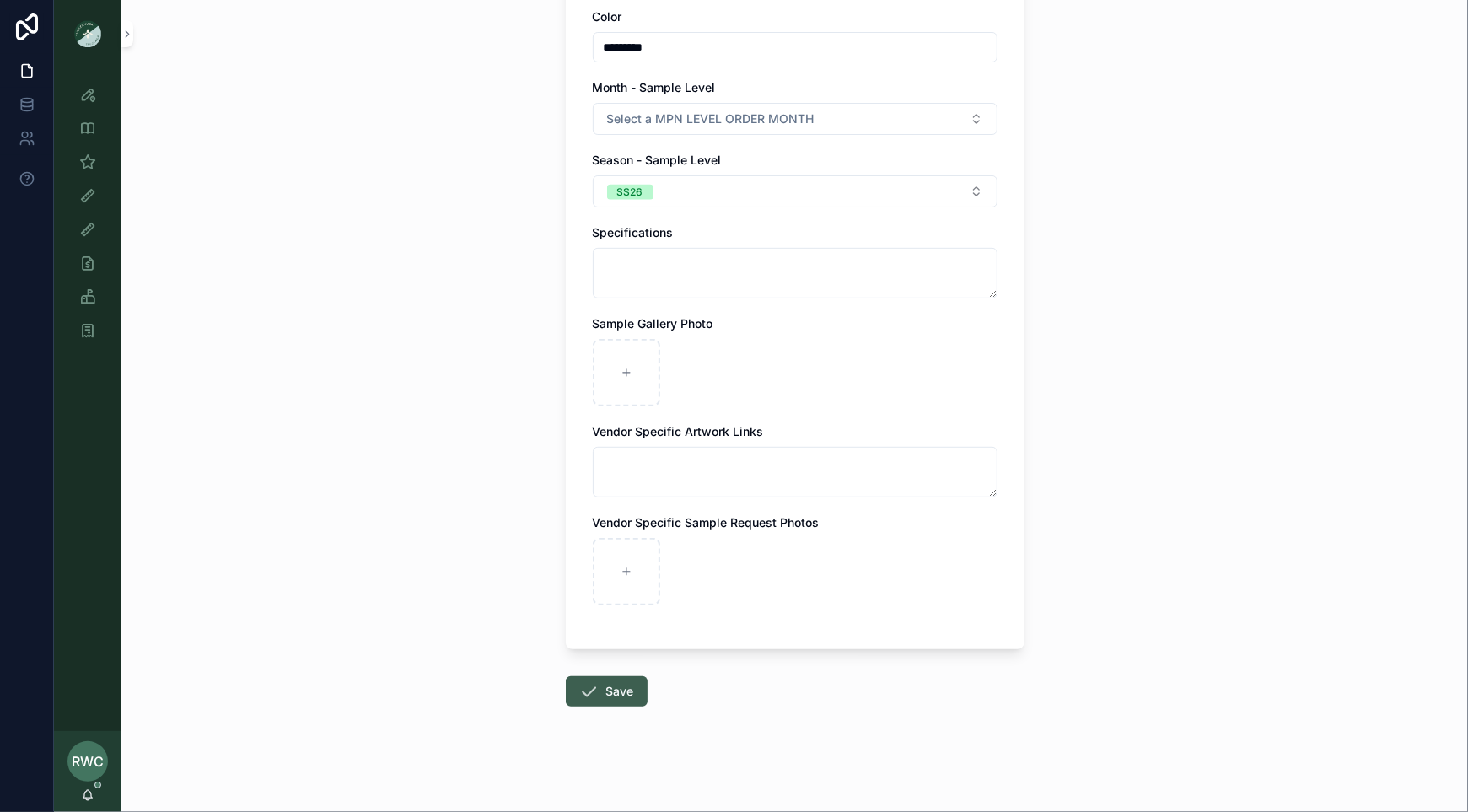
click at [609, 687] on button "Save" at bounding box center [606, 691] width 82 height 31
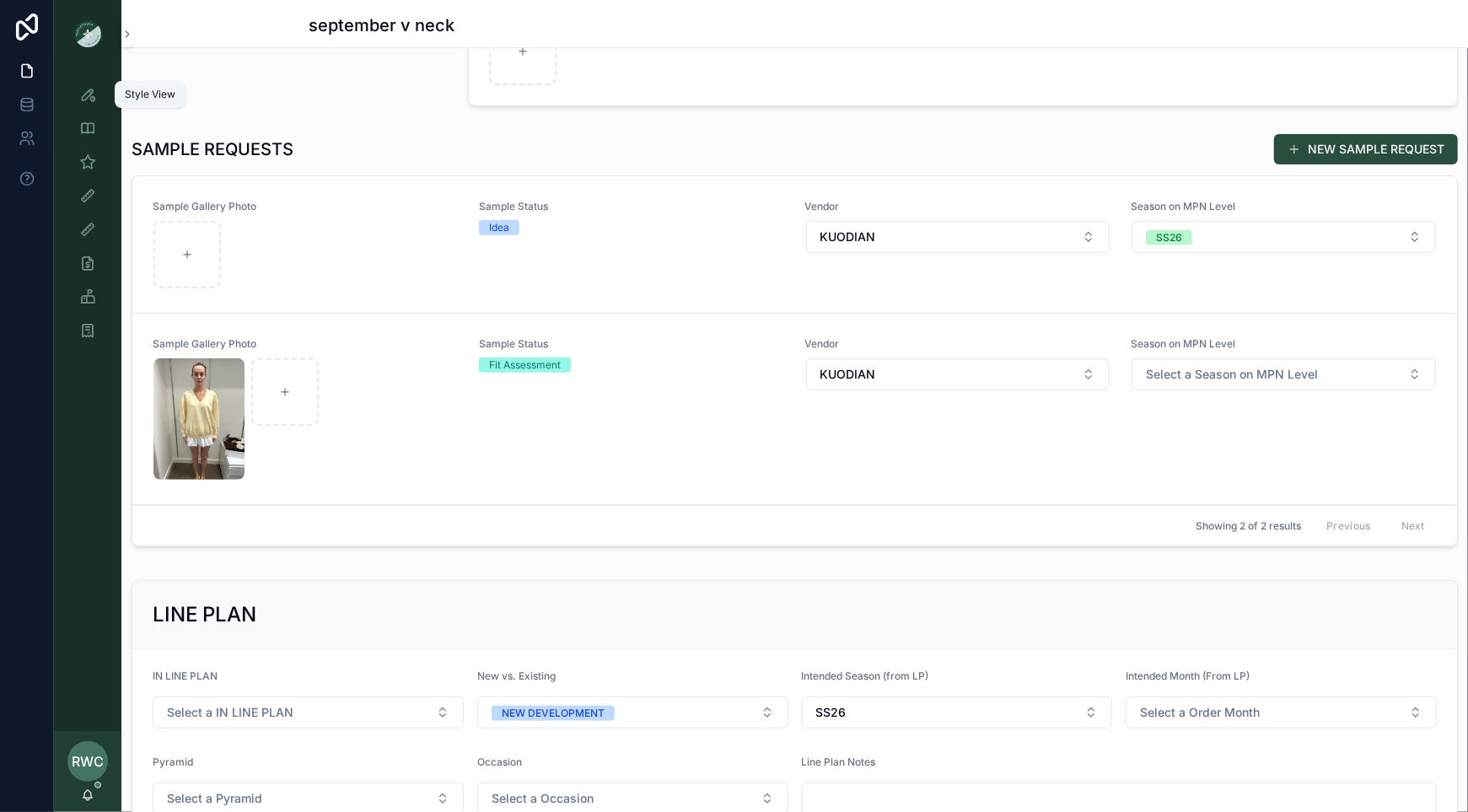
click at [81, 97] on icon "scrollable content" at bounding box center [88, 94] width 17 height 17
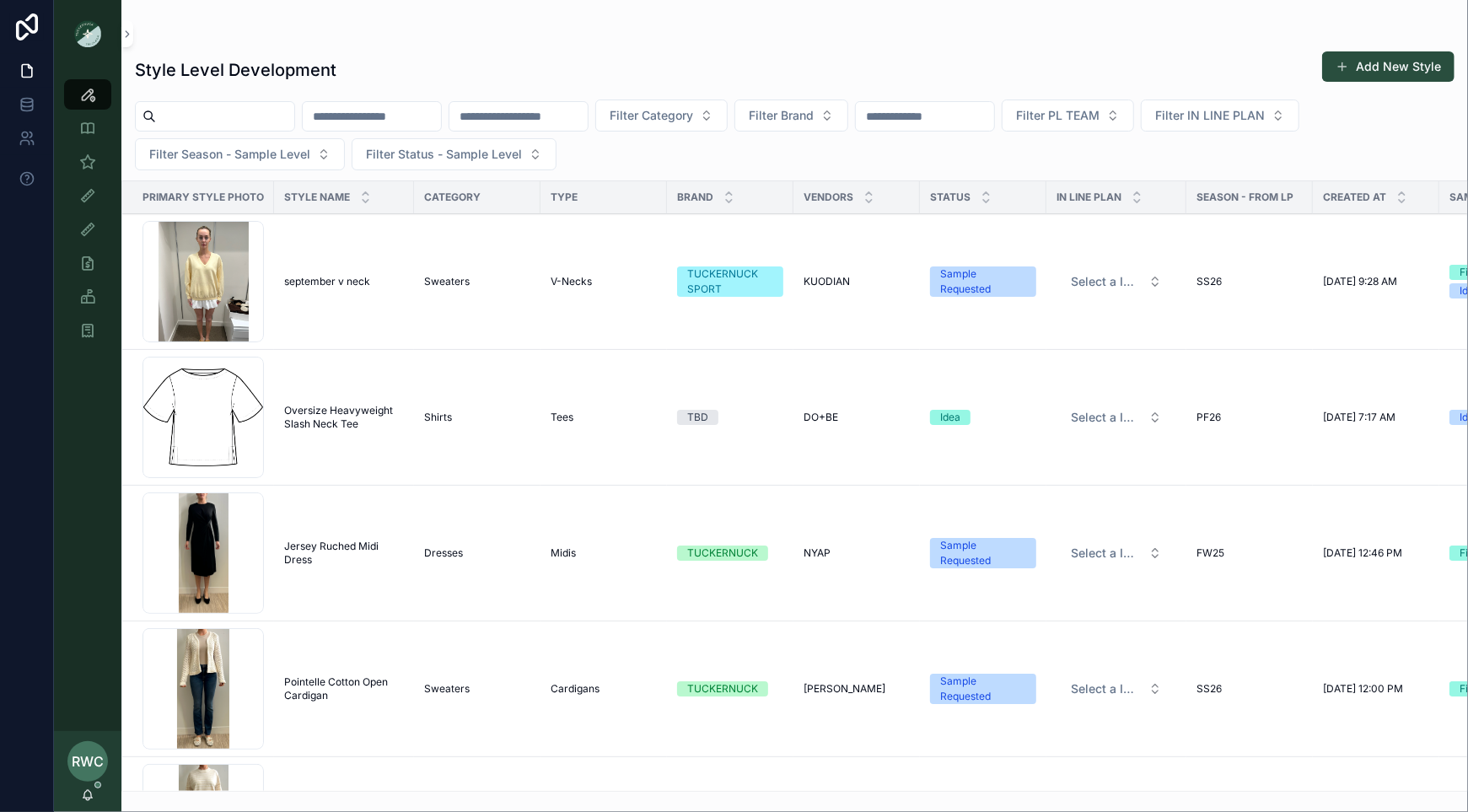
click at [315, 275] on span "september v neck" at bounding box center [327, 281] width 86 height 14
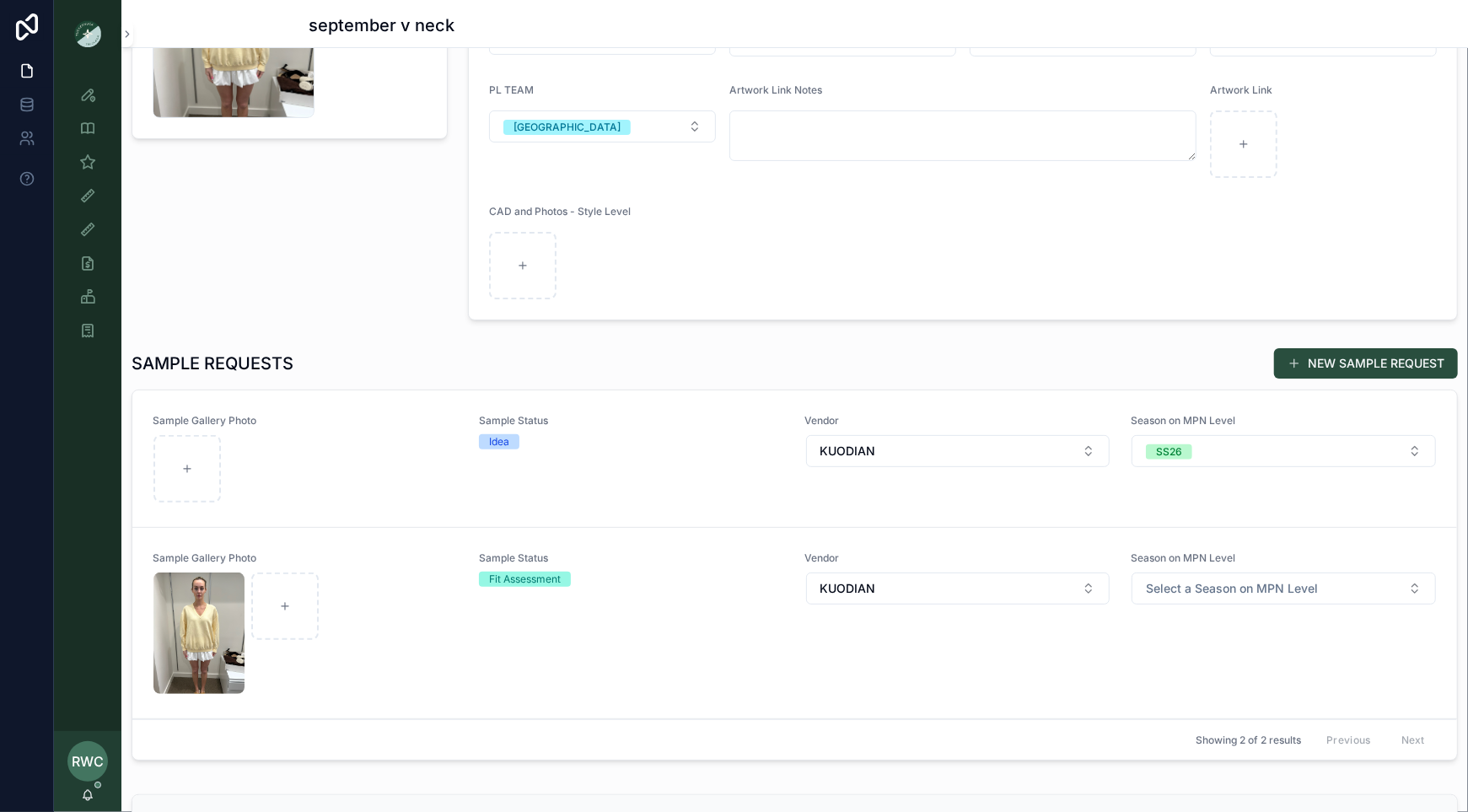
scroll to position [254, 0]
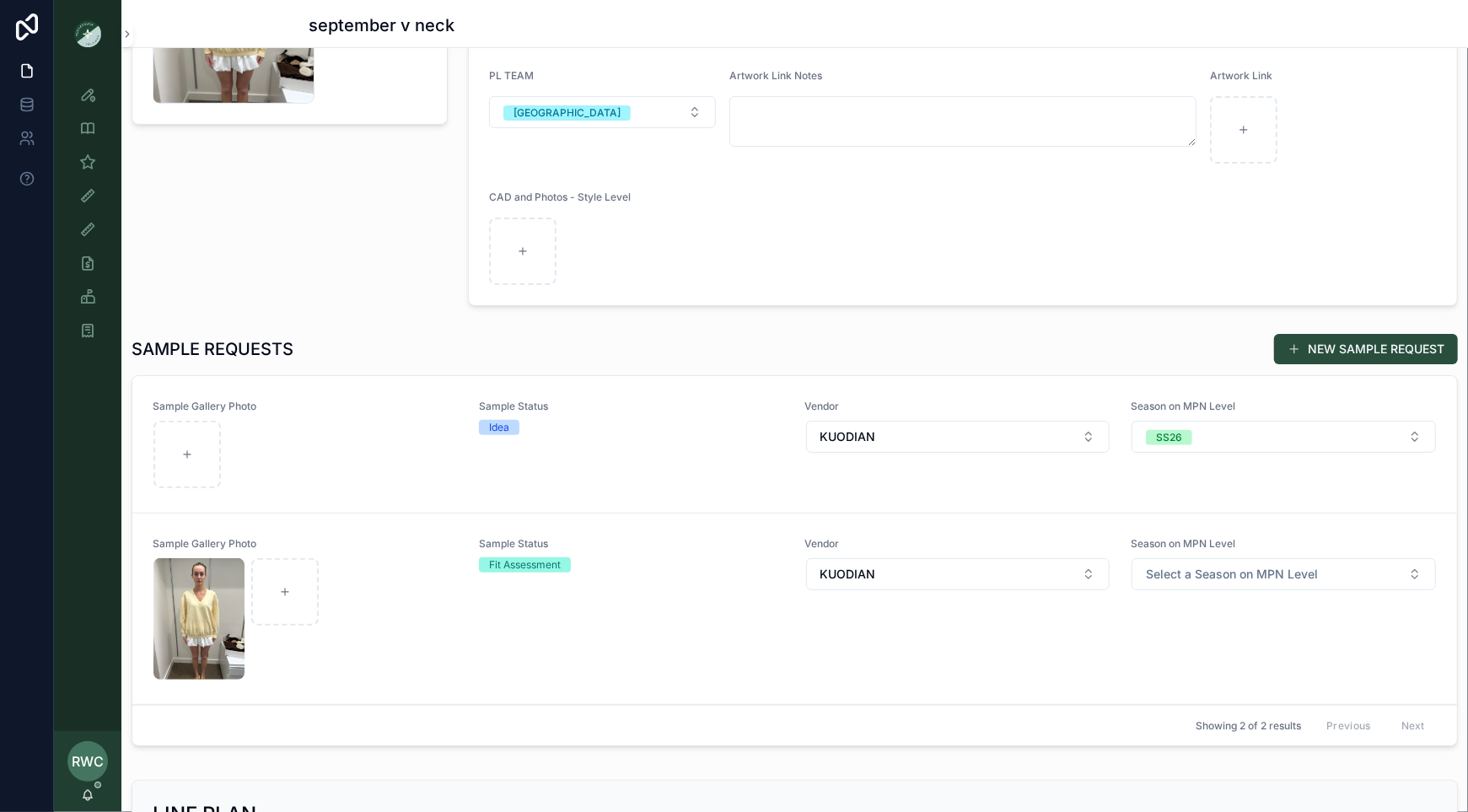
click at [343, 466] on div "scrollable content" at bounding box center [305, 454] width 304 height 68
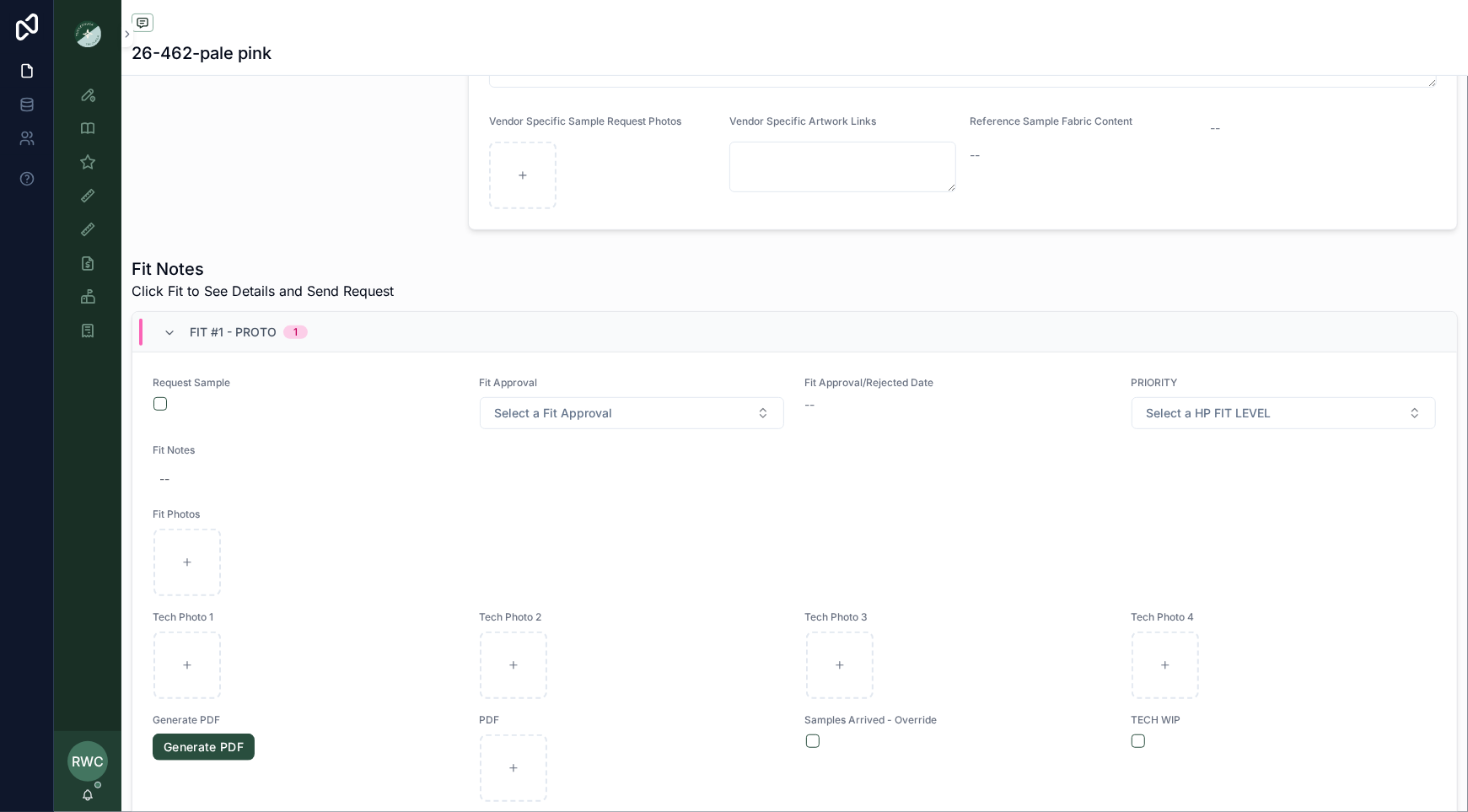
scroll to position [449, 0]
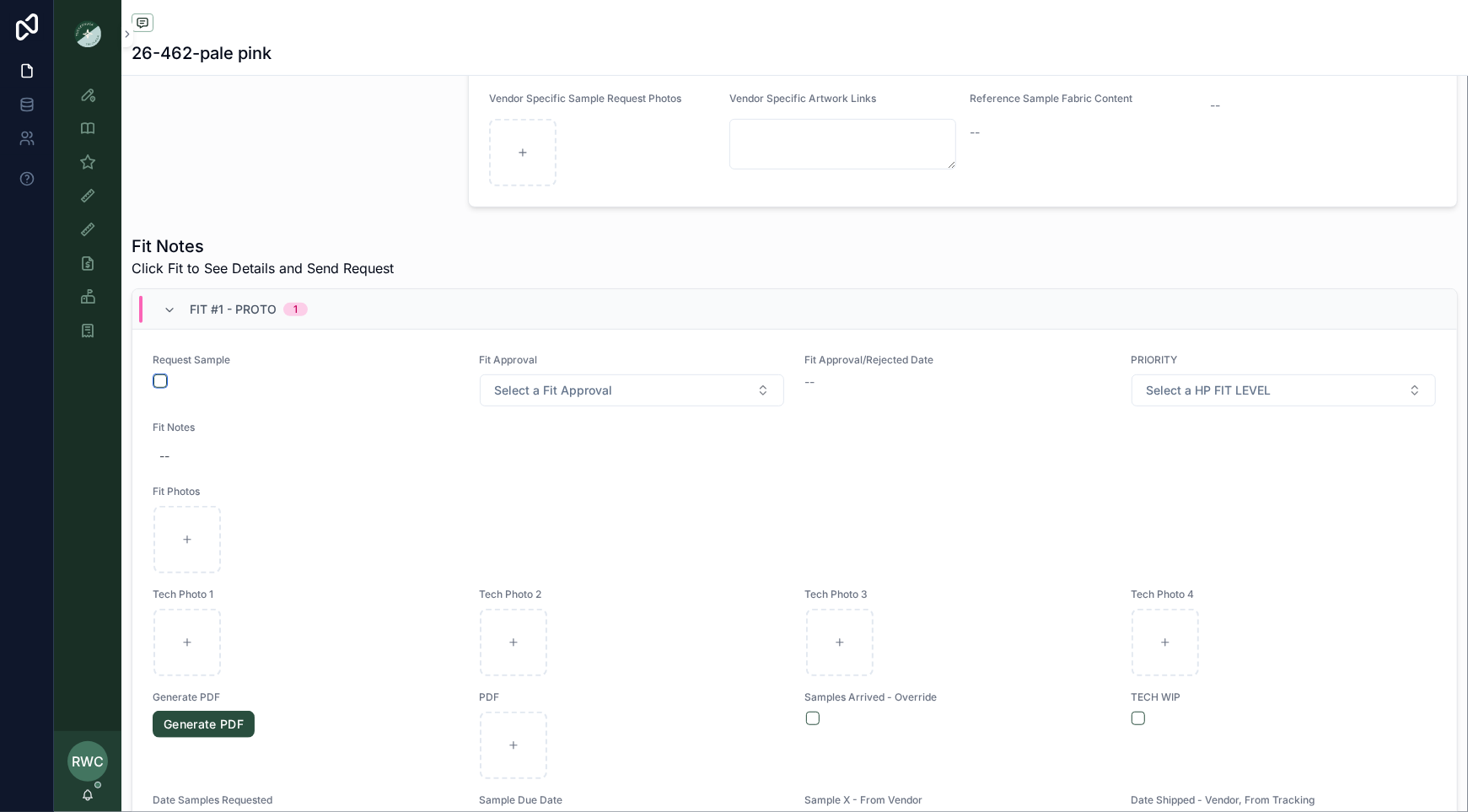
click at [162, 378] on button "scrollable content" at bounding box center [160, 381] width 14 height 14
click at [85, 102] on icon "scrollable content" at bounding box center [88, 94] width 17 height 17
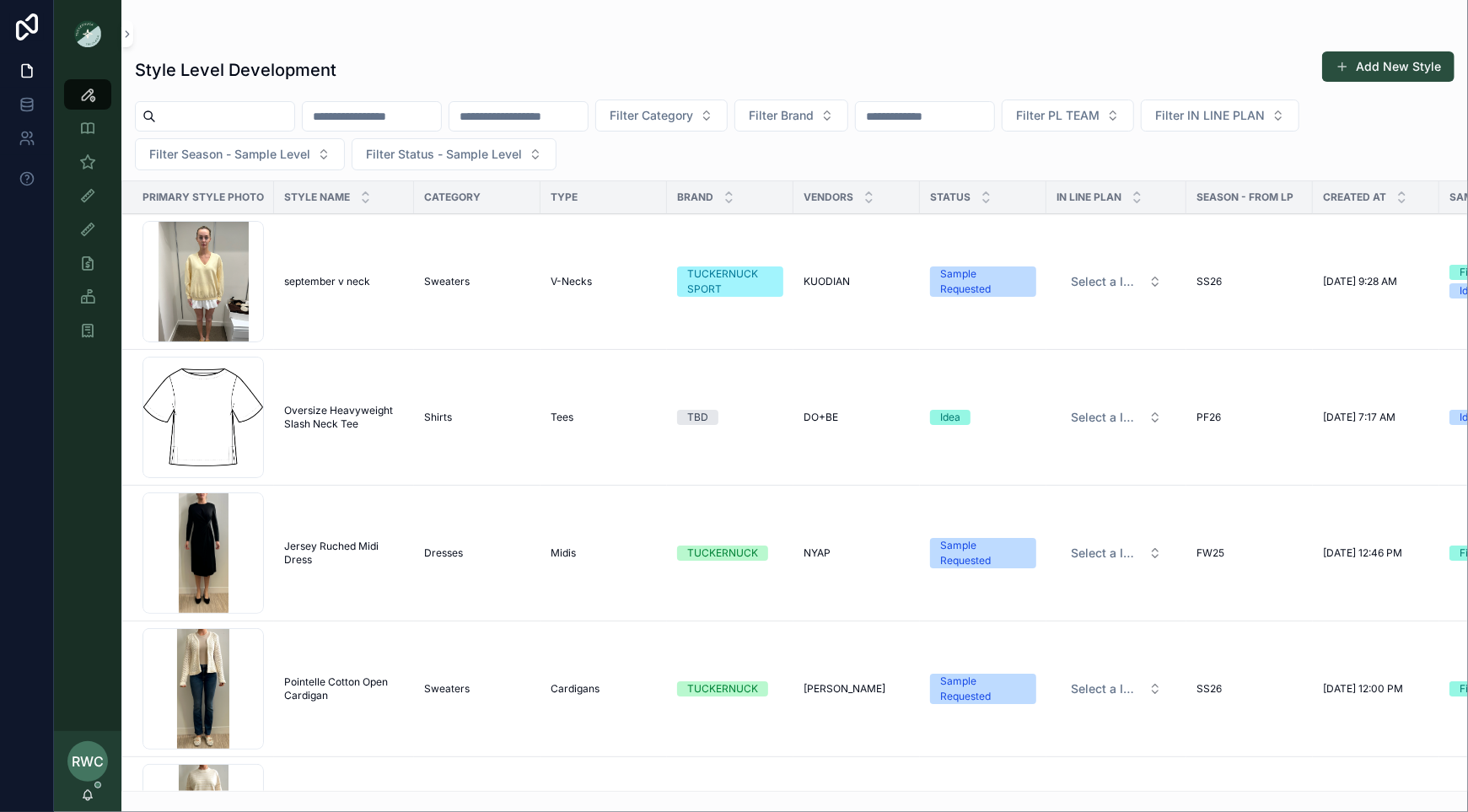
click at [404, 112] on input "scrollable content" at bounding box center [371, 116] width 138 height 23
type input "*"
click at [527, 122] on input "scrollable content" at bounding box center [518, 116] width 138 height 23
type input "*******"
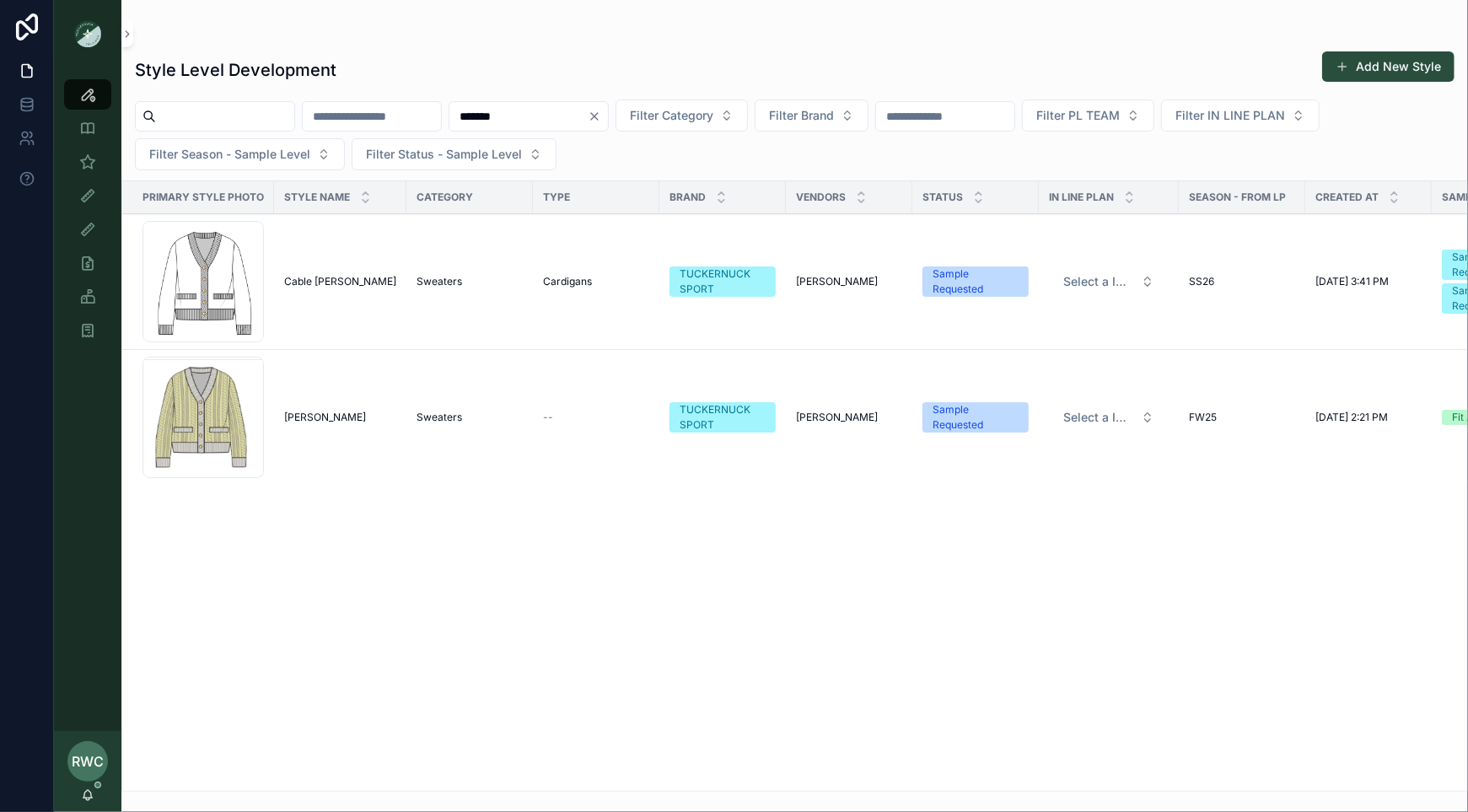
click at [362, 285] on span "Cable Charley Cardigan" at bounding box center [340, 281] width 112 height 14
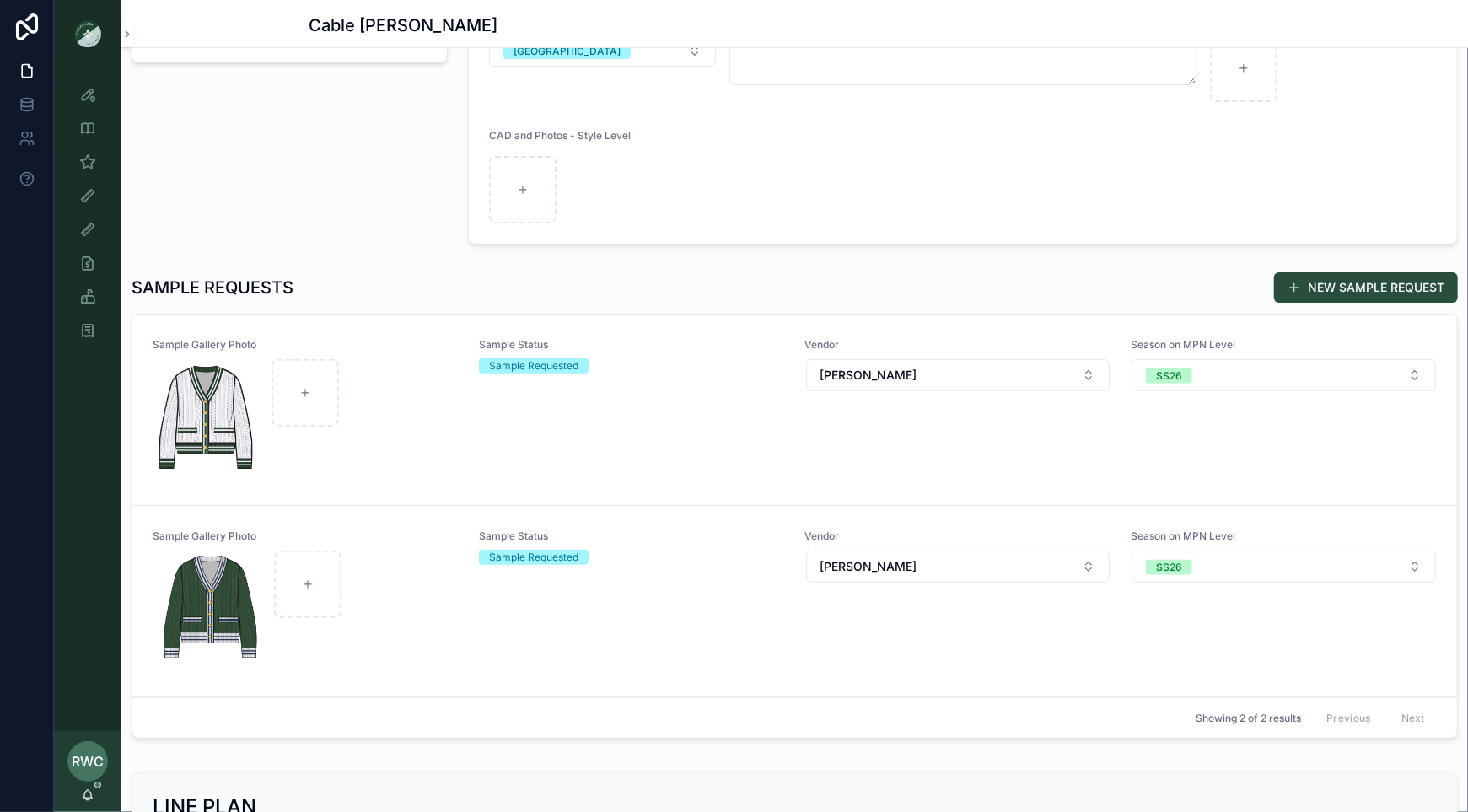
scroll to position [367, 0]
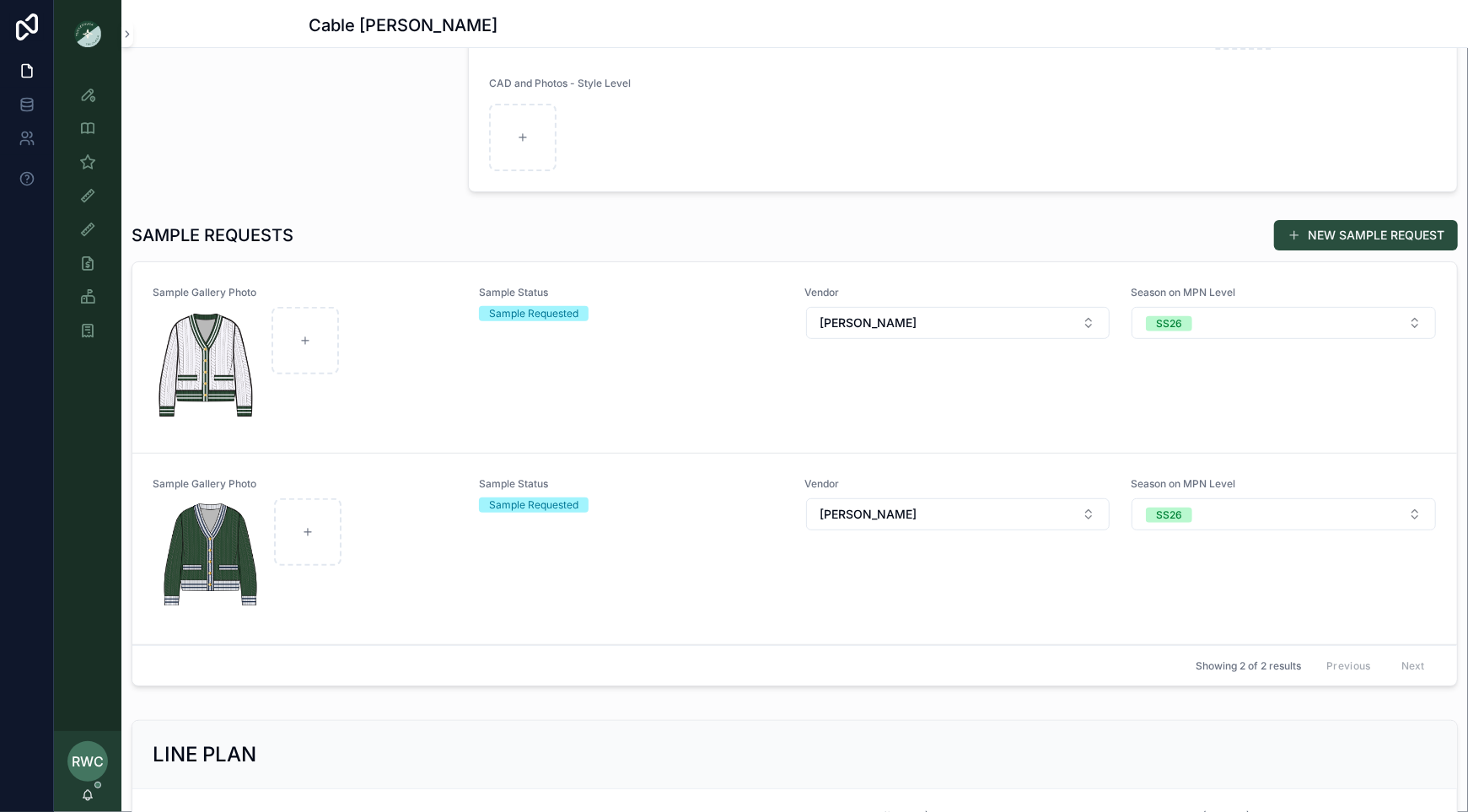
click at [528, 366] on div "Sample Status Sample Requested" at bounding box center [632, 357] width 306 height 143
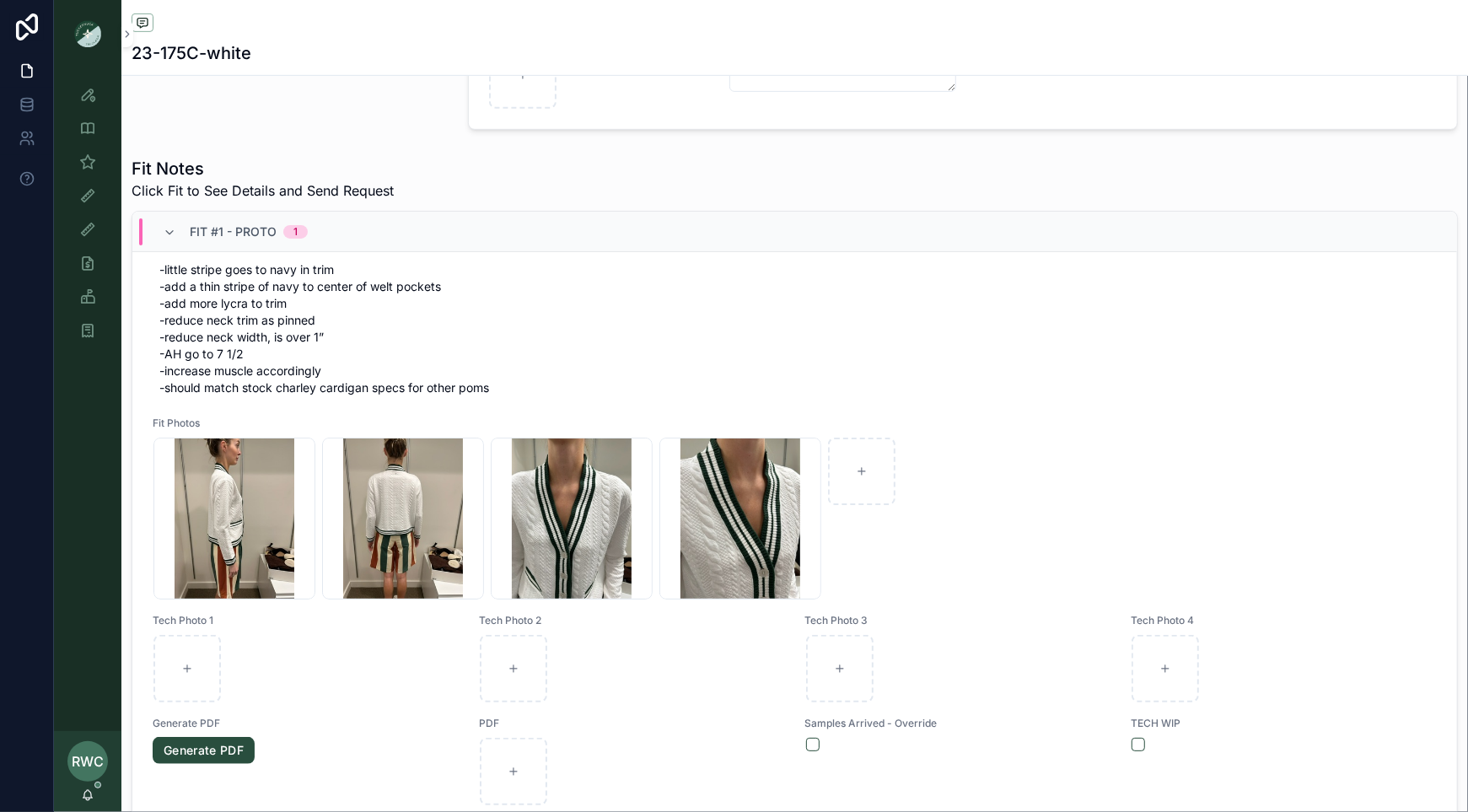
scroll to position [246, 0]
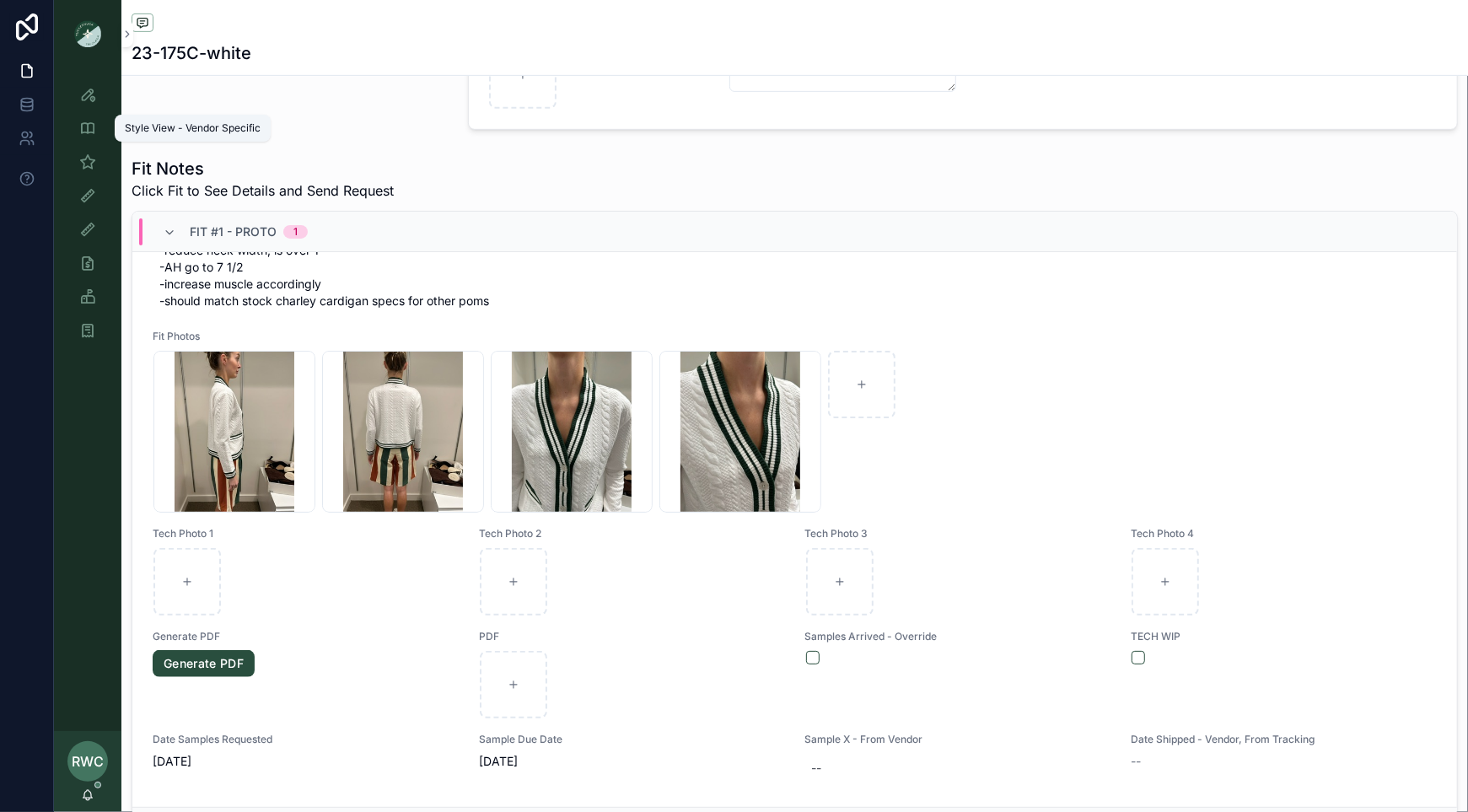
click at [83, 102] on icon "scrollable content" at bounding box center [88, 94] width 17 height 17
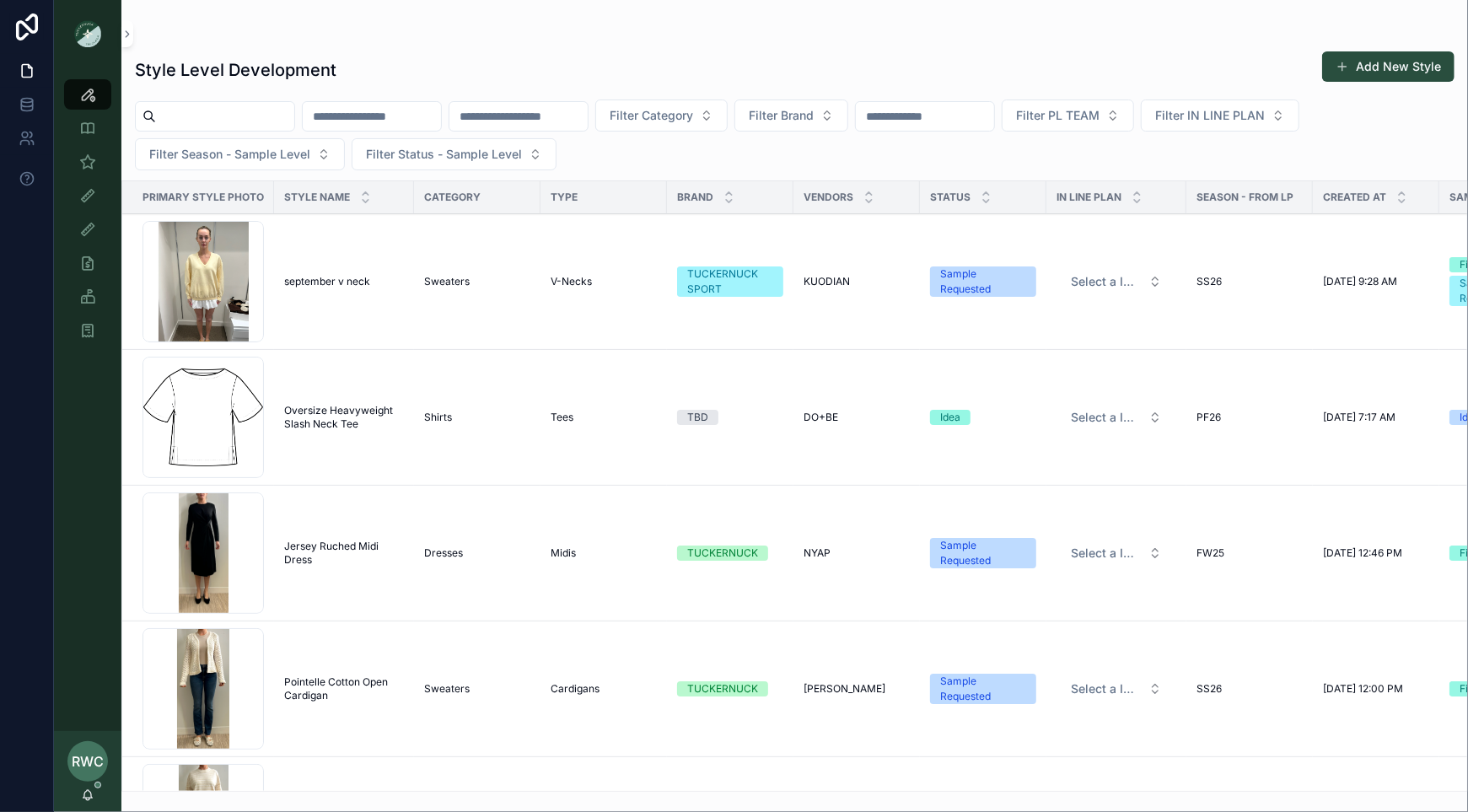
click at [549, 121] on input "scrollable content" at bounding box center [518, 116] width 138 height 23
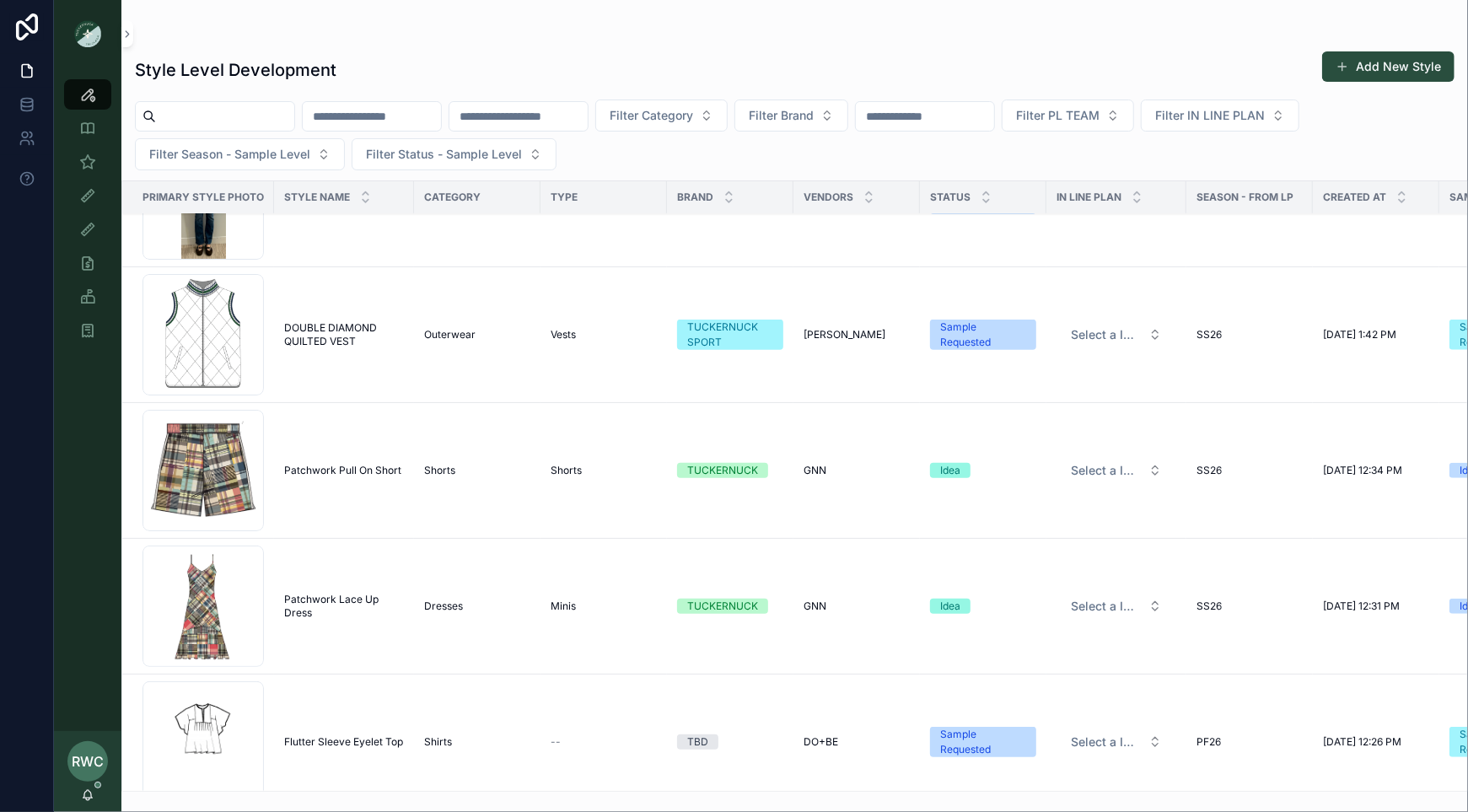
scroll to position [1530, 0]
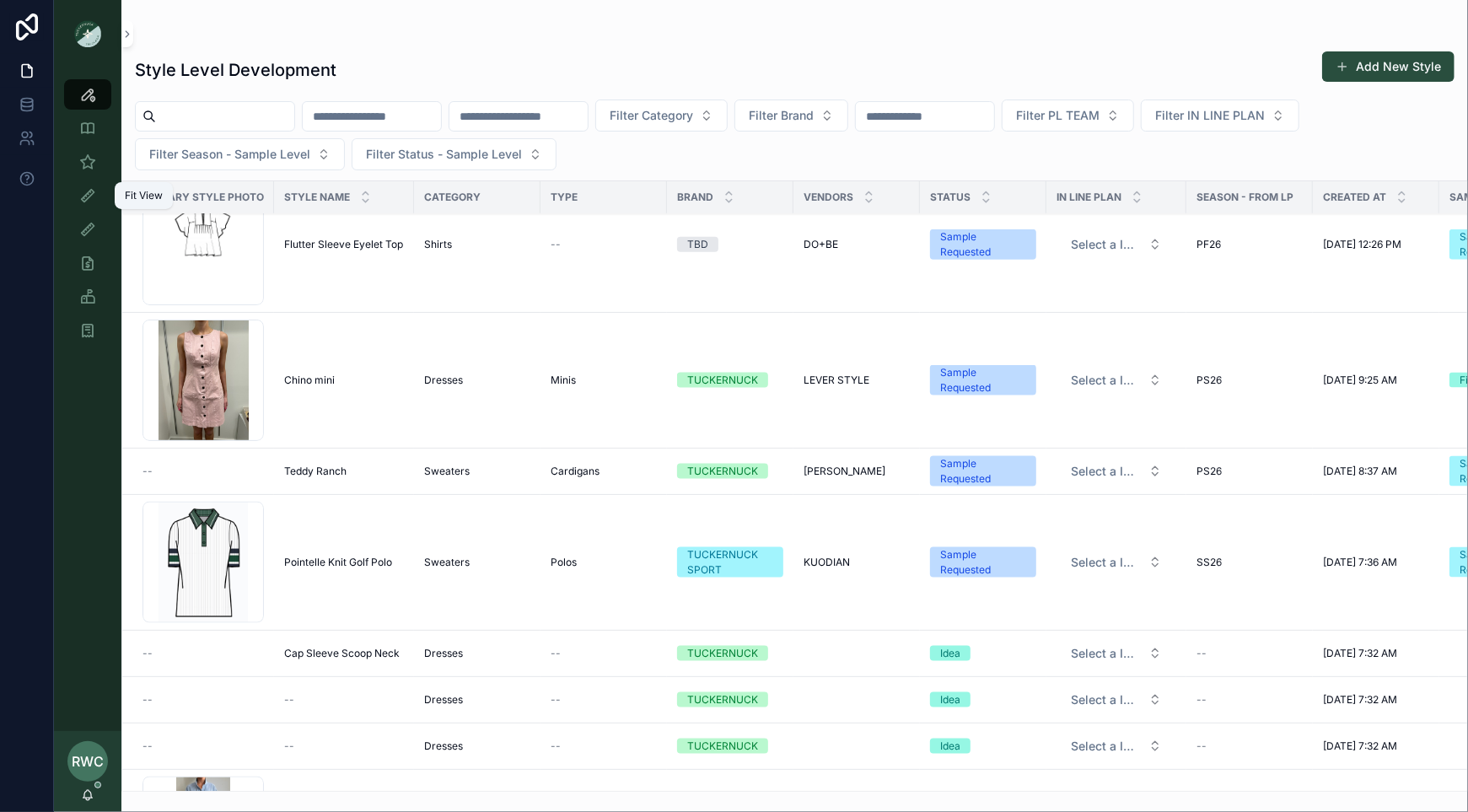
click at [83, 193] on icon "scrollable content" at bounding box center [88, 195] width 17 height 17
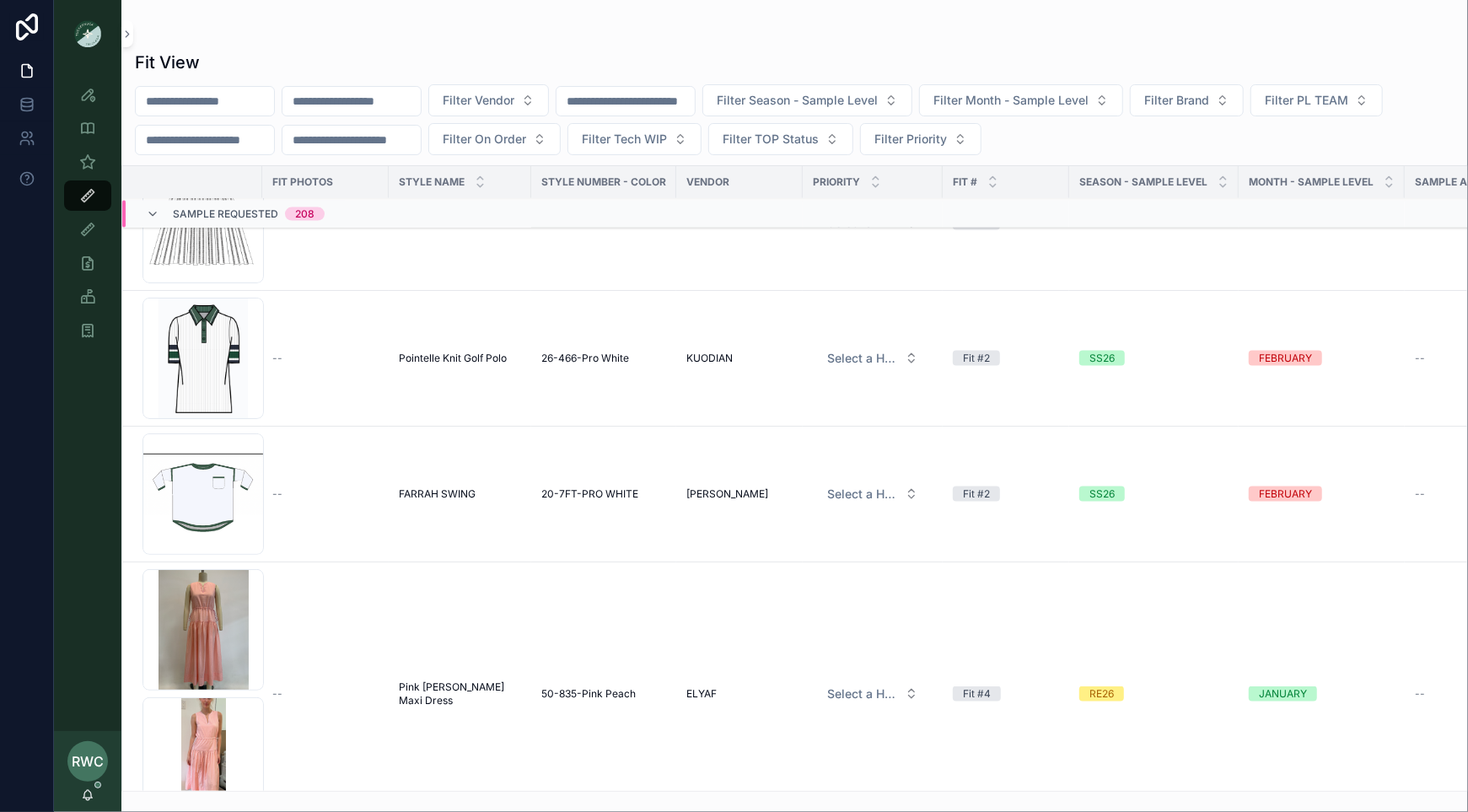
scroll to position [1631, 0]
click at [1209, 102] on span "Filter Brand" at bounding box center [1177, 100] width 65 height 17
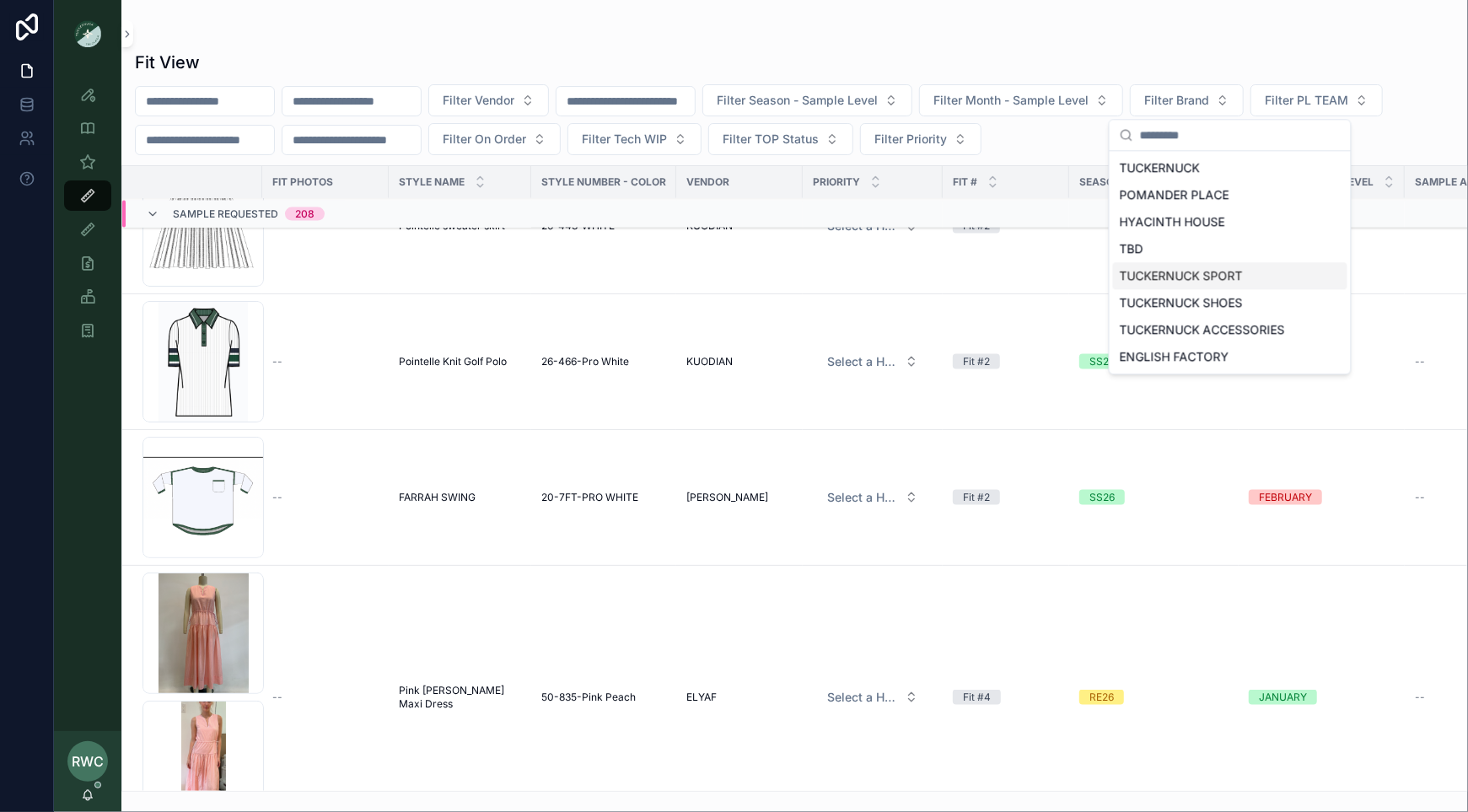
click at [1205, 267] on div "TUCKERNUCK SPORT" at bounding box center [1230, 276] width 235 height 27
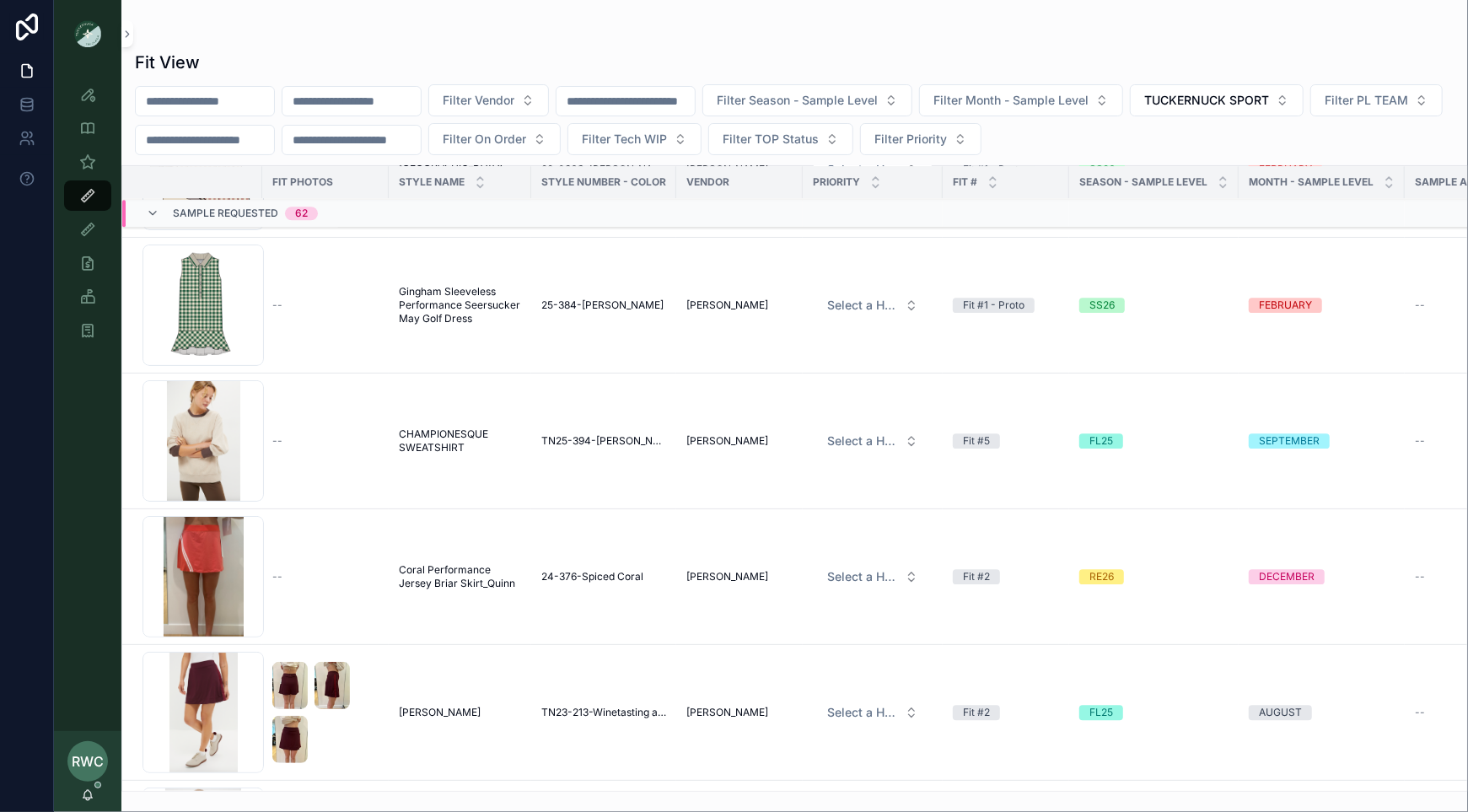
scroll to position [7696, 0]
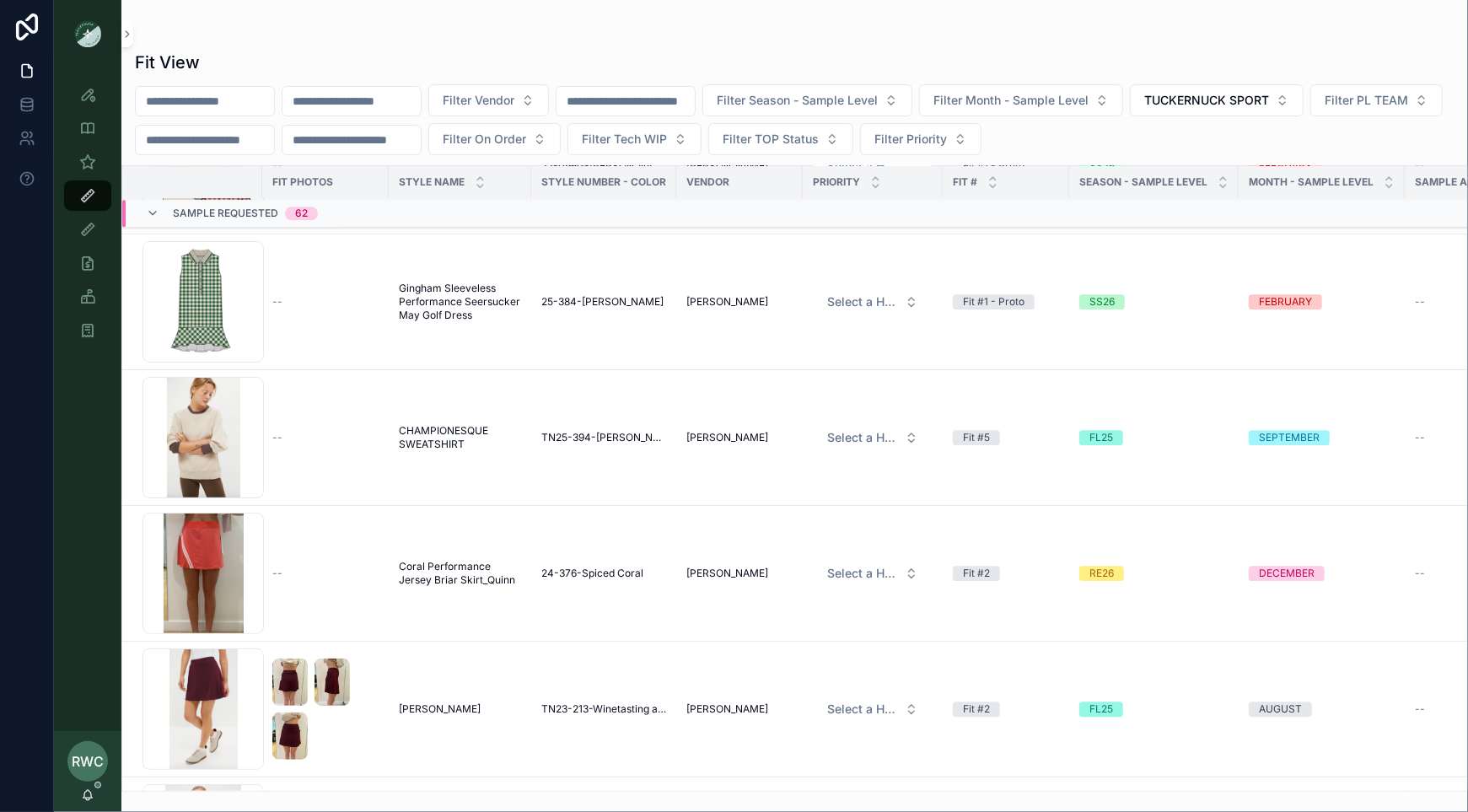
click at [395, 103] on input "scrollable content" at bounding box center [351, 101] width 138 height 23
type input "******"
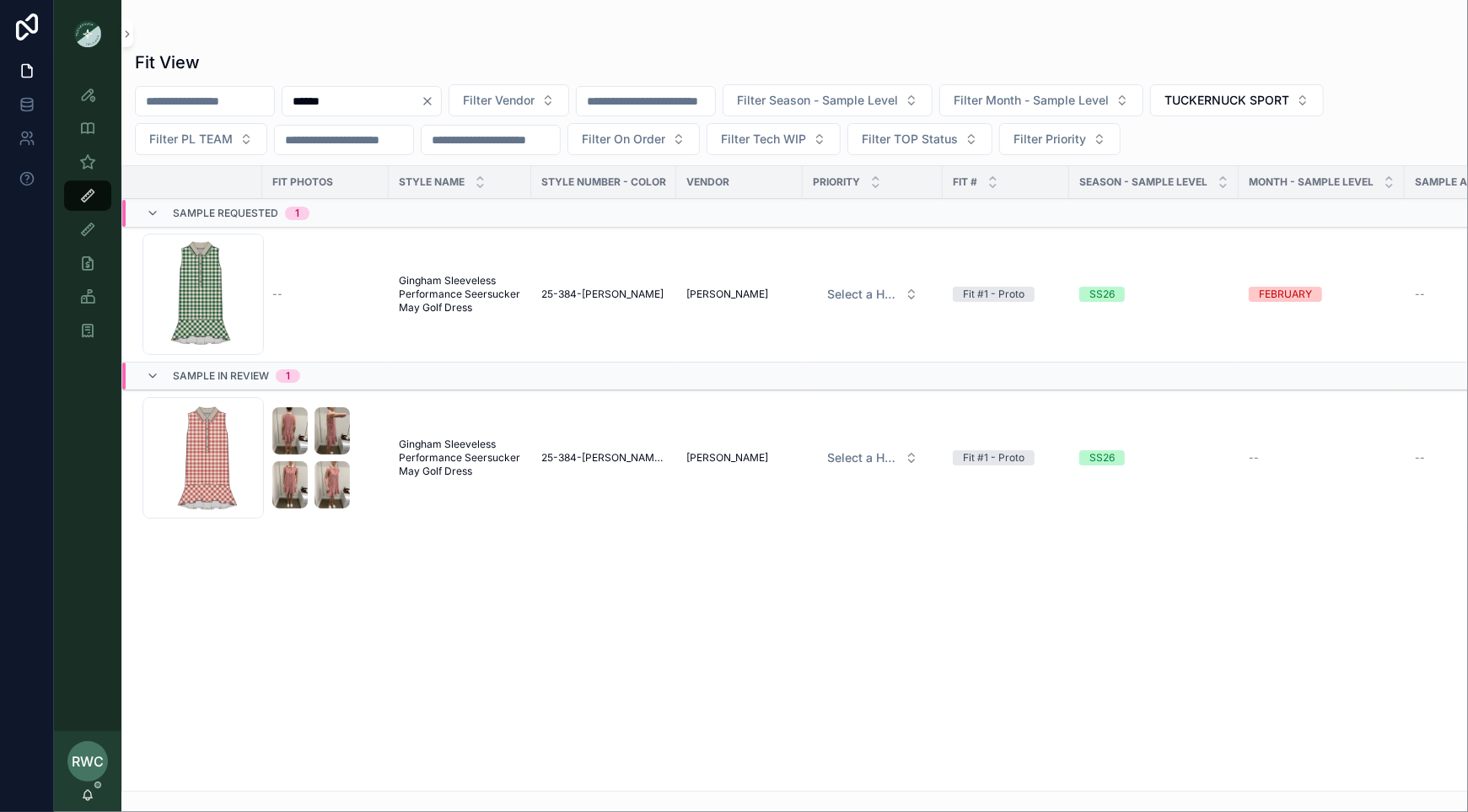
drag, startPoint x: 479, startPoint y: 455, endPoint x: 454, endPoint y: 455, distance: 25.0
click at [479, 455] on span "Gingham Sleeveless Performance Seersucker May Golf Dress" at bounding box center [459, 457] width 122 height 41
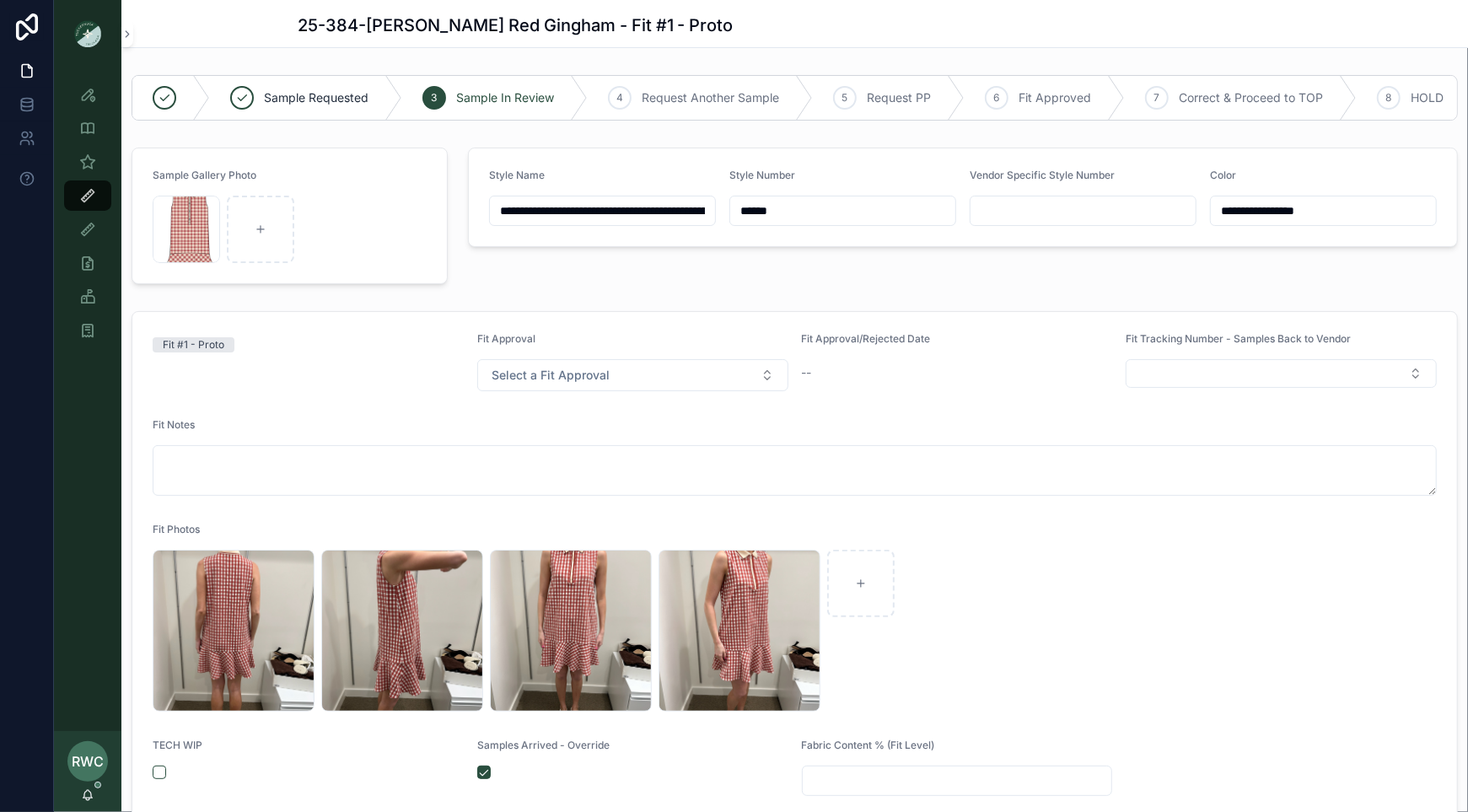
scroll to position [44, 0]
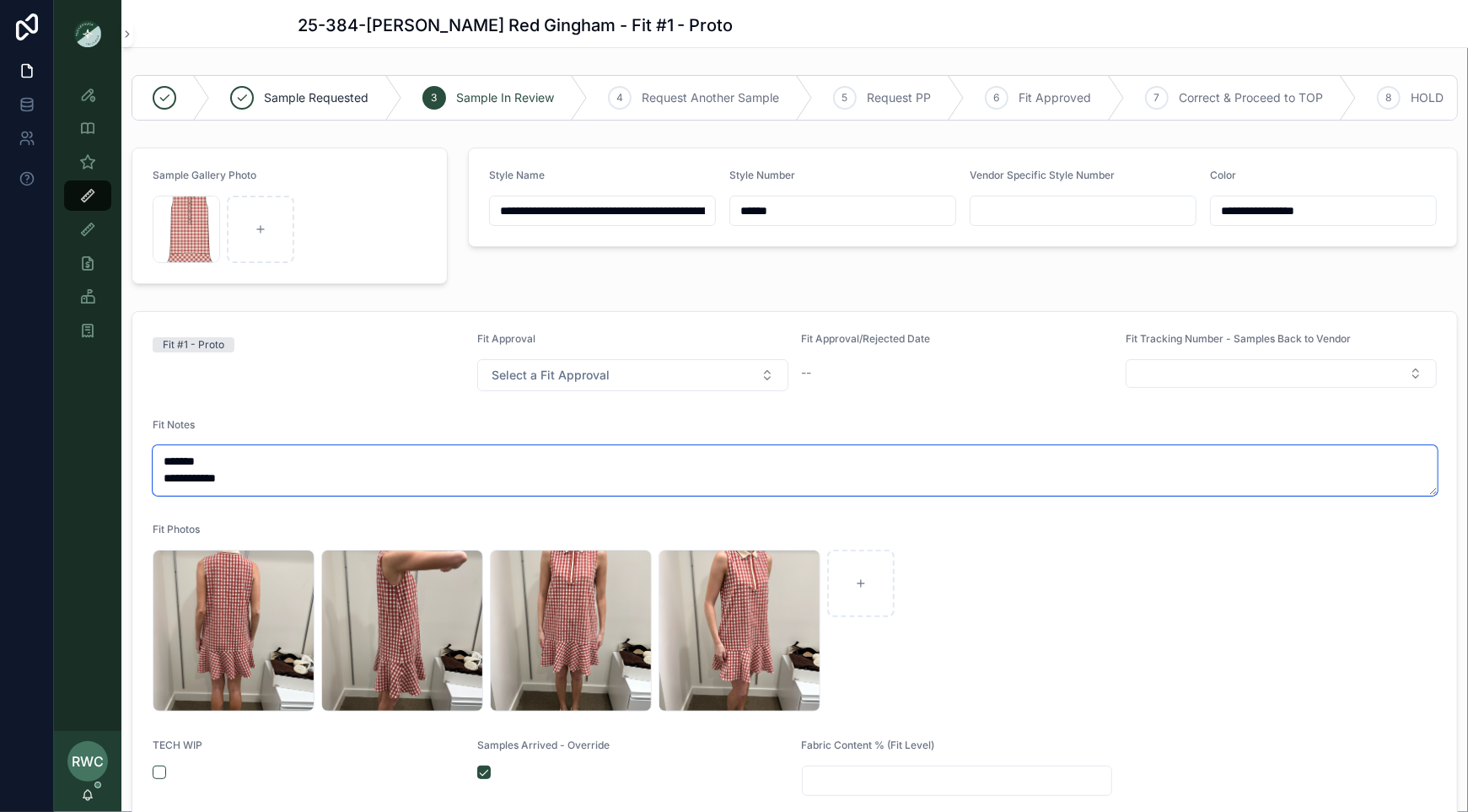
click at [656, 466] on textarea "**********" at bounding box center [795, 470] width 1285 height 51
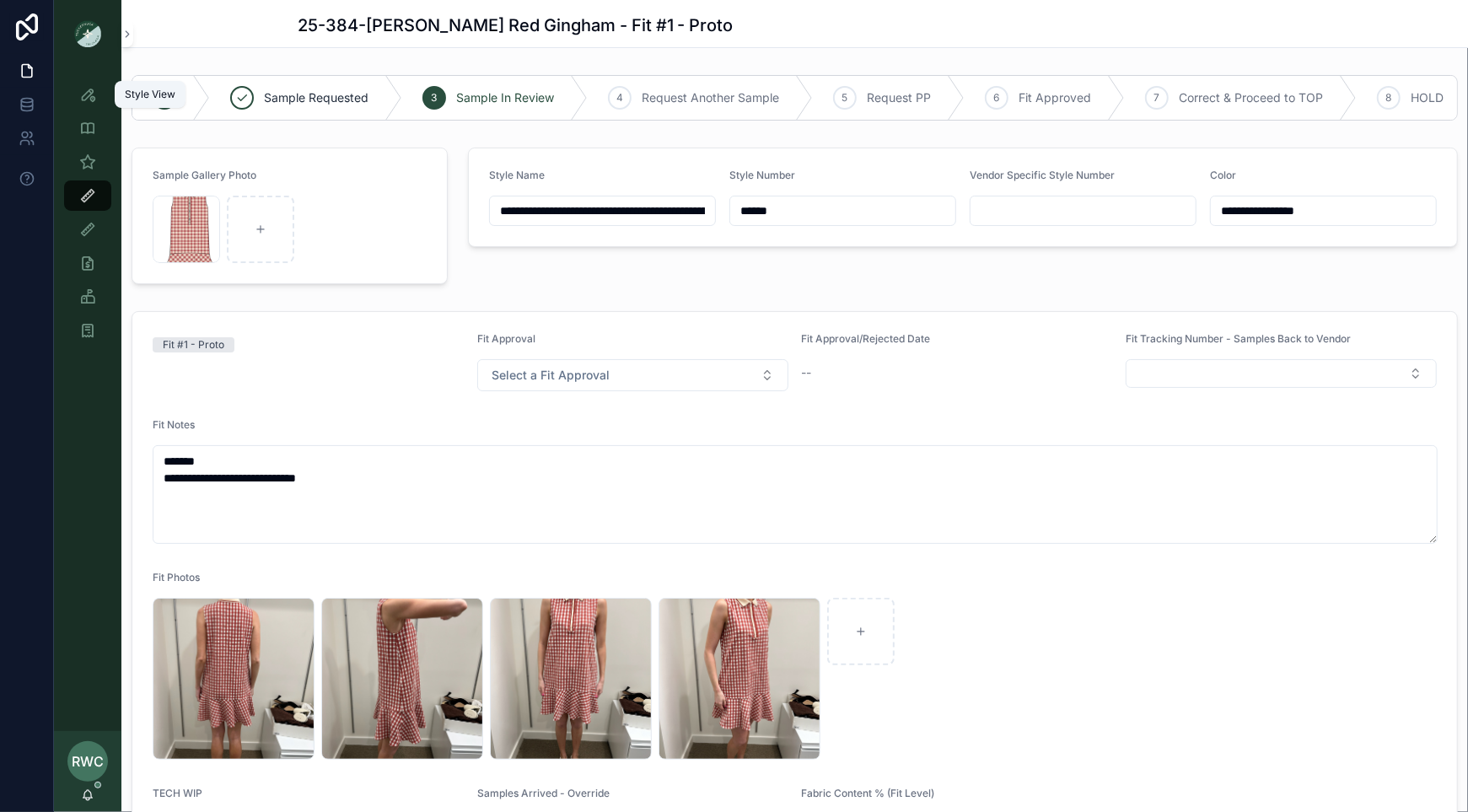
click at [101, 88] on link "Style View" at bounding box center [88, 95] width 47 height 31
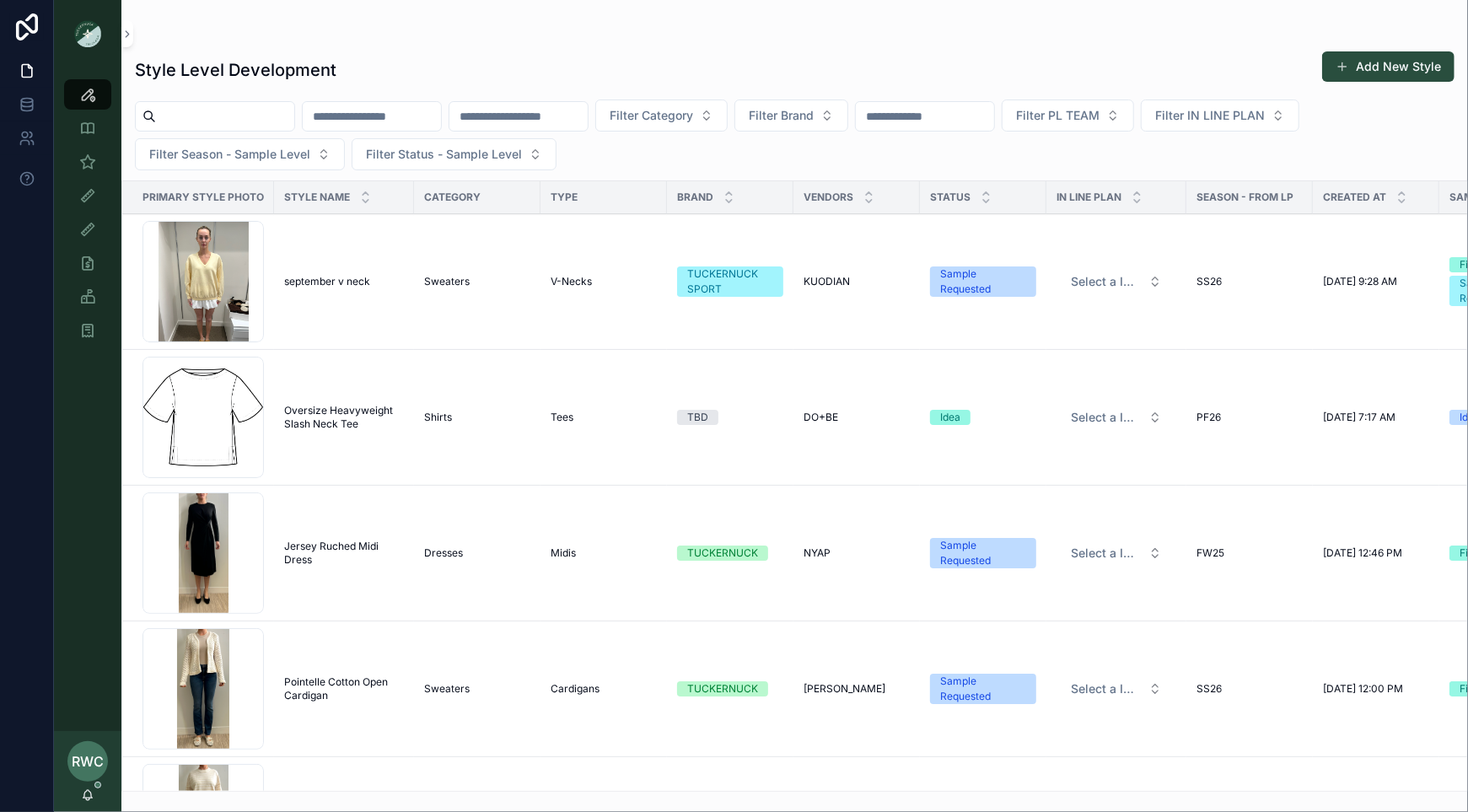
click at [402, 115] on input "scrollable content" at bounding box center [371, 116] width 138 height 23
paste input "*******"
type input "*******"
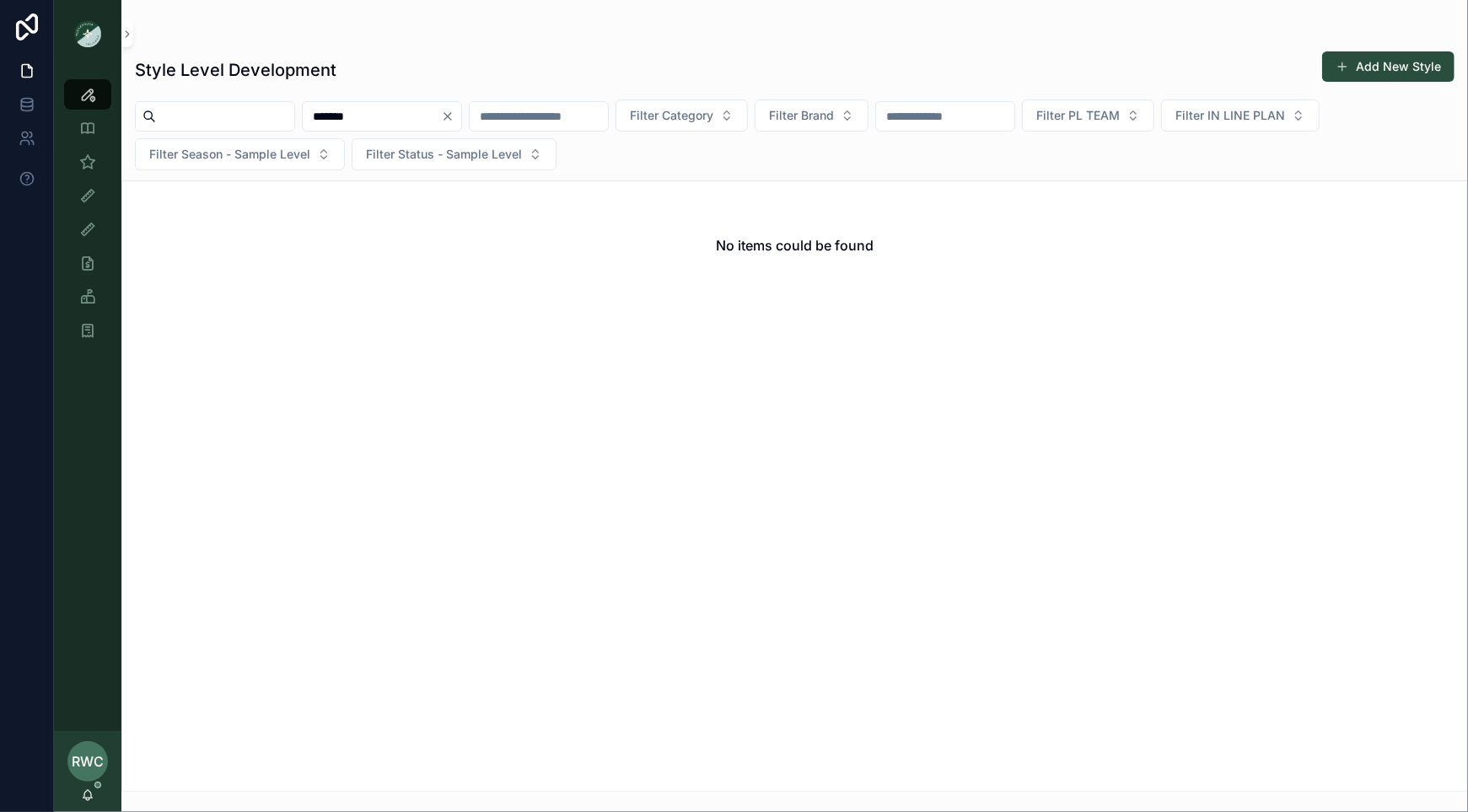
click at [582, 120] on input "scrollable content" at bounding box center [538, 116] width 138 height 23
click at [455, 120] on icon "Clear" at bounding box center [448, 115] width 14 height 14
click at [478, 119] on div "scrollable content" at bounding box center [538, 116] width 140 height 31
click at [528, 111] on input "scrollable content" at bounding box center [518, 116] width 138 height 23
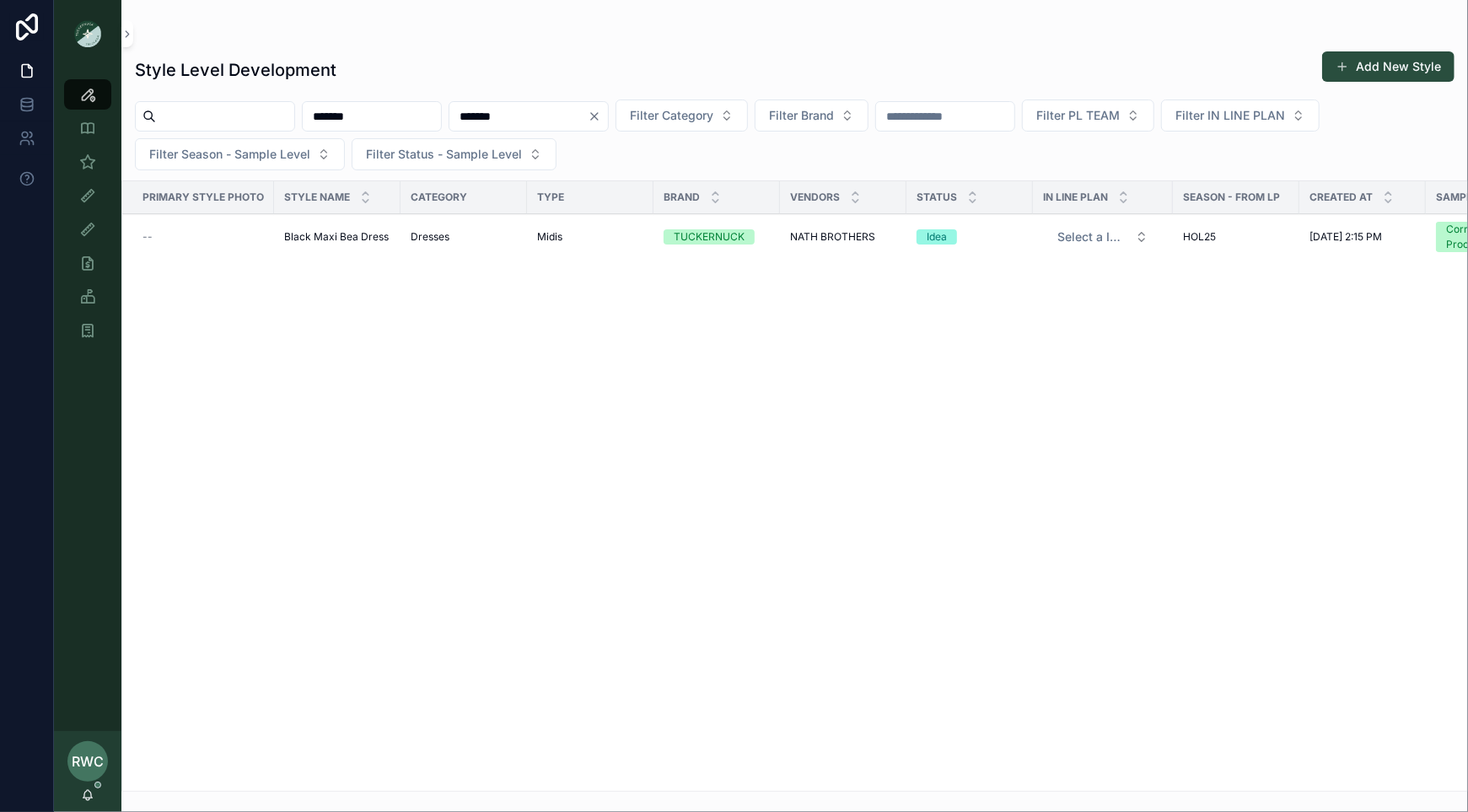
drag, startPoint x: 560, startPoint y: 114, endPoint x: 391, endPoint y: 93, distance: 170.3
click at [392, 95] on div "Style Level Development Add New Style ******* ******* Filter Category Filter Br…" at bounding box center [795, 416] width 1346 height 751
paste input "scrollable content"
type input "******"
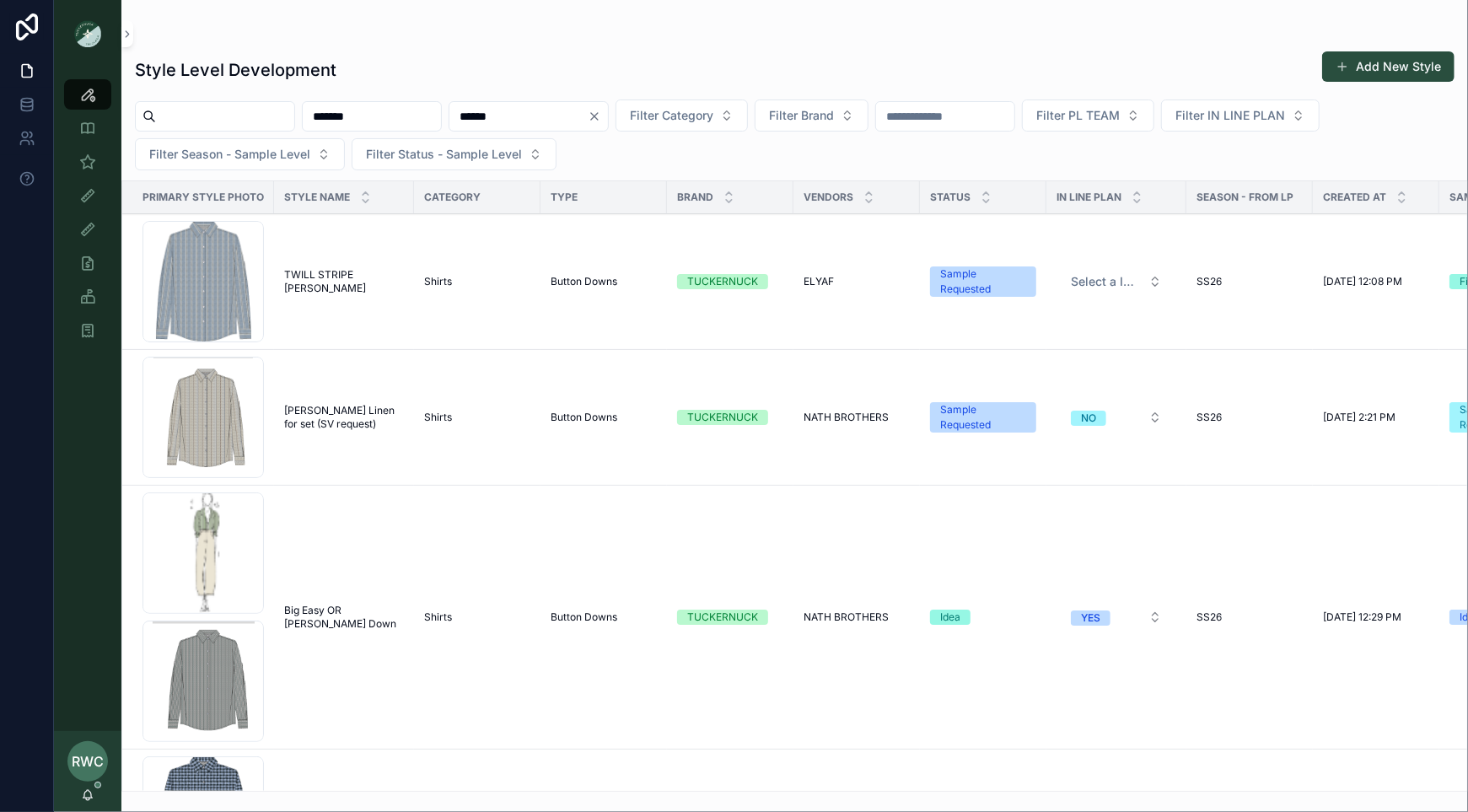
click at [329, 280] on span "TWILL STRIPE NADINE" at bounding box center [344, 281] width 120 height 27
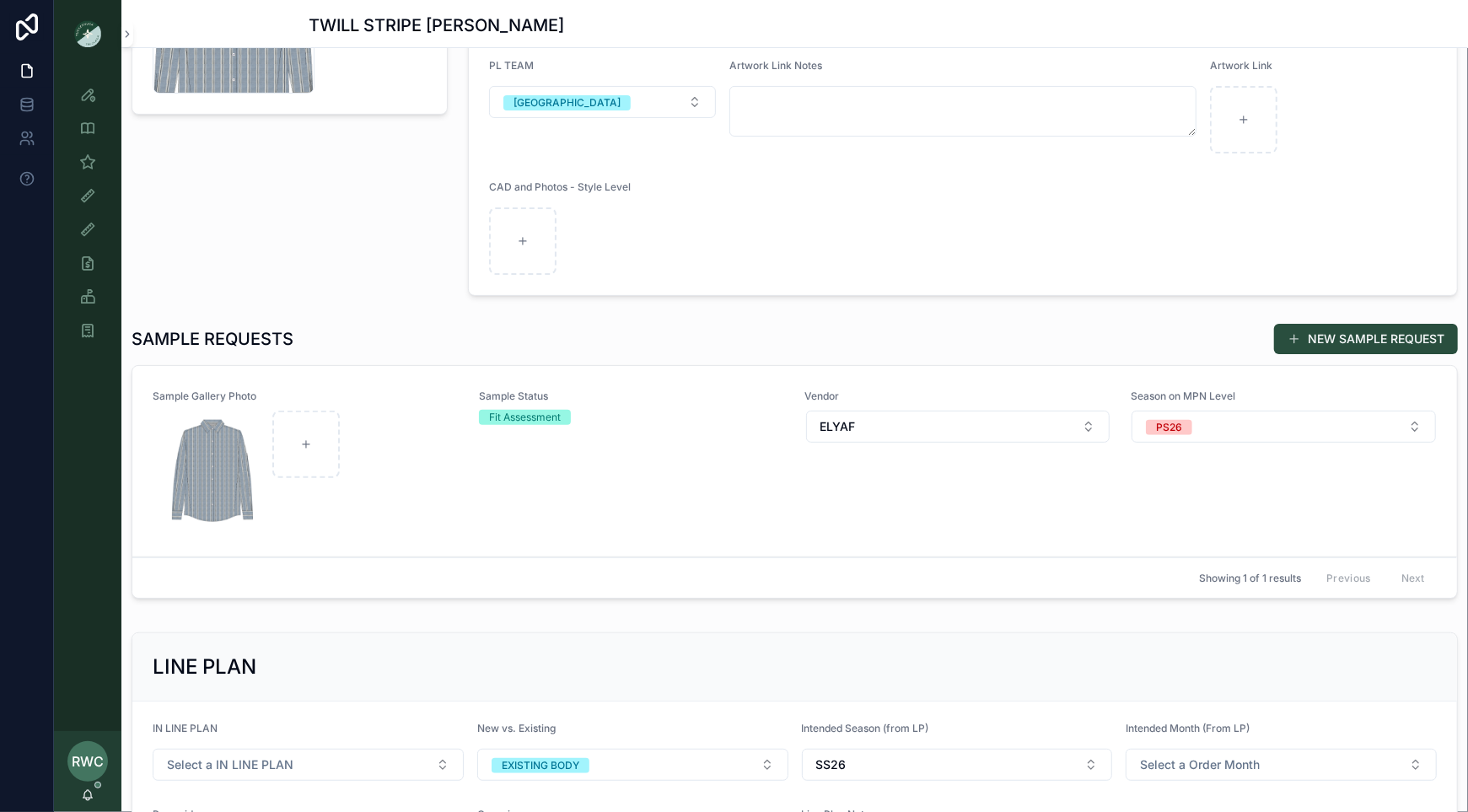
scroll to position [365, 0]
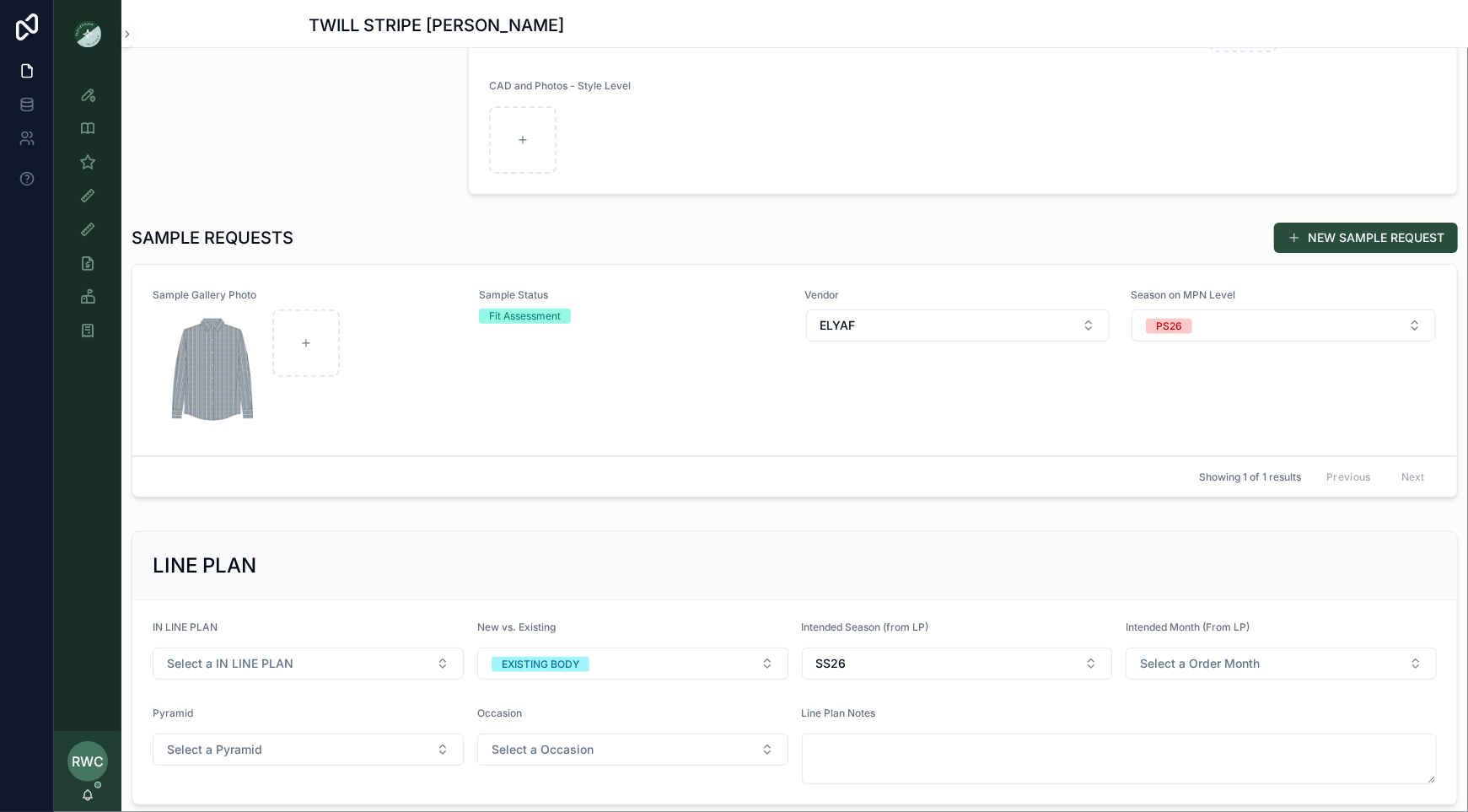
click at [576, 421] on div "Sample Status Fit Assessment" at bounding box center [632, 360] width 306 height 143
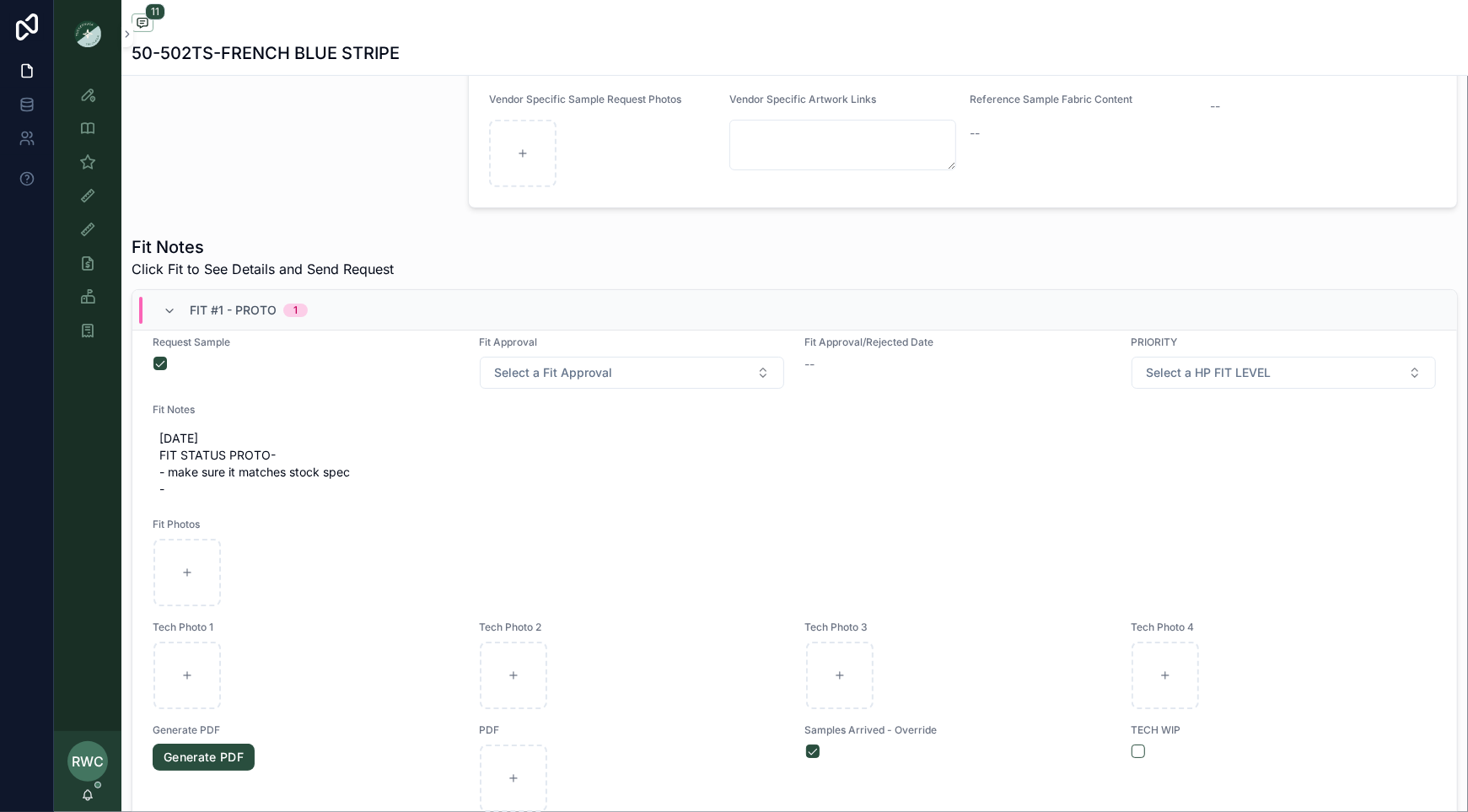
scroll to position [447, 0]
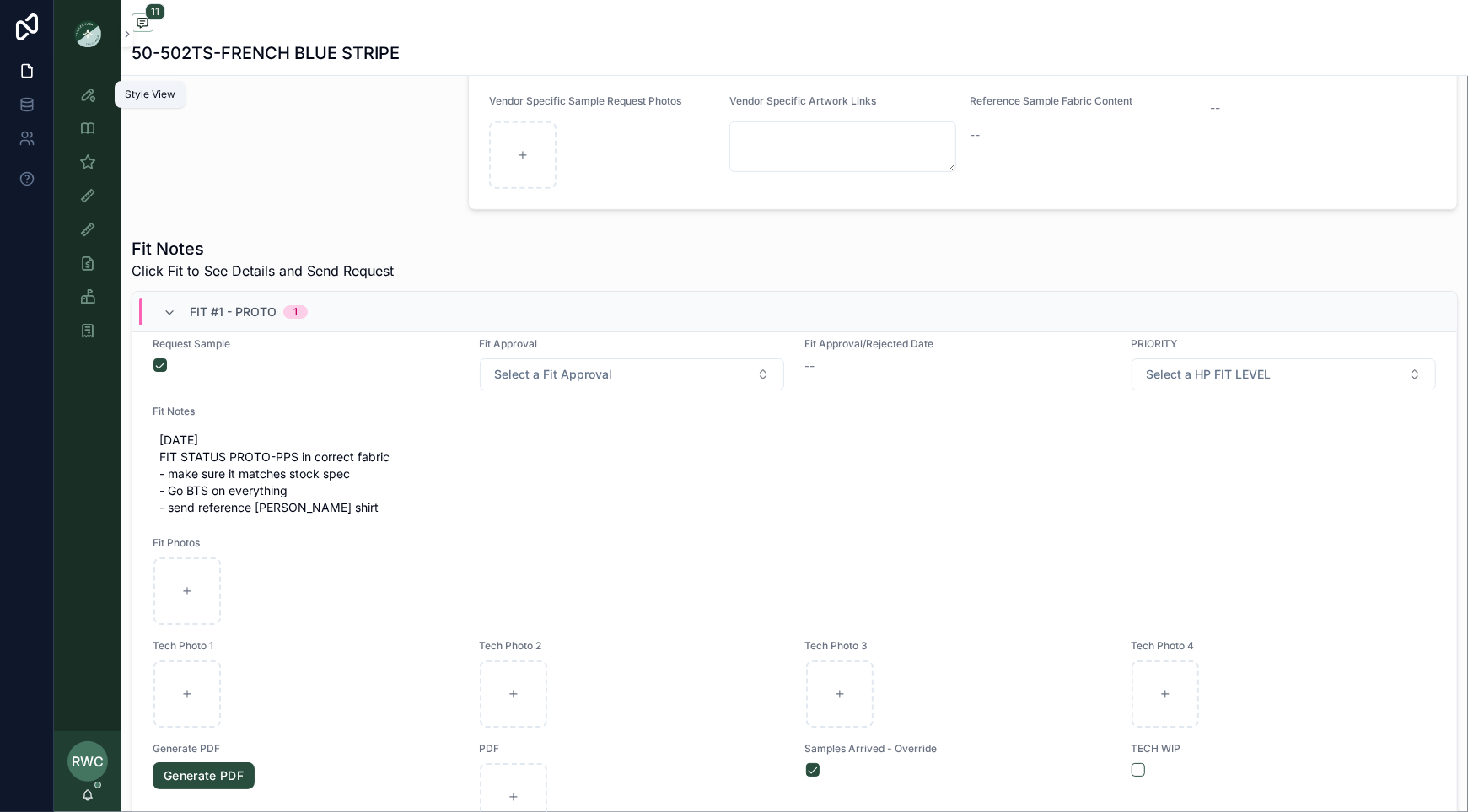
click at [82, 93] on icon "scrollable content" at bounding box center [88, 94] width 17 height 17
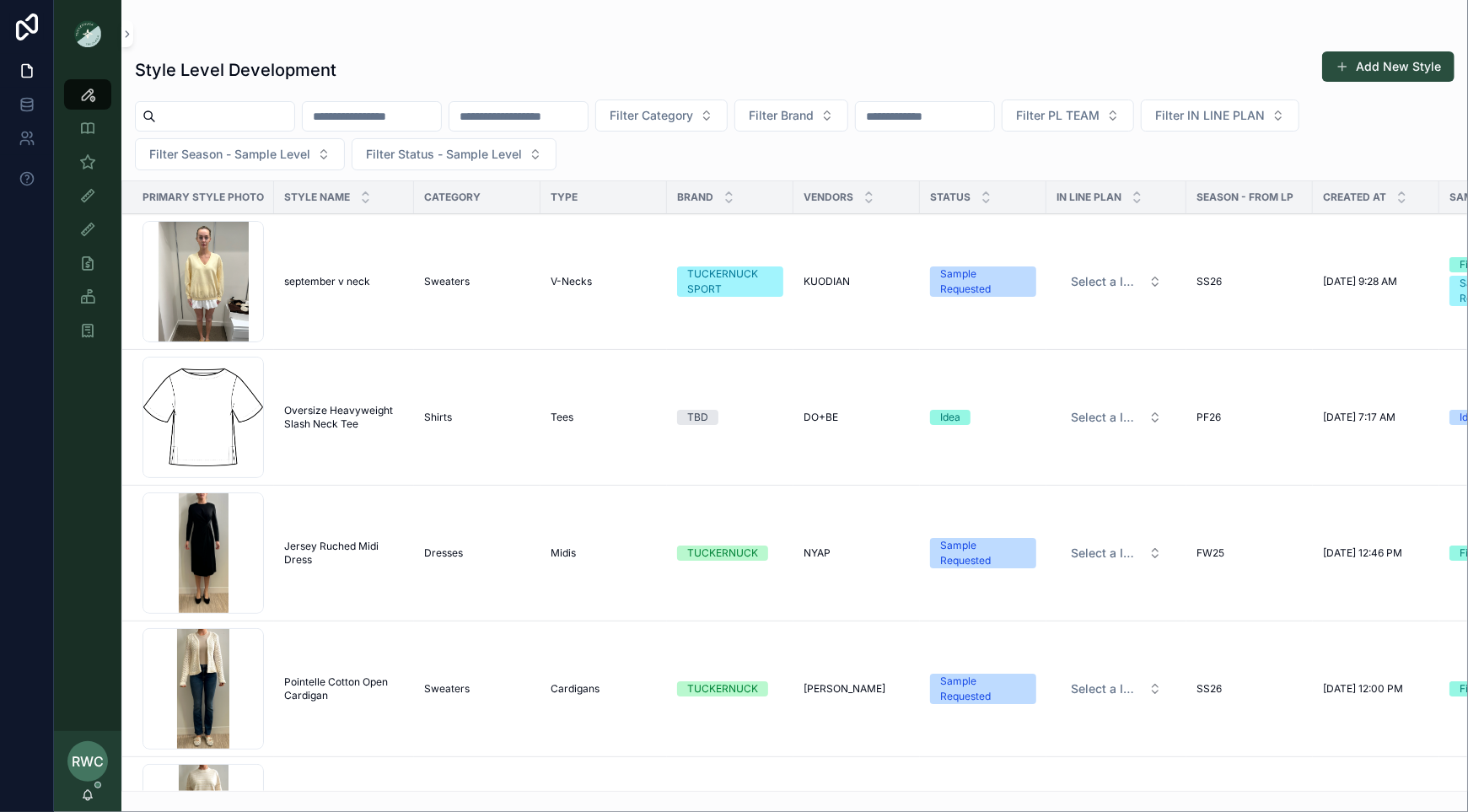
scroll to position [128, 0]
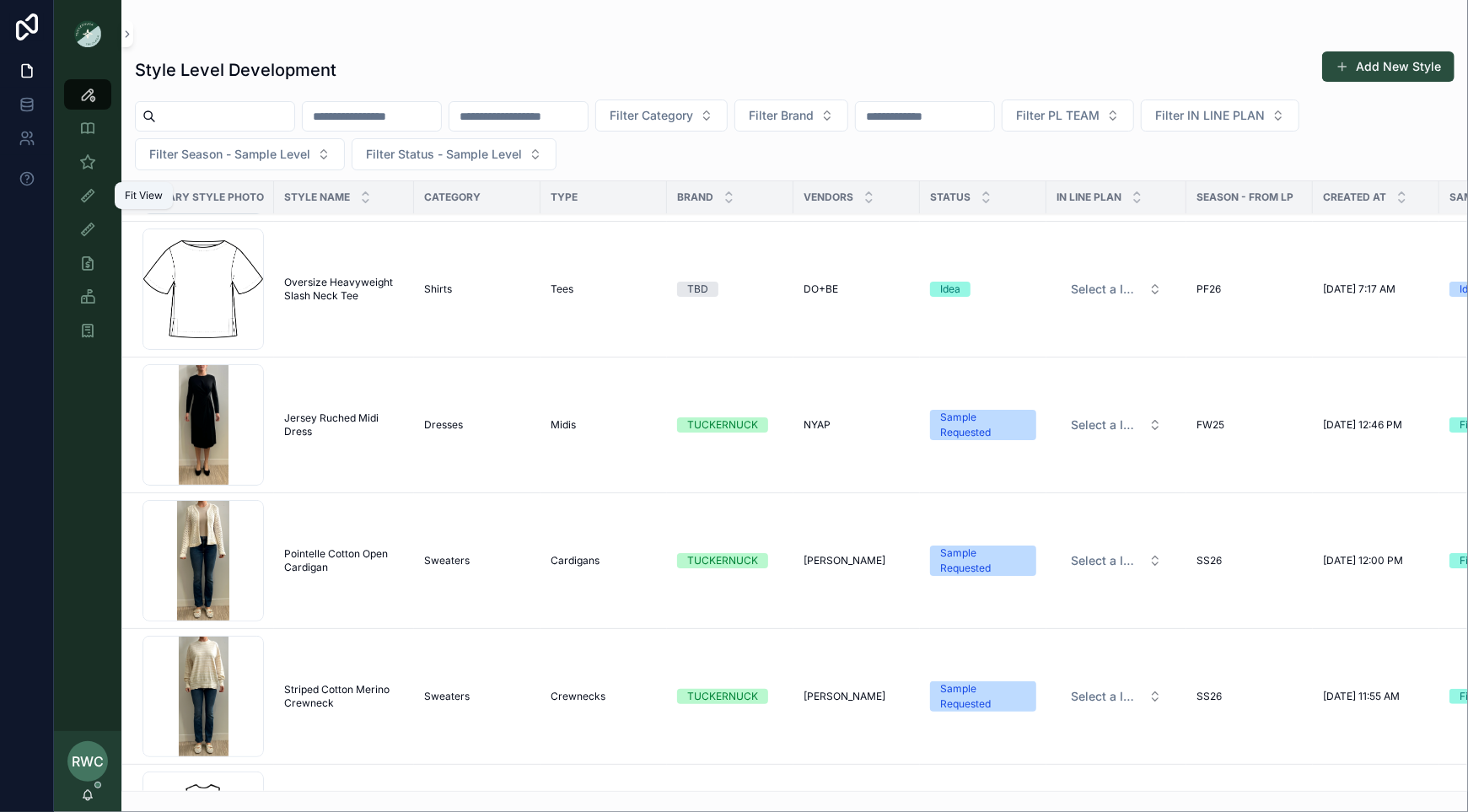
click at [83, 198] on icon "scrollable content" at bounding box center [88, 195] width 17 height 17
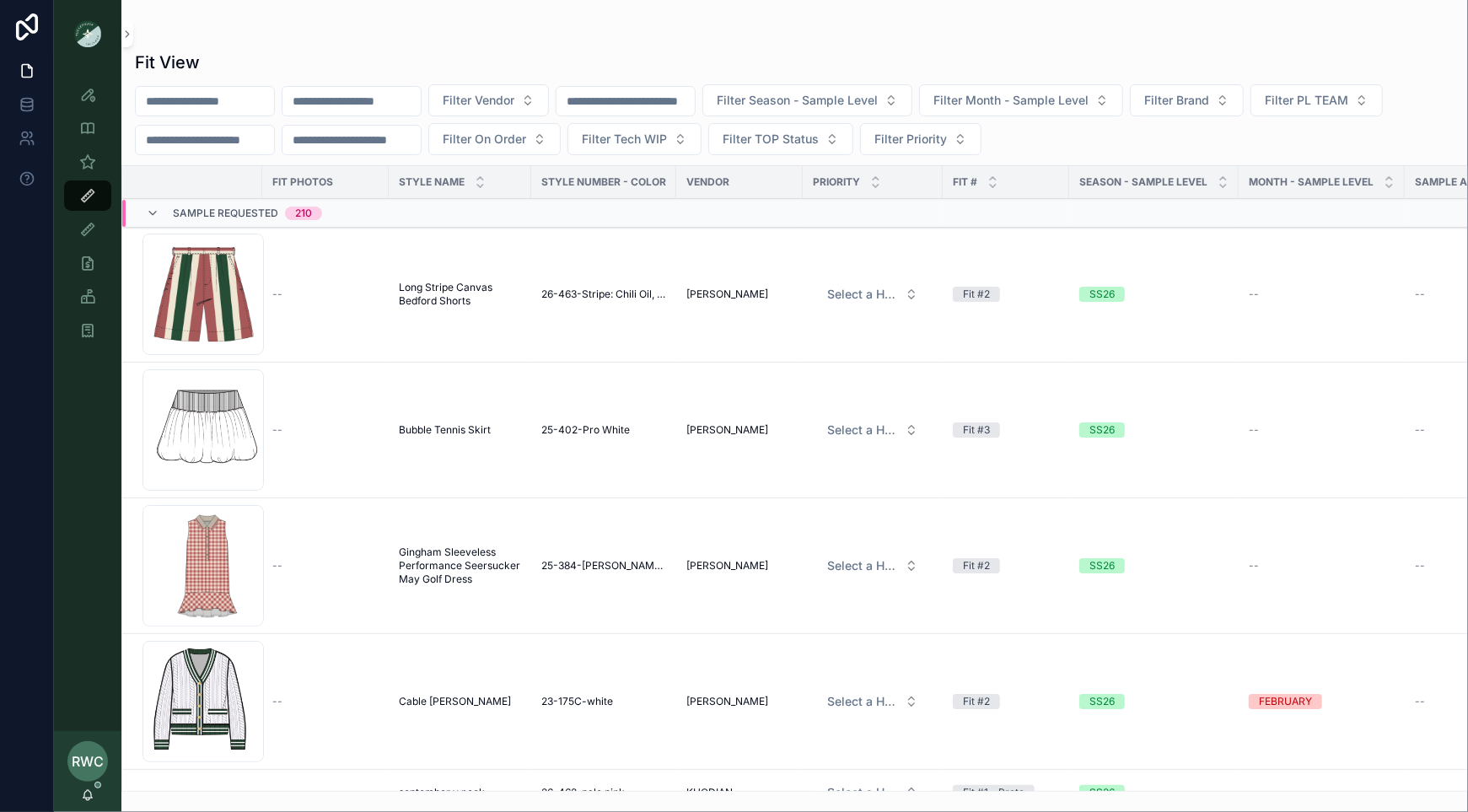
click at [429, 300] on span "Long Stripe Canvas Bedford Shorts" at bounding box center [459, 294] width 122 height 27
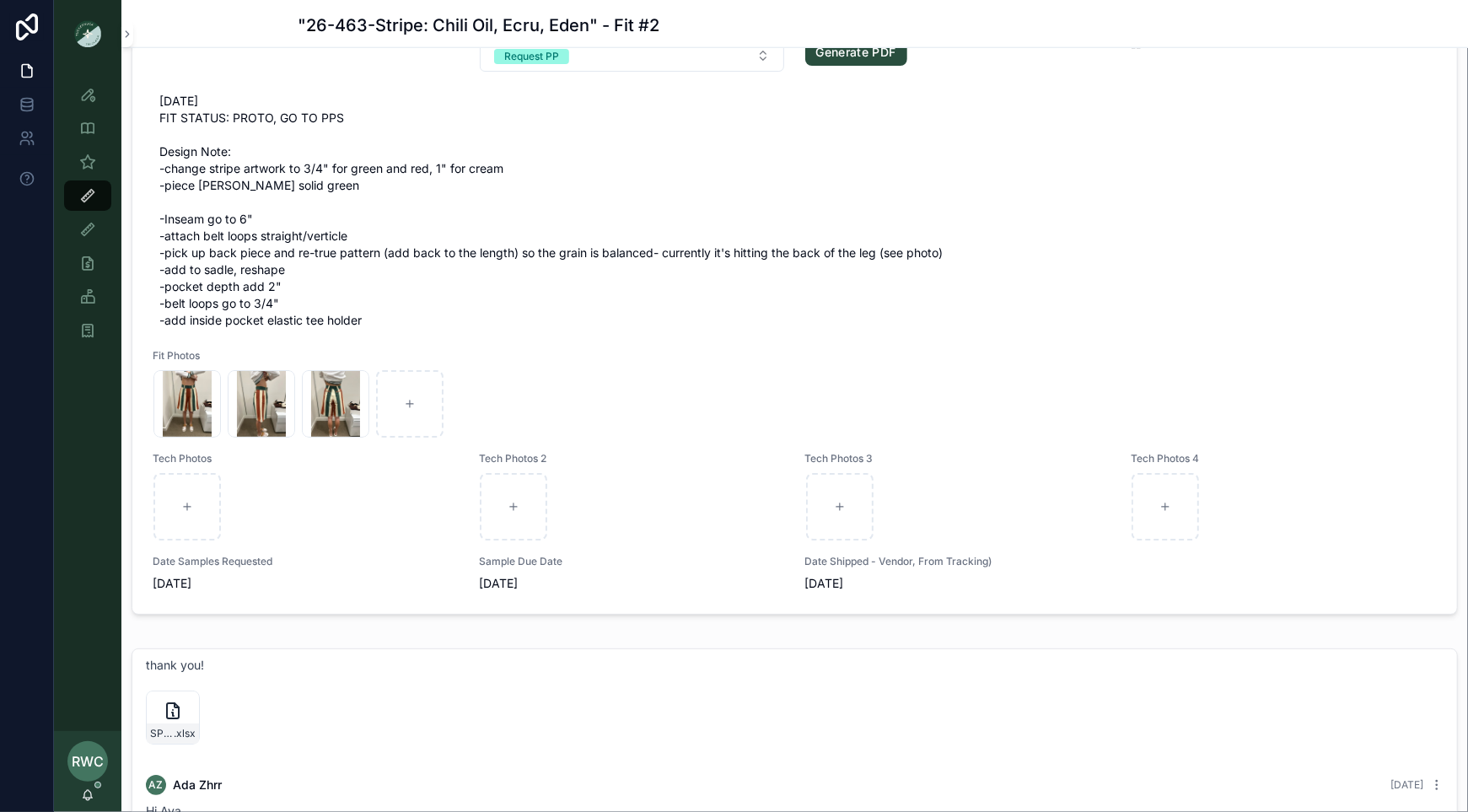
scroll to position [1236, 0]
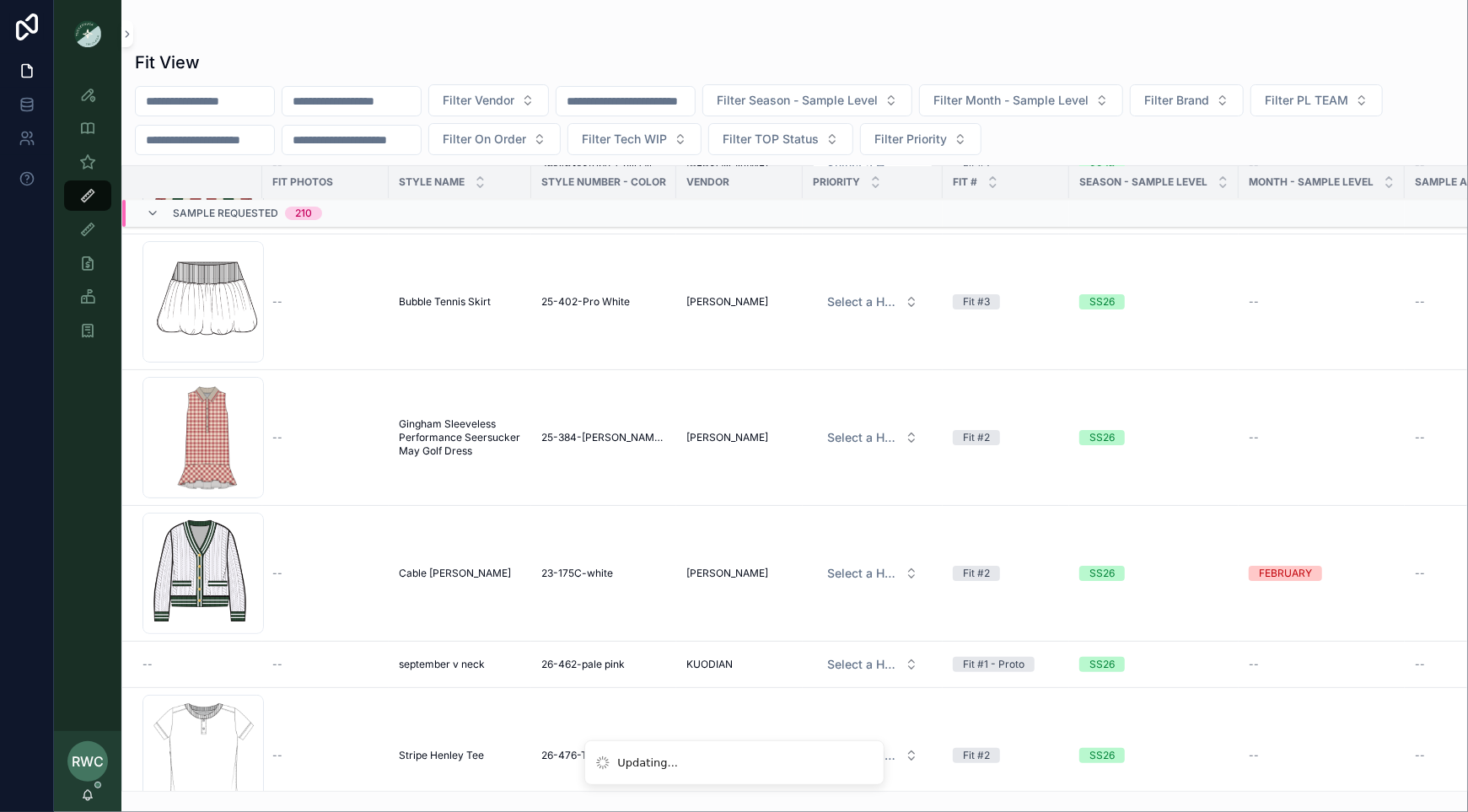
scroll to position [180, 0]
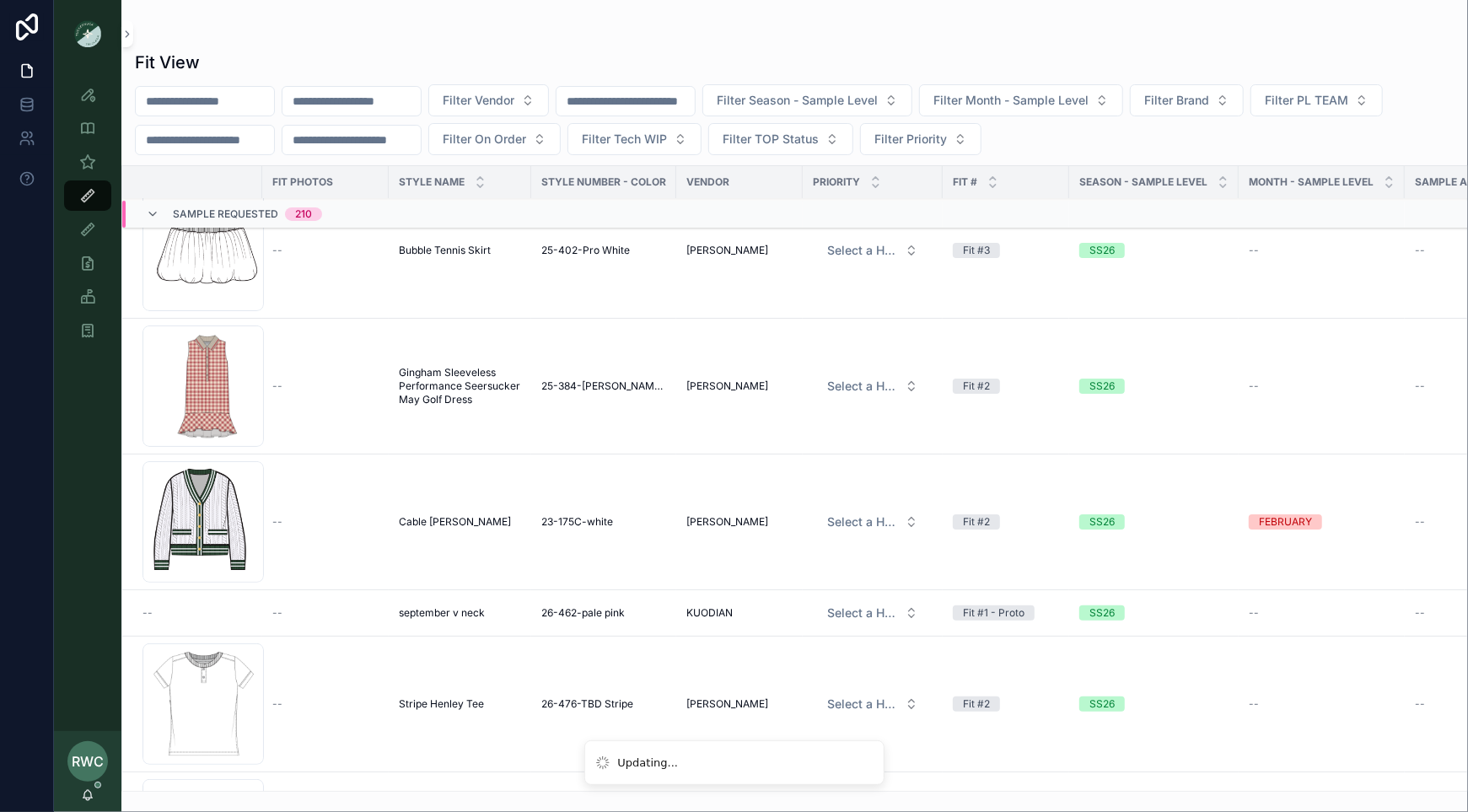
click at [285, 516] on div "--" at bounding box center [326, 521] width 106 height 14
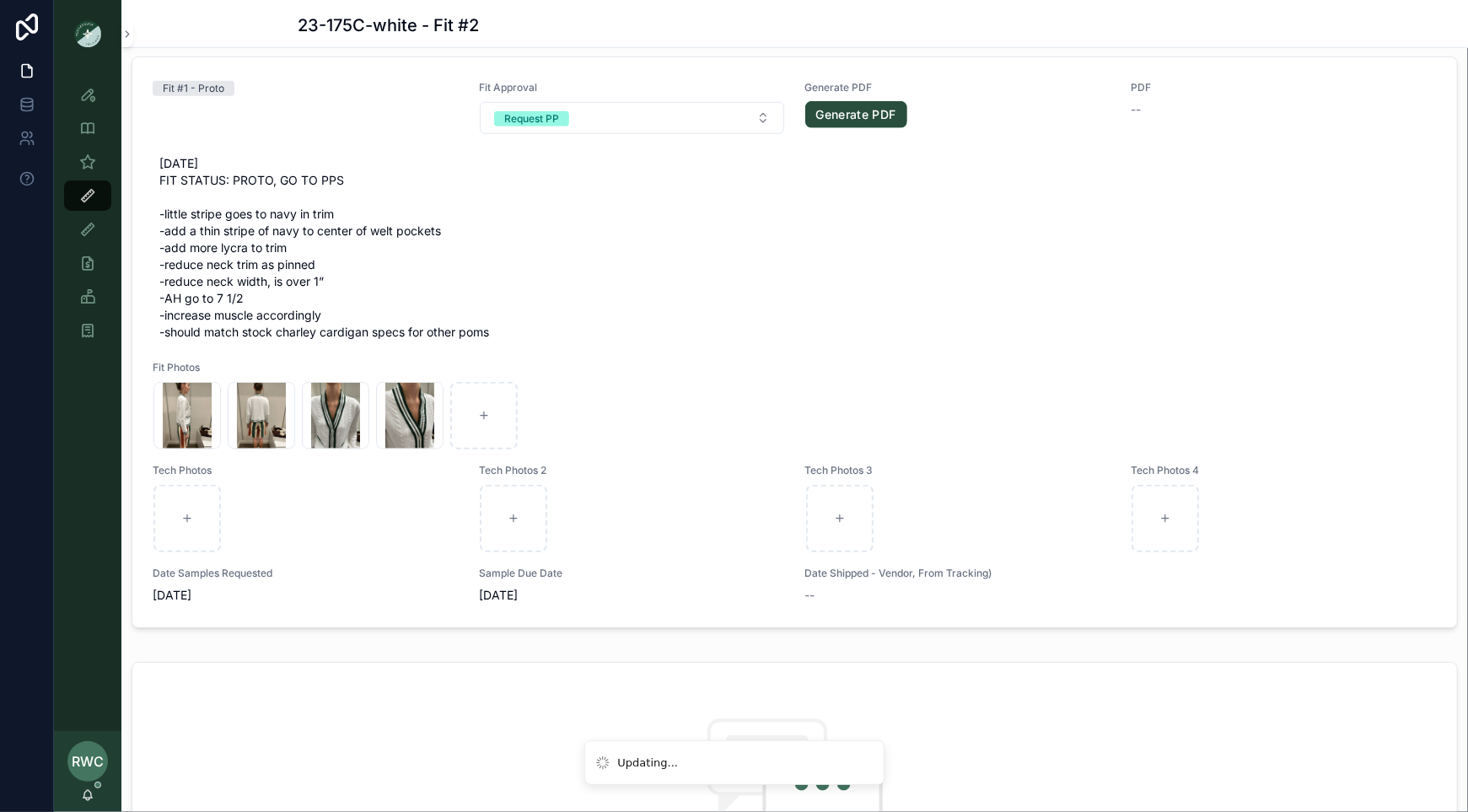
scroll to position [1149, 0]
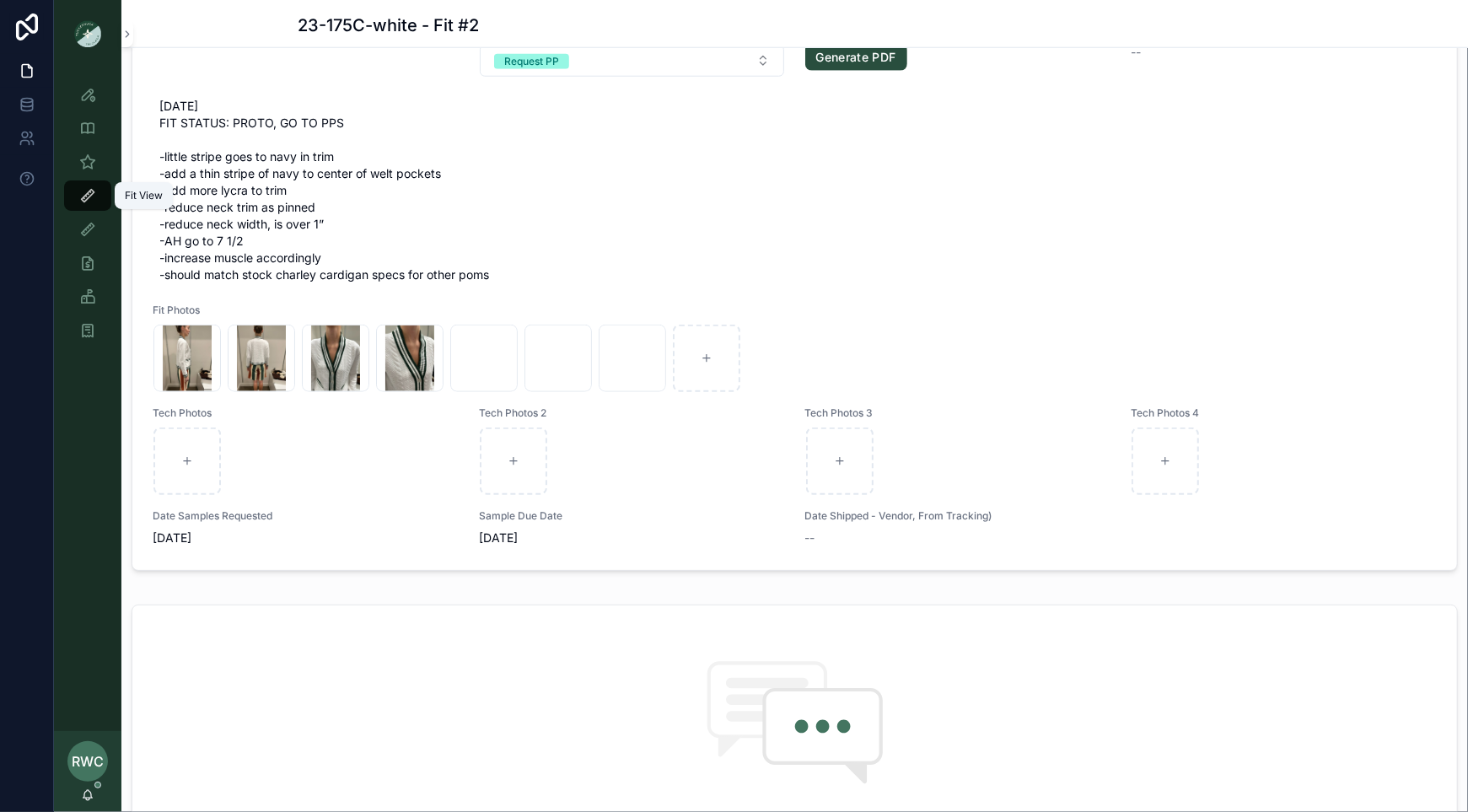
click at [96, 190] on icon "scrollable content" at bounding box center [88, 195] width 17 height 17
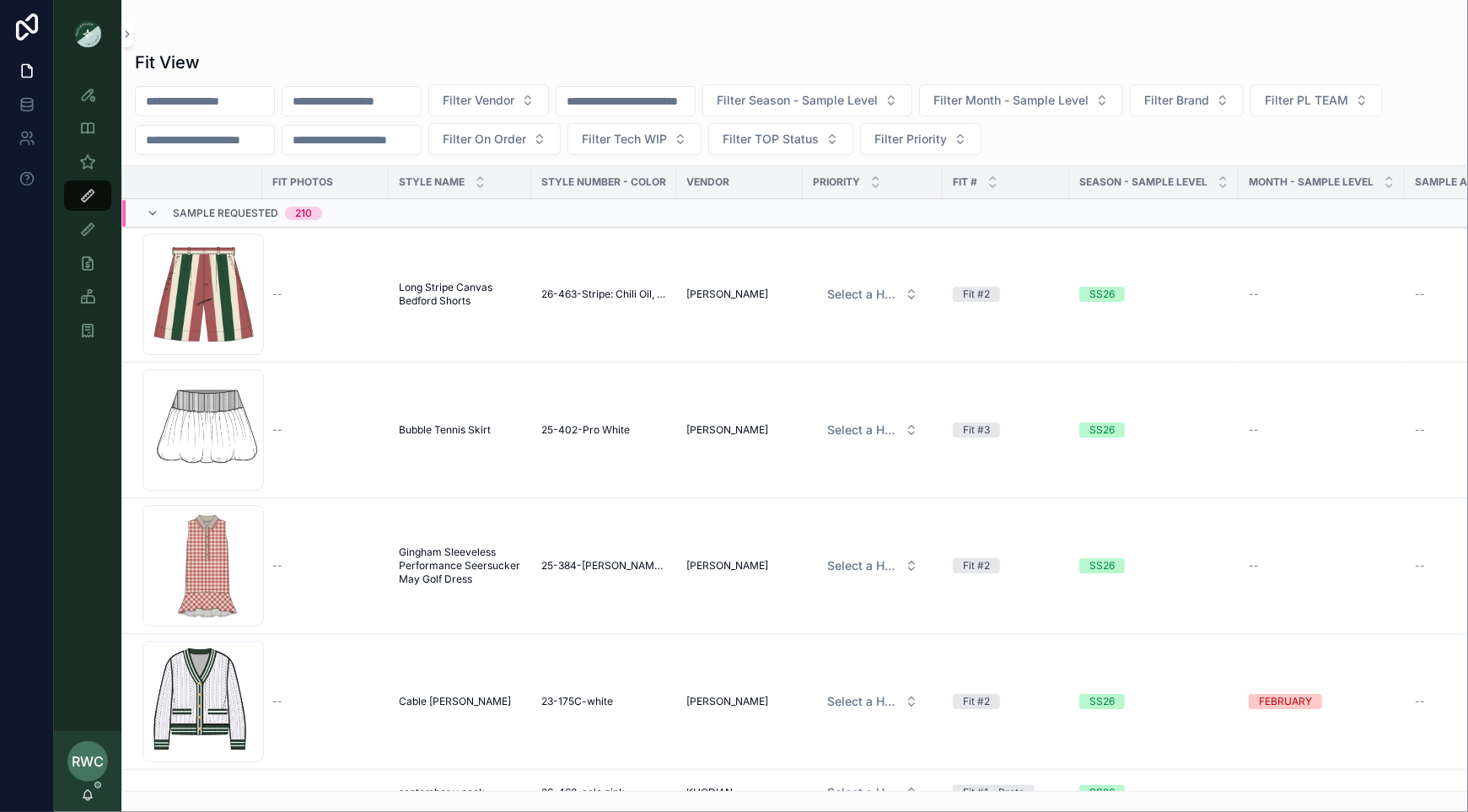
click at [459, 569] on span "Gingham Sleeveless Performance Seersucker May Golf Dress" at bounding box center [459, 565] width 122 height 41
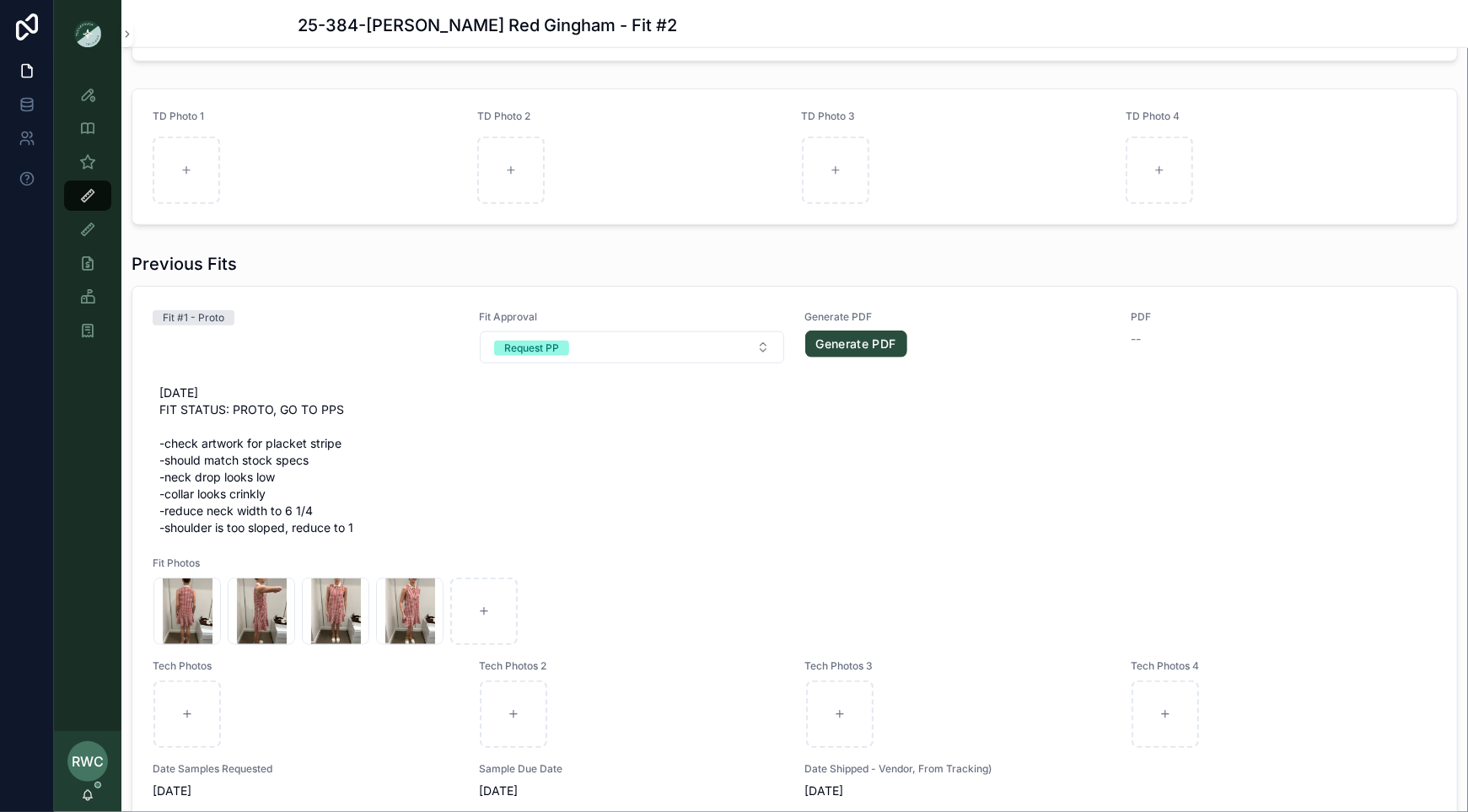
scroll to position [878, 0]
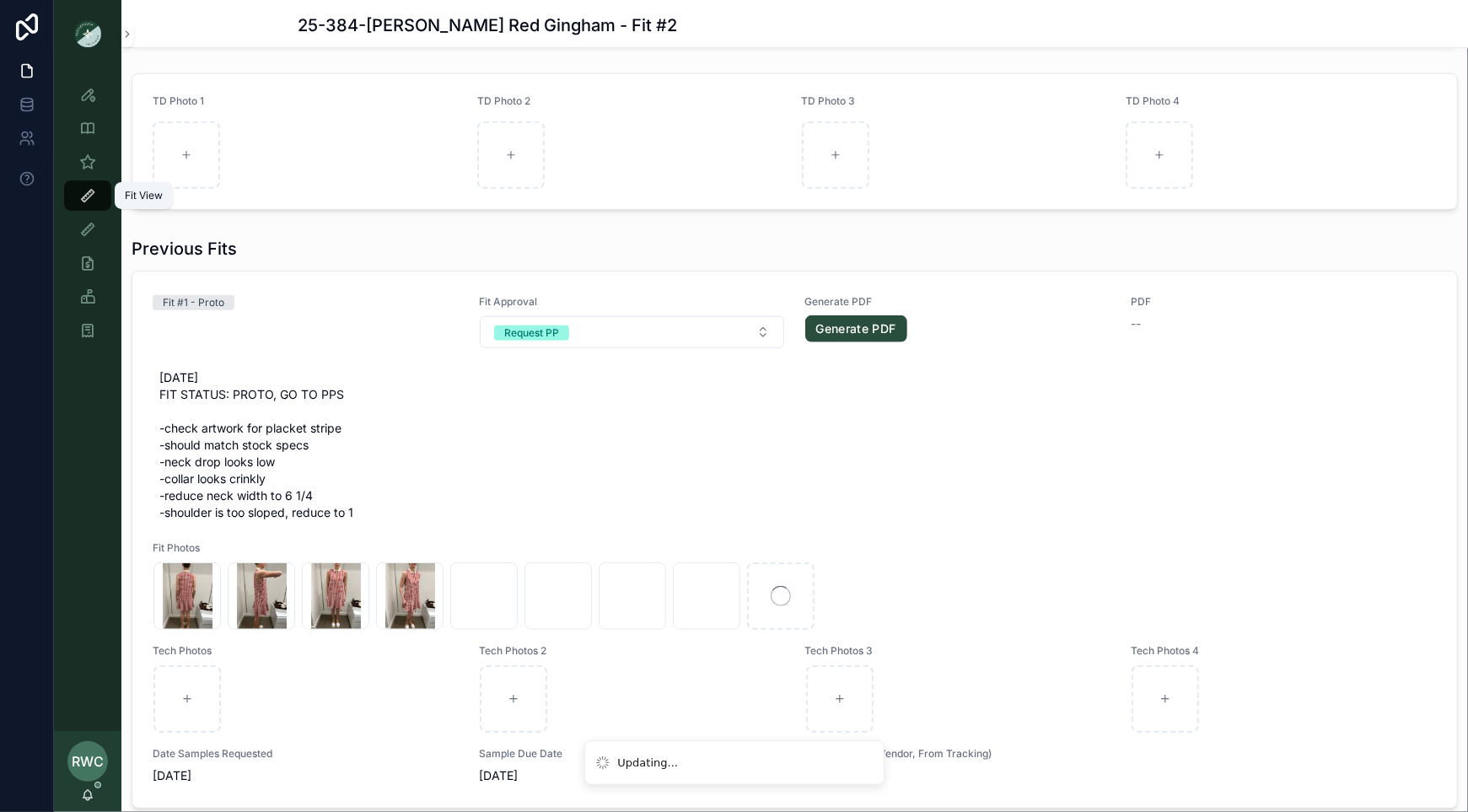
click at [85, 196] on icon "scrollable content" at bounding box center [88, 195] width 17 height 17
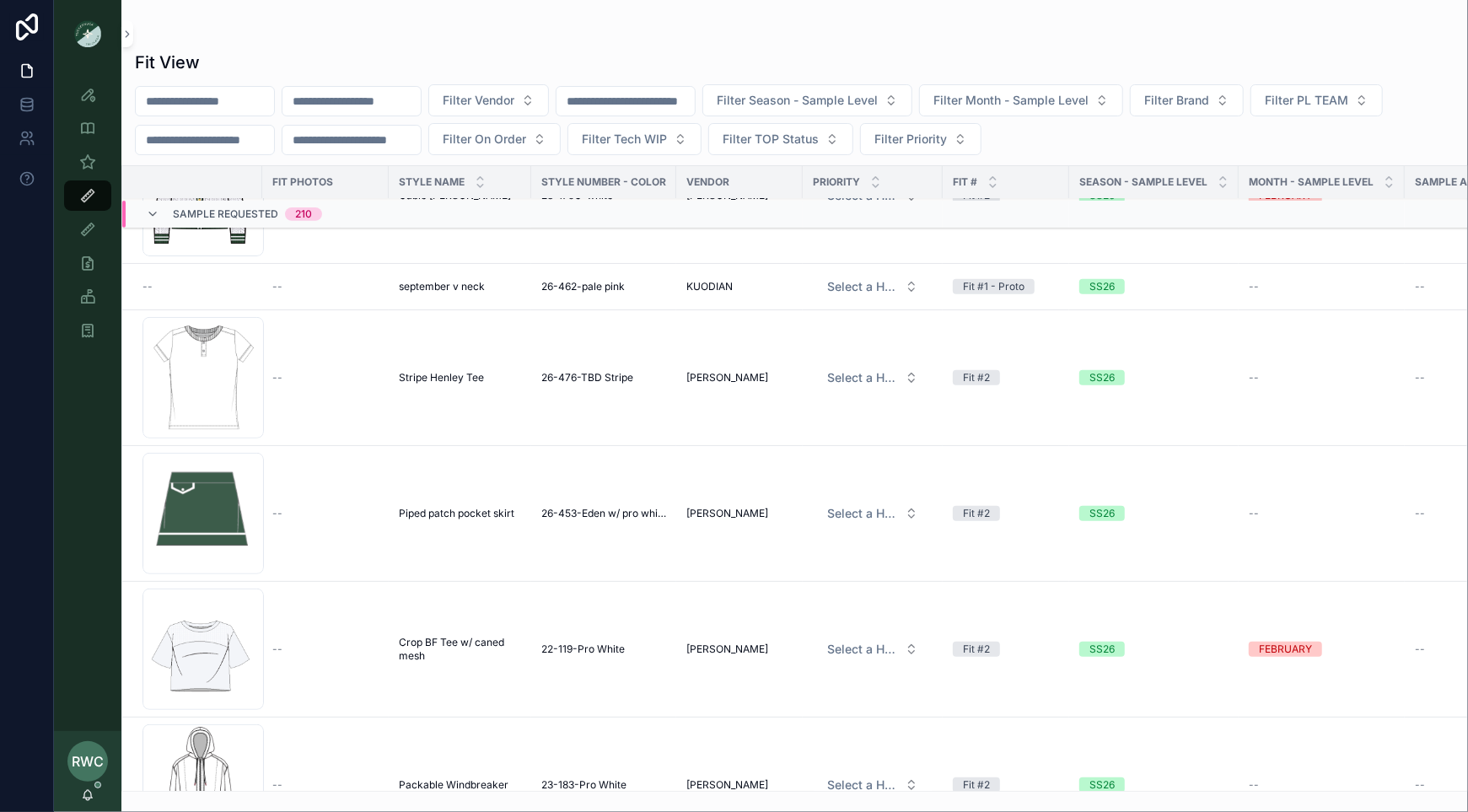
scroll to position [568, 0]
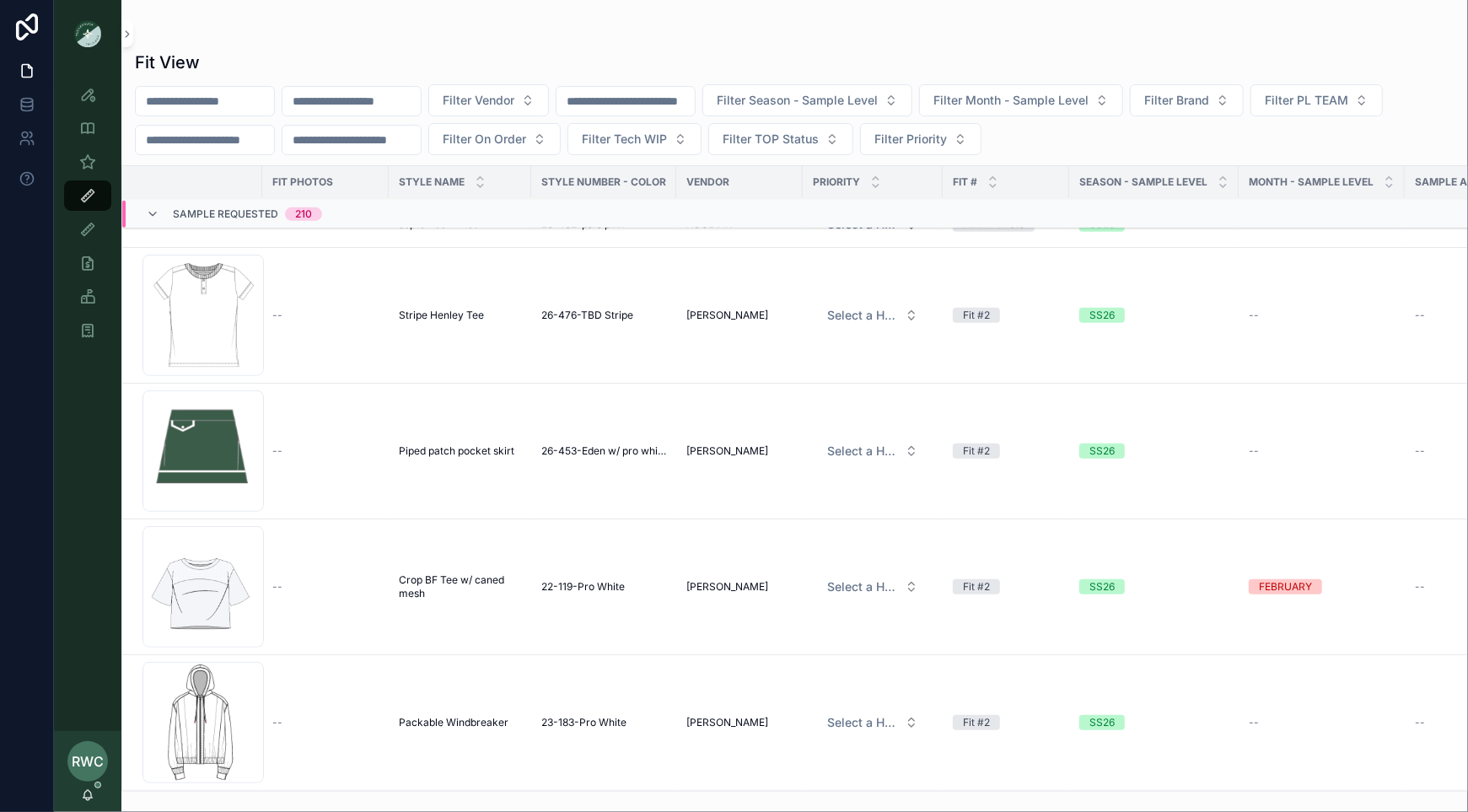
click at [468, 444] on span "Piped patch pocket skirt" at bounding box center [457, 450] width 115 height 14
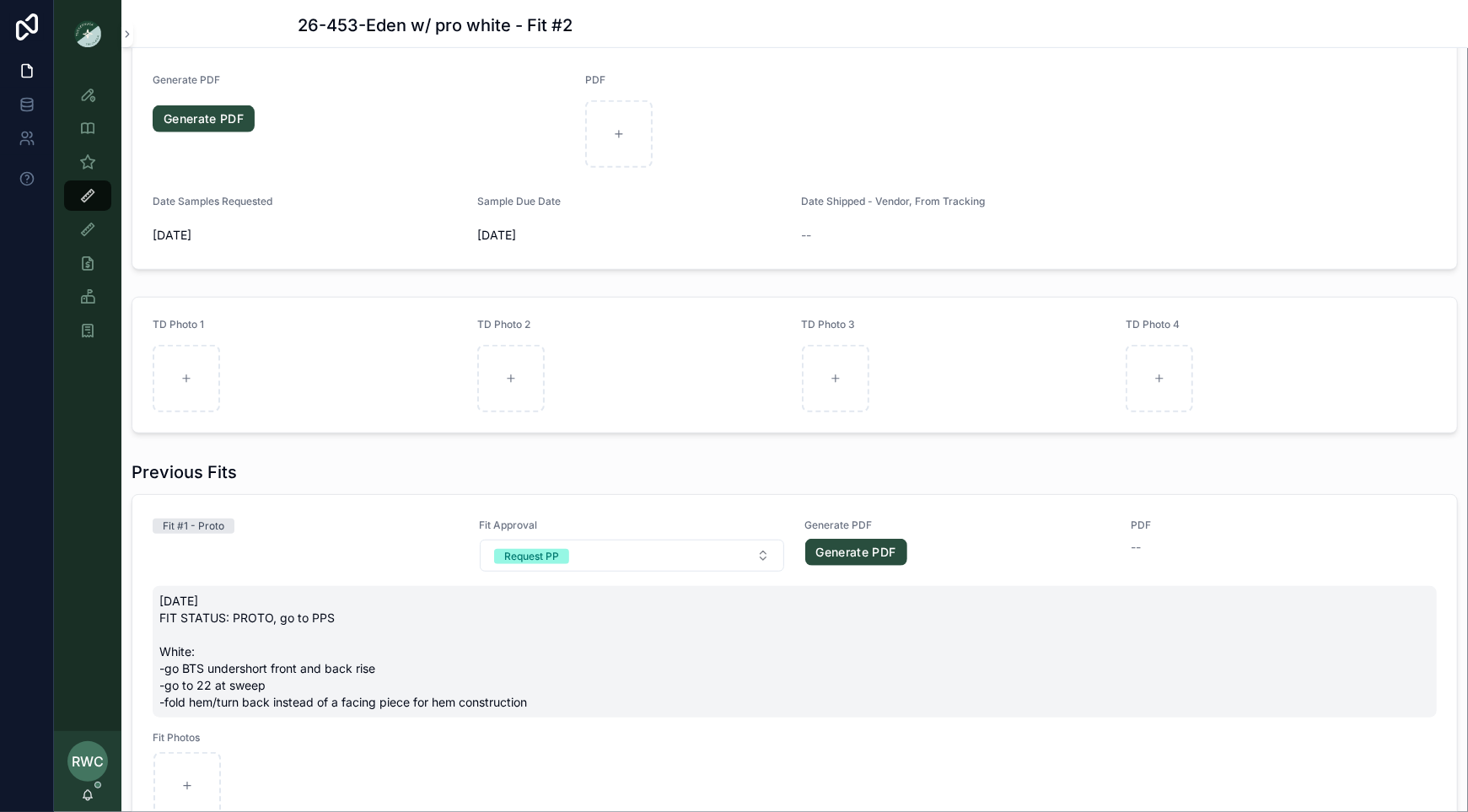
scroll to position [696, 0]
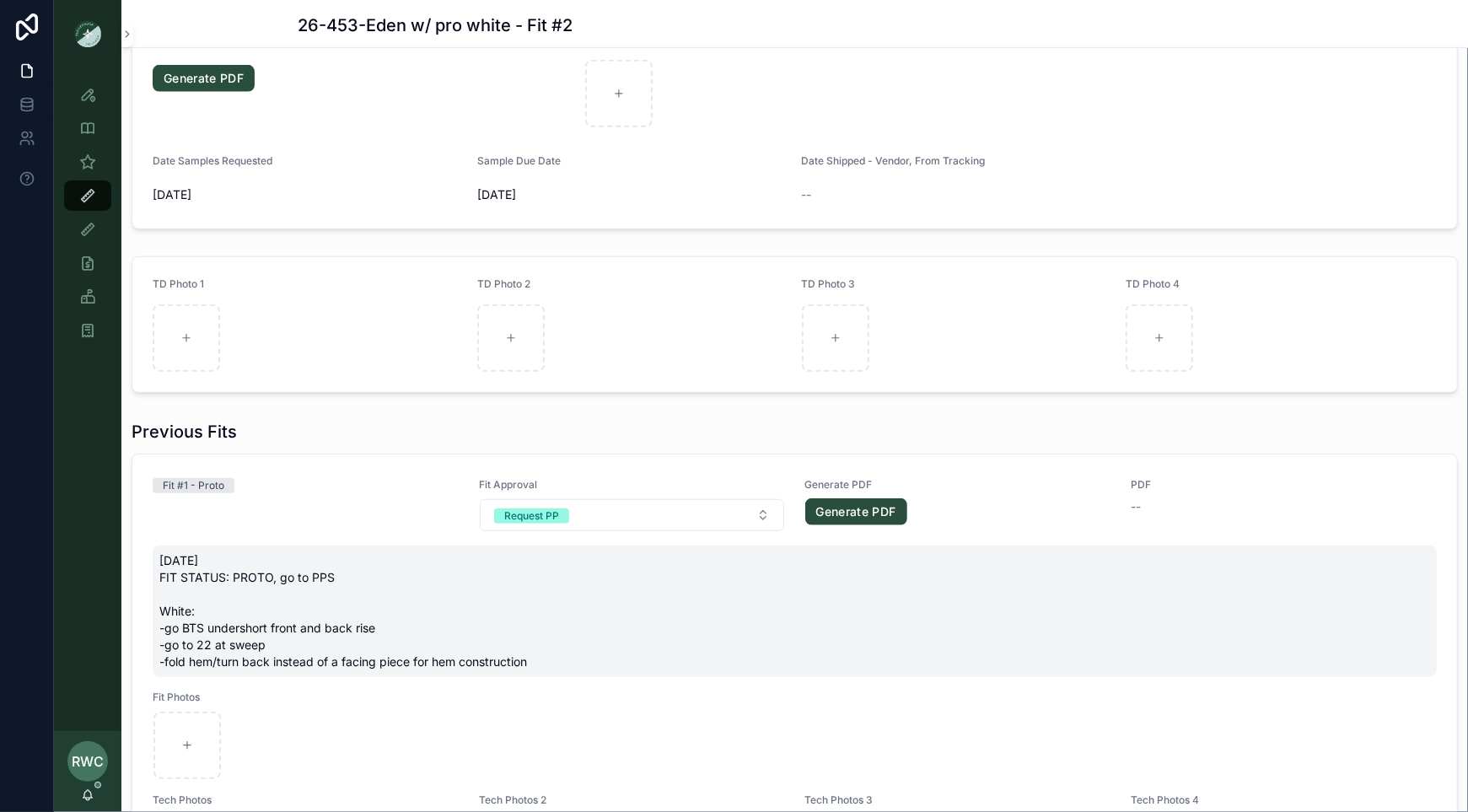
click at [359, 590] on span "10/9/25 FIT STATUS: PROTO, go to PPS White: -go BTS undershort front and back r…" at bounding box center [795, 611] width 1270 height 118
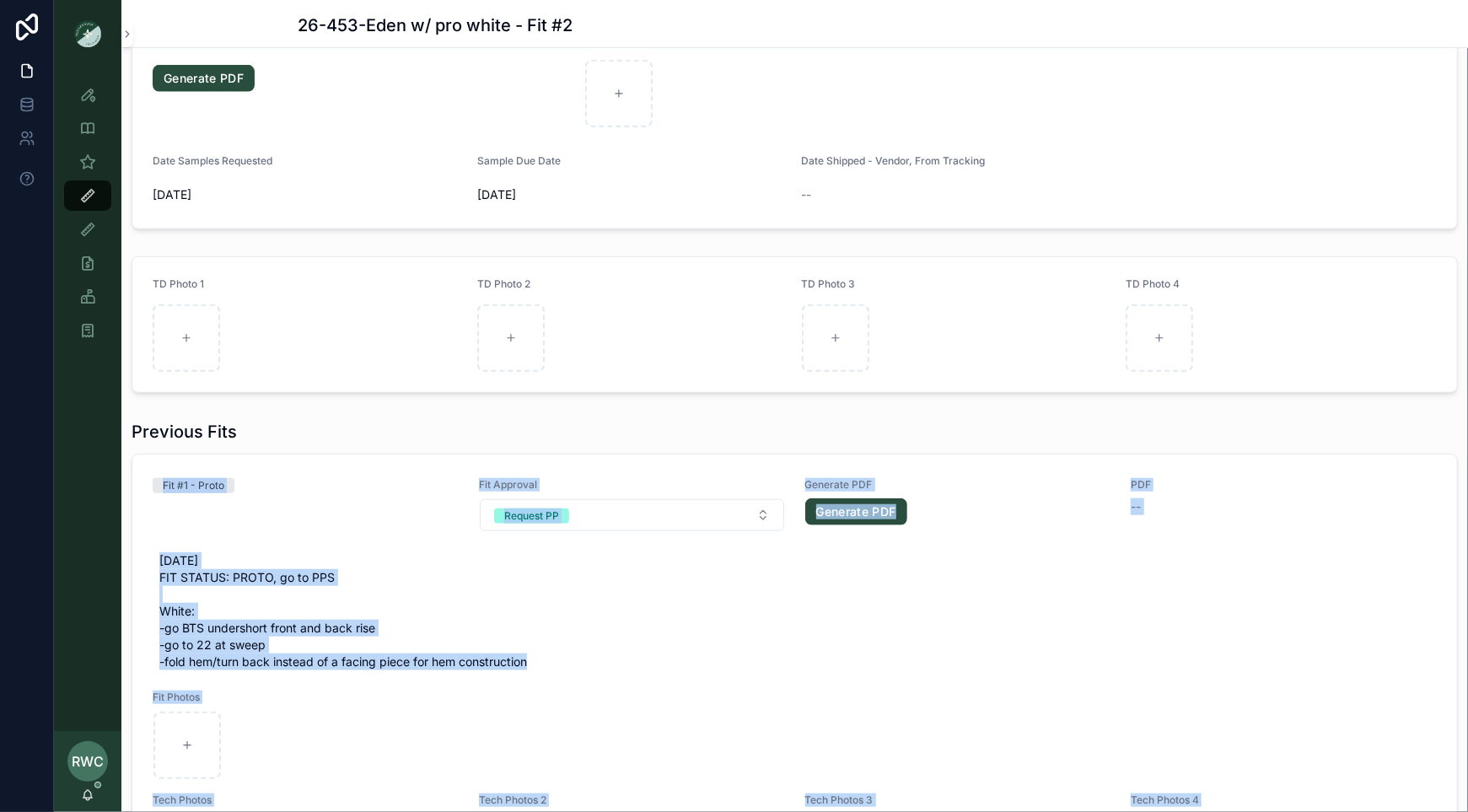
drag, startPoint x: 296, startPoint y: 728, endPoint x: 146, endPoint y: 552, distance: 231.2
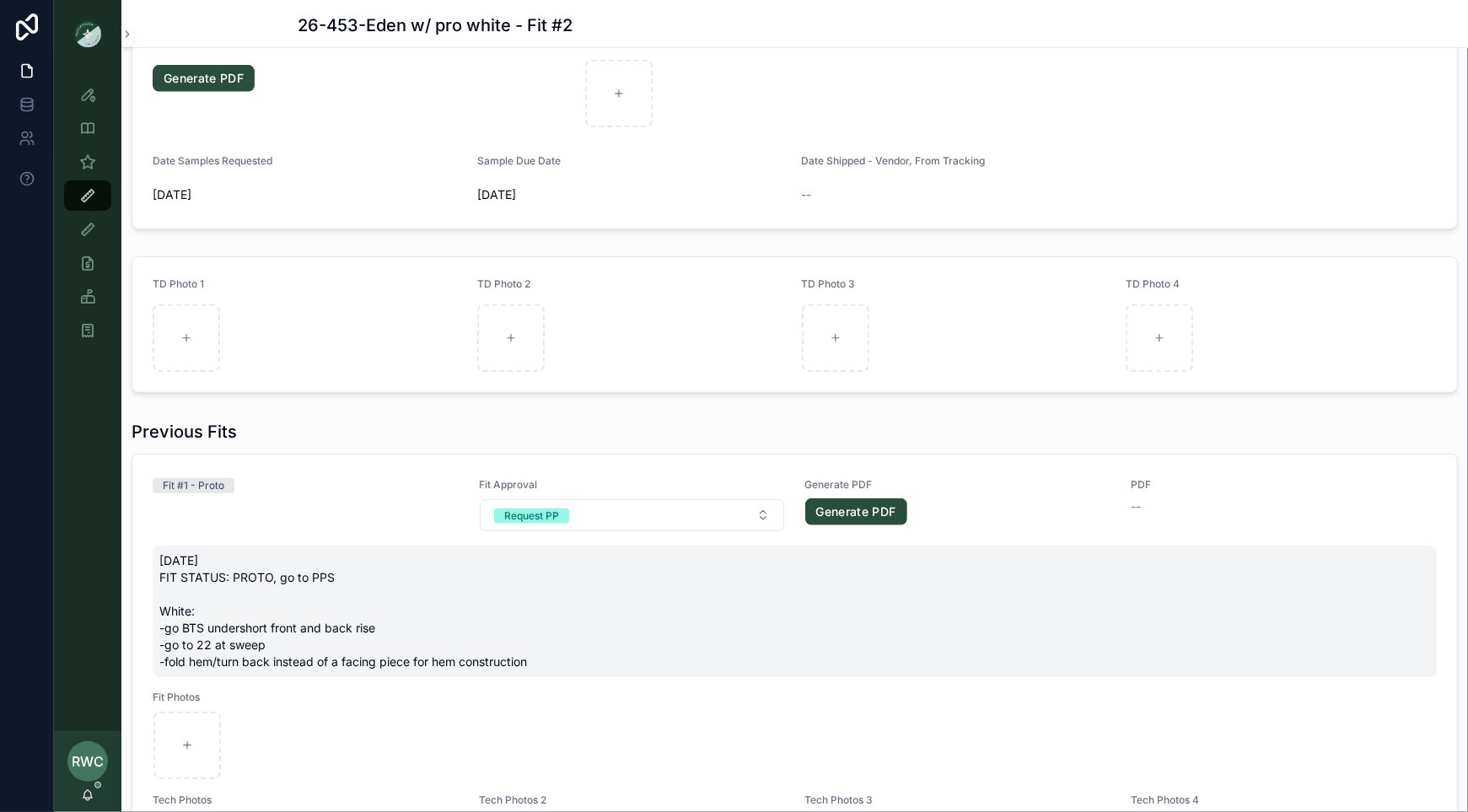
click at [231, 596] on span "10/9/25 FIT STATUS: PROTO, go to PPS White: -go BTS undershort front and back r…" at bounding box center [795, 611] width 1270 height 118
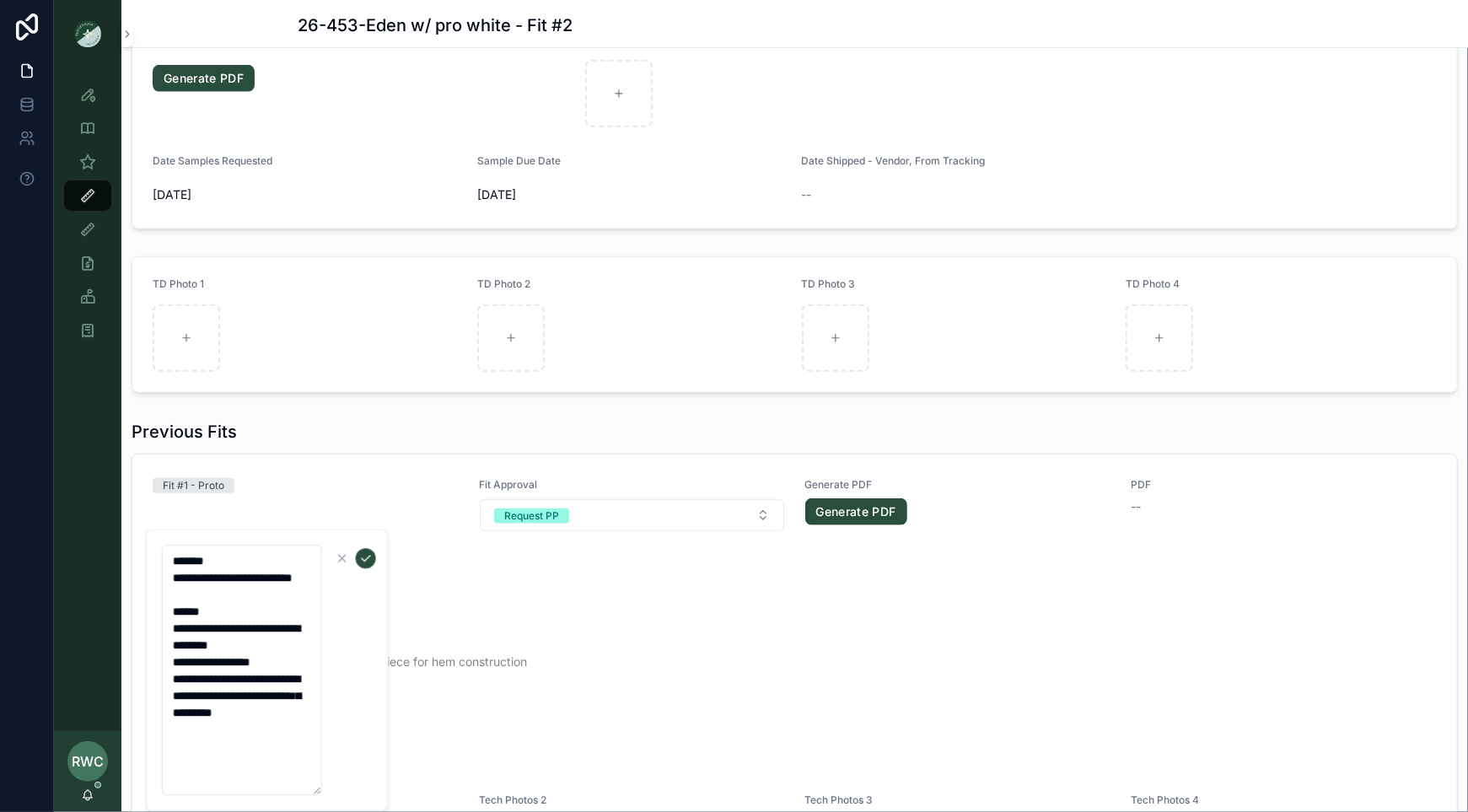
drag, startPoint x: 289, startPoint y: 735, endPoint x: 164, endPoint y: 552, distance: 221.6
click at [164, 550] on textarea "**********" at bounding box center [242, 669] width 161 height 250
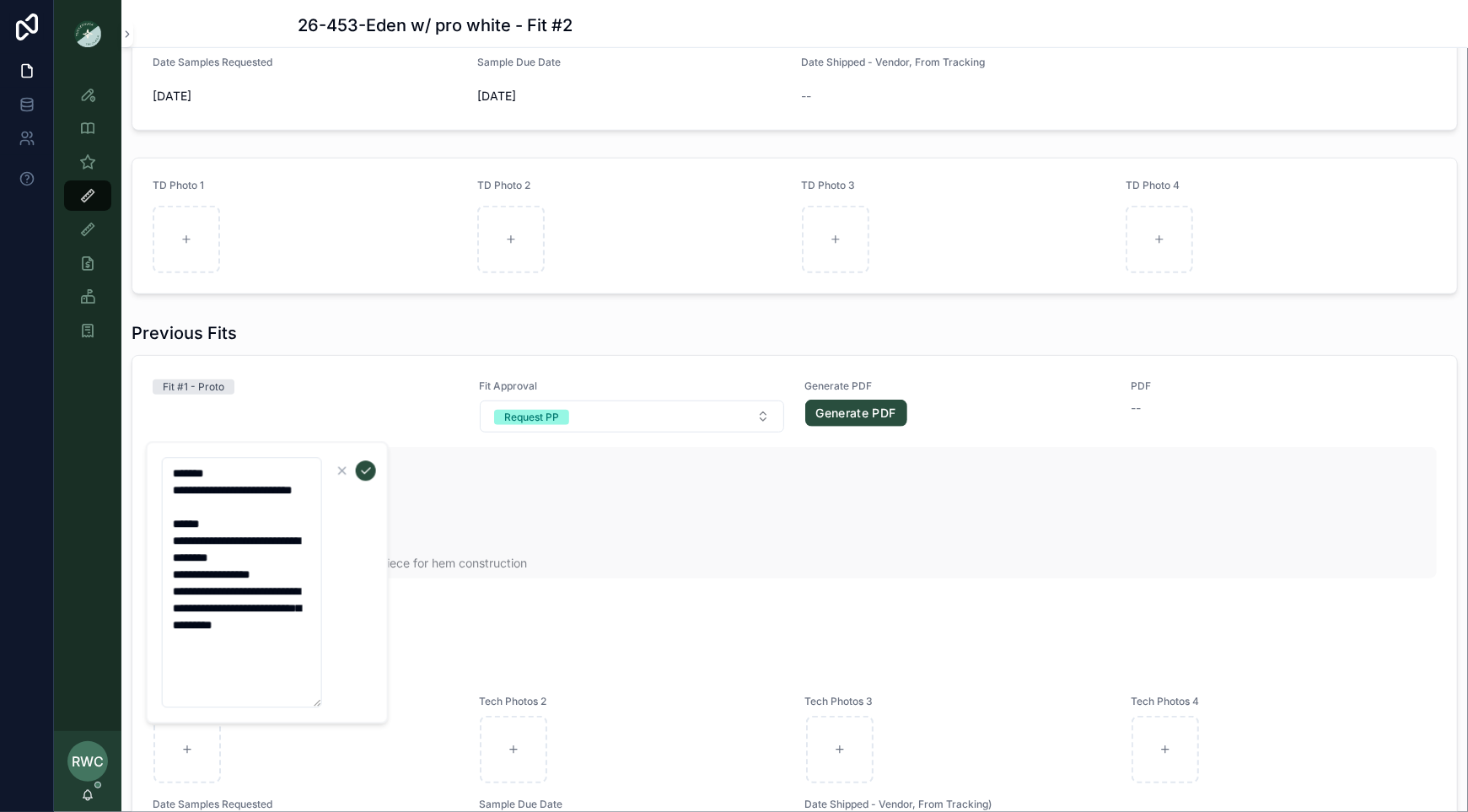
scroll to position [816, 0]
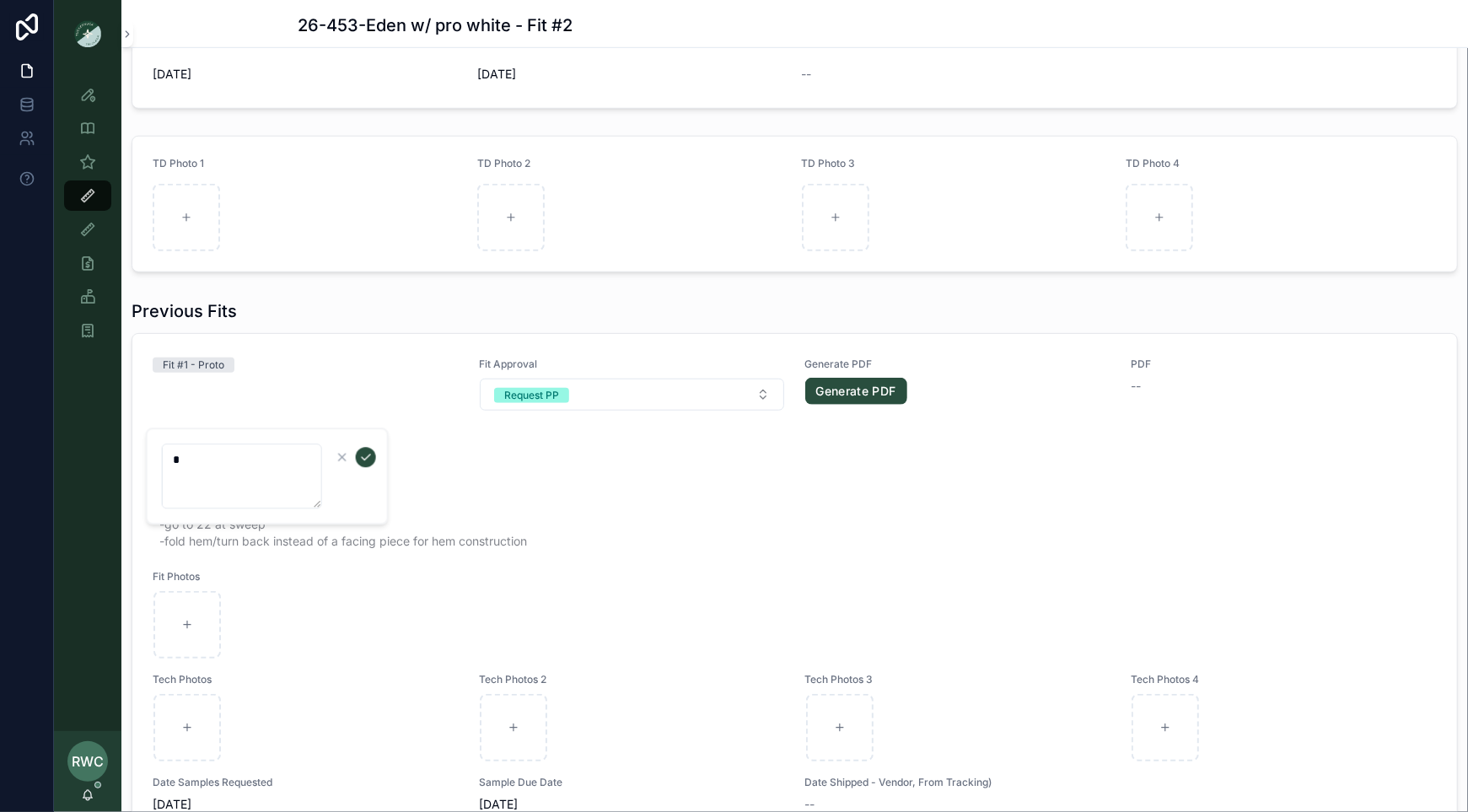
click at [366, 461] on icon "scrollable content" at bounding box center [365, 457] width 14 height 14
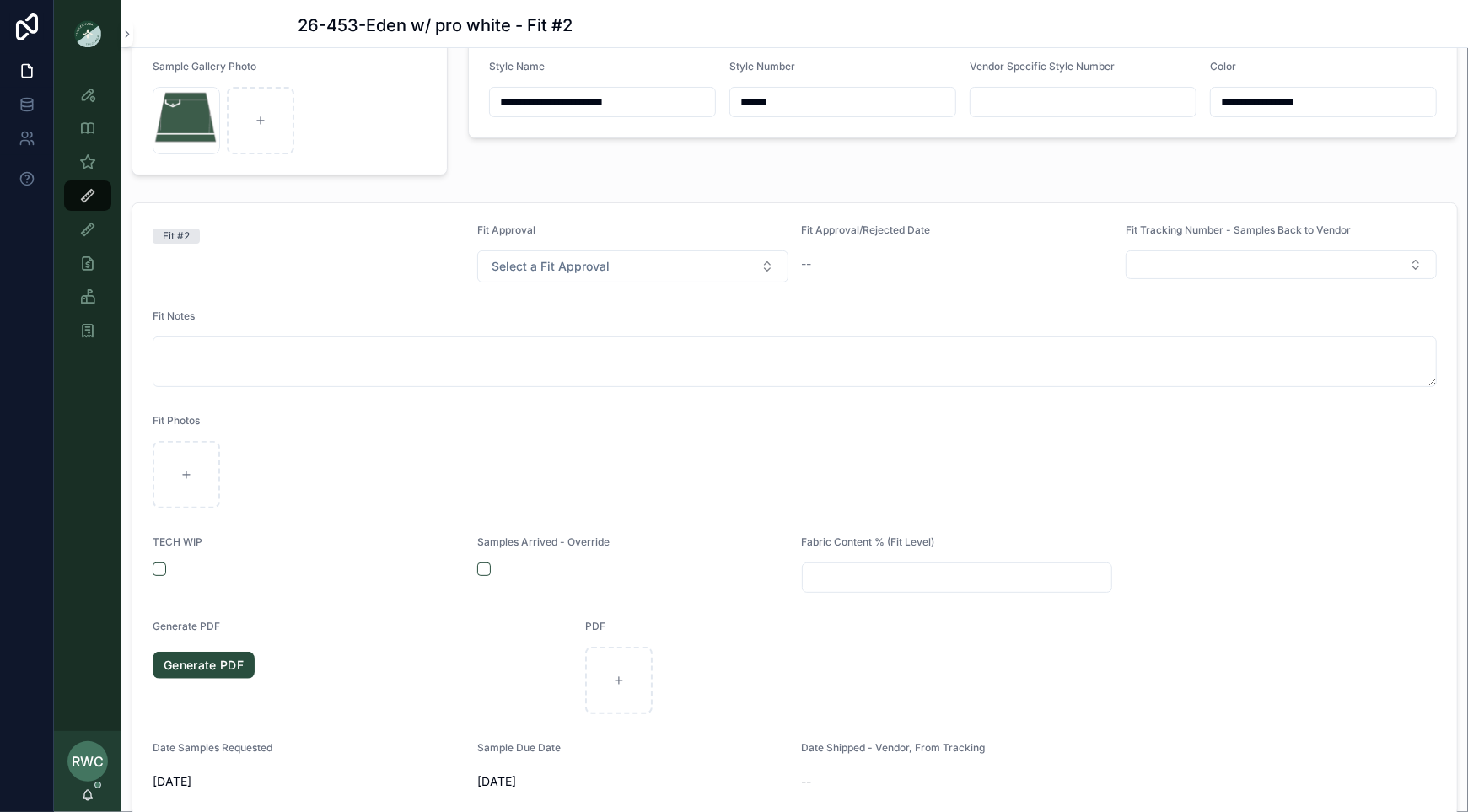
scroll to position [0, 0]
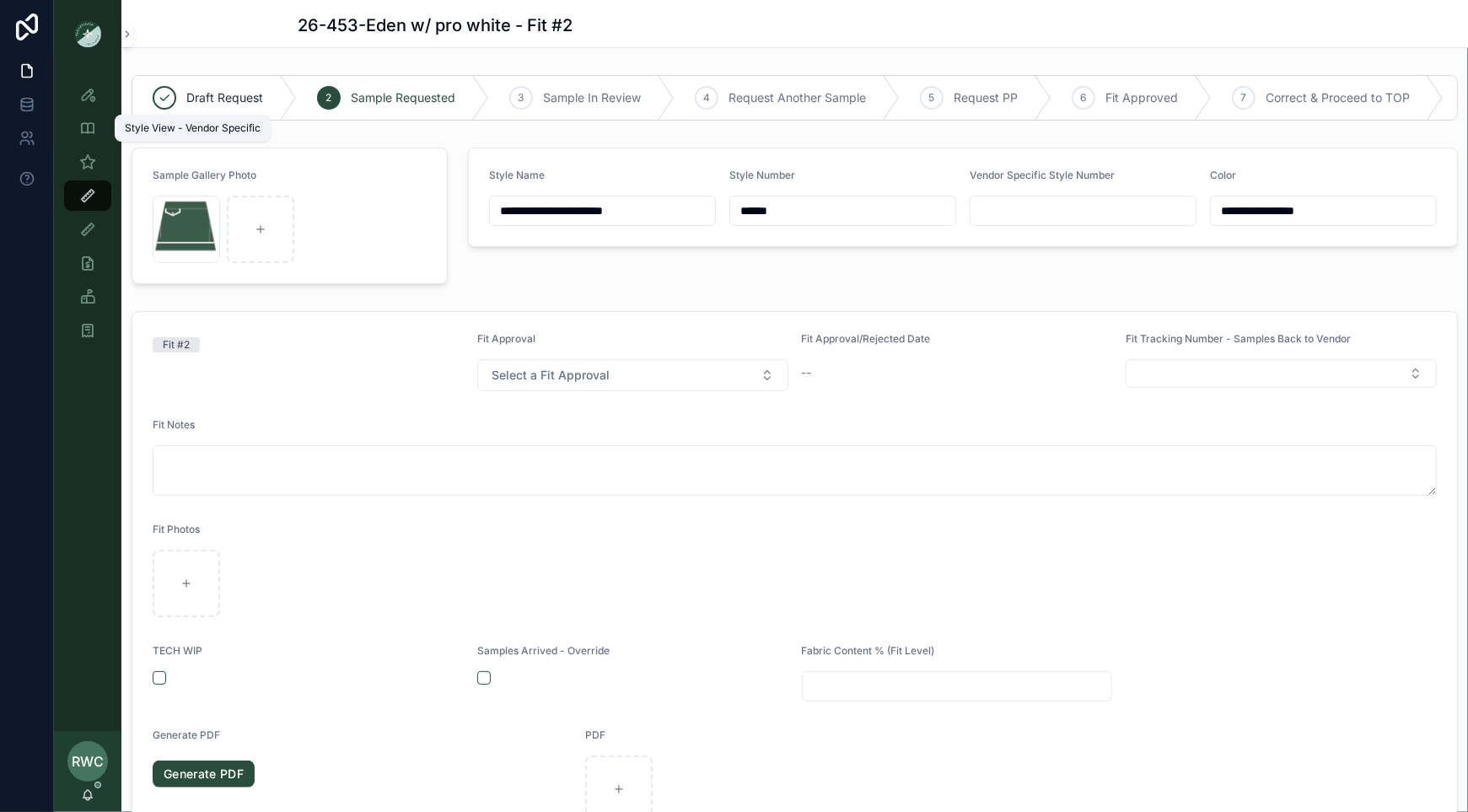
click at [90, 95] on icon "scrollable content" at bounding box center [88, 94] width 17 height 17
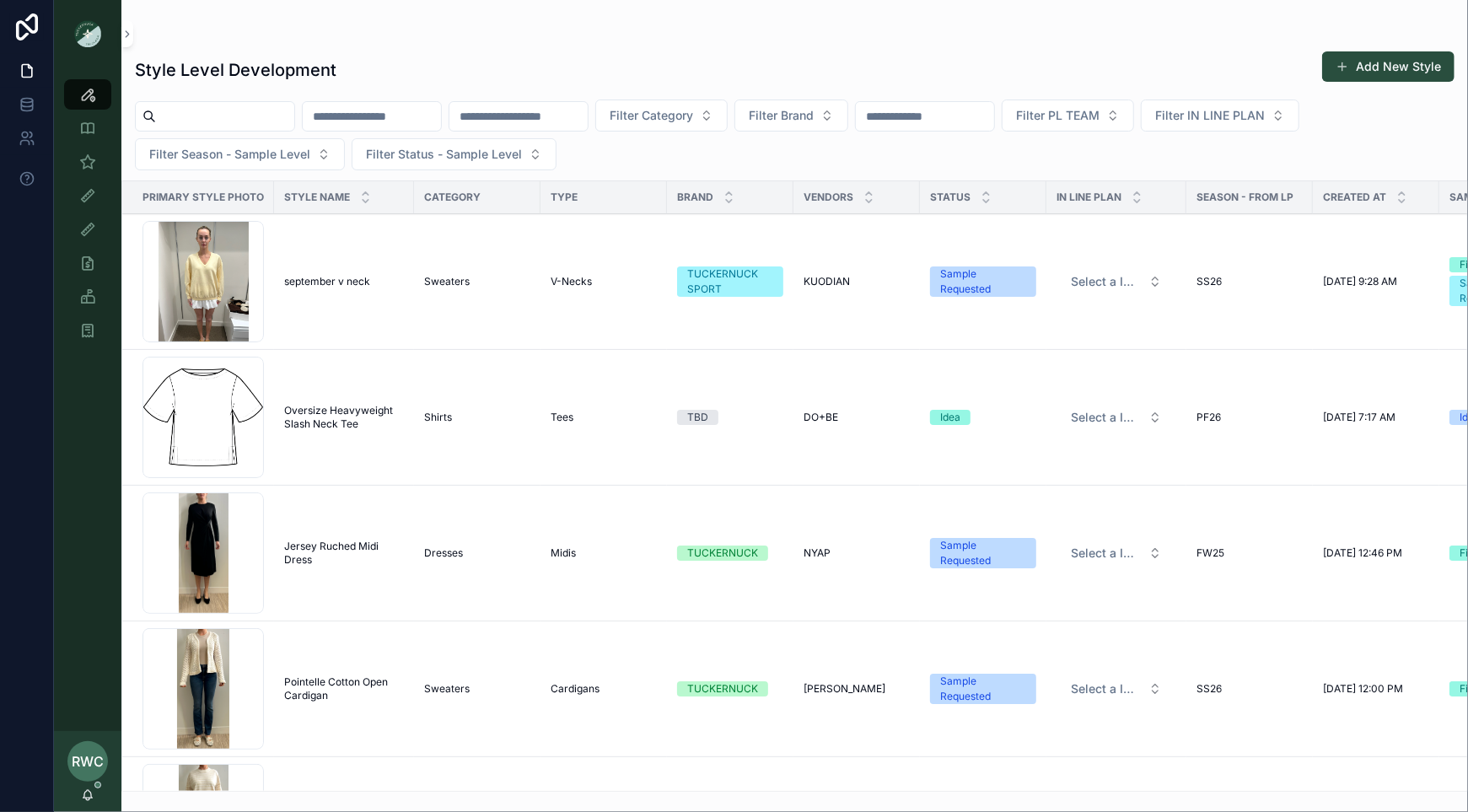
click at [550, 115] on input "scrollable content" at bounding box center [518, 116] width 138 height 23
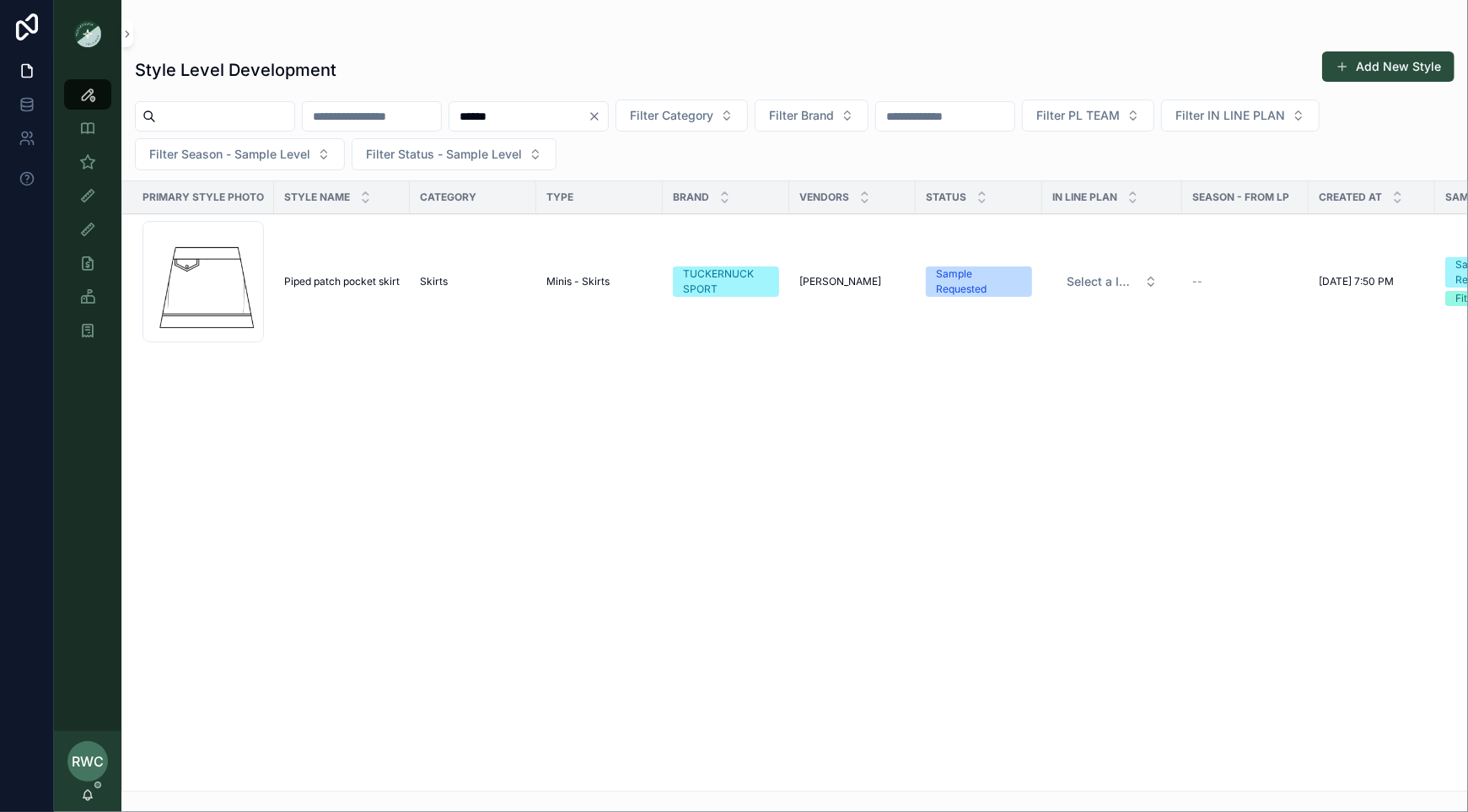
type input "******"
click at [347, 279] on span "Piped patch pocket skirt" at bounding box center [342, 281] width 115 height 14
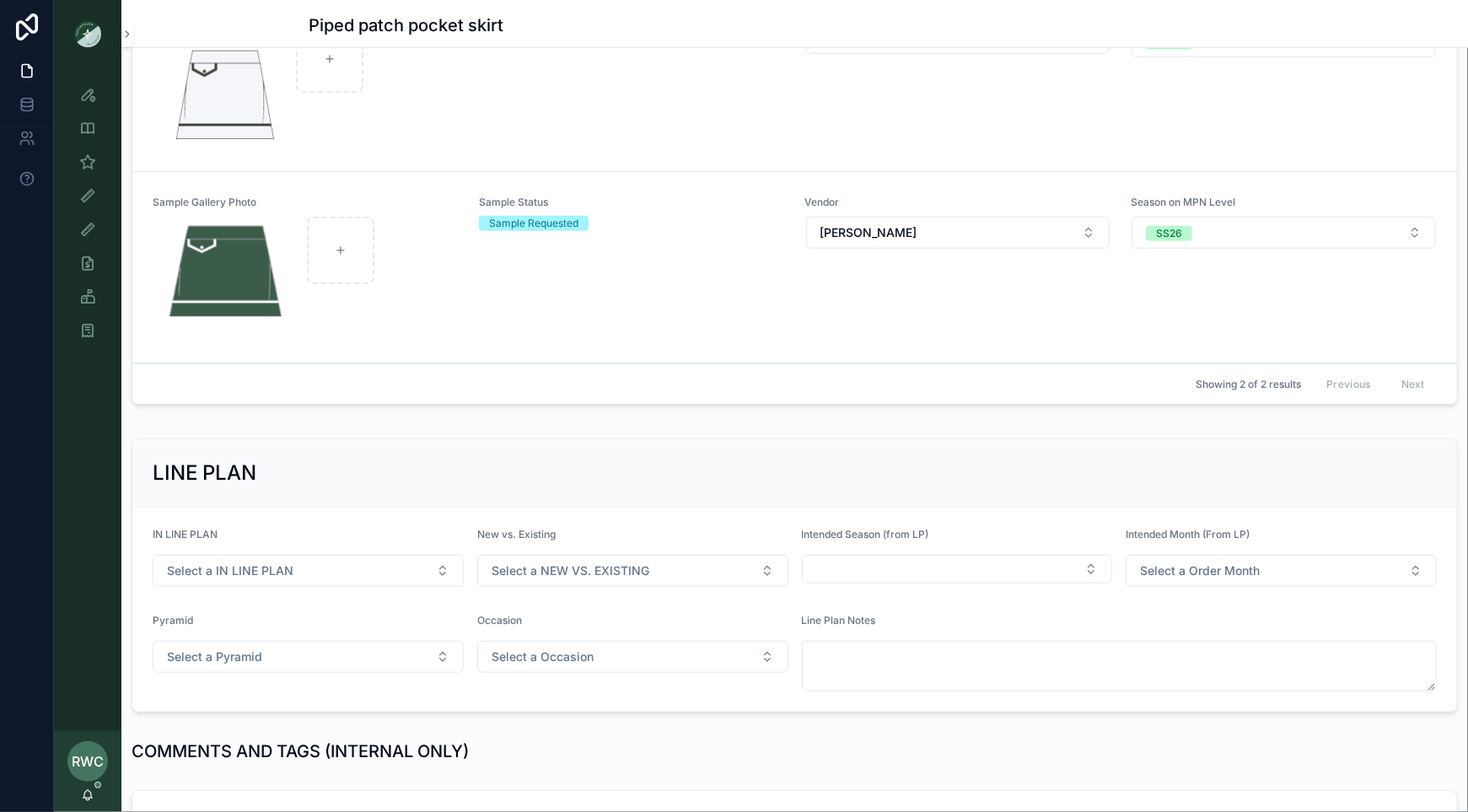
scroll to position [651, 0]
click at [503, 97] on div "Sample Status Fit Assessment" at bounding box center [632, 73] width 306 height 143
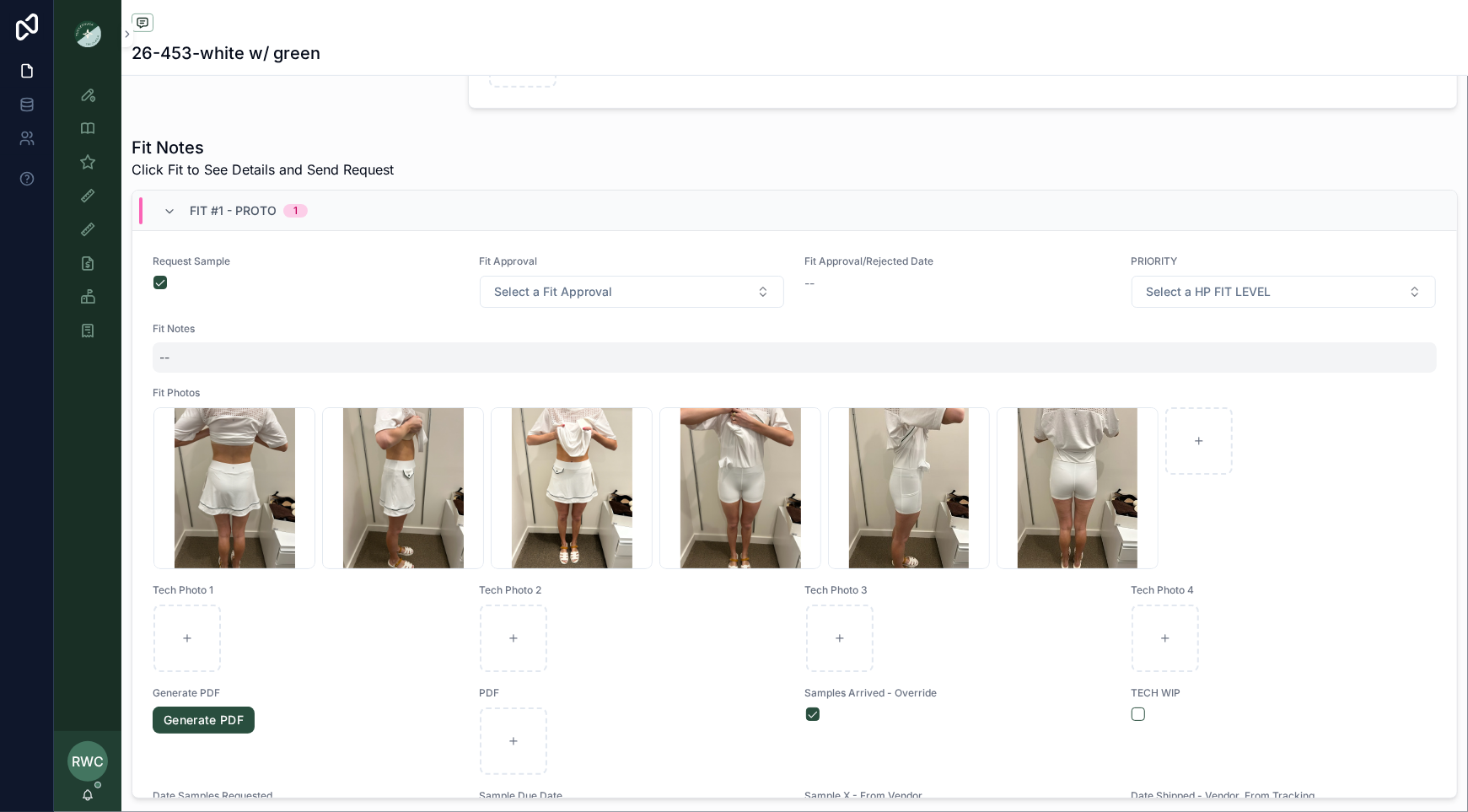
click at [208, 345] on div "--" at bounding box center [794, 357] width 1284 height 31
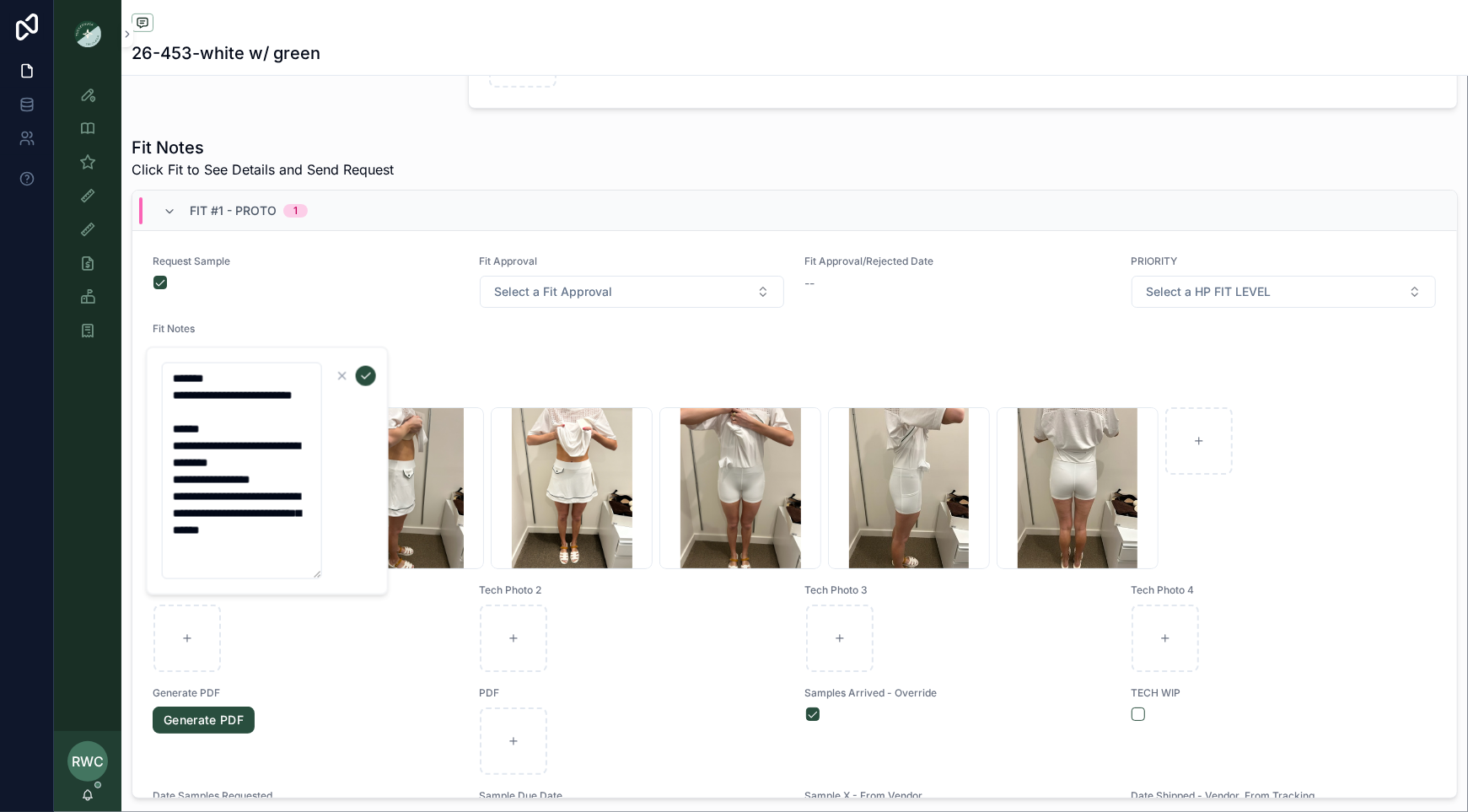
type textarea "**********"
click at [368, 370] on icon "scrollable content" at bounding box center [365, 375] width 14 height 14
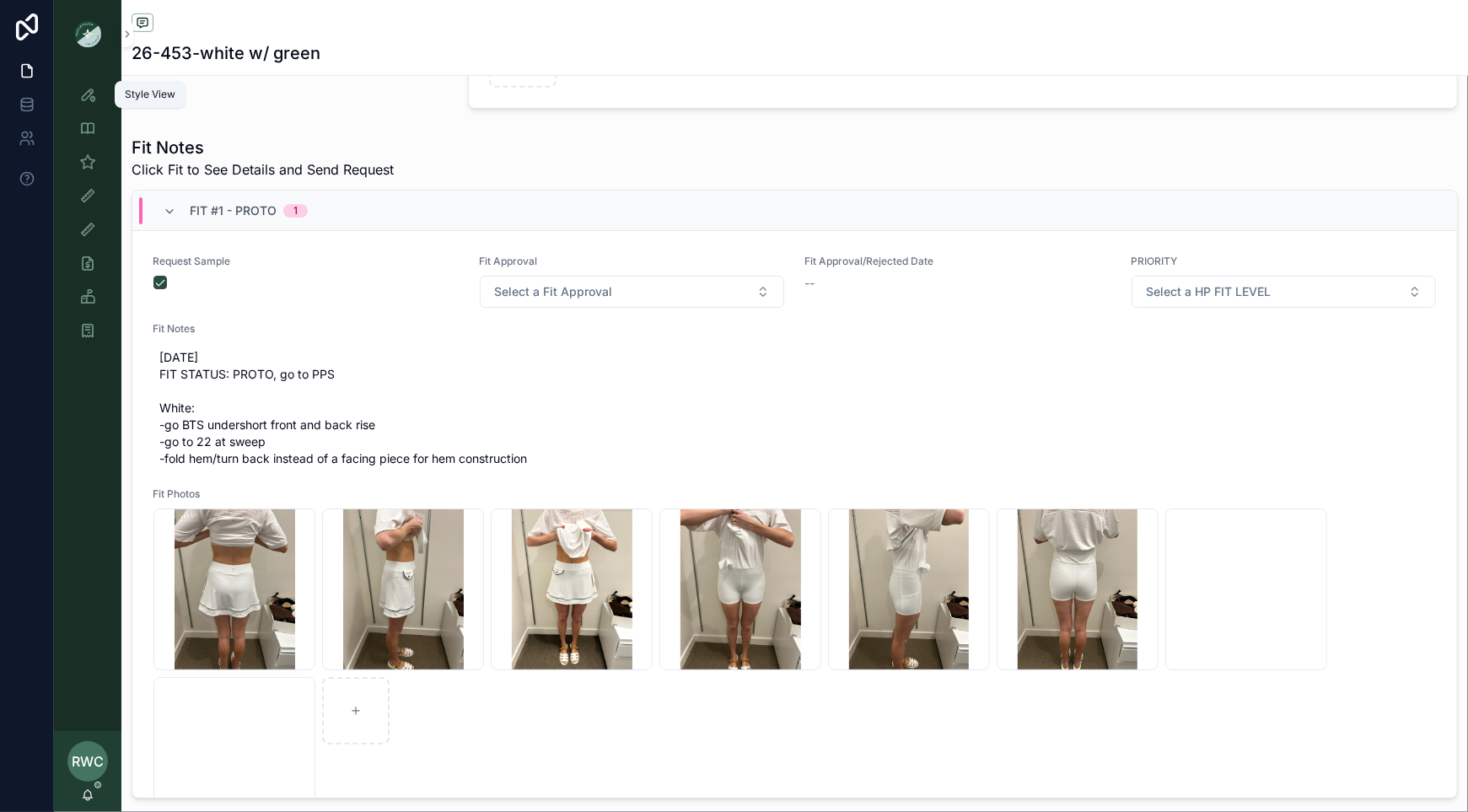
click at [86, 97] on icon "scrollable content" at bounding box center [88, 94] width 17 height 17
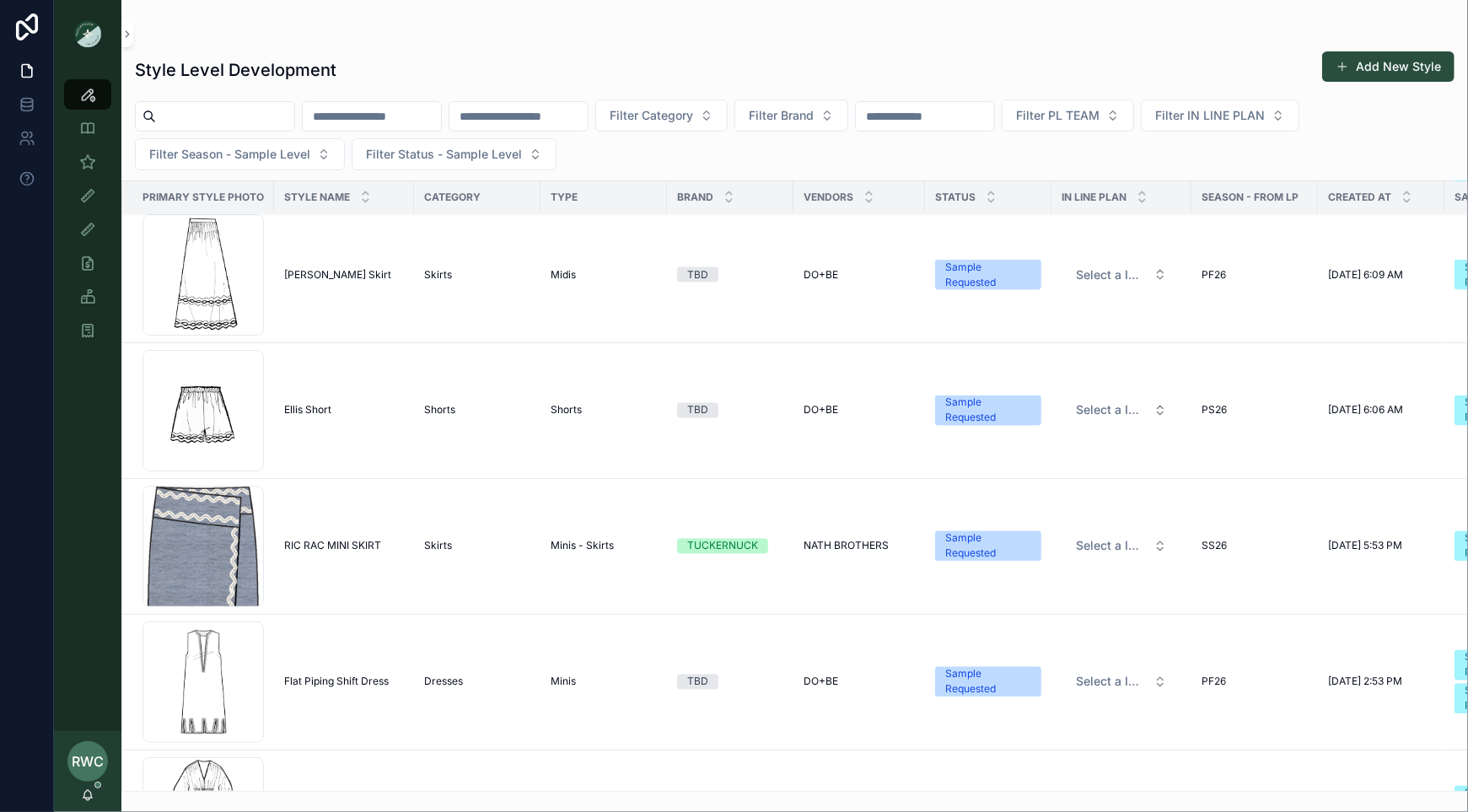
scroll to position [6927, 0]
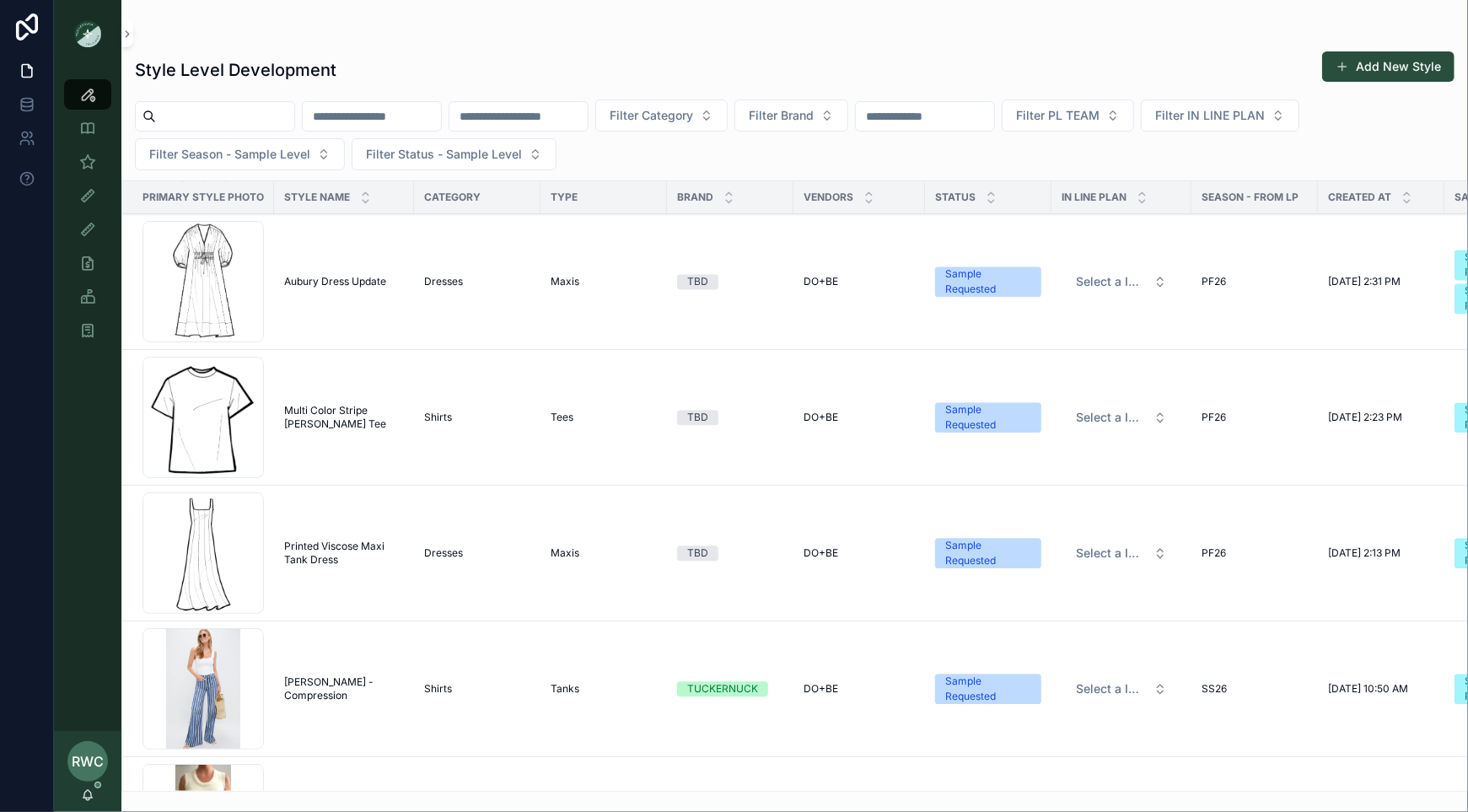
click at [582, 109] on input "scrollable content" at bounding box center [518, 116] width 138 height 23
click at [408, 109] on input "scrollable content" at bounding box center [371, 116] width 138 height 23
type input "*****"
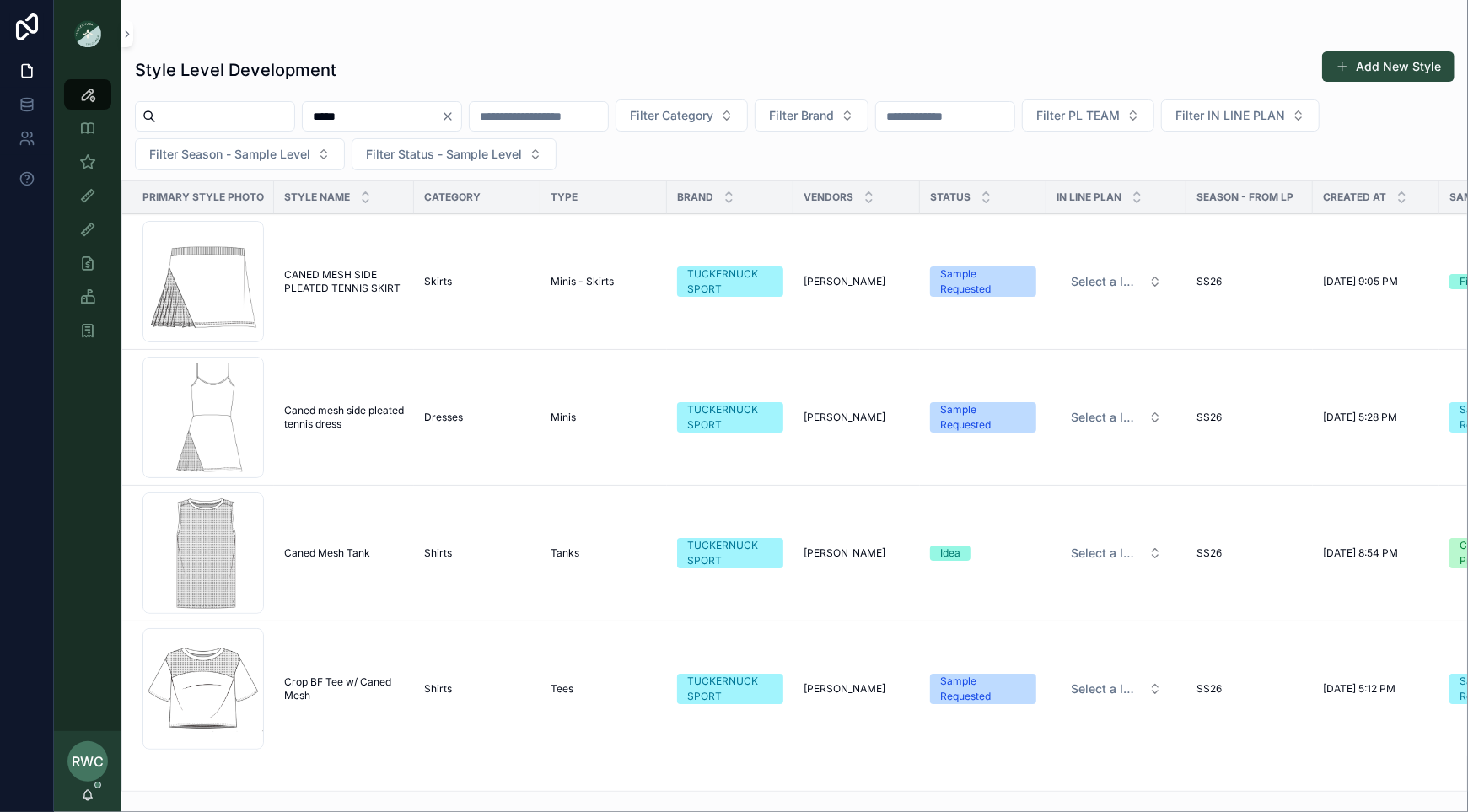
click at [340, 549] on span "Caned Mesh Tank" at bounding box center [327, 552] width 86 height 14
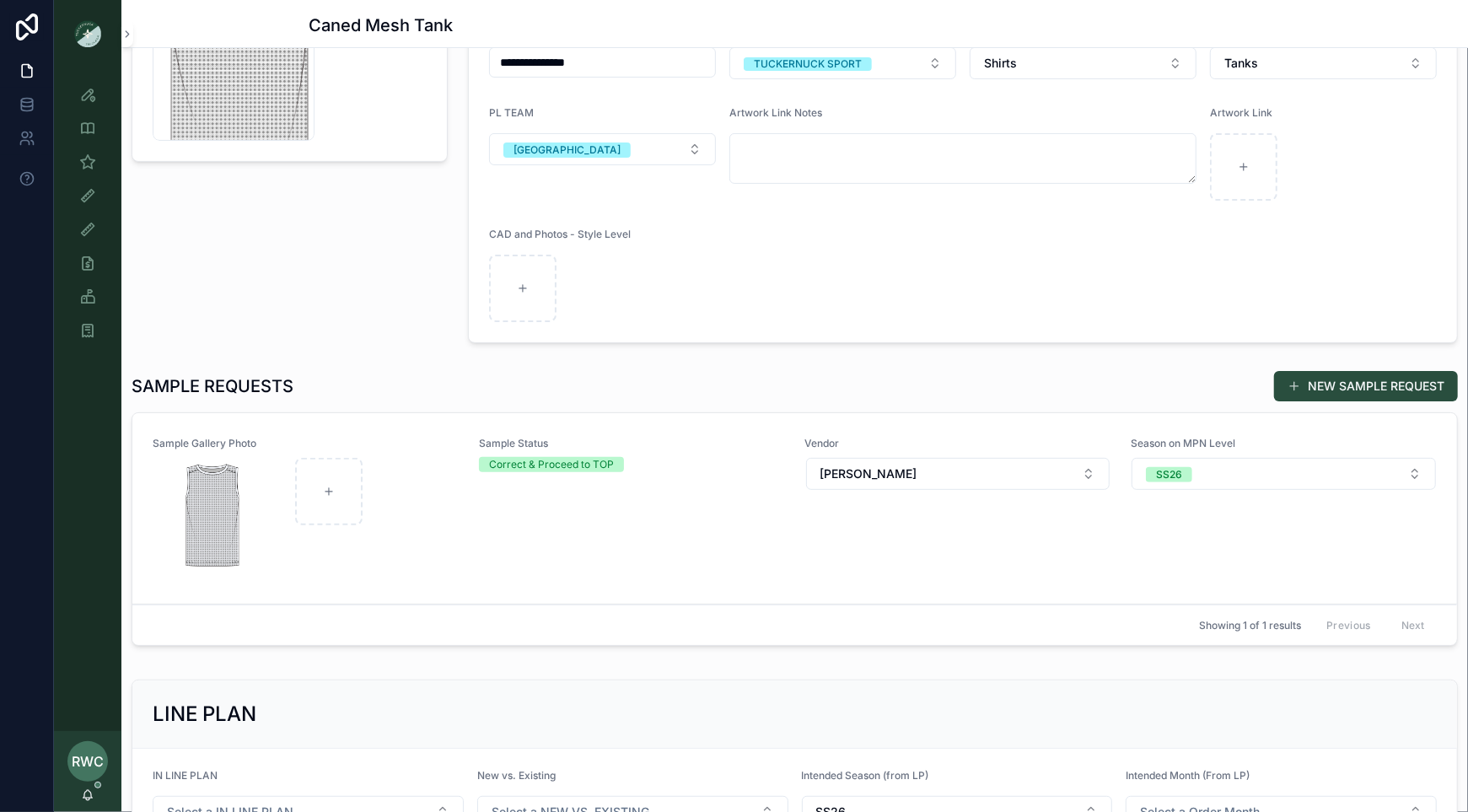
scroll to position [219, 0]
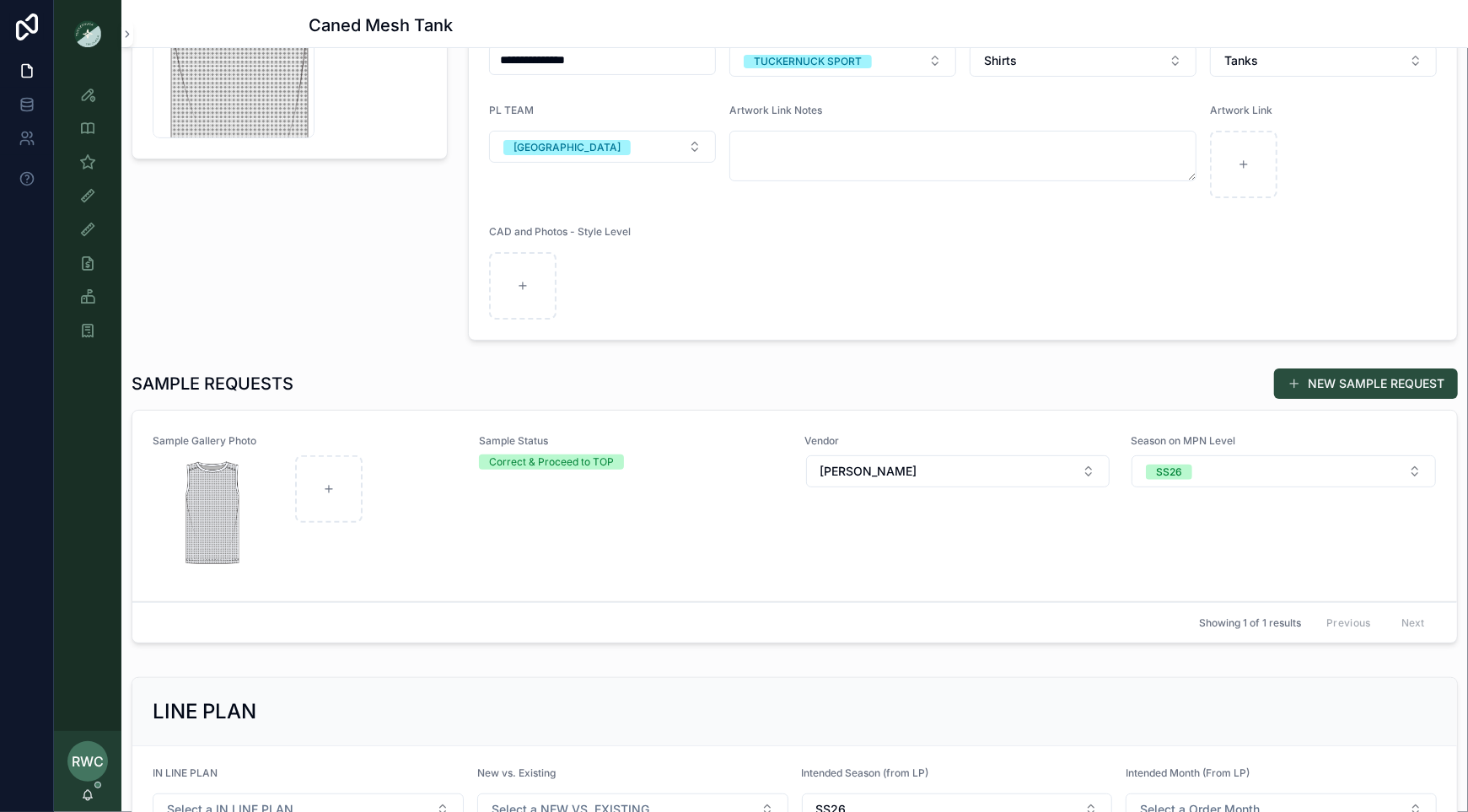
click at [547, 536] on div "Sample Status Correct & Proceed to TOP" at bounding box center [632, 505] width 306 height 143
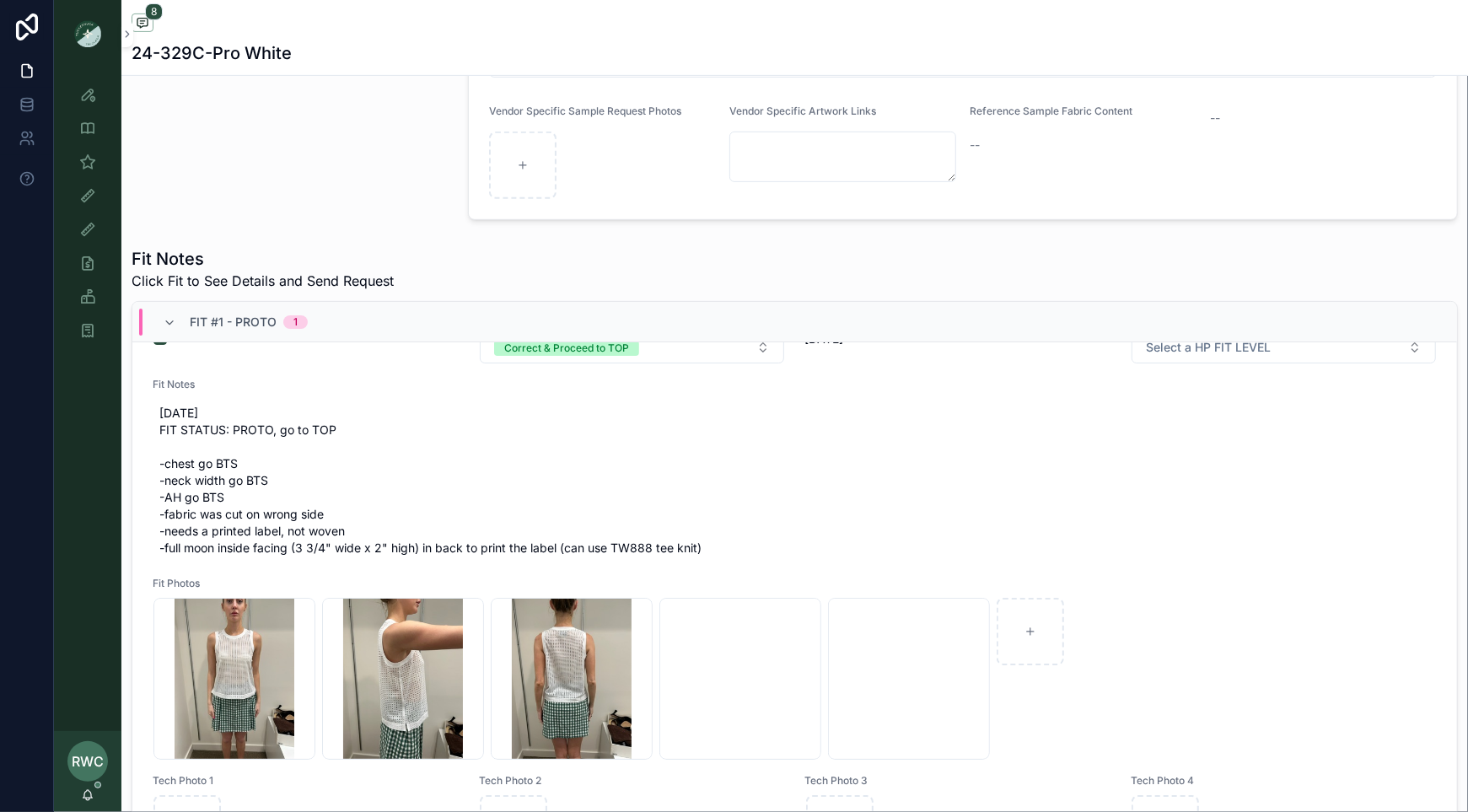
scroll to position [198, 0]
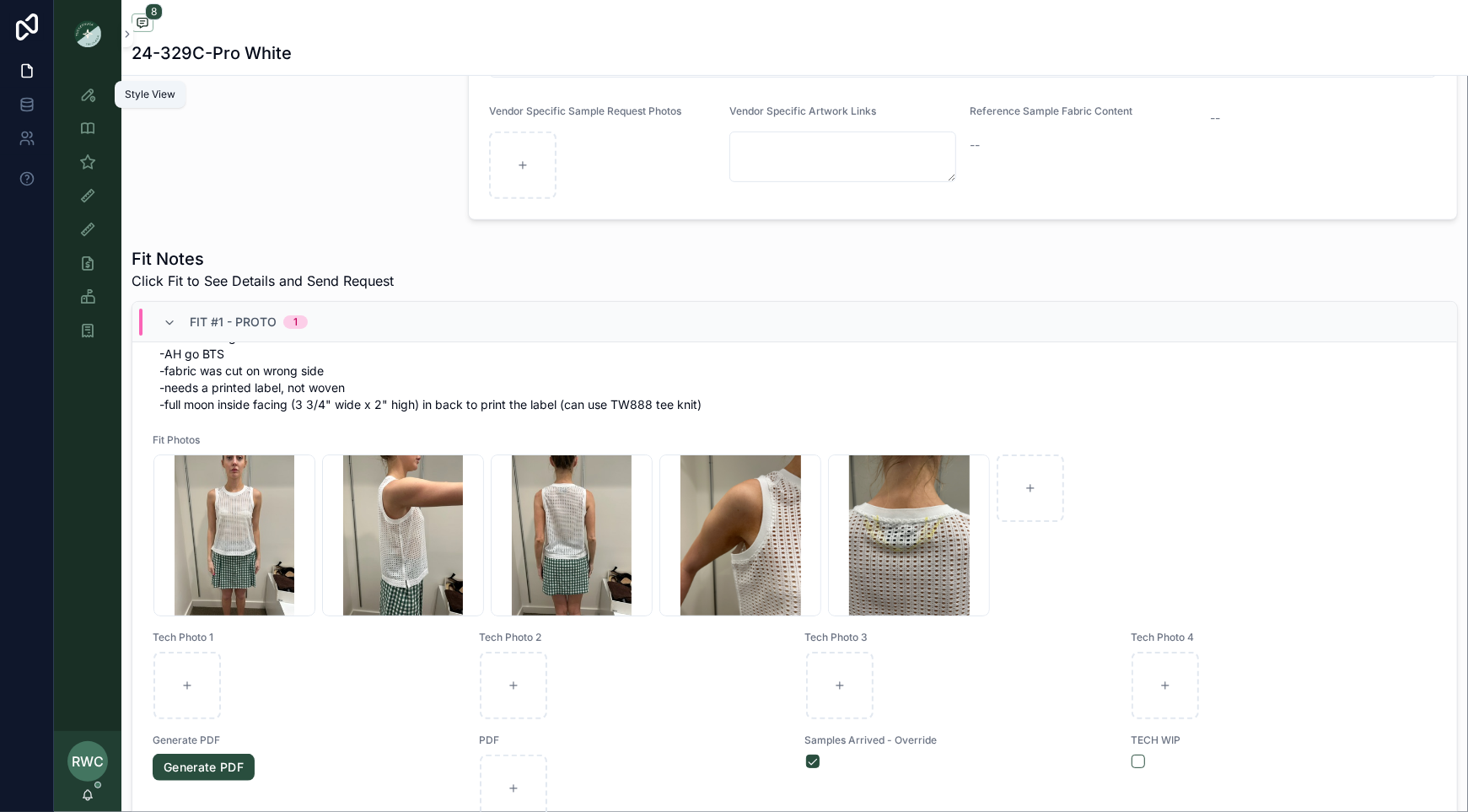
click at [89, 104] on div "Style View" at bounding box center [88, 95] width 27 height 27
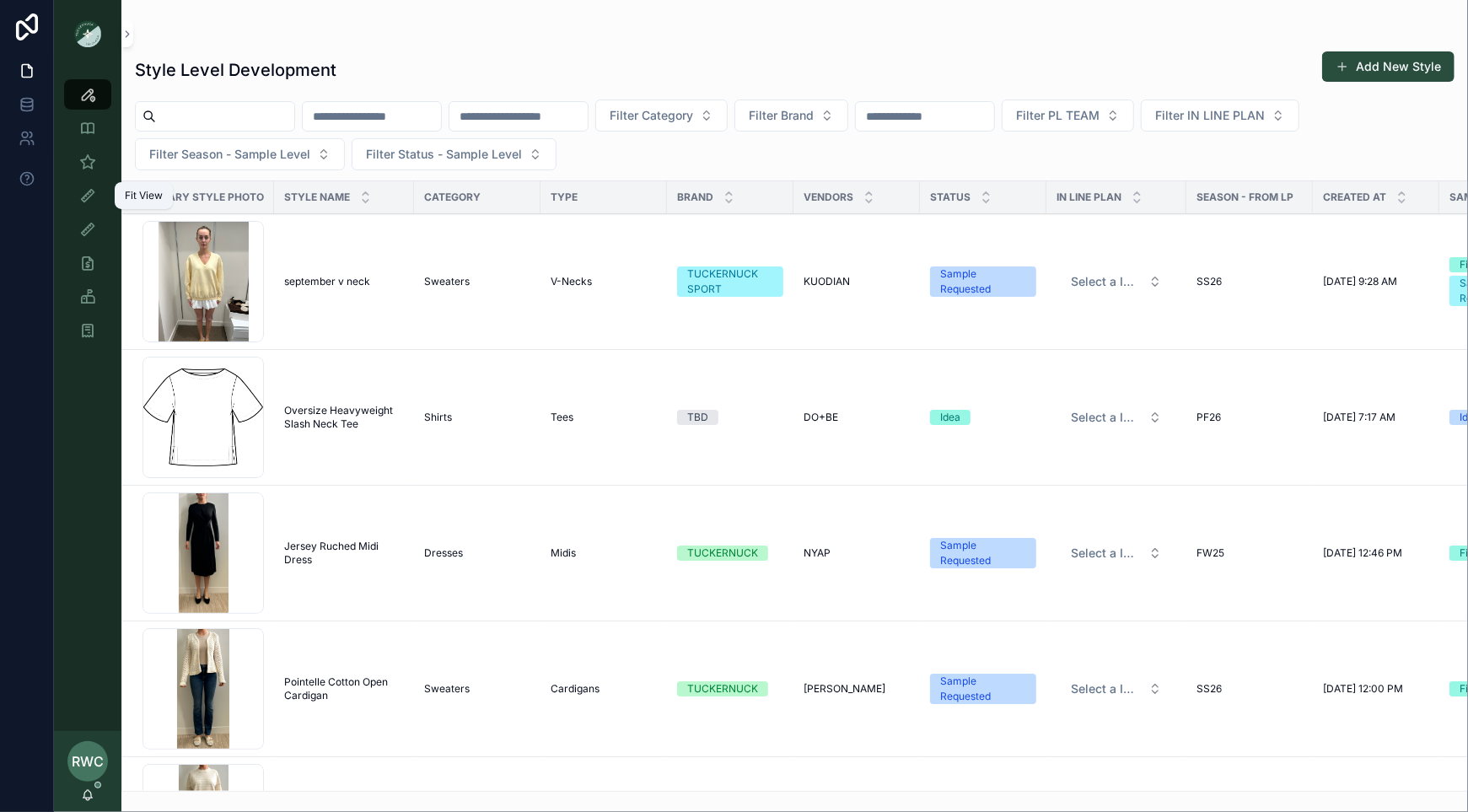
click at [89, 195] on icon "scrollable content" at bounding box center [88, 195] width 17 height 17
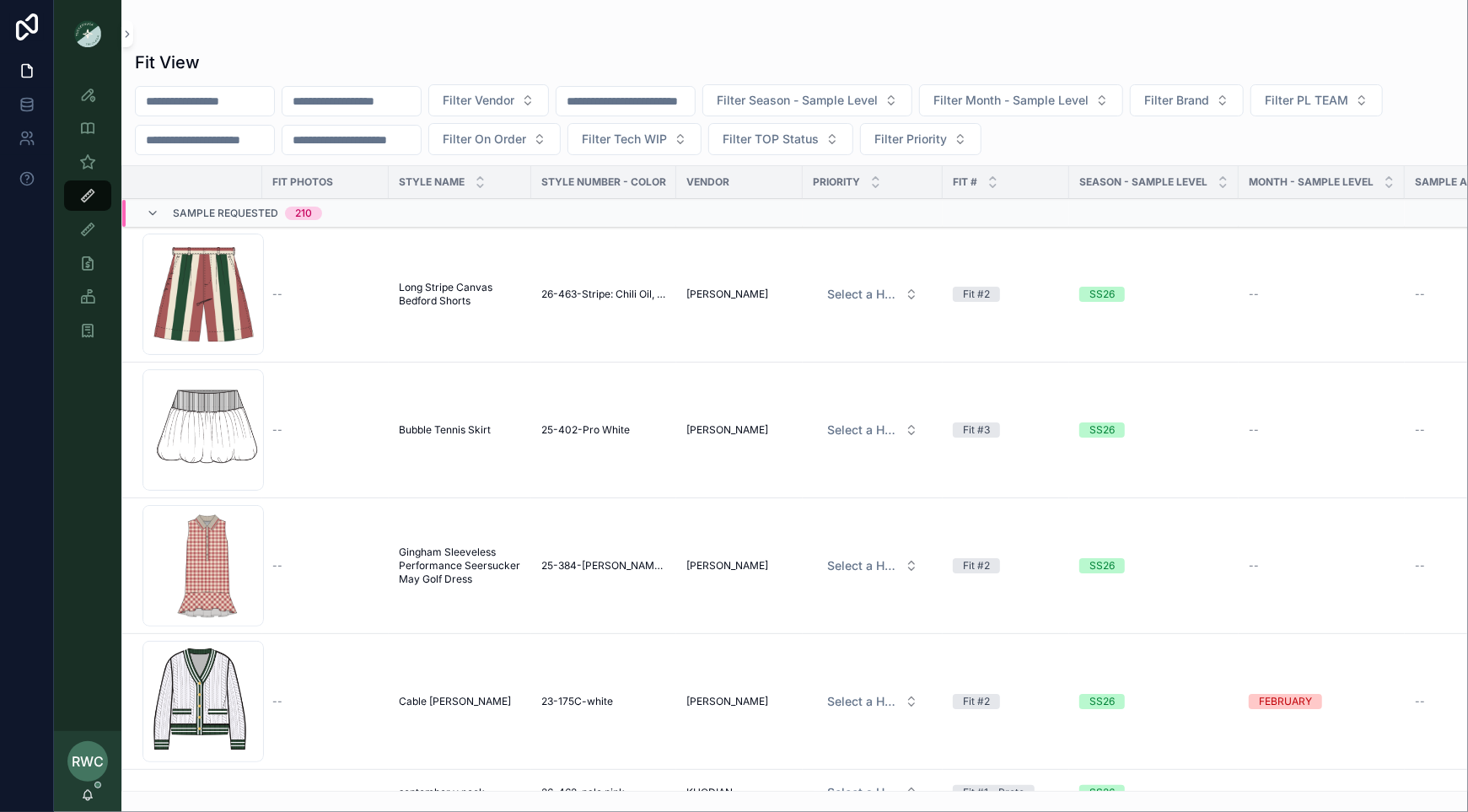
click at [450, 429] on span "Bubble Tennis Skirt" at bounding box center [445, 429] width 92 height 14
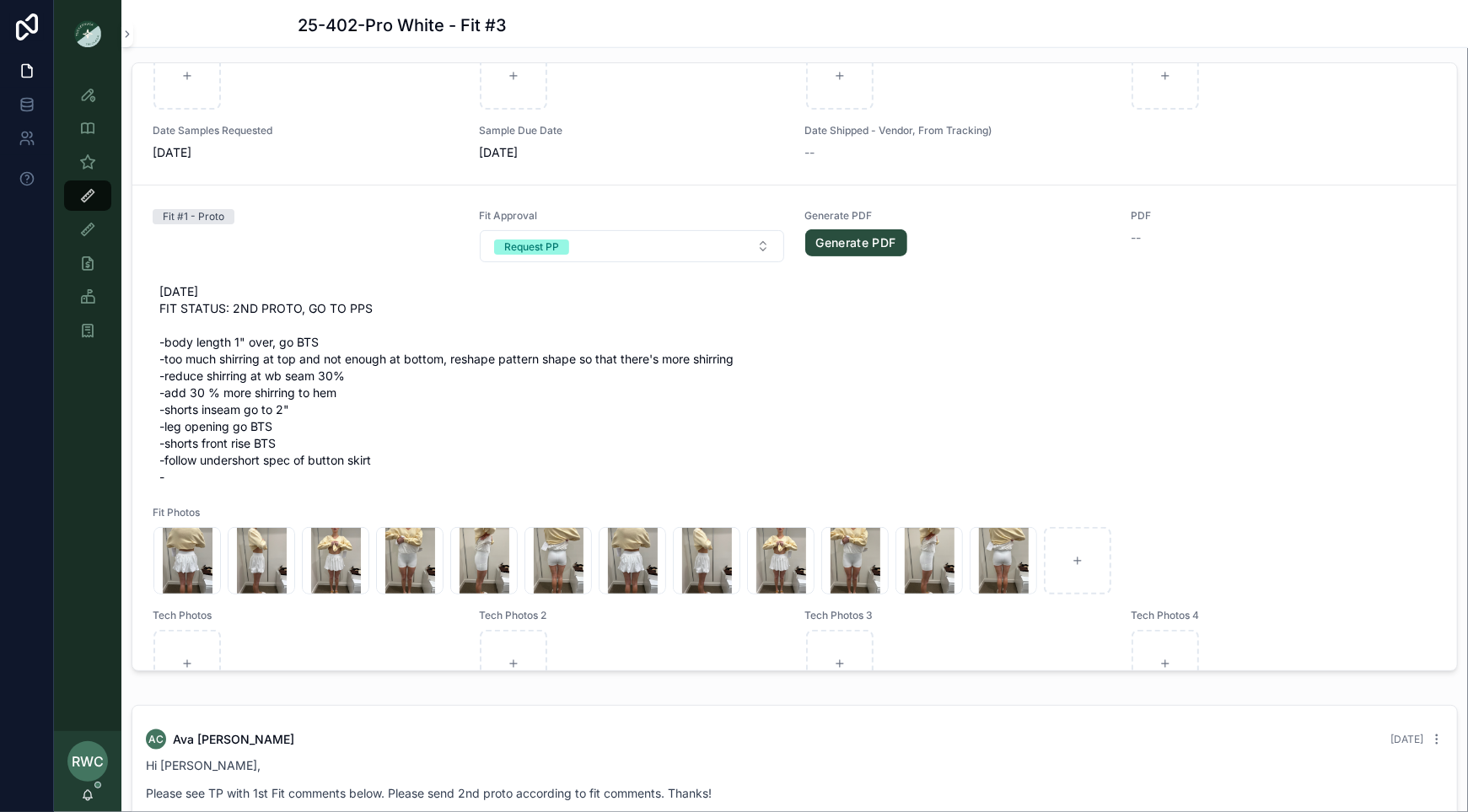
scroll to position [283, 0]
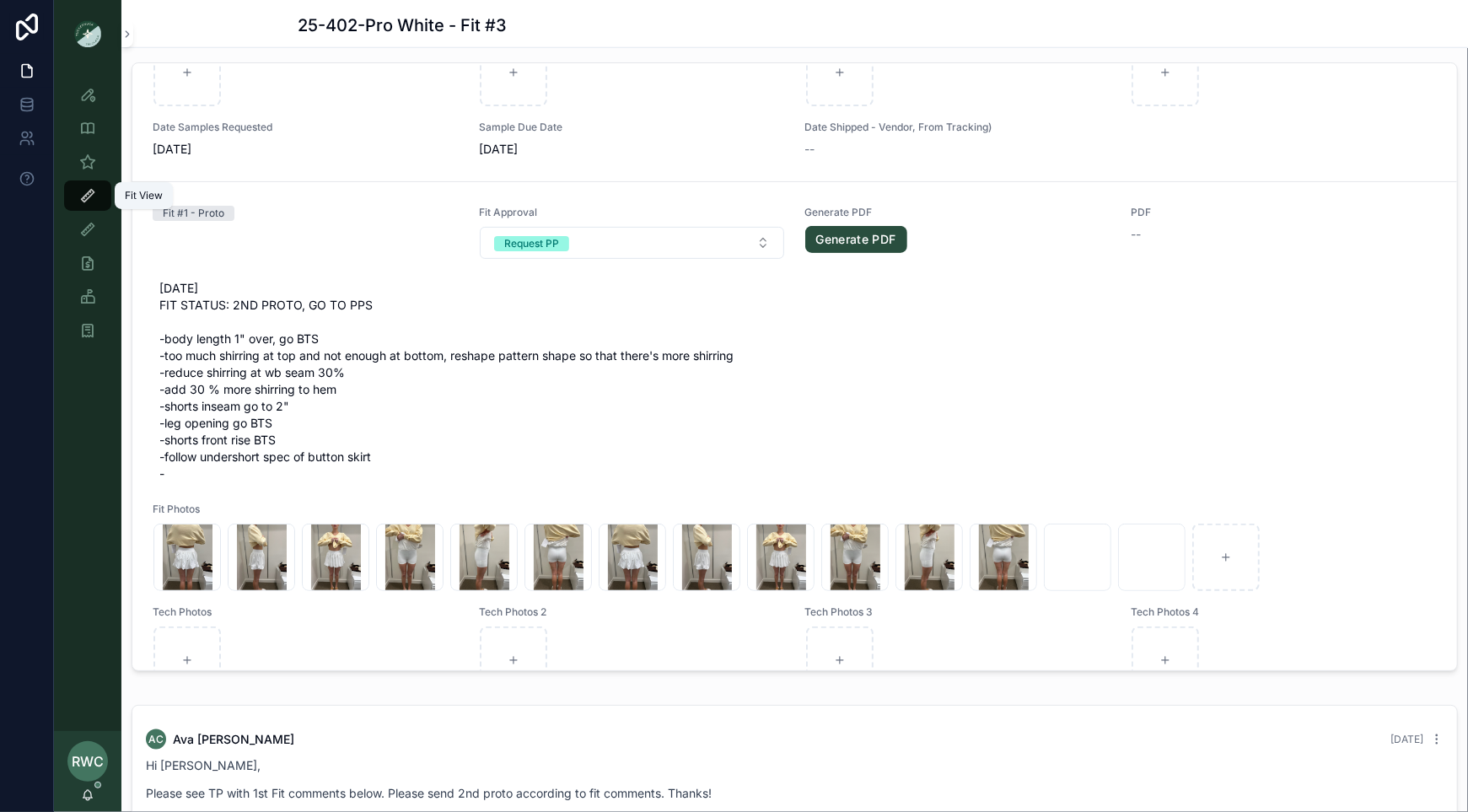
click at [70, 194] on link "Fit View" at bounding box center [88, 196] width 47 height 31
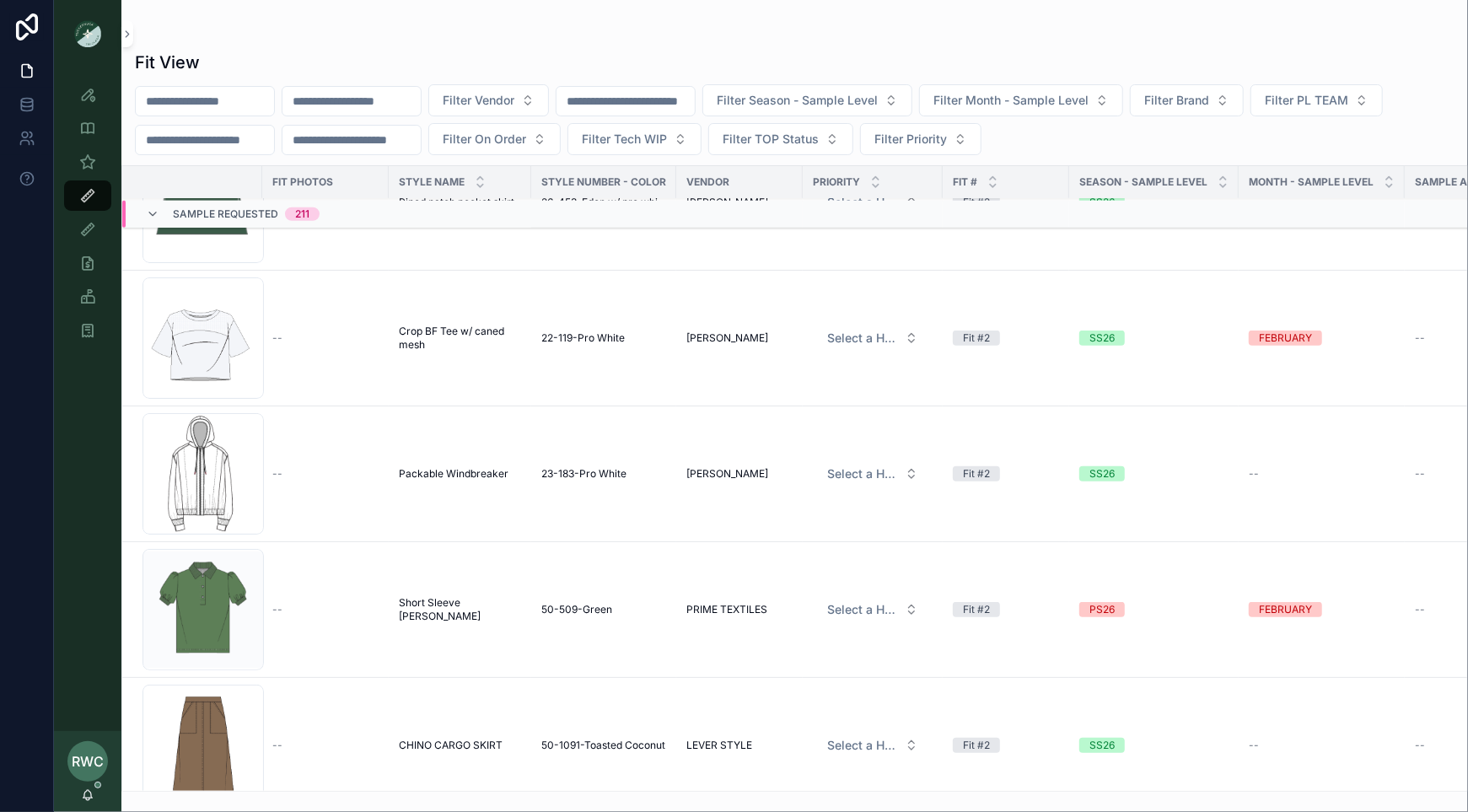
scroll to position [1023, 0]
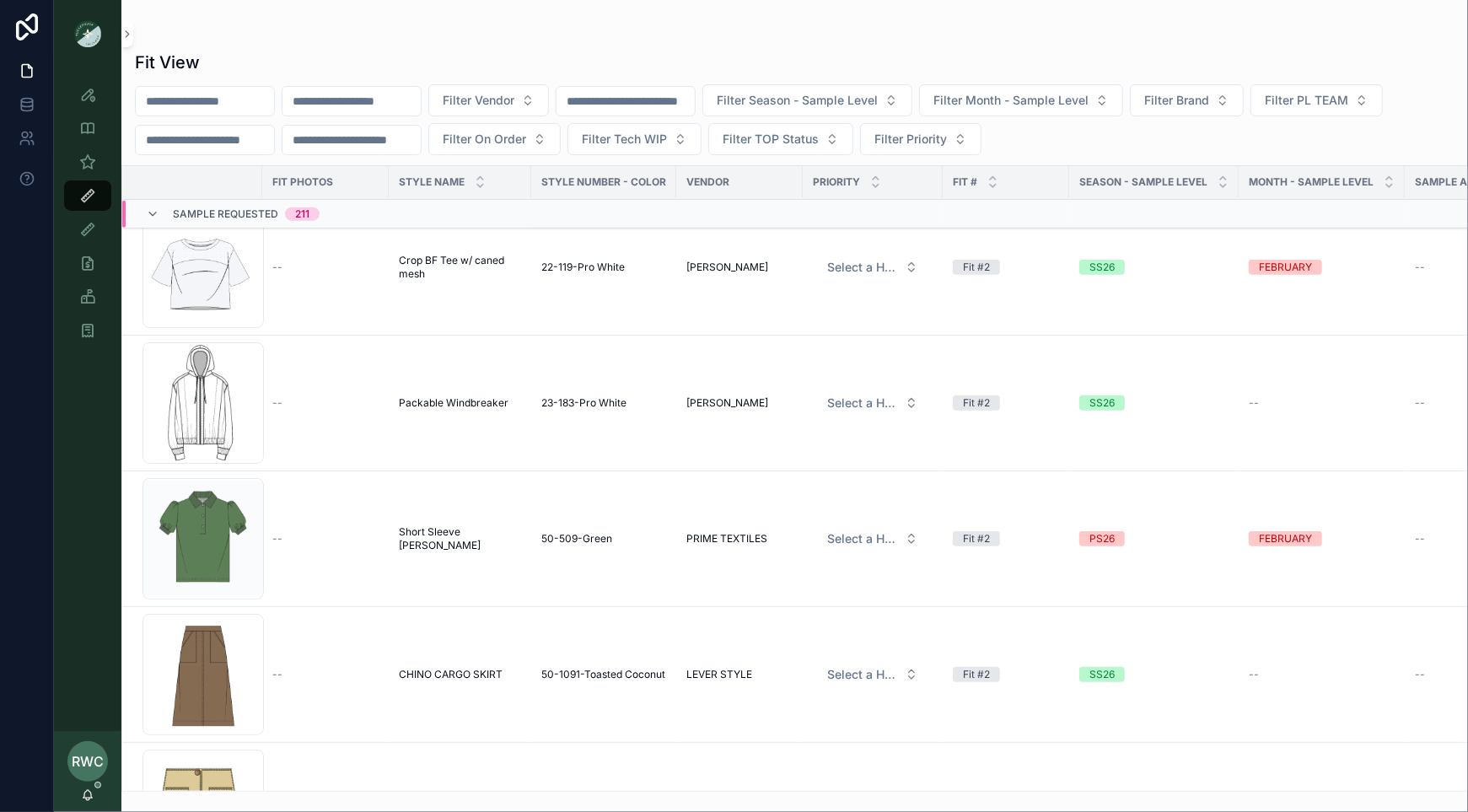
click at [455, 409] on td "Packable Windbreaker Packable Windbreaker" at bounding box center [460, 403] width 143 height 135
click at [445, 396] on span "Packable Windbreaker" at bounding box center [453, 402] width 109 height 14
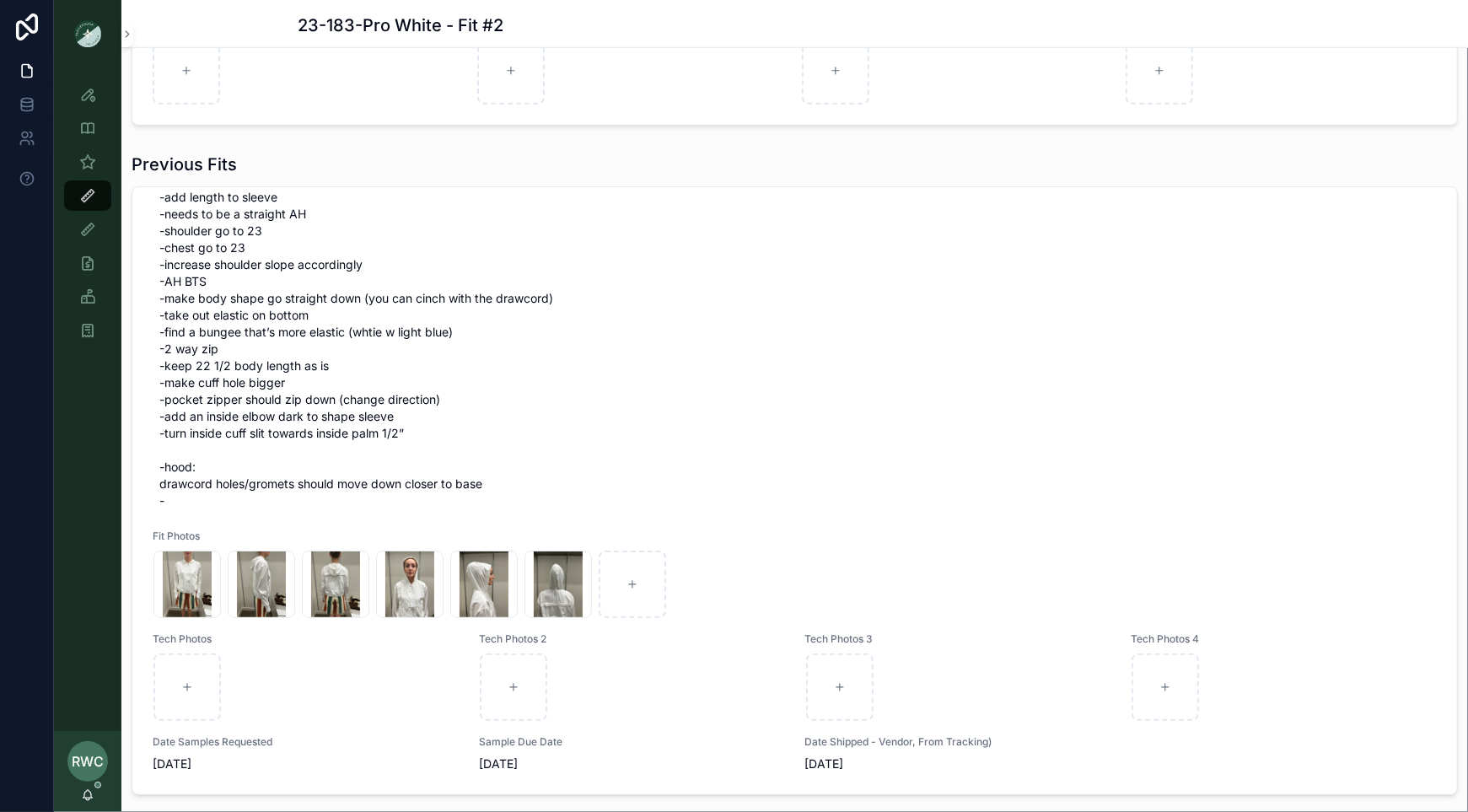
scroll to position [1178, 0]
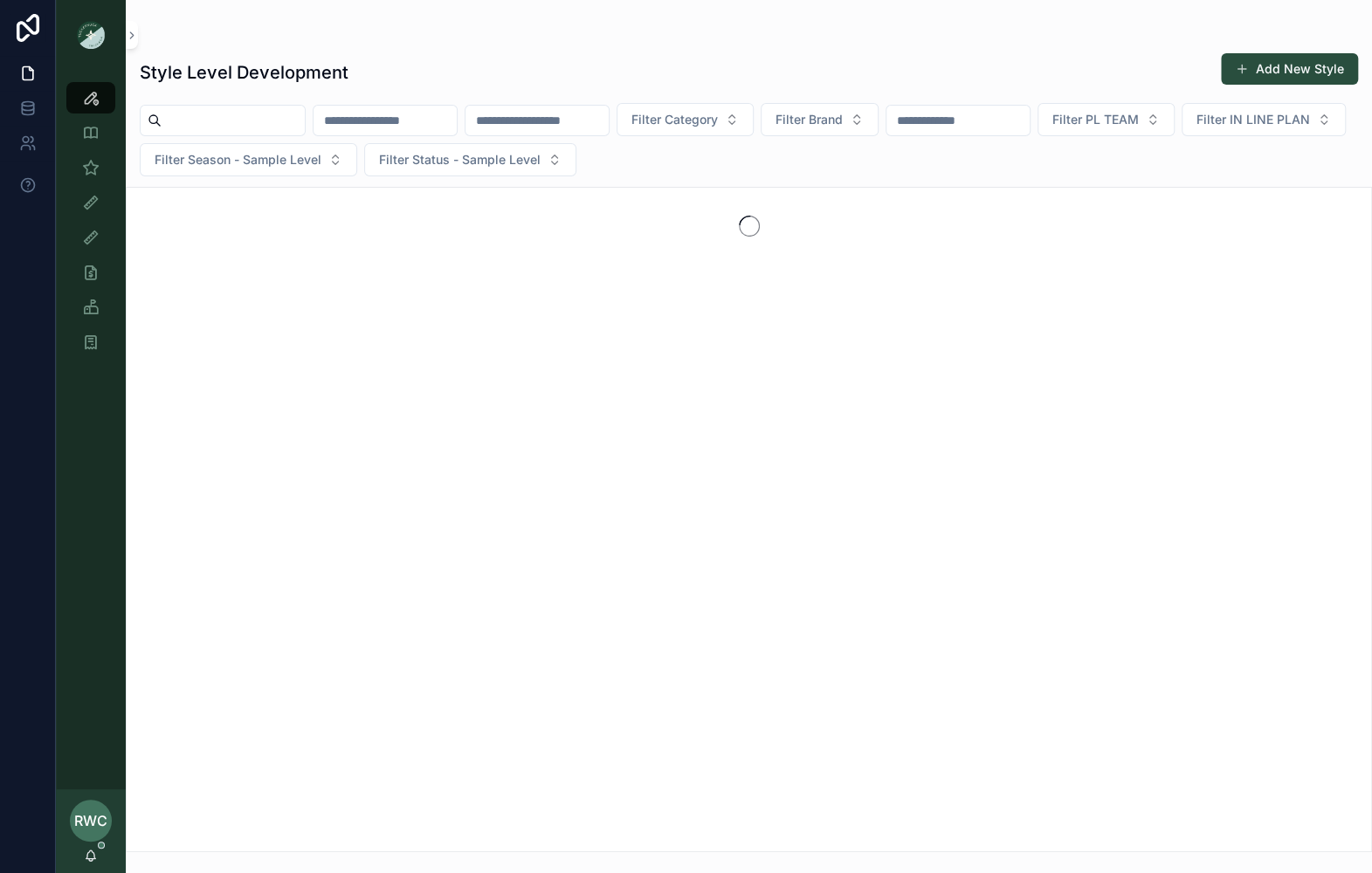
click at [430, 128] on input "scrollable content" at bounding box center [384, 121] width 143 height 24
click at [570, 123] on input "scrollable content" at bounding box center [536, 121] width 143 height 24
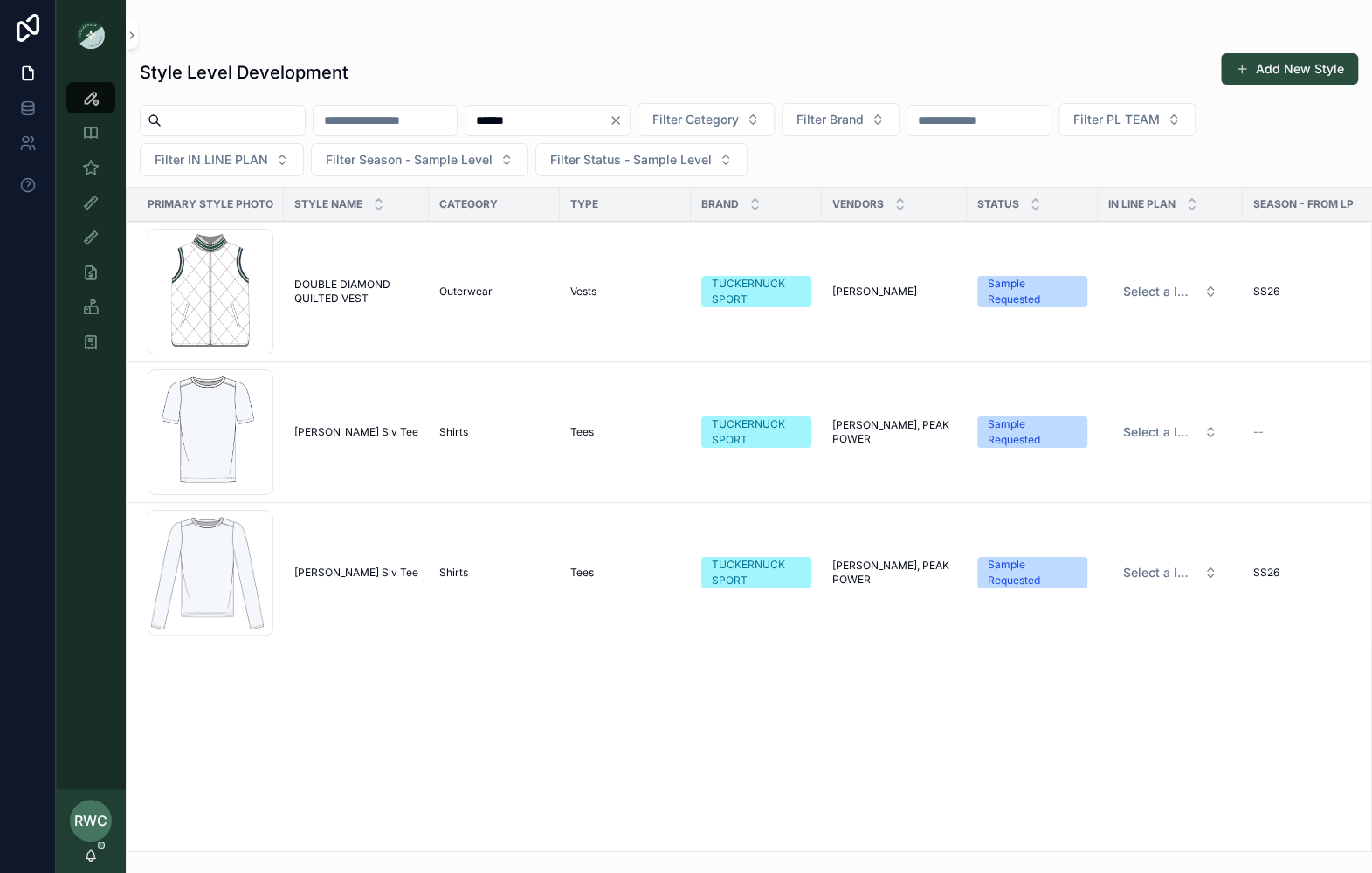
type input "******"
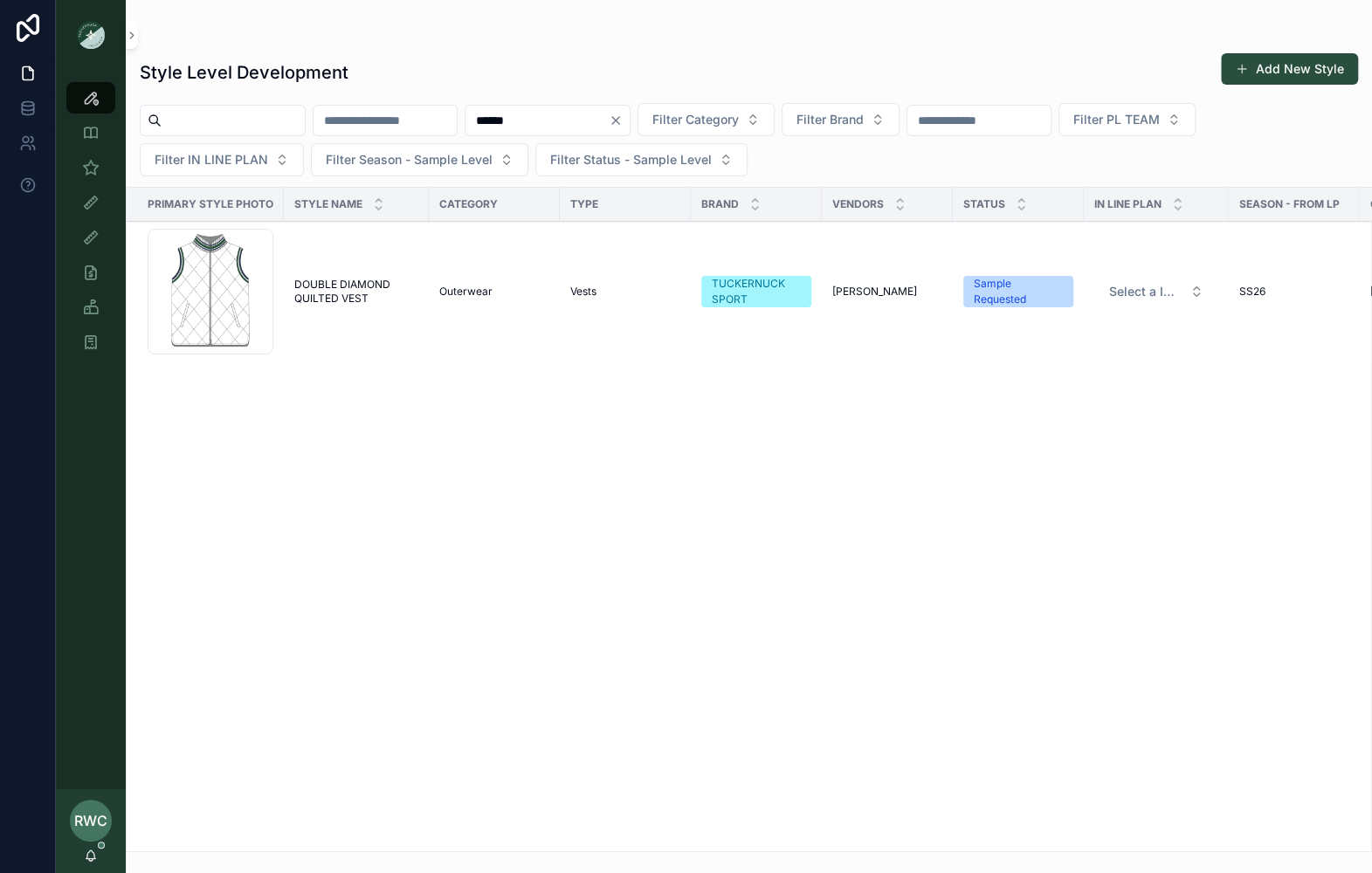
click at [336, 286] on span "DOUBLE DIAMOND QUILTED VEST" at bounding box center [356, 292] width 124 height 28
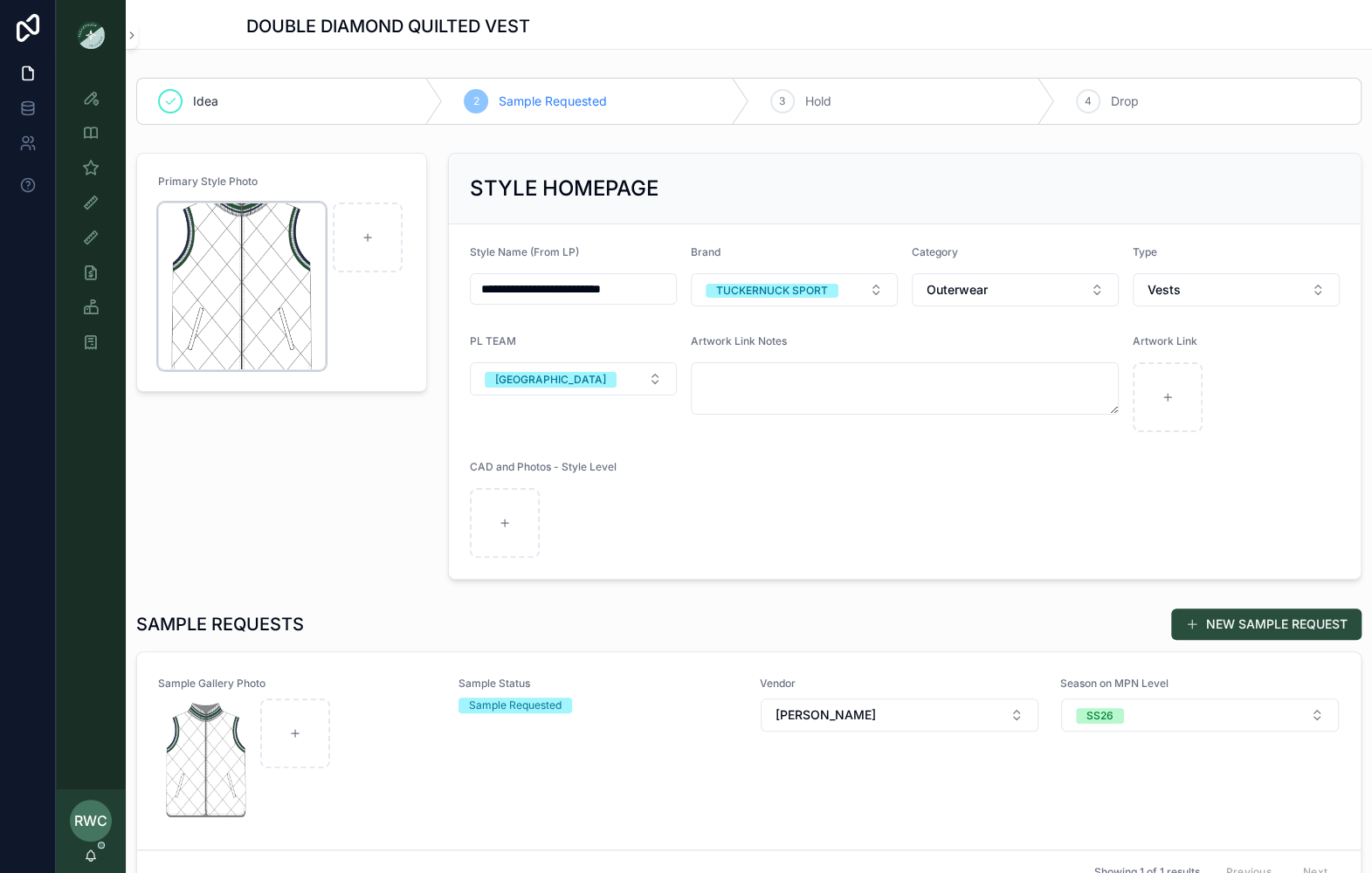
click at [260, 272] on div "Screenshot-2025-10-07-at-4.40.05-PM .png" at bounding box center [241, 286] width 167 height 167
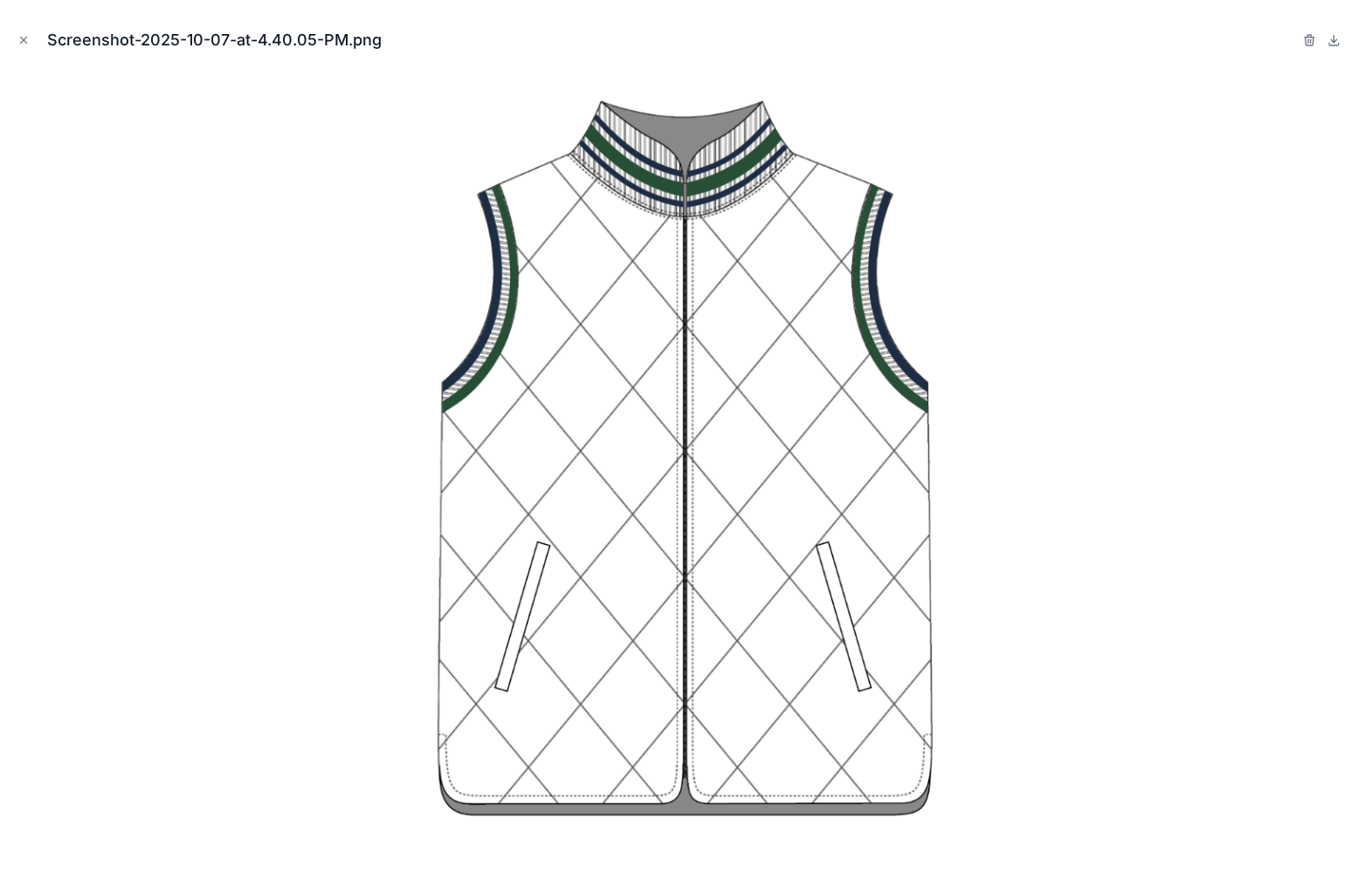
click at [237, 396] on div at bounding box center [686, 465] width 1344 height 786
